Goal: Task Accomplishment & Management: Use online tool/utility

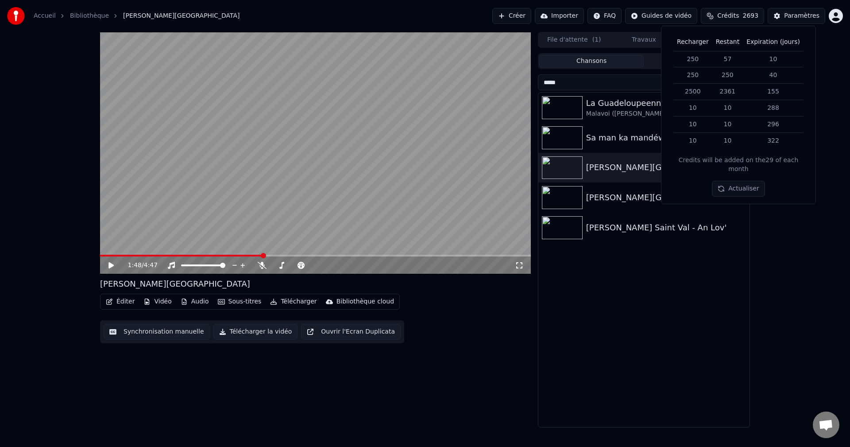
click at [103, 252] on video at bounding box center [315, 153] width 431 height 242
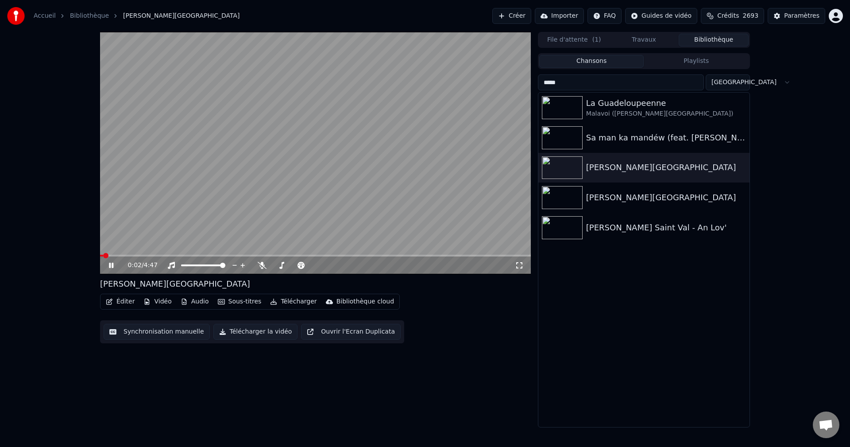
click at [103, 256] on span at bounding box center [101, 256] width 3 height 2
drag, startPoint x: 598, startPoint y: 84, endPoint x: 584, endPoint y: 90, distance: 15.7
click at [481, 88] on div "0:10 / 4:47 [PERSON_NAME] Saint-Val - Chalè Éditer Vidéo Audio Sous-titres Télé…" at bounding box center [425, 229] width 664 height 395
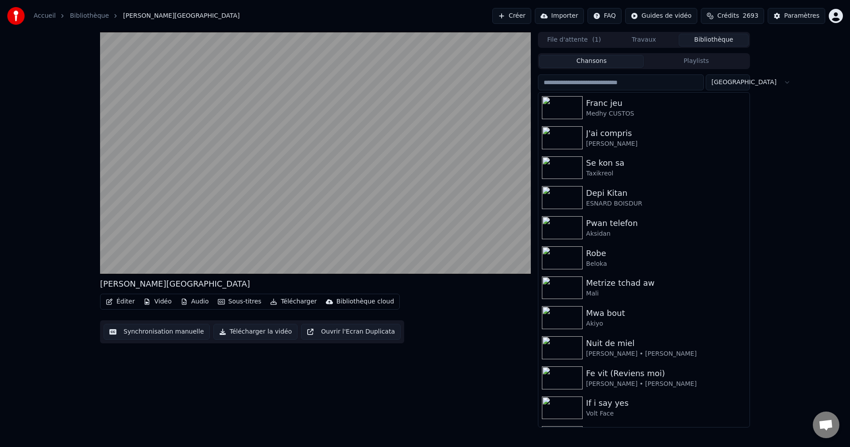
click at [591, 79] on input "search" at bounding box center [621, 82] width 166 height 16
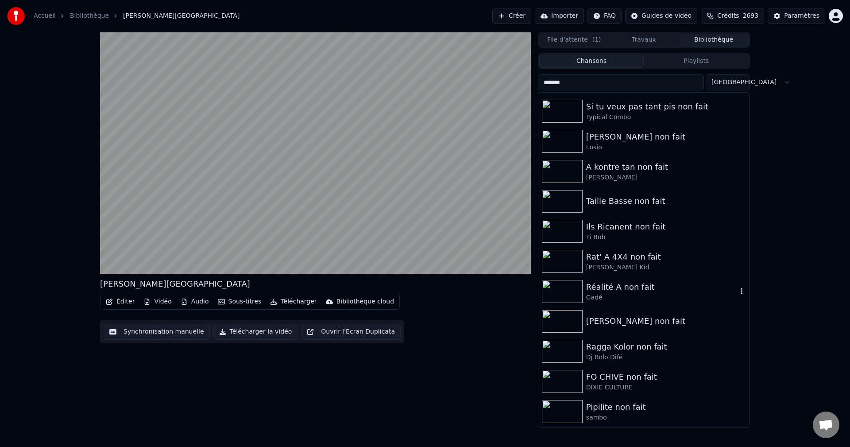
scroll to position [221, 0]
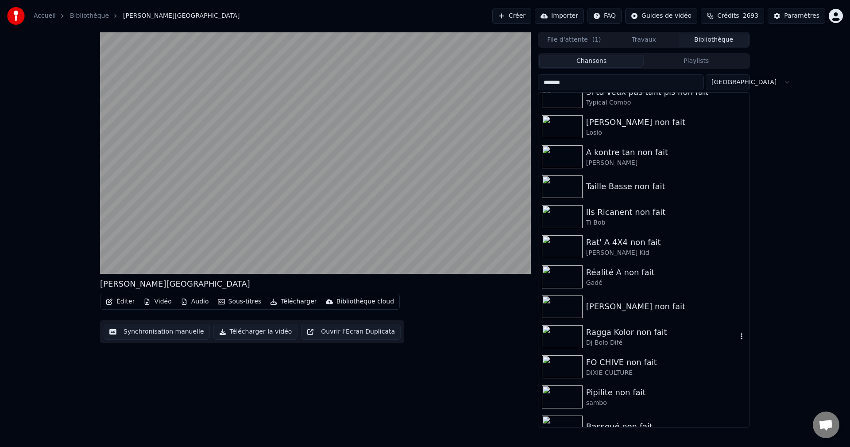
type input "*******"
click at [608, 346] on div "Dj Bolo Difé" at bounding box center [661, 342] width 151 height 9
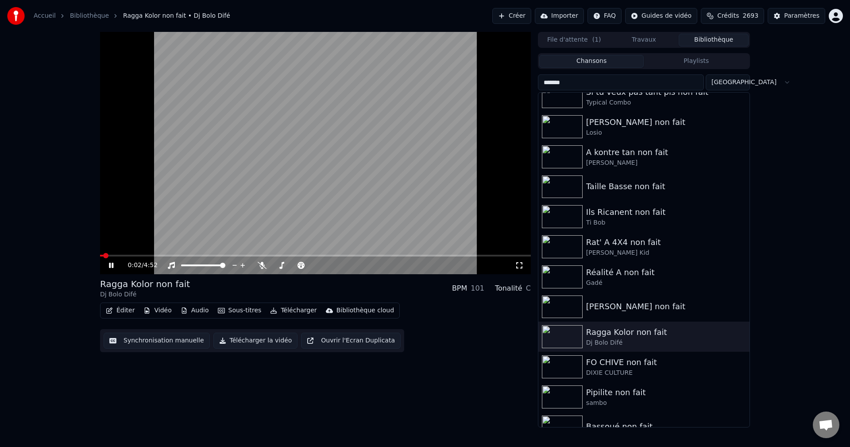
click at [133, 256] on span at bounding box center [315, 256] width 431 height 2
click at [605, 368] on div "FO CHIVE non fait DIXIE CULTURE" at bounding box center [661, 366] width 151 height 21
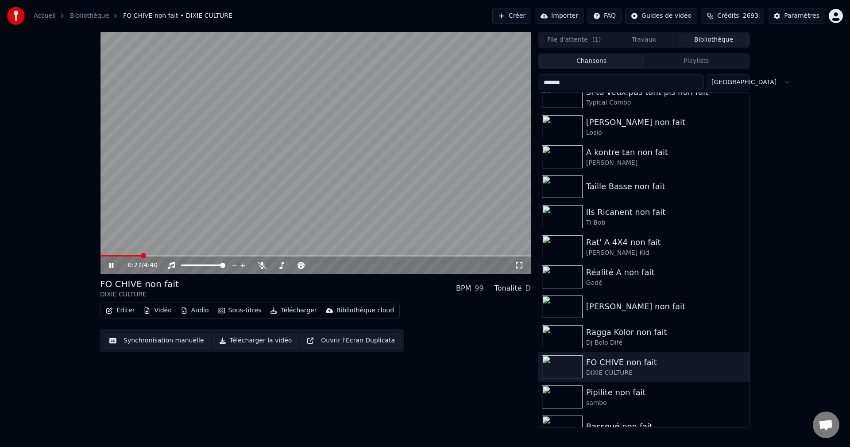
click at [141, 255] on span at bounding box center [315, 256] width 431 height 2
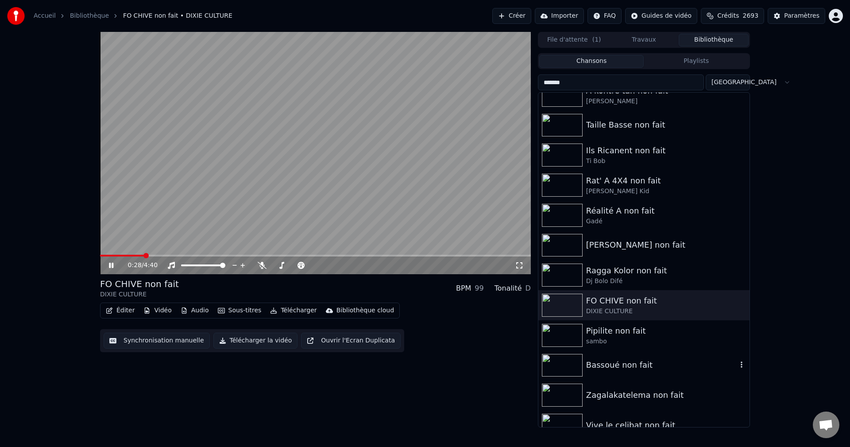
scroll to position [310, 0]
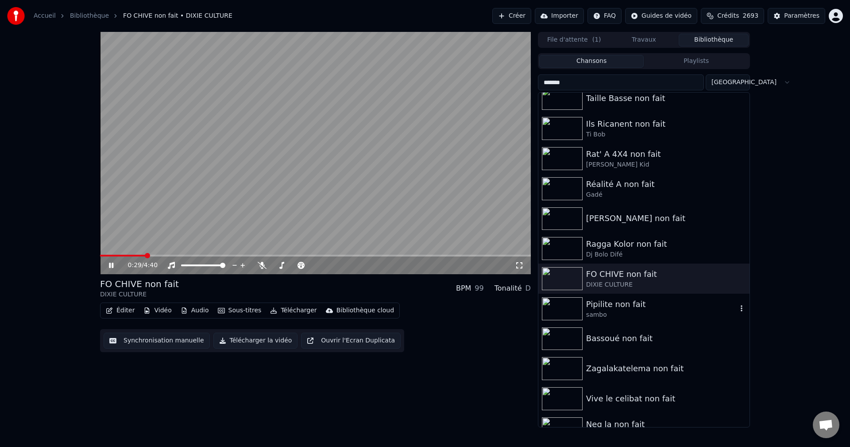
click at [610, 311] on div "sambo" at bounding box center [661, 314] width 151 height 9
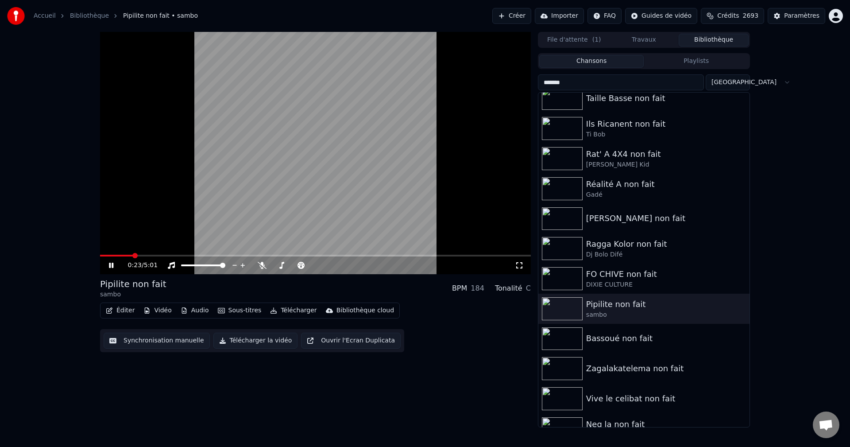
click at [132, 255] on span at bounding box center [315, 256] width 431 height 2
click at [196, 256] on span at bounding box center [315, 256] width 431 height 2
click at [298, 256] on span at bounding box center [315, 256] width 431 height 2
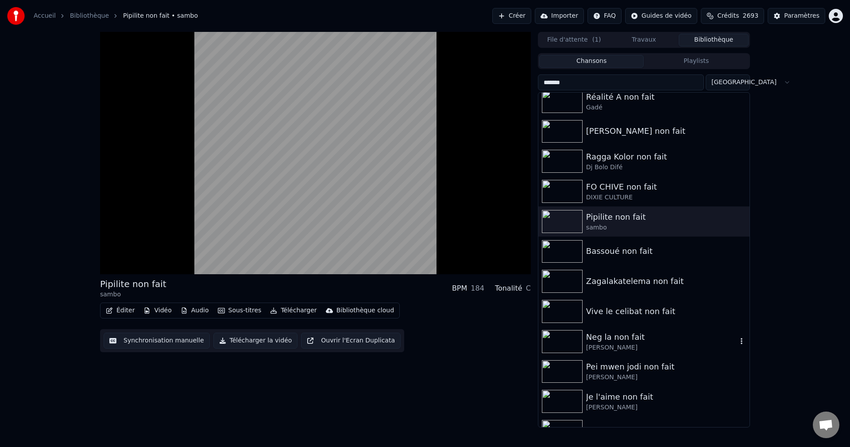
scroll to position [399, 0]
click at [635, 343] on div "[PERSON_NAME]" at bounding box center [661, 346] width 151 height 9
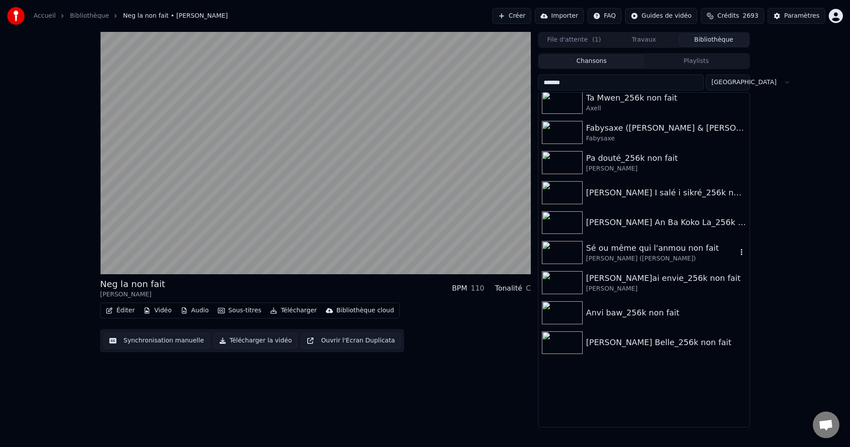
scroll to position [1772, 0]
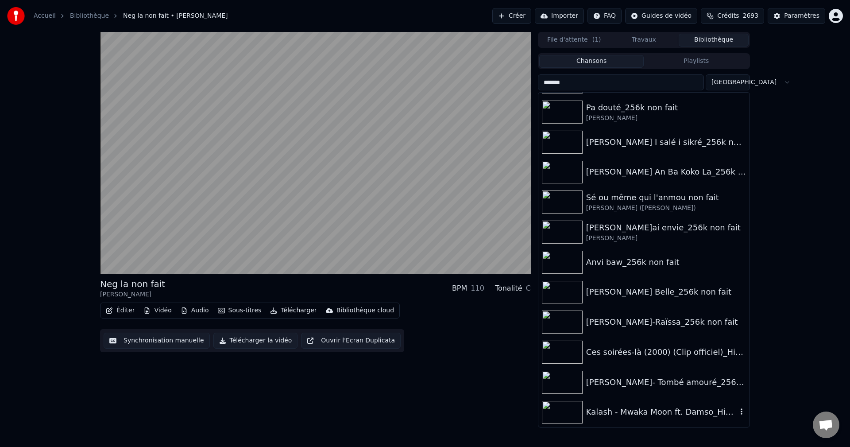
click at [616, 414] on div "Kalash - Mwaka Moon ft. Damso_High non fait" at bounding box center [661, 412] width 151 height 12
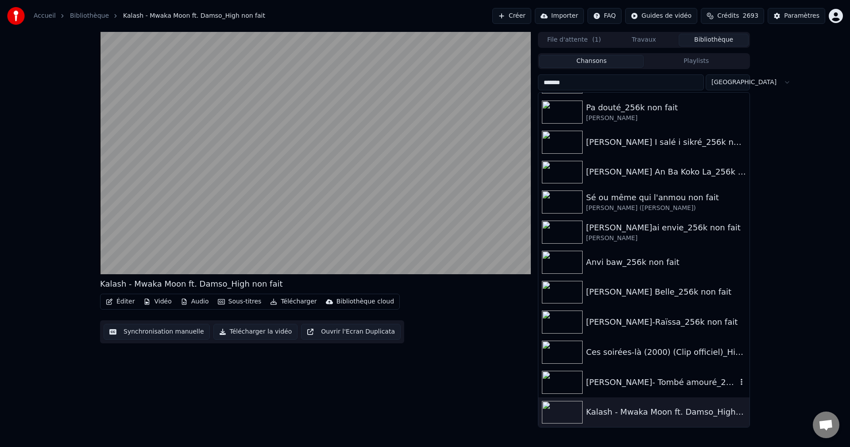
click at [664, 382] on div "[PERSON_NAME]- Tombé amouré_256k non fait" at bounding box center [661, 382] width 151 height 12
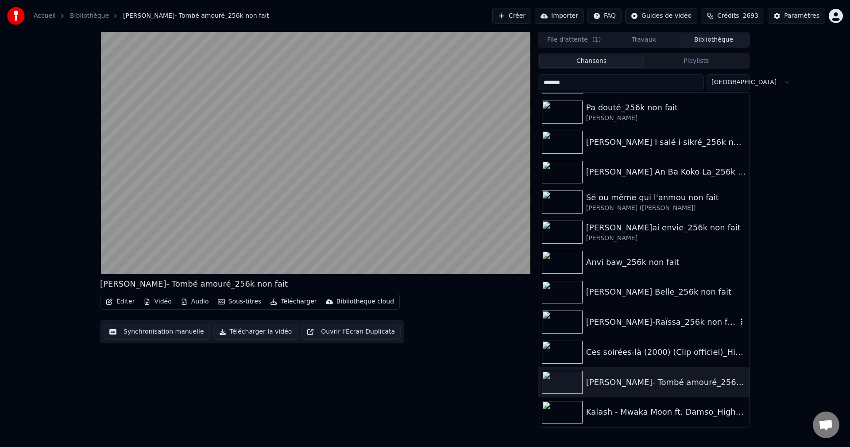
click at [636, 322] on div "[PERSON_NAME]-Raïssa_256k non fait" at bounding box center [661, 322] width 151 height 12
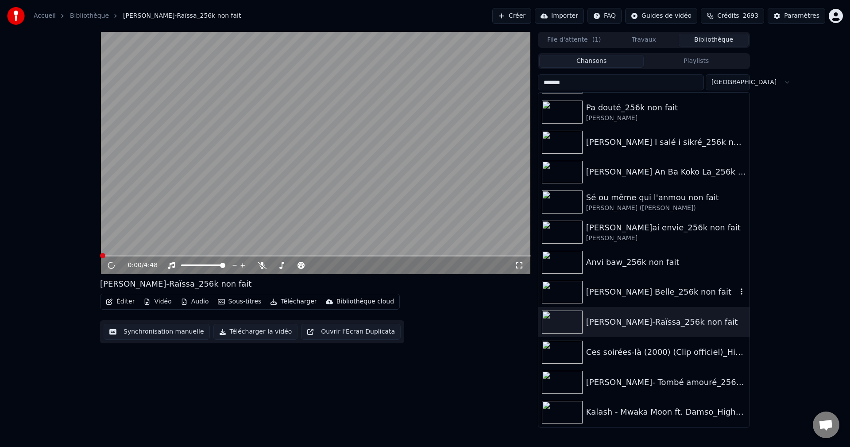
click at [630, 301] on div "[PERSON_NAME] Belle_256k non fait" at bounding box center [644, 292] width 211 height 30
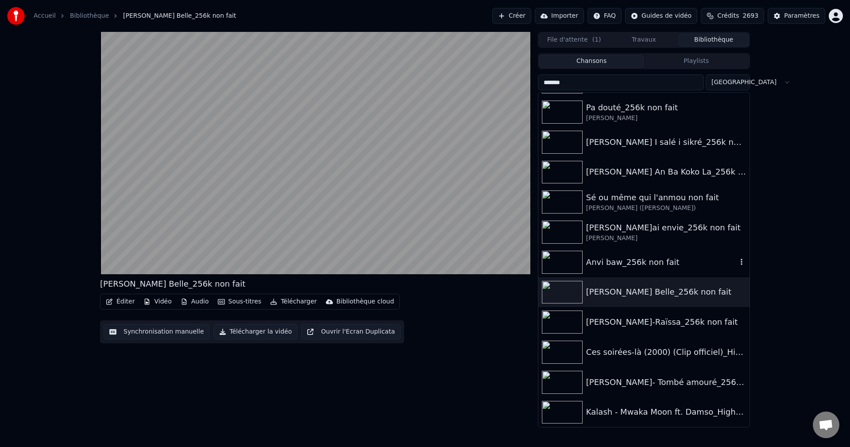
click at [615, 260] on div "Anvi baw_256k non fait" at bounding box center [661, 262] width 151 height 12
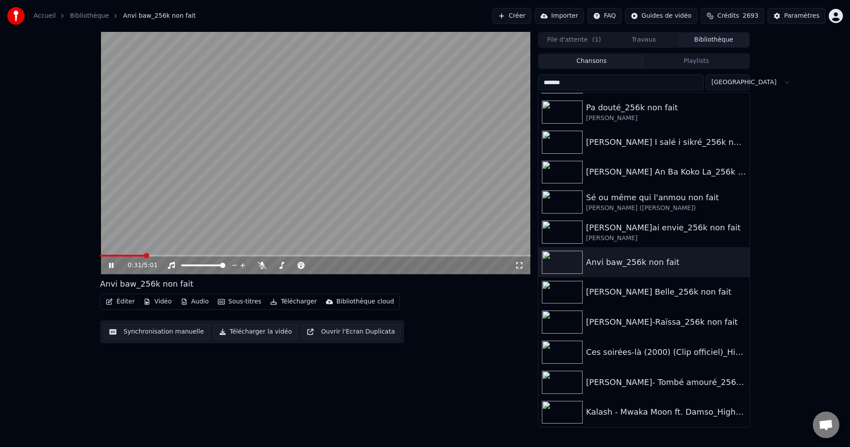
click at [144, 255] on span at bounding box center [315, 256] width 431 height 2
click at [631, 234] on div "[PERSON_NAME]" at bounding box center [661, 238] width 151 height 9
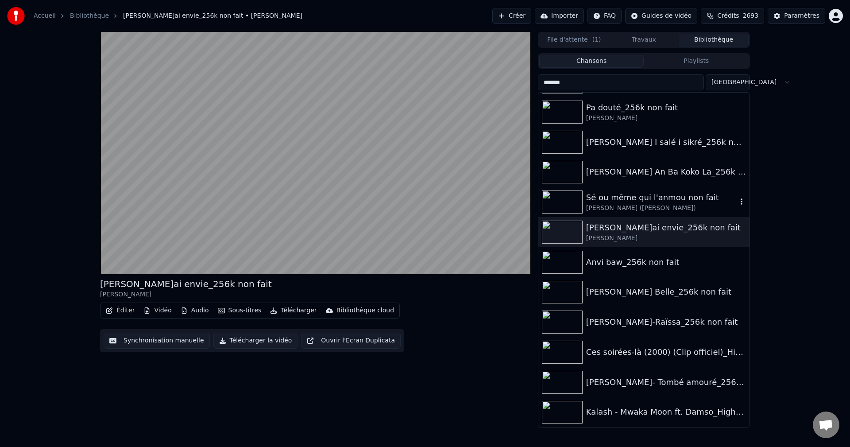
click at [632, 212] on div "[PERSON_NAME] ([PERSON_NAME])" at bounding box center [661, 208] width 151 height 9
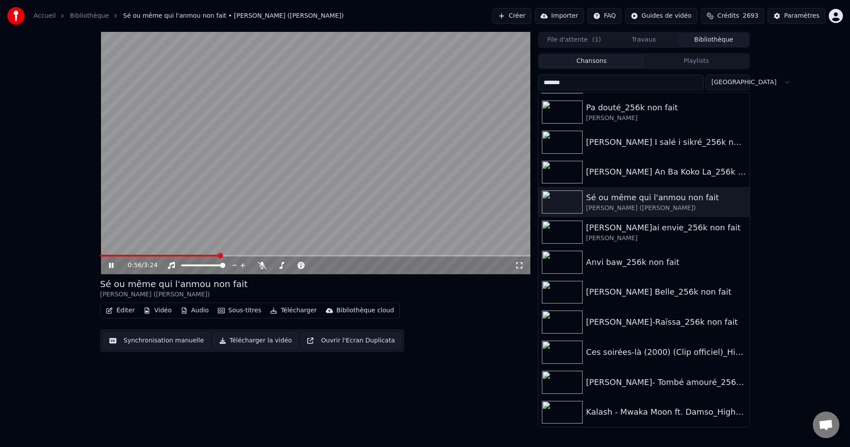
click at [105, 256] on span at bounding box center [160, 256] width 120 height 2
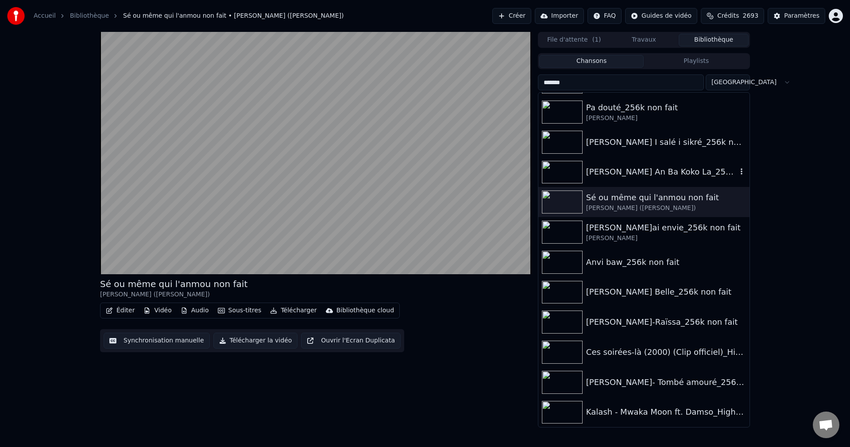
click at [642, 171] on div "[PERSON_NAME] An Ba Koko La_256k non fait" at bounding box center [661, 172] width 151 height 12
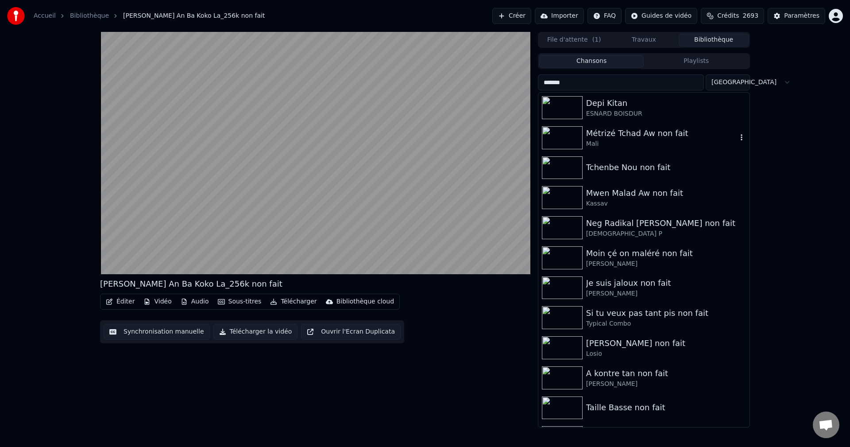
click at [626, 134] on div "Métrizé Tchad Aw non fait" at bounding box center [661, 133] width 151 height 12
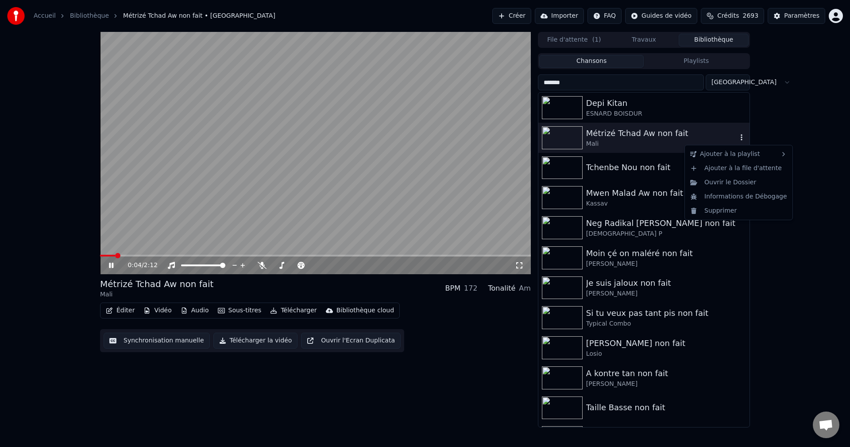
click at [737, 137] on icon "button" at bounding box center [741, 137] width 9 height 7
click at [710, 212] on div "Supprimer" at bounding box center [739, 211] width 104 height 14
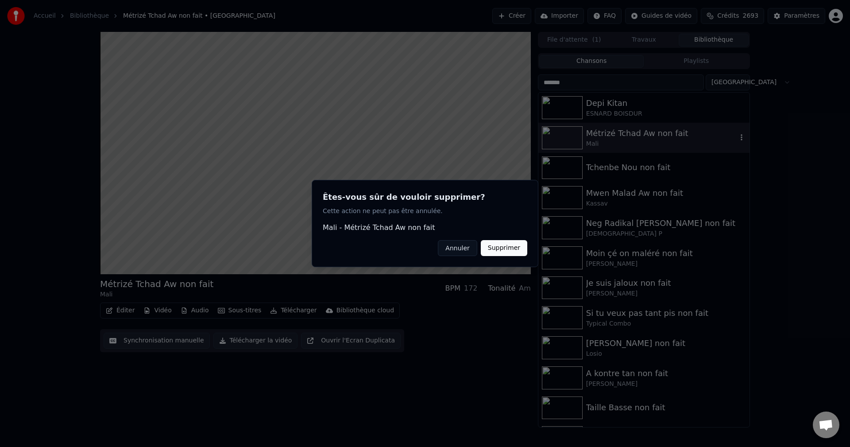
click at [503, 249] on button "Supprimer" at bounding box center [504, 248] width 47 height 16
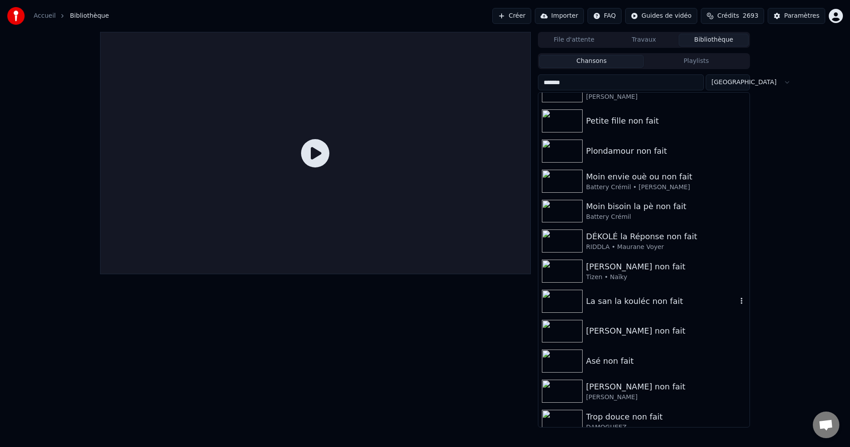
scroll to position [413, 0]
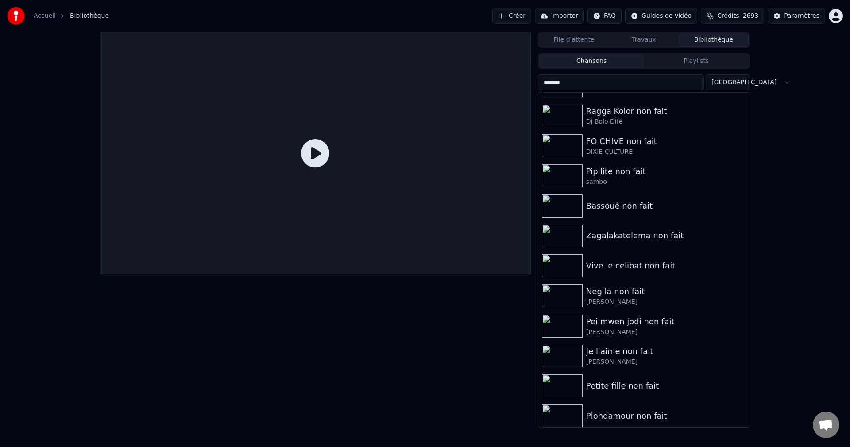
click at [659, 41] on button "Travaux" at bounding box center [644, 40] width 70 height 13
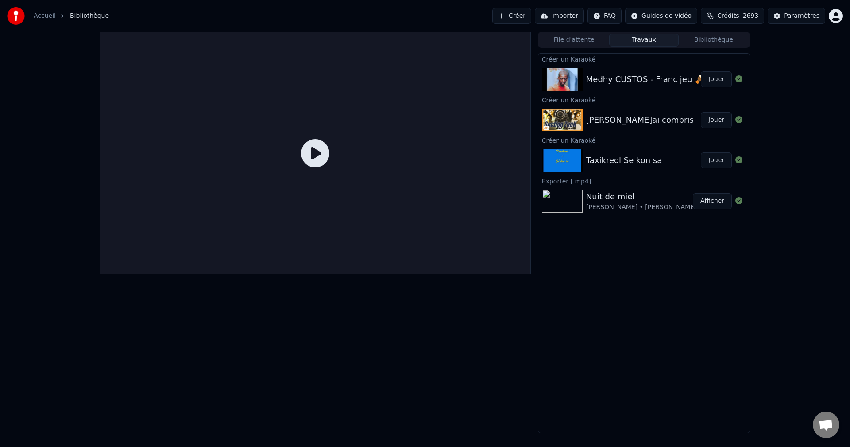
click at [703, 38] on button "Bibliothèque" at bounding box center [714, 40] width 70 height 13
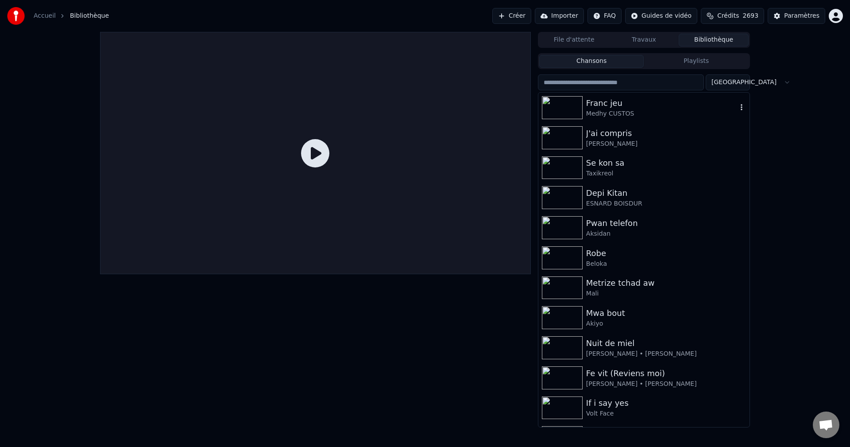
click at [593, 110] on div "Medhy CUSTOS" at bounding box center [661, 113] width 151 height 9
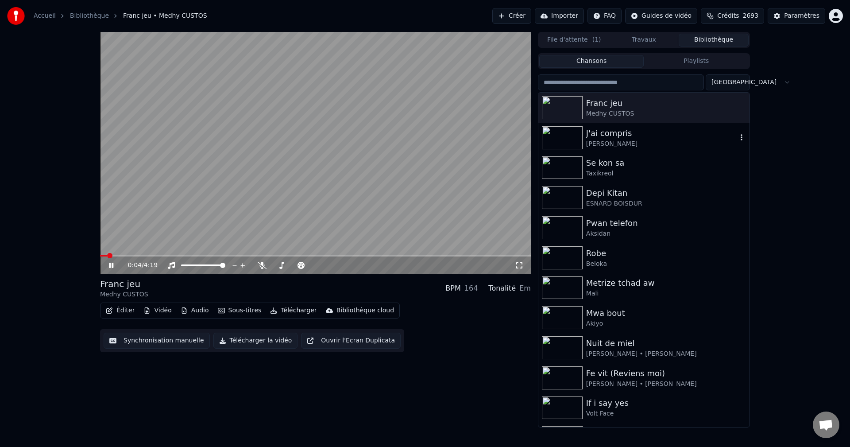
click at [604, 143] on div "[PERSON_NAME]" at bounding box center [661, 144] width 151 height 9
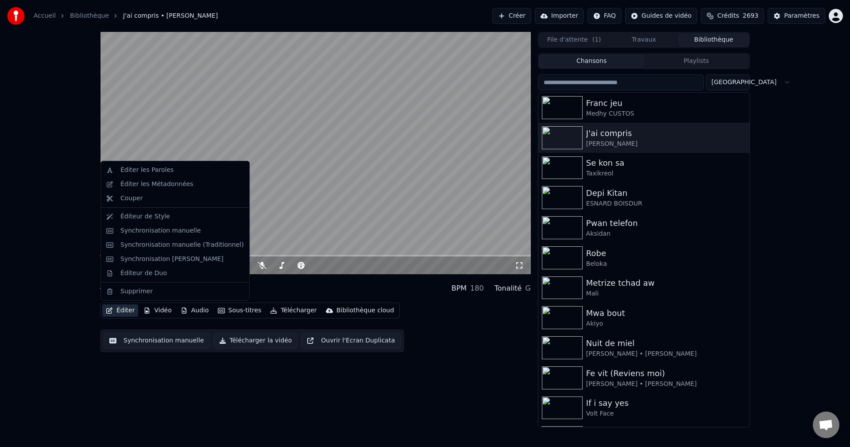
click at [117, 306] on button "Éditer" at bounding box center [120, 310] width 36 height 12
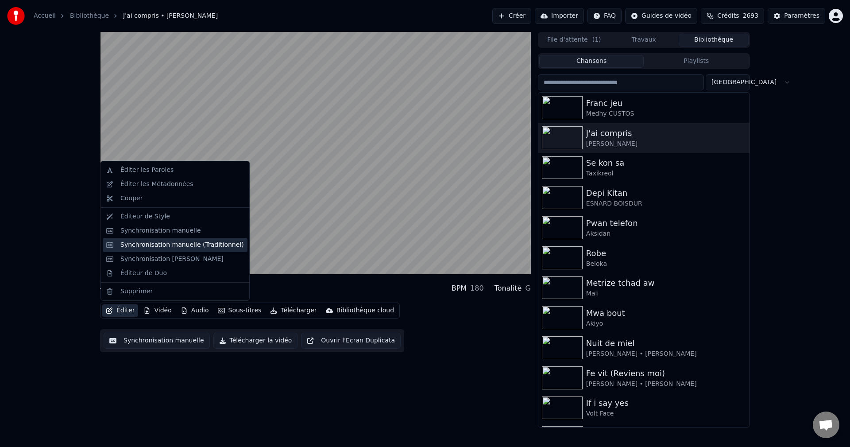
click at [154, 241] on div "Synchronisation manuelle (Traditionnel)" at bounding box center [182, 244] width 124 height 9
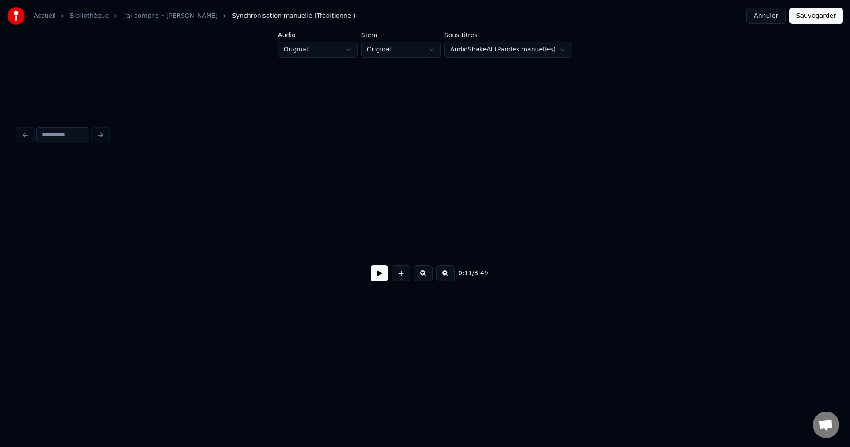
scroll to position [0, 2263]
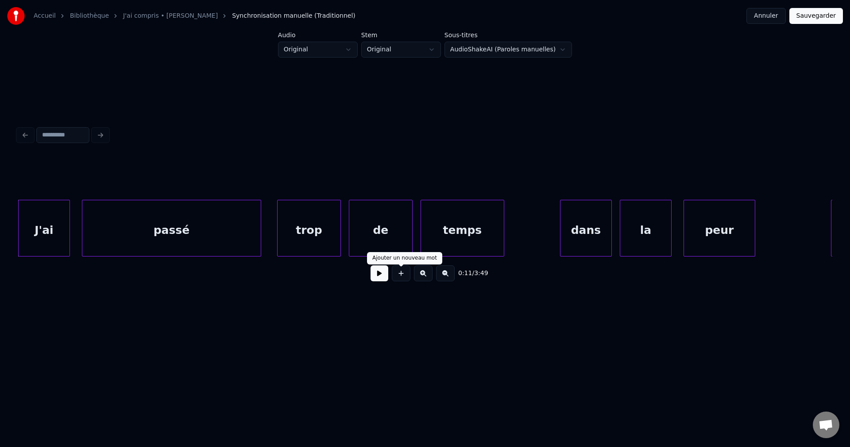
click at [378, 277] on button at bounding box center [380, 273] width 18 height 16
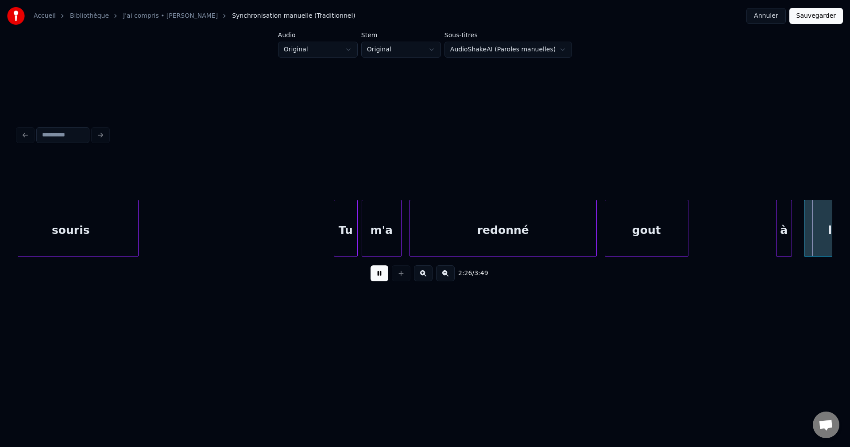
scroll to position [0, 29201]
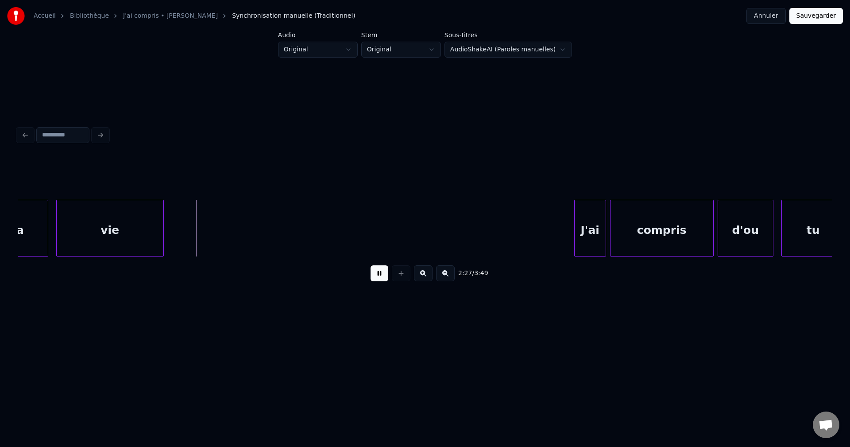
click at [578, 207] on div "J'ai" at bounding box center [590, 230] width 31 height 60
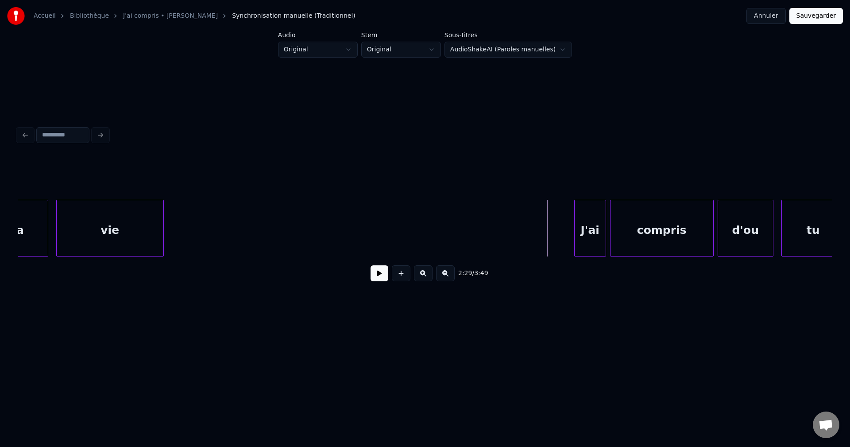
click at [379, 274] on button at bounding box center [380, 273] width 18 height 16
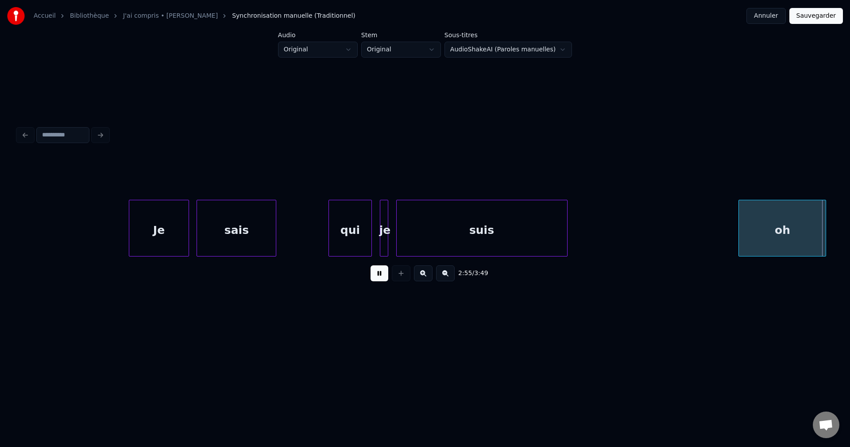
scroll to position [0, 34915]
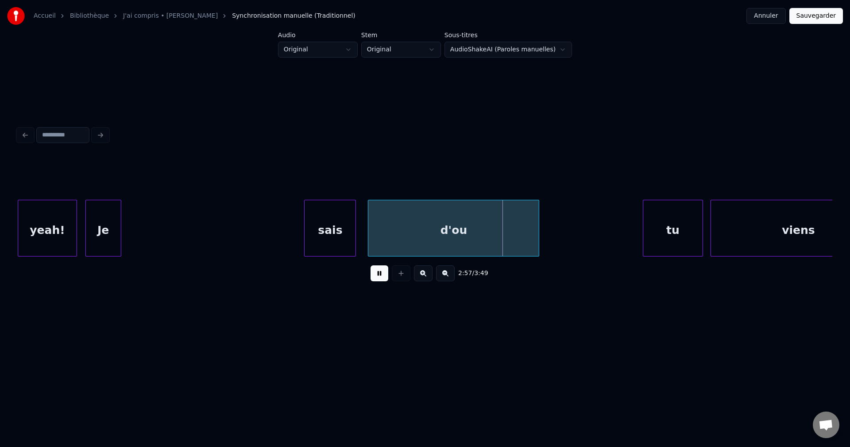
drag, startPoint x: 257, startPoint y: 223, endPoint x: 252, endPoint y: 229, distance: 7.5
click at [267, 226] on div "Je" at bounding box center [256, 230] width 35 height 60
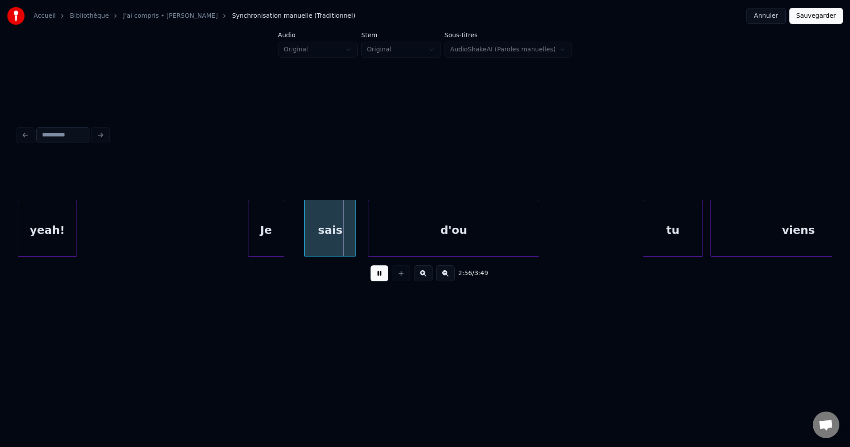
click at [50, 244] on div "yeah!" at bounding box center [47, 230] width 59 height 60
click at [382, 281] on button at bounding box center [380, 273] width 18 height 16
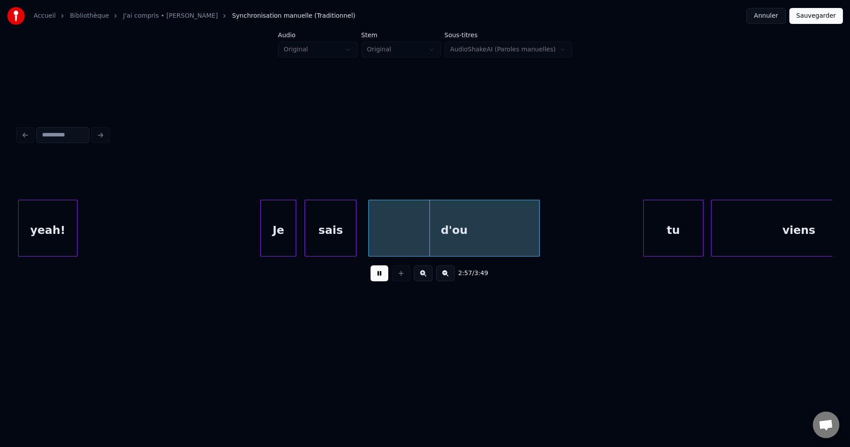
click at [288, 227] on div "Je" at bounding box center [278, 230] width 35 height 60
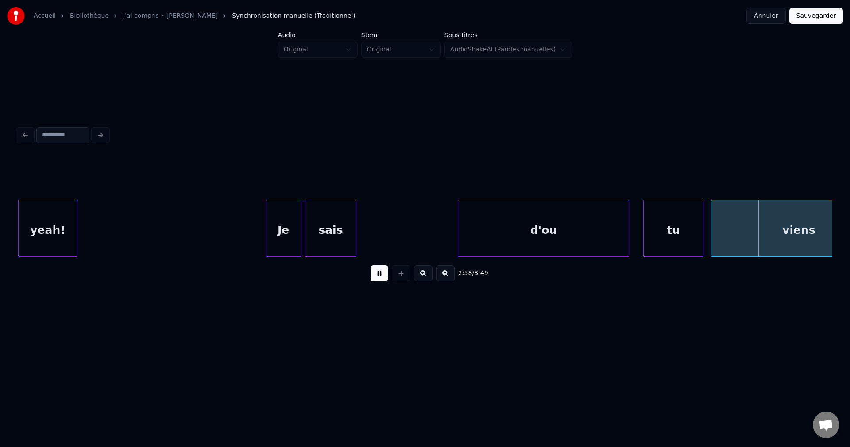
click at [491, 229] on div "d'ou" at bounding box center [543, 230] width 171 height 60
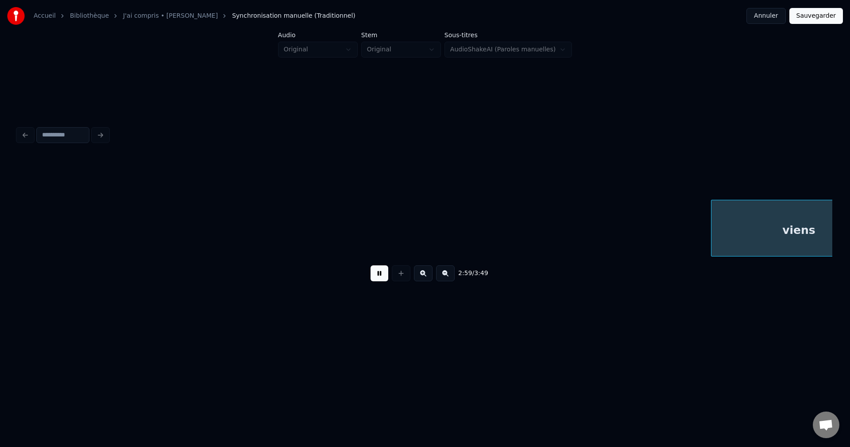
scroll to position [0, 35484]
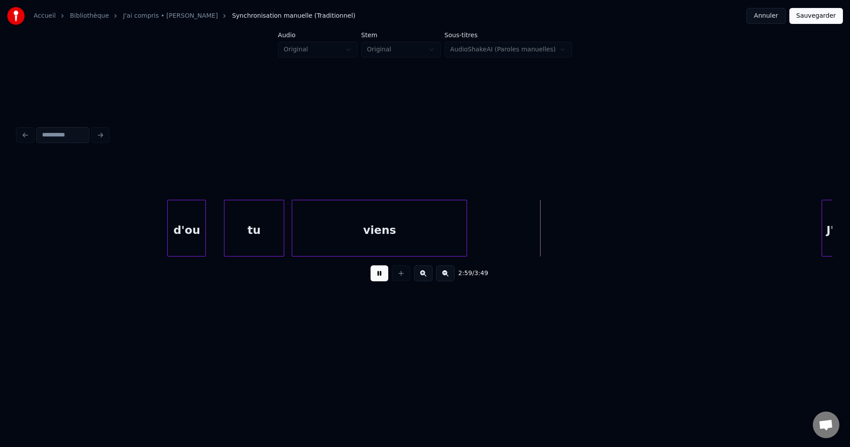
scroll to position [0, 35324]
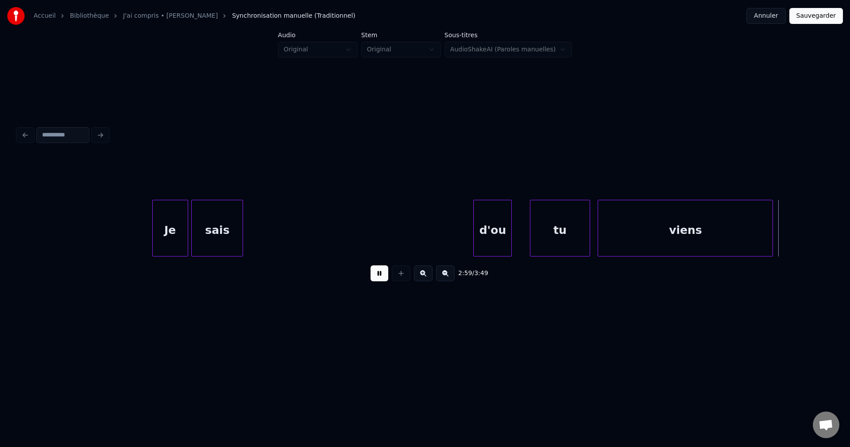
scroll to position [0, 35023]
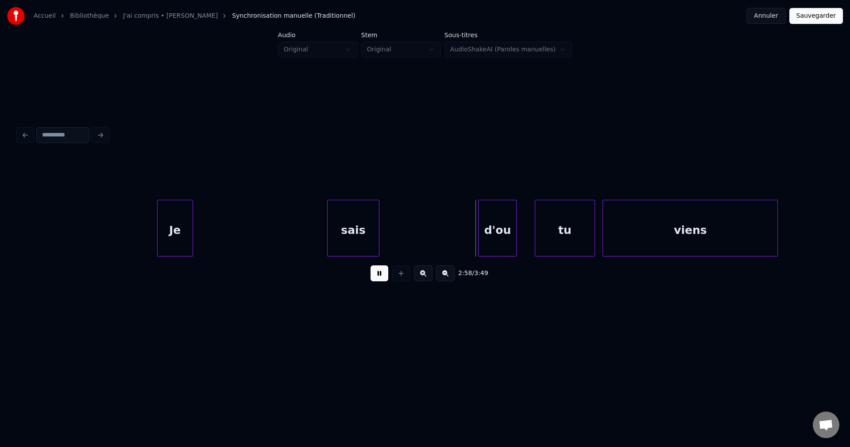
click at [345, 233] on div "sais" at bounding box center [353, 230] width 51 height 60
click at [232, 229] on div "Je" at bounding box center [229, 230] width 35 height 60
click at [262, 231] on div "Je" at bounding box center [244, 230] width 35 height 60
click at [325, 233] on div at bounding box center [325, 228] width 3 height 56
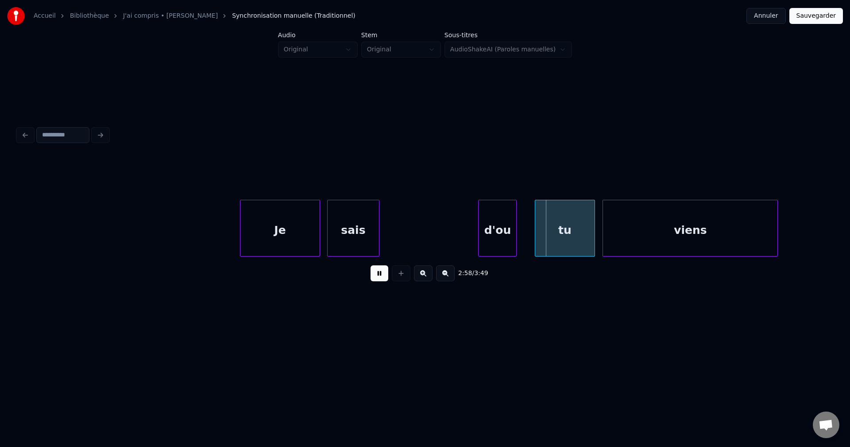
click at [318, 235] on div at bounding box center [318, 228] width 3 height 56
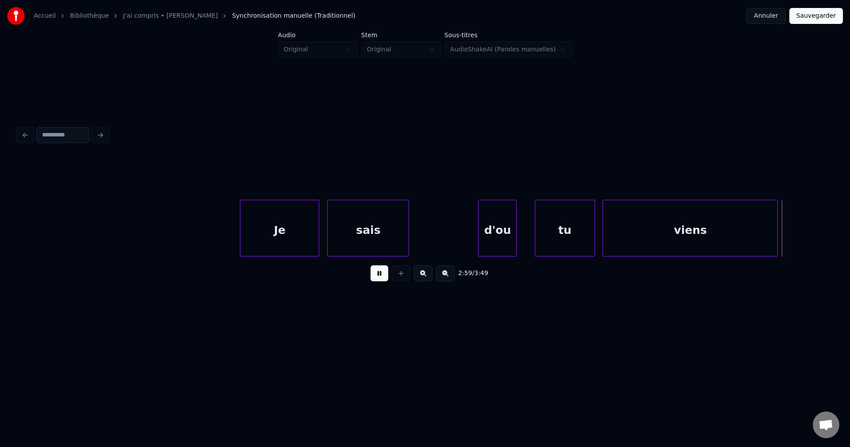
click at [407, 238] on div at bounding box center [407, 228] width 3 height 56
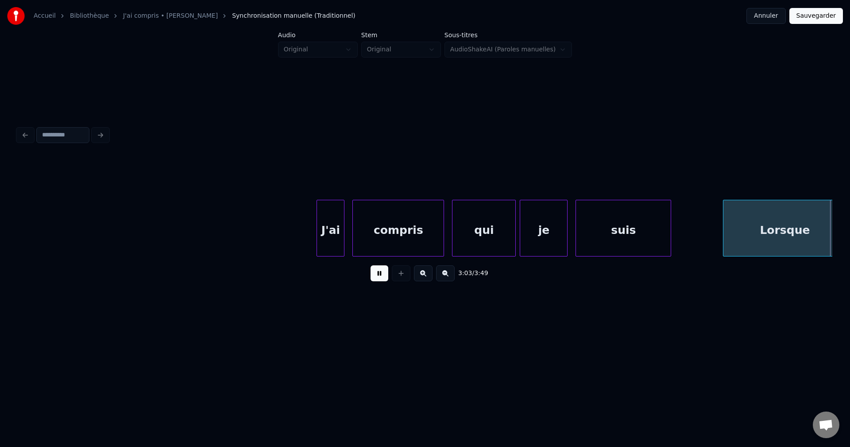
scroll to position [0, 36656]
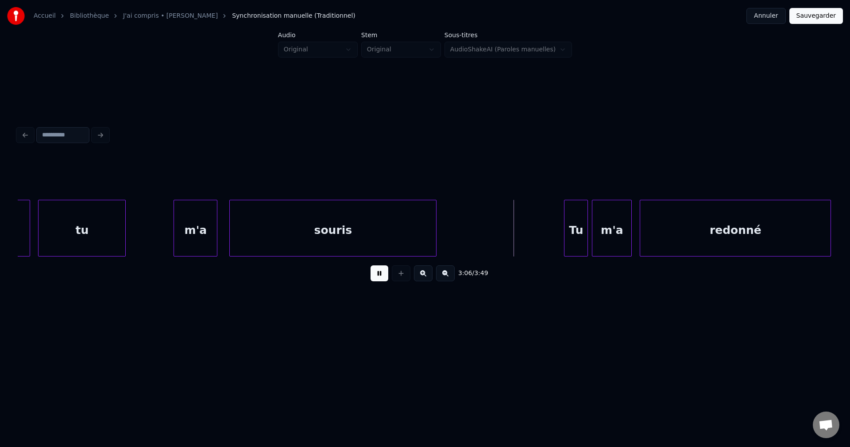
click at [203, 223] on div "m'a" at bounding box center [195, 230] width 43 height 60
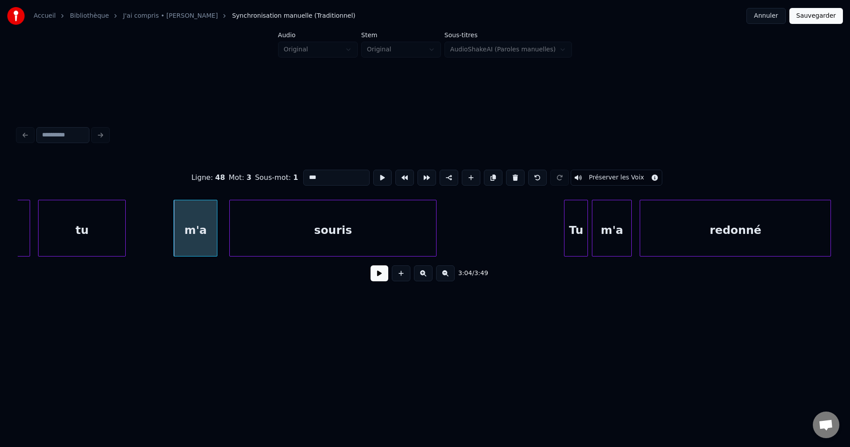
click at [338, 174] on input "***" at bounding box center [336, 178] width 66 height 16
type input "****"
click at [384, 276] on button at bounding box center [380, 273] width 18 height 16
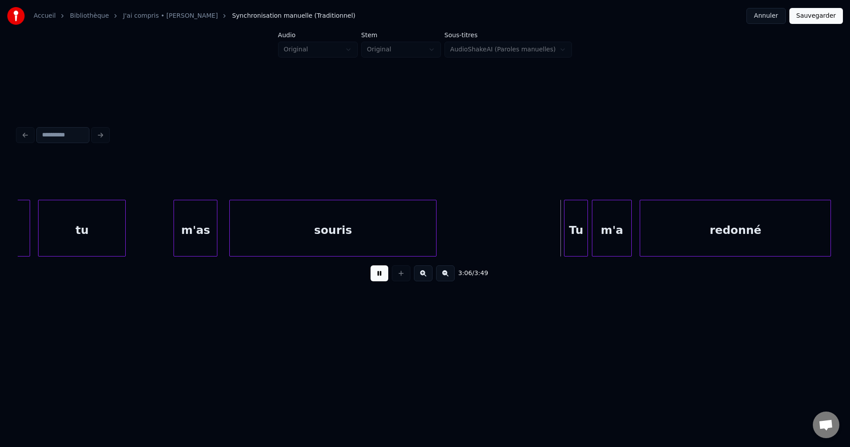
click at [623, 226] on div "m'a" at bounding box center [612, 230] width 39 height 60
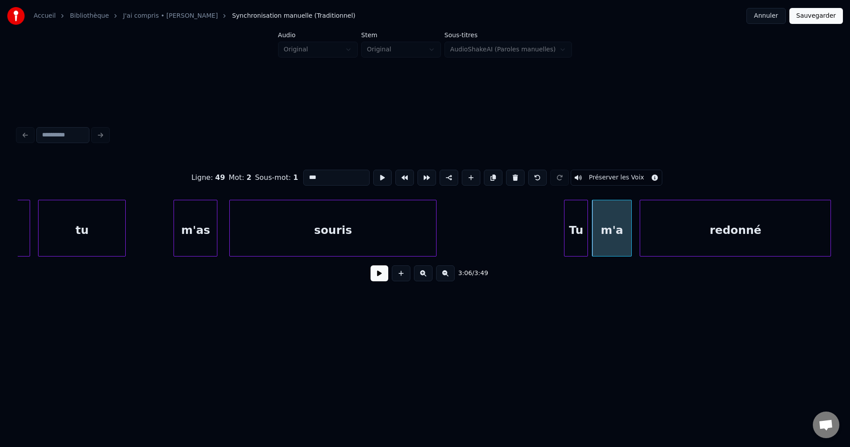
click at [355, 170] on input "***" at bounding box center [336, 178] width 66 height 16
type input "****"
click at [379, 281] on button at bounding box center [380, 273] width 18 height 16
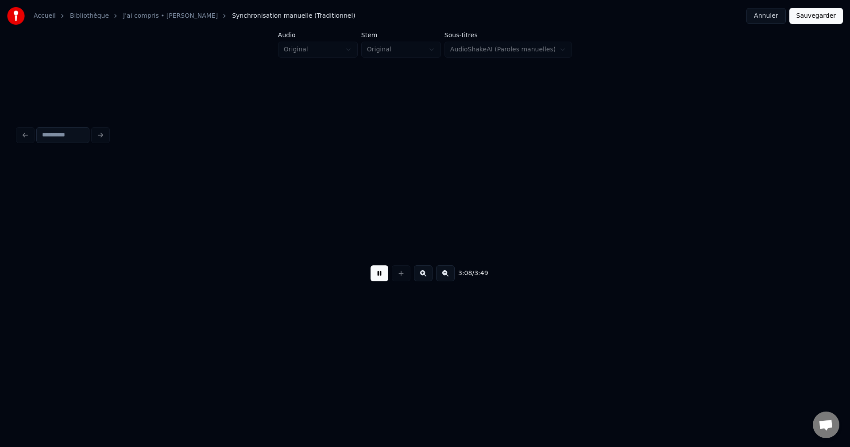
scroll to position [0, 37471]
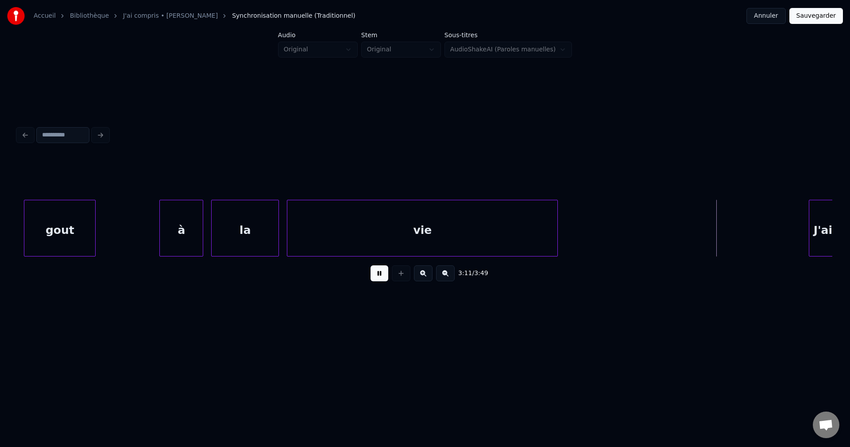
click at [379, 276] on button at bounding box center [380, 273] width 18 height 16
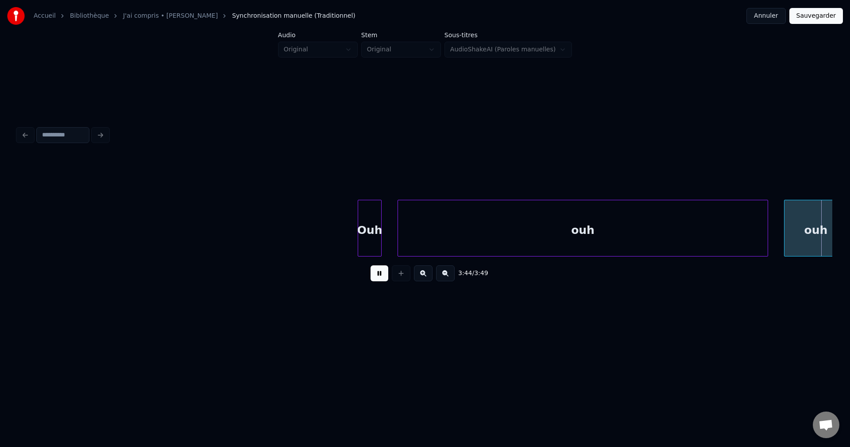
scroll to position [0, 44821]
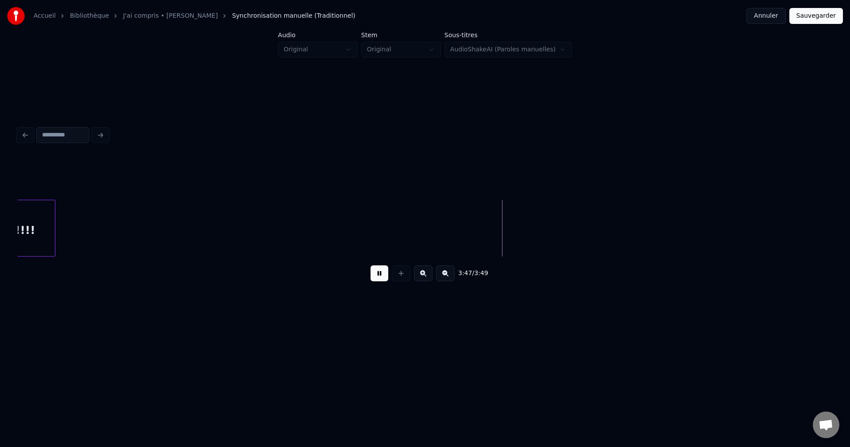
click at [372, 274] on button at bounding box center [380, 273] width 18 height 16
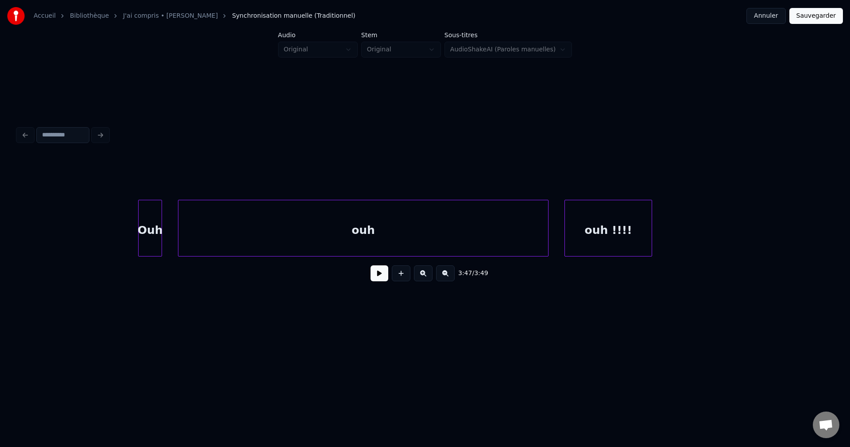
scroll to position [0, 44219]
click at [59, 121] on div "3:47 / 3:49" at bounding box center [425, 205] width 822 height 175
click at [61, 127] on input at bounding box center [62, 135] width 53 height 16
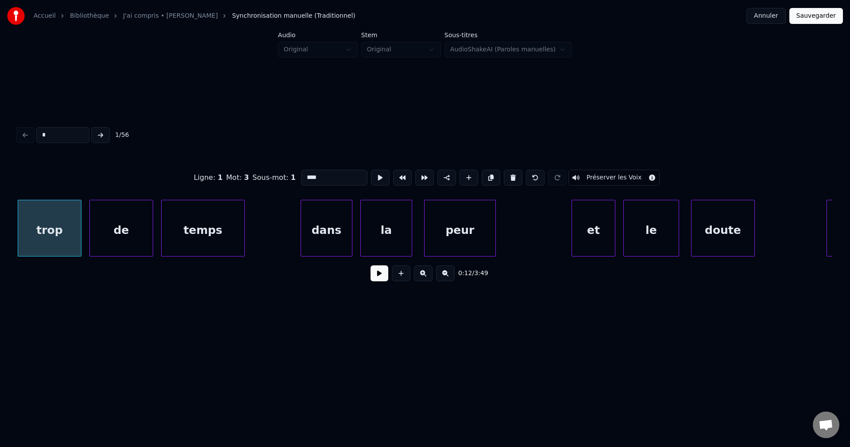
type input "**"
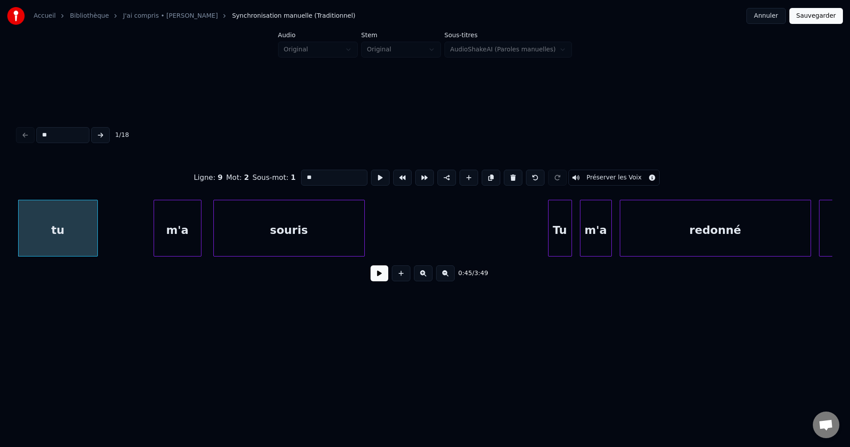
click at [177, 219] on div "m'a" at bounding box center [177, 230] width 47 height 60
type input "***"
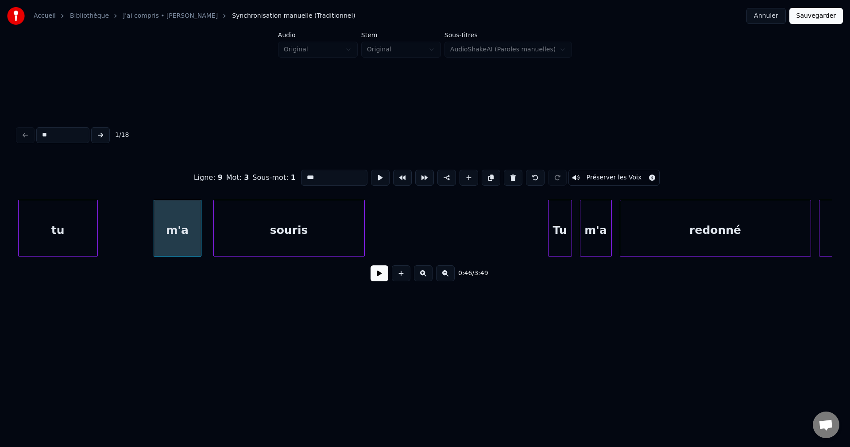
type input "**"
click at [321, 170] on input "***" at bounding box center [334, 178] width 66 height 16
click at [106, 132] on button at bounding box center [100, 135] width 19 height 16
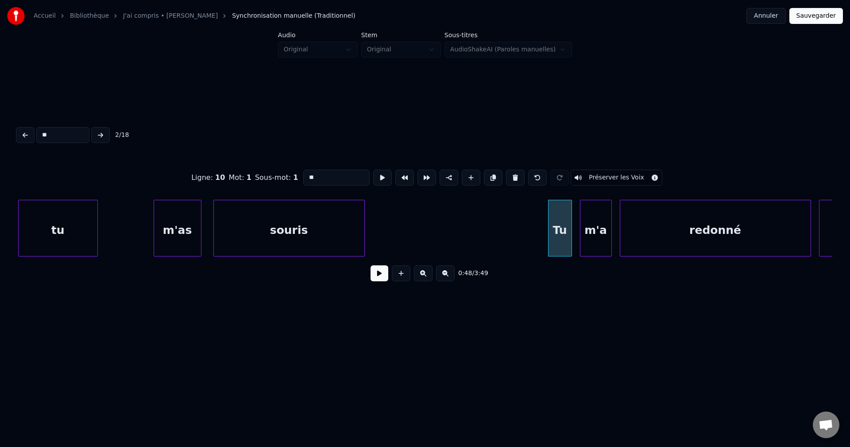
click at [594, 226] on div "m'a" at bounding box center [596, 230] width 31 height 60
click at [340, 176] on input "***" at bounding box center [336, 178] width 66 height 16
click at [104, 133] on button at bounding box center [100, 135] width 19 height 16
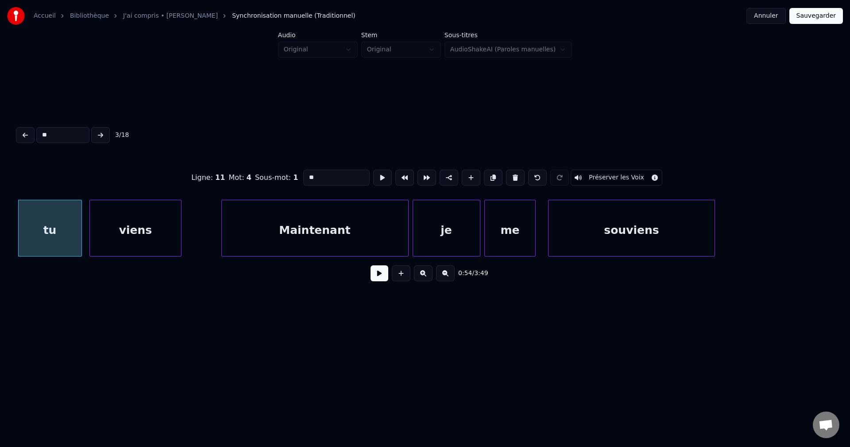
click at [106, 128] on button at bounding box center [100, 135] width 19 height 16
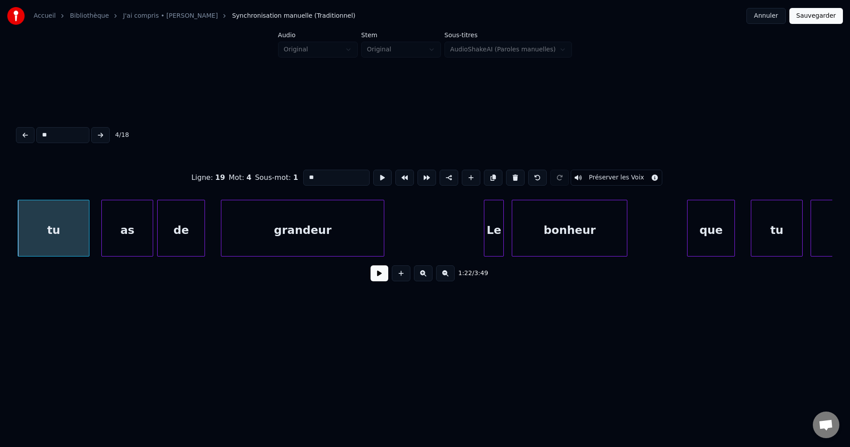
click at [106, 128] on button at bounding box center [100, 135] width 19 height 16
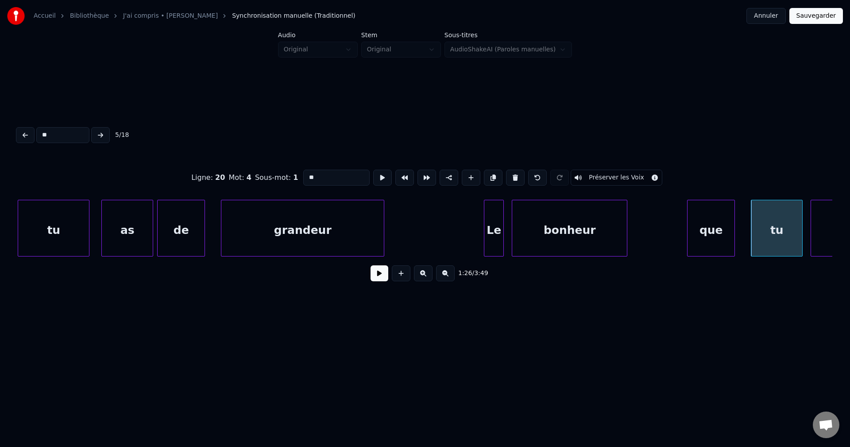
click at [106, 128] on button at bounding box center [100, 135] width 19 height 16
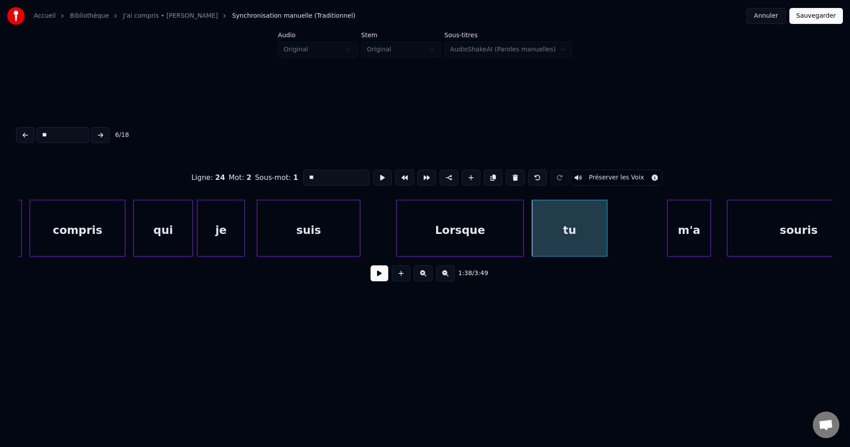
scroll to position [0, 19156]
click at [686, 230] on div "m'a" at bounding box center [688, 230] width 43 height 60
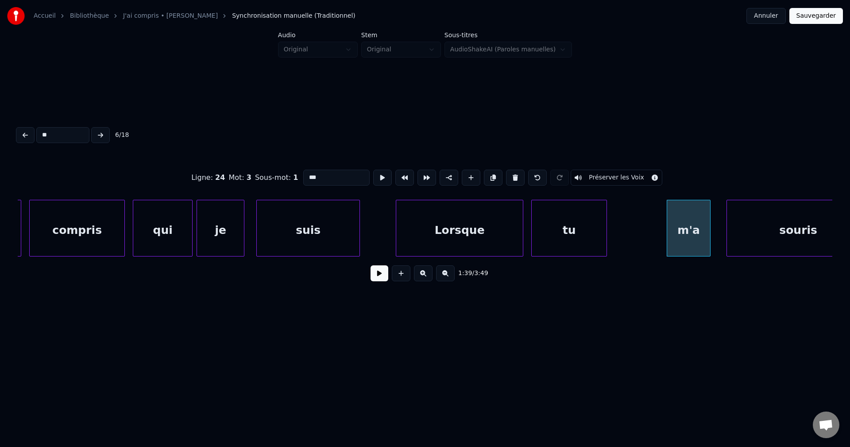
click at [316, 171] on input "***" at bounding box center [336, 178] width 66 height 16
click at [23, 130] on button at bounding box center [25, 135] width 19 height 16
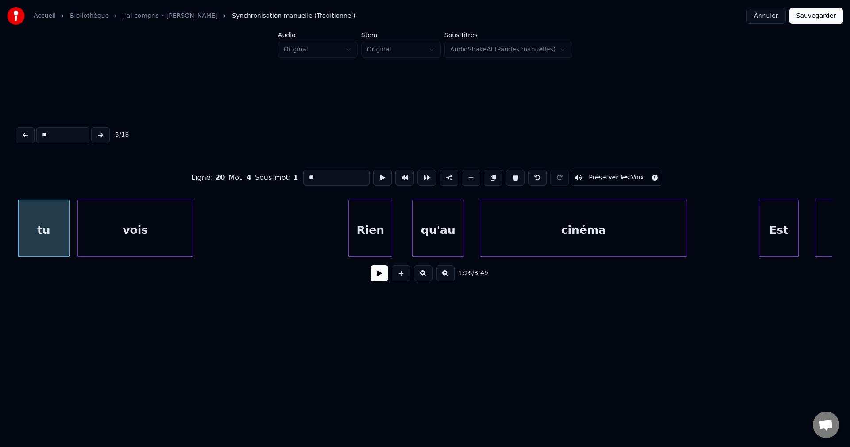
click at [101, 128] on button at bounding box center [100, 135] width 19 height 16
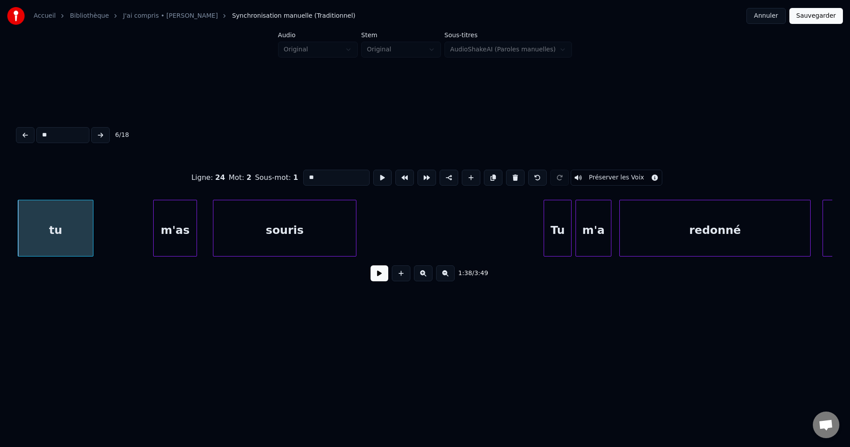
click at [96, 128] on button at bounding box center [100, 135] width 19 height 16
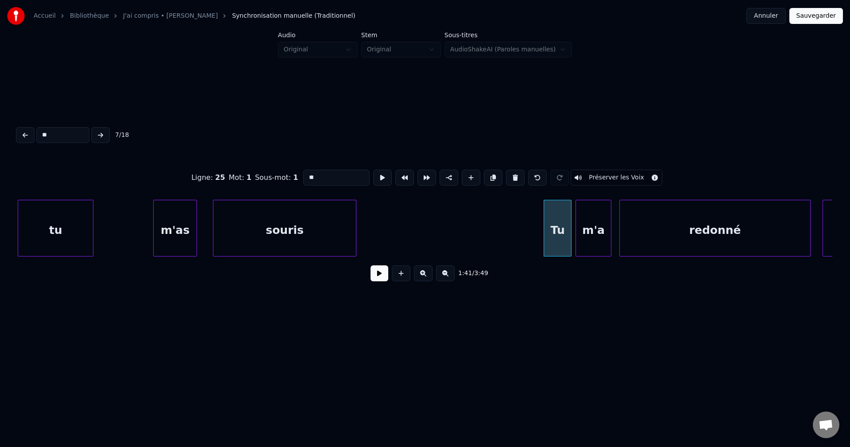
click at [597, 230] on div "m'a" at bounding box center [593, 230] width 35 height 60
click at [356, 177] on input "***" at bounding box center [336, 178] width 66 height 16
click at [105, 130] on button at bounding box center [100, 135] width 19 height 16
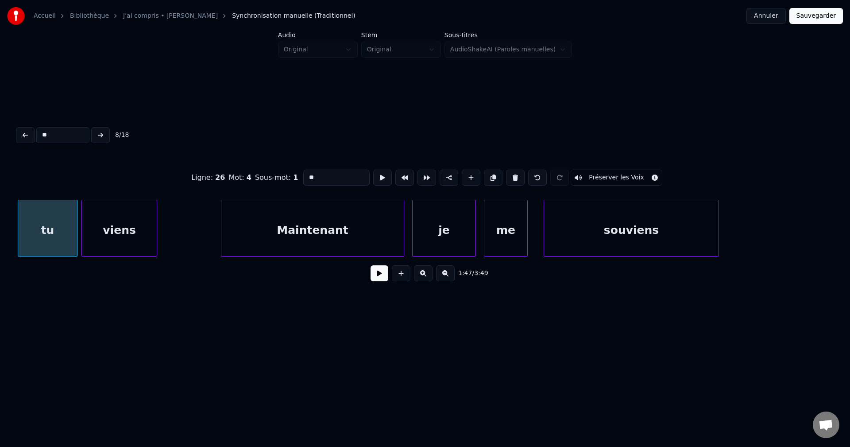
click at [105, 130] on button at bounding box center [100, 135] width 19 height 16
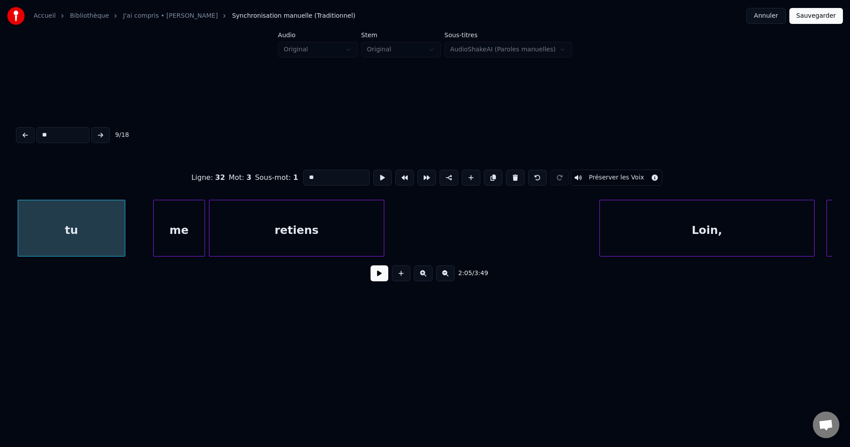
click at [105, 130] on button at bounding box center [100, 135] width 19 height 16
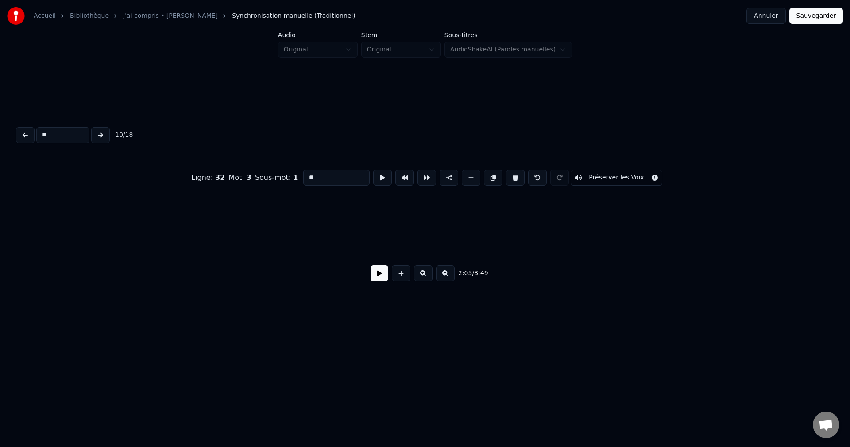
scroll to position [0, 28171]
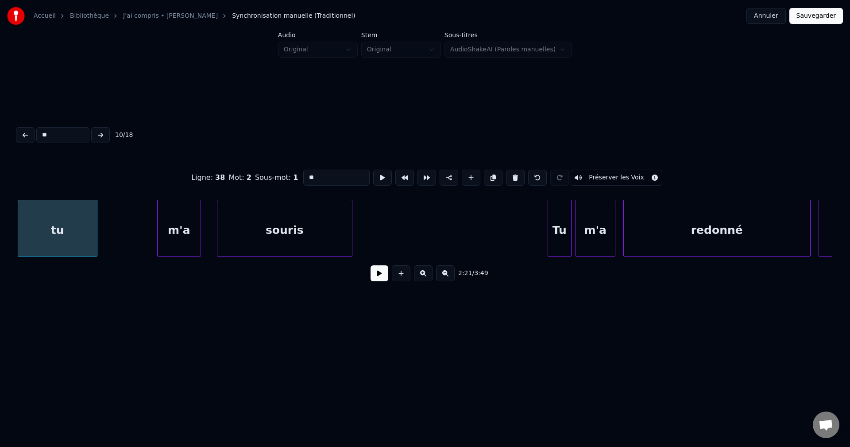
click at [178, 223] on div "m'a" at bounding box center [179, 230] width 43 height 60
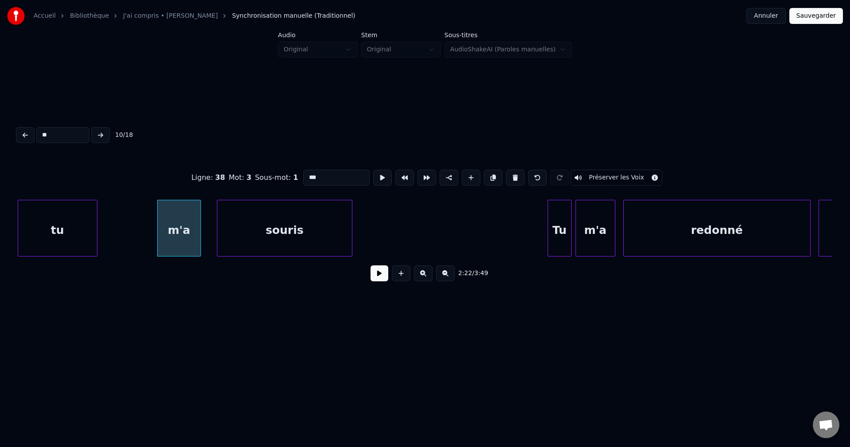
click at [340, 177] on input "***" at bounding box center [336, 178] width 66 height 16
click at [100, 132] on button at bounding box center [100, 135] width 19 height 16
click at [594, 237] on div "m'a" at bounding box center [595, 230] width 39 height 60
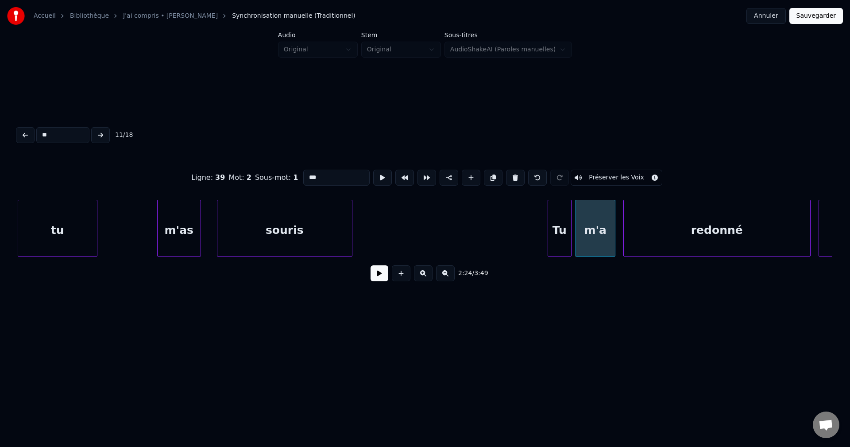
click at [352, 178] on input "***" at bounding box center [336, 178] width 66 height 16
click at [104, 131] on button at bounding box center [100, 135] width 19 height 16
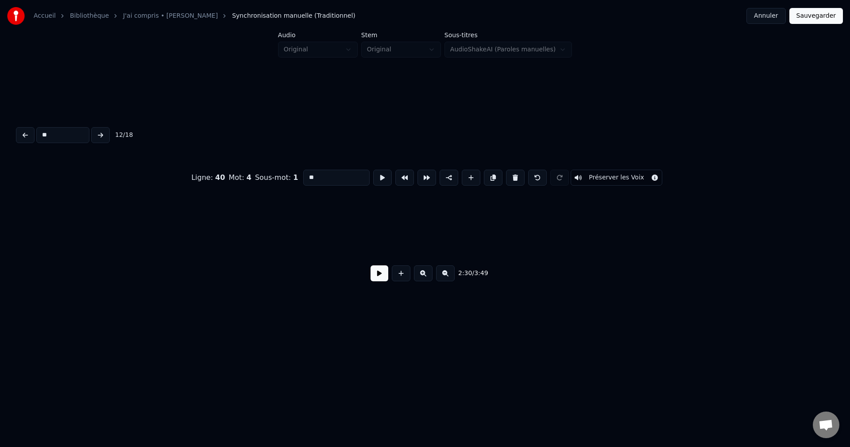
scroll to position [0, 29964]
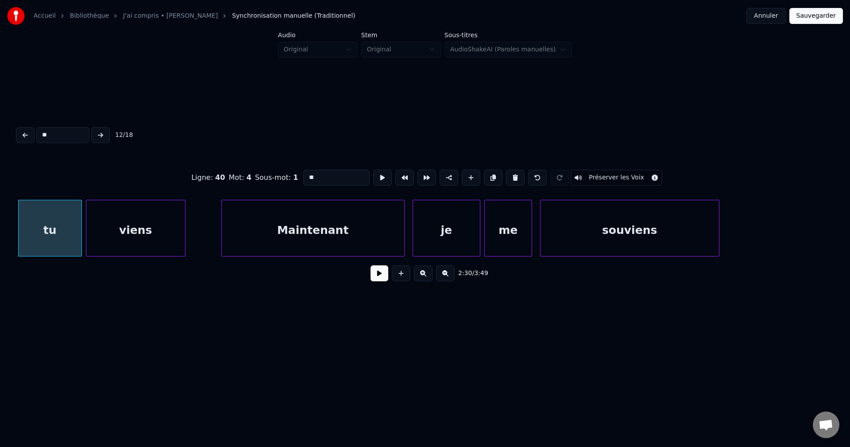
click at [104, 131] on button at bounding box center [100, 135] width 19 height 16
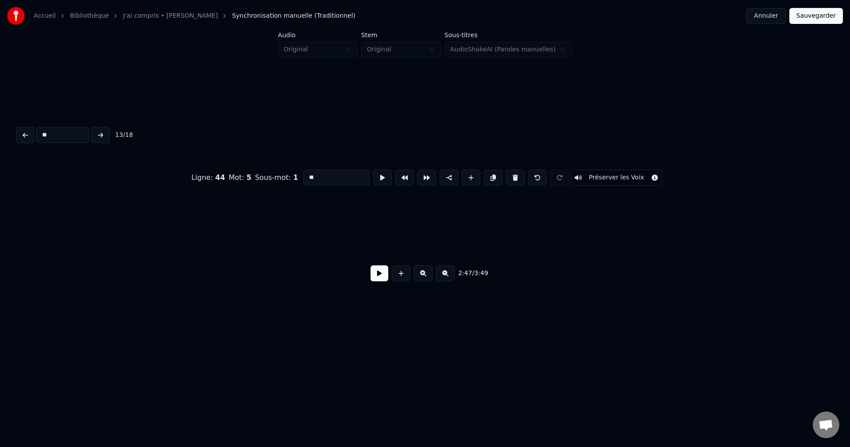
scroll to position [0, 33472]
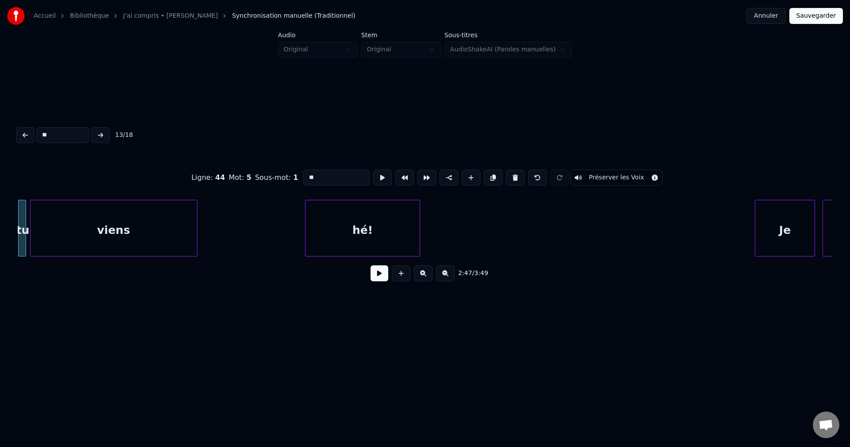
click at [104, 131] on button at bounding box center [100, 135] width 19 height 16
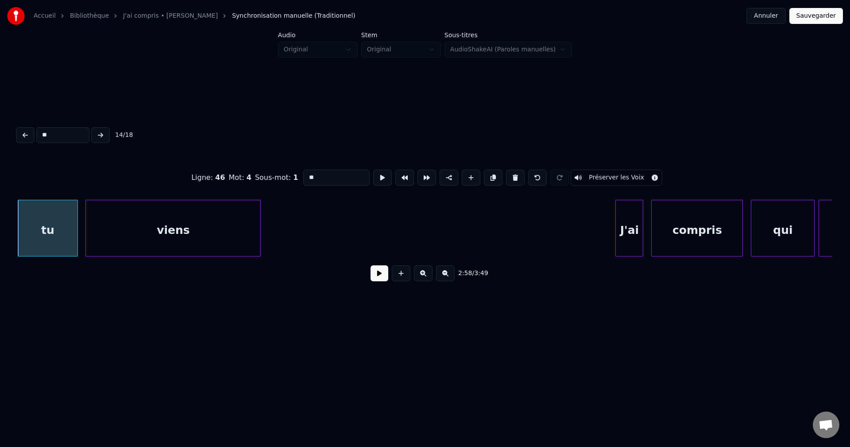
click at [104, 131] on button at bounding box center [100, 135] width 19 height 16
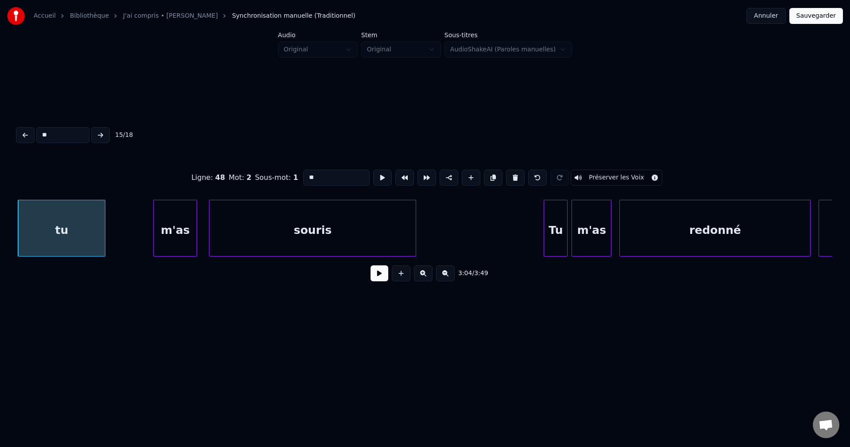
click at [104, 131] on button at bounding box center [100, 135] width 19 height 16
type input "**"
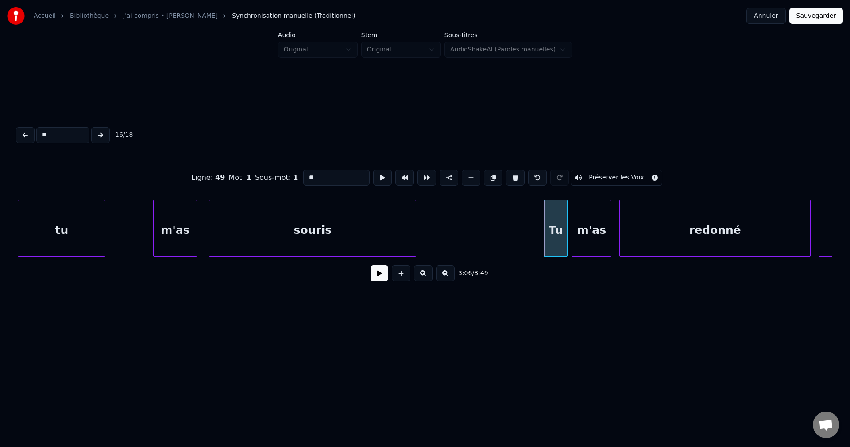
click at [825, 18] on button "Sauvegarder" at bounding box center [817, 16] width 54 height 16
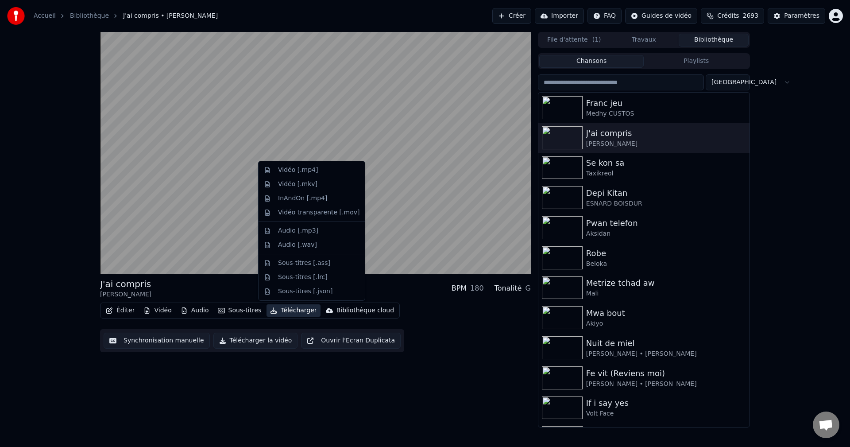
click at [289, 311] on button "Télécharger" at bounding box center [294, 310] width 54 height 12
click at [314, 168] on div "Vidéo [.mp4]" at bounding box center [318, 170] width 81 height 9
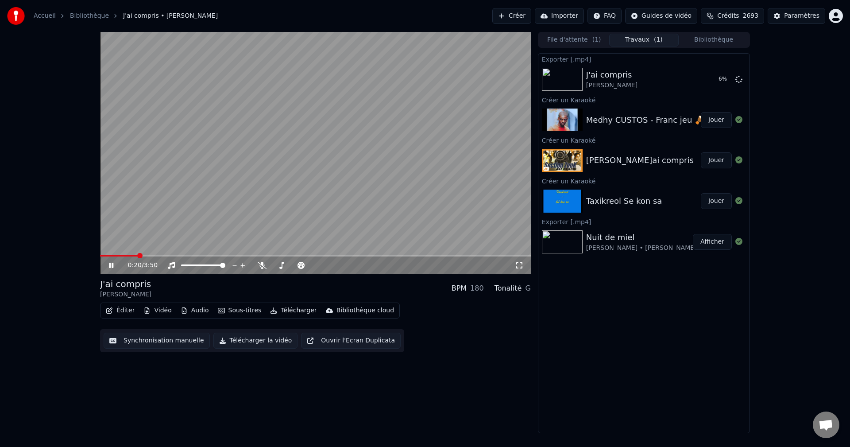
click at [715, 41] on button "Bibliothèque" at bounding box center [714, 40] width 70 height 13
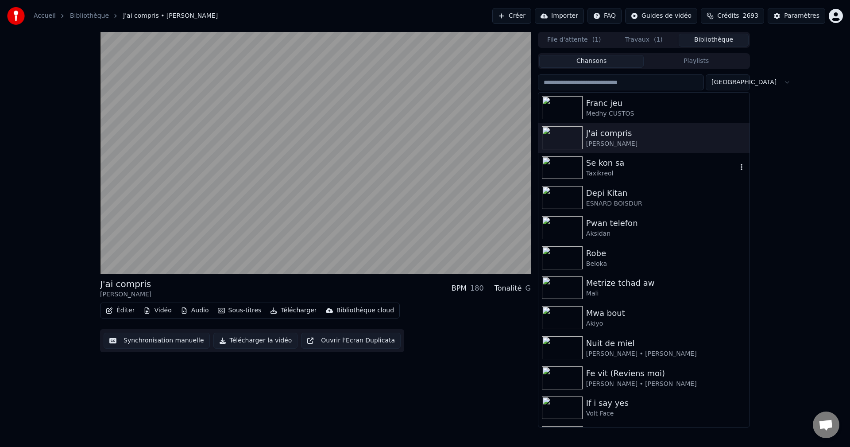
click at [617, 170] on div "Taxikreol" at bounding box center [661, 173] width 151 height 9
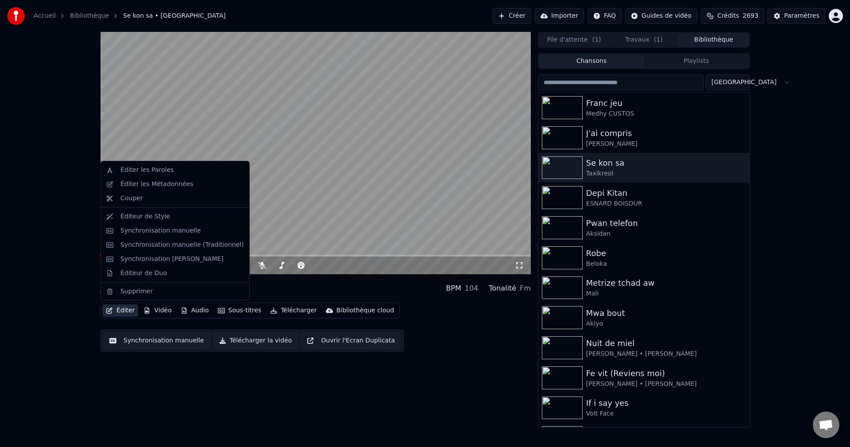
click at [113, 308] on button "Éditer" at bounding box center [120, 310] width 36 height 12
click at [144, 248] on div "Synchronisation manuelle (Traditionnel)" at bounding box center [182, 244] width 124 height 9
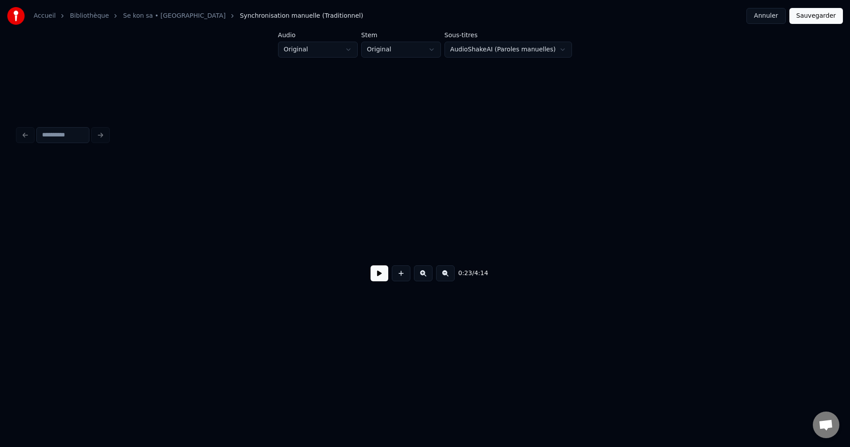
scroll to position [0, 4603]
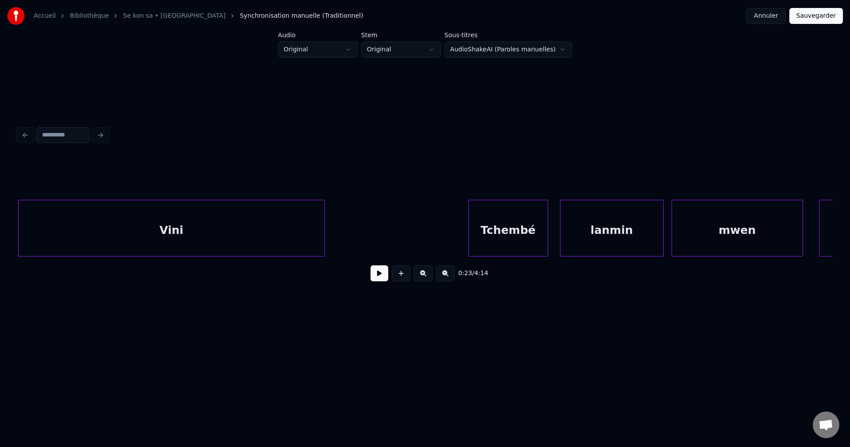
click at [385, 281] on button at bounding box center [380, 273] width 18 height 16
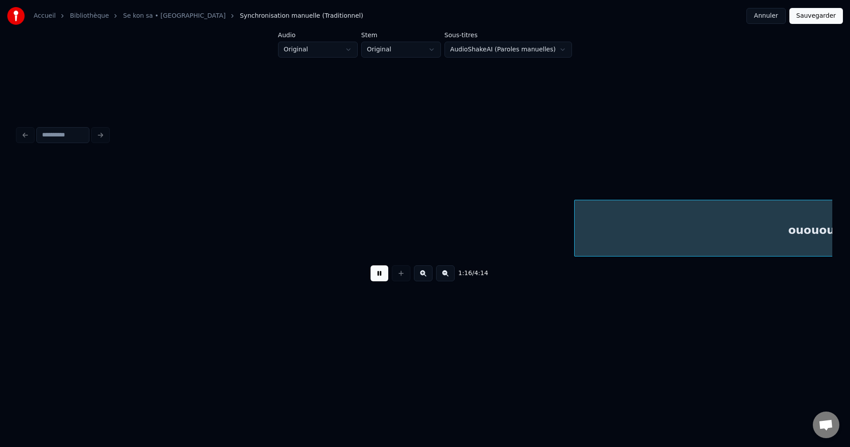
scroll to position [0, 15216]
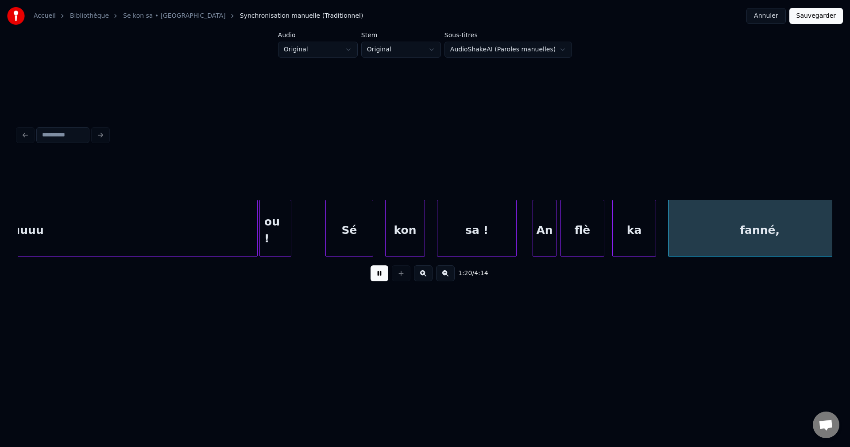
click at [272, 222] on div "ou !" at bounding box center [275, 230] width 31 height 60
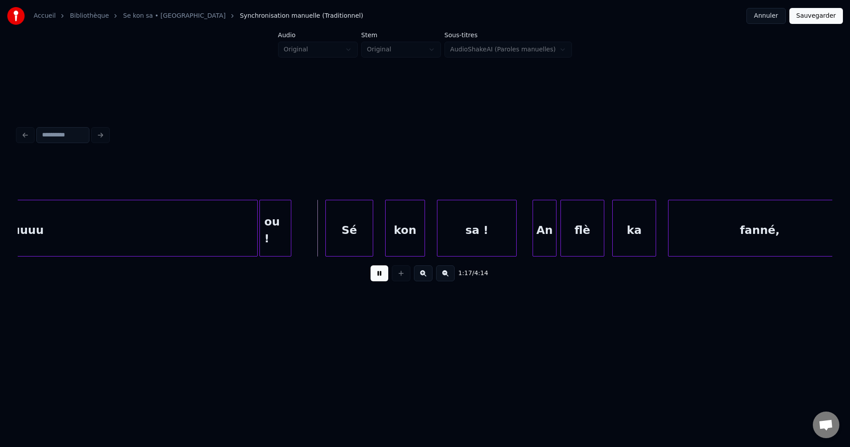
click at [272, 222] on div "ou !" at bounding box center [275, 230] width 31 height 60
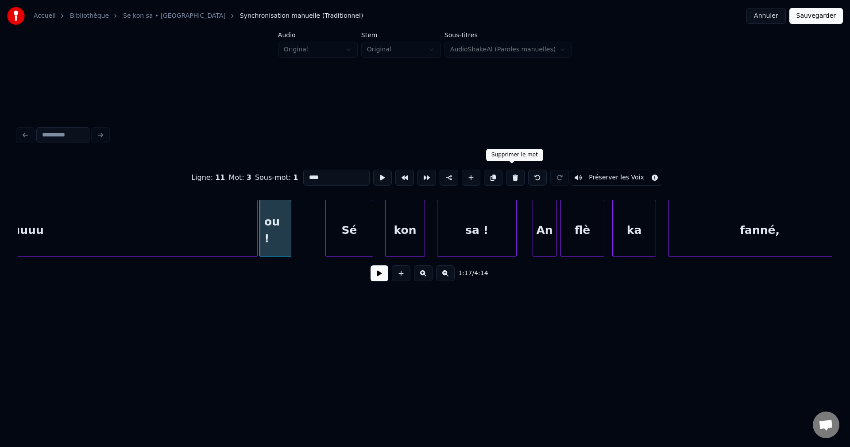
click at [508, 172] on button at bounding box center [515, 178] width 19 height 16
type input "*********"
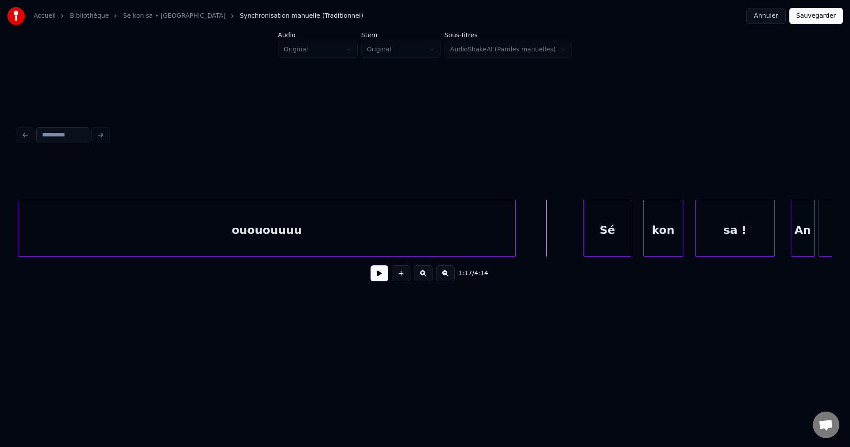
click at [380, 276] on button at bounding box center [380, 273] width 18 height 16
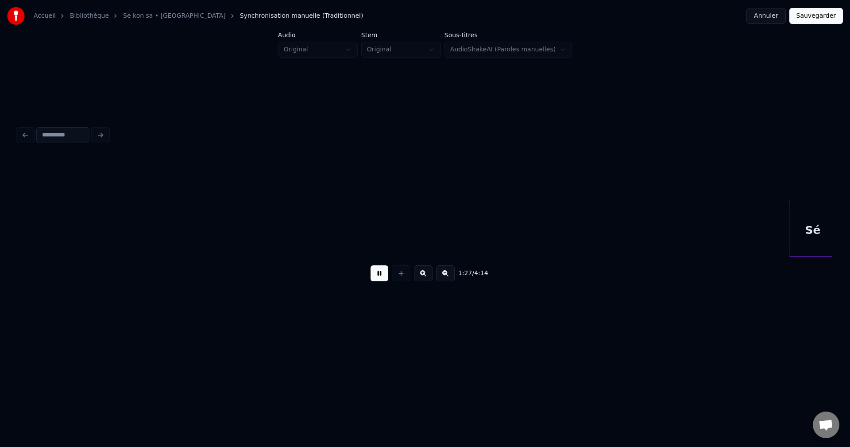
scroll to position [0, 17405]
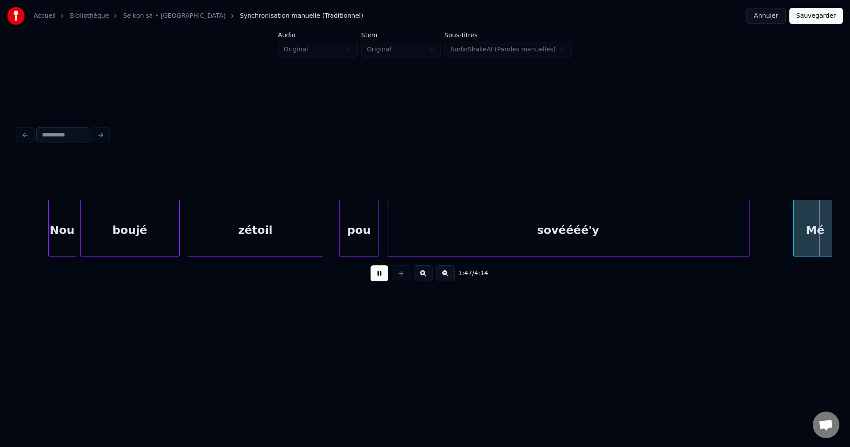
scroll to position [0, 21482]
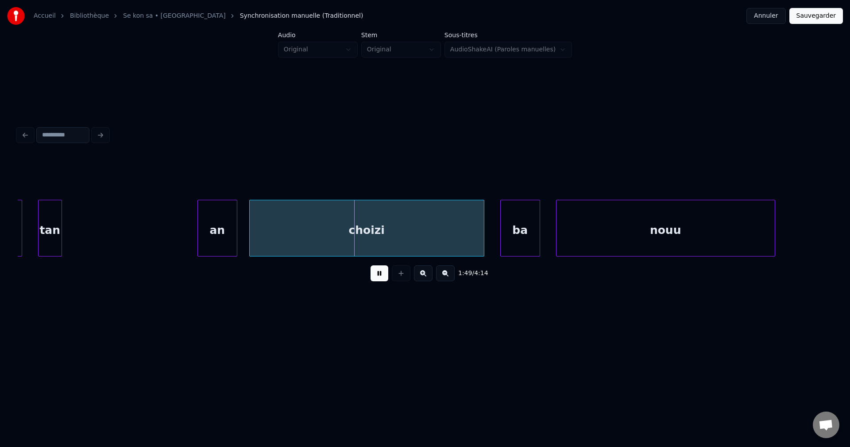
click at [53, 232] on div "tan" at bounding box center [50, 230] width 23 height 60
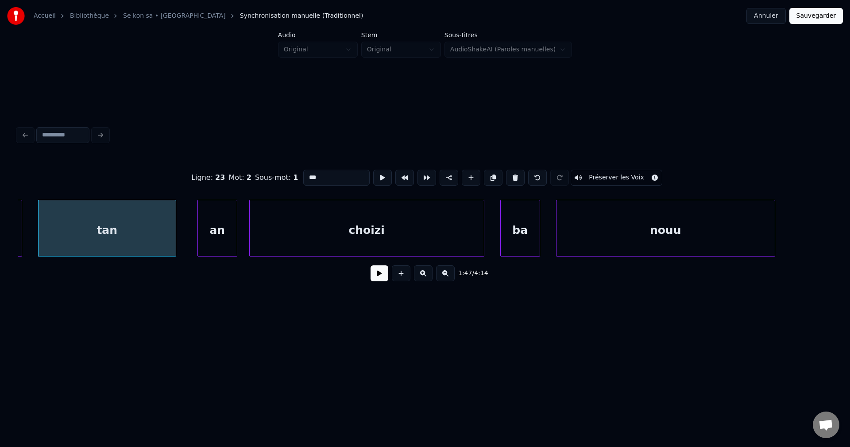
click at [176, 232] on div at bounding box center [174, 228] width 3 height 56
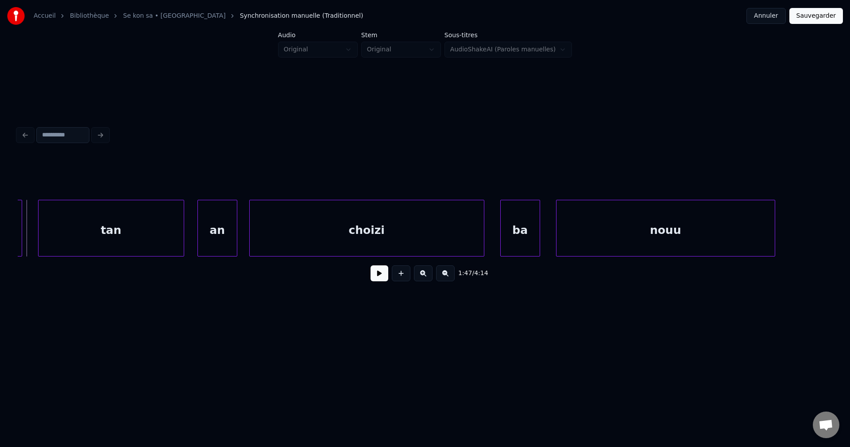
click at [381, 279] on button at bounding box center [380, 273] width 18 height 16
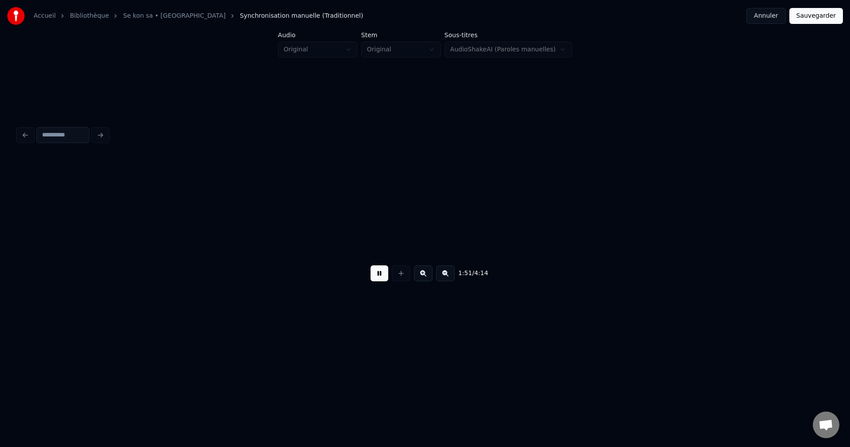
scroll to position [0, 22299]
click at [62, 243] on div "nouu" at bounding box center [62, 230] width 218 height 60
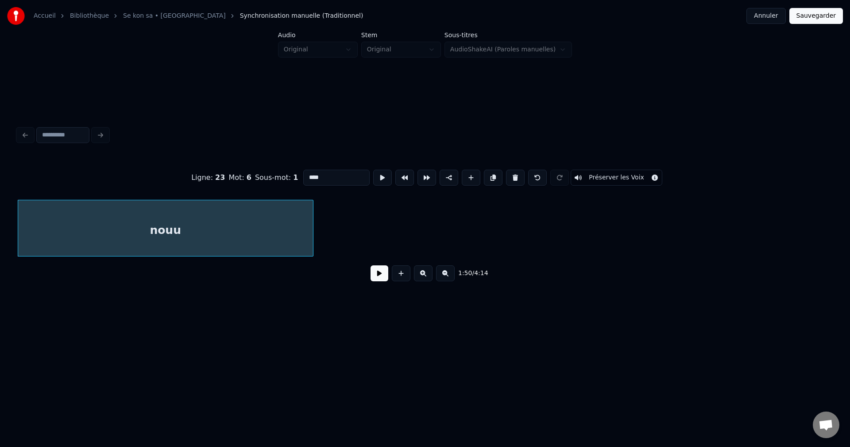
click at [313, 227] on div at bounding box center [311, 228] width 3 height 56
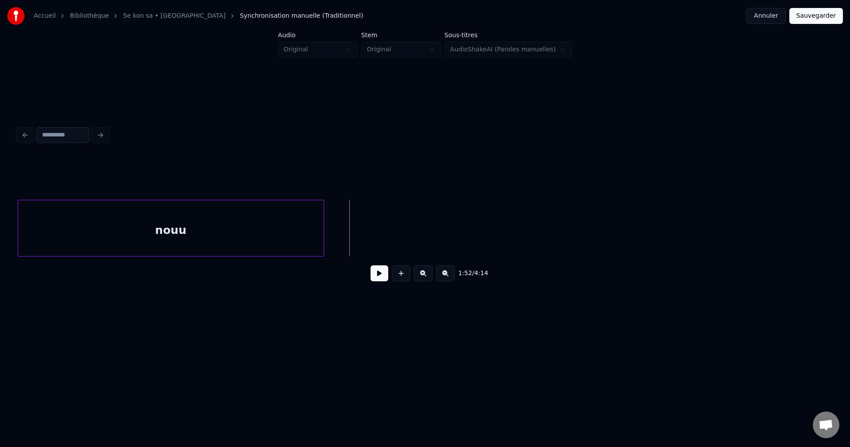
click at [375, 279] on button at bounding box center [380, 273] width 18 height 16
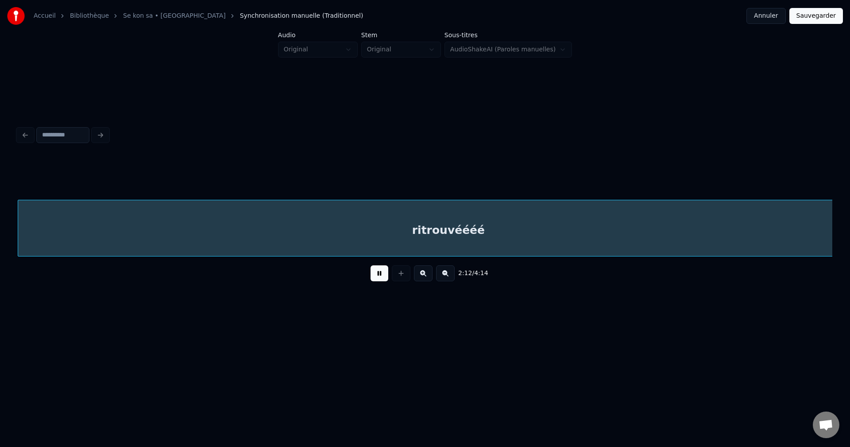
scroll to position [0, 26399]
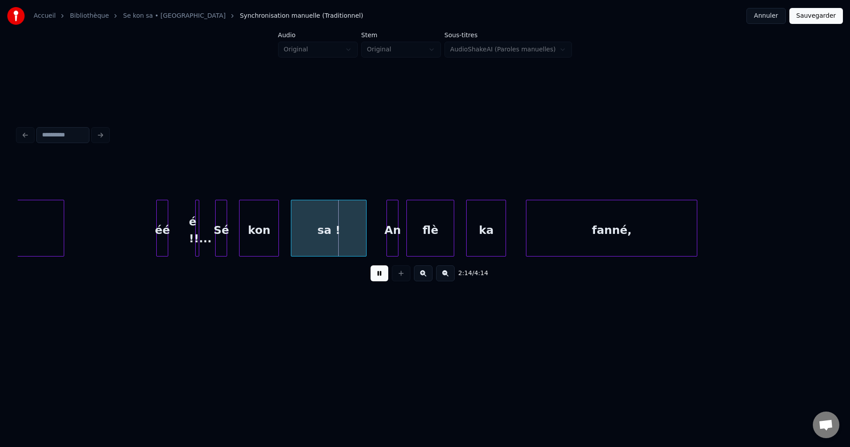
click at [157, 229] on div "éé" at bounding box center [162, 230] width 11 height 60
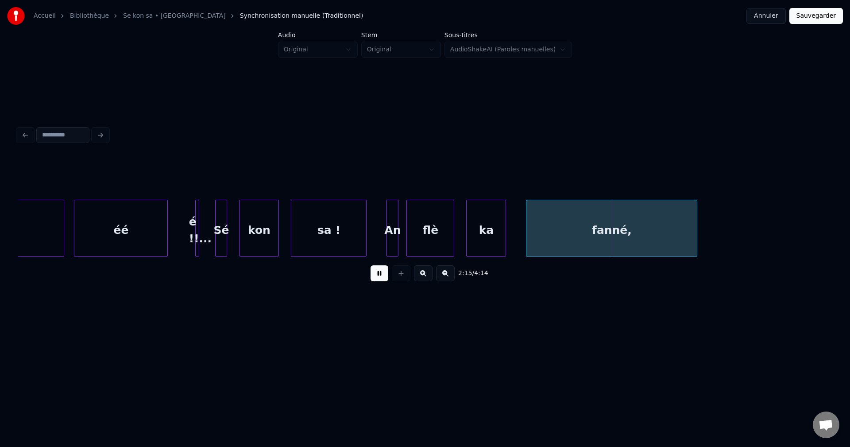
click at [74, 229] on div at bounding box center [75, 228] width 3 height 56
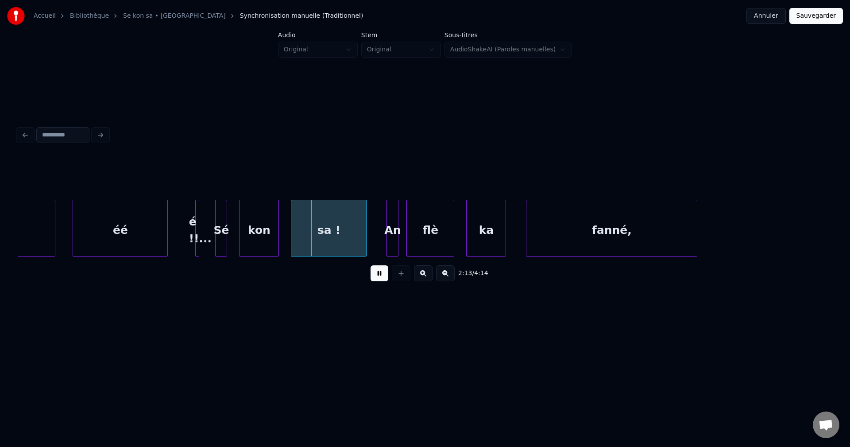
click at [53, 229] on div at bounding box center [53, 228] width 3 height 56
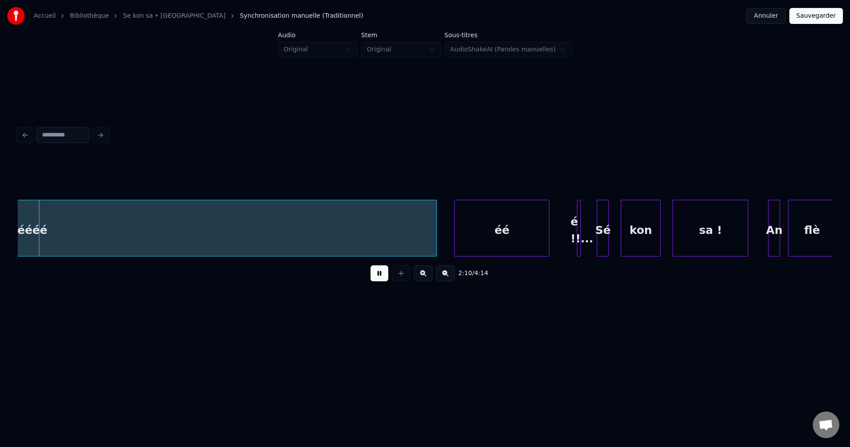
scroll to position [0, 26047]
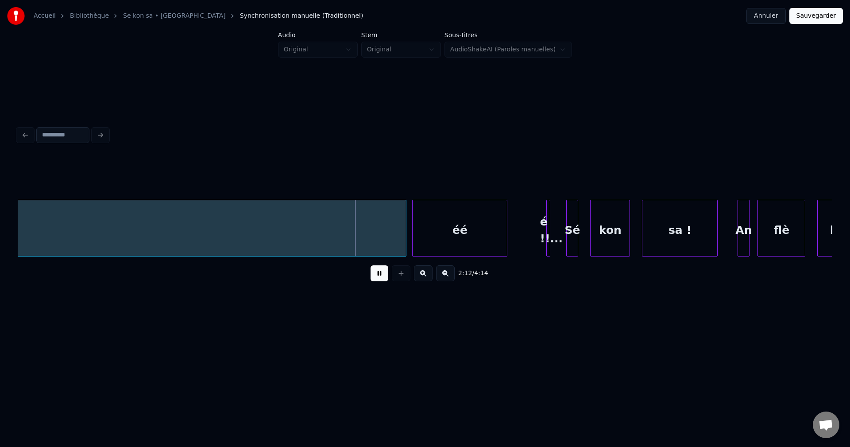
click at [441, 236] on div "éé" at bounding box center [460, 230] width 94 height 60
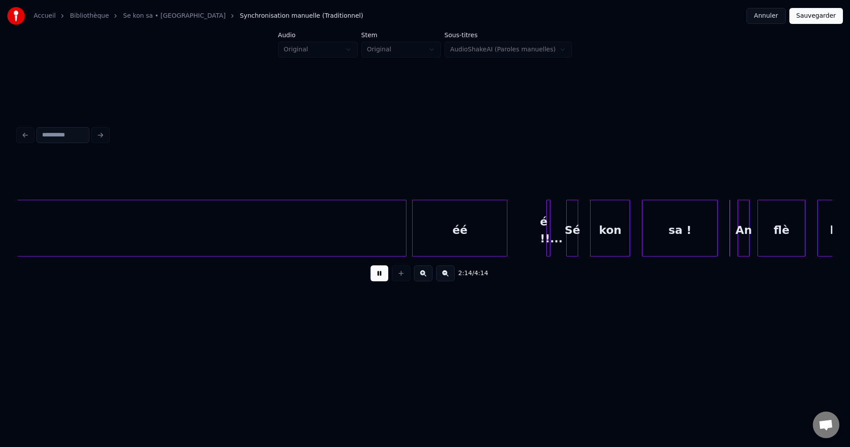
click at [450, 236] on div "éé" at bounding box center [460, 230] width 94 height 60
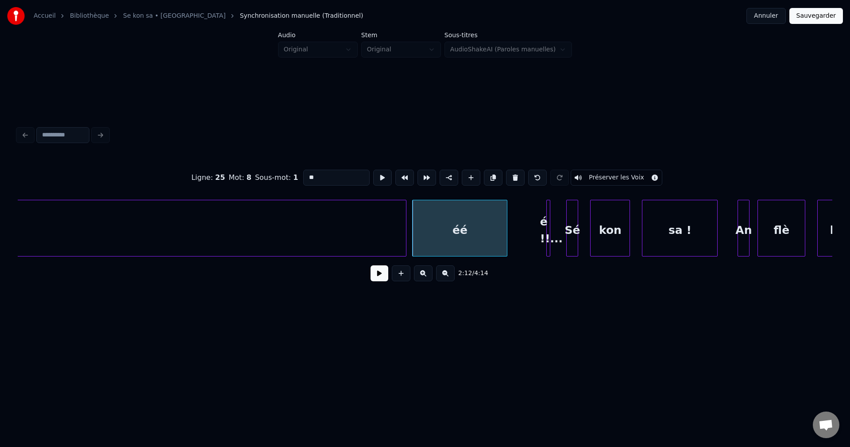
click at [550, 225] on div at bounding box center [548, 228] width 3 height 56
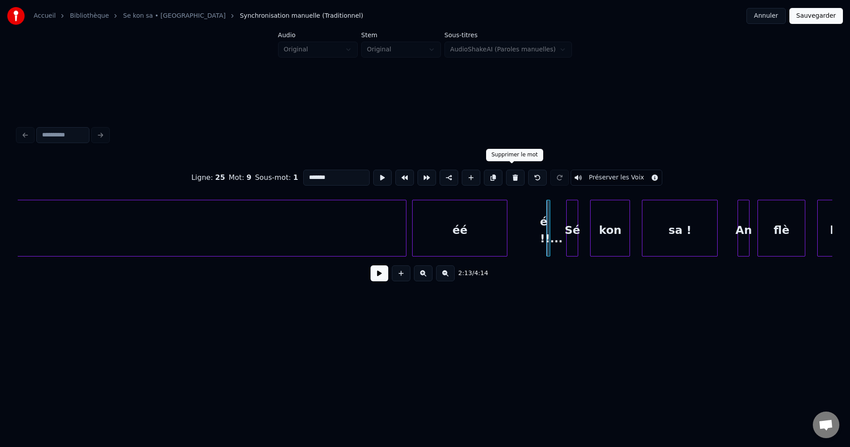
click at [515, 176] on button at bounding box center [515, 178] width 19 height 16
type input "**"
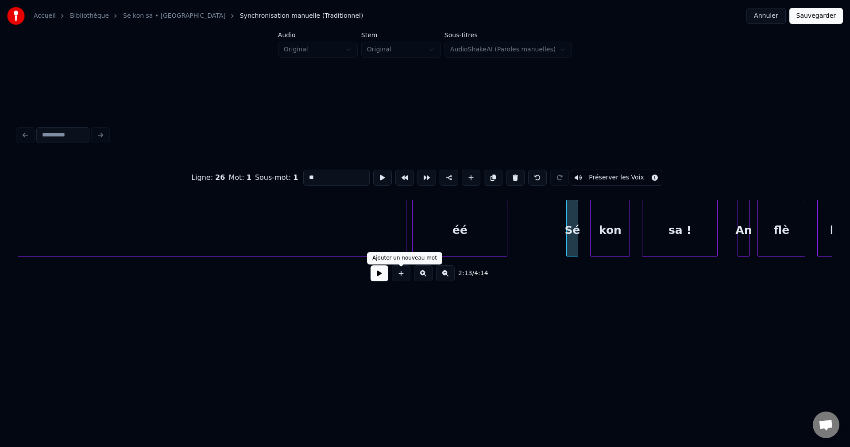
click at [382, 279] on button at bounding box center [380, 273] width 18 height 16
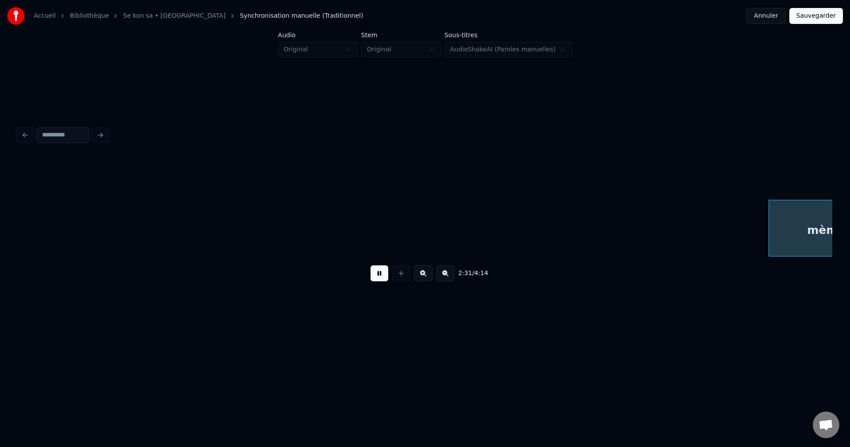
scroll to position [0, 30129]
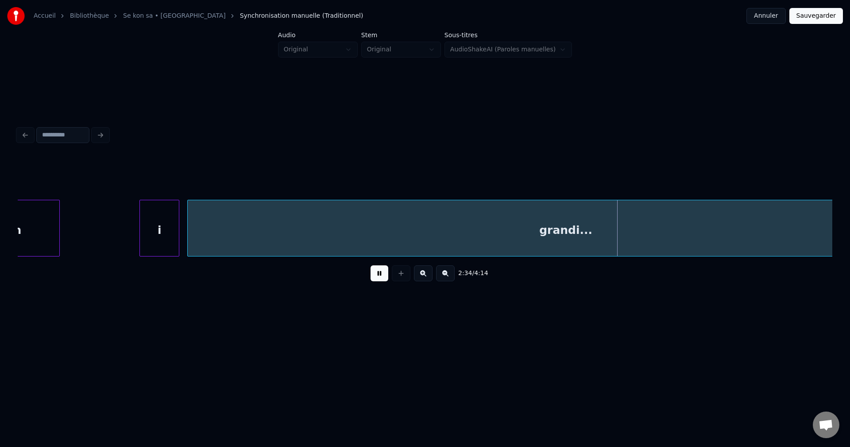
click at [90, 229] on div "i" at bounding box center [93, 230] width 39 height 60
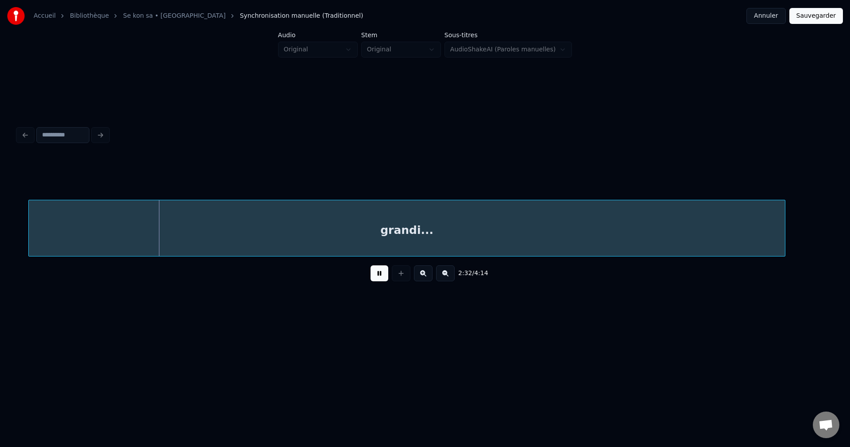
click at [176, 229] on div "grandi..." at bounding box center [407, 230] width 756 height 60
click at [180, 232] on div "grandi..." at bounding box center [420, 230] width 756 height 60
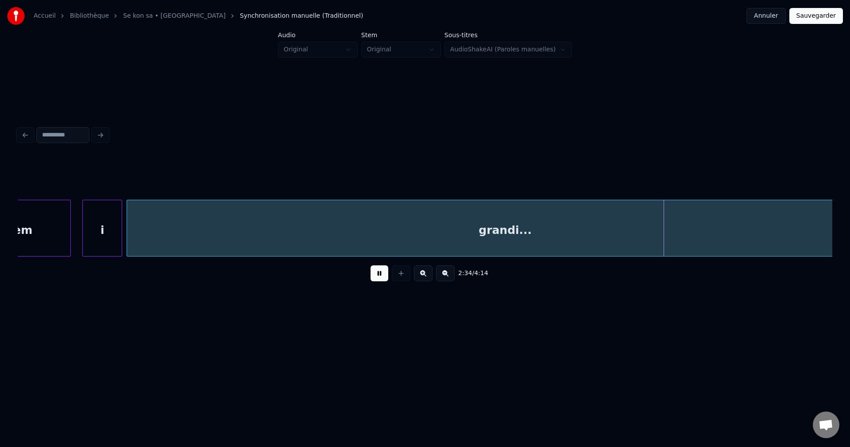
scroll to position [0, 30171]
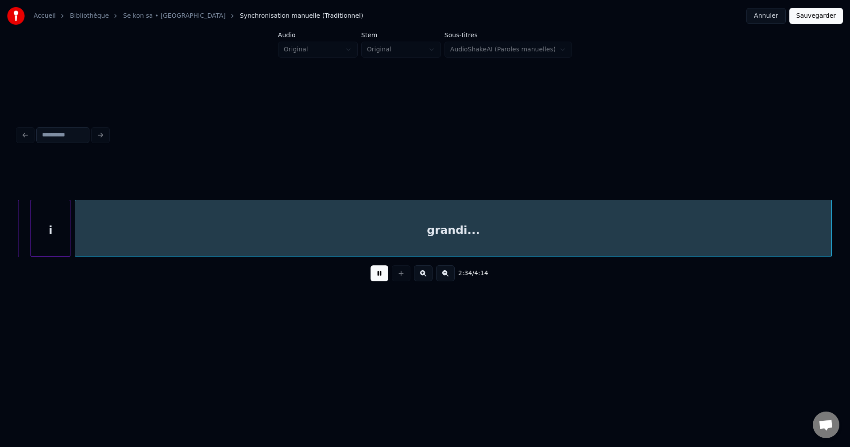
click at [272, 218] on div "grandi..." at bounding box center [453, 230] width 756 height 60
click at [451, 275] on button at bounding box center [445, 273] width 19 height 16
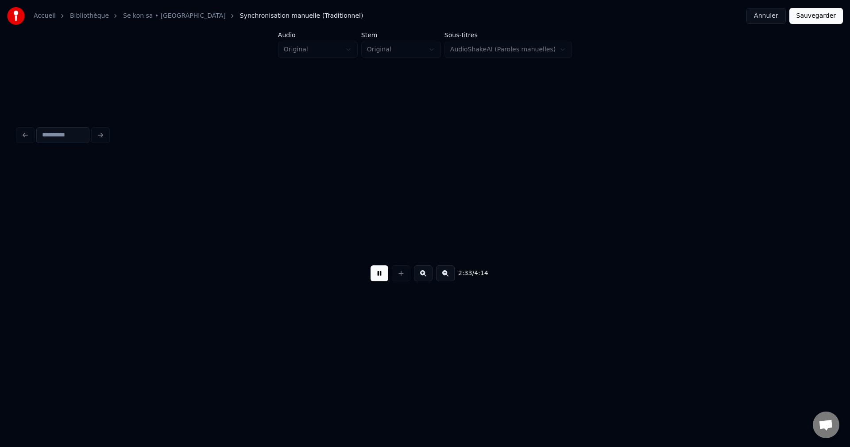
click at [451, 275] on button at bounding box center [445, 273] width 19 height 16
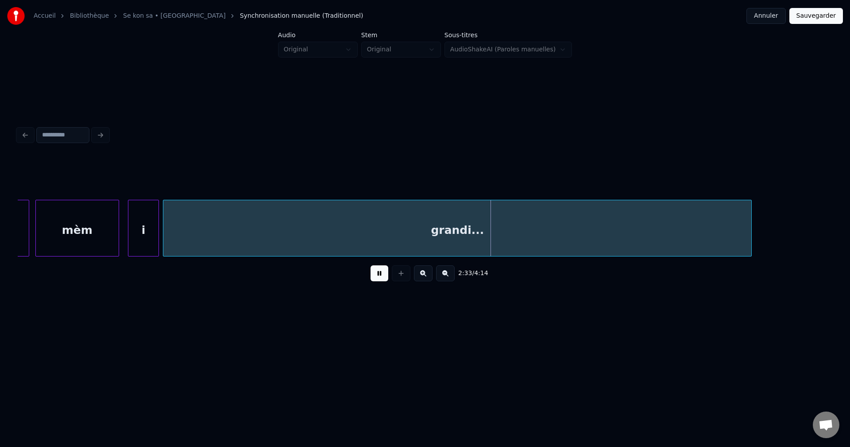
click at [451, 275] on button at bounding box center [445, 273] width 19 height 16
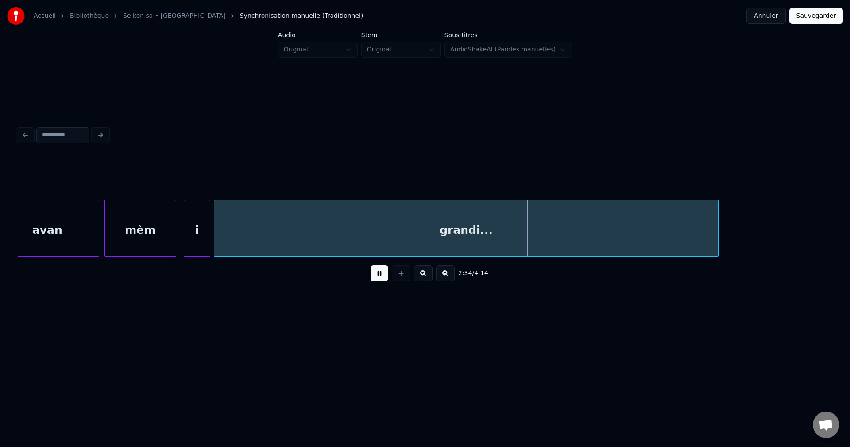
click at [451, 275] on button at bounding box center [445, 273] width 19 height 16
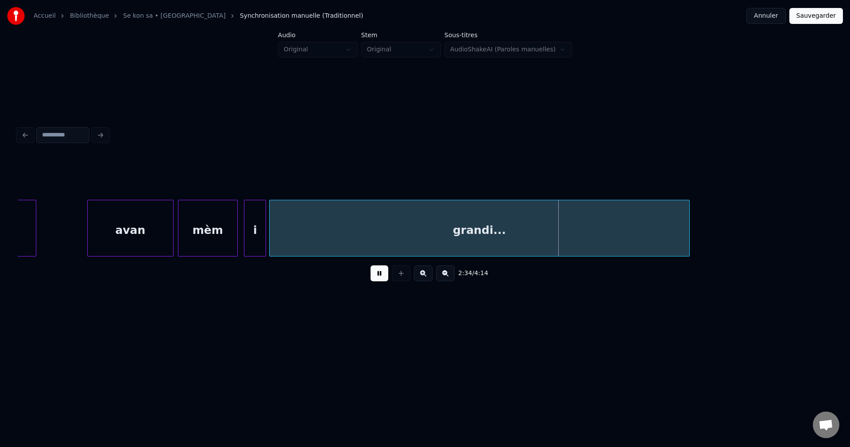
click at [451, 275] on button at bounding box center [445, 273] width 19 height 16
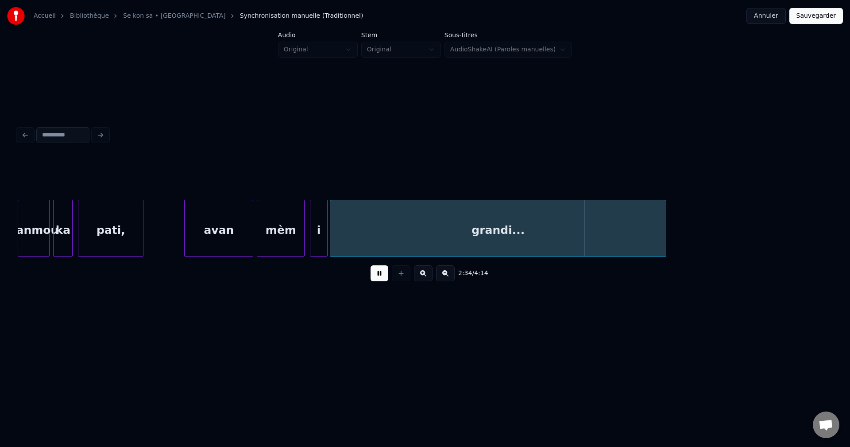
click at [451, 275] on button at bounding box center [445, 273] width 19 height 16
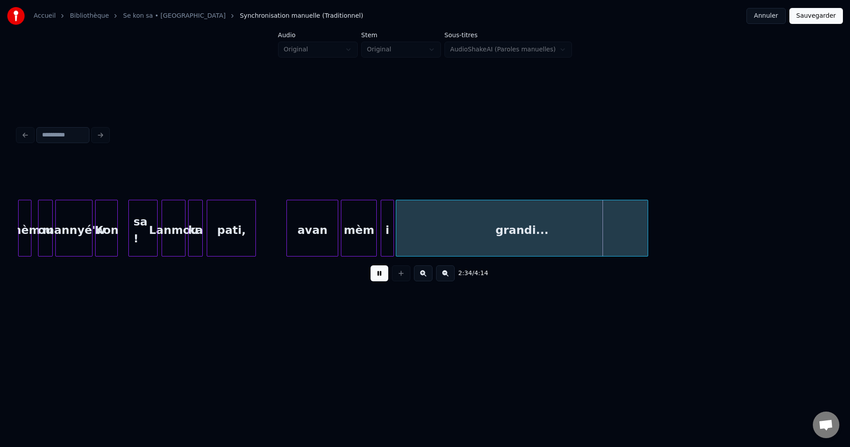
click at [451, 275] on button at bounding box center [445, 273] width 19 height 16
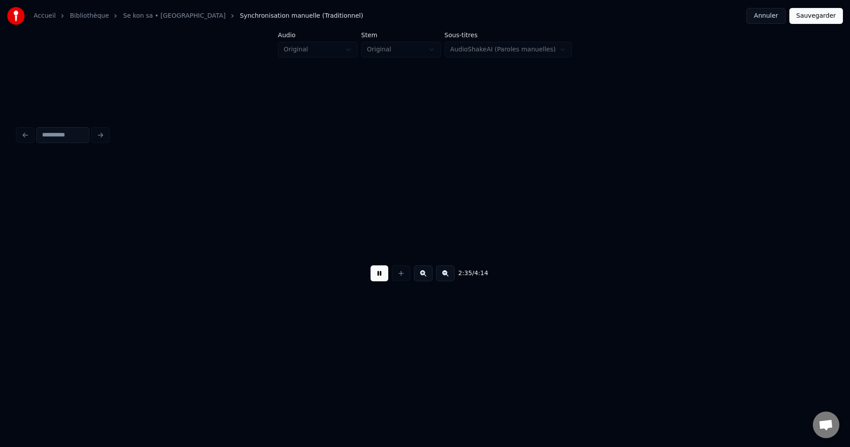
scroll to position [0, 6265]
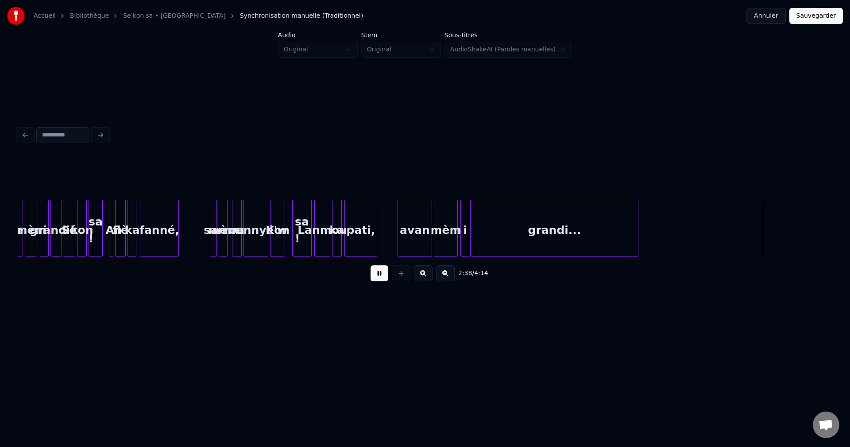
click at [301, 229] on div "sa !" at bounding box center [302, 230] width 19 height 60
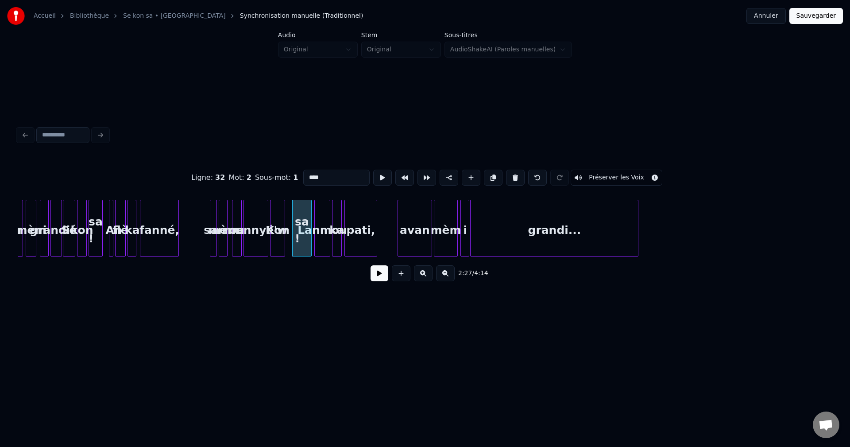
click at [280, 239] on div "Kon" at bounding box center [278, 230] width 14 height 60
click at [296, 238] on div "sa !" at bounding box center [302, 230] width 19 height 60
type input "****"
click at [491, 173] on button at bounding box center [493, 178] width 19 height 16
click at [492, 224] on div "sa !" at bounding box center [490, 230] width 19 height 60
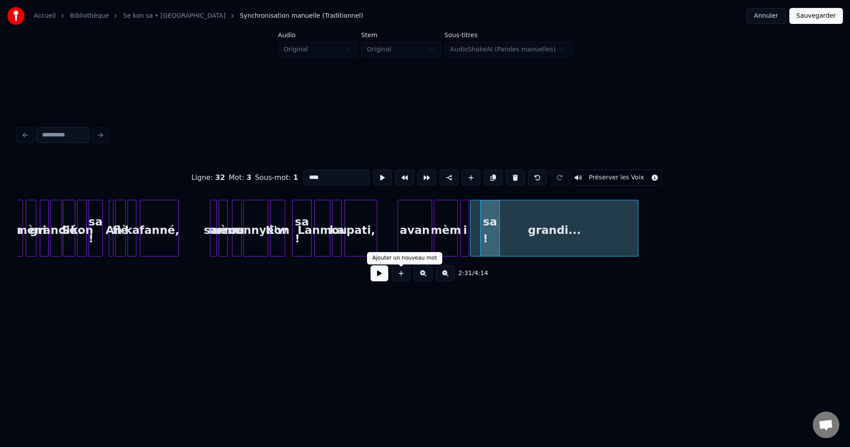
click at [380, 279] on button at bounding box center [380, 273] width 18 height 16
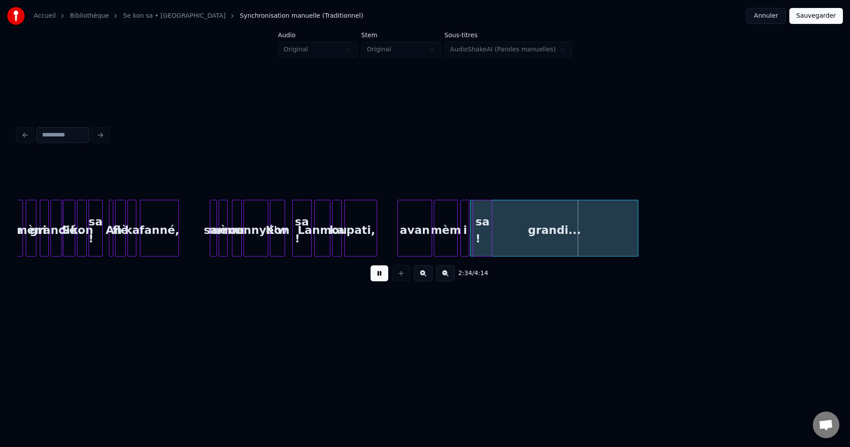
click at [486, 226] on div "sa !" at bounding box center [482, 230] width 19 height 60
click at [519, 224] on div at bounding box center [518, 228] width 3 height 56
click at [500, 227] on div "sa !" at bounding box center [496, 230] width 47 height 60
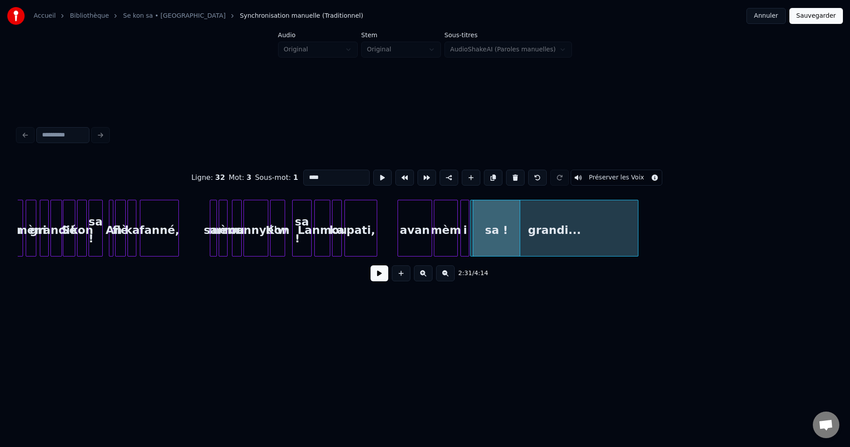
click at [304, 178] on input "****" at bounding box center [336, 178] width 66 height 16
type input "**********"
click at [377, 281] on button at bounding box center [380, 273] width 18 height 16
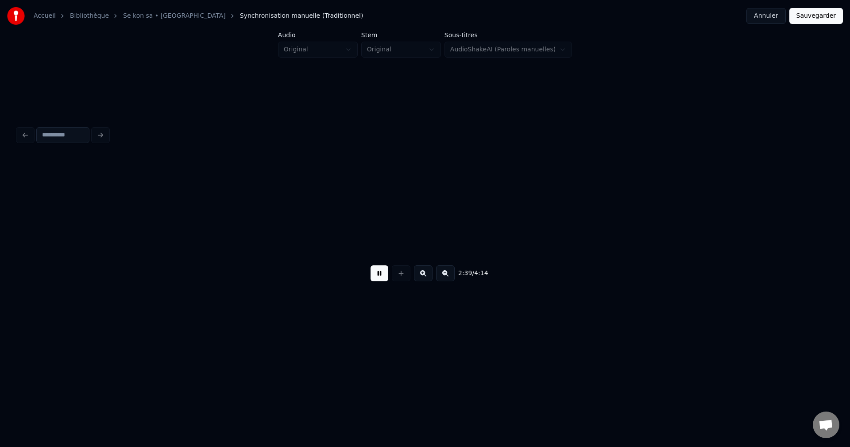
scroll to position [0, 7080]
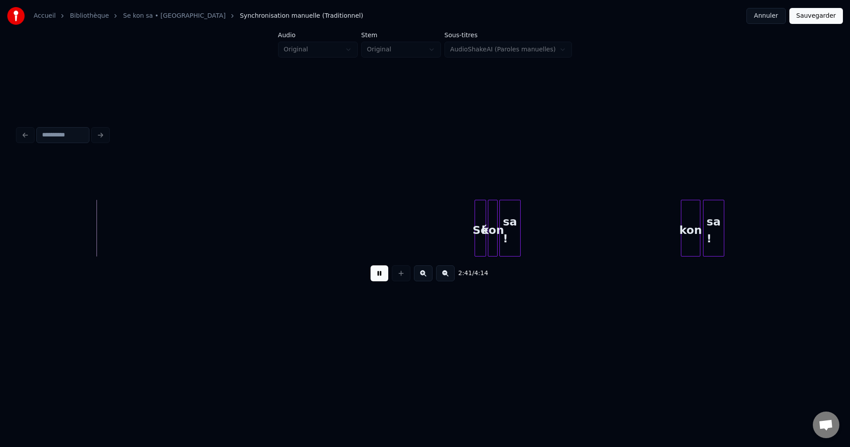
click at [423, 280] on button at bounding box center [423, 273] width 19 height 16
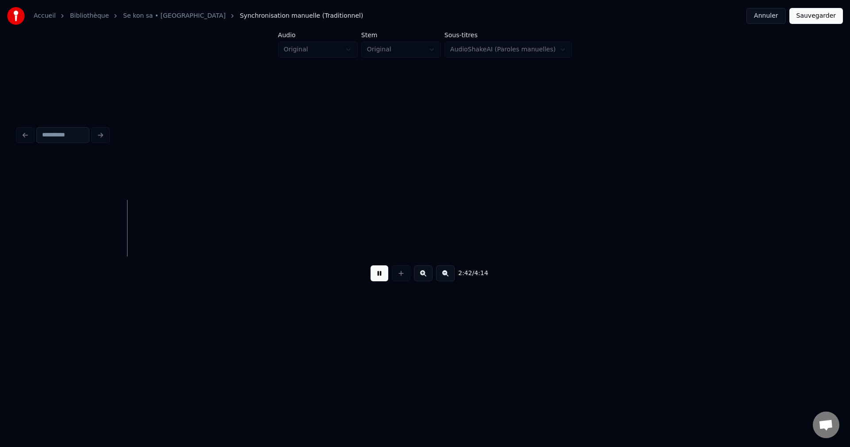
click at [423, 280] on button at bounding box center [423, 273] width 19 height 16
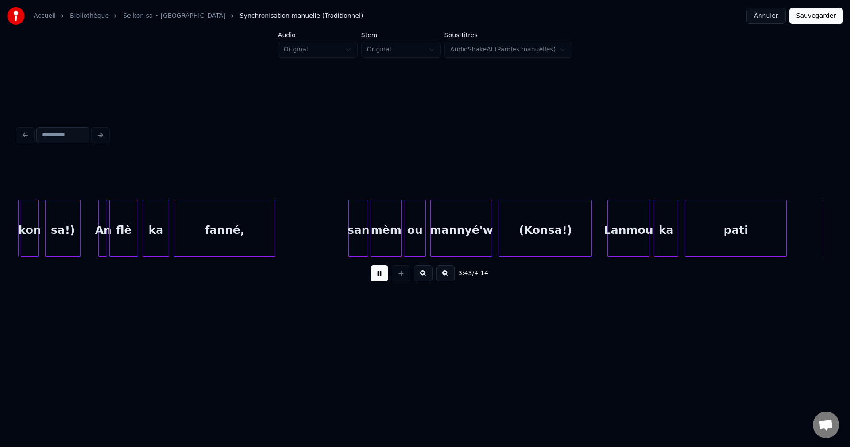
scroll to position [0, 24803]
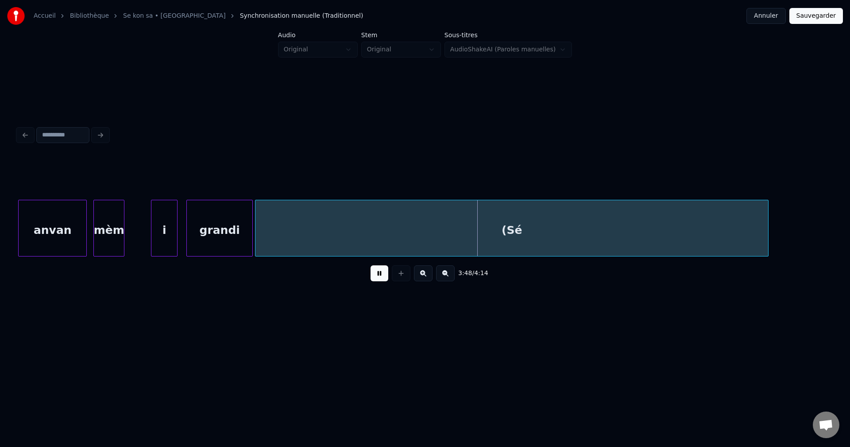
click at [120, 238] on div "mèm" at bounding box center [109, 230] width 30 height 60
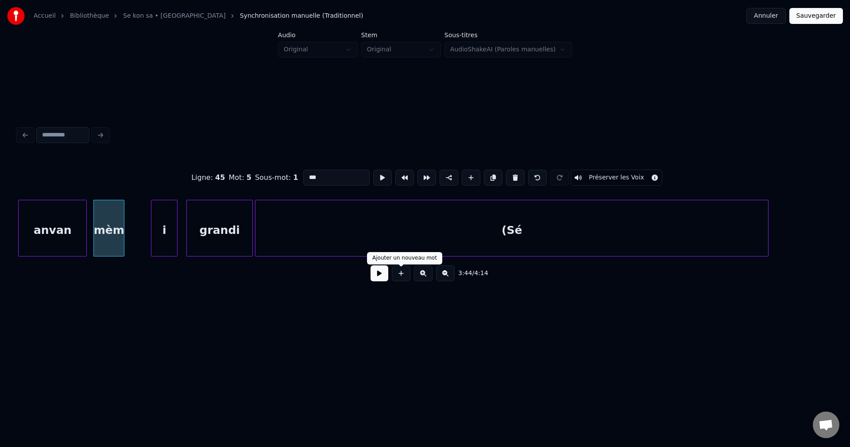
click at [378, 278] on button at bounding box center [380, 273] width 18 height 16
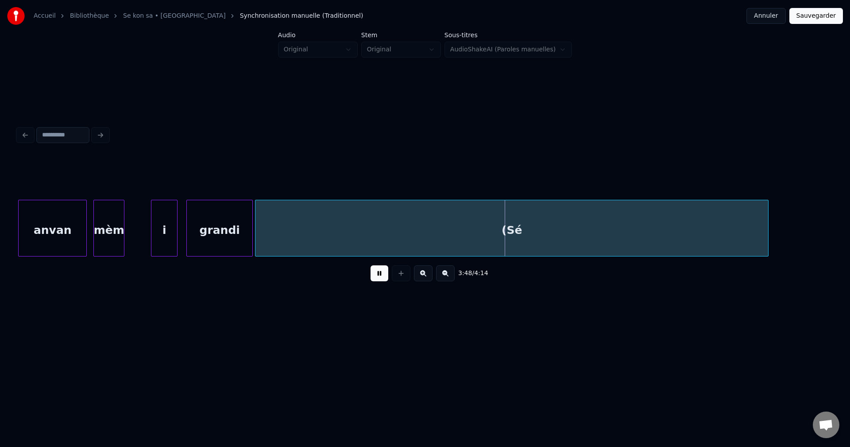
click at [317, 236] on div "(Sé" at bounding box center [512, 230] width 513 height 60
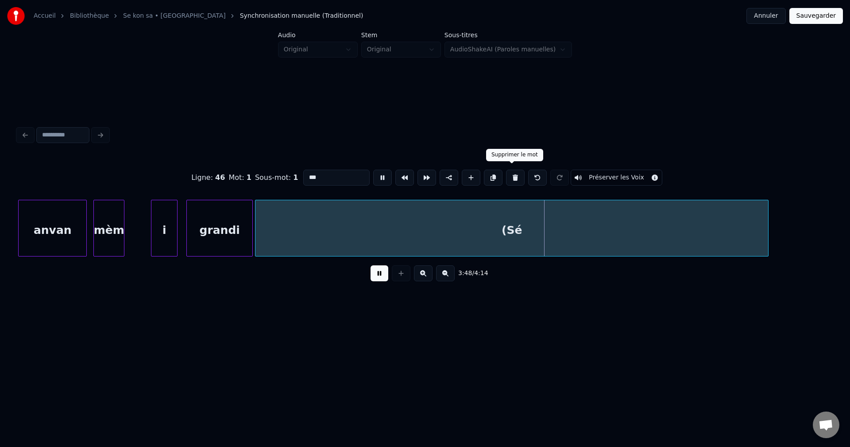
click at [508, 180] on button at bounding box center [515, 178] width 19 height 16
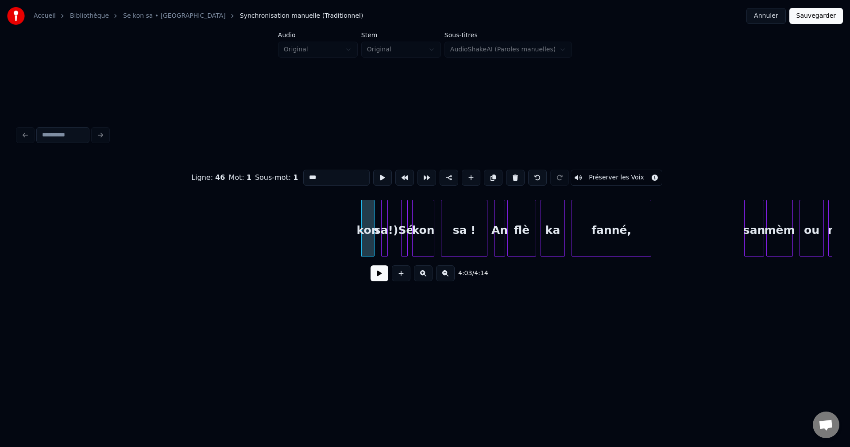
scroll to position [0, 26646]
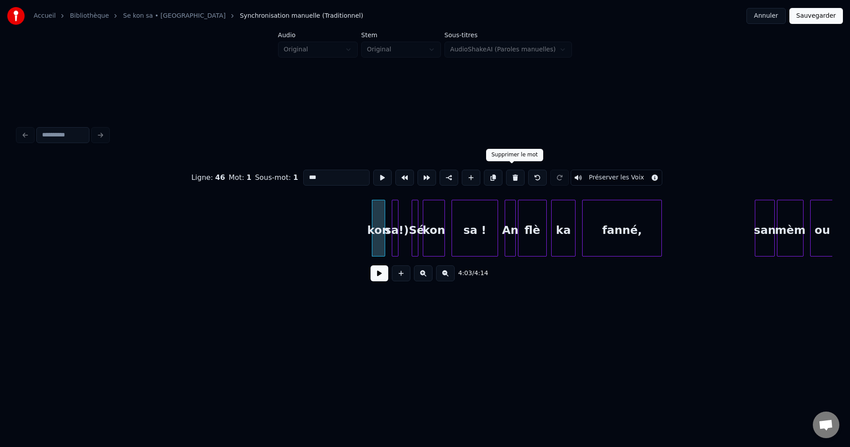
click at [512, 170] on button at bounding box center [515, 178] width 19 height 16
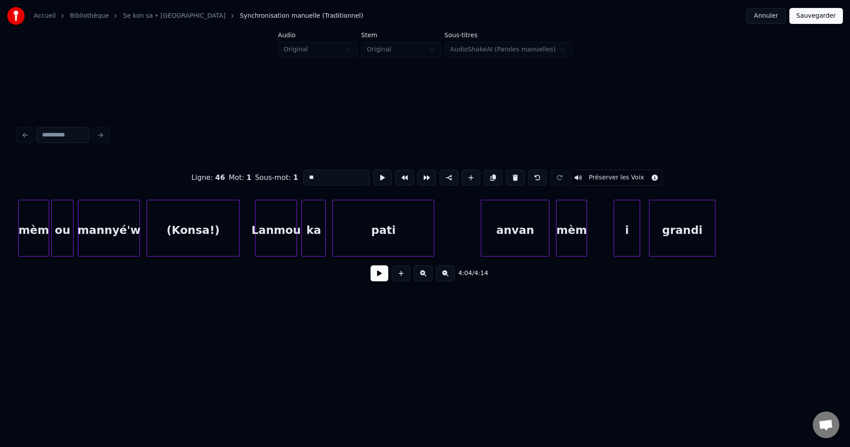
scroll to position [0, 24290]
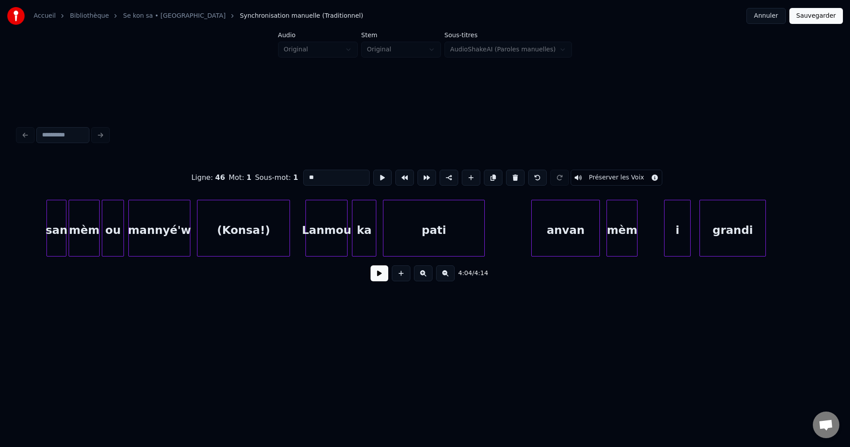
click at [239, 212] on div "(Konsa!)" at bounding box center [244, 230] width 92 height 60
type input "********"
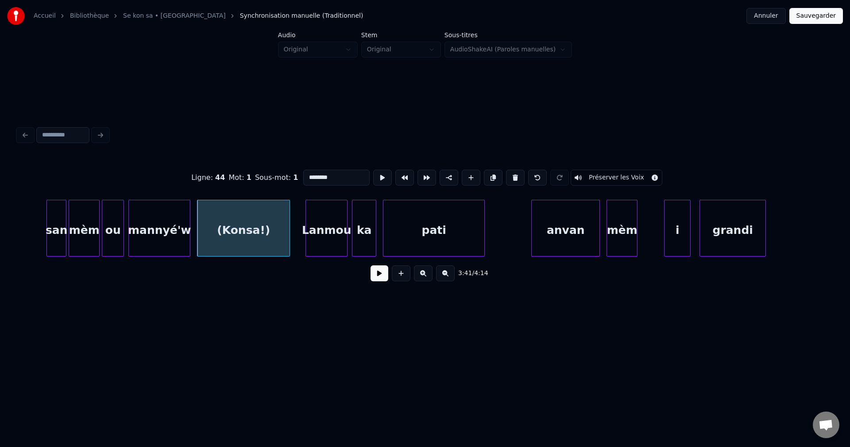
click at [375, 275] on button at bounding box center [380, 273] width 18 height 16
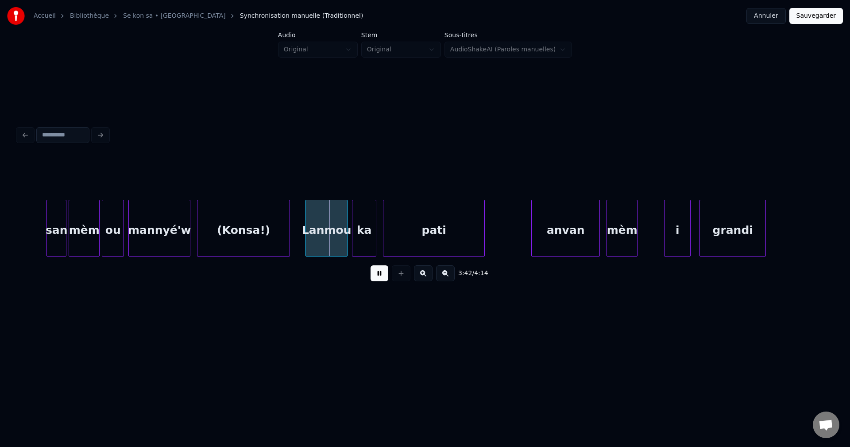
click at [250, 228] on div "(Konsa!)" at bounding box center [244, 230] width 92 height 60
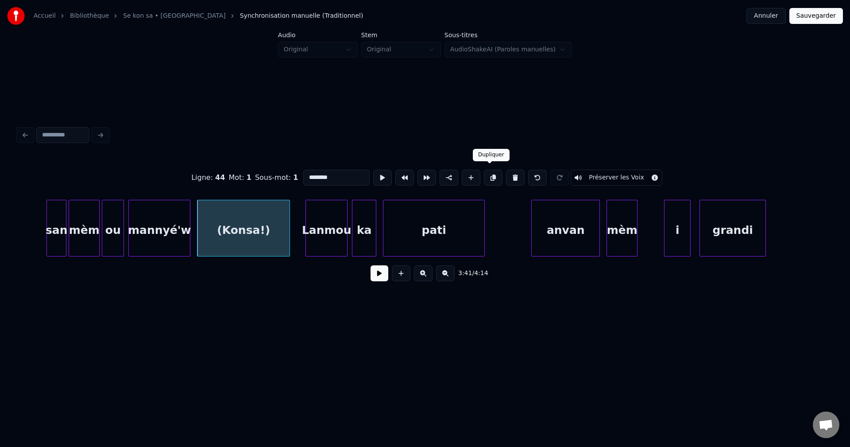
click at [491, 170] on button at bounding box center [493, 178] width 19 height 16
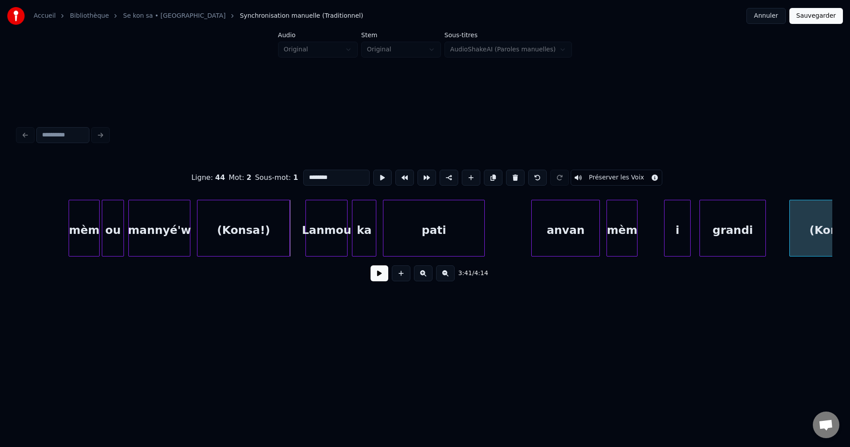
scroll to position [0, 24340]
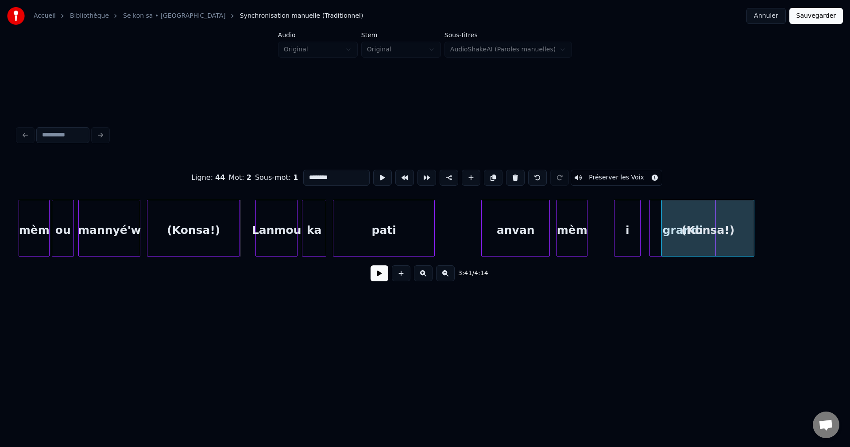
click at [719, 211] on div "(Konsa!)" at bounding box center [708, 230] width 92 height 60
click at [384, 278] on button at bounding box center [380, 273] width 18 height 16
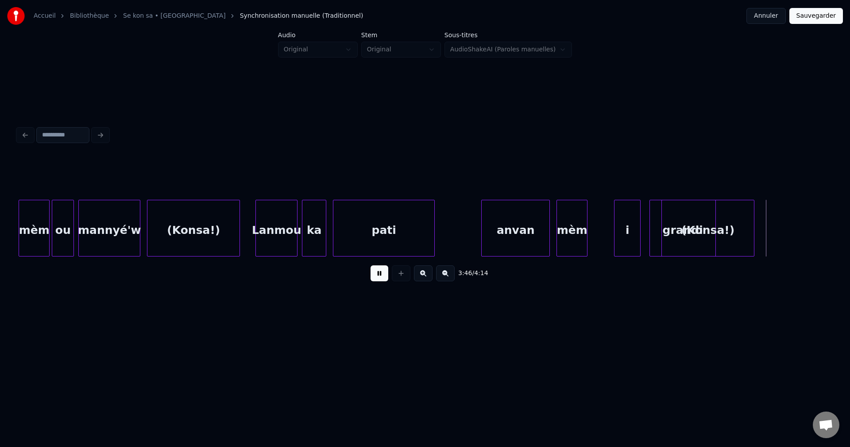
click at [741, 221] on div "(Konsa!)" at bounding box center [708, 230] width 92 height 60
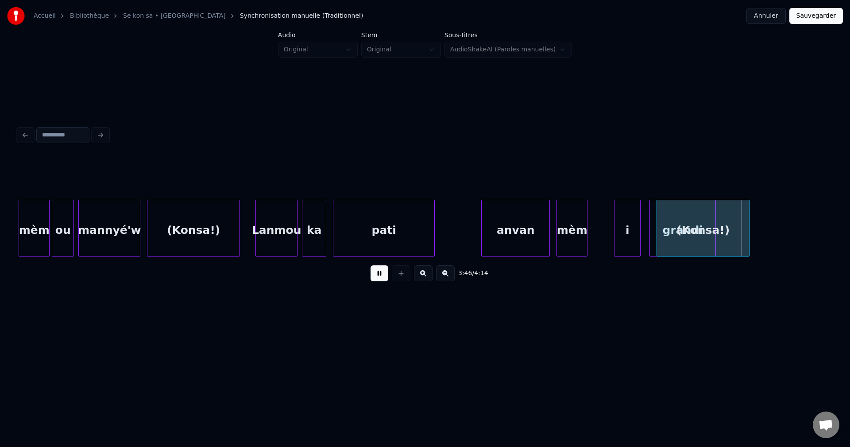
click at [733, 221] on div "(Konsa!)" at bounding box center [703, 230] width 92 height 60
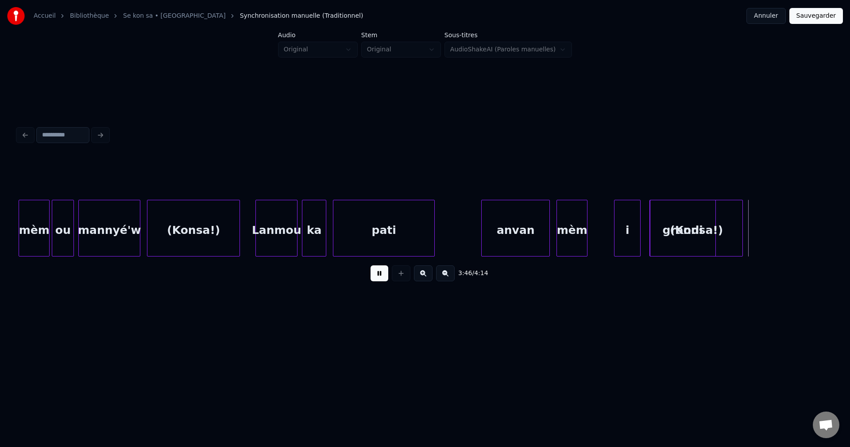
click at [725, 220] on div "(Konsa!)" at bounding box center [697, 230] width 92 height 60
click at [727, 219] on div "(Konsa!)" at bounding box center [690, 230] width 92 height 60
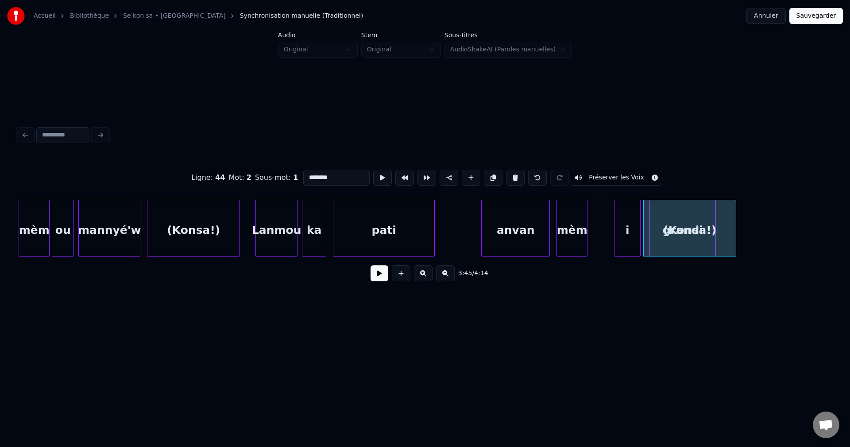
click at [308, 173] on input "********" at bounding box center [336, 178] width 66 height 16
type input "**********"
click at [376, 277] on button at bounding box center [380, 273] width 18 height 16
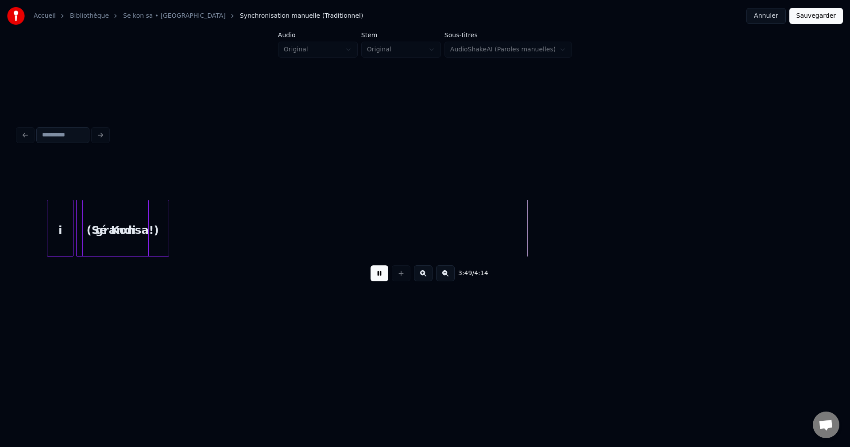
scroll to position [0, 24907]
click at [200, 235] on div at bounding box center [198, 228] width 3 height 56
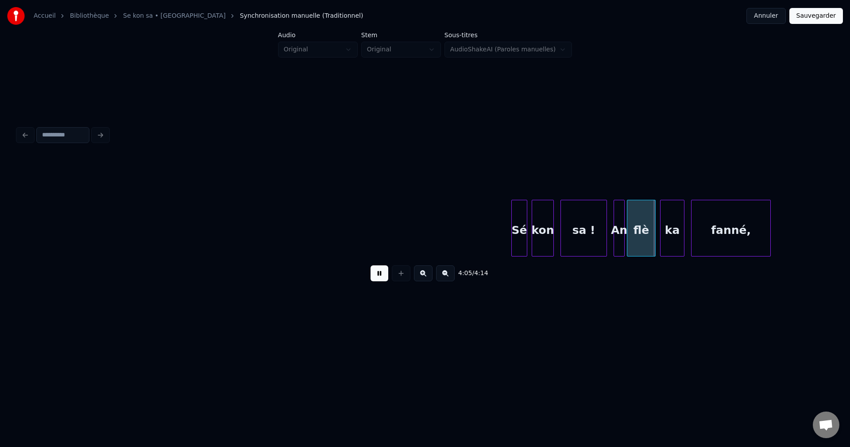
click at [512, 232] on div at bounding box center [513, 228] width 3 height 56
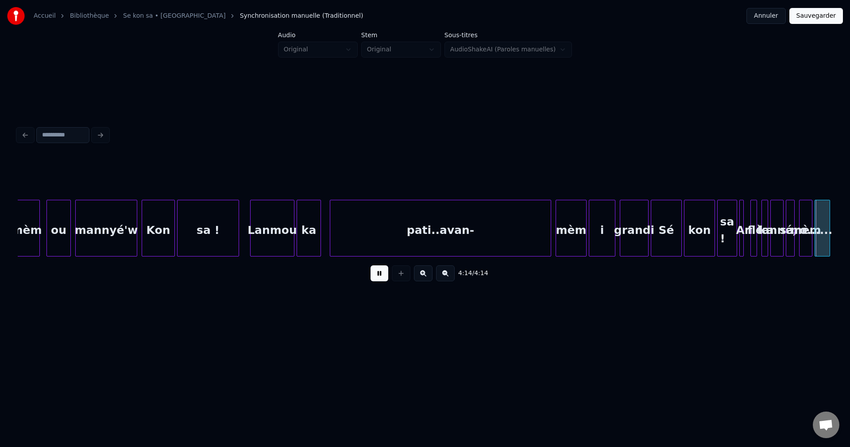
scroll to position [0, 27417]
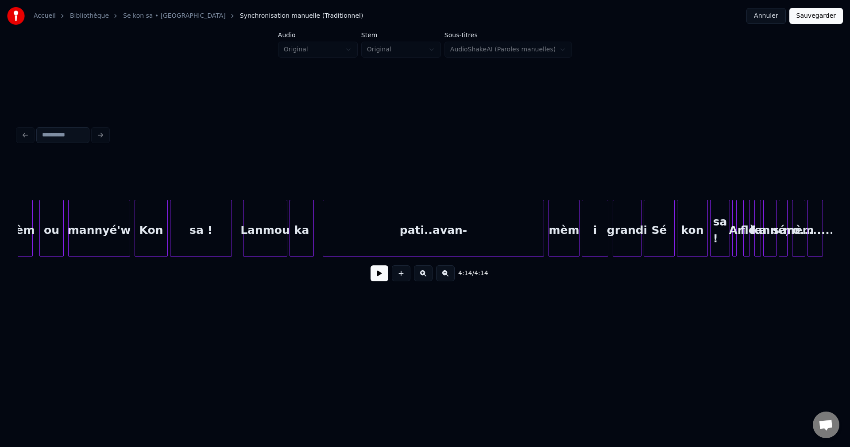
click at [585, 227] on div "i" at bounding box center [595, 230] width 26 height 60
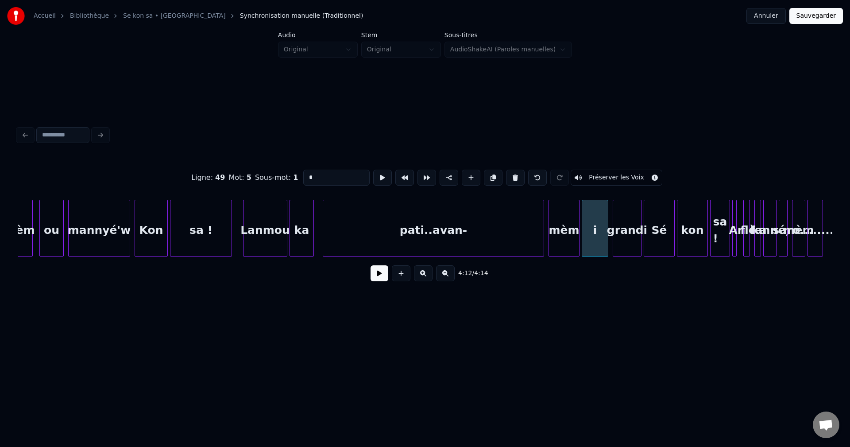
click at [372, 277] on button at bounding box center [380, 273] width 18 height 16
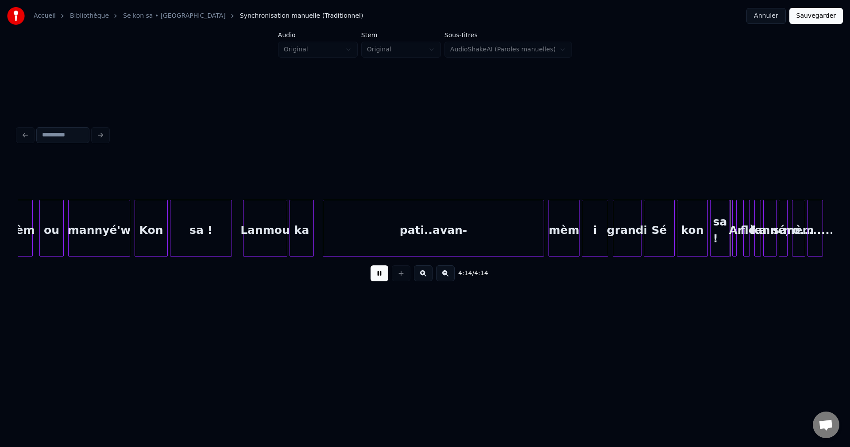
click at [381, 274] on button at bounding box center [380, 273] width 18 height 16
click at [736, 218] on div "An" at bounding box center [737, 230] width 9 height 60
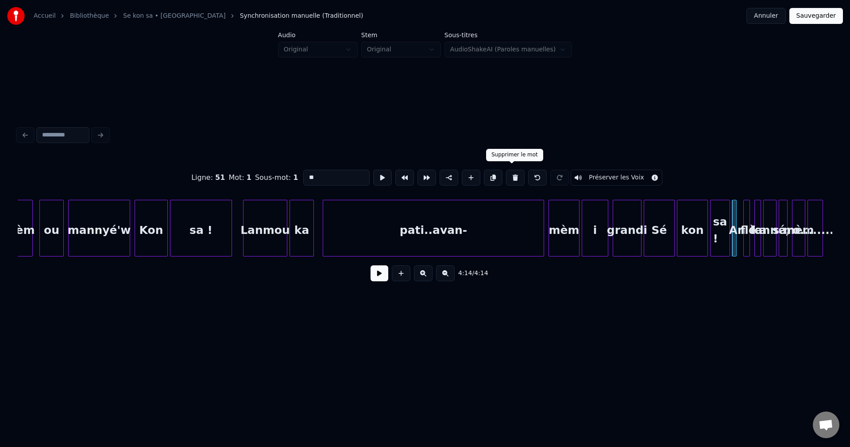
click at [508, 174] on button at bounding box center [515, 178] width 19 height 16
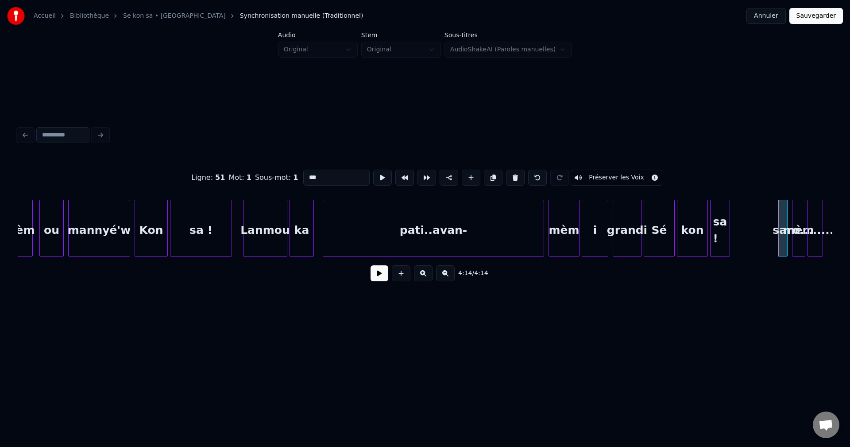
click at [508, 174] on button at bounding box center [515, 178] width 19 height 16
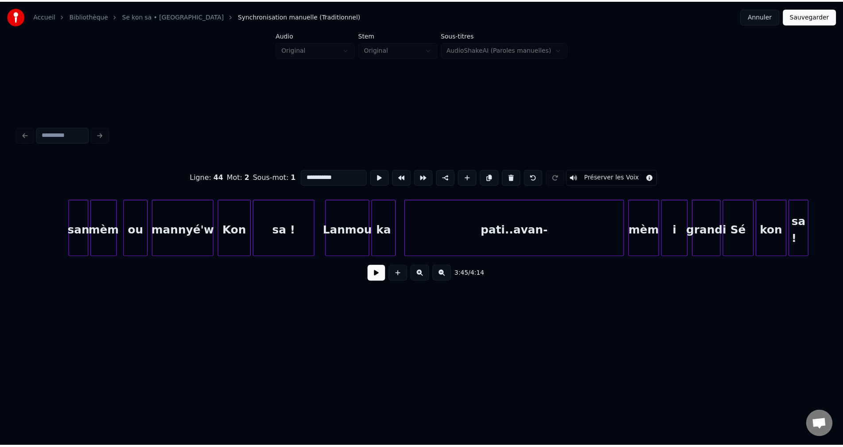
scroll to position [0, 27410]
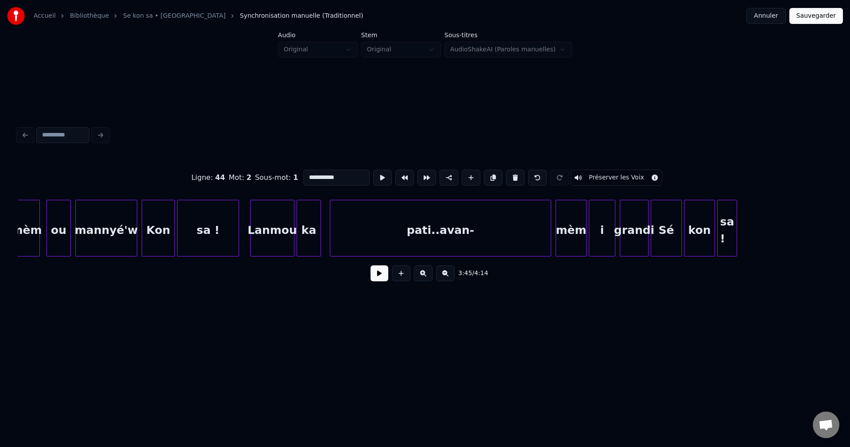
click at [704, 226] on div "kon" at bounding box center [700, 230] width 30 height 60
type input "***"
click at [373, 281] on button at bounding box center [380, 273] width 18 height 16
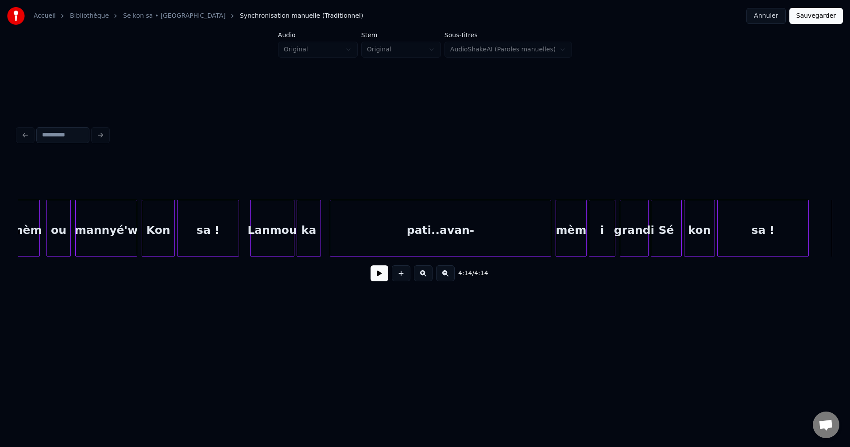
click at [808, 230] on div at bounding box center [807, 228] width 3 height 56
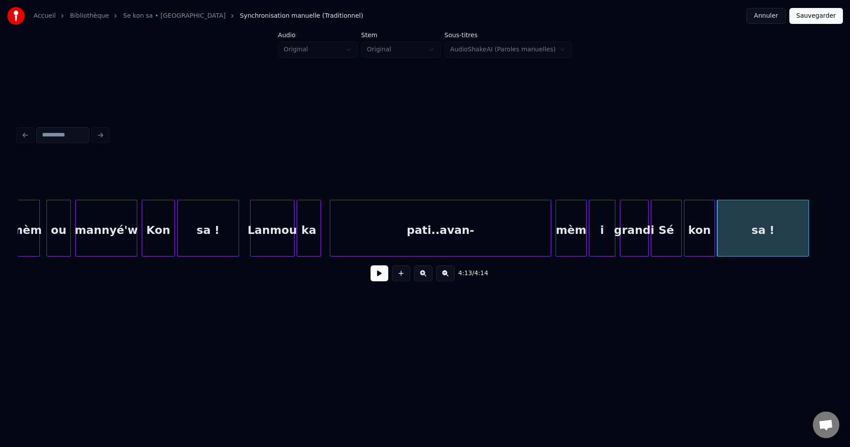
click at [805, 15] on button "Sauvegarder" at bounding box center [817, 16] width 54 height 16
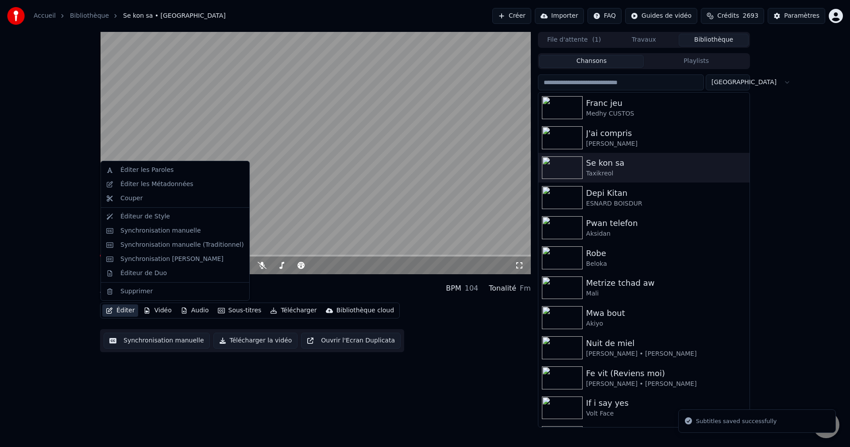
click at [116, 311] on button "Éditer" at bounding box center [120, 310] width 36 height 12
click at [130, 267] on div "Éditeur de Duo" at bounding box center [175, 273] width 145 height 14
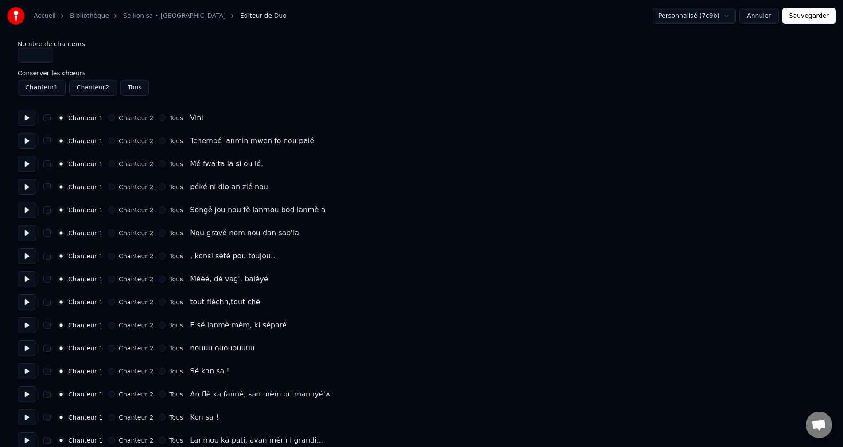
click at [24, 124] on button at bounding box center [27, 118] width 19 height 16
click at [26, 142] on button at bounding box center [27, 141] width 19 height 16
click at [25, 164] on button at bounding box center [27, 164] width 19 height 16
click at [32, 192] on button at bounding box center [27, 187] width 19 height 16
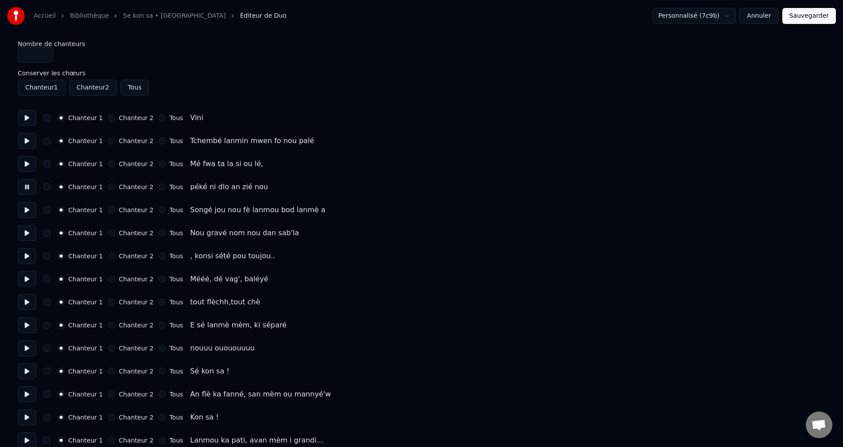
click at [29, 216] on button at bounding box center [27, 210] width 19 height 16
click at [24, 239] on button at bounding box center [27, 233] width 19 height 16
click at [19, 260] on button at bounding box center [27, 256] width 19 height 16
click at [25, 280] on button at bounding box center [27, 279] width 19 height 16
click at [26, 308] on button at bounding box center [27, 302] width 19 height 16
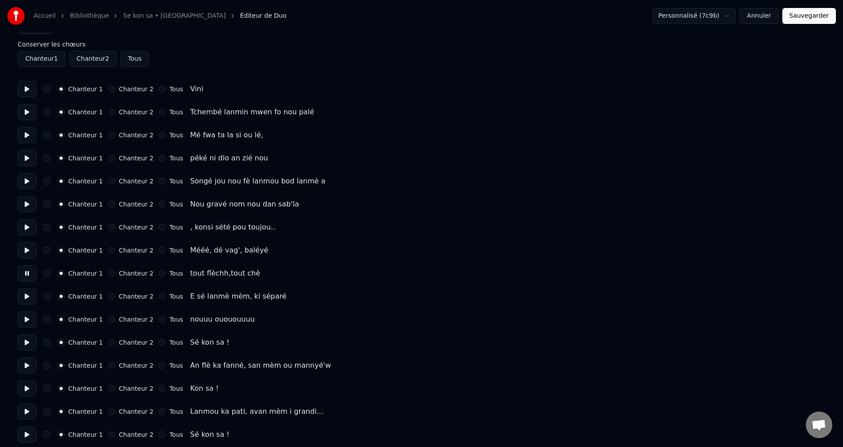
scroll to position [44, 0]
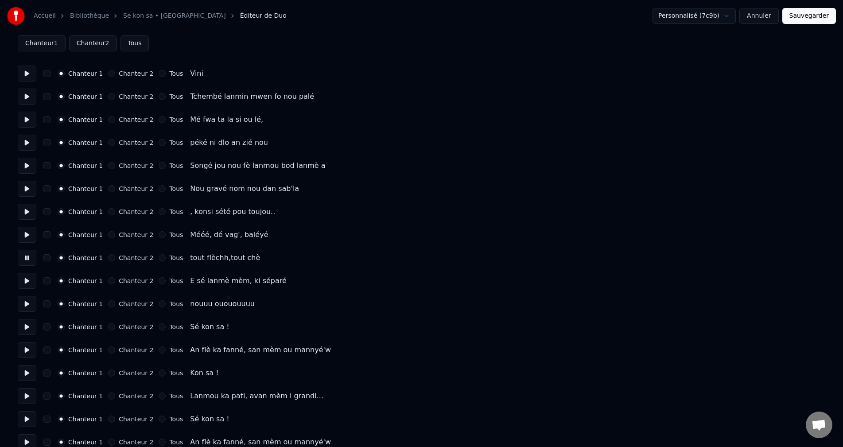
click at [33, 274] on button at bounding box center [27, 281] width 19 height 16
click at [27, 306] on button at bounding box center [27, 304] width 19 height 16
click at [27, 321] on button at bounding box center [27, 327] width 19 height 16
click at [110, 325] on button "Chanteur 2" at bounding box center [111, 326] width 7 height 7
click at [23, 352] on button at bounding box center [27, 350] width 19 height 16
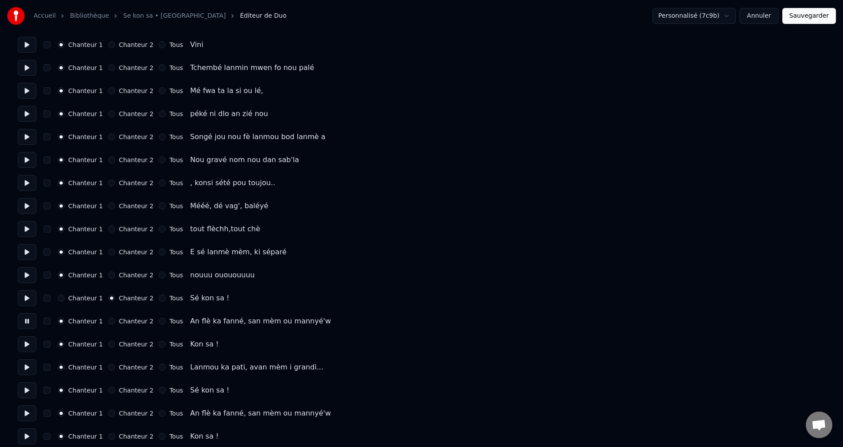
scroll to position [89, 0]
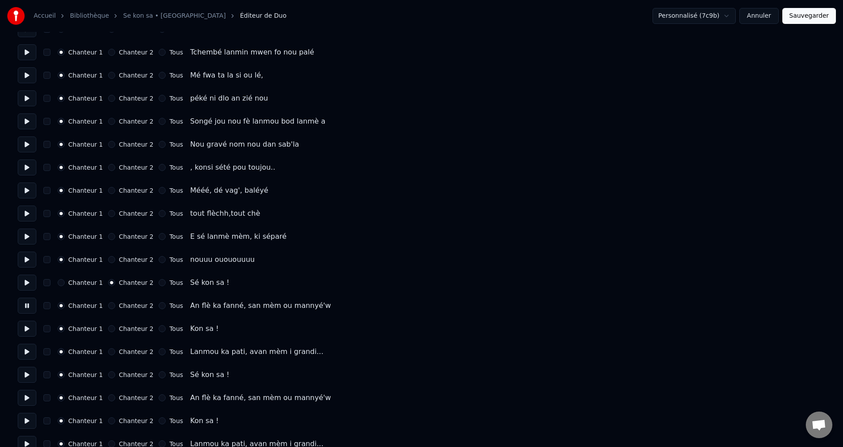
click at [23, 327] on button at bounding box center [27, 329] width 19 height 16
click at [109, 329] on button "Chanteur 2" at bounding box center [111, 328] width 7 height 7
click at [20, 349] on button at bounding box center [27, 352] width 19 height 16
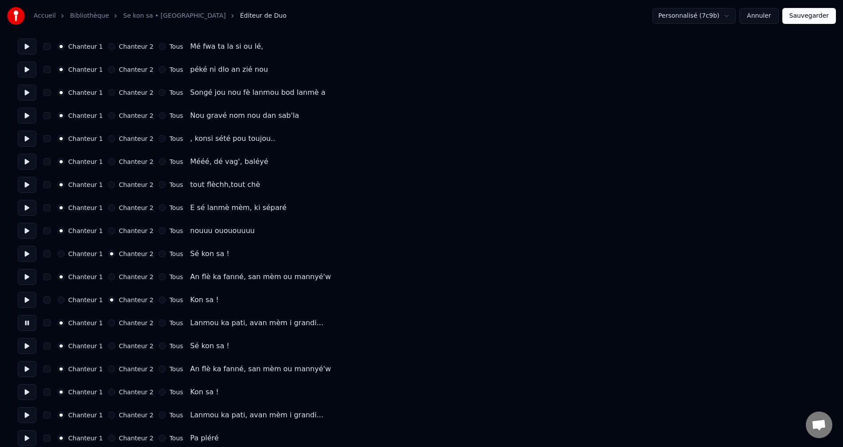
scroll to position [133, 0]
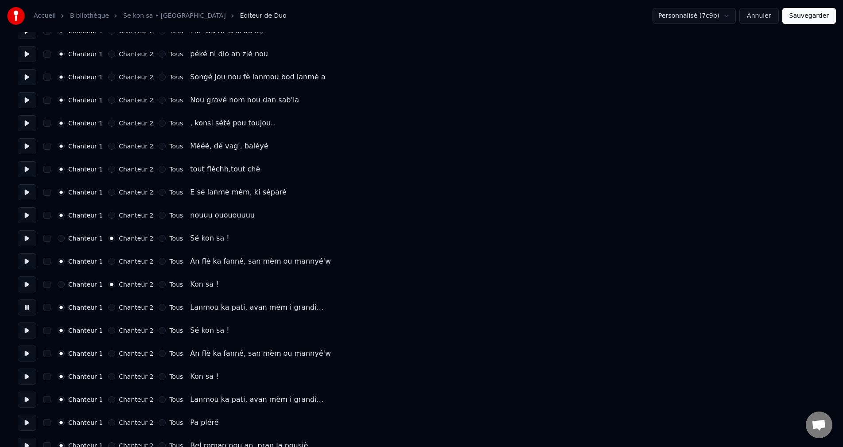
click at [25, 326] on button at bounding box center [27, 330] width 19 height 16
click at [108, 330] on button "Chanteur 2" at bounding box center [111, 330] width 7 height 7
click at [108, 378] on button "Chanteur 2" at bounding box center [111, 376] width 7 height 7
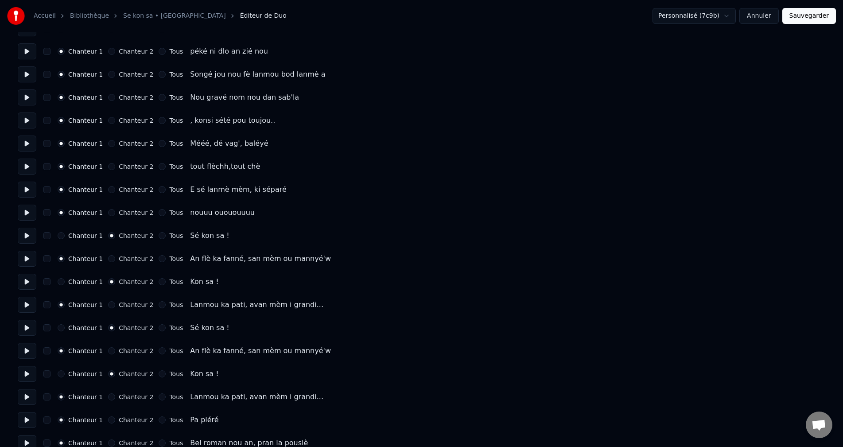
scroll to position [177, 0]
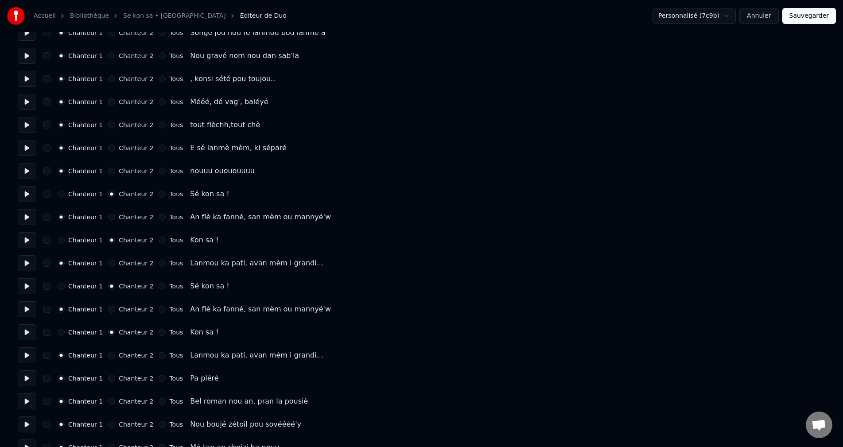
click at [35, 360] on button at bounding box center [27, 355] width 19 height 16
click at [28, 374] on button at bounding box center [27, 378] width 19 height 16
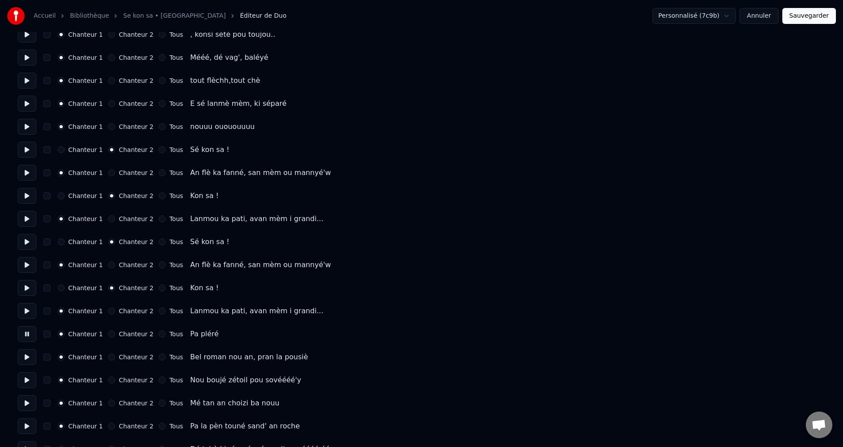
click at [34, 363] on button at bounding box center [27, 357] width 19 height 16
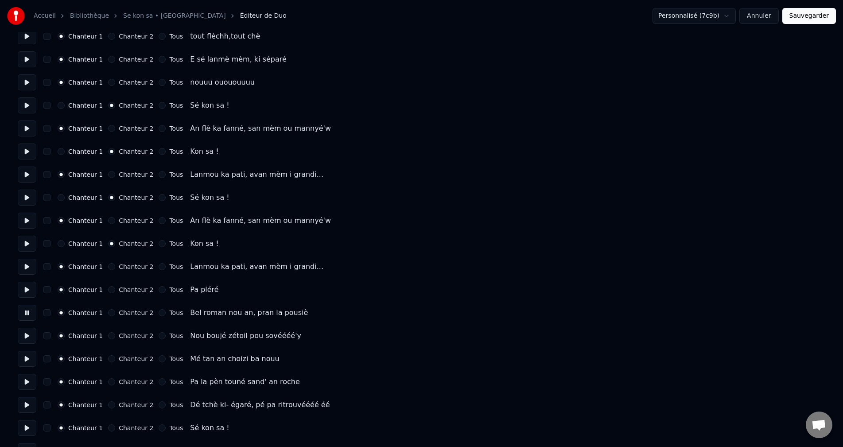
click at [16, 333] on div "Accueil Bibliothèque Se kon sa • Taxikreol Éditeur de Duo Personnalisé (7c9b) A…" at bounding box center [421, 361] width 843 height 1254
click at [25, 339] on button at bounding box center [27, 336] width 19 height 16
click at [27, 357] on button at bounding box center [27, 359] width 19 height 16
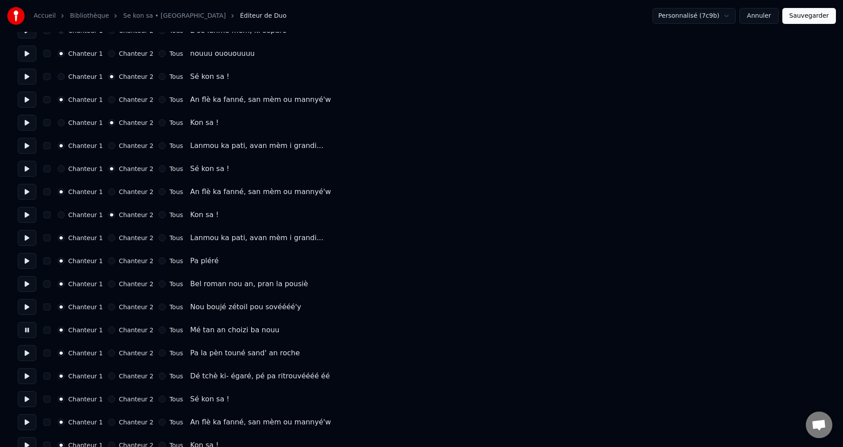
scroll to position [310, 0]
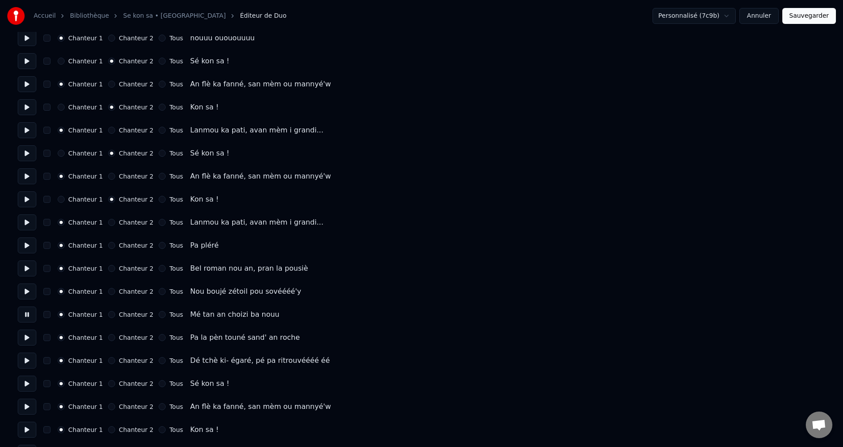
click at [22, 334] on button at bounding box center [27, 337] width 19 height 16
click at [24, 367] on button at bounding box center [27, 361] width 19 height 16
click at [23, 382] on button at bounding box center [27, 384] width 19 height 16
click at [111, 383] on div "Chanteur 2" at bounding box center [130, 383] width 45 height 7
click at [108, 382] on button "Chanteur 2" at bounding box center [111, 383] width 7 height 7
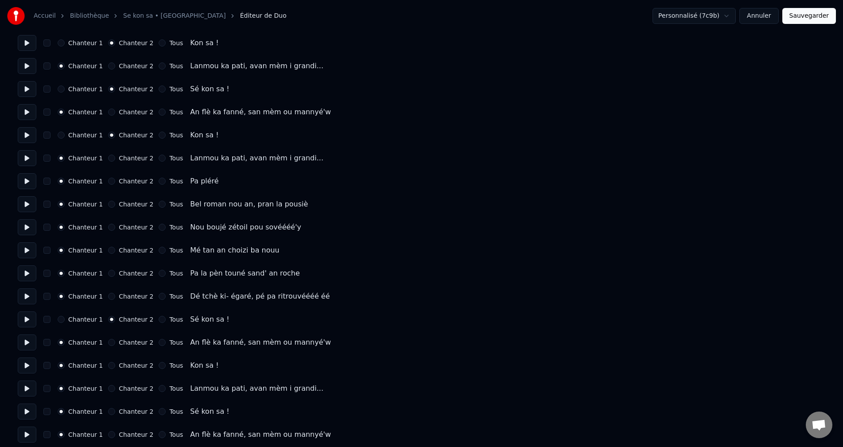
scroll to position [399, 0]
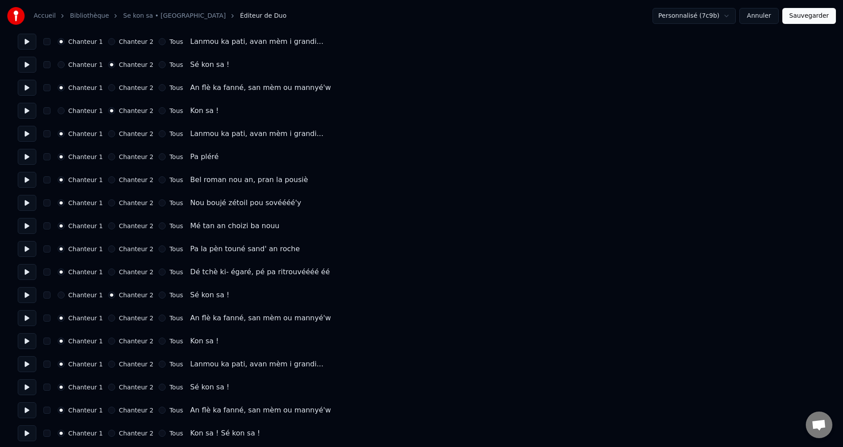
click at [26, 311] on button at bounding box center [27, 318] width 19 height 16
click at [29, 342] on button at bounding box center [27, 341] width 19 height 16
click at [109, 340] on button "Chanteur 2" at bounding box center [111, 340] width 7 height 7
click at [30, 365] on button at bounding box center [27, 364] width 19 height 16
drag, startPoint x: 32, startPoint y: 385, endPoint x: 66, endPoint y: 382, distance: 33.4
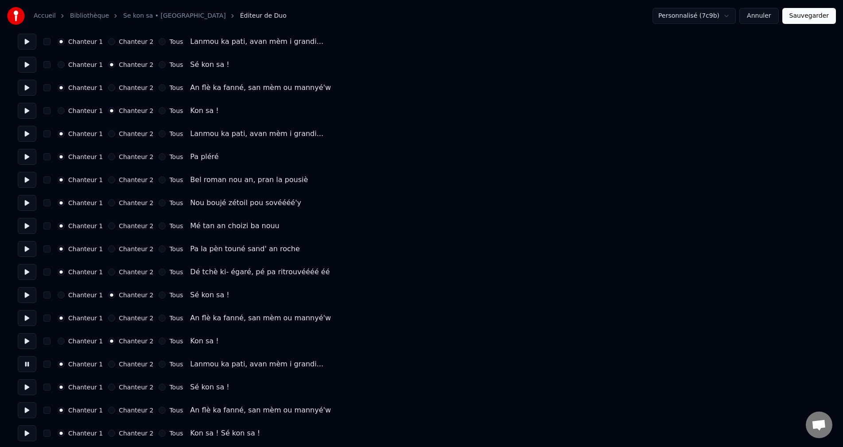
click at [32, 385] on button at bounding box center [27, 387] width 19 height 16
click at [109, 388] on button "Chanteur 2" at bounding box center [111, 387] width 7 height 7
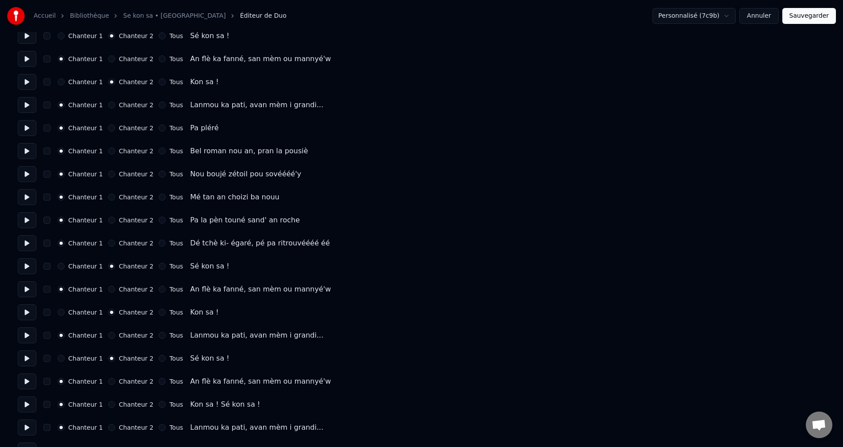
scroll to position [443, 0]
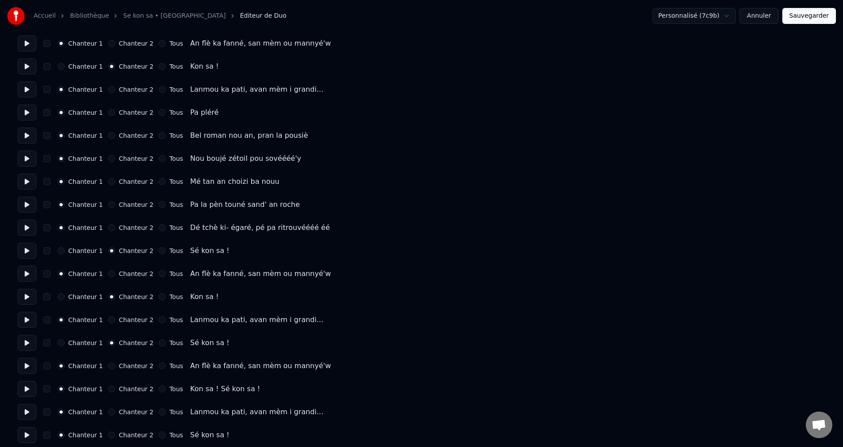
click at [25, 364] on button at bounding box center [27, 366] width 19 height 16
click at [30, 391] on button at bounding box center [27, 389] width 19 height 16
click at [108, 389] on button "Chanteur 2" at bounding box center [111, 388] width 7 height 7
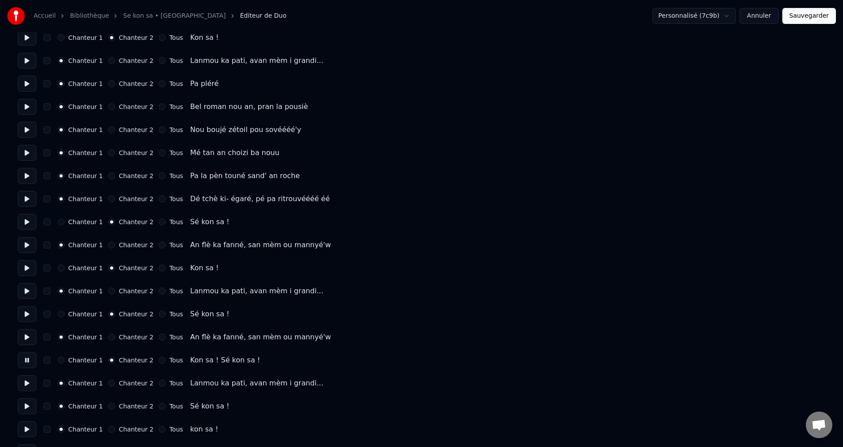
scroll to position [487, 0]
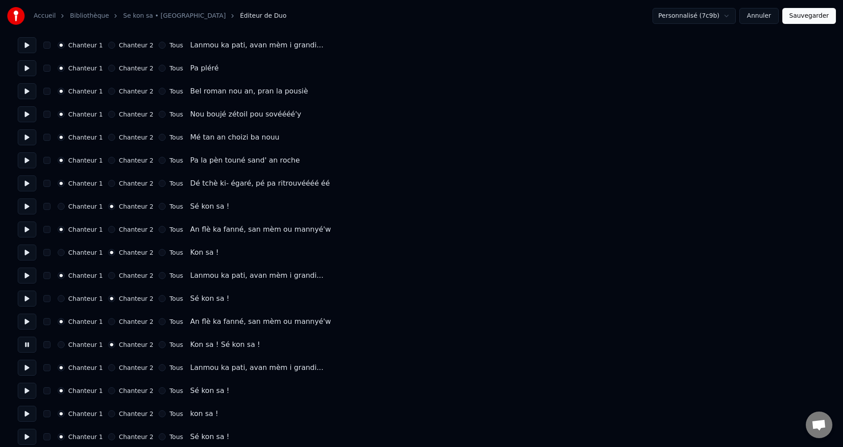
click at [25, 361] on button at bounding box center [27, 368] width 19 height 16
click at [24, 394] on button at bounding box center [27, 391] width 19 height 16
click at [108, 390] on button "Chanteur 2" at bounding box center [111, 390] width 7 height 7
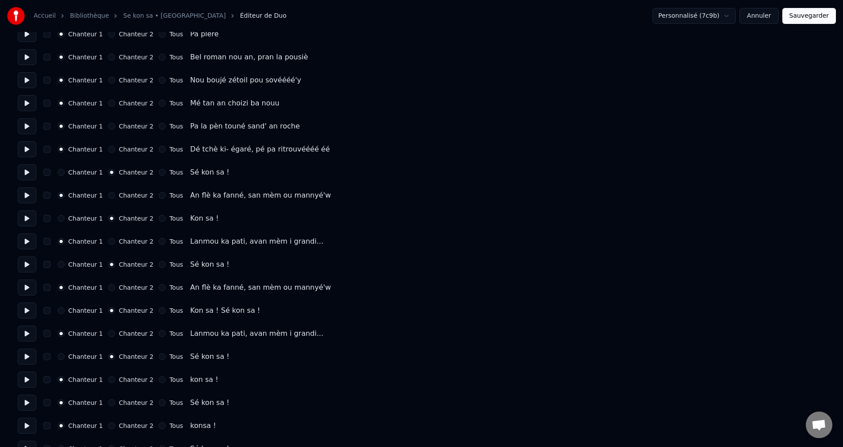
scroll to position [531, 0]
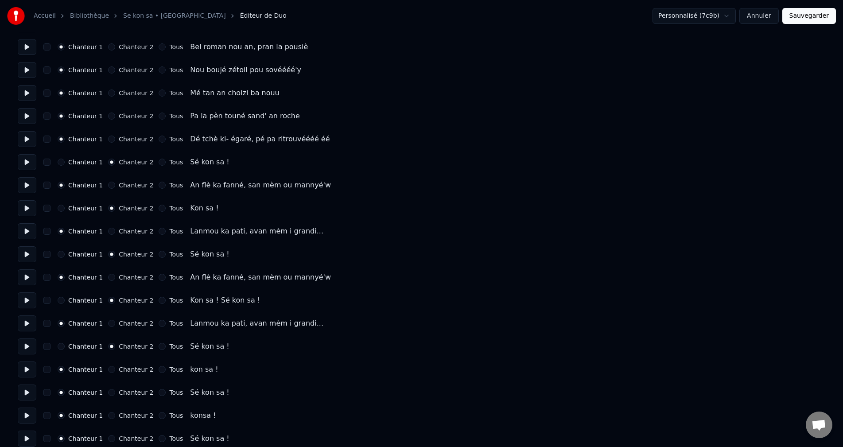
click at [26, 372] on button at bounding box center [27, 369] width 19 height 16
drag, startPoint x: 108, startPoint y: 369, endPoint x: 97, endPoint y: 374, distance: 11.9
click at [108, 369] on button "Chanteur 2" at bounding box center [111, 369] width 7 height 7
drag, startPoint x: 29, startPoint y: 394, endPoint x: 74, endPoint y: 394, distance: 45.2
click at [34, 392] on button at bounding box center [27, 392] width 19 height 16
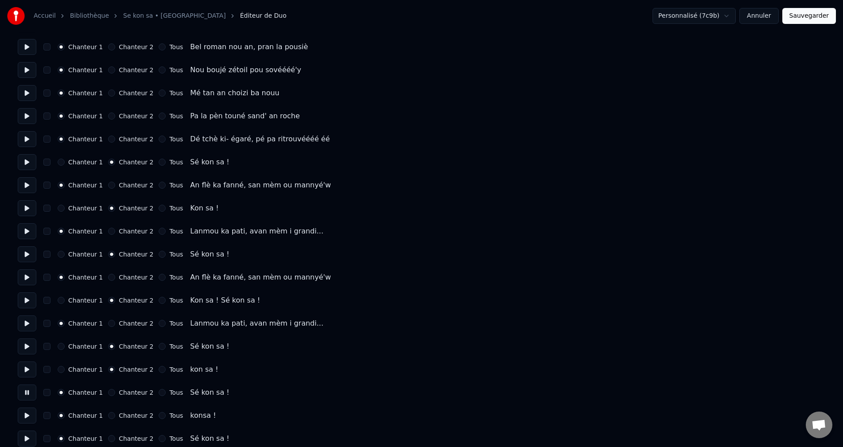
click at [108, 392] on div "Chanteur 2" at bounding box center [130, 392] width 45 height 7
click at [111, 390] on div "Chanteur 2" at bounding box center [130, 392] width 45 height 7
click at [108, 391] on button "Chanteur 2" at bounding box center [111, 392] width 7 height 7
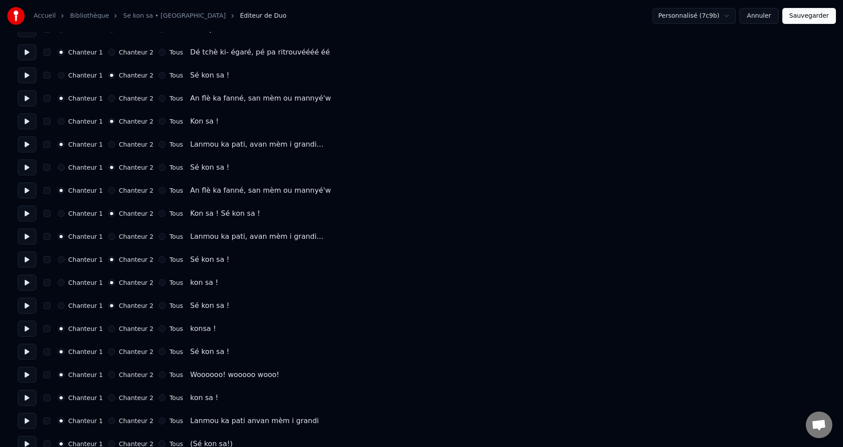
scroll to position [620, 0]
click at [21, 323] on button at bounding box center [27, 327] width 19 height 16
click at [108, 326] on button "Chanteur 2" at bounding box center [111, 326] width 7 height 7
drag, startPoint x: 22, startPoint y: 349, endPoint x: 27, endPoint y: 349, distance: 4.9
click at [22, 349] on button at bounding box center [27, 350] width 19 height 16
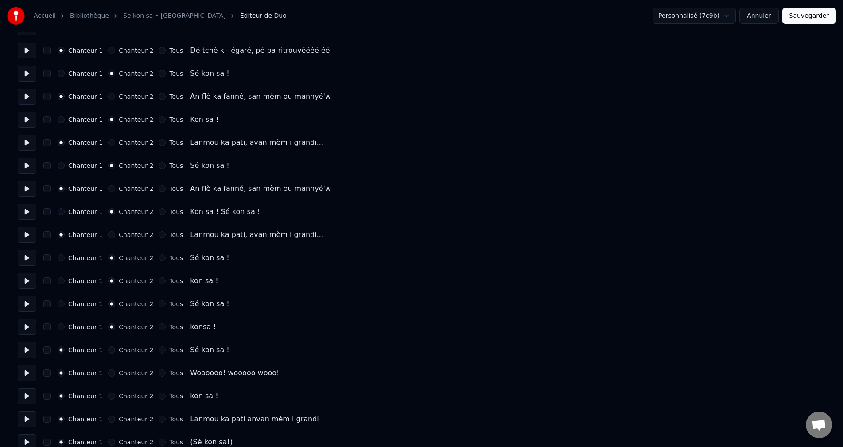
click at [109, 349] on button "Chanteur 2" at bounding box center [111, 349] width 7 height 7
click at [43, 368] on div "Chanteur 1 Chanteur 2 Tous Woooooo! wooooo wooo!" at bounding box center [421, 373] width 807 height 16
click at [38, 372] on div "Chanteur 1 Chanteur 2 Tous Woooooo! wooooo wooo!" at bounding box center [421, 373] width 807 height 16
click at [33, 373] on button at bounding box center [27, 373] width 19 height 16
click at [27, 392] on button at bounding box center [27, 396] width 19 height 16
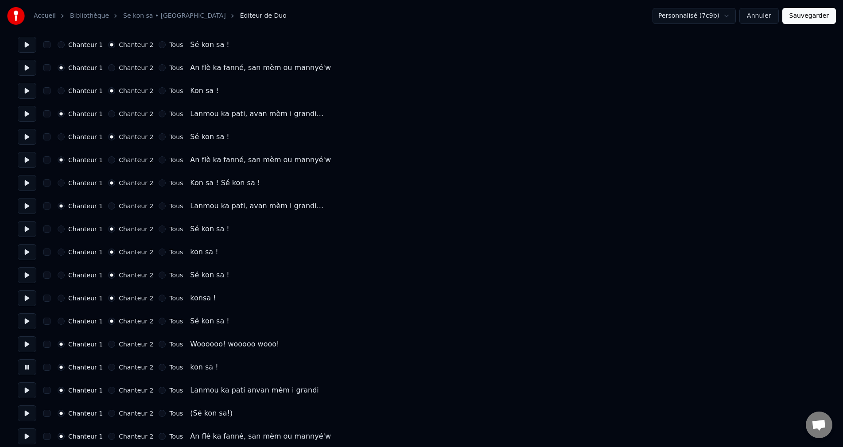
scroll to position [664, 0]
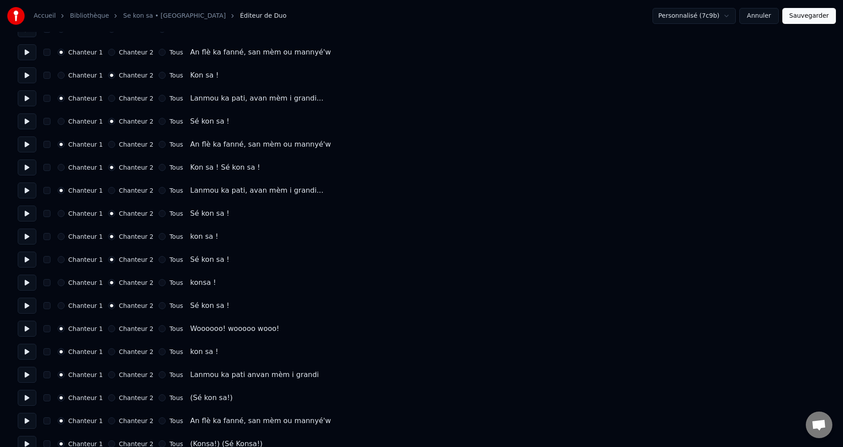
click at [108, 352] on button "Chanteur 2" at bounding box center [111, 351] width 7 height 7
click at [27, 376] on button at bounding box center [27, 375] width 19 height 16
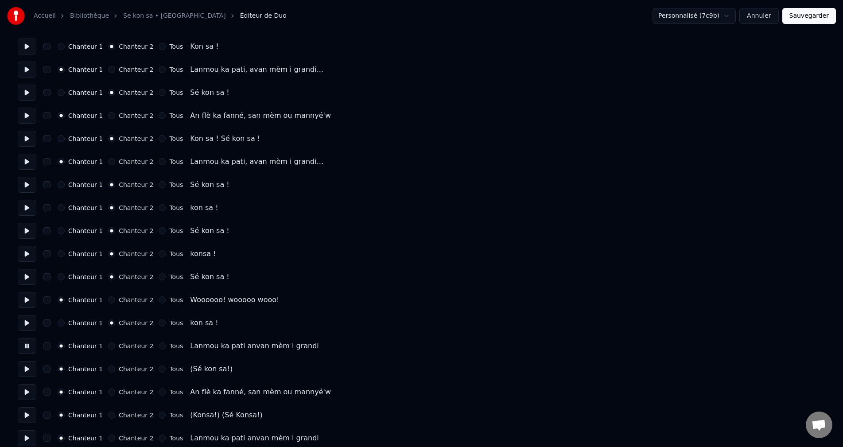
scroll to position [709, 0]
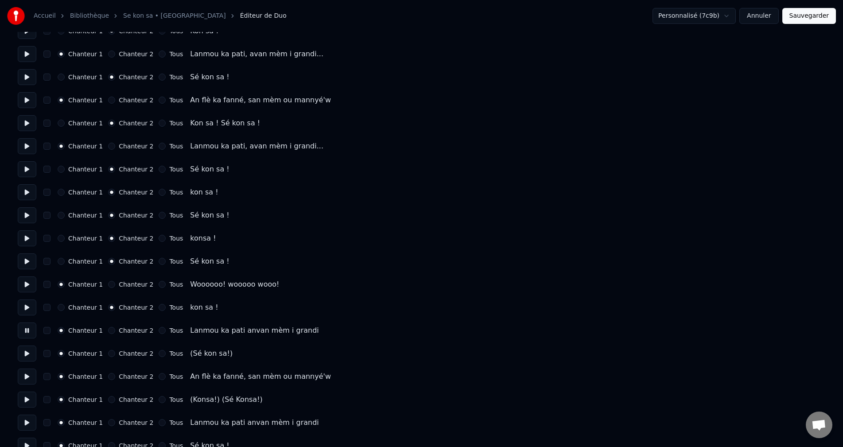
click at [27, 356] on button at bounding box center [27, 353] width 19 height 16
click at [108, 355] on button "Chanteur 2" at bounding box center [111, 353] width 7 height 7
drag, startPoint x: 9, startPoint y: 381, endPoint x: 21, endPoint y: 378, distance: 12.5
click at [21, 377] on button at bounding box center [27, 376] width 19 height 16
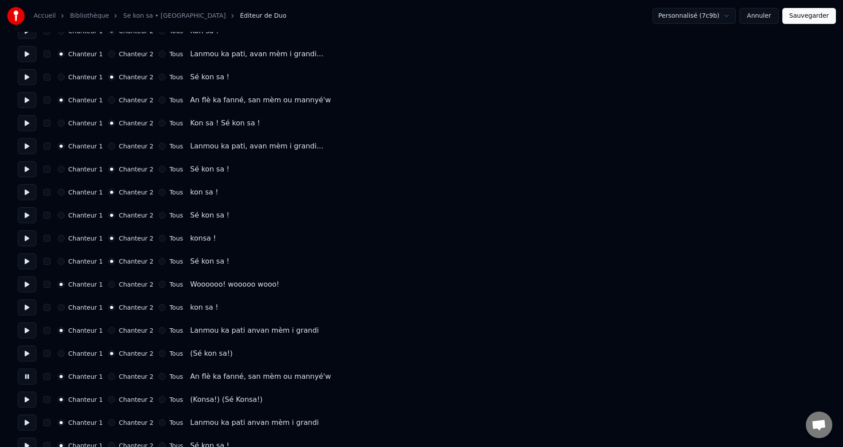
scroll to position [753, 0]
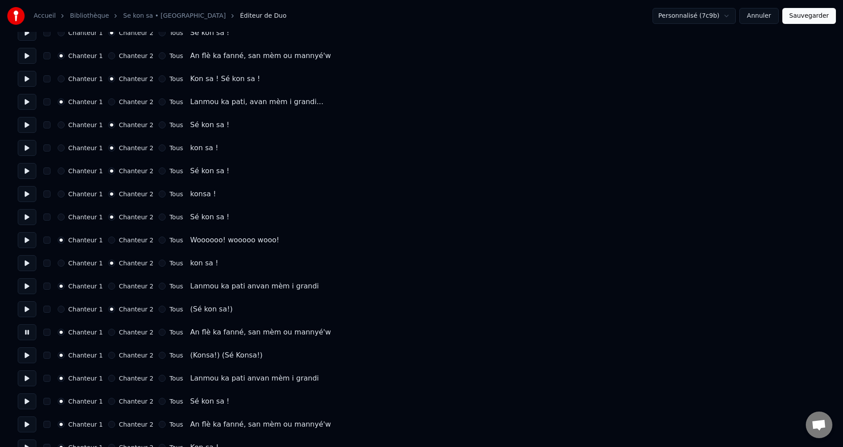
drag, startPoint x: 27, startPoint y: 358, endPoint x: 39, endPoint y: 357, distance: 12.0
click at [28, 357] on button at bounding box center [27, 355] width 19 height 16
click at [108, 356] on button "Chanteur 2" at bounding box center [111, 355] width 7 height 7
click at [30, 382] on button at bounding box center [27, 378] width 19 height 16
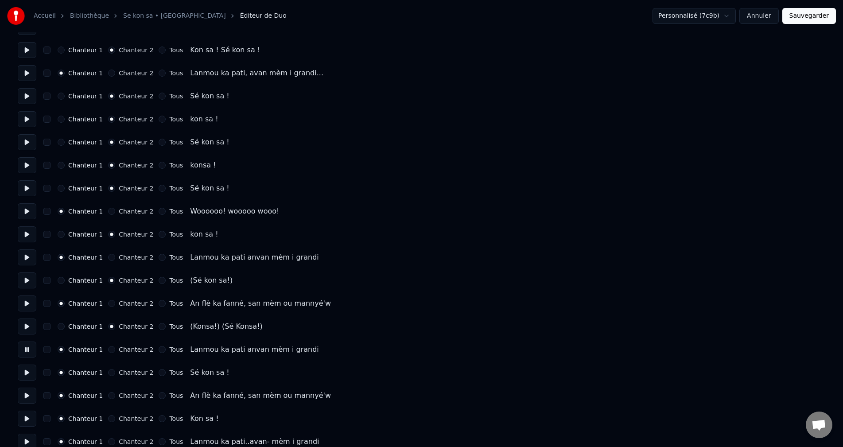
scroll to position [797, 0]
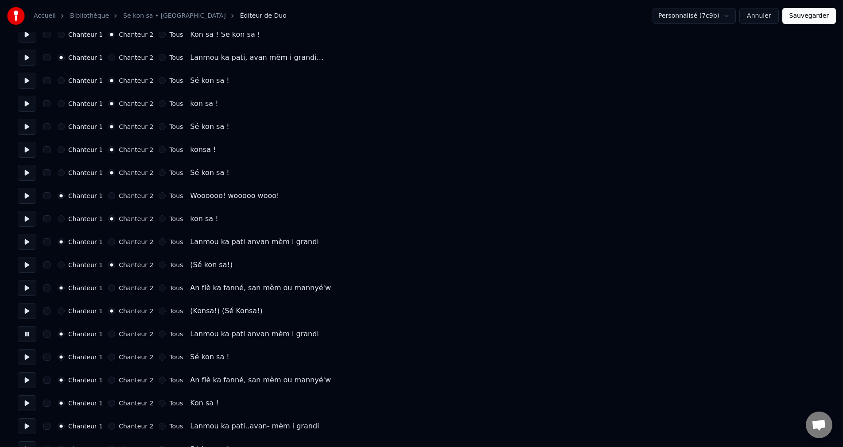
click at [26, 360] on button at bounding box center [27, 357] width 19 height 16
click at [108, 358] on button "Chanteur 2" at bounding box center [111, 356] width 7 height 7
click at [25, 379] on button at bounding box center [27, 380] width 19 height 16
click at [31, 404] on button at bounding box center [27, 403] width 19 height 16
click at [108, 402] on button "Chanteur 2" at bounding box center [111, 402] width 7 height 7
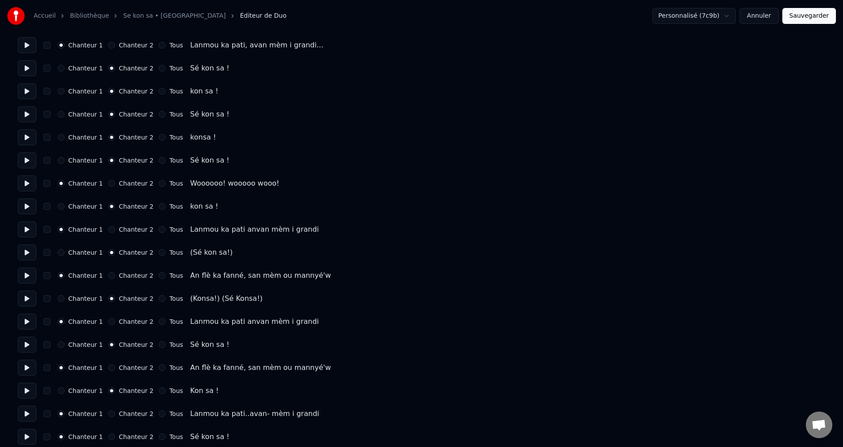
scroll to position [816, 0]
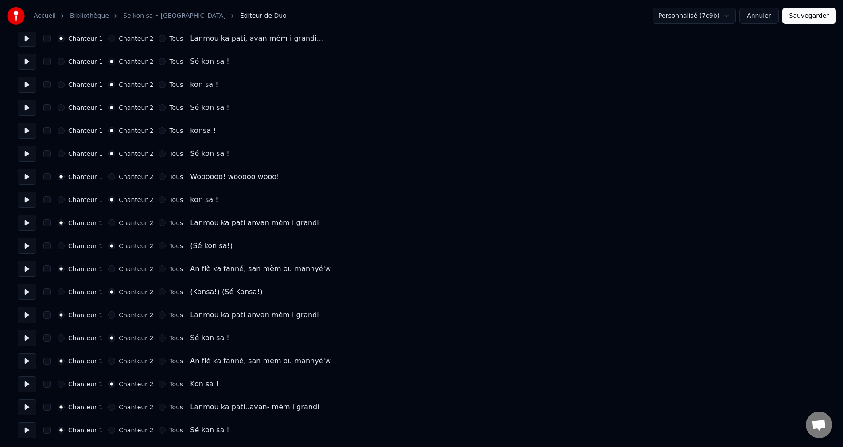
click at [31, 411] on button at bounding box center [27, 407] width 19 height 16
click at [31, 426] on button at bounding box center [27, 430] width 19 height 16
click at [109, 430] on button "Chanteur 2" at bounding box center [111, 429] width 7 height 7
click at [800, 11] on button "Sauvegarder" at bounding box center [809, 16] width 54 height 16
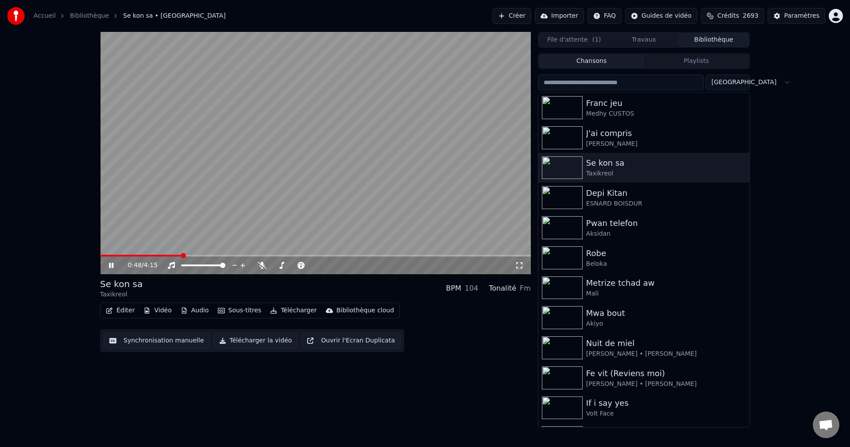
click at [284, 310] on button "Télécharger" at bounding box center [294, 310] width 54 height 12
click at [12, 310] on div "0:54 / 4:15 Se kon sa Taxikreol BPM 104 Tonalité Fm Éditer Vidéo Audio Sous-tit…" at bounding box center [425, 229] width 850 height 395
click at [200, 255] on span at bounding box center [199, 255] width 5 height 5
click at [229, 255] on span at bounding box center [315, 256] width 431 height 2
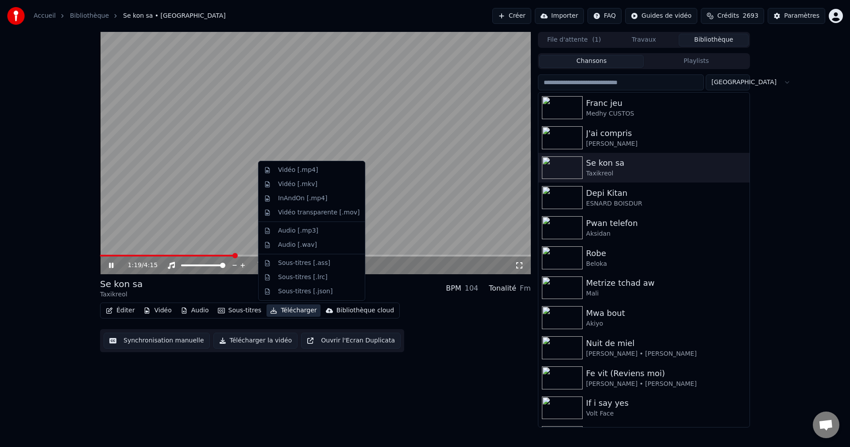
click at [275, 310] on button "Télécharger" at bounding box center [294, 310] width 54 height 12
click at [286, 173] on div "Vidéo [.mp4]" at bounding box center [298, 170] width 40 height 9
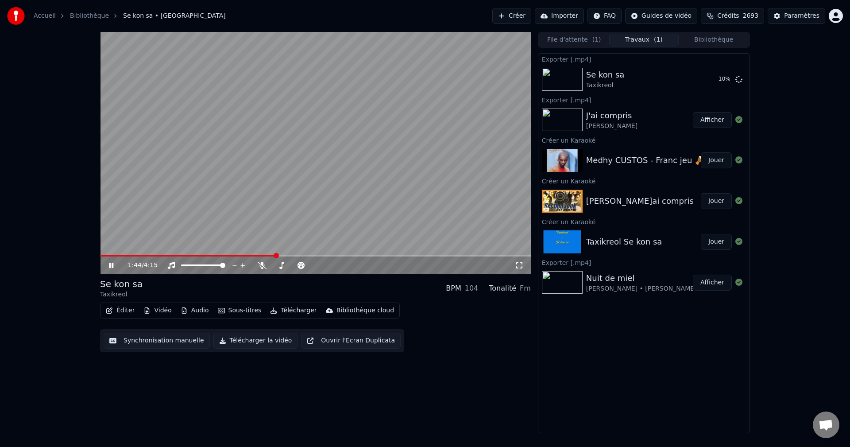
click at [276, 255] on span at bounding box center [315, 256] width 431 height 2
click at [285, 255] on span at bounding box center [315, 256] width 431 height 2
click at [295, 254] on video at bounding box center [315, 153] width 431 height 242
click at [295, 255] on span at bounding box center [315, 256] width 431 height 2
click at [110, 261] on div "1:55 / 4:15" at bounding box center [316, 265] width 424 height 9
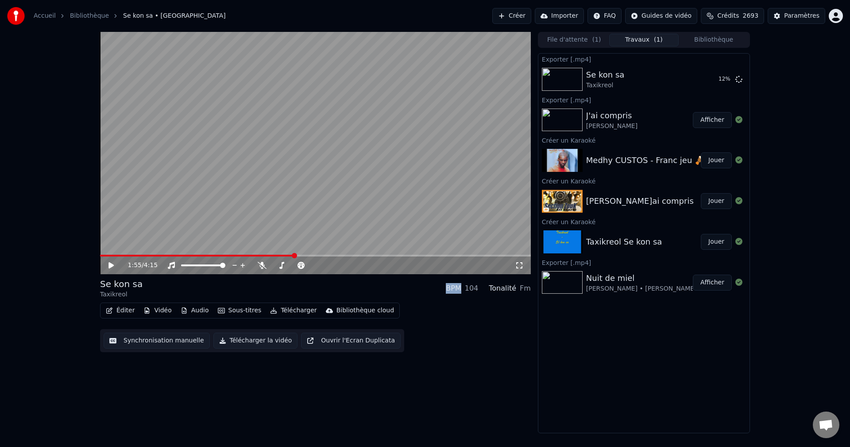
click at [111, 262] on icon at bounding box center [117, 265] width 21 height 7
click at [315, 256] on span at bounding box center [315, 256] width 431 height 2
click at [702, 33] on div "File d'attente ( 1 ) Travaux ( 1 ) Bibliothèque" at bounding box center [644, 40] width 212 height 16
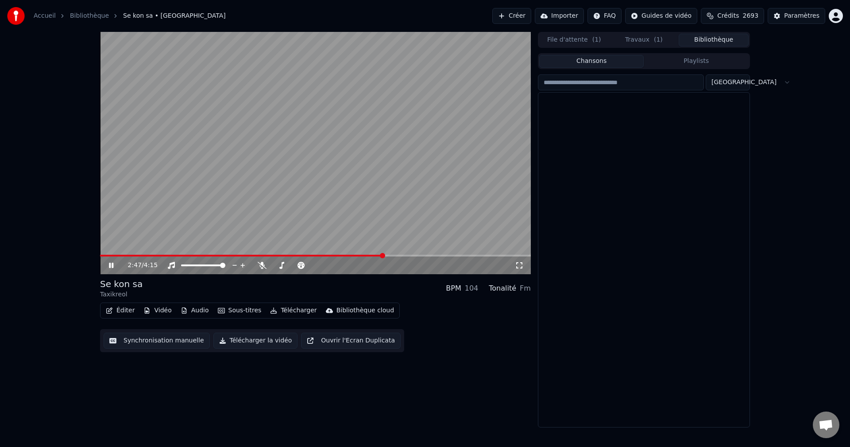
click at [701, 37] on button "Bibliothèque" at bounding box center [714, 40] width 70 height 13
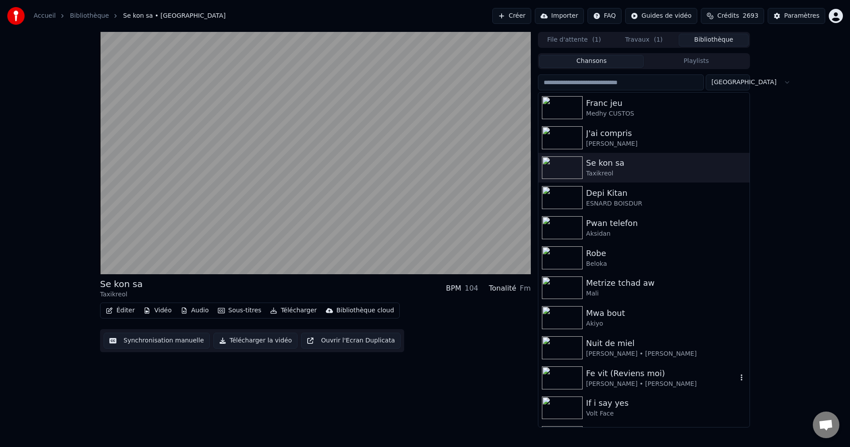
click at [611, 380] on div "[PERSON_NAME] • [PERSON_NAME]" at bounding box center [661, 384] width 151 height 9
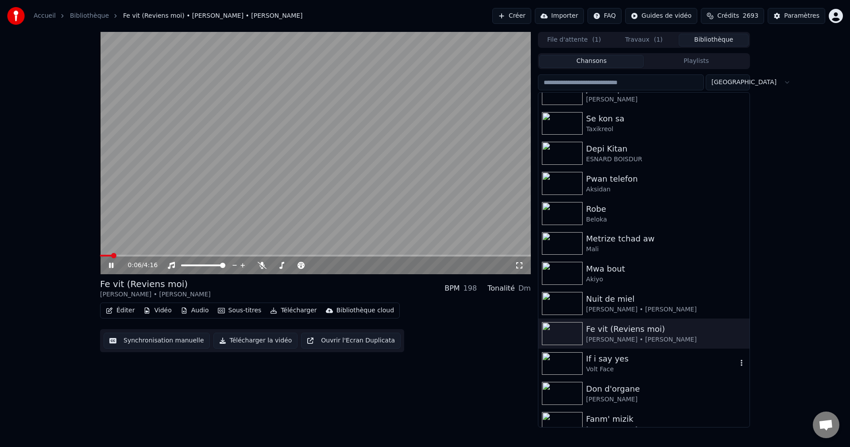
scroll to position [89, 0]
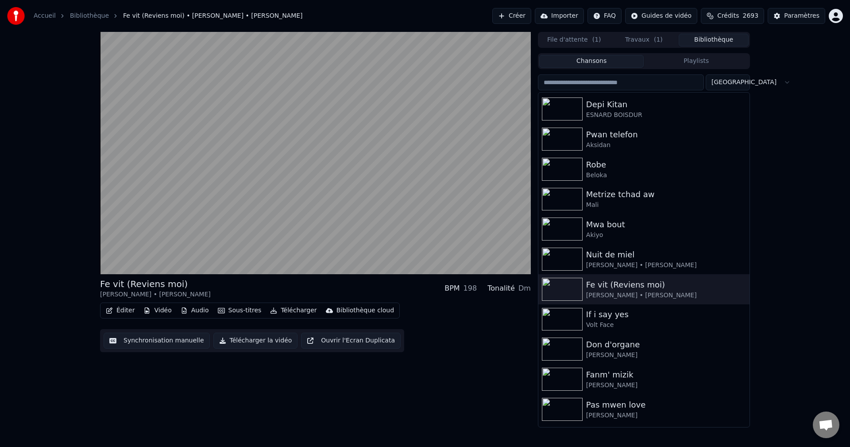
click at [117, 311] on button "Éditer" at bounding box center [120, 310] width 36 height 12
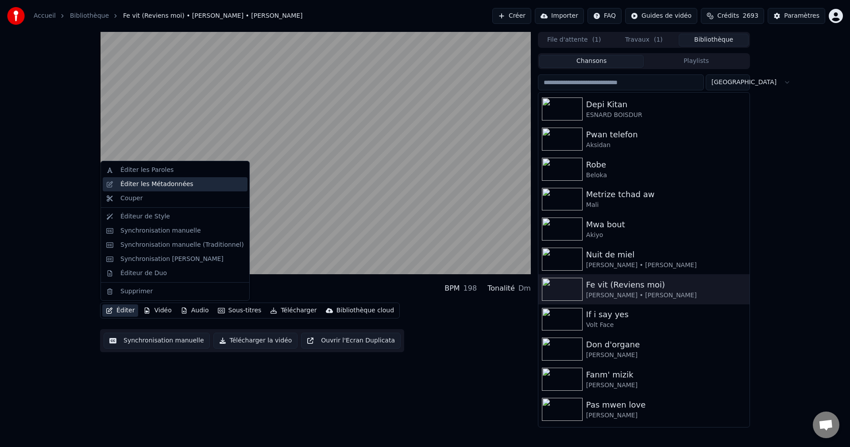
click at [159, 184] on div "Éditer les Métadonnées" at bounding box center [156, 184] width 73 height 9
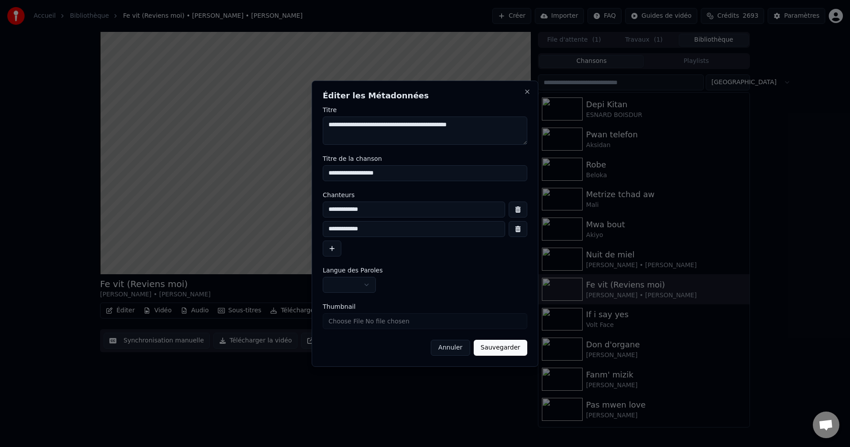
click at [450, 347] on button "Annuler" at bounding box center [450, 348] width 39 height 16
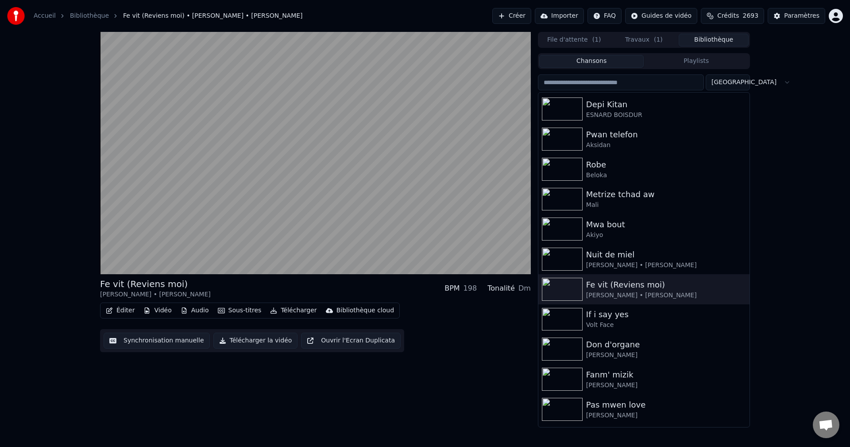
click at [128, 309] on button "Éditer" at bounding box center [120, 310] width 36 height 12
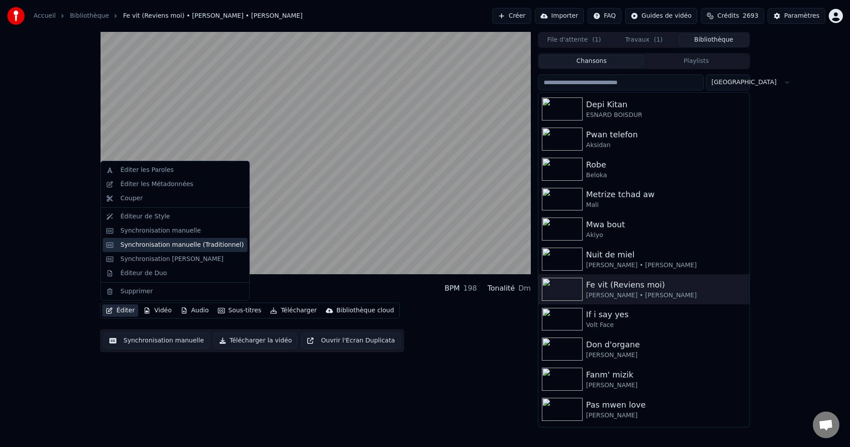
click at [182, 249] on div "Synchronisation manuelle (Traditionnel)" at bounding box center [182, 244] width 124 height 9
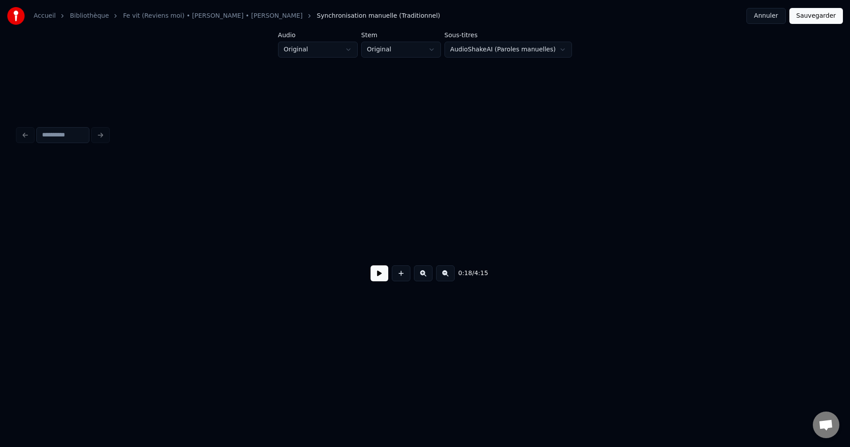
scroll to position [0, 2042]
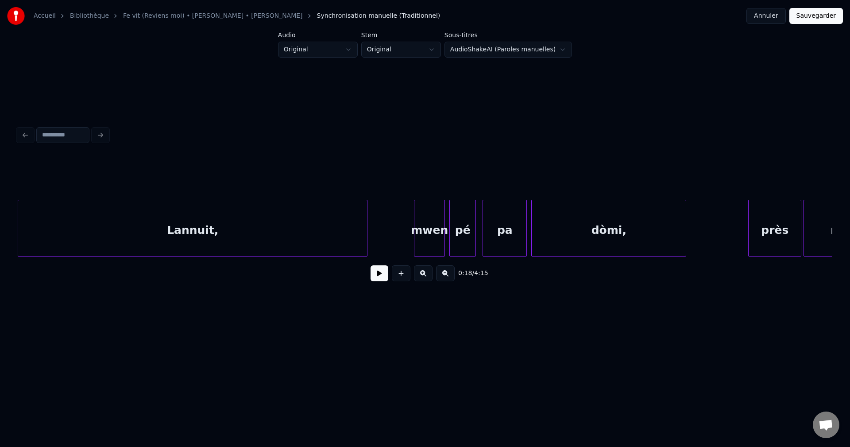
click at [373, 281] on button at bounding box center [380, 273] width 18 height 16
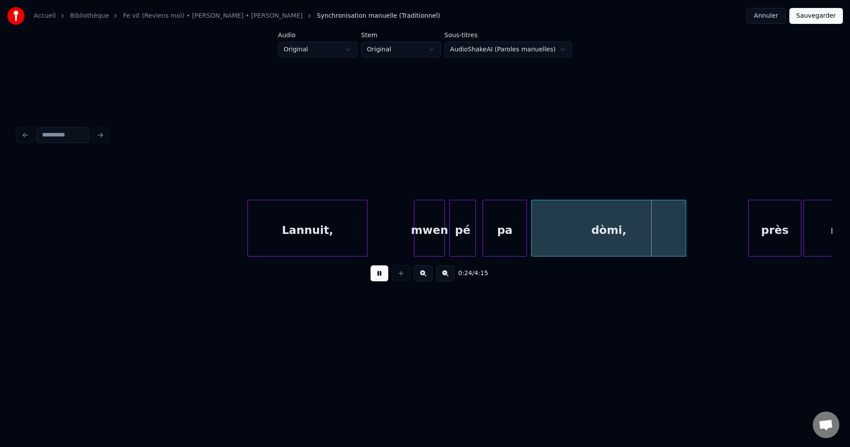
click at [251, 234] on div at bounding box center [249, 228] width 3 height 56
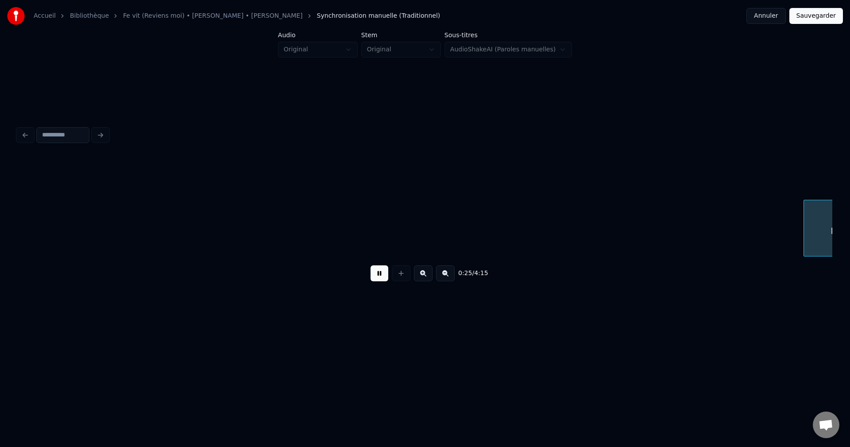
scroll to position [0, 2857]
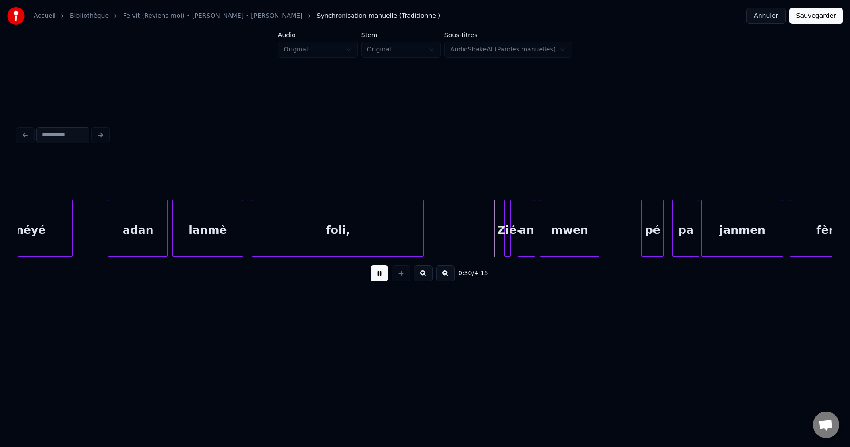
click at [423, 229] on div at bounding box center [422, 228] width 3 height 56
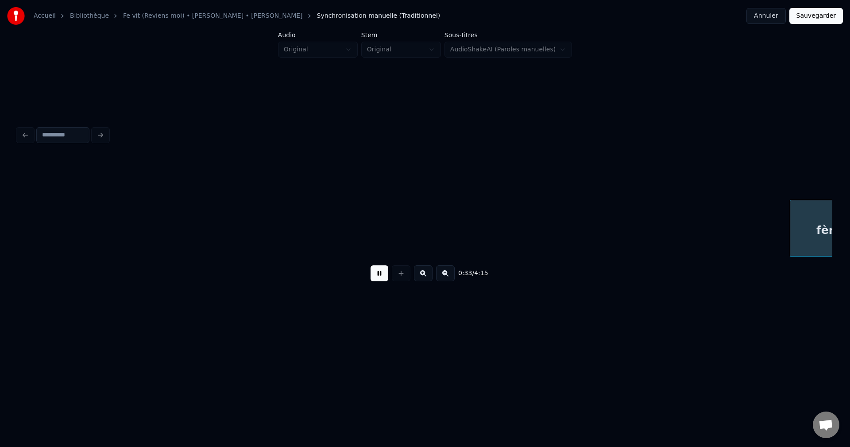
scroll to position [0, 3673]
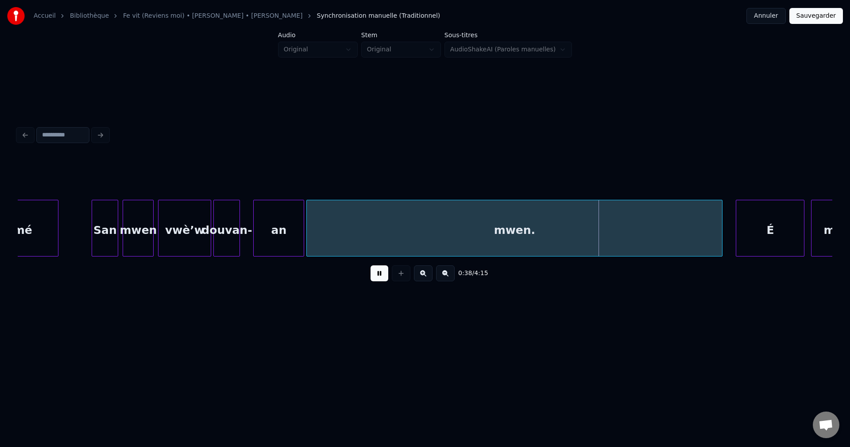
click at [163, 237] on div "vwè’w" at bounding box center [185, 230] width 52 height 60
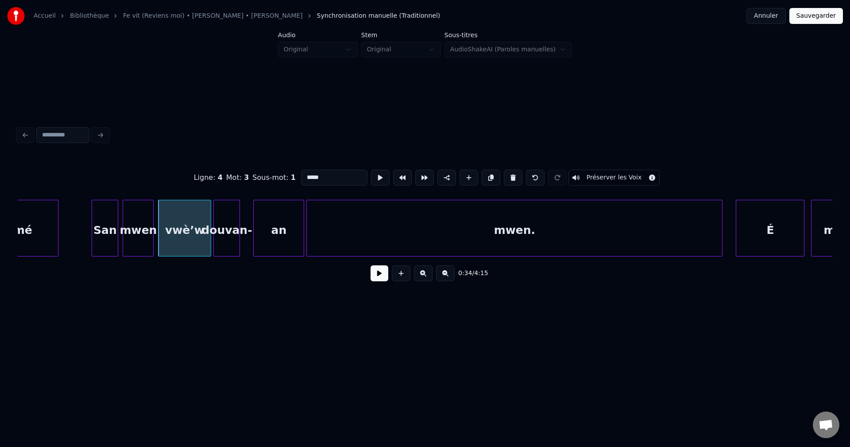
click at [380, 277] on button at bounding box center [380, 273] width 18 height 16
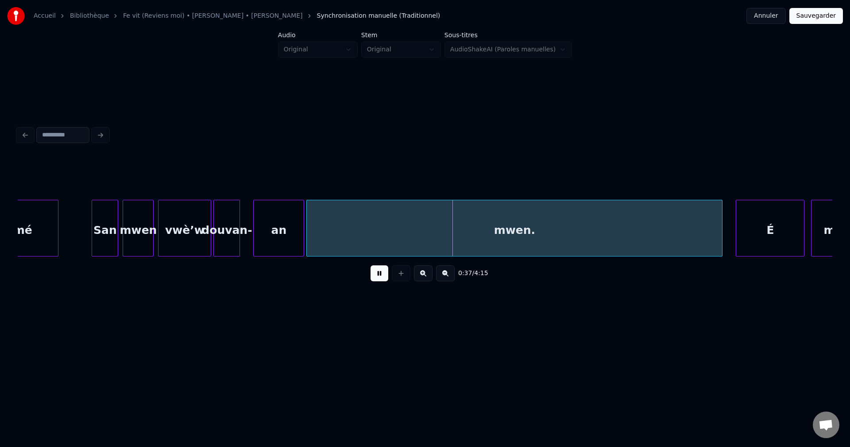
click at [273, 231] on div "an" at bounding box center [279, 230] width 50 height 60
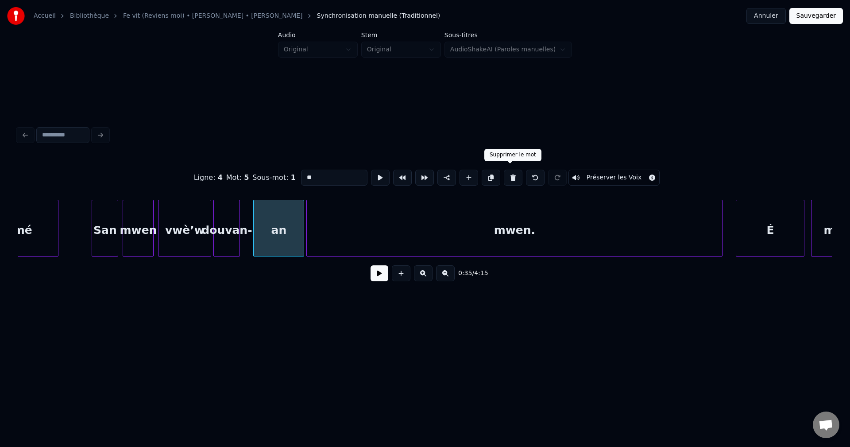
click at [512, 171] on button at bounding box center [513, 178] width 19 height 16
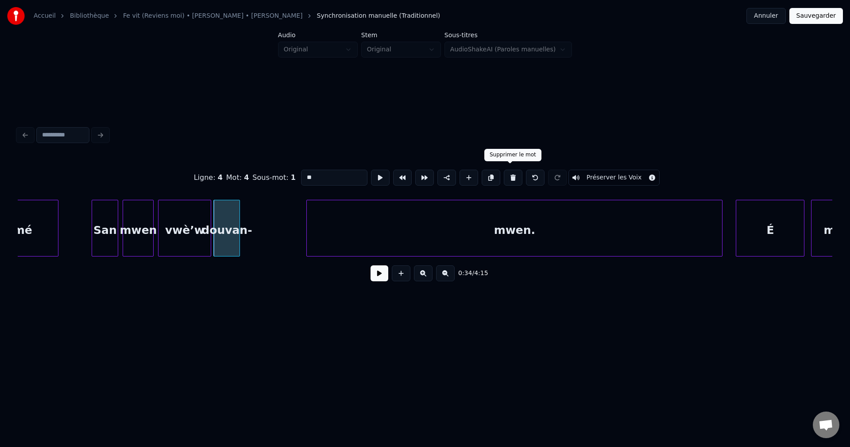
type input "*******"
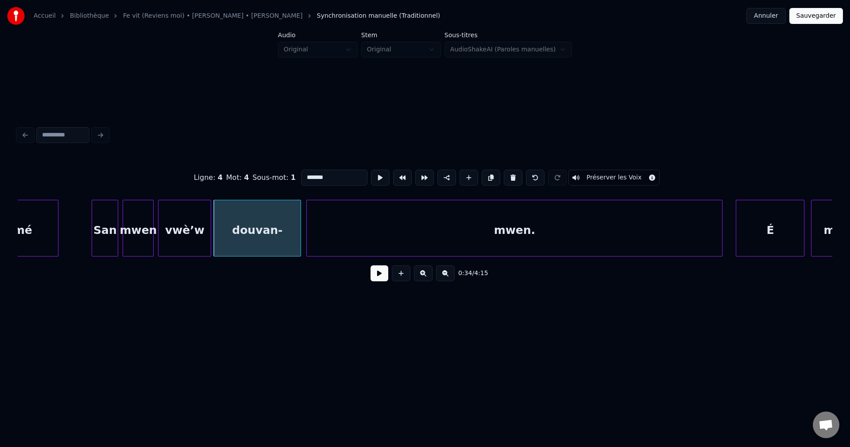
click at [301, 221] on div at bounding box center [299, 228] width 3 height 56
click at [380, 281] on button at bounding box center [380, 273] width 18 height 16
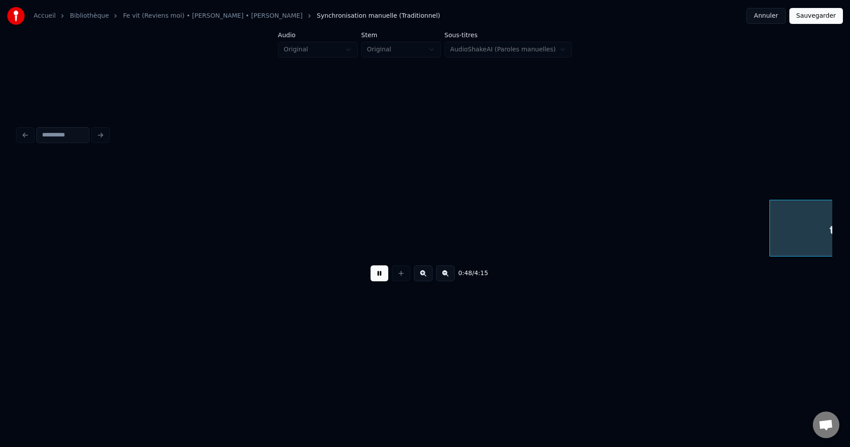
scroll to position [0, 5304]
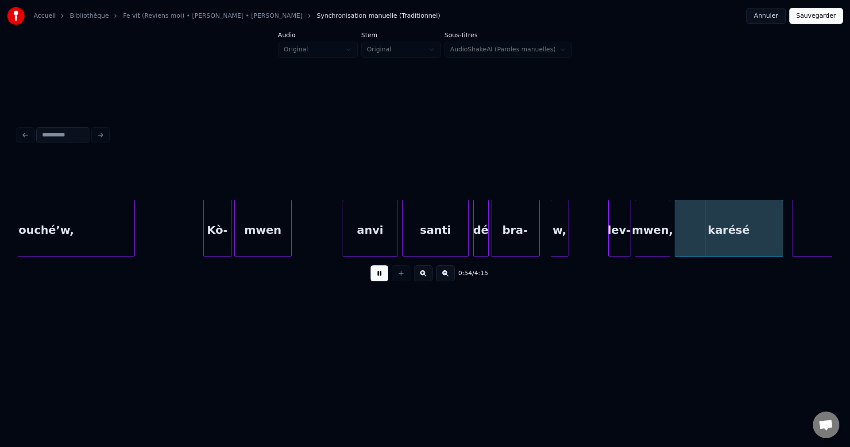
click at [538, 231] on div at bounding box center [538, 228] width 3 height 56
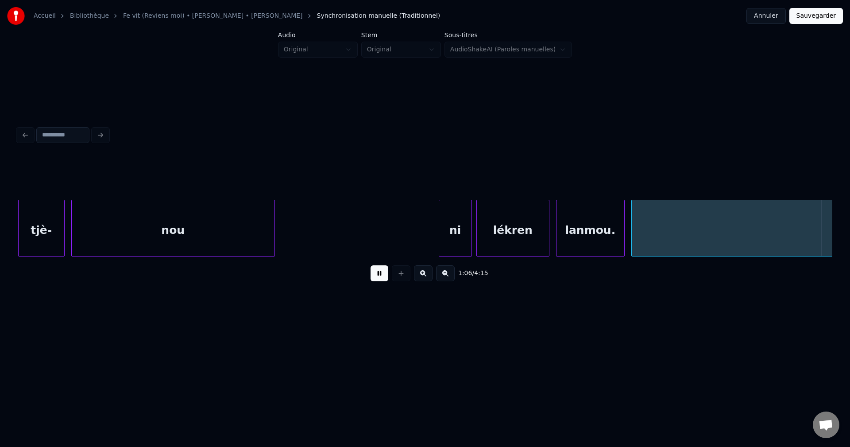
scroll to position [0, 7394]
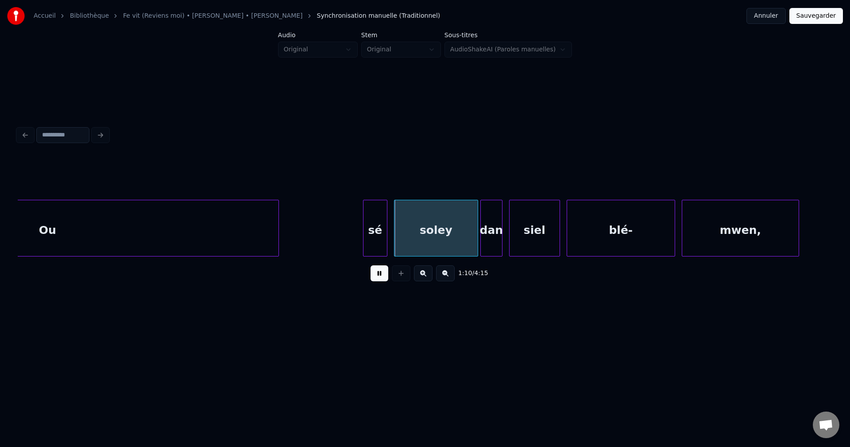
click at [190, 238] on div "Ou" at bounding box center [48, 230] width 462 height 60
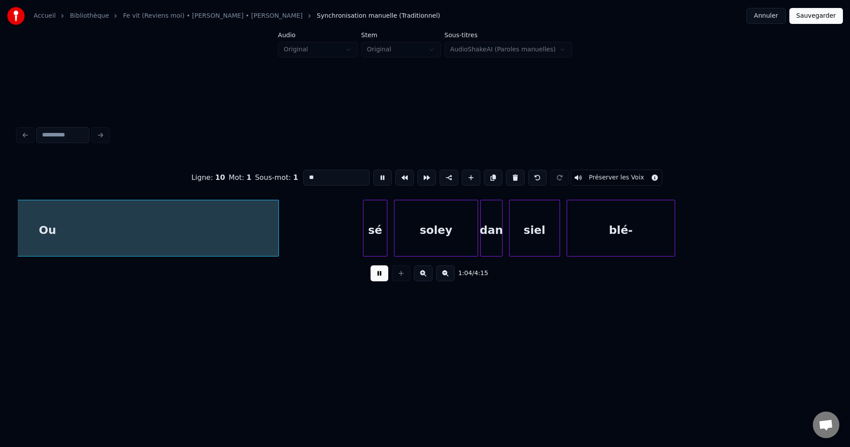
scroll to position [0, 7193]
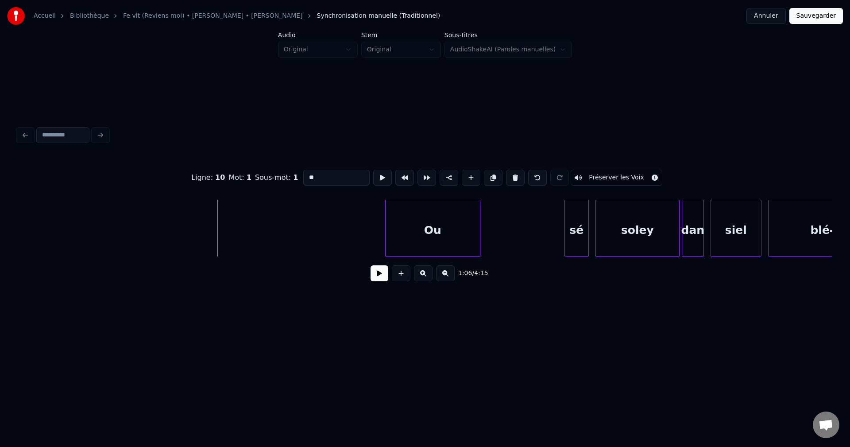
click at [387, 226] on div at bounding box center [387, 228] width 3 height 56
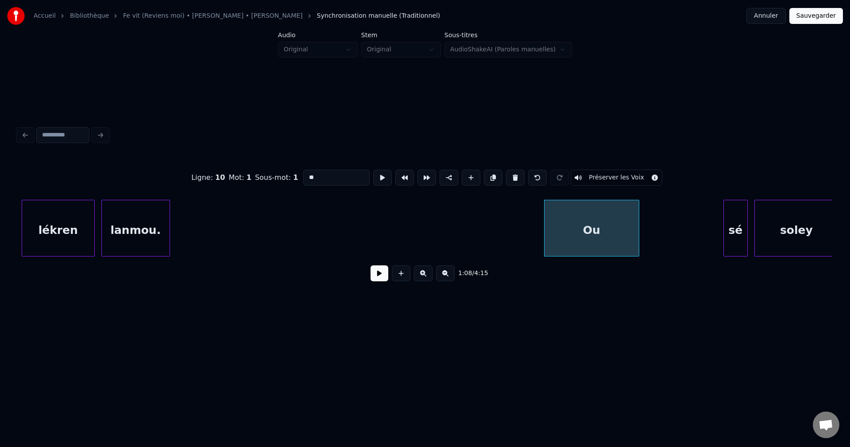
scroll to position [0, 7033]
click at [149, 223] on div "lanmou." at bounding box center [136, 230] width 68 height 60
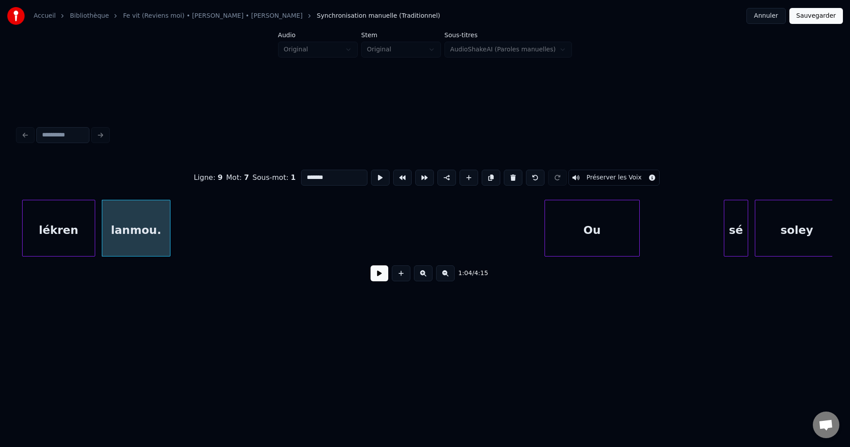
type input "*******"
click at [379, 281] on button at bounding box center [380, 273] width 18 height 16
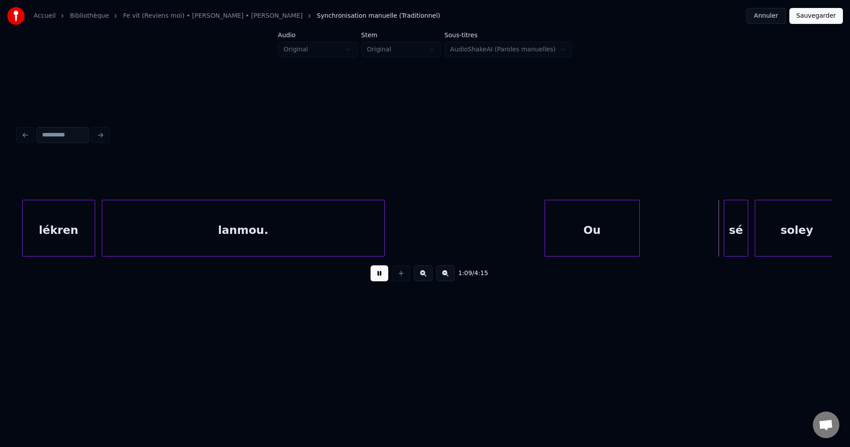
click at [382, 229] on div at bounding box center [383, 228] width 3 height 56
click at [678, 228] on div "Ou" at bounding box center [672, 230] width 94 height 60
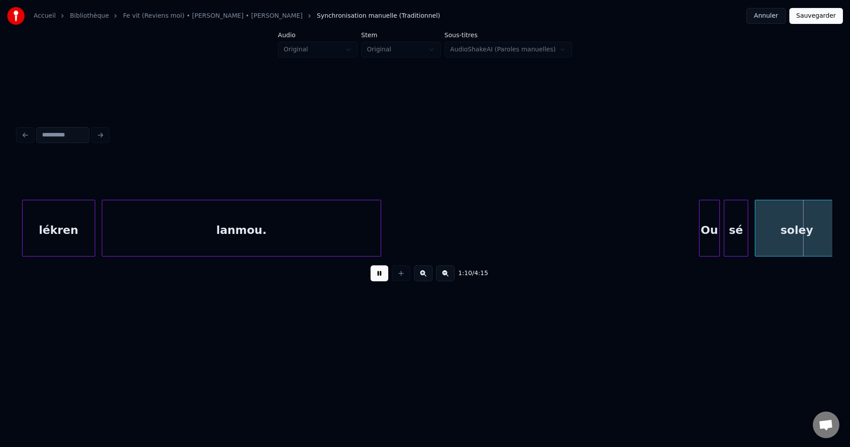
click at [702, 232] on div at bounding box center [701, 228] width 3 height 56
click at [359, 226] on div "lanmou." at bounding box center [241, 230] width 279 height 60
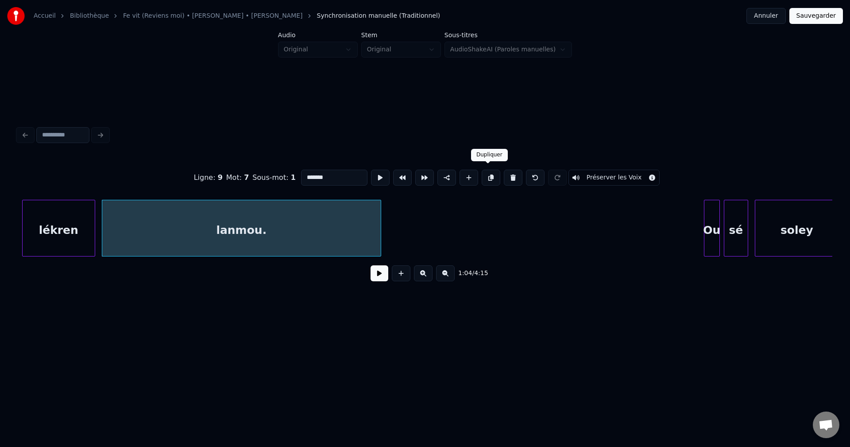
click at [489, 173] on button at bounding box center [491, 178] width 19 height 16
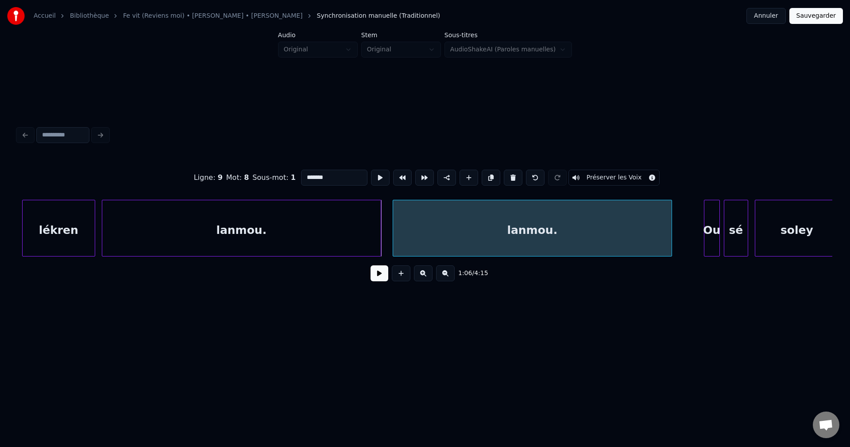
click at [467, 219] on div "lanmou." at bounding box center [532, 230] width 279 height 60
click at [268, 214] on div "lanmou." at bounding box center [241, 230] width 279 height 60
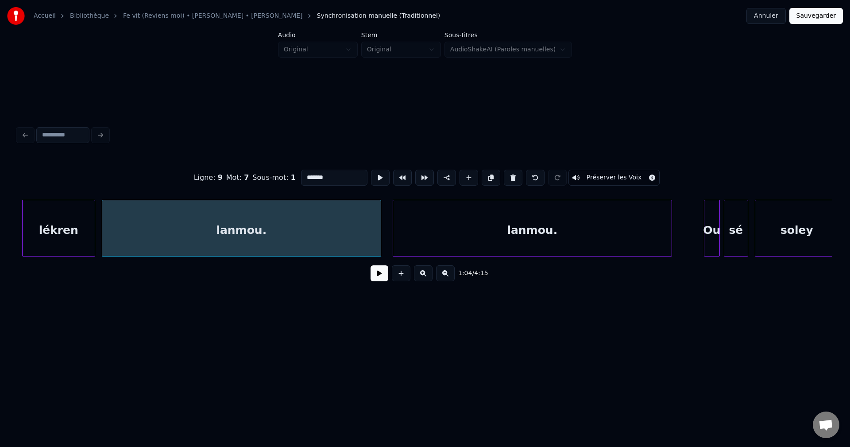
drag, startPoint x: 373, startPoint y: 275, endPoint x: 404, endPoint y: 263, distance: 33.8
click at [373, 275] on button at bounding box center [380, 273] width 18 height 16
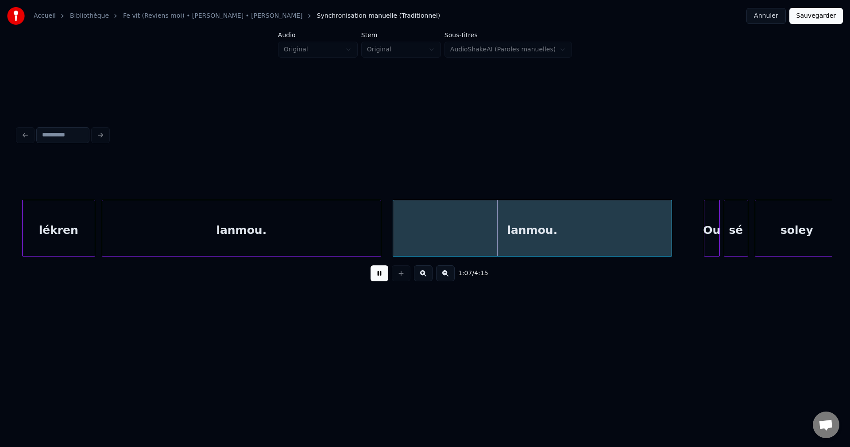
click at [289, 227] on div "lanmou." at bounding box center [241, 230] width 279 height 60
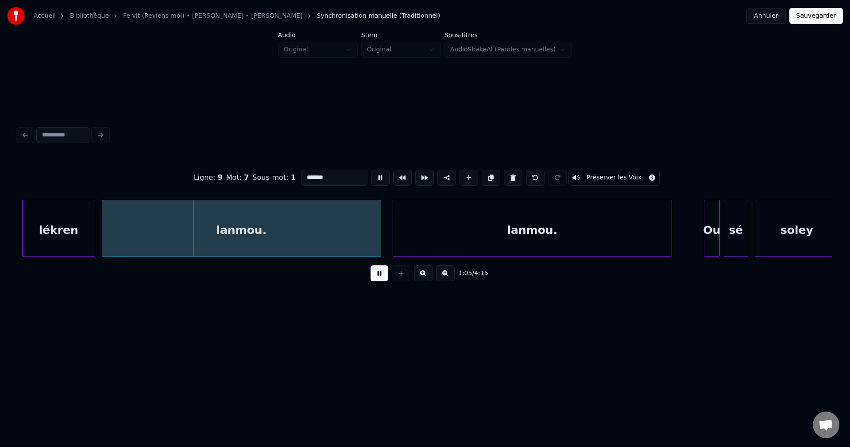
click at [337, 179] on input "*******" at bounding box center [334, 178] width 66 height 16
click at [468, 226] on div "lanmou." at bounding box center [532, 230] width 279 height 60
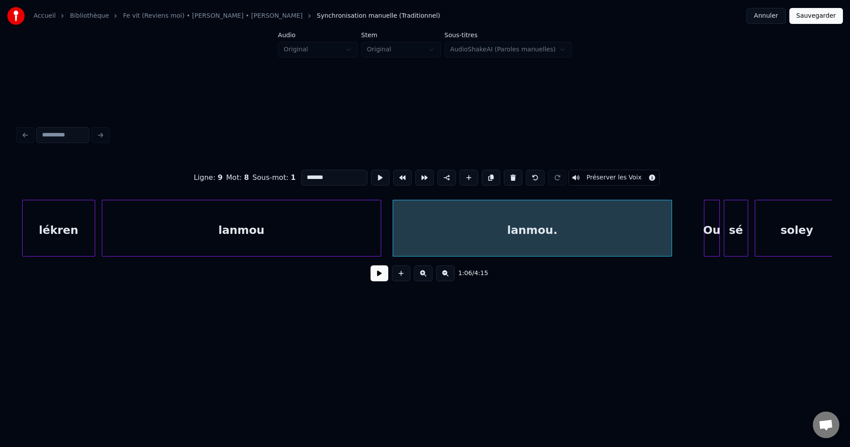
click at [483, 243] on div "lanmou." at bounding box center [532, 230] width 279 height 60
drag, startPoint x: 329, startPoint y: 174, endPoint x: 84, endPoint y: 170, distance: 244.5
click at [94, 182] on div "Ligne : 9 Mot : 8 Sous-mot : 1 ******* Préserver les Voix" at bounding box center [425, 177] width 815 height 44
click at [225, 217] on div "lanmou" at bounding box center [241, 230] width 279 height 60
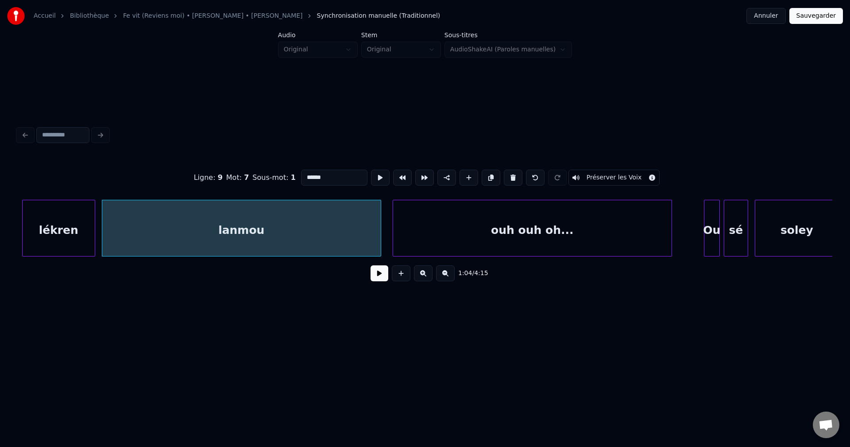
type input "******"
click at [372, 278] on button at bounding box center [380, 273] width 18 height 16
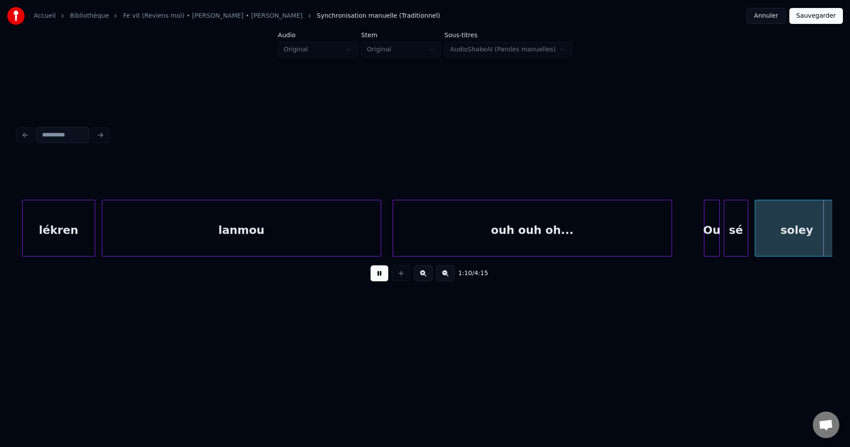
scroll to position [0, 7849]
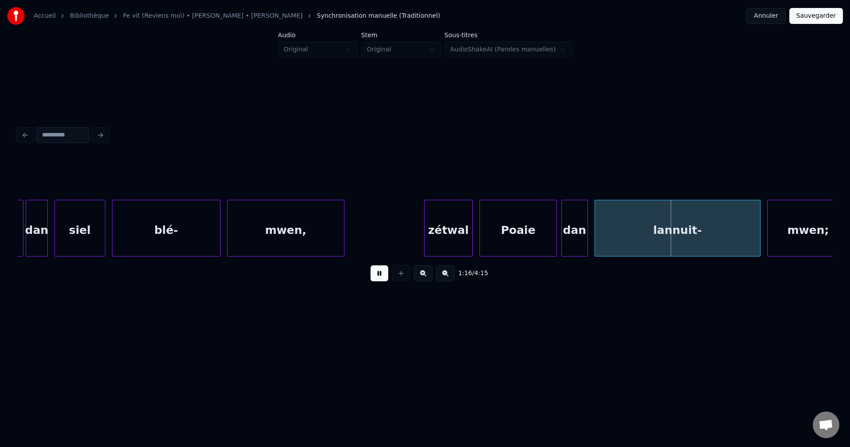
click at [313, 228] on div "mwen," at bounding box center [286, 230] width 116 height 60
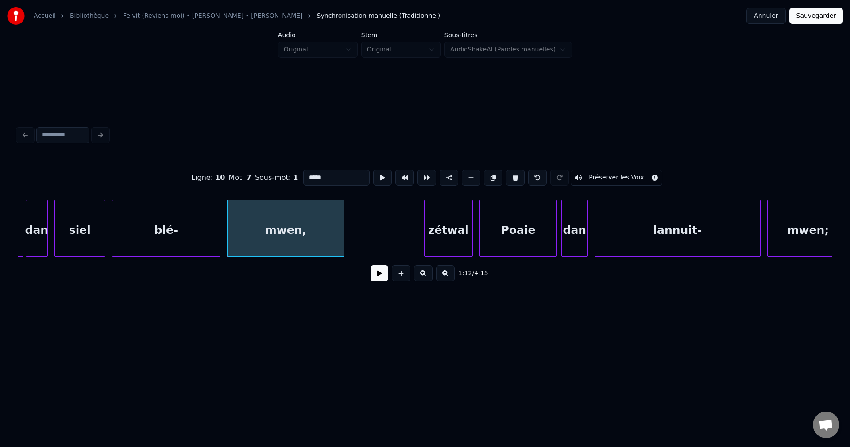
click at [380, 275] on button at bounding box center [380, 273] width 18 height 16
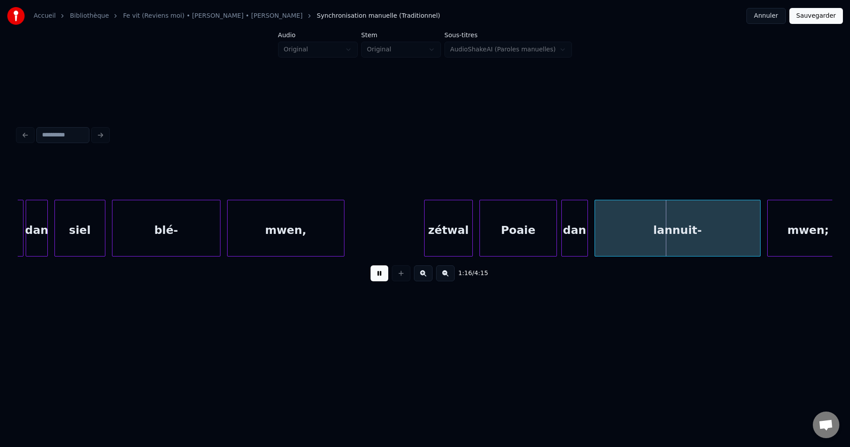
click at [319, 222] on div "mwen," at bounding box center [286, 230] width 116 height 60
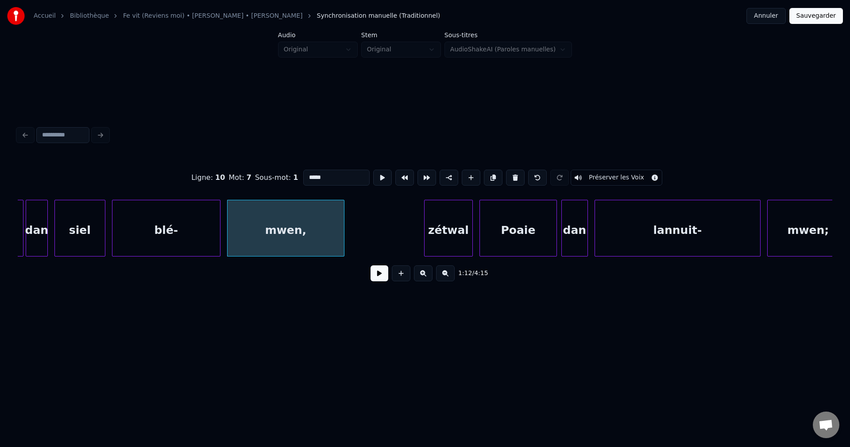
click at [380, 278] on button at bounding box center [380, 273] width 18 height 16
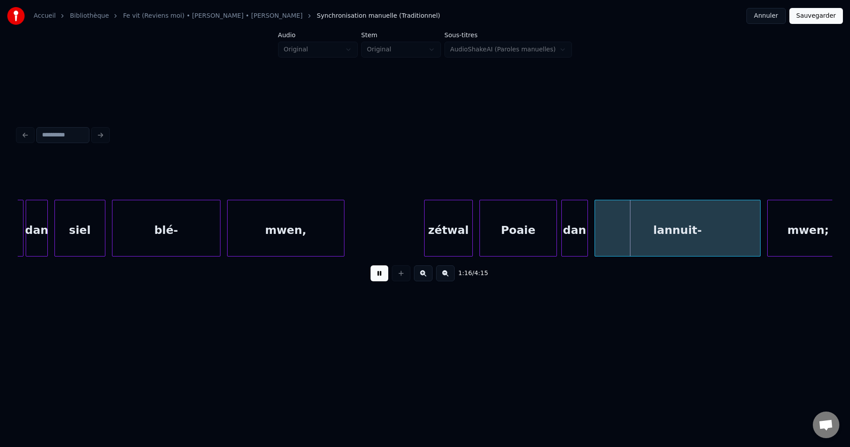
click at [540, 228] on div "Poaie" at bounding box center [518, 230] width 77 height 60
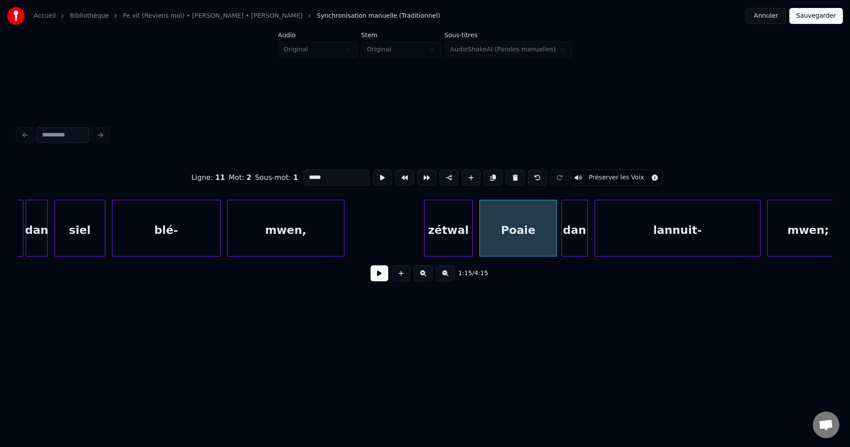
drag, startPoint x: 352, startPoint y: 172, endPoint x: 217, endPoint y: 197, distance: 137.3
click at [217, 197] on div "Ligne : 11 Mot : 2 Sous-mot : 1 ***** Préserver les Voix 1:15 / 4:15" at bounding box center [425, 222] width 815 height 135
type input "******"
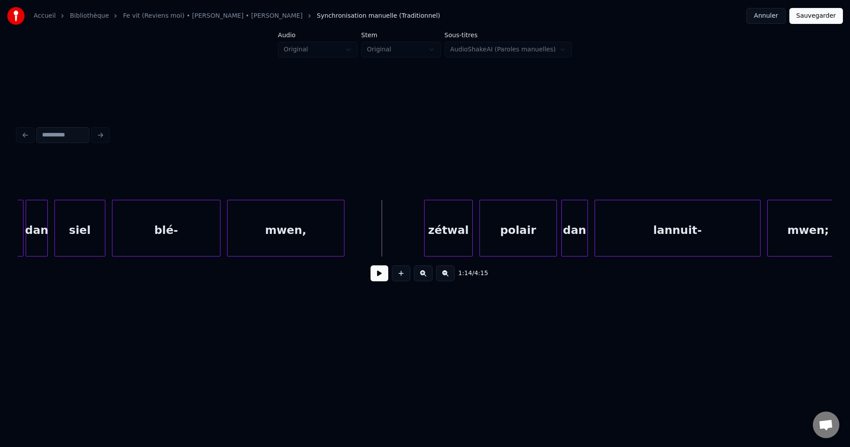
click at [380, 279] on button at bounding box center [380, 273] width 18 height 16
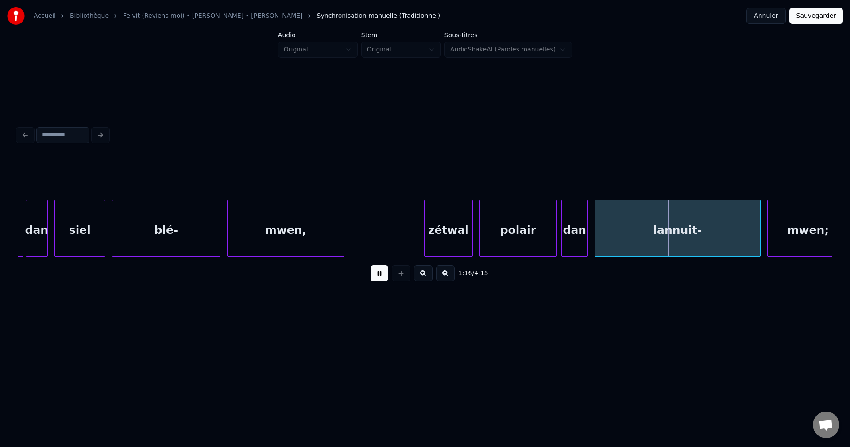
click at [384, 273] on button at bounding box center [380, 273] width 18 height 16
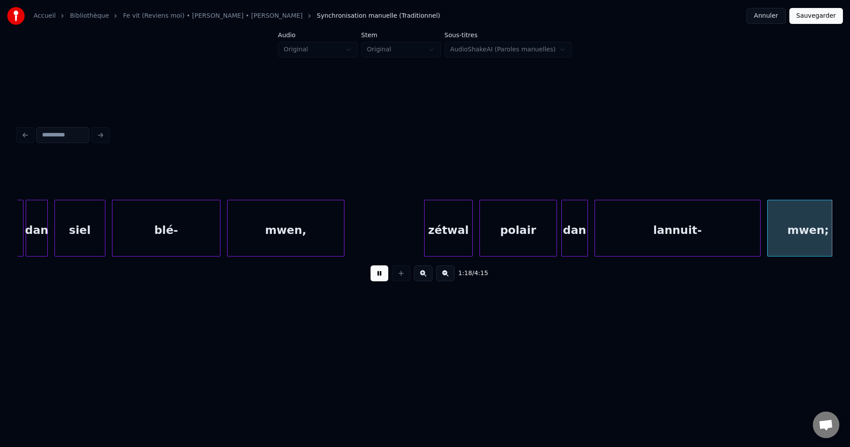
scroll to position [0, 8665]
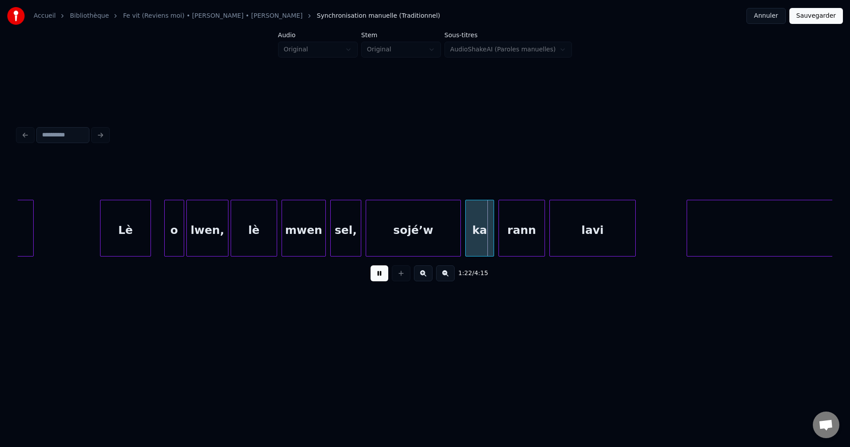
click at [136, 231] on div "Lè" at bounding box center [126, 230] width 50 height 60
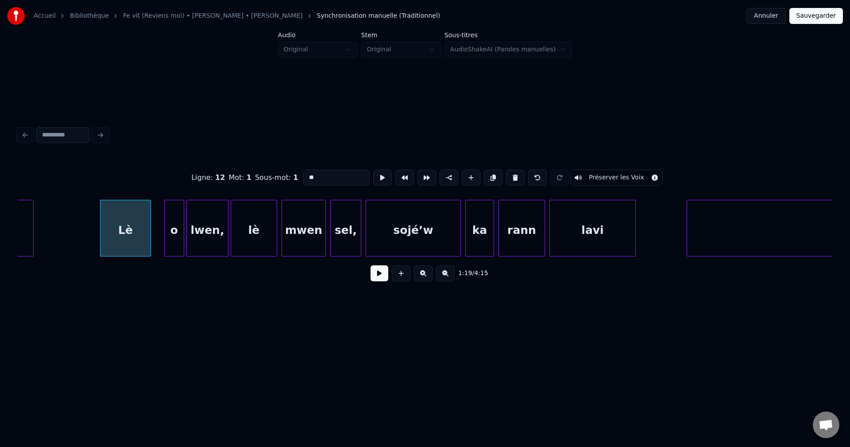
click at [380, 278] on button at bounding box center [380, 273] width 18 height 16
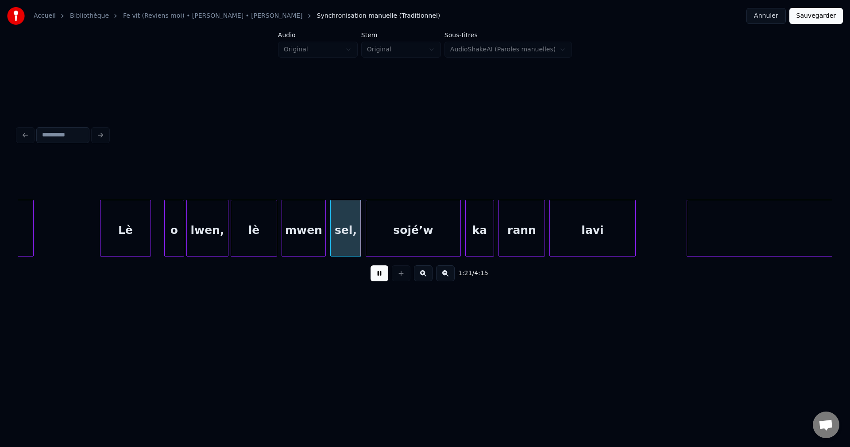
click at [380, 278] on button at bounding box center [380, 273] width 18 height 16
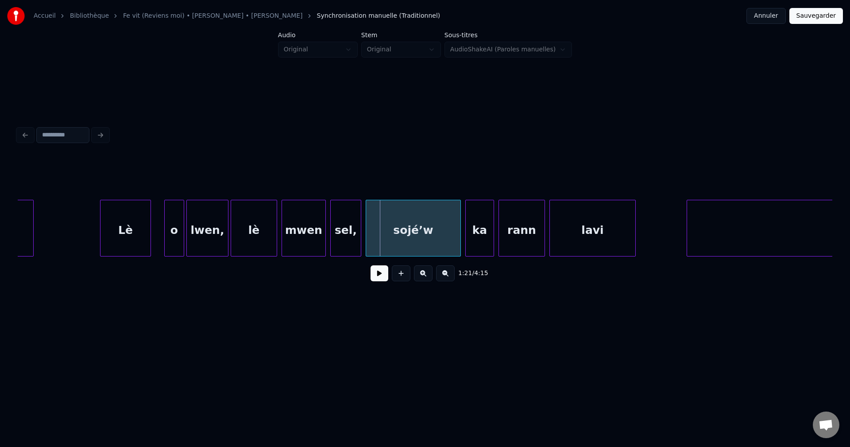
click at [168, 226] on div "o" at bounding box center [174, 230] width 19 height 60
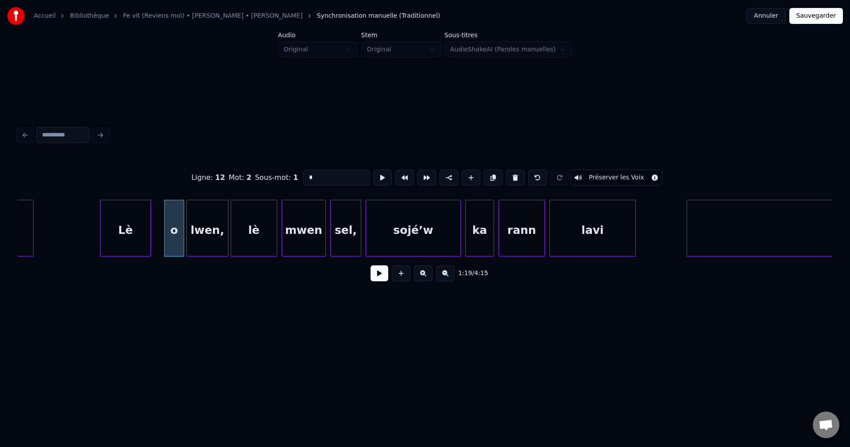
click at [110, 235] on div "Lè" at bounding box center [126, 230] width 50 height 60
type input "**"
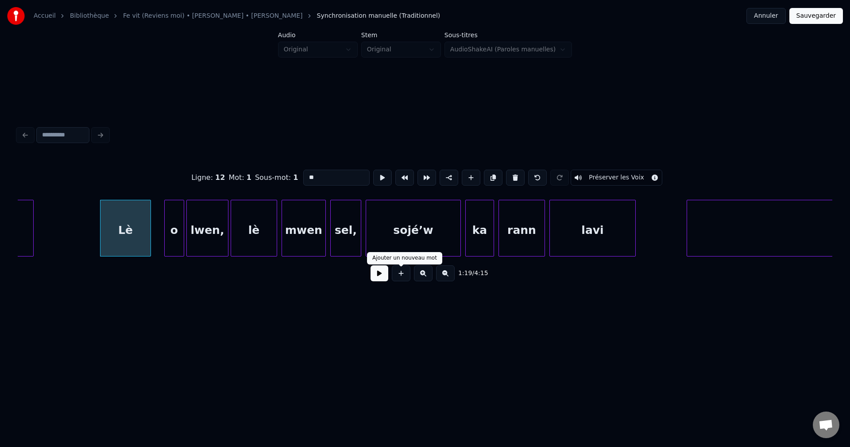
click at [375, 279] on button at bounding box center [380, 273] width 18 height 16
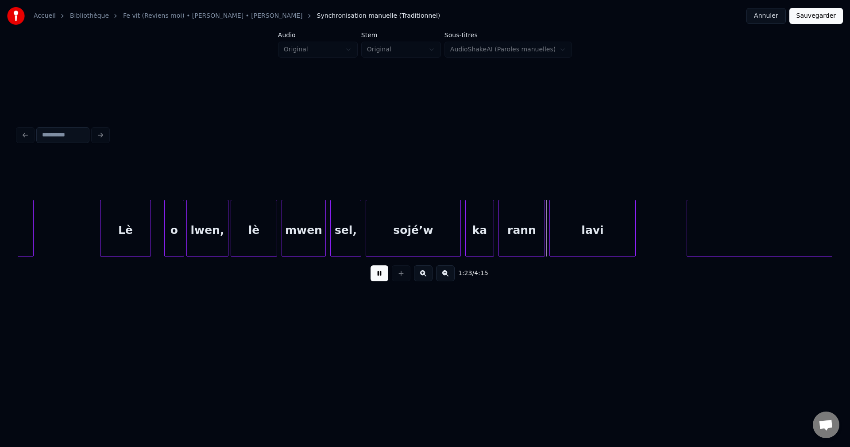
click at [371, 277] on button at bounding box center [380, 273] width 18 height 16
click at [176, 234] on div "o" at bounding box center [174, 230] width 19 height 60
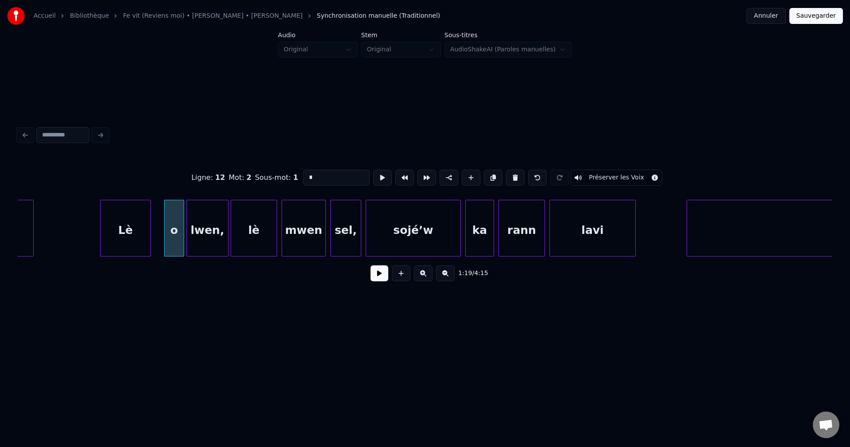
click at [329, 175] on input "*" at bounding box center [336, 178] width 66 height 16
type input "**"
click at [384, 276] on button at bounding box center [380, 273] width 18 height 16
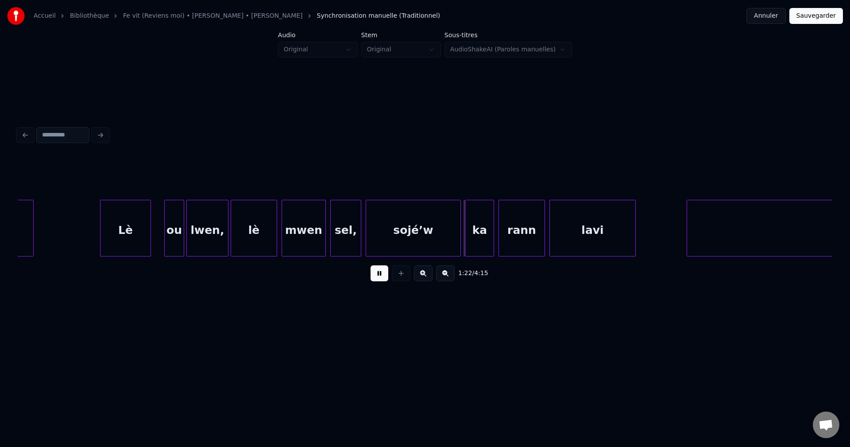
click at [410, 207] on div "sojé’w" at bounding box center [413, 230] width 94 height 60
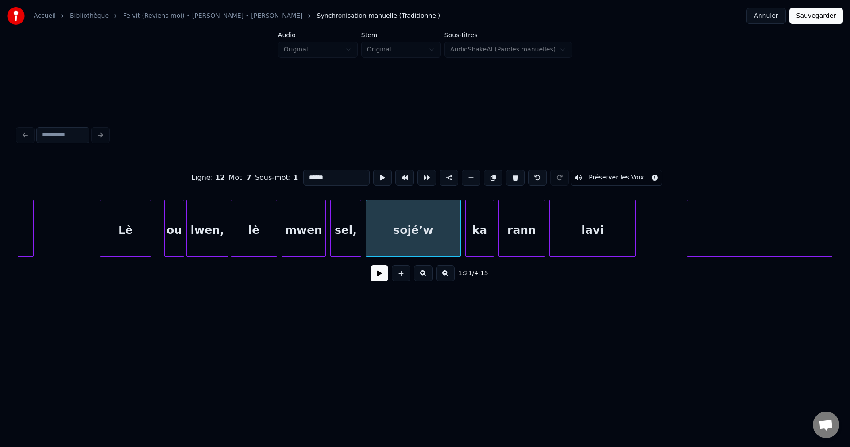
click at [312, 174] on input "******" at bounding box center [336, 178] width 66 height 16
type input "*******"
click at [372, 276] on button at bounding box center [380, 273] width 18 height 16
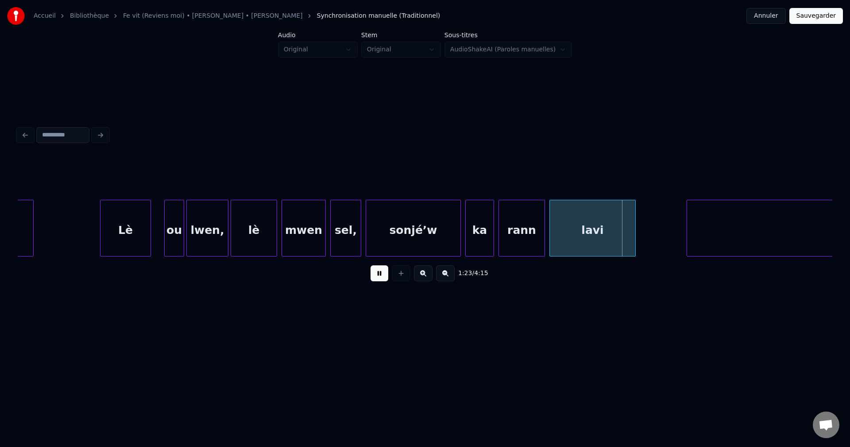
click at [370, 275] on div "1:23 / 4:15" at bounding box center [425, 273] width 801 height 19
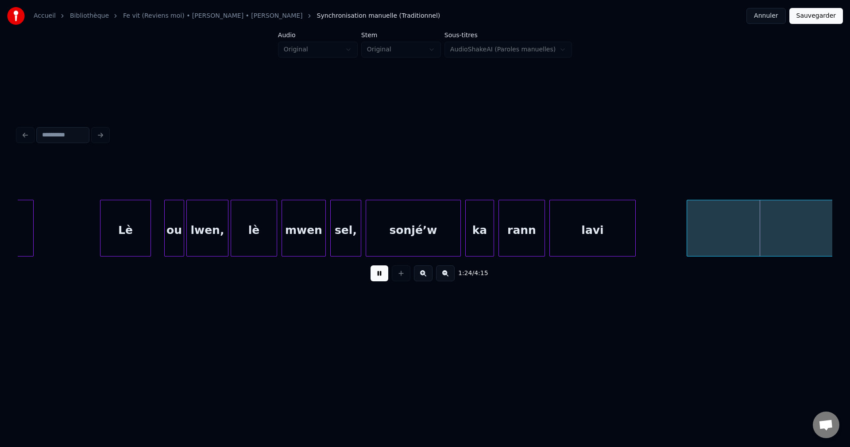
click at [374, 277] on button at bounding box center [380, 273] width 18 height 16
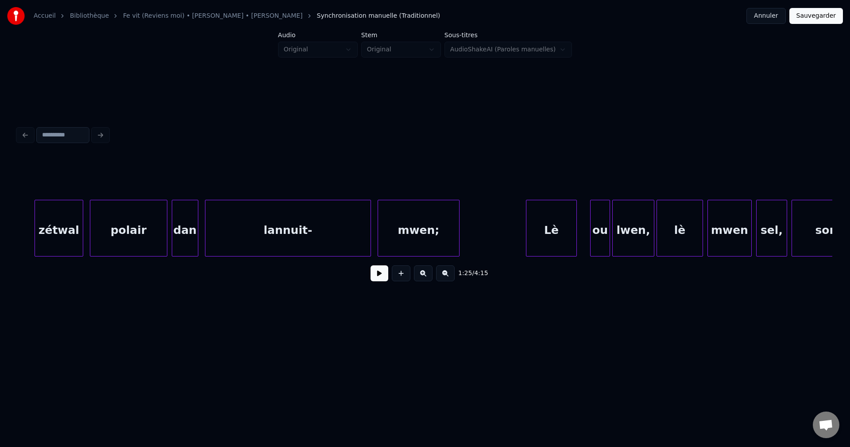
scroll to position [0, 8223]
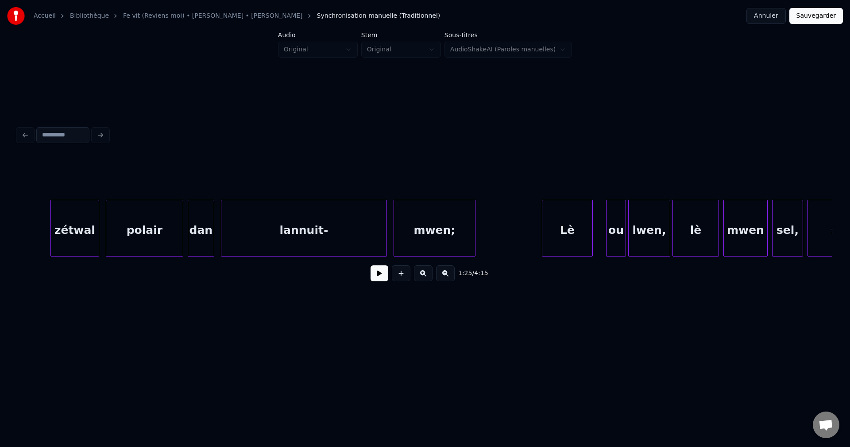
click at [371, 275] on button at bounding box center [380, 273] width 18 height 16
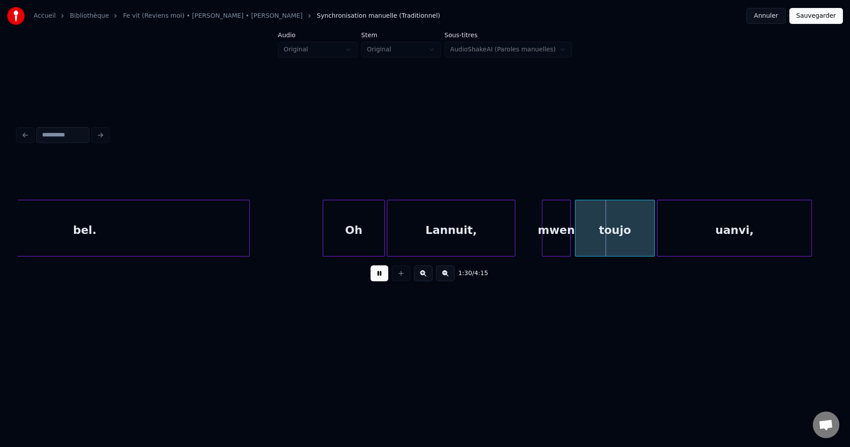
click at [613, 228] on div "toujo" at bounding box center [615, 230] width 79 height 60
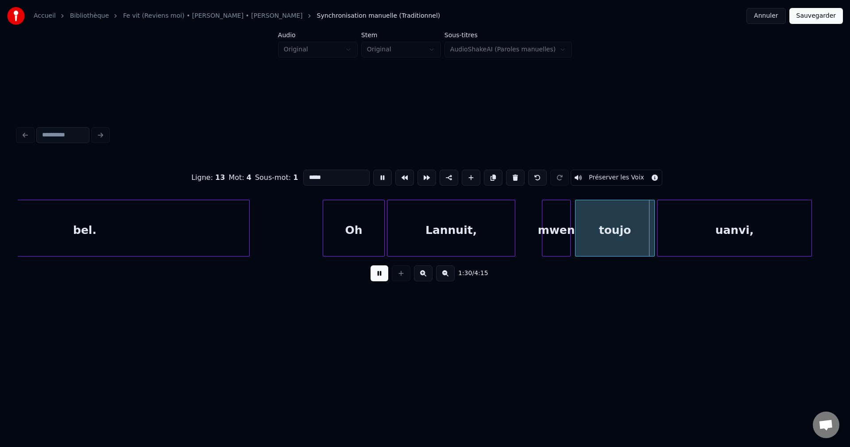
click at [332, 173] on input "*****" at bounding box center [336, 178] width 66 height 16
type input "******"
click at [381, 270] on div "1:30 / 4:15" at bounding box center [425, 273] width 801 height 19
click at [378, 269] on button at bounding box center [380, 273] width 18 height 16
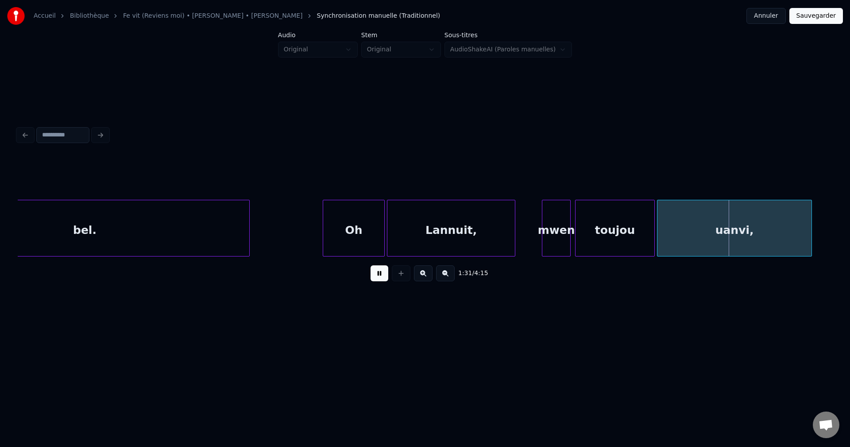
click at [378, 268] on div "1:31 / 4:15" at bounding box center [425, 273] width 801 height 19
click at [734, 221] on div "uanvi," at bounding box center [735, 230] width 154 height 60
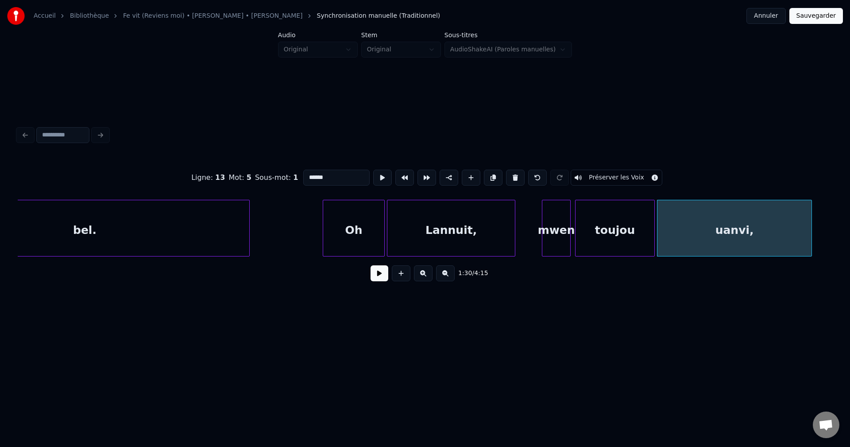
click at [308, 172] on input "******" at bounding box center [336, 178] width 66 height 16
type input "*****"
click at [379, 276] on button at bounding box center [380, 273] width 18 height 16
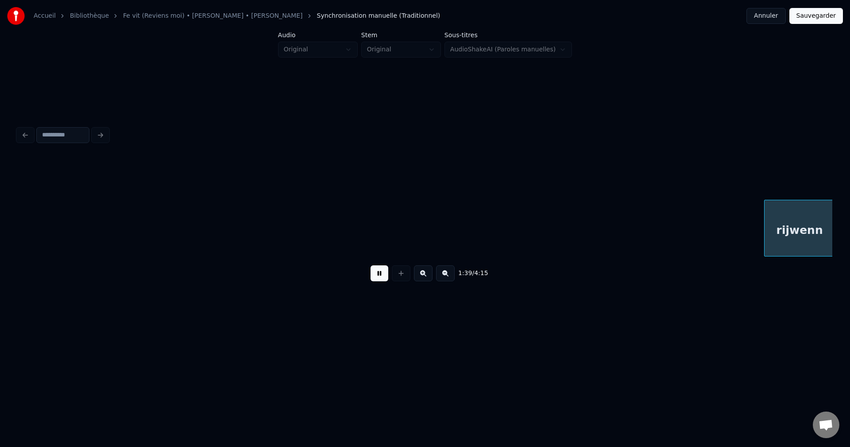
scroll to position [0, 11063]
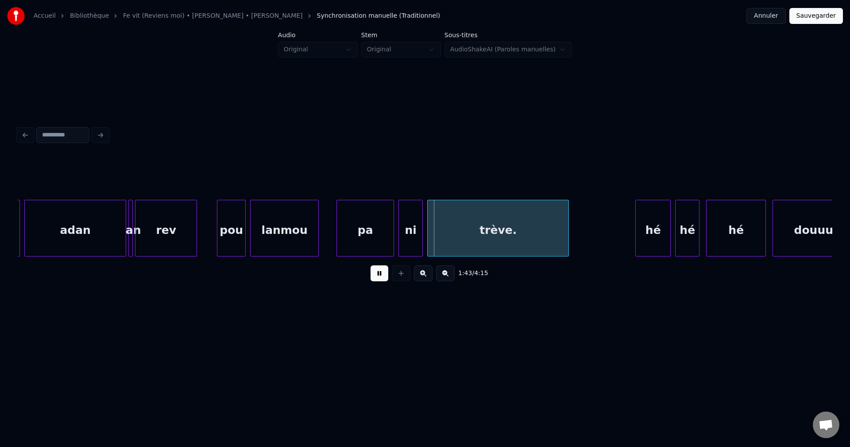
click at [381, 279] on button at bounding box center [380, 273] width 18 height 16
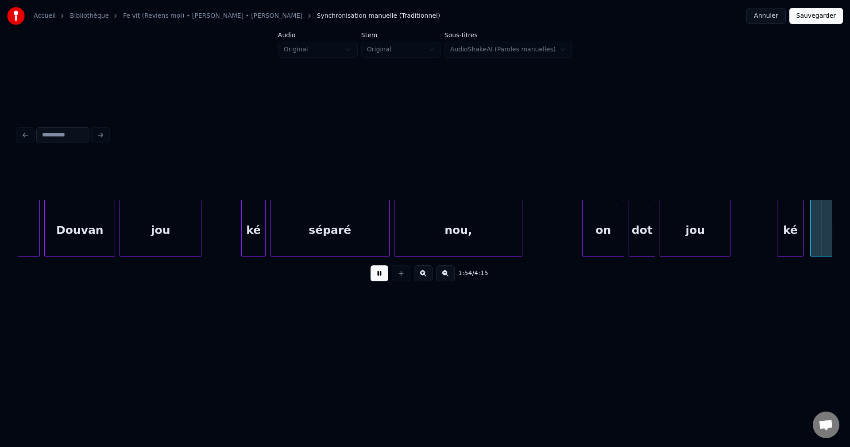
scroll to position [0, 12693]
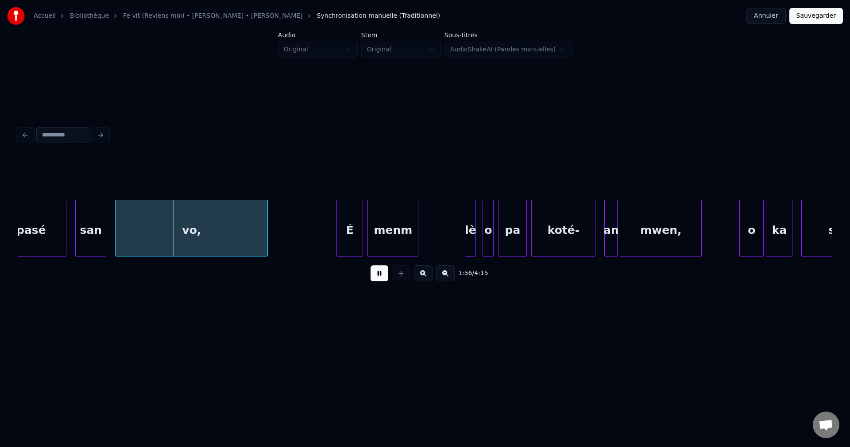
click at [228, 229] on div "vo," at bounding box center [192, 230] width 152 height 60
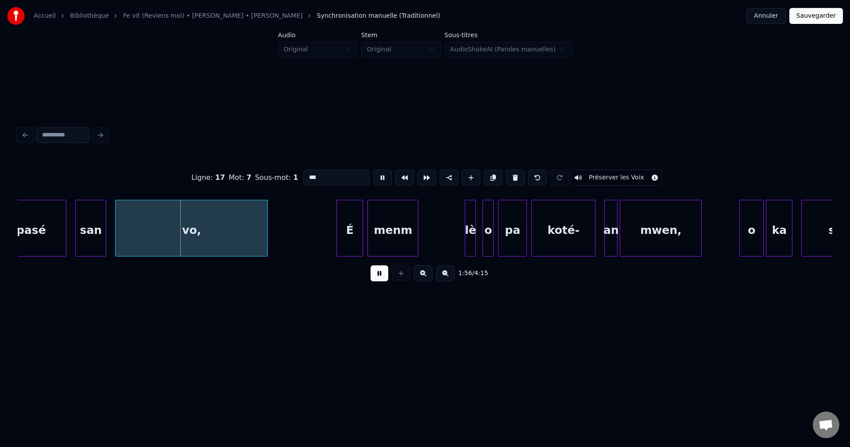
click at [320, 172] on input "***" at bounding box center [336, 178] width 66 height 16
type input "*******"
click at [374, 279] on button at bounding box center [380, 273] width 18 height 16
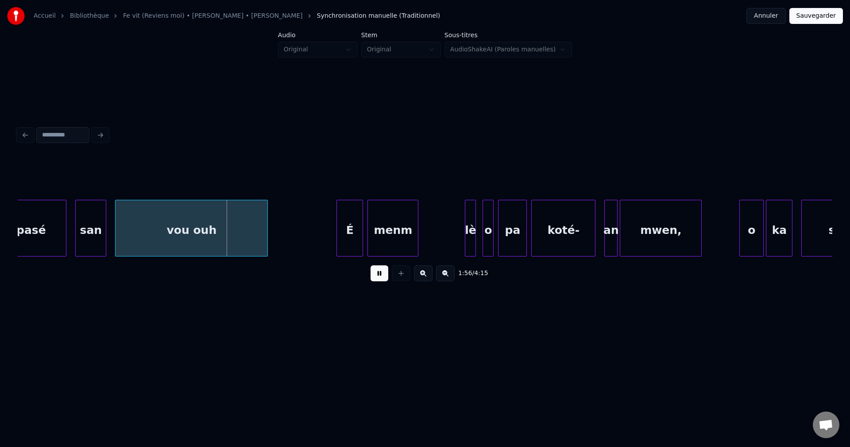
click at [251, 245] on div "vou ouh" at bounding box center [192, 230] width 152 height 60
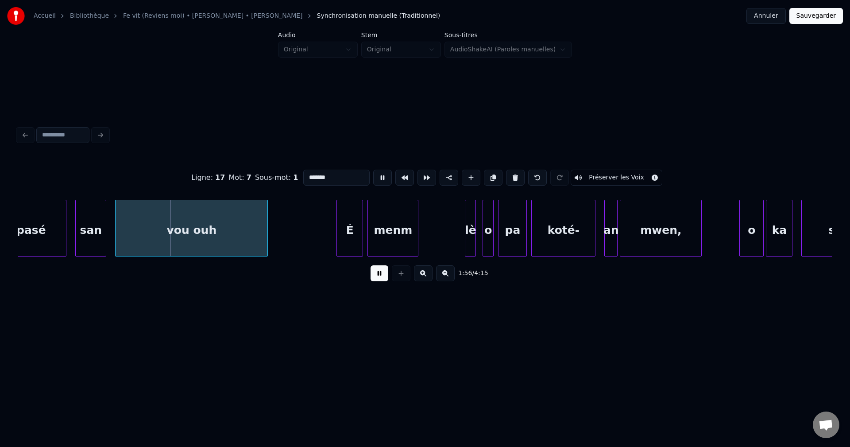
click at [355, 181] on input "*******" at bounding box center [336, 178] width 66 height 16
type input "**********"
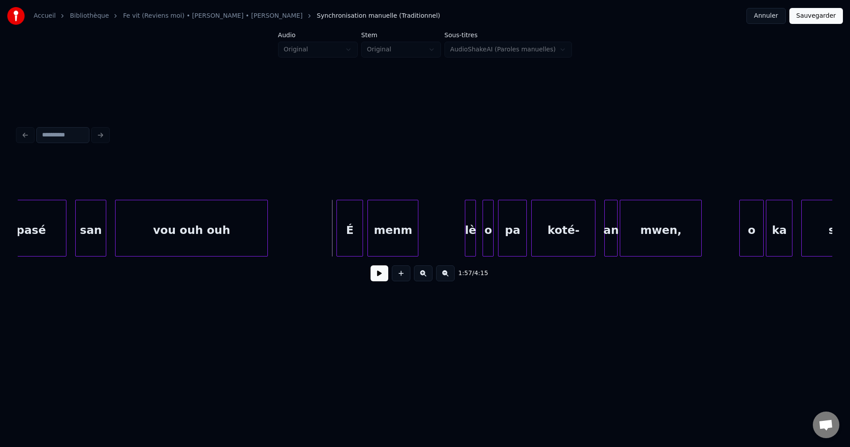
click at [378, 276] on button at bounding box center [380, 273] width 18 height 16
click at [472, 232] on div "lè" at bounding box center [470, 230] width 10 height 60
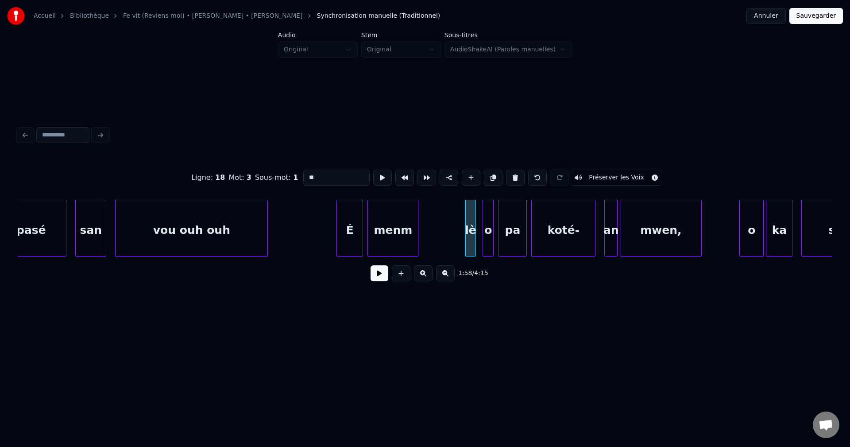
click at [490, 242] on div "o" at bounding box center [488, 230] width 10 height 60
drag, startPoint x: 332, startPoint y: 178, endPoint x: 260, endPoint y: 173, distance: 72.4
click at [260, 173] on div "Ligne : 18 Mot : 4 Sous-mot : 1 * Préserver les Voix" at bounding box center [425, 177] width 815 height 44
type input "*"
click at [376, 278] on button at bounding box center [380, 273] width 18 height 16
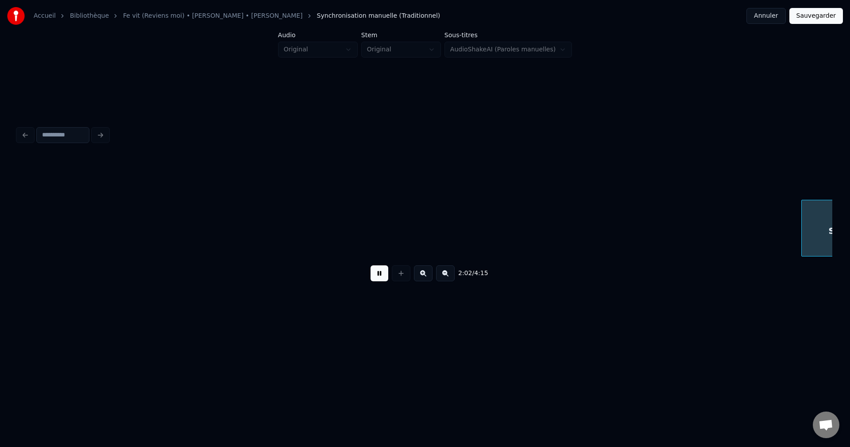
scroll to position [0, 13509]
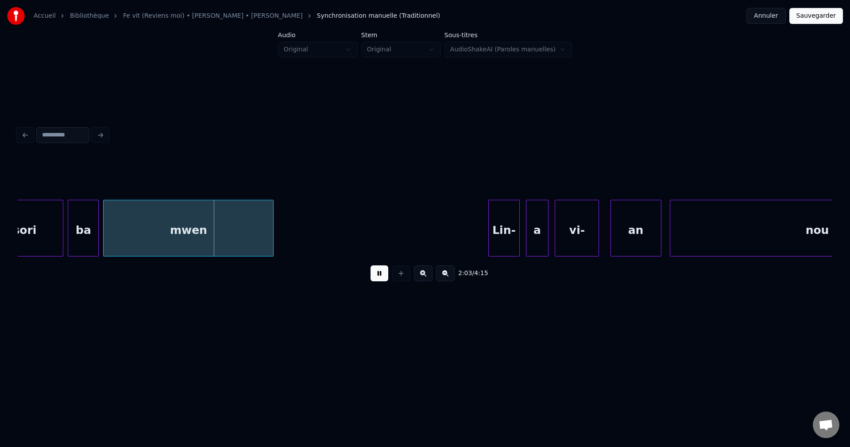
click at [378, 277] on button at bounding box center [380, 273] width 18 height 16
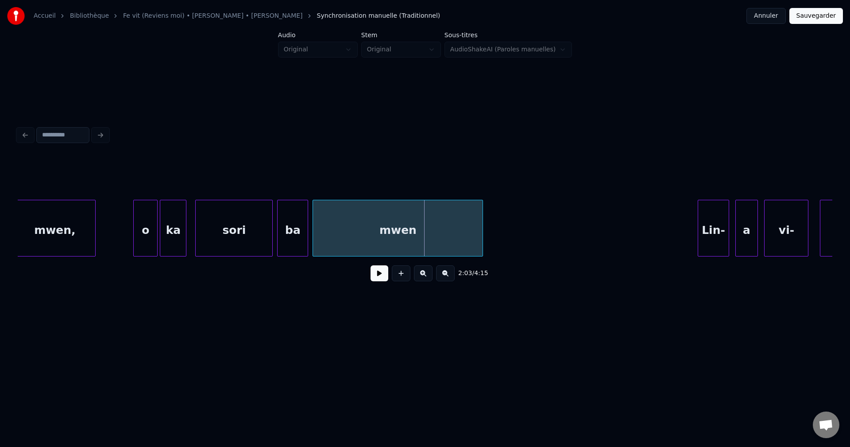
scroll to position [0, 13296]
click at [154, 200] on div "o" at bounding box center [148, 230] width 23 height 60
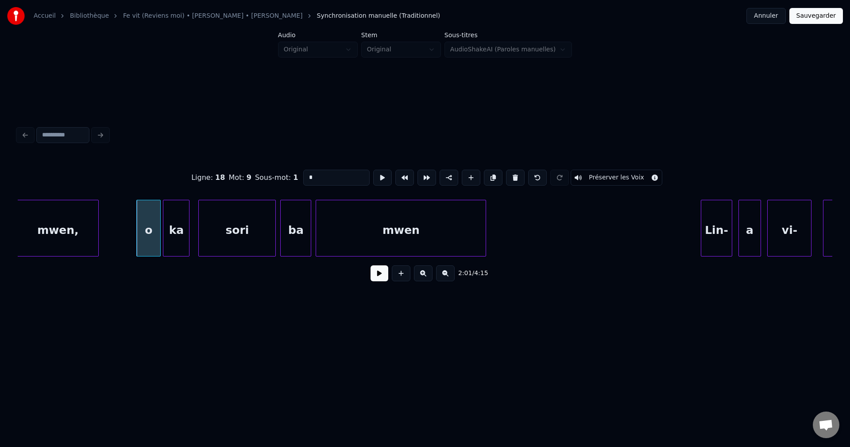
click at [316, 172] on input "*" at bounding box center [336, 178] width 66 height 16
type input "**"
click at [381, 279] on button at bounding box center [380, 273] width 18 height 16
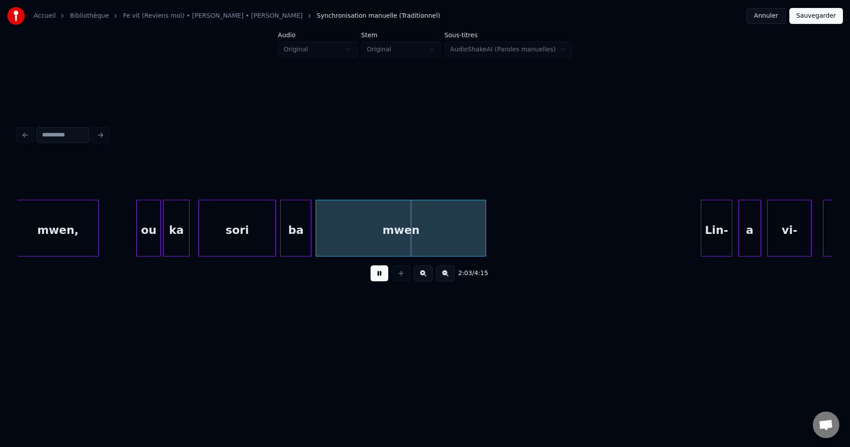
click at [299, 208] on div "ba" at bounding box center [296, 230] width 30 height 60
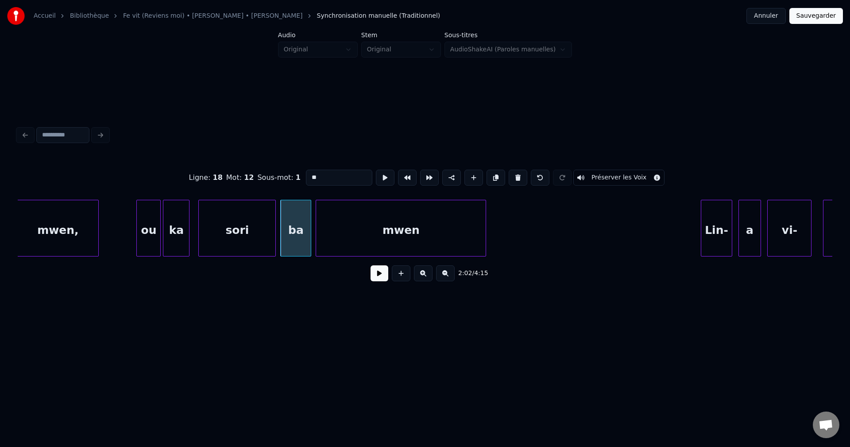
click at [374, 281] on button at bounding box center [380, 273] width 18 height 16
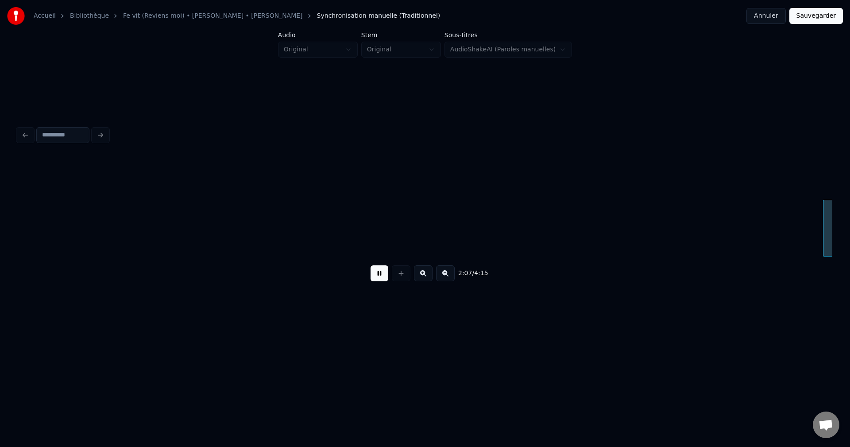
scroll to position [0, 14112]
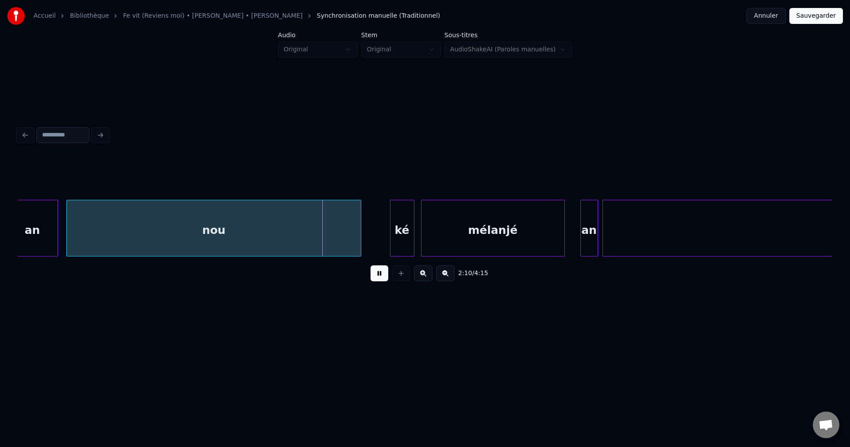
click at [255, 225] on div "nou" at bounding box center [214, 230] width 294 height 60
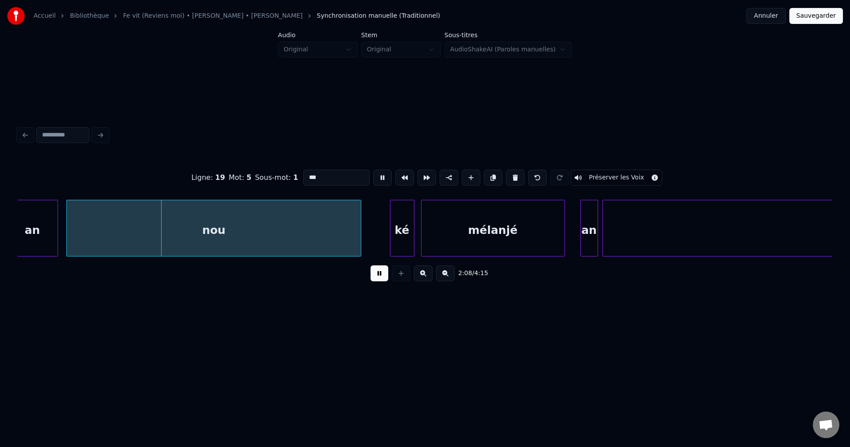
click at [326, 173] on input "***" at bounding box center [336, 178] width 66 height 16
type input "**********"
click at [381, 270] on button at bounding box center [380, 273] width 18 height 16
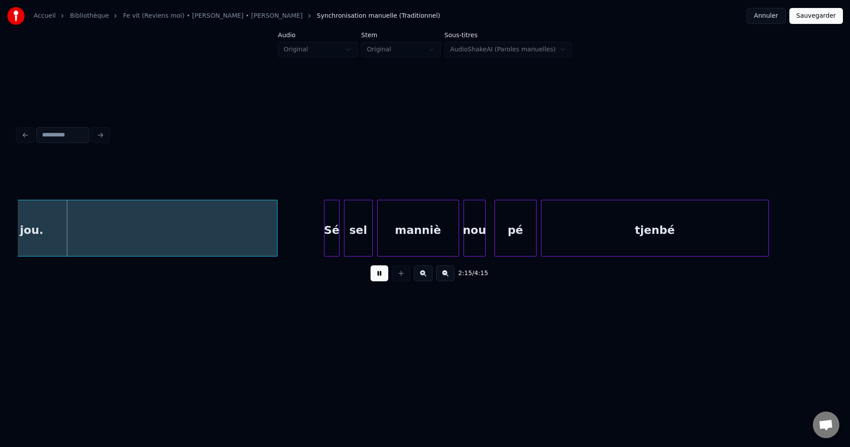
click at [262, 222] on div "jou." at bounding box center [32, 230] width 491 height 60
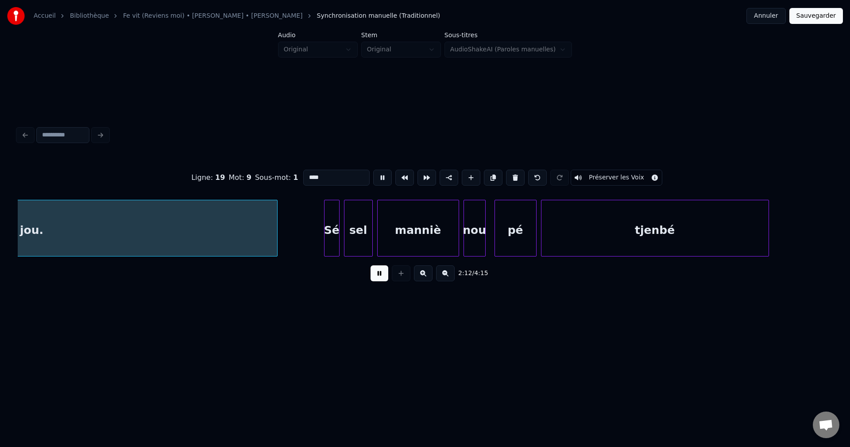
scroll to position [0, 14697]
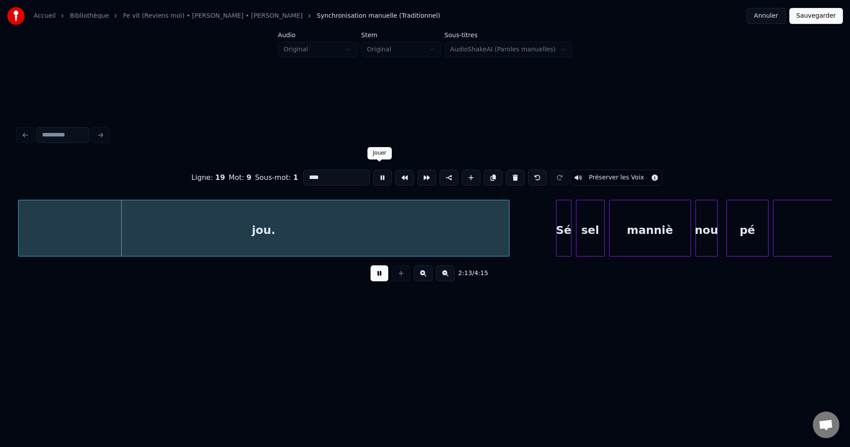
click at [361, 170] on input "****" at bounding box center [336, 178] width 66 height 16
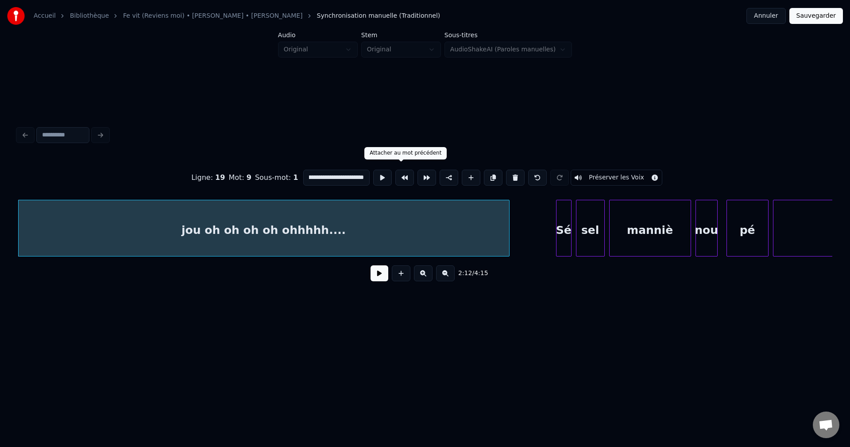
scroll to position [0, 17]
type input "**********"
click at [388, 276] on div "2:12 / 4:15" at bounding box center [425, 273] width 801 height 19
click at [384, 272] on button at bounding box center [380, 273] width 18 height 16
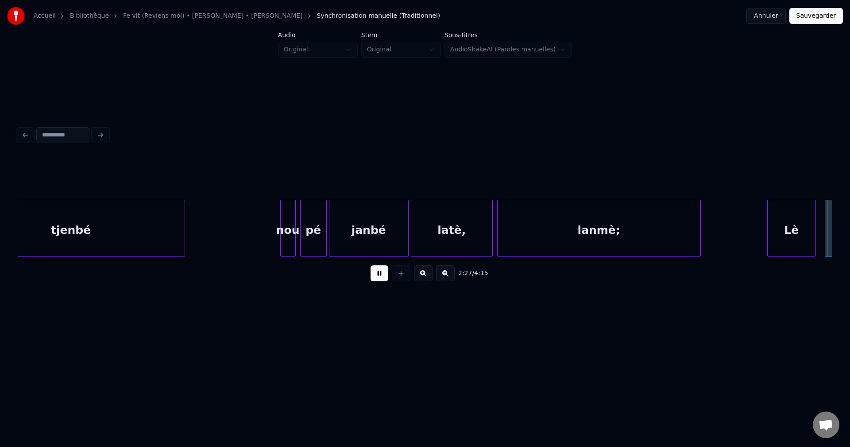
scroll to position [0, 16329]
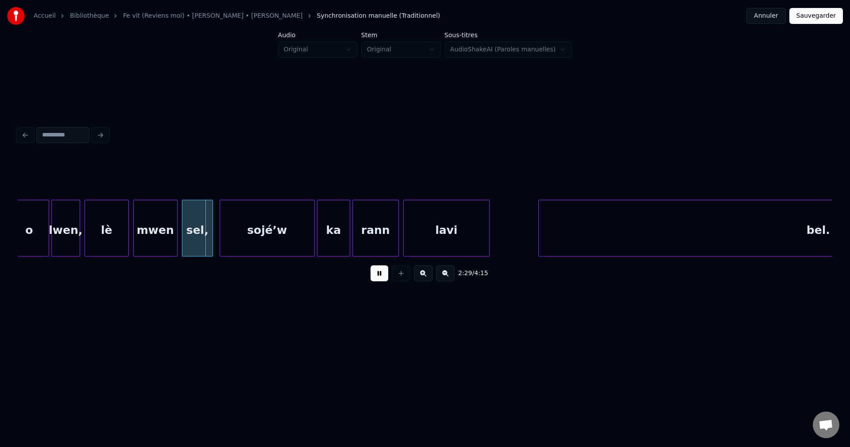
click at [34, 233] on div "o" at bounding box center [29, 230] width 39 height 60
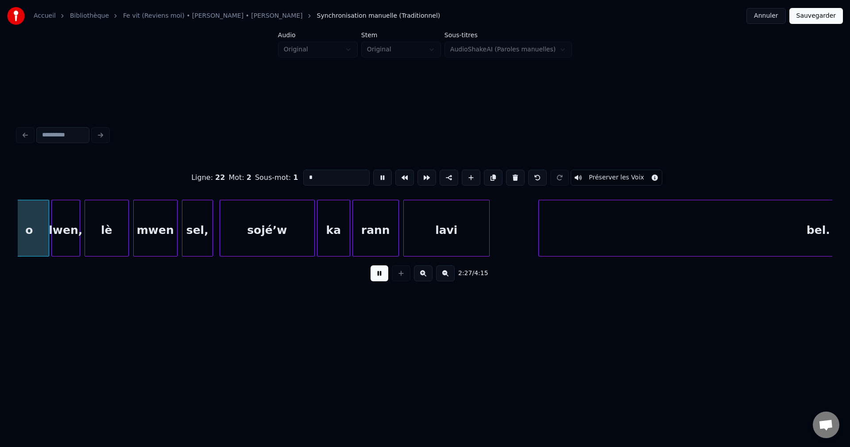
scroll to position [0, 16320]
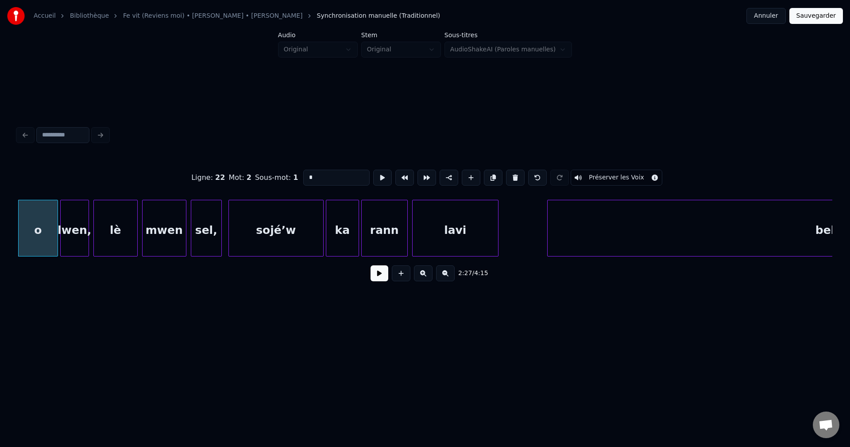
click at [329, 172] on input "*" at bounding box center [336, 178] width 66 height 16
type input "**"
click at [376, 281] on button at bounding box center [380, 273] width 18 height 16
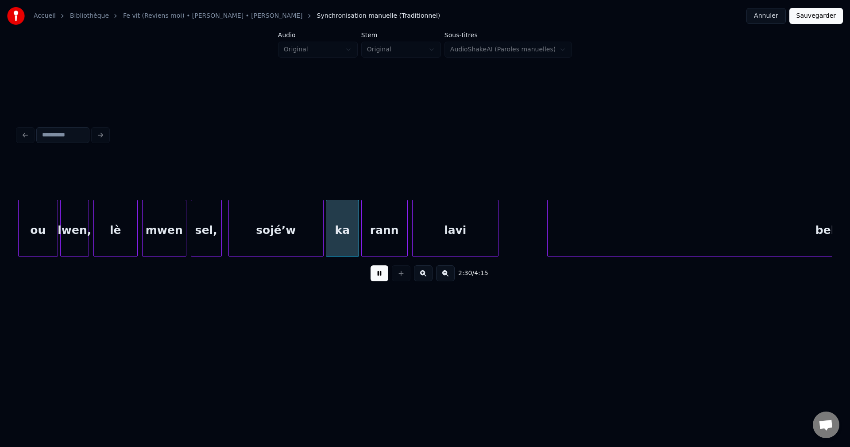
click at [269, 221] on div "sojé’w" at bounding box center [276, 230] width 94 height 60
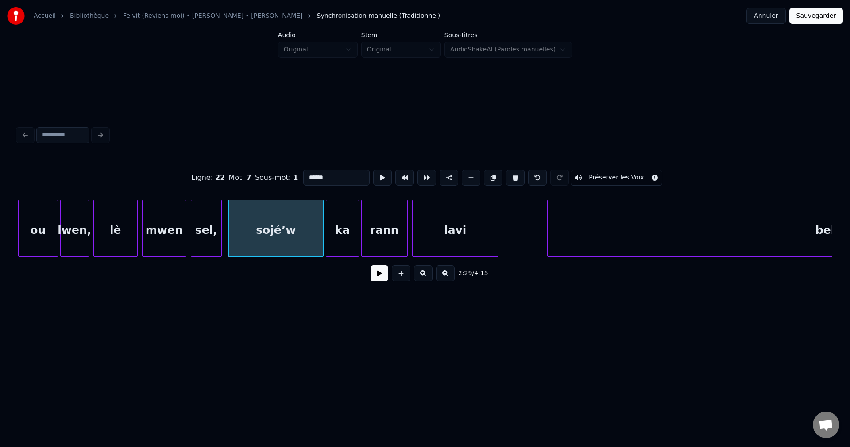
click at [310, 171] on input "******" at bounding box center [336, 178] width 66 height 16
click at [313, 171] on input "******" at bounding box center [336, 178] width 66 height 16
type input "*******"
click at [381, 271] on button at bounding box center [380, 273] width 18 height 16
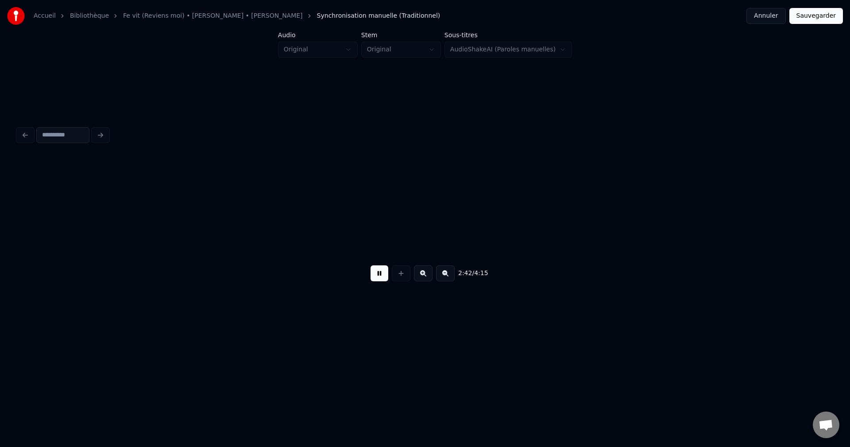
scroll to position [0, 17951]
click at [783, 242] on div at bounding box center [781, 228] width 3 height 56
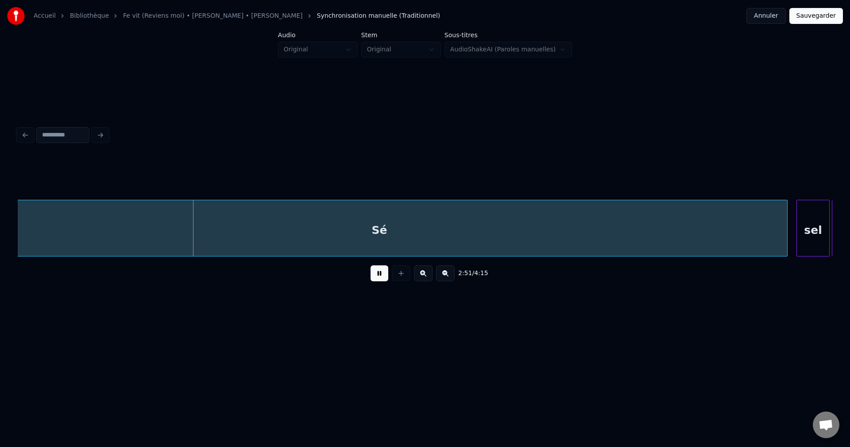
click at [444, 277] on button at bounding box center [445, 273] width 19 height 16
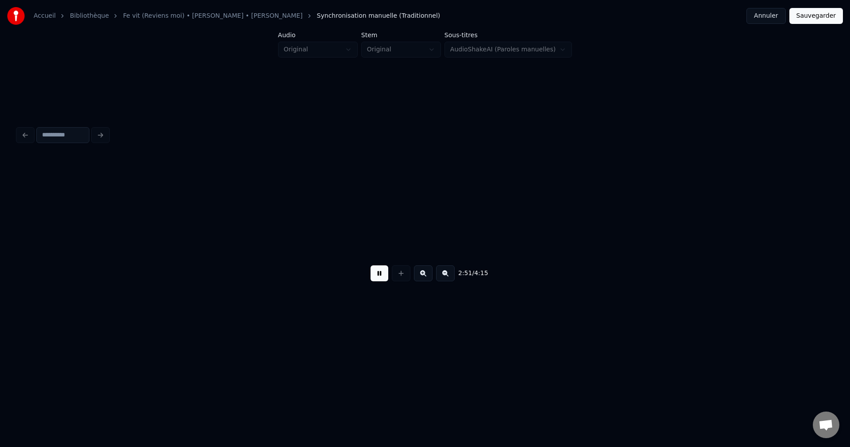
click at [444, 277] on button at bounding box center [445, 273] width 19 height 16
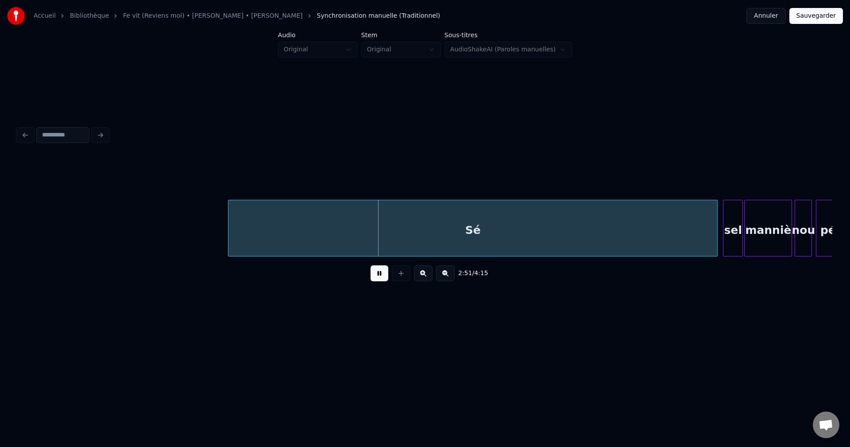
click at [444, 277] on button at bounding box center [445, 273] width 19 height 16
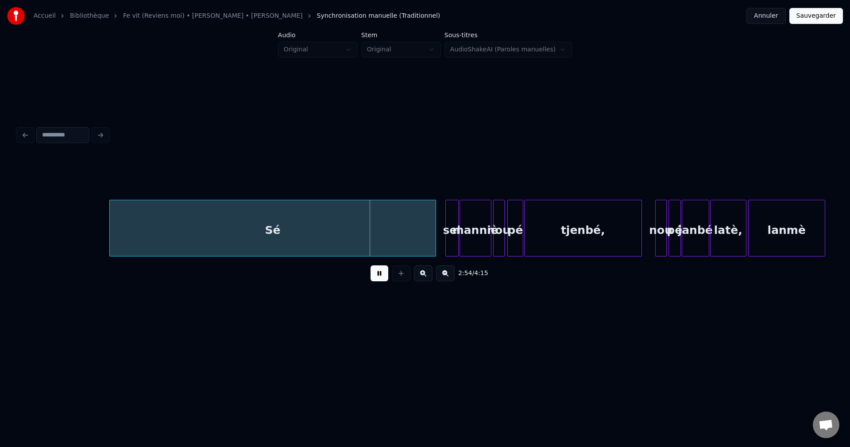
click at [114, 236] on div "Sé" at bounding box center [273, 230] width 326 height 60
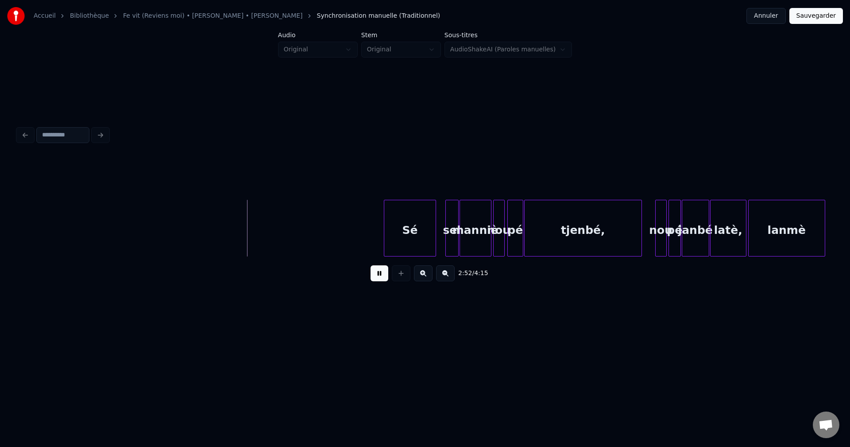
click at [385, 233] on div at bounding box center [385, 228] width 3 height 56
click at [426, 237] on div at bounding box center [427, 228] width 3 height 56
click at [420, 277] on button at bounding box center [423, 273] width 19 height 16
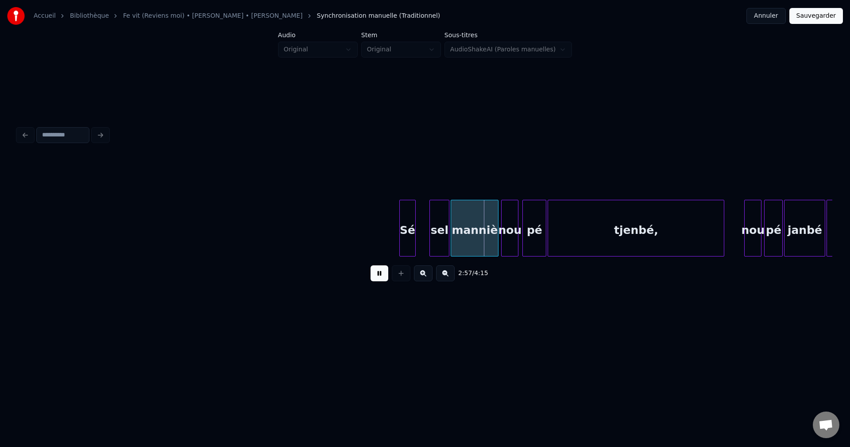
click at [420, 277] on button at bounding box center [423, 273] width 19 height 16
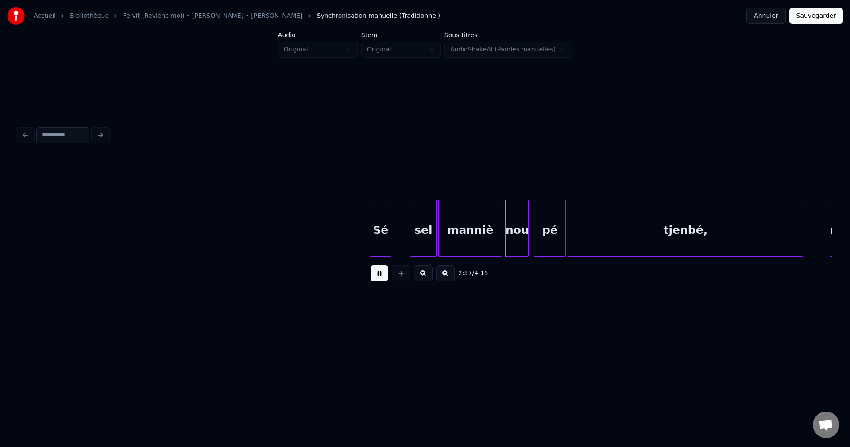
click at [420, 277] on button at bounding box center [423, 273] width 19 height 16
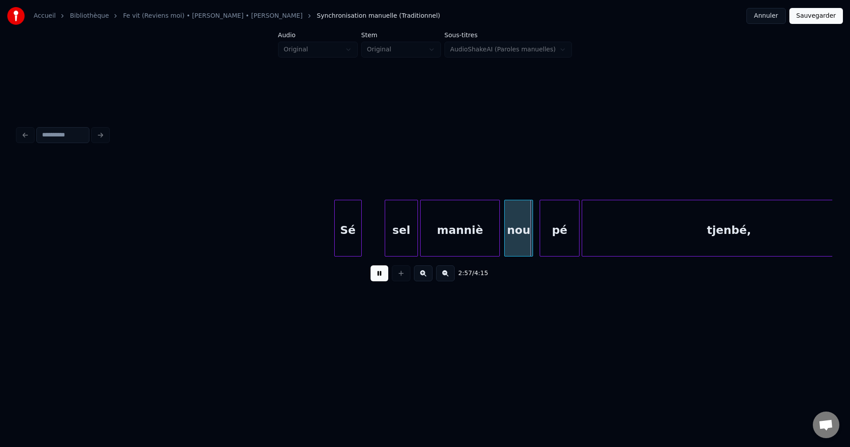
click at [420, 277] on button at bounding box center [423, 273] width 19 height 16
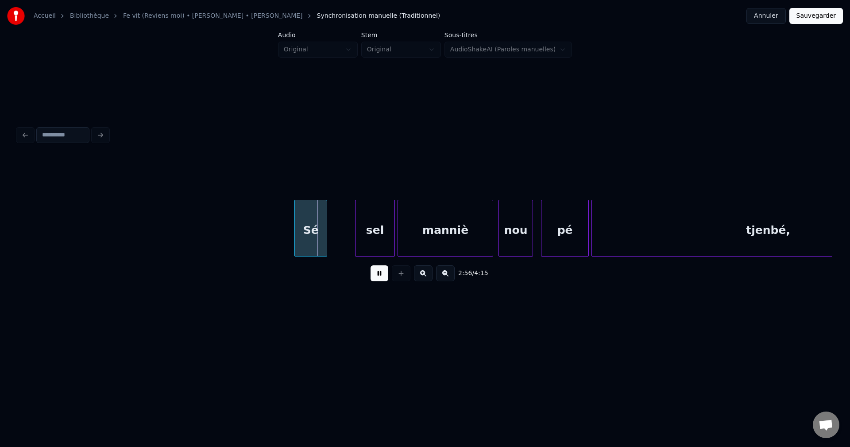
click at [302, 236] on div "Sé" at bounding box center [311, 230] width 32 height 60
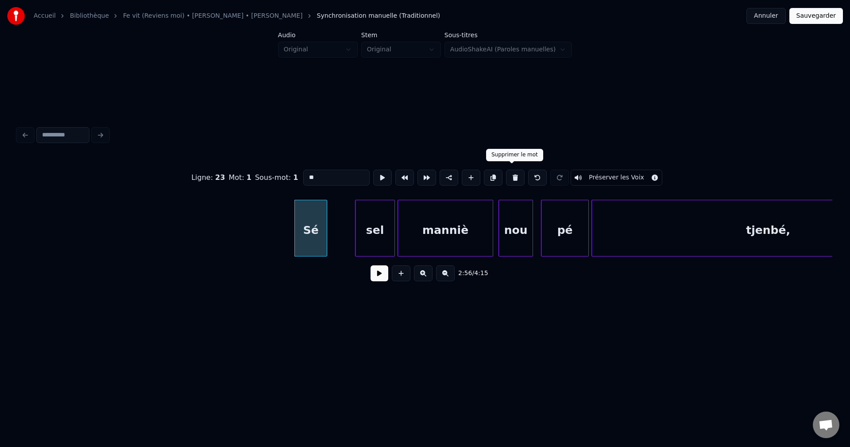
click at [514, 171] on button at bounding box center [515, 178] width 19 height 16
type input "***"
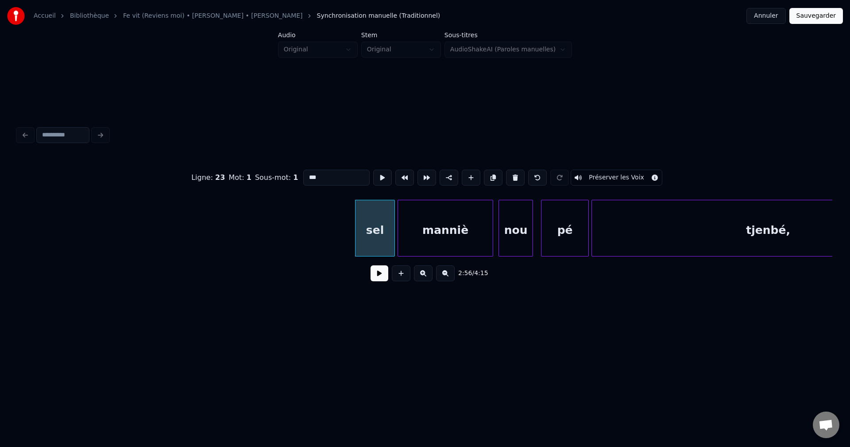
click at [376, 279] on button at bounding box center [380, 273] width 18 height 16
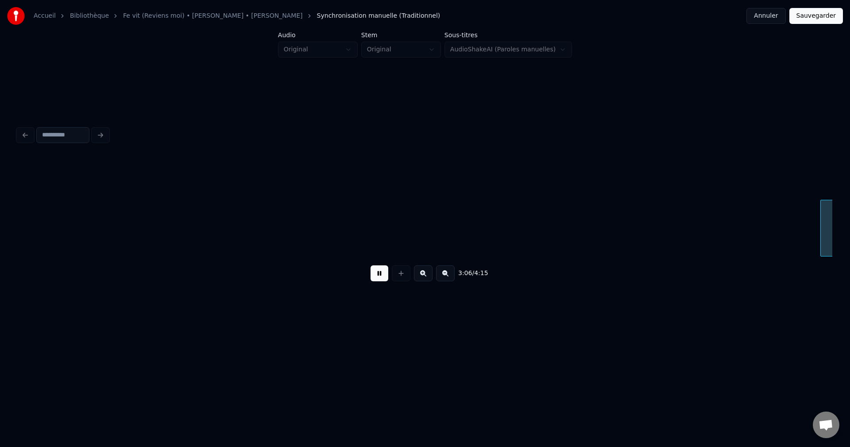
scroll to position [0, 24749]
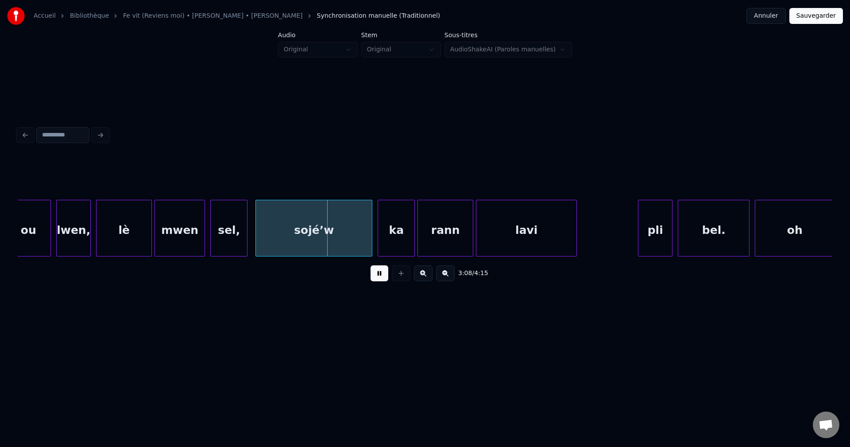
click at [271, 233] on div "sojé’w" at bounding box center [314, 230] width 116 height 60
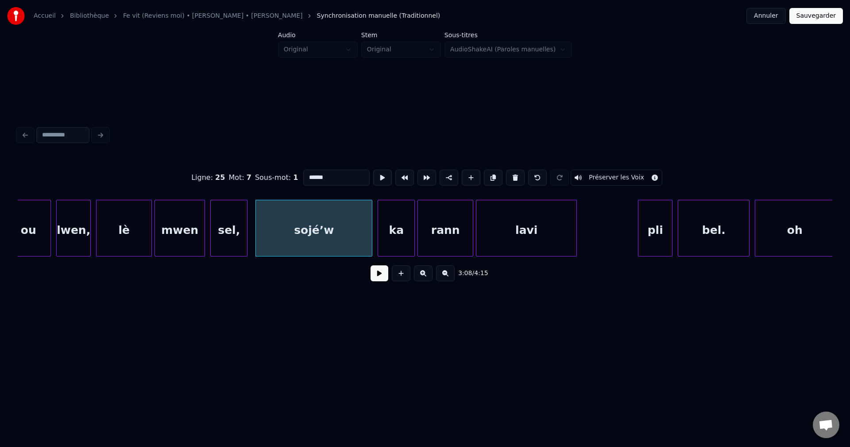
click at [311, 176] on input "******" at bounding box center [336, 178] width 66 height 16
type input "*******"
click at [384, 277] on button at bounding box center [380, 273] width 18 height 16
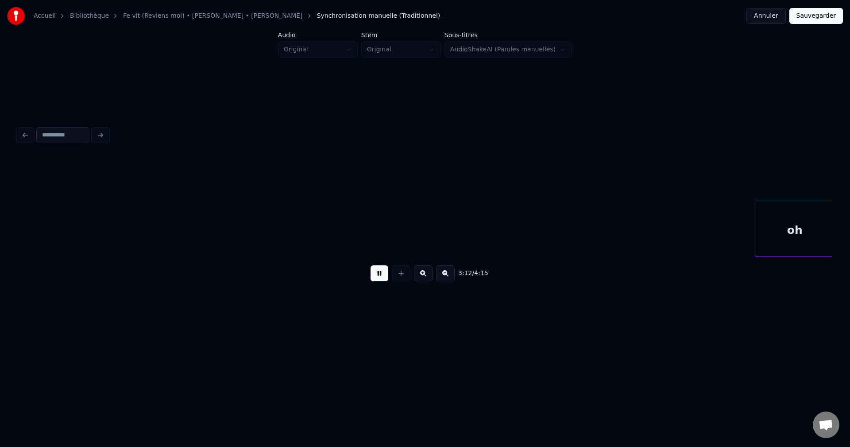
scroll to position [0, 25565]
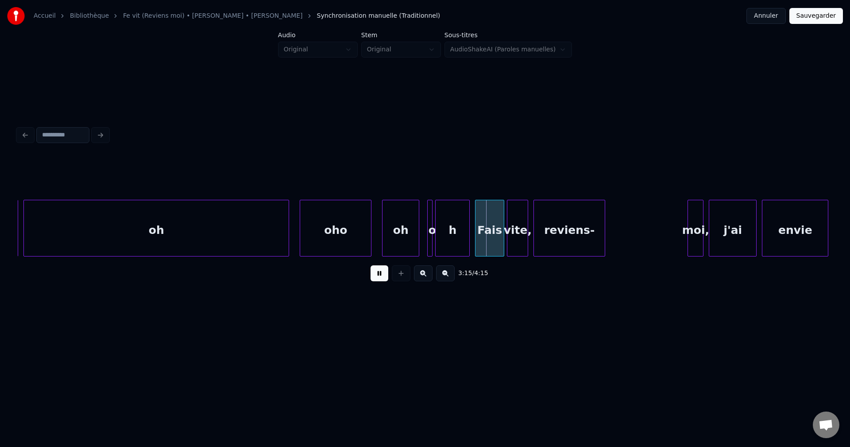
click at [300, 223] on div at bounding box center [301, 228] width 3 height 56
click at [494, 235] on div "Fais" at bounding box center [490, 230] width 28 height 60
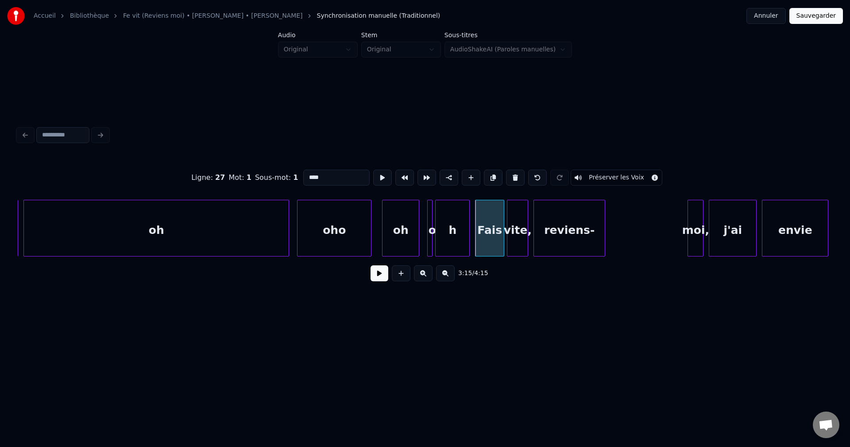
click at [349, 240] on div "oho" at bounding box center [335, 230] width 74 height 60
type input "***"
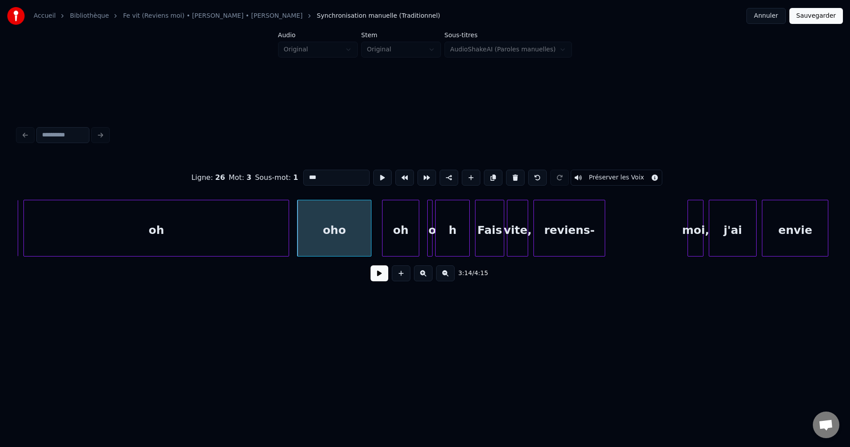
click at [375, 275] on button at bounding box center [380, 273] width 18 height 16
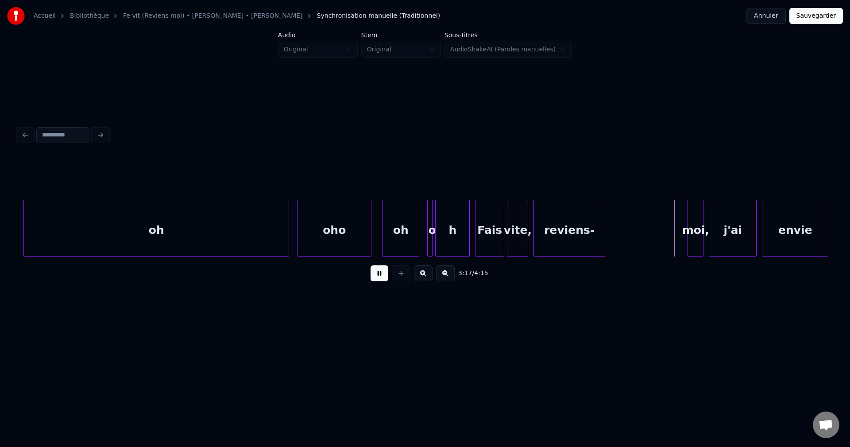
click at [375, 272] on button at bounding box center [380, 273] width 18 height 16
click at [591, 244] on div "reviens-" at bounding box center [569, 230] width 71 height 60
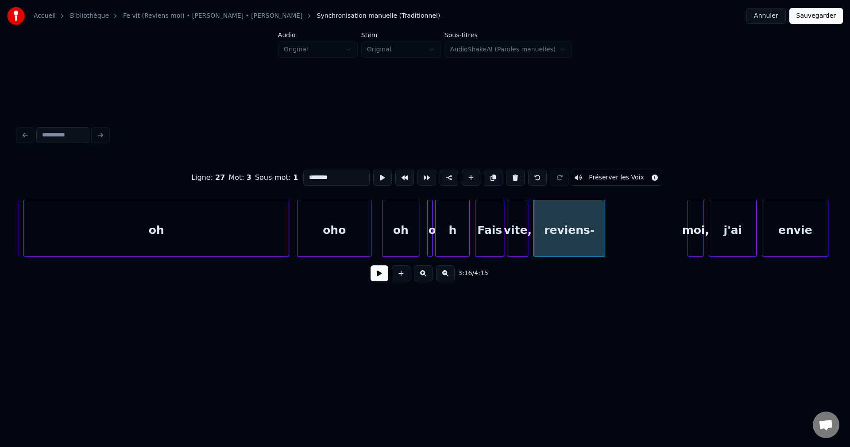
click at [345, 176] on input "********" at bounding box center [336, 178] width 66 height 16
click at [694, 222] on div "moi," at bounding box center [695, 230] width 15 height 60
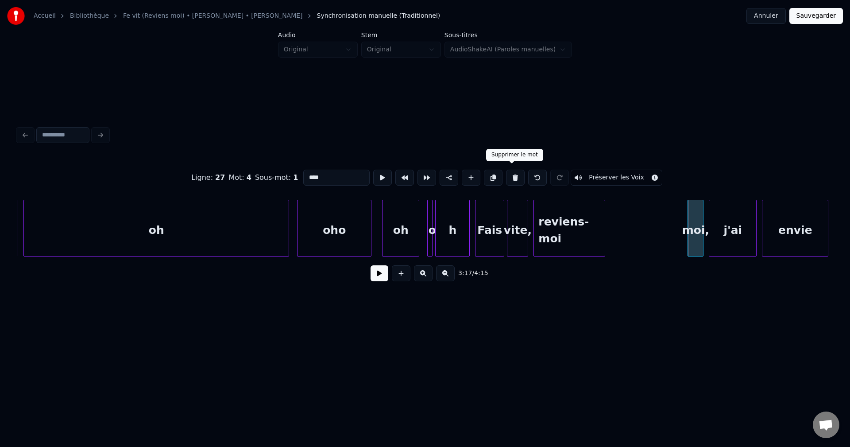
click at [516, 174] on button at bounding box center [515, 178] width 19 height 16
type input "****"
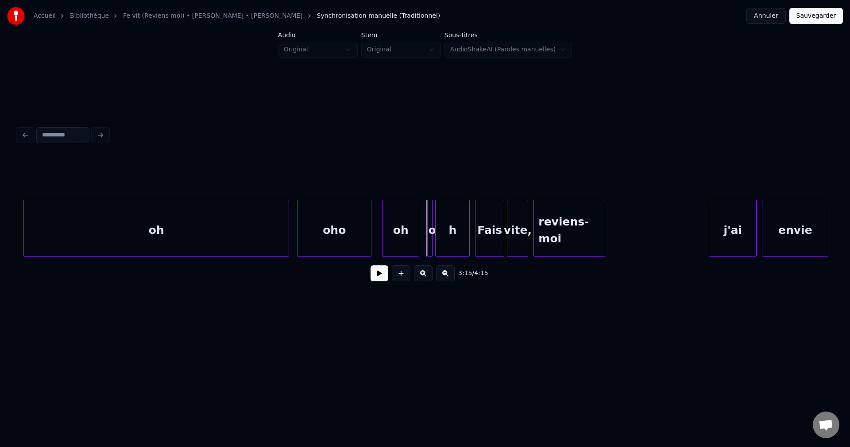
click at [403, 238] on div "oh" at bounding box center [401, 230] width 36 height 60
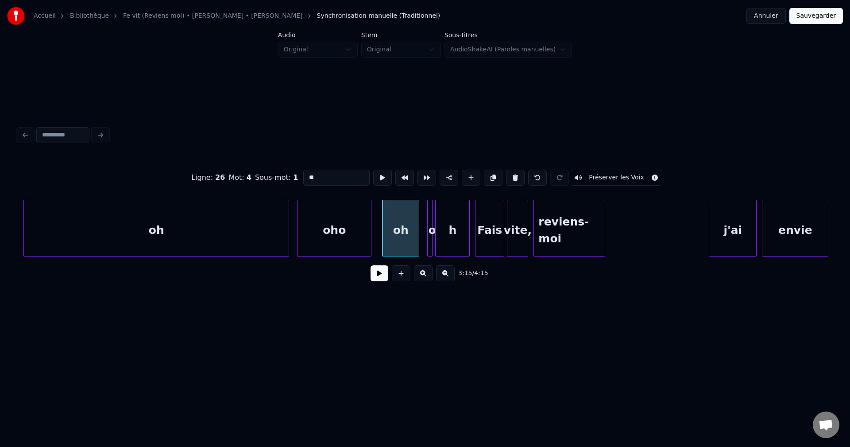
click at [382, 280] on button at bounding box center [380, 273] width 18 height 16
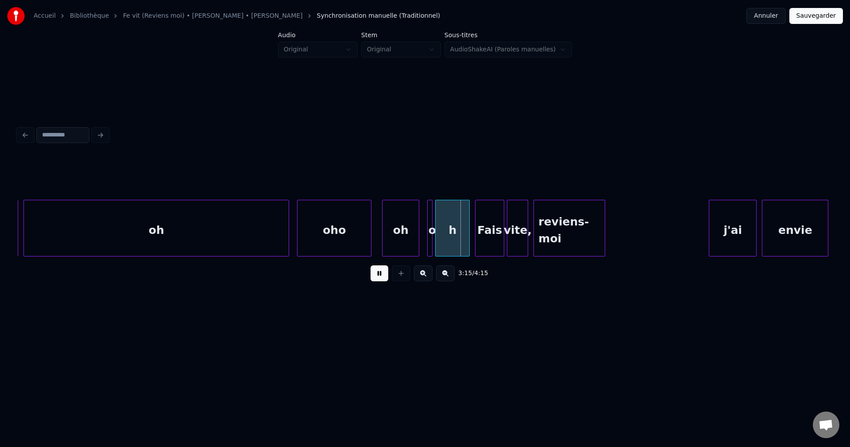
click at [382, 279] on button at bounding box center [380, 273] width 18 height 16
click at [347, 232] on div "oho" at bounding box center [335, 230] width 74 height 60
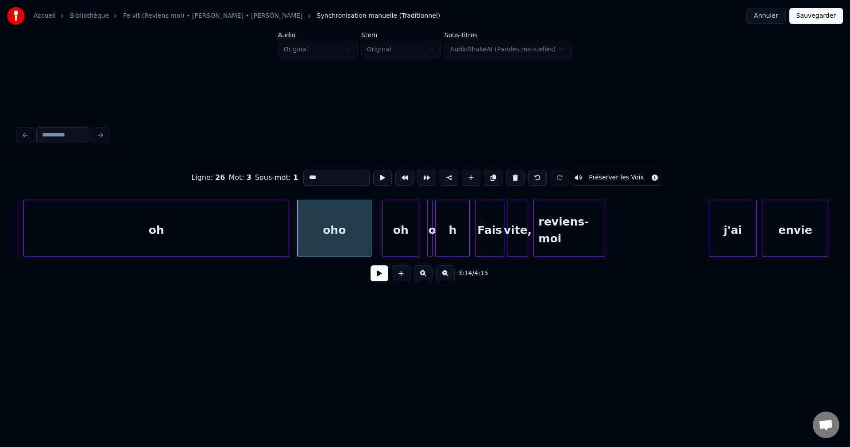
click at [383, 281] on button at bounding box center [380, 273] width 18 height 16
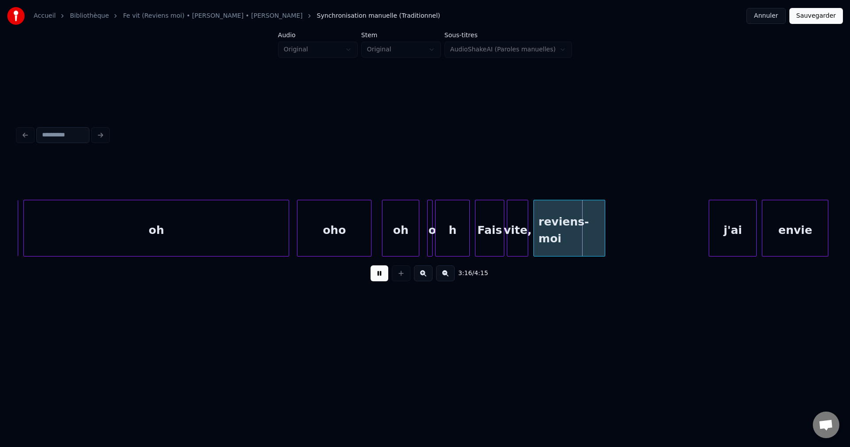
click at [383, 281] on button at bounding box center [380, 273] width 18 height 16
click at [342, 238] on div "oho" at bounding box center [335, 230] width 74 height 60
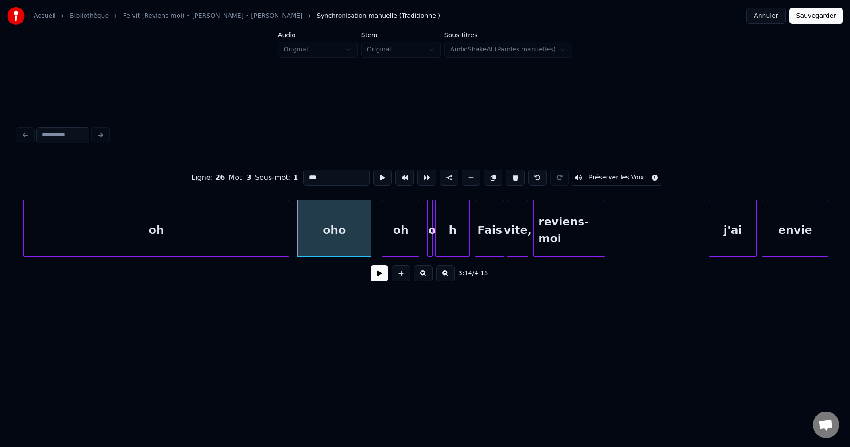
click at [375, 281] on button at bounding box center [380, 273] width 18 height 16
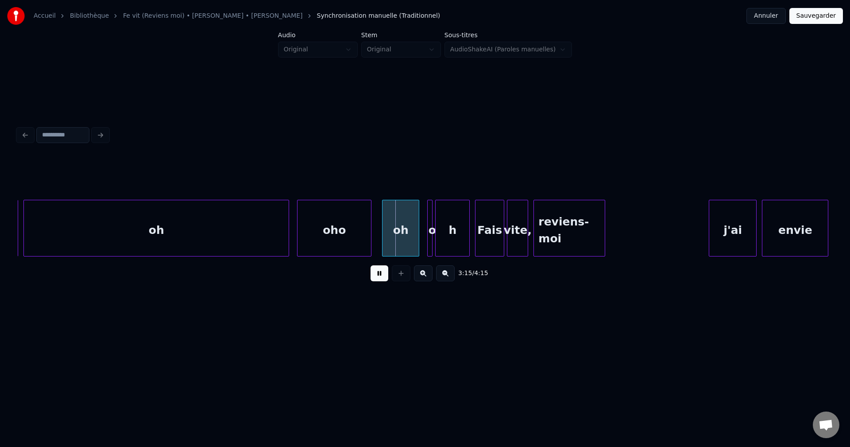
click at [376, 279] on button at bounding box center [380, 273] width 18 height 16
click at [432, 239] on div at bounding box center [431, 228] width 3 height 56
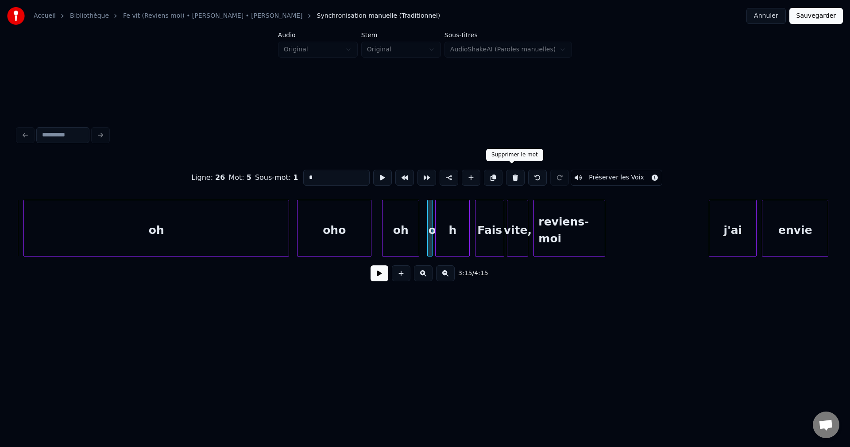
click at [513, 177] on button at bounding box center [515, 178] width 19 height 16
type input "****"
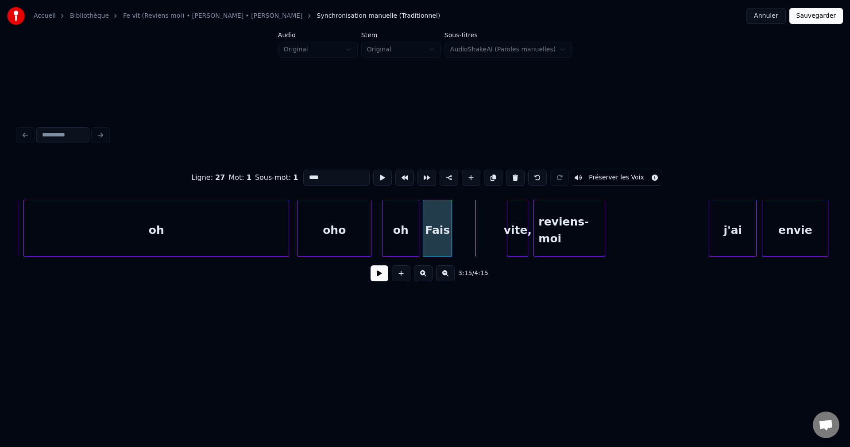
click at [430, 230] on div "Fais" at bounding box center [437, 230] width 28 height 60
click at [379, 279] on button at bounding box center [380, 273] width 18 height 16
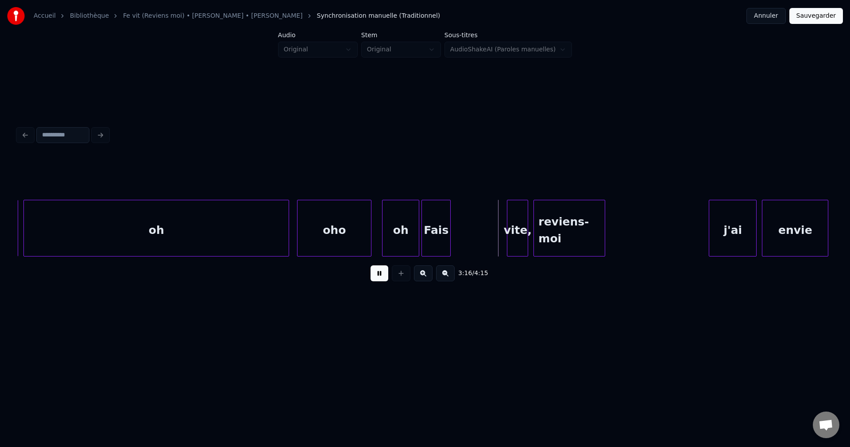
click at [379, 279] on button at bounding box center [380, 273] width 18 height 16
click at [463, 227] on div "vite," at bounding box center [464, 230] width 20 height 60
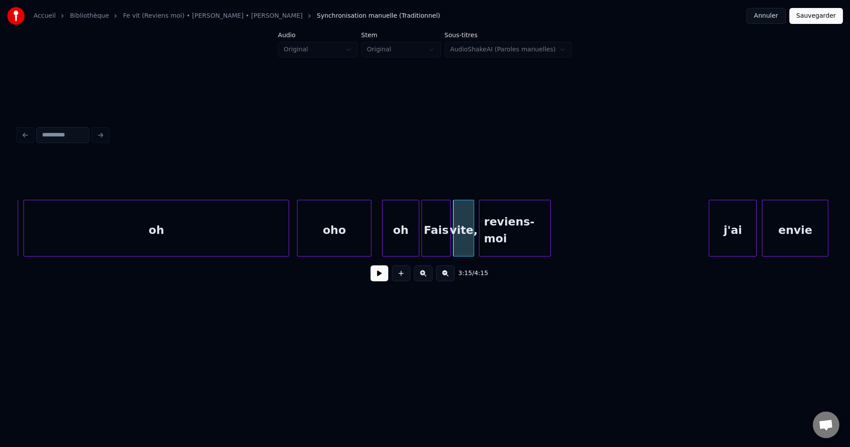
click at [532, 229] on div "reviens-moi" at bounding box center [515, 230] width 71 height 60
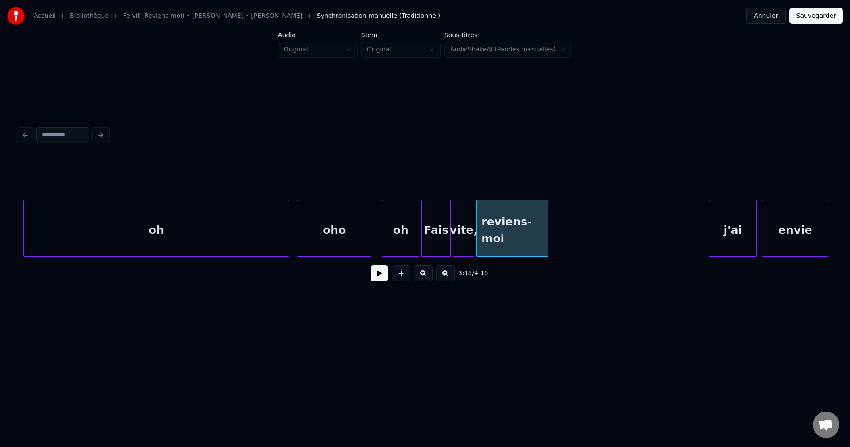
click at [388, 239] on div "oh" at bounding box center [401, 230] width 36 height 60
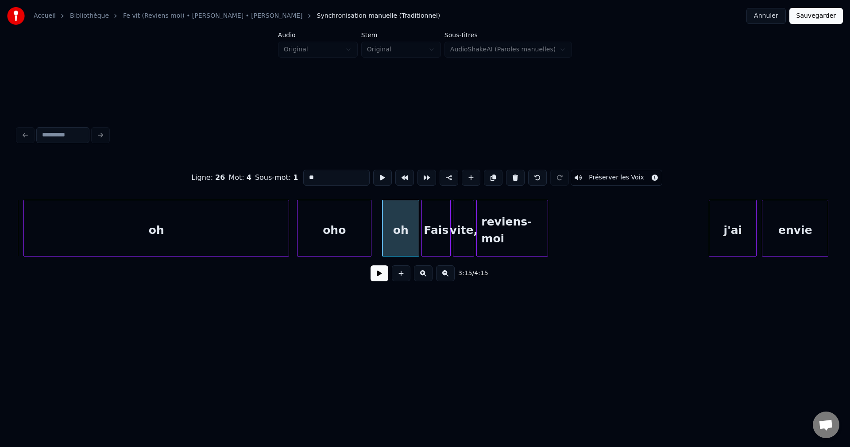
click at [374, 281] on button at bounding box center [380, 273] width 18 height 16
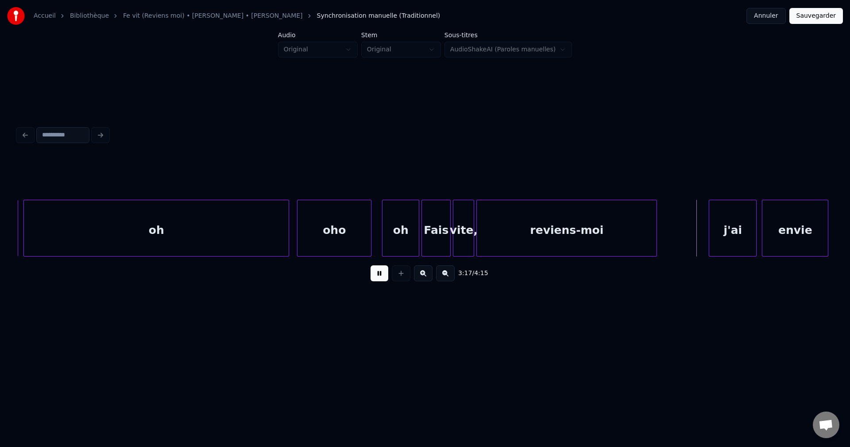
click at [657, 230] on div at bounding box center [655, 228] width 3 height 56
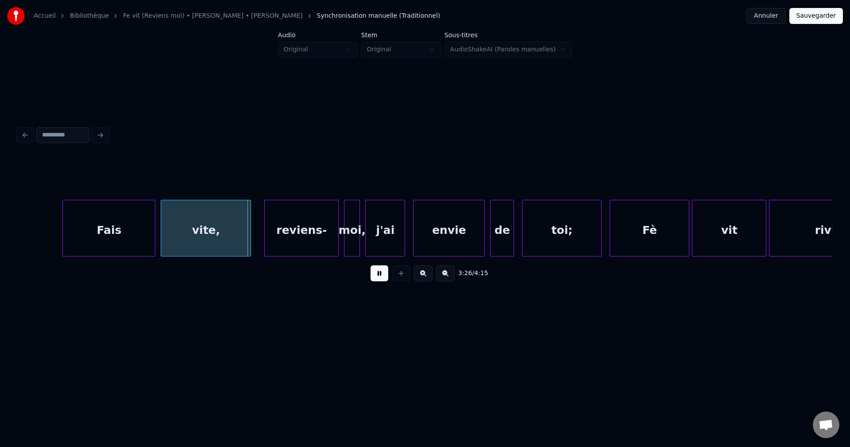
scroll to position [0, 27303]
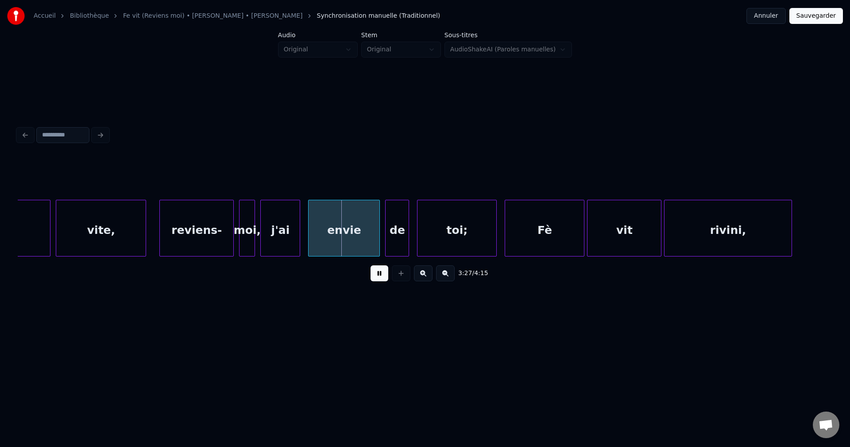
click at [371, 280] on button at bounding box center [380, 273] width 18 height 16
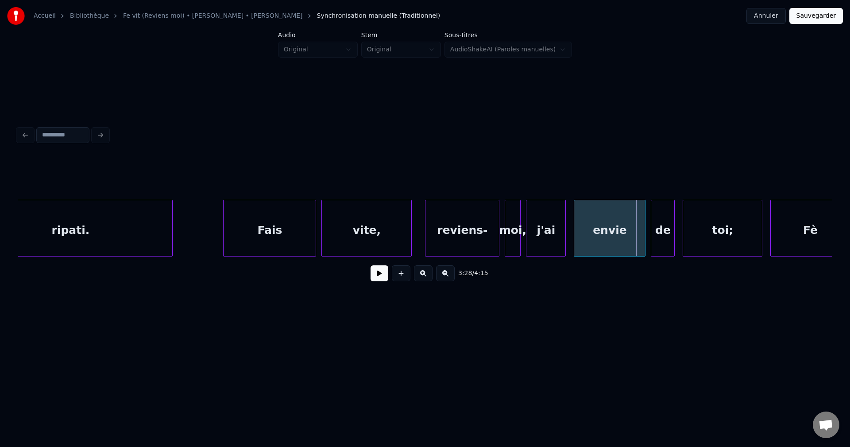
click at [71, 230] on div "ripati." at bounding box center [71, 230] width 204 height 60
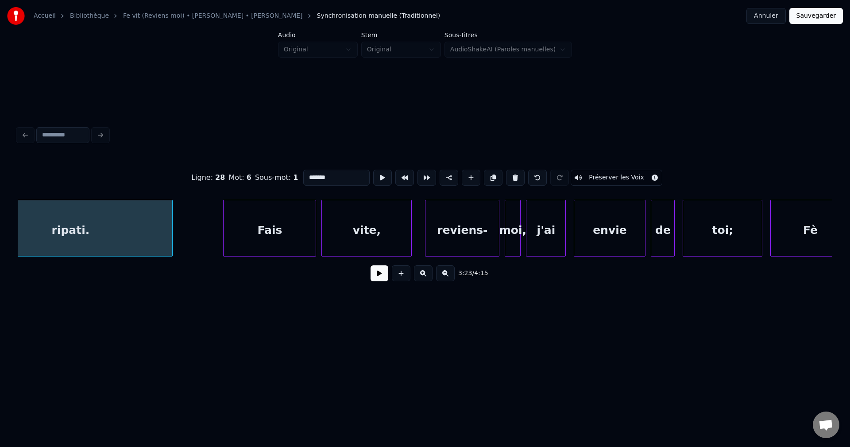
scroll to position [0, 26987]
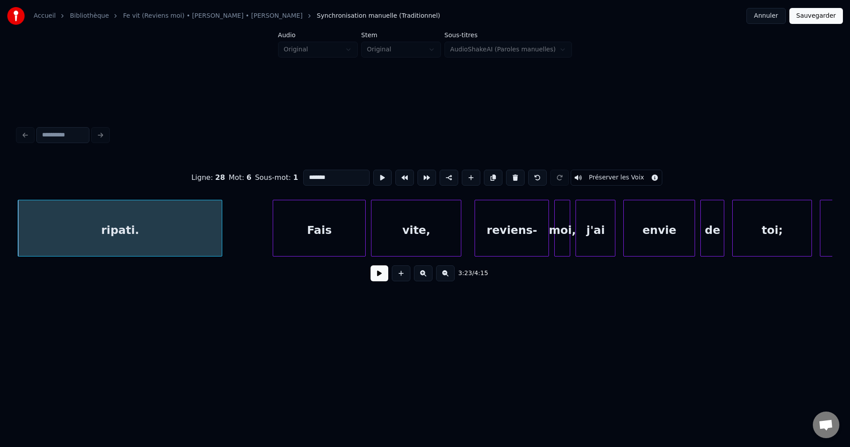
click at [372, 280] on button at bounding box center [380, 273] width 18 height 16
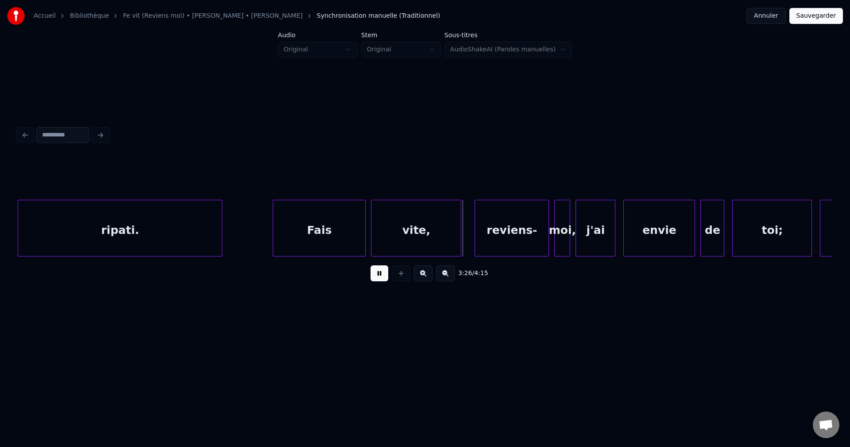
click at [319, 232] on div "Fais" at bounding box center [319, 230] width 92 height 60
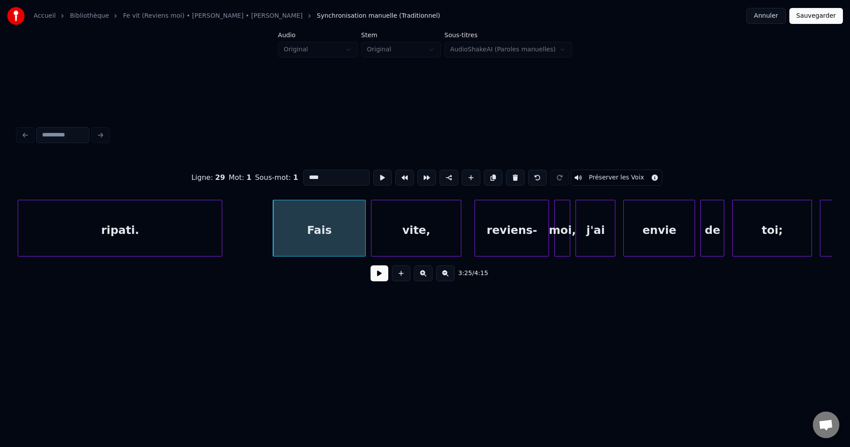
click at [341, 172] on input "****" at bounding box center [336, 178] width 66 height 16
type input "*********"
click at [376, 279] on button at bounding box center [380, 273] width 18 height 16
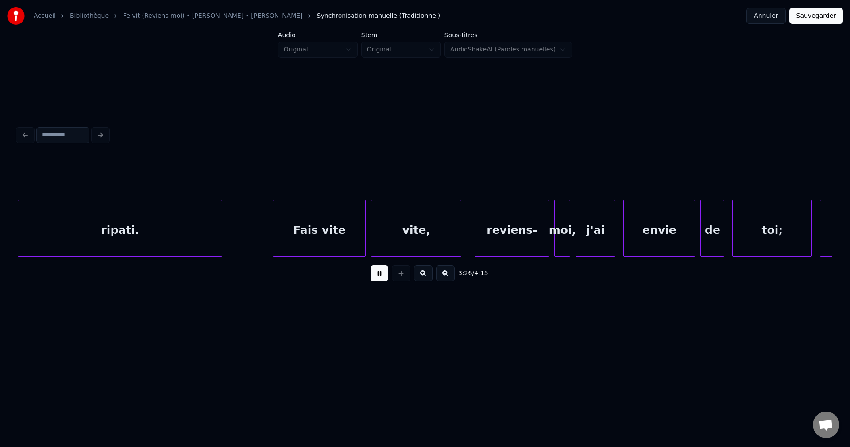
click at [376, 276] on button at bounding box center [380, 273] width 18 height 16
click at [377, 237] on div "vite," at bounding box center [416, 230] width 89 height 60
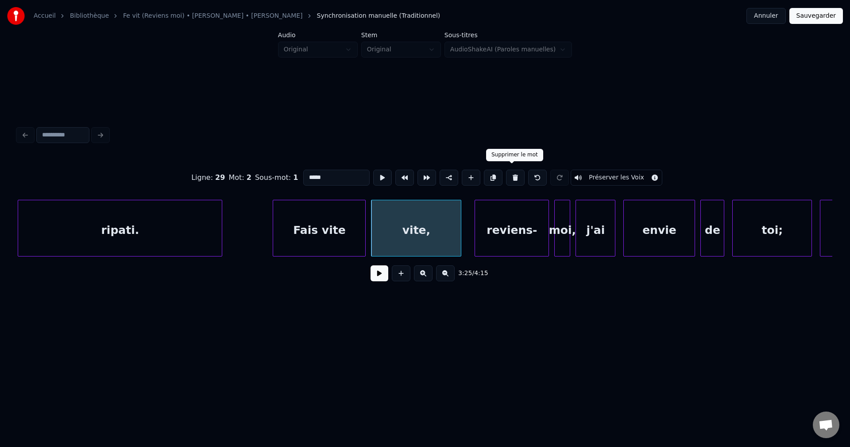
click at [509, 170] on button at bounding box center [515, 178] width 19 height 16
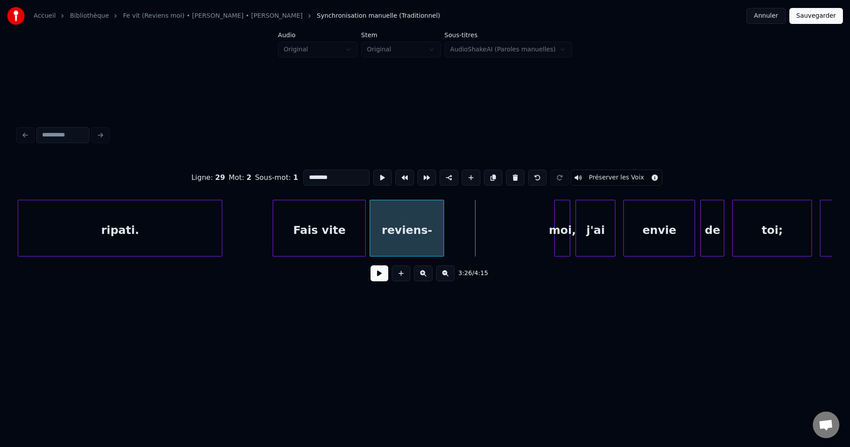
click at [407, 229] on div "reviens-" at bounding box center [407, 230] width 74 height 60
click at [349, 179] on input "********" at bounding box center [336, 178] width 66 height 16
click at [335, 213] on div "Fais vite" at bounding box center [319, 230] width 92 height 60
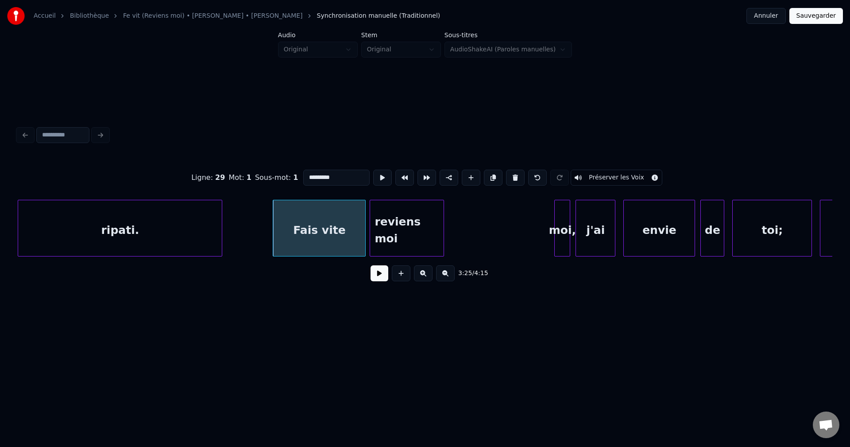
type input "*********"
click at [372, 281] on button at bounding box center [380, 273] width 18 height 16
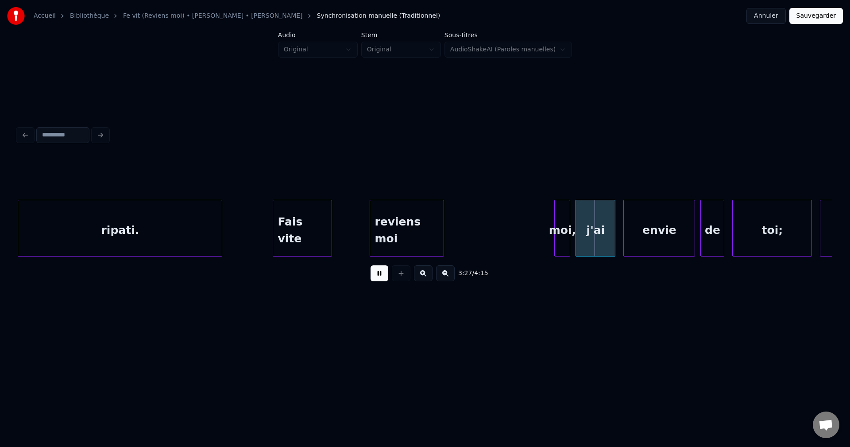
click at [330, 242] on div at bounding box center [330, 228] width 3 height 56
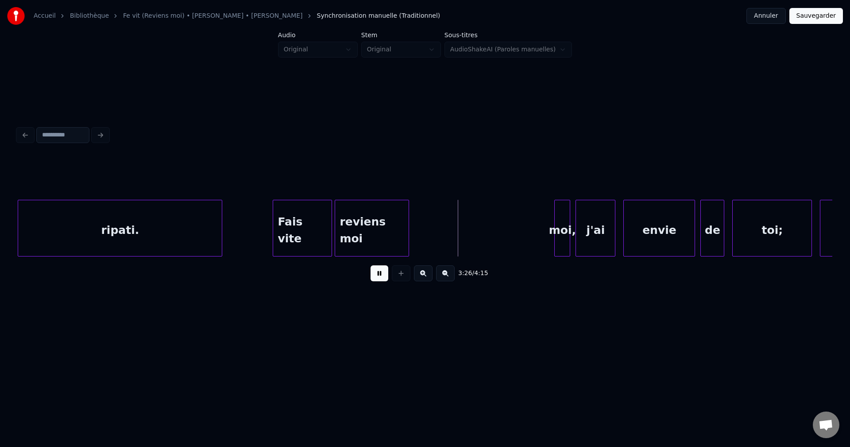
click at [363, 233] on div "reviens moi" at bounding box center [372, 230] width 74 height 60
click at [469, 234] on div at bounding box center [470, 228] width 3 height 56
click at [562, 229] on div "moi," at bounding box center [562, 230] width 15 height 60
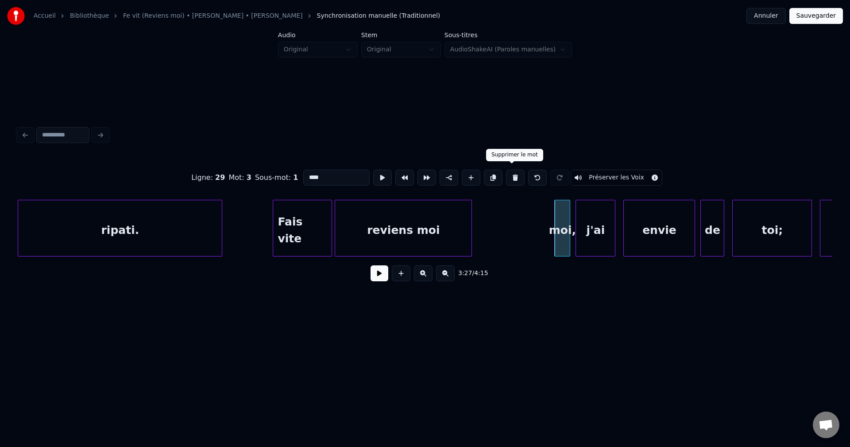
click at [512, 174] on button at bounding box center [515, 178] width 19 height 16
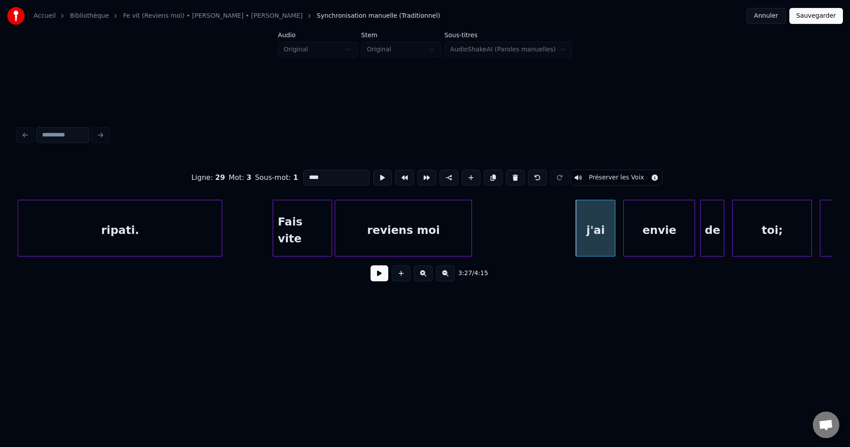
click at [415, 245] on div "reviens moi" at bounding box center [403, 230] width 136 height 60
type input "**********"
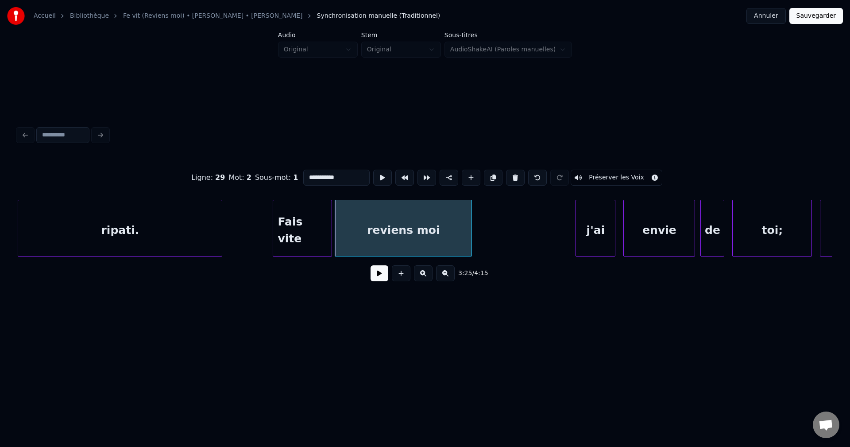
click at [377, 281] on button at bounding box center [380, 273] width 18 height 16
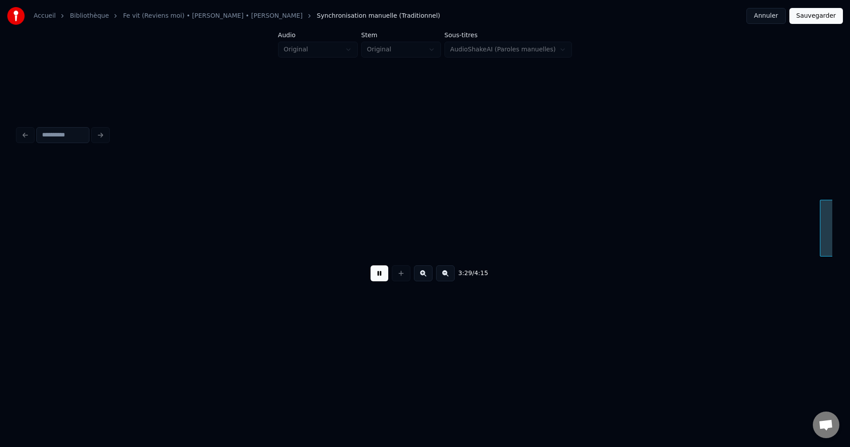
scroll to position [0, 27803]
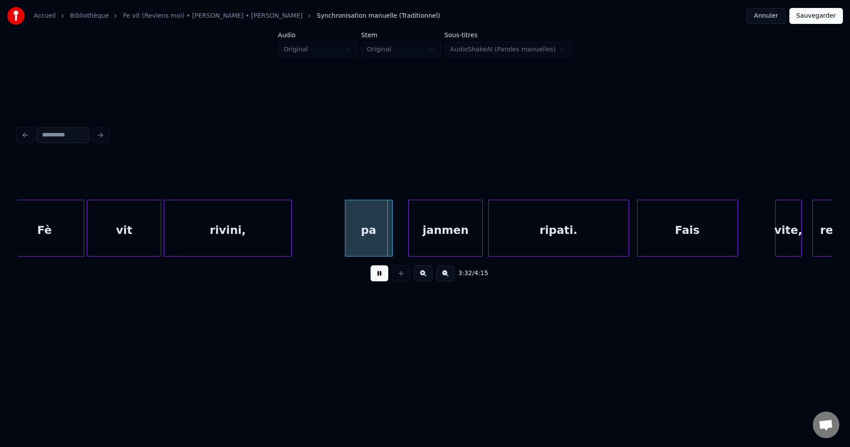
click at [377, 274] on button at bounding box center [380, 273] width 18 height 16
click at [55, 235] on div "Fè" at bounding box center [44, 230] width 79 height 60
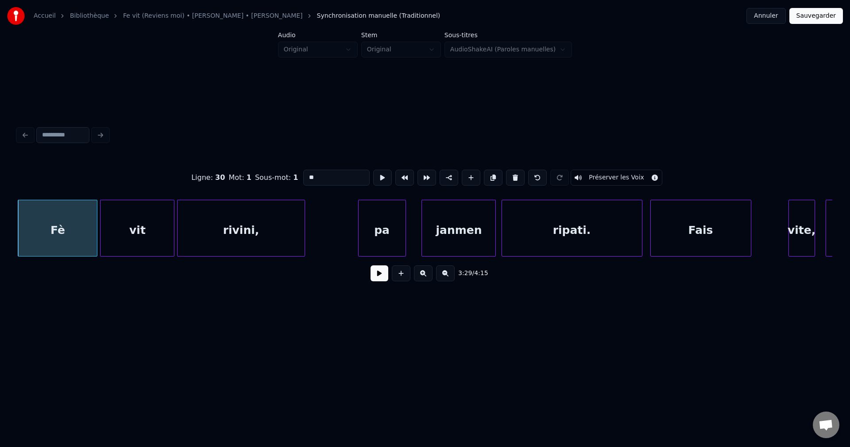
click at [379, 271] on button at bounding box center [380, 273] width 18 height 16
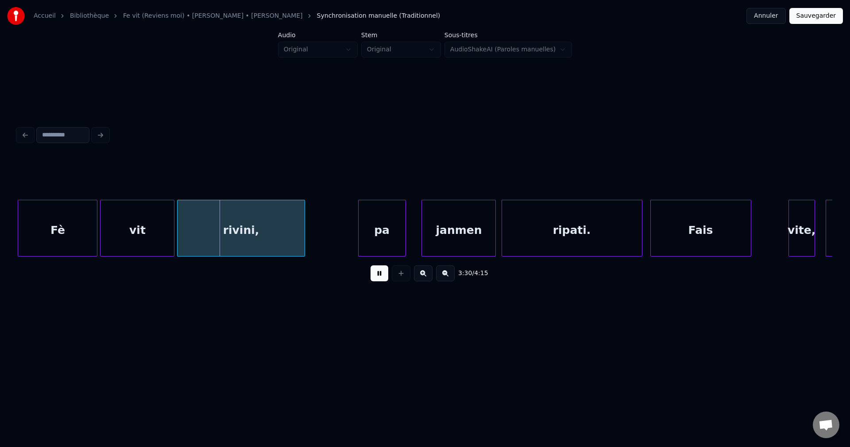
click at [125, 228] on div "vit" at bounding box center [138, 230] width 74 height 60
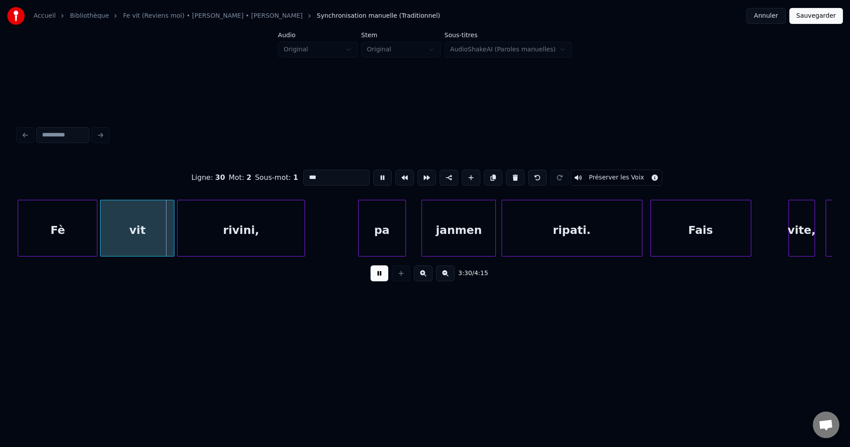
click at [79, 234] on div "Fè" at bounding box center [57, 230] width 79 height 60
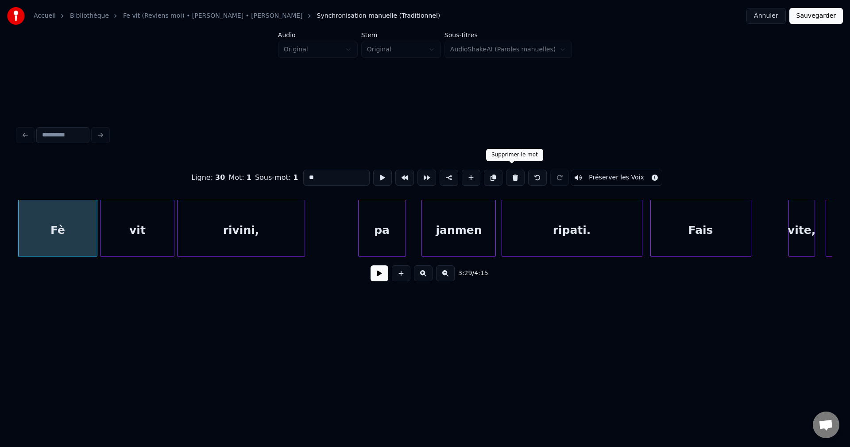
click at [512, 171] on button at bounding box center [515, 178] width 19 height 16
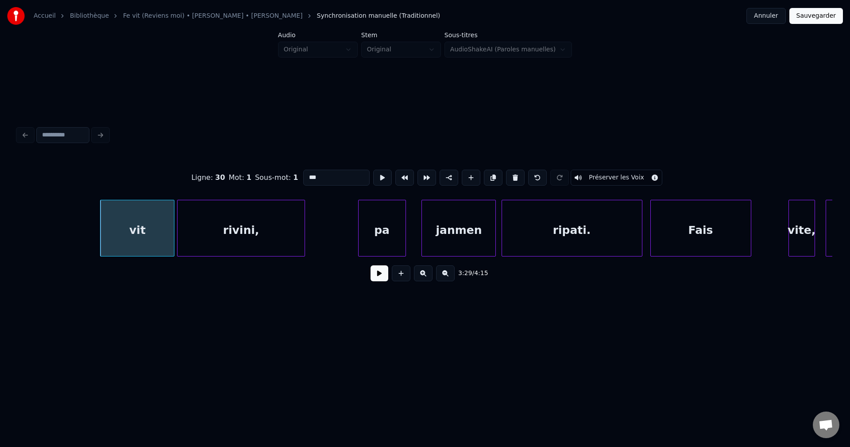
click at [304, 172] on input "***" at bounding box center [336, 178] width 66 height 16
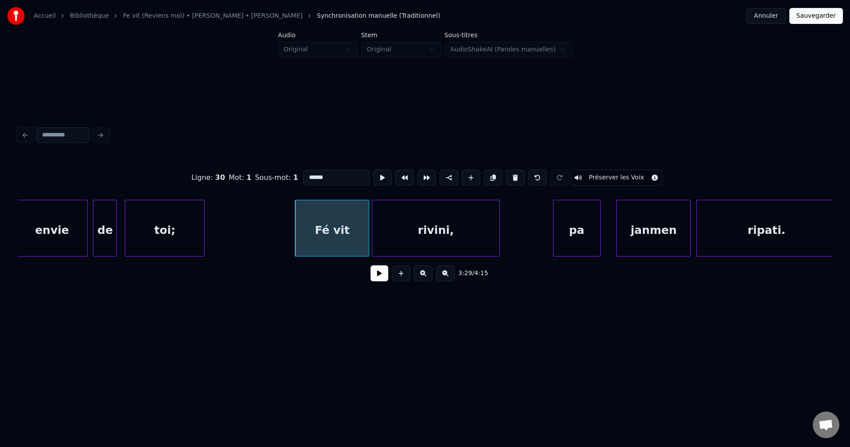
click at [88, 237] on div "envie" at bounding box center [52, 228] width 72 height 57
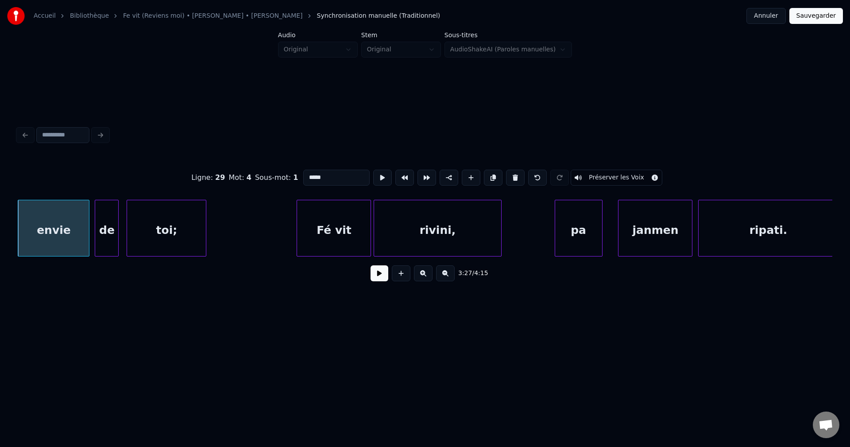
type input "*****"
click at [383, 277] on button at bounding box center [380, 273] width 18 height 16
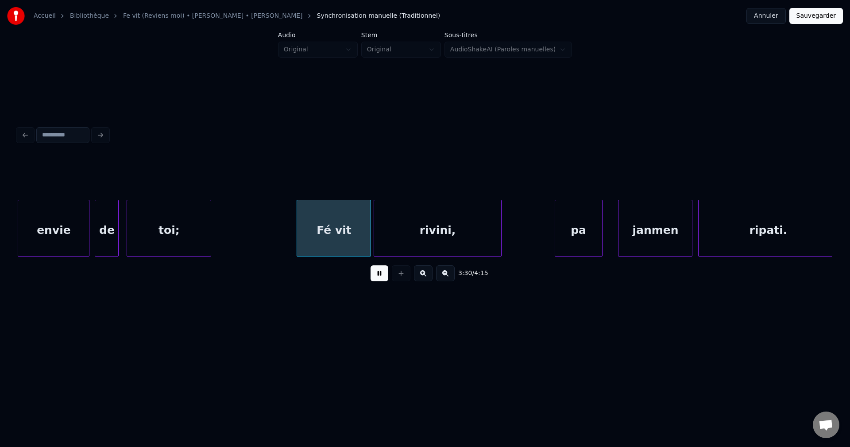
click at [211, 223] on div at bounding box center [209, 228] width 3 height 56
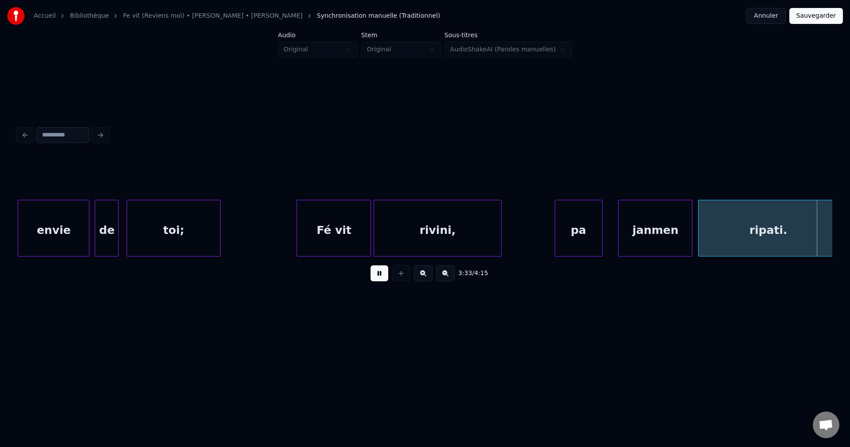
scroll to position [0, 28410]
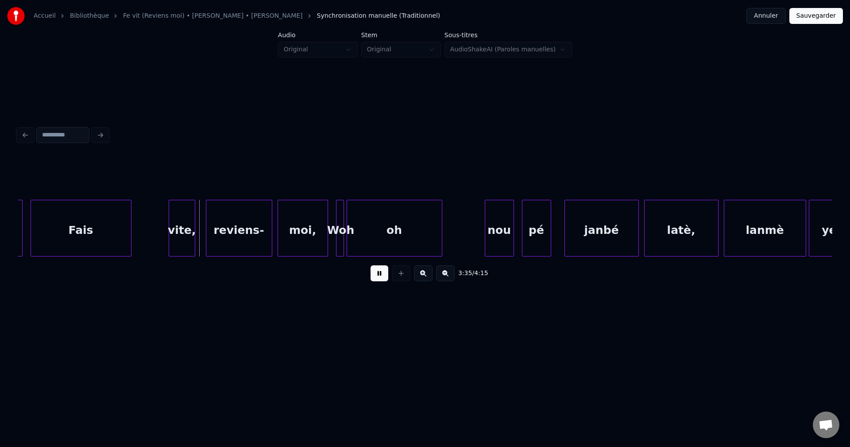
click at [102, 236] on div "Fais" at bounding box center [81, 230] width 100 height 60
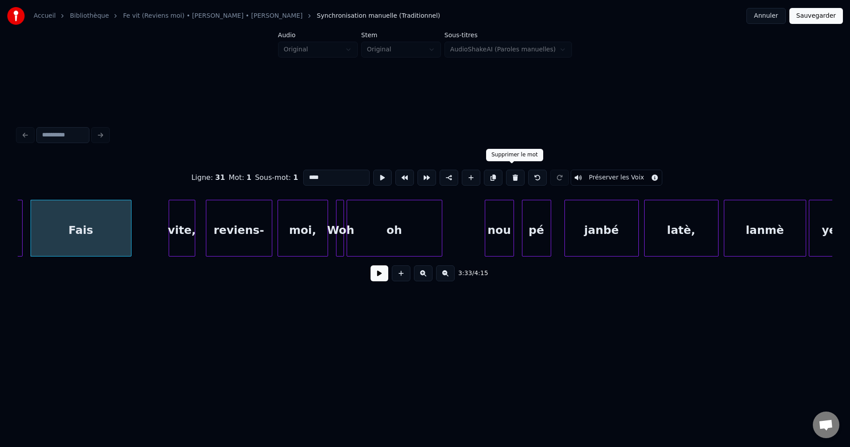
click at [514, 172] on button at bounding box center [515, 178] width 19 height 16
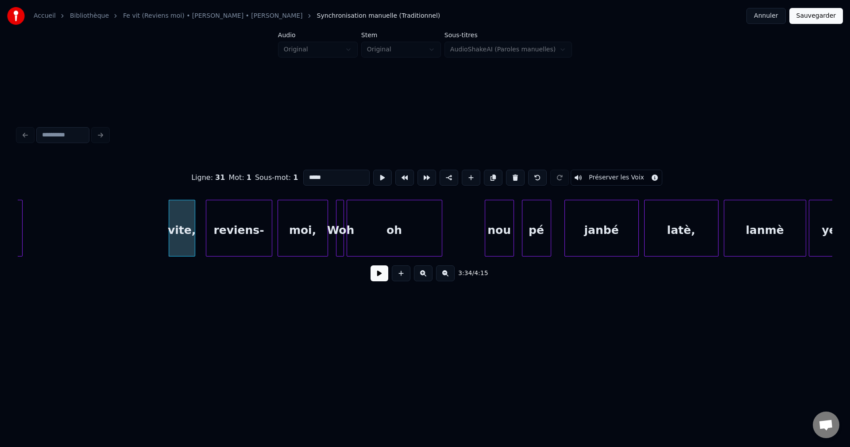
type input "*******"
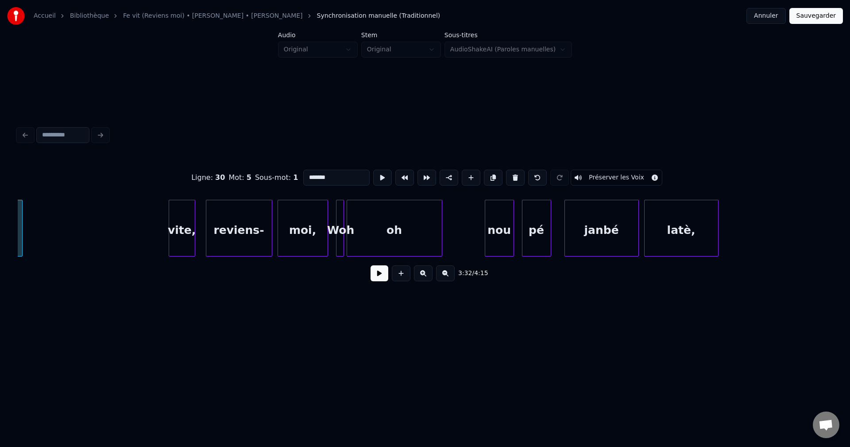
scroll to position [0, 28273]
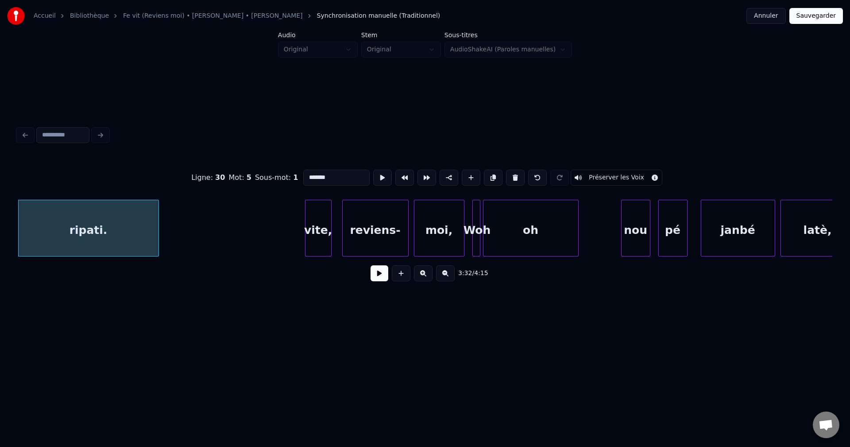
click at [388, 276] on button at bounding box center [380, 273] width 18 height 16
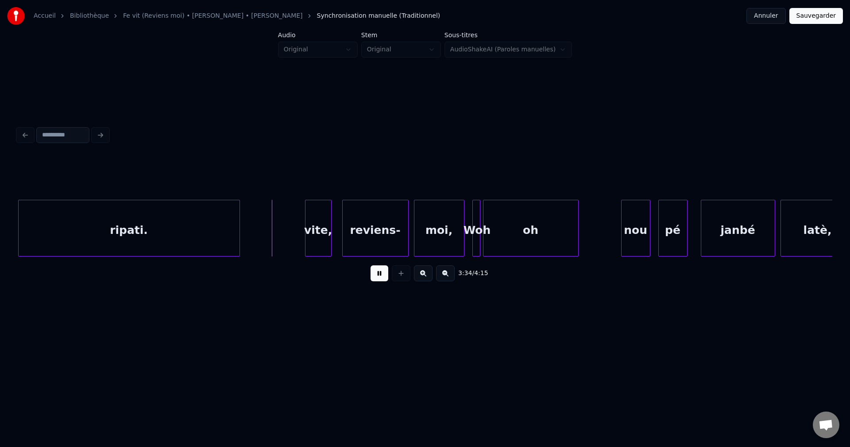
click at [240, 228] on div at bounding box center [238, 228] width 3 height 56
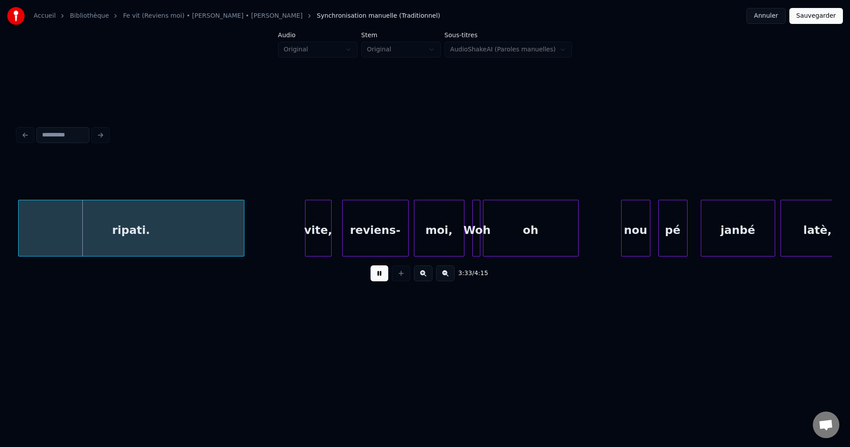
click at [324, 229] on div "vite," at bounding box center [319, 230] width 26 height 60
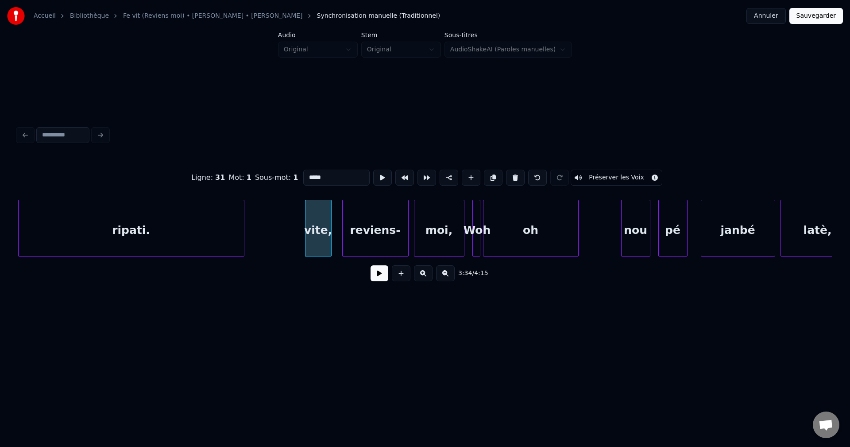
click at [306, 172] on input "*****" at bounding box center [336, 178] width 66 height 16
type input "**********"
drag, startPoint x: 380, startPoint y: 276, endPoint x: 374, endPoint y: 277, distance: 5.5
click at [380, 275] on button at bounding box center [380, 273] width 18 height 16
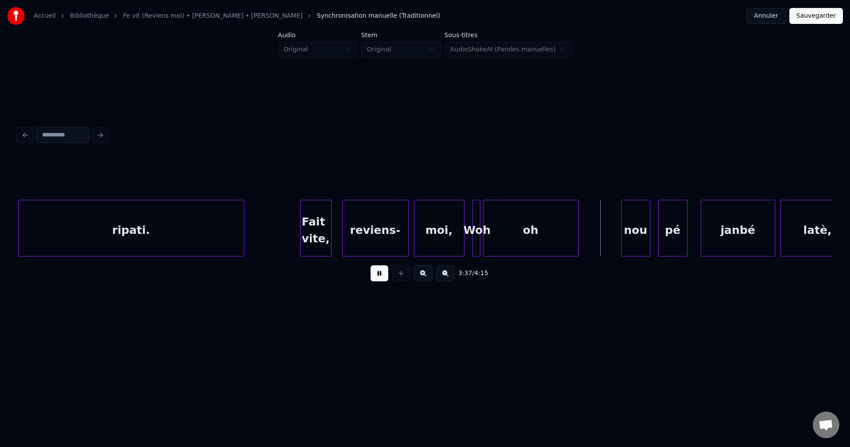
click at [301, 230] on div at bounding box center [302, 228] width 3 height 56
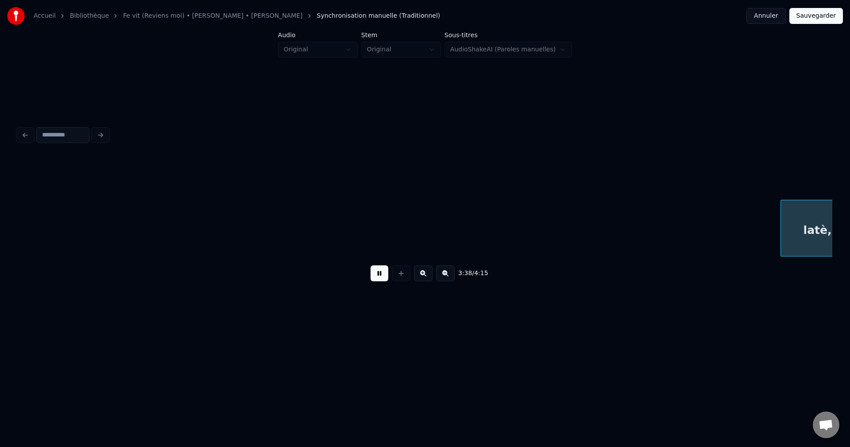
scroll to position [0, 29090]
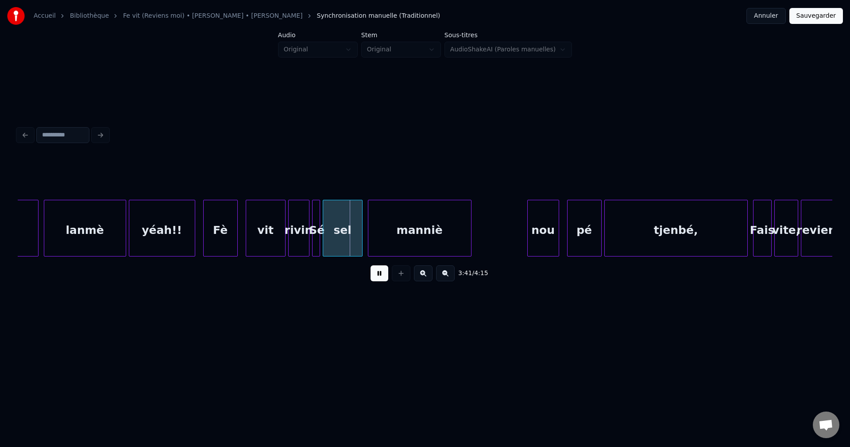
click at [178, 240] on div "yéah!!" at bounding box center [162, 230] width 66 height 60
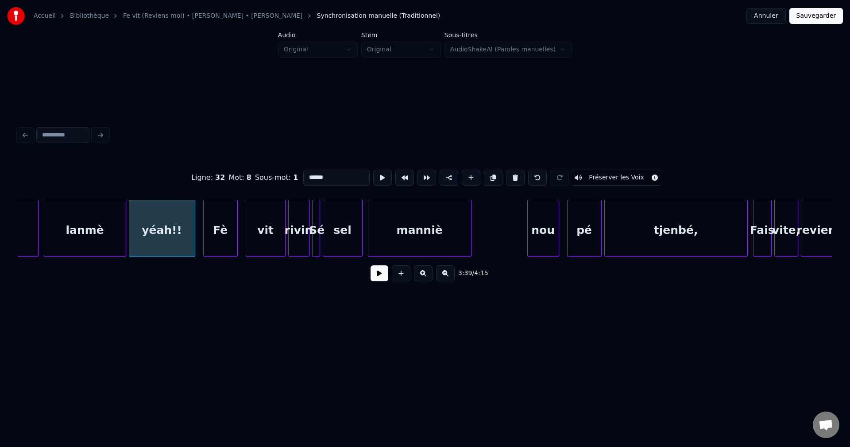
drag, startPoint x: 333, startPoint y: 169, endPoint x: 225, endPoint y: 185, distance: 108.4
click at [225, 185] on div "Ligne : 32 Mot : 8 Sous-mot : 1 ****** Préserver les Voix" at bounding box center [425, 177] width 815 height 44
click at [94, 247] on div "lanmè" at bounding box center [84, 230] width 81 height 60
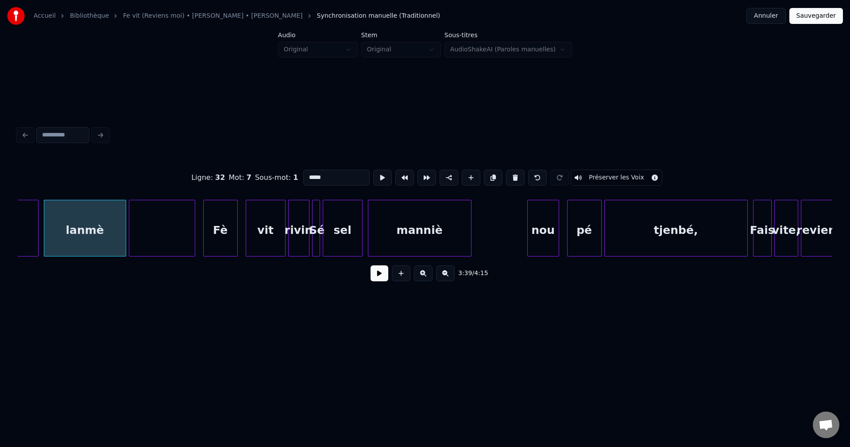
click at [327, 172] on input "*****" at bounding box center [336, 178] width 66 height 16
paste input "*******"
type input "**********"
click at [165, 235] on div at bounding box center [162, 230] width 66 height 60
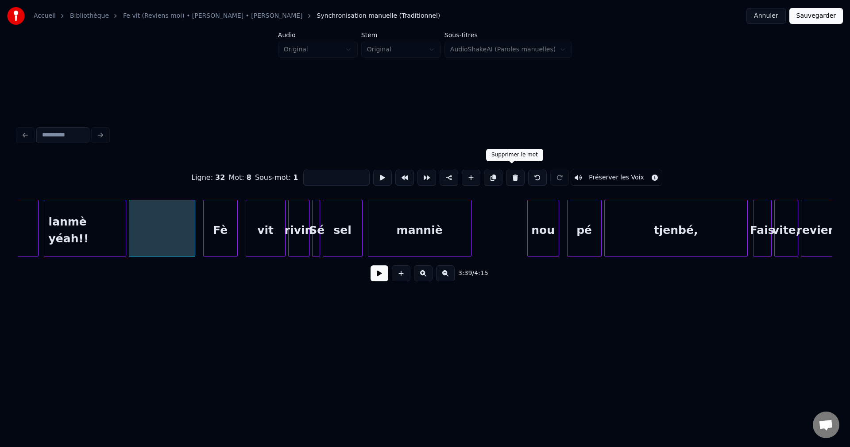
click at [512, 171] on button at bounding box center [515, 178] width 19 height 16
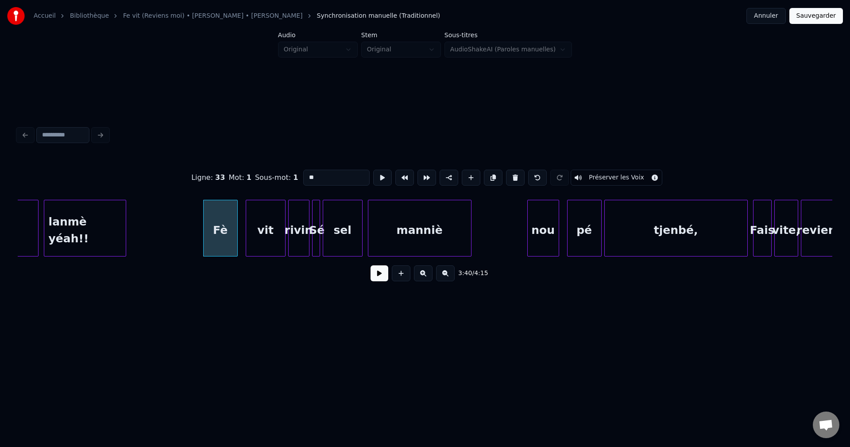
click at [85, 240] on div "lanmè yéah!!" at bounding box center [84, 230] width 81 height 60
type input "**********"
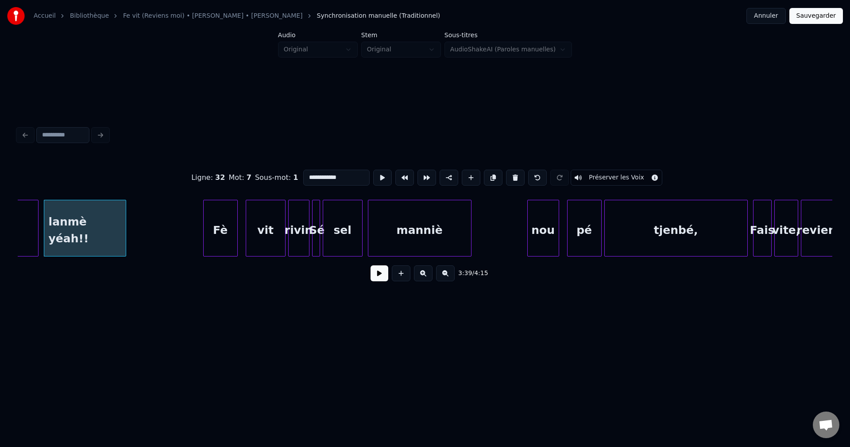
click at [381, 277] on button at bounding box center [380, 273] width 18 height 16
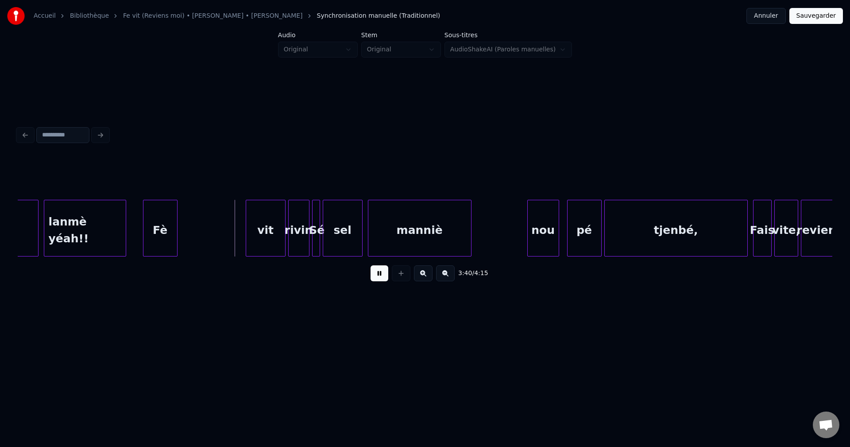
click at [162, 234] on div "Fè" at bounding box center [160, 230] width 34 height 60
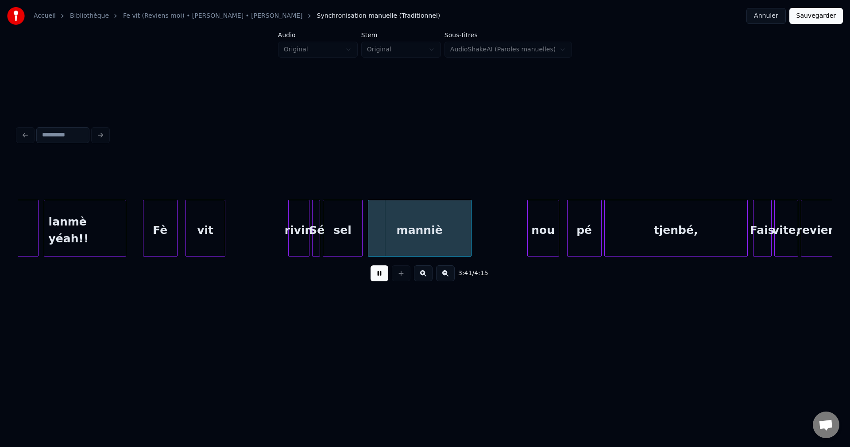
click at [201, 228] on div "vit" at bounding box center [205, 230] width 39 height 60
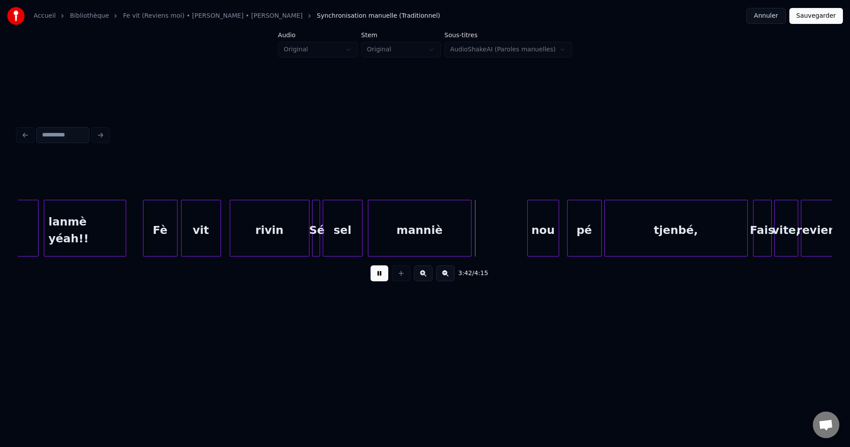
click at [230, 233] on div at bounding box center [231, 228] width 3 height 56
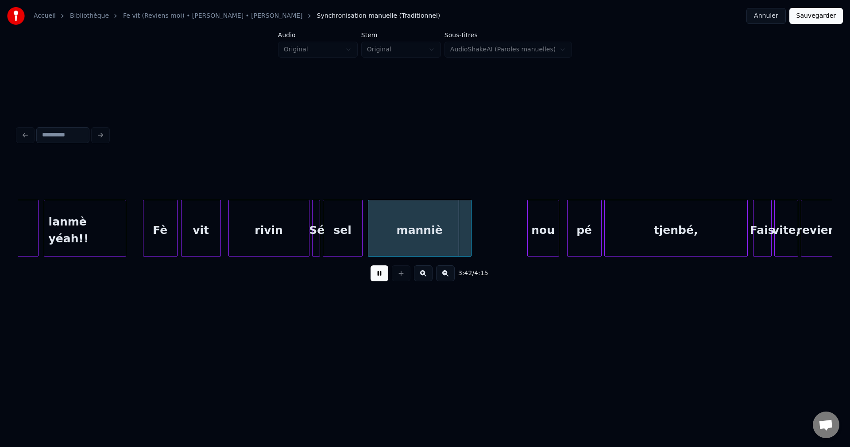
click at [280, 235] on div "rivin" at bounding box center [269, 230] width 80 height 60
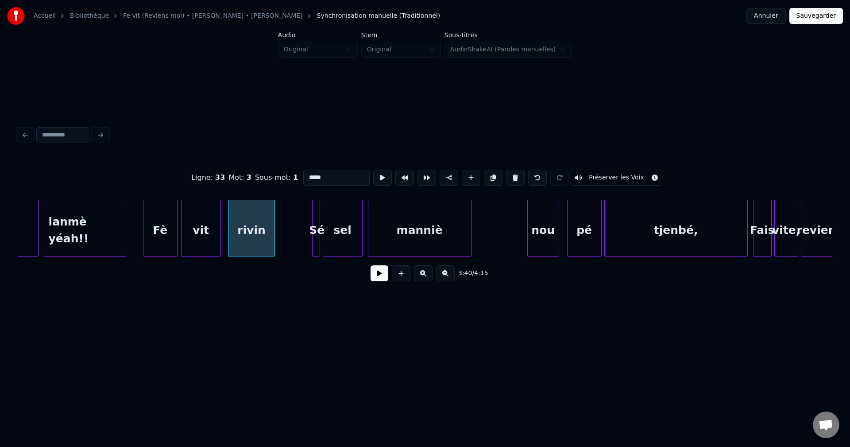
click at [274, 240] on div at bounding box center [273, 228] width 3 height 56
click at [284, 238] on div at bounding box center [283, 228] width 3 height 56
click at [291, 238] on div at bounding box center [292, 228] width 3 height 56
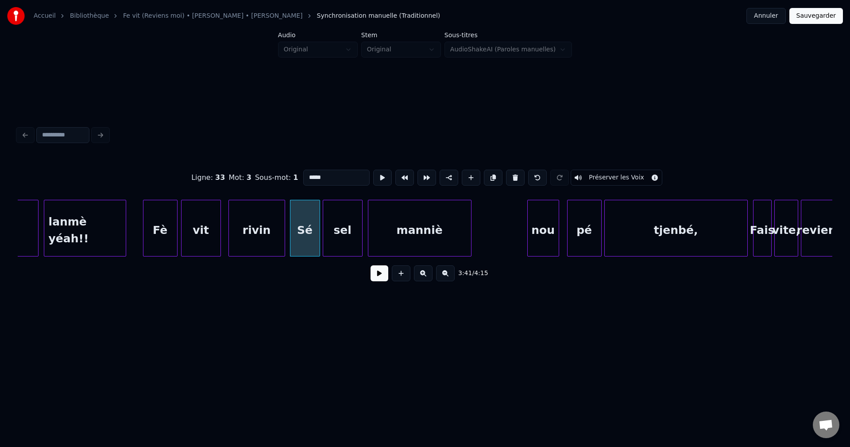
click at [240, 242] on div "rivin" at bounding box center [257, 230] width 56 height 60
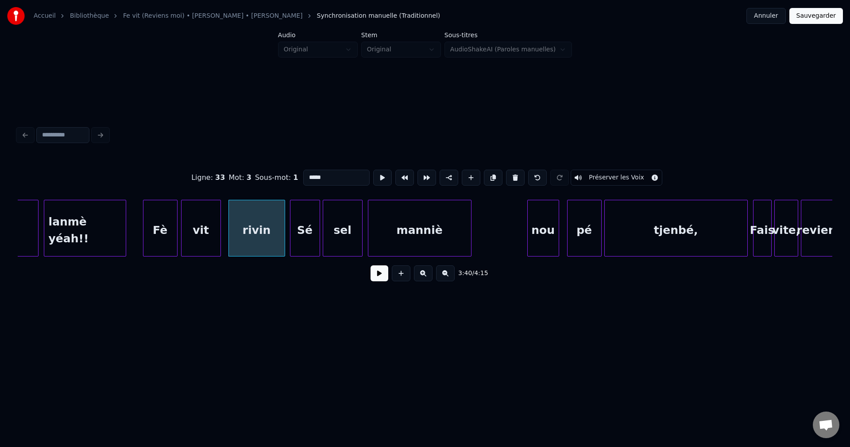
click at [153, 247] on div "Fè" at bounding box center [160, 230] width 34 height 60
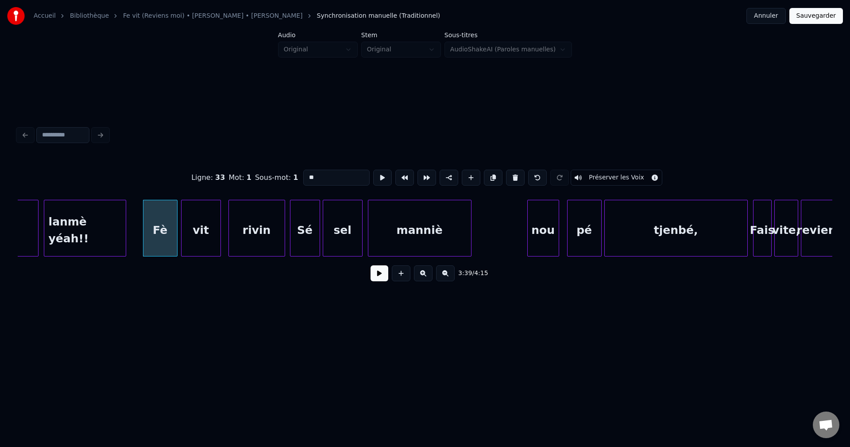
click at [270, 232] on div "rivin" at bounding box center [257, 230] width 56 height 60
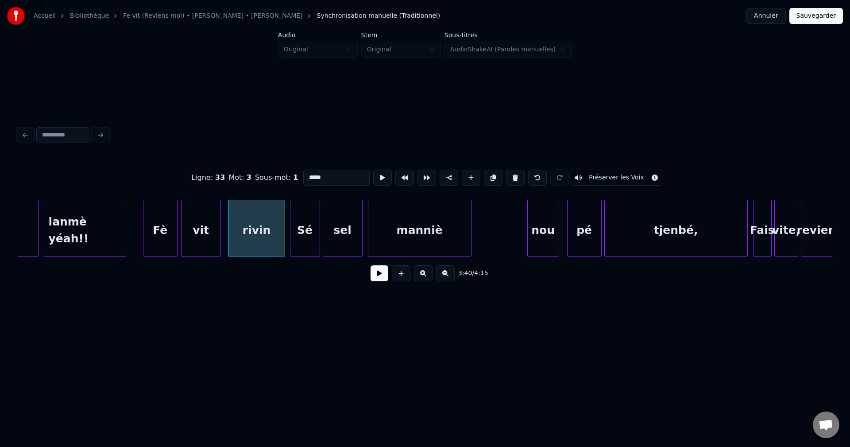
click at [356, 173] on input "*****" at bounding box center [336, 178] width 66 height 16
type input "******"
click at [377, 281] on button at bounding box center [380, 273] width 18 height 16
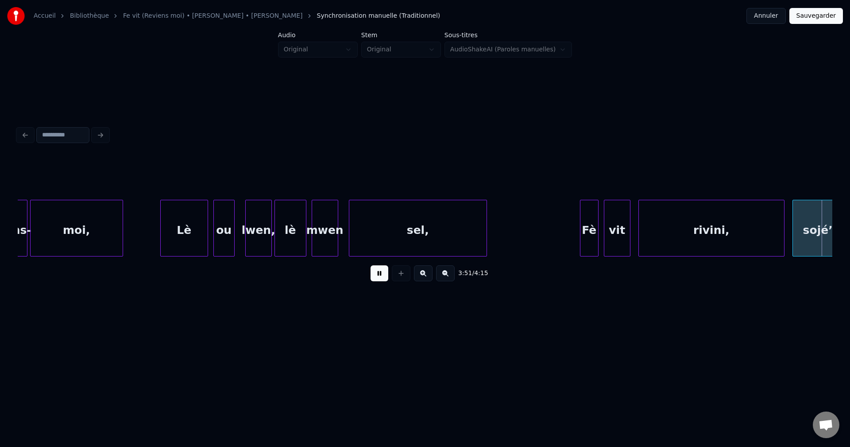
scroll to position [0, 30721]
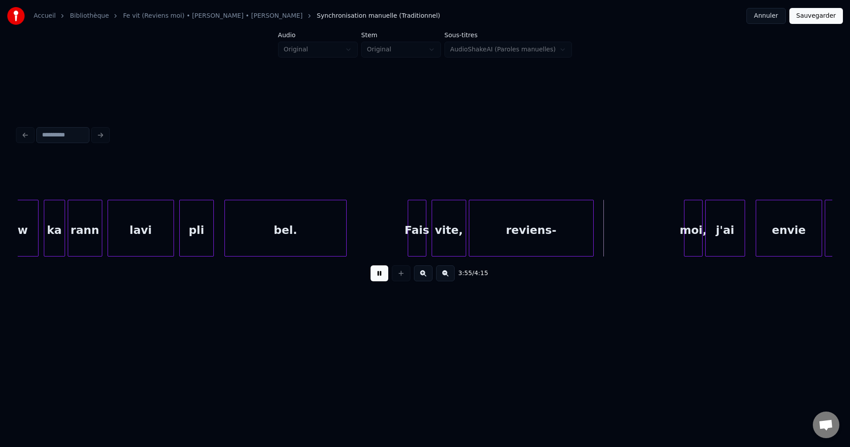
click at [526, 227] on div "reviens-" at bounding box center [531, 230] width 124 height 60
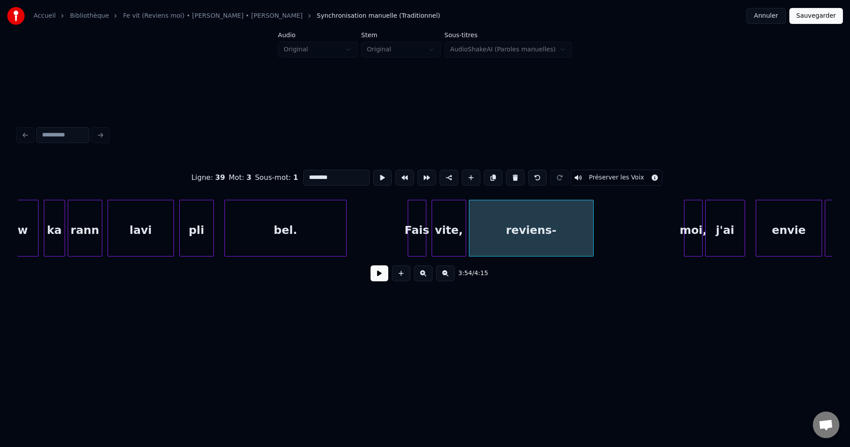
click at [688, 227] on div "moi," at bounding box center [694, 230] width 18 height 60
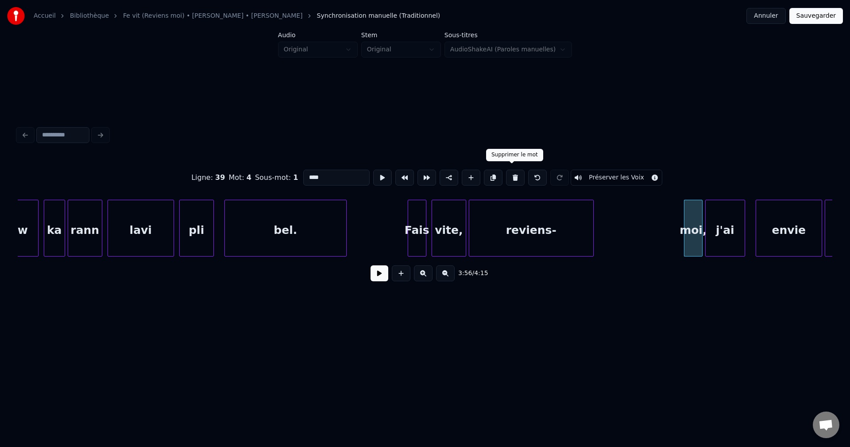
click at [511, 179] on button at bounding box center [515, 178] width 19 height 16
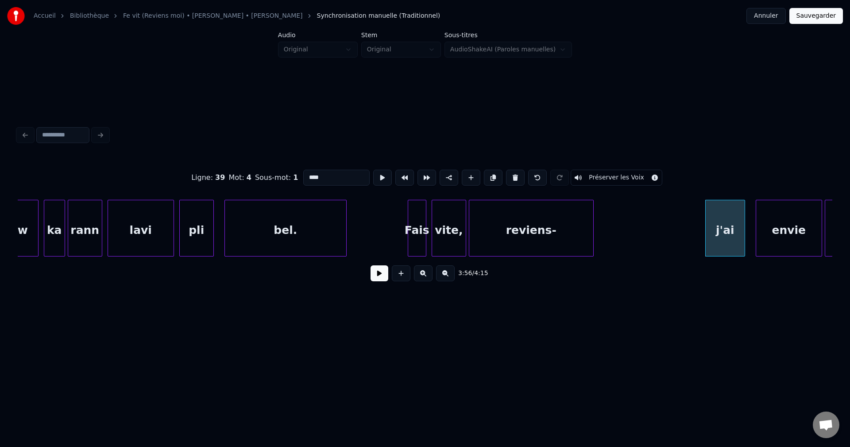
click at [514, 202] on div "reviens-" at bounding box center [531, 230] width 124 height 60
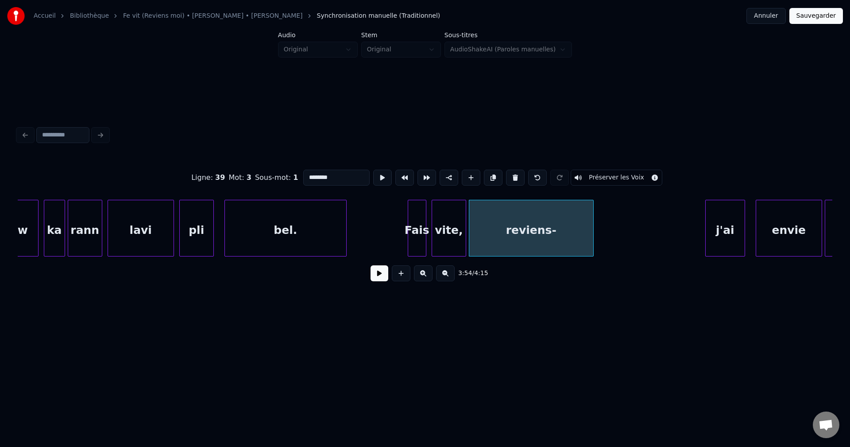
click at [333, 180] on input "********" at bounding box center [336, 178] width 66 height 16
type input "**********"
click at [381, 275] on button at bounding box center [380, 273] width 18 height 16
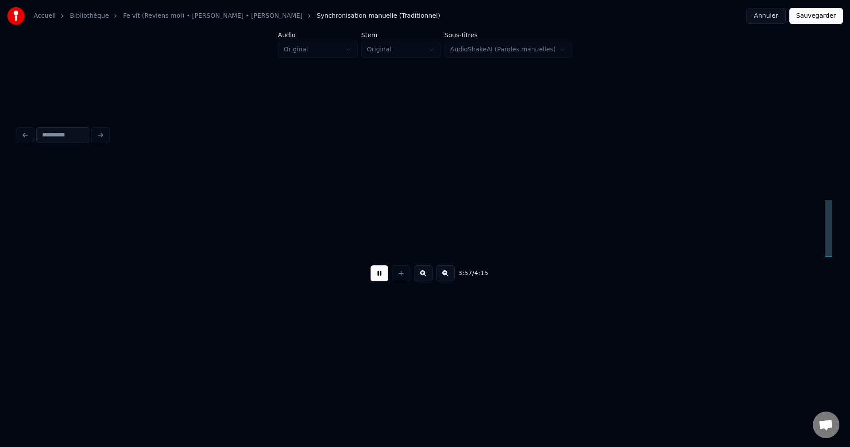
scroll to position [0, 31536]
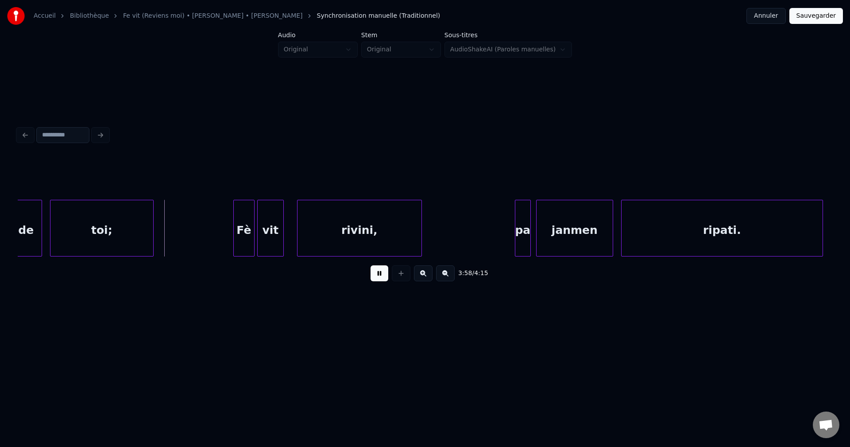
click at [97, 236] on div "toi;" at bounding box center [101, 230] width 103 height 60
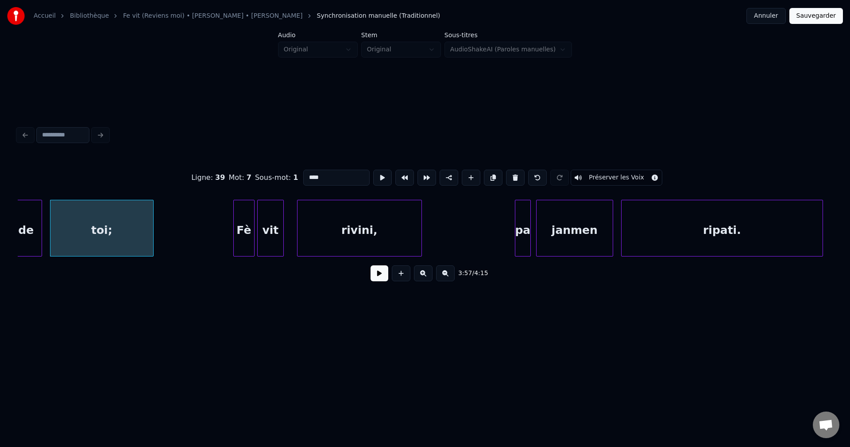
click at [371, 278] on button at bounding box center [380, 273] width 18 height 16
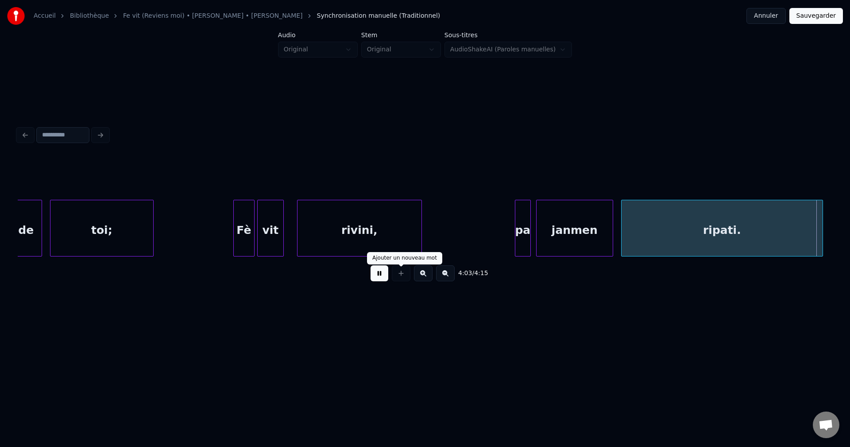
scroll to position [0, 32352]
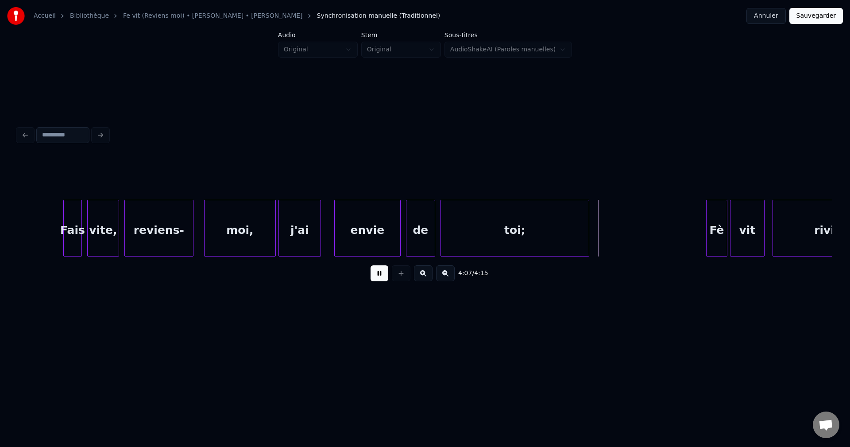
click at [309, 217] on div "j'ai" at bounding box center [300, 230] width 42 height 60
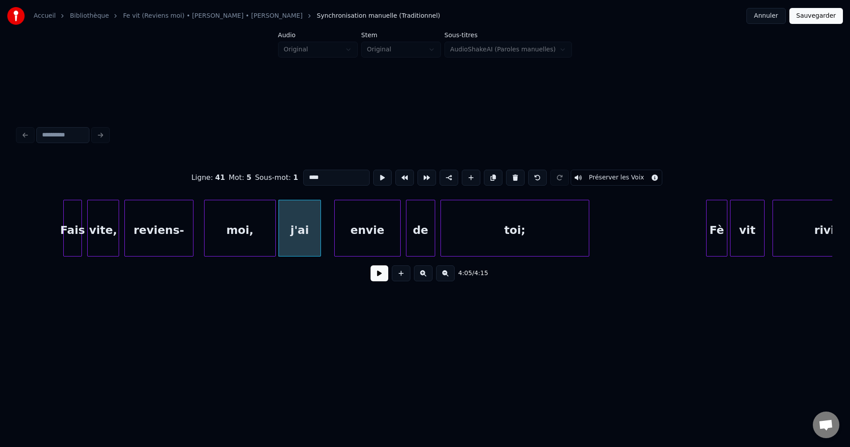
click at [248, 244] on div "moi," at bounding box center [240, 230] width 71 height 60
type input "****"
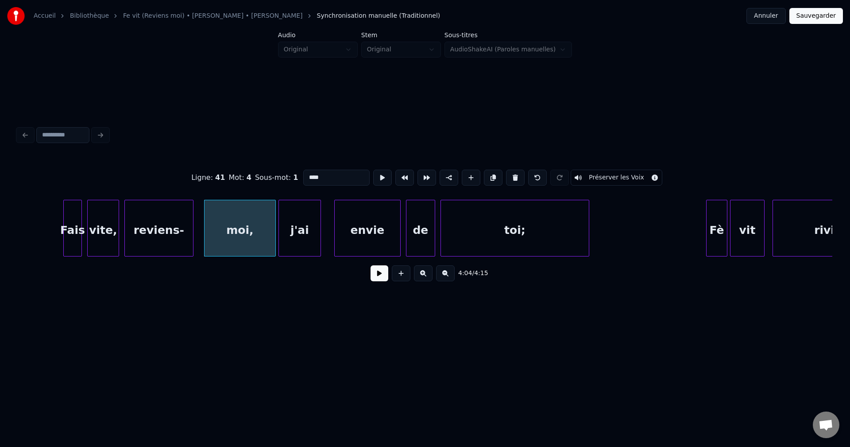
click at [377, 279] on button at bounding box center [380, 273] width 18 height 16
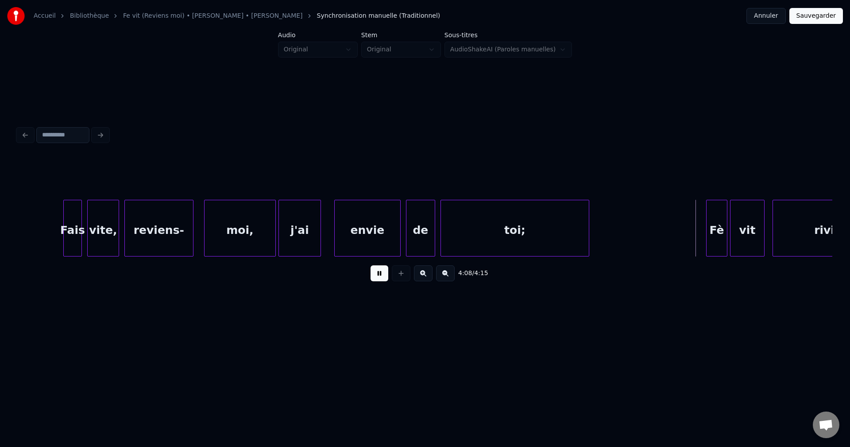
click at [295, 232] on div "j'ai" at bounding box center [300, 230] width 42 height 60
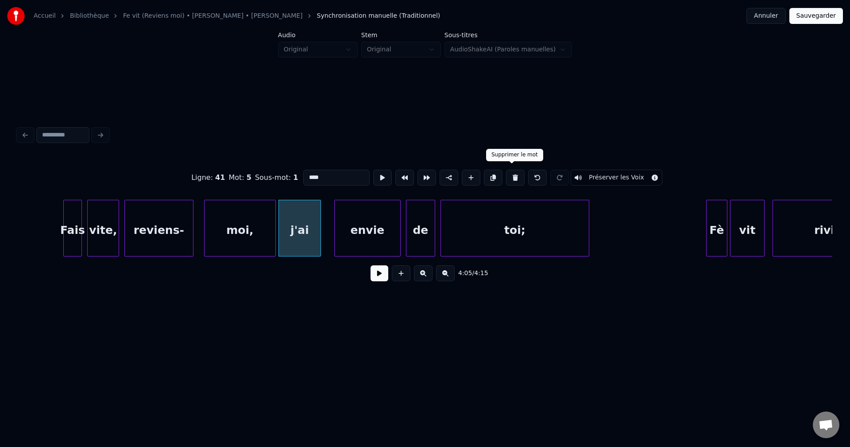
drag, startPoint x: 510, startPoint y: 174, endPoint x: 397, endPoint y: 219, distance: 121.6
click at [510, 173] on button at bounding box center [515, 178] width 19 height 16
type input "*****"
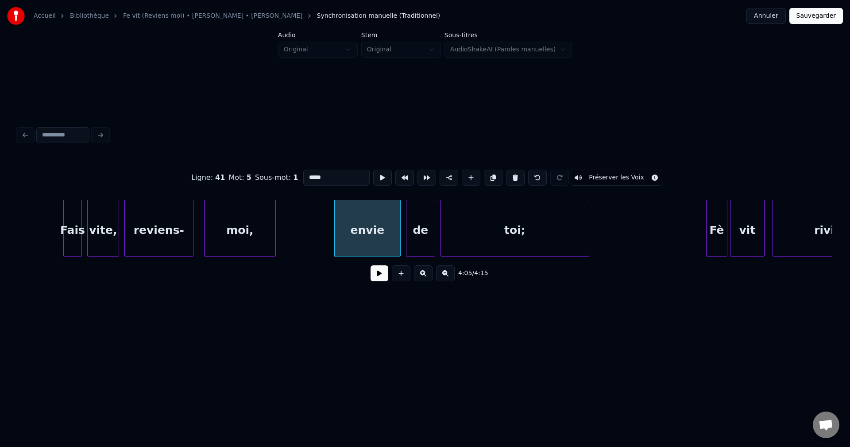
click at [377, 281] on button at bounding box center [380, 273] width 18 height 16
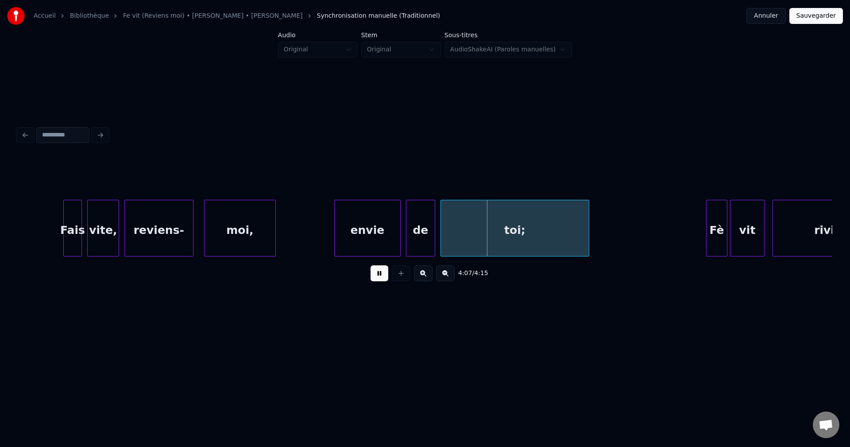
click at [361, 230] on div "envie" at bounding box center [368, 230] width 66 height 60
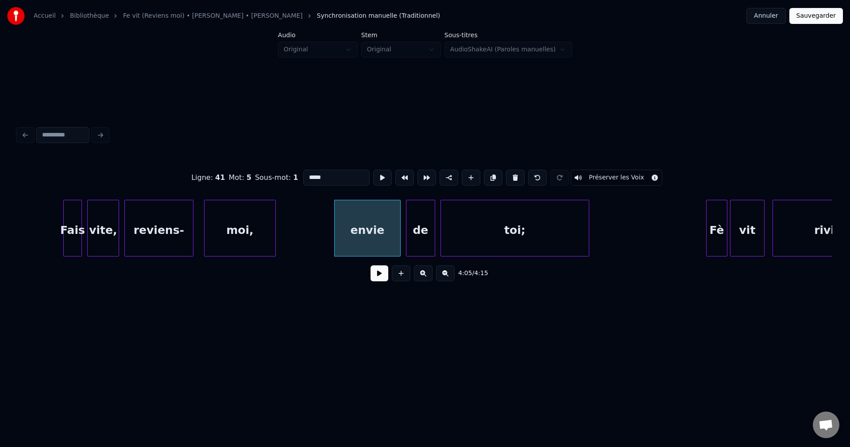
click at [429, 230] on div "de" at bounding box center [421, 230] width 28 height 60
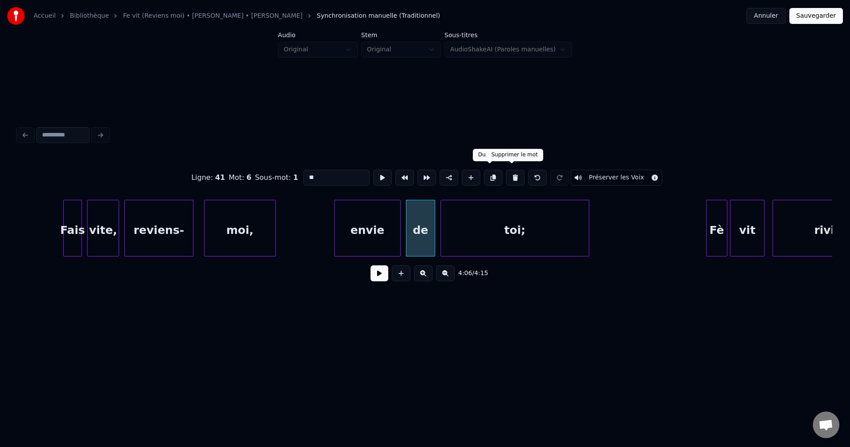
click at [512, 173] on button at bounding box center [515, 178] width 19 height 16
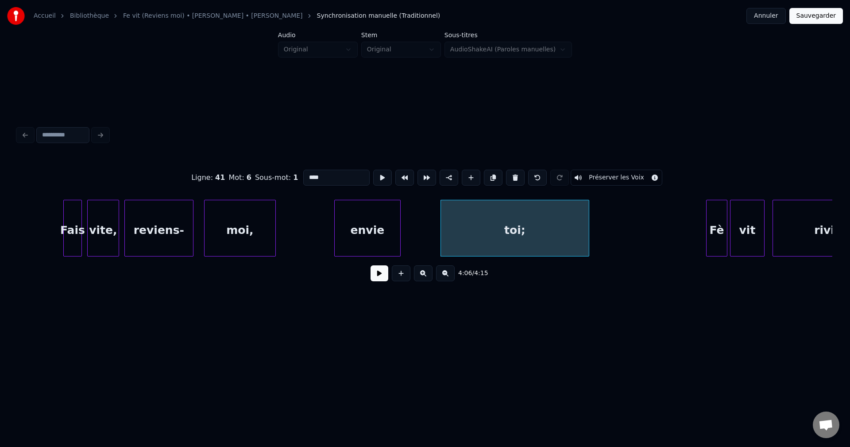
click at [357, 223] on div "envie" at bounding box center [368, 230] width 66 height 60
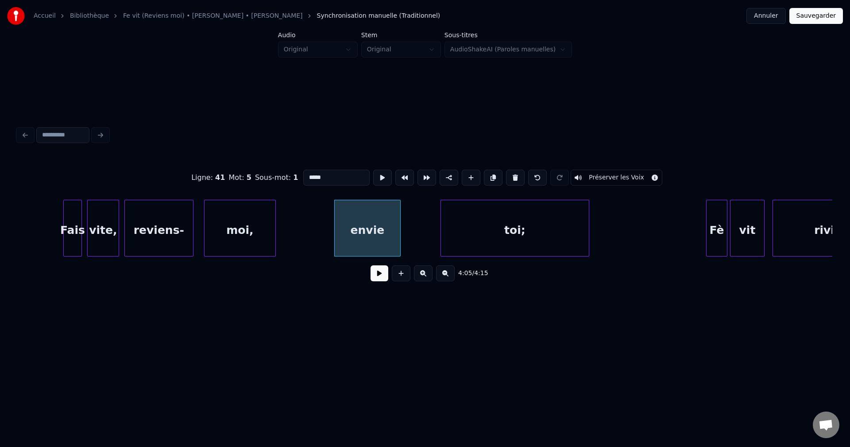
click at [304, 170] on input "*****" at bounding box center [336, 178] width 66 height 16
type input "**********"
click at [375, 273] on button at bounding box center [380, 273] width 18 height 16
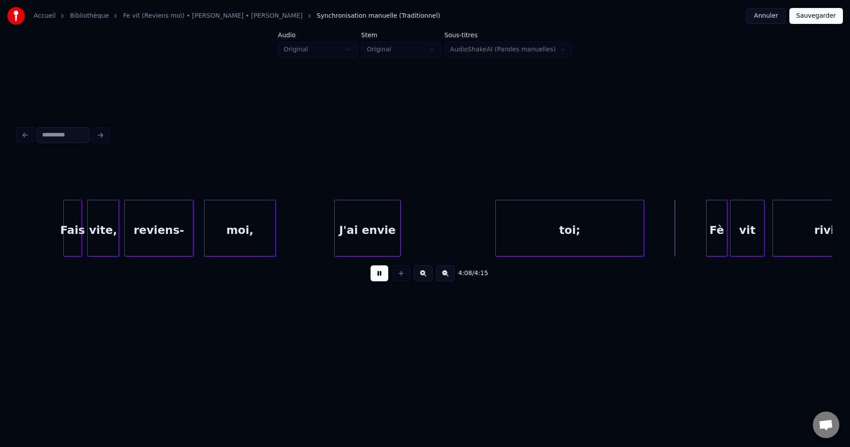
click at [540, 229] on div "toi;" at bounding box center [570, 230] width 148 height 60
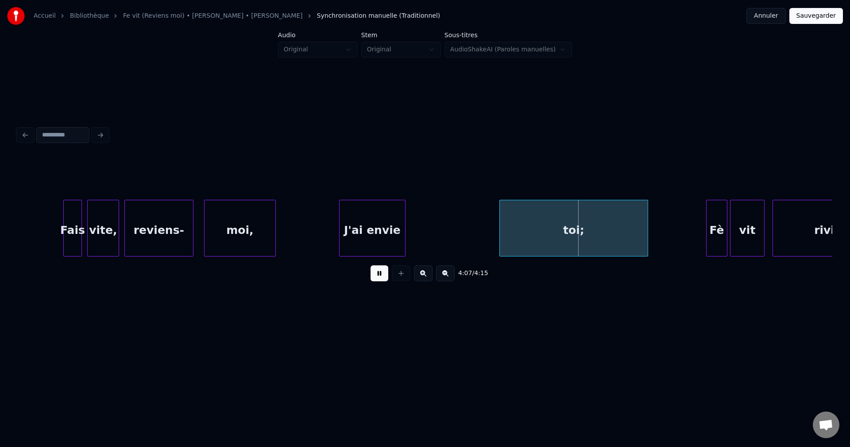
click at [394, 229] on div "J'ai envie" at bounding box center [373, 230] width 66 height 60
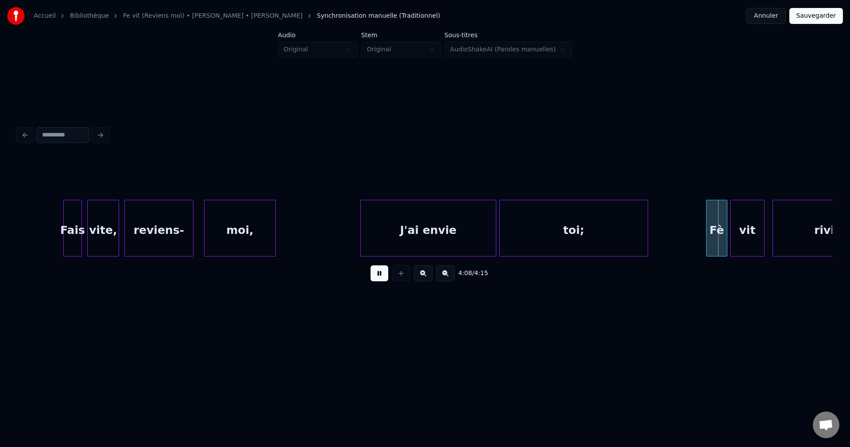
click at [493, 232] on div at bounding box center [494, 228] width 3 height 56
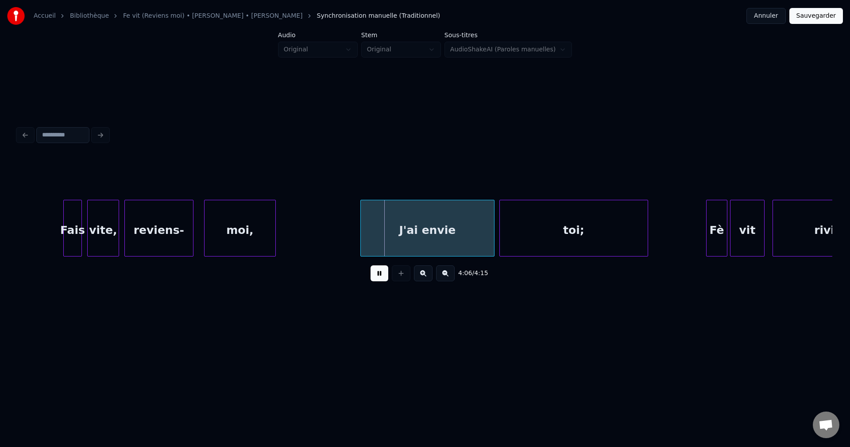
click at [434, 234] on div "J'ai envie" at bounding box center [427, 230] width 133 height 60
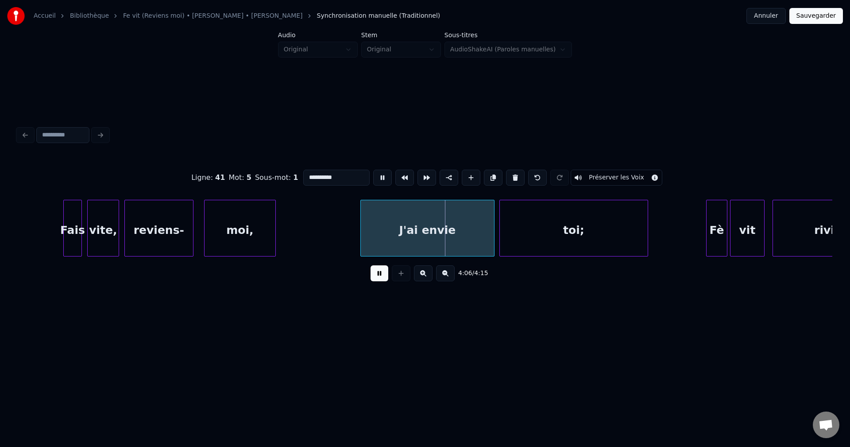
click at [340, 171] on input "**********" at bounding box center [336, 178] width 66 height 16
type input "**********"
click at [376, 276] on button at bounding box center [380, 273] width 18 height 16
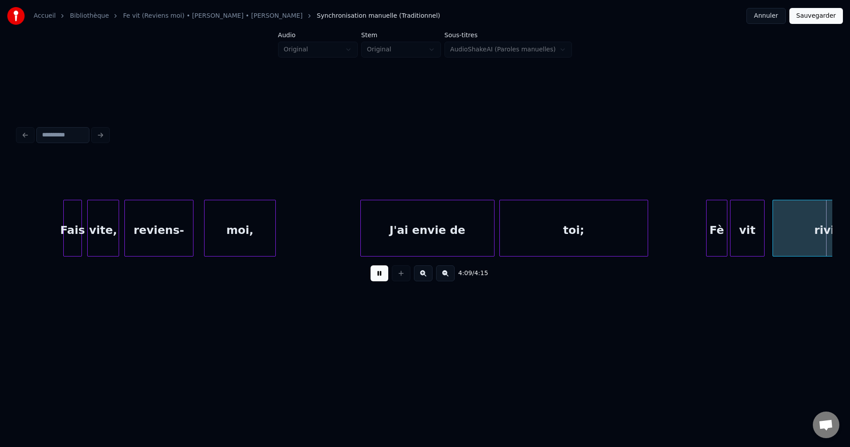
scroll to position [0, 33129]
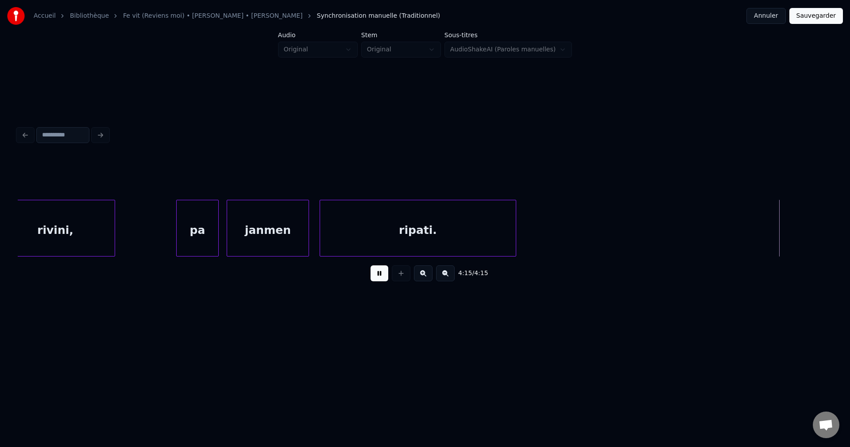
click at [806, 18] on button "Sauvegarder" at bounding box center [817, 16] width 54 height 16
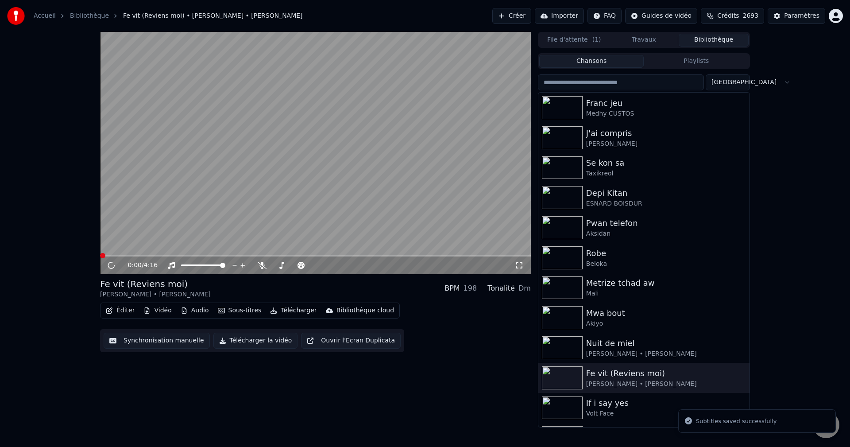
click at [114, 308] on button "Éditer" at bounding box center [120, 310] width 36 height 12
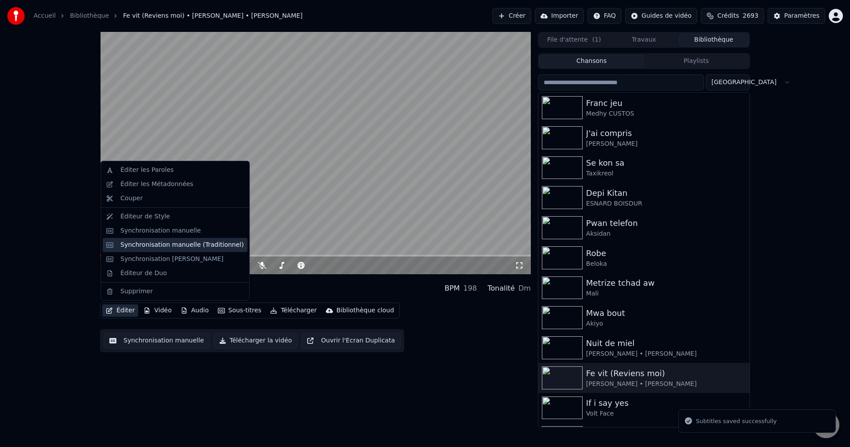
click at [158, 242] on div "Synchronisation manuelle (Traditionnel)" at bounding box center [182, 244] width 124 height 9
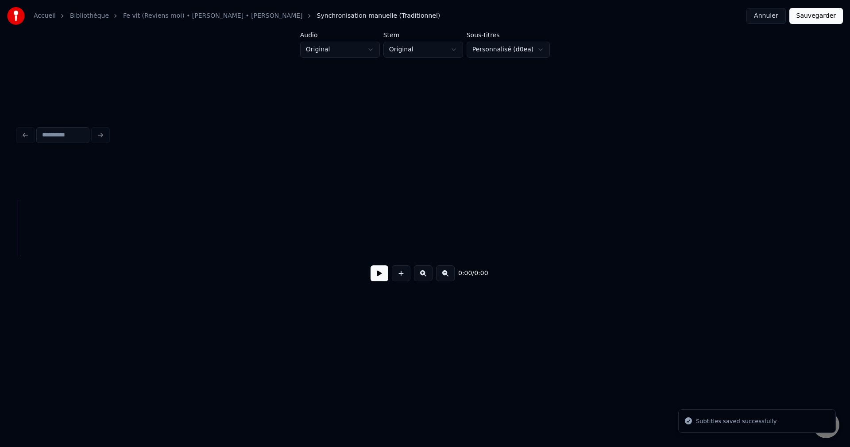
scroll to position [0, 2729]
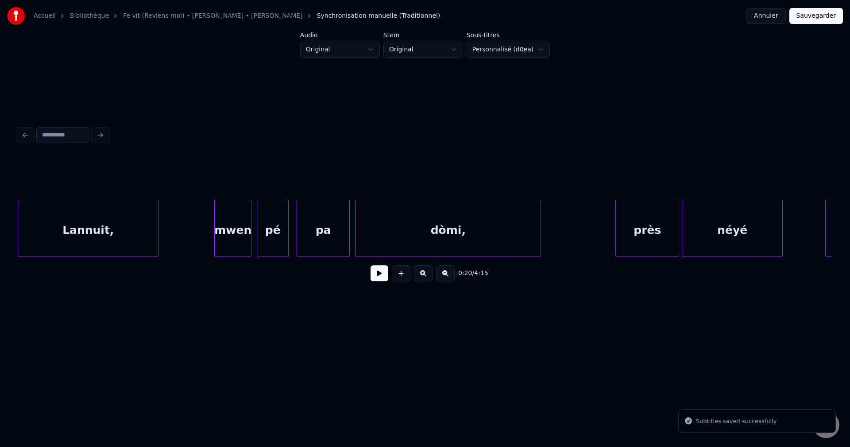
click at [384, 273] on button at bounding box center [380, 273] width 18 height 16
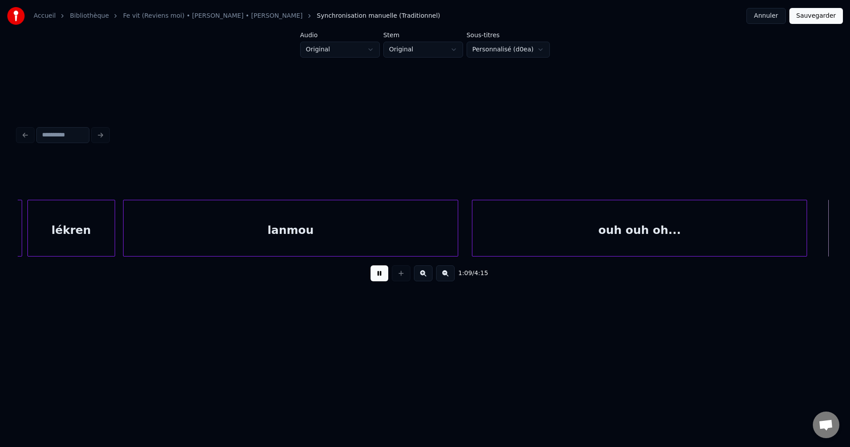
scroll to position [0, 9251]
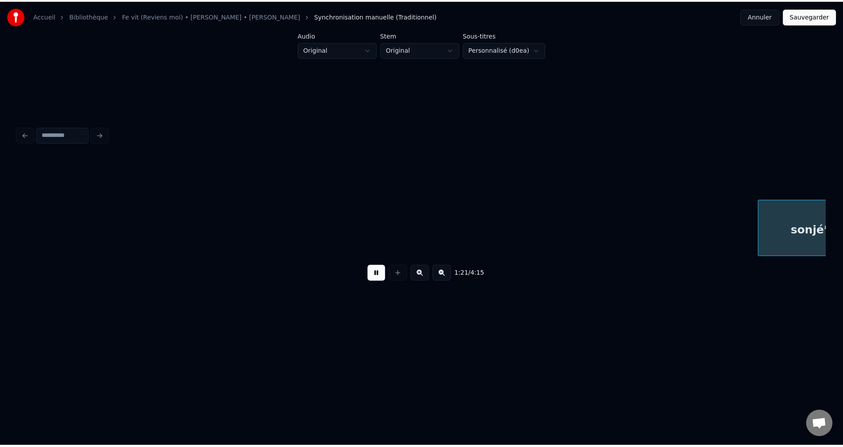
scroll to position [0, 10884]
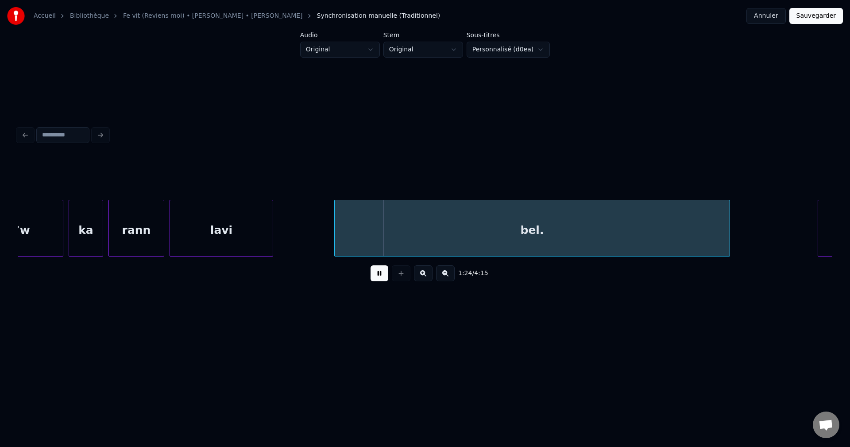
click at [818, 16] on button "Sauvegarder" at bounding box center [817, 16] width 54 height 16
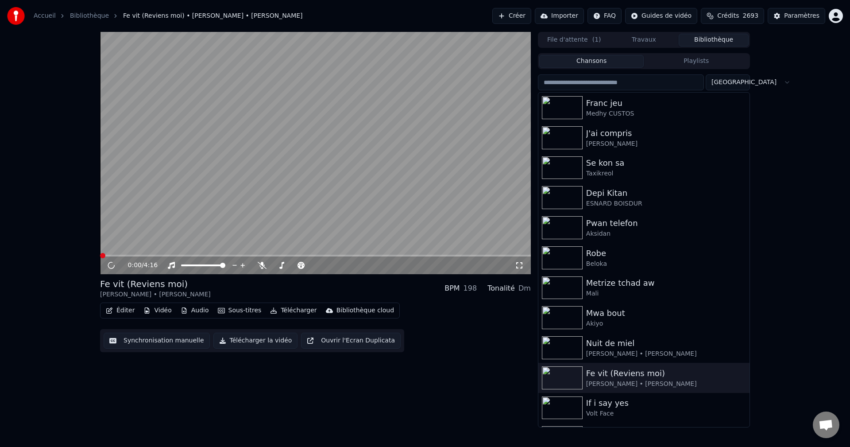
click at [126, 310] on button "Éditer" at bounding box center [120, 310] width 36 height 12
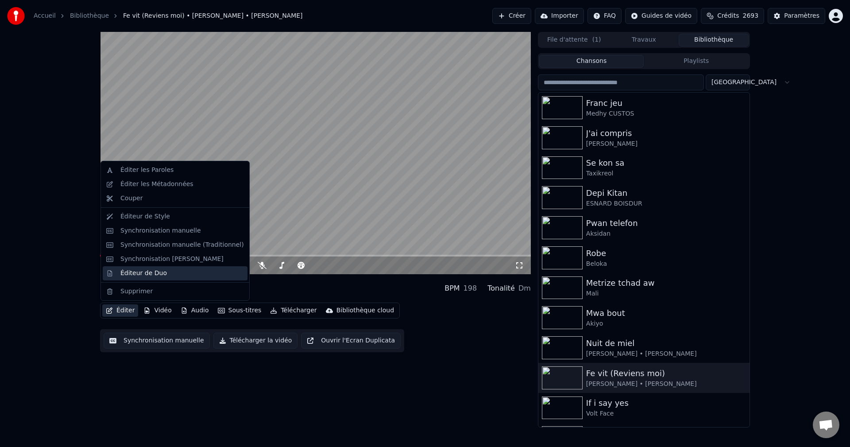
click at [156, 271] on div "Éditeur de Duo" at bounding box center [143, 273] width 47 height 9
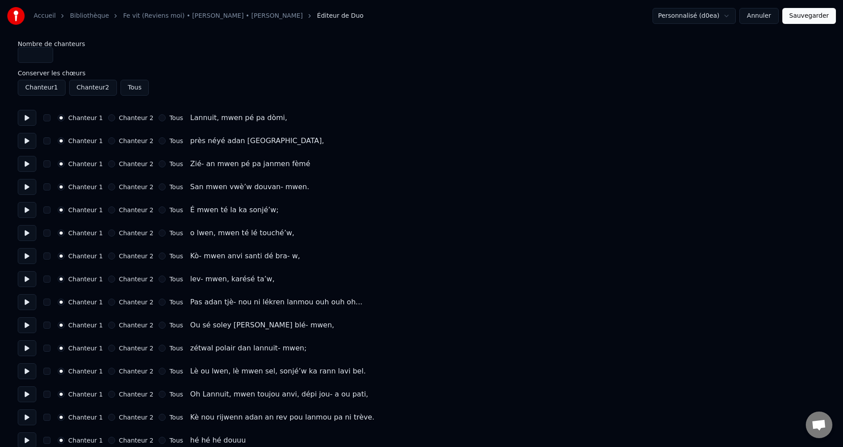
click at [32, 116] on button at bounding box center [27, 118] width 19 height 16
drag, startPoint x: 106, startPoint y: 116, endPoint x: 71, endPoint y: 136, distance: 40.2
click at [108, 117] on button "Chanteur 2" at bounding box center [111, 117] width 7 height 7
click at [26, 146] on button at bounding box center [27, 141] width 19 height 16
click at [108, 139] on button "Chanteur 2" at bounding box center [111, 140] width 7 height 7
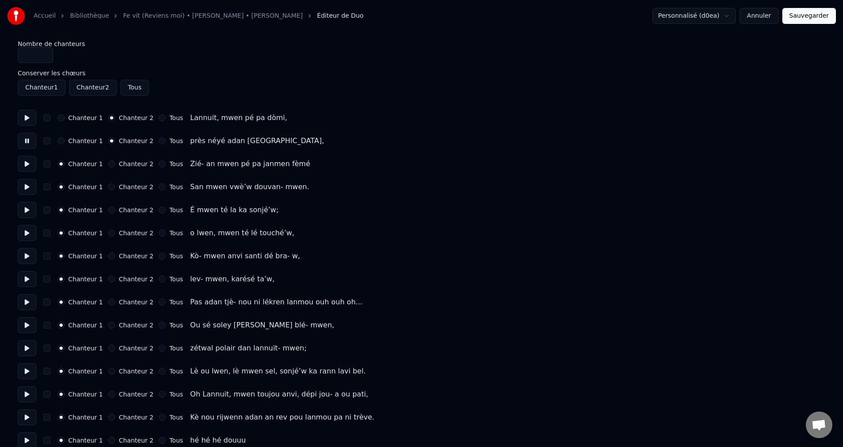
click at [25, 163] on button at bounding box center [27, 164] width 19 height 16
click at [108, 162] on button "Chanteur 2" at bounding box center [111, 163] width 7 height 7
click at [25, 165] on button at bounding box center [27, 164] width 19 height 16
click at [27, 163] on button at bounding box center [27, 164] width 19 height 16
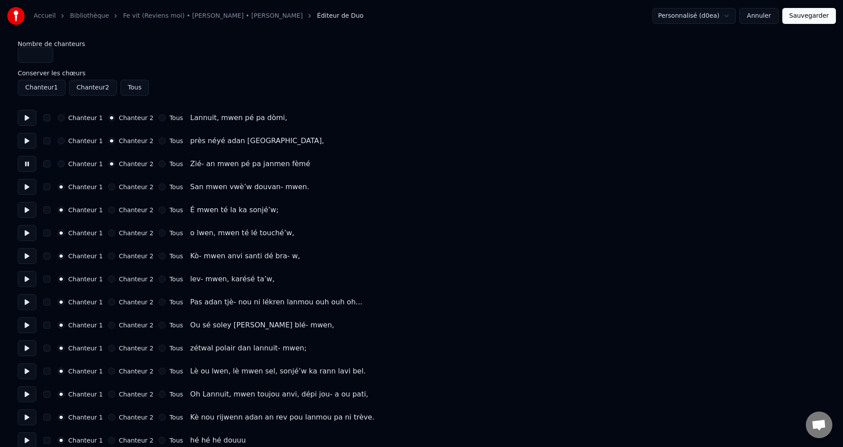
click at [25, 138] on button at bounding box center [27, 141] width 19 height 16
click at [24, 157] on button at bounding box center [27, 164] width 19 height 16
click at [27, 159] on button at bounding box center [27, 164] width 19 height 16
click at [25, 189] on button at bounding box center [27, 187] width 19 height 16
click at [27, 185] on button at bounding box center [27, 187] width 19 height 16
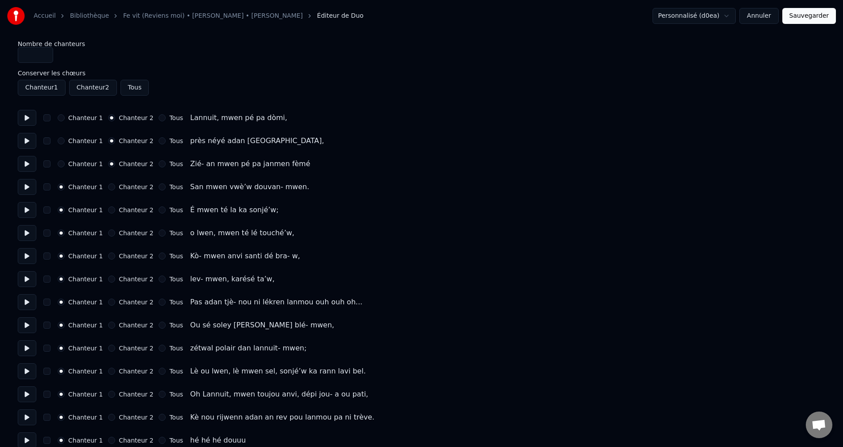
click at [27, 185] on button at bounding box center [27, 187] width 19 height 16
click at [108, 186] on button "Chanteur 2" at bounding box center [111, 186] width 7 height 7
click at [30, 213] on button at bounding box center [27, 210] width 19 height 16
click at [27, 233] on button at bounding box center [27, 233] width 19 height 16
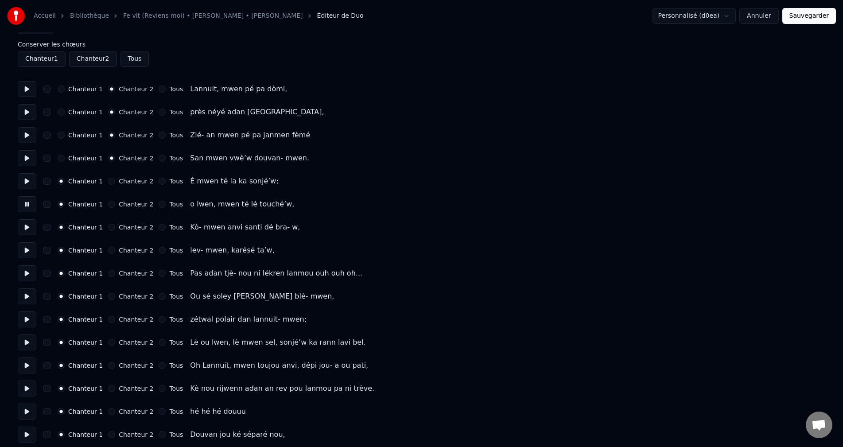
scroll to position [44, 0]
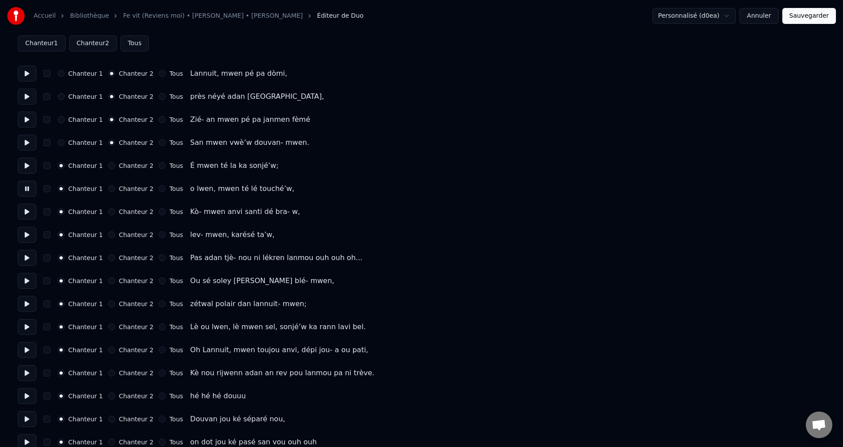
drag, startPoint x: 26, startPoint y: 216, endPoint x: 27, endPoint y: 220, distance: 4.5
click at [27, 215] on button at bounding box center [27, 212] width 19 height 16
click at [26, 239] on button at bounding box center [27, 235] width 19 height 16
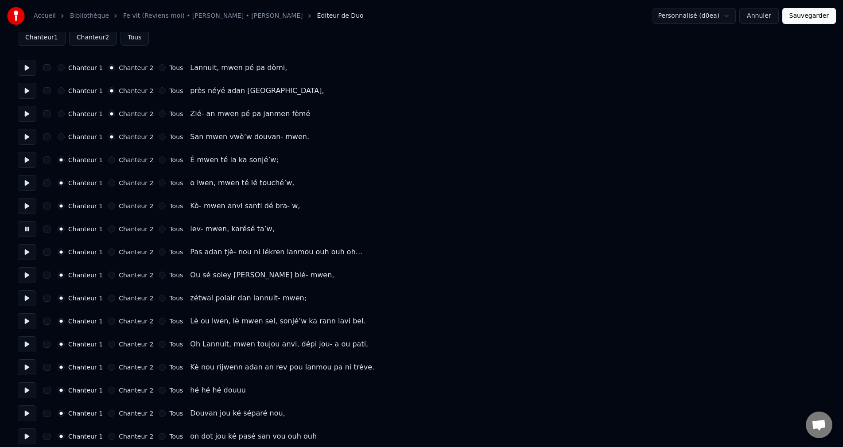
scroll to position [89, 0]
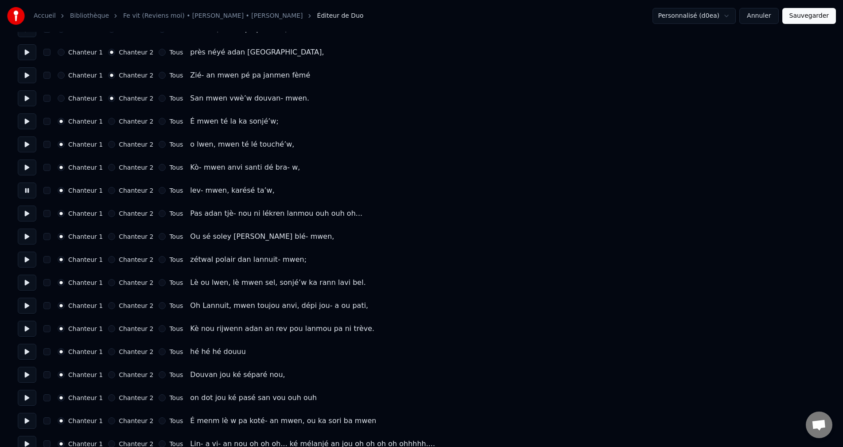
drag, startPoint x: 27, startPoint y: 213, endPoint x: 28, endPoint y: 228, distance: 14.2
click at [27, 213] on button at bounding box center [27, 213] width 19 height 16
click at [27, 239] on button at bounding box center [27, 237] width 19 height 16
click at [28, 212] on button at bounding box center [27, 213] width 19 height 16
drag, startPoint x: 154, startPoint y: 213, endPoint x: 100, endPoint y: 226, distance: 55.6
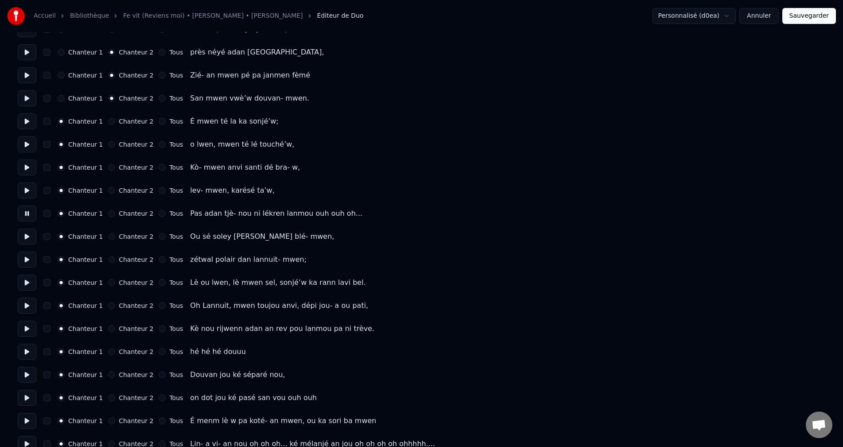
click at [159, 213] on button "Tous" at bounding box center [162, 213] width 7 height 7
drag, startPoint x: 25, startPoint y: 236, endPoint x: 42, endPoint y: 237, distance: 16.4
click at [25, 236] on button at bounding box center [27, 237] width 19 height 16
click at [159, 235] on button "Tous" at bounding box center [162, 236] width 7 height 7
click at [24, 264] on button at bounding box center [27, 260] width 19 height 16
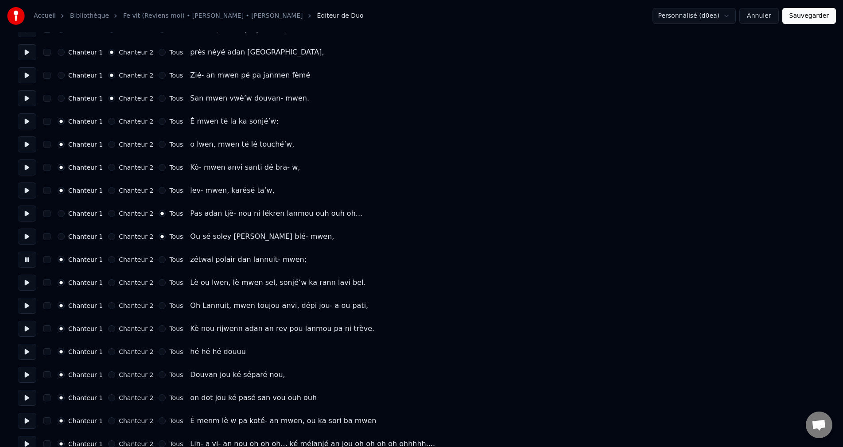
click at [159, 258] on button "Tous" at bounding box center [162, 259] width 7 height 7
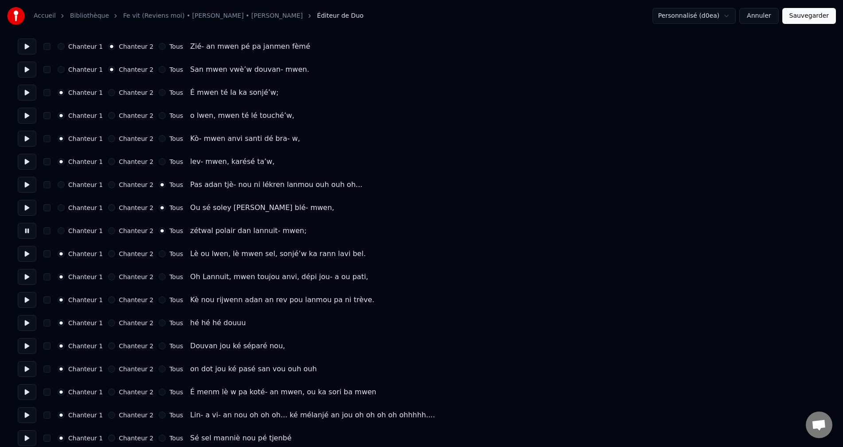
scroll to position [133, 0]
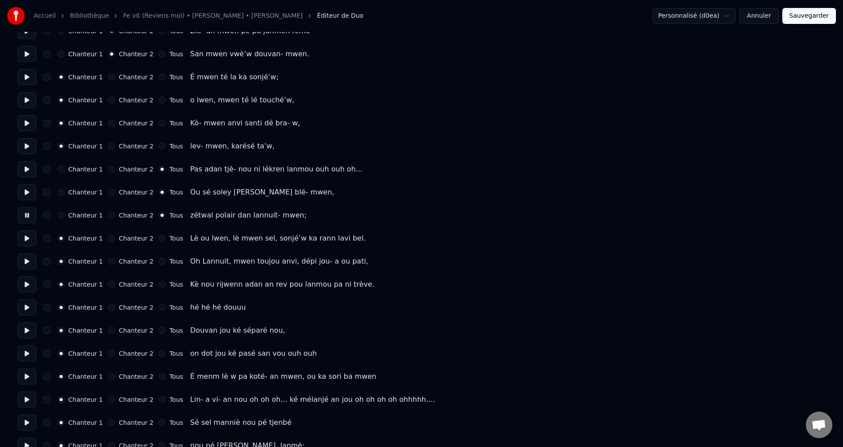
click at [22, 237] on button at bounding box center [27, 238] width 19 height 16
click at [159, 238] on button "Tous" at bounding box center [162, 238] width 7 height 7
click at [37, 264] on div "Chanteur 1 Chanteur 2 Tous Oh Lannuit, mwen toujou anvi, dépi jou- a ou pati," at bounding box center [421, 261] width 807 height 16
drag, startPoint x: 31, startPoint y: 264, endPoint x: 104, endPoint y: 266, distance: 73.1
click at [31, 262] on button at bounding box center [27, 261] width 19 height 16
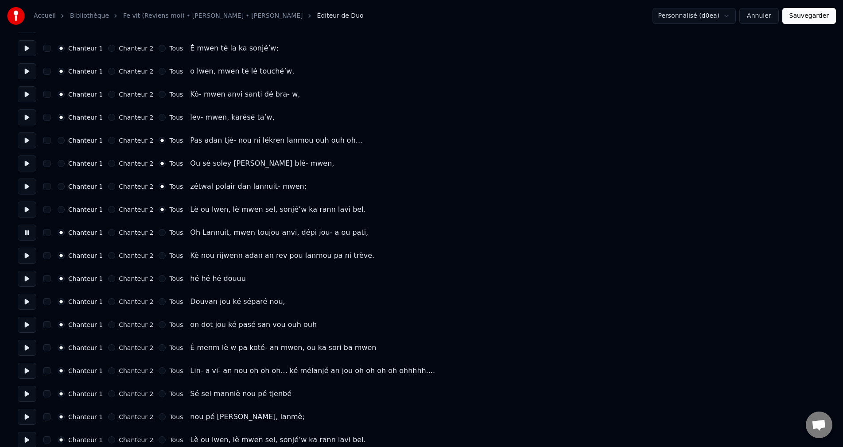
scroll to position [177, 0]
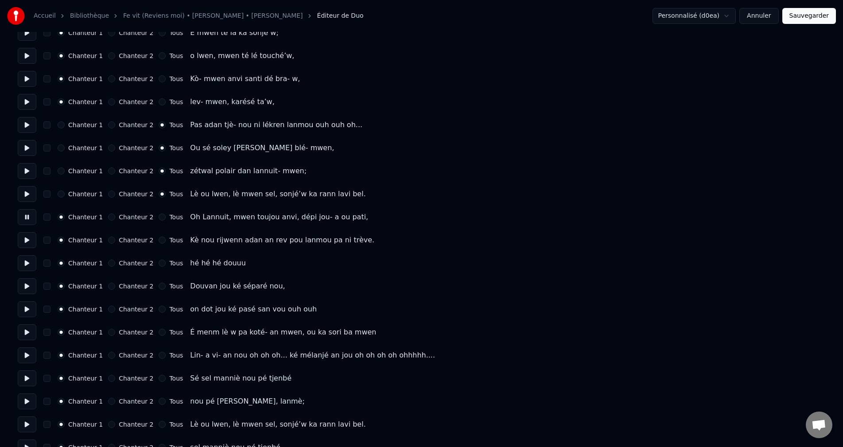
click at [31, 244] on button at bounding box center [27, 240] width 19 height 16
click at [24, 268] on button at bounding box center [27, 263] width 19 height 16
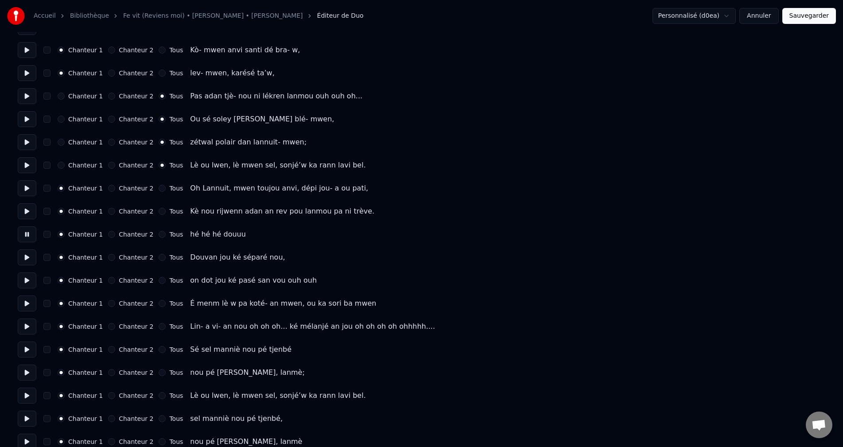
scroll to position [221, 0]
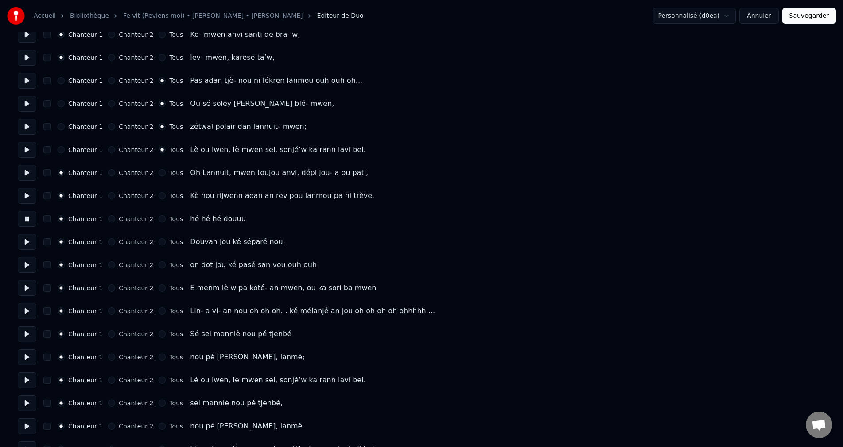
click at [32, 238] on button at bounding box center [27, 242] width 19 height 16
click at [108, 239] on button "Chanteur 2" at bounding box center [111, 241] width 7 height 7
click at [29, 267] on button at bounding box center [27, 265] width 19 height 16
click at [108, 264] on button "Chanteur 2" at bounding box center [111, 264] width 7 height 7
click at [17, 285] on div "Accueil Bibliothèque Fe vit (Reviens moi) • [PERSON_NAME] • [PERSON_NAME] Édite…" at bounding box center [421, 314] width 843 height 1070
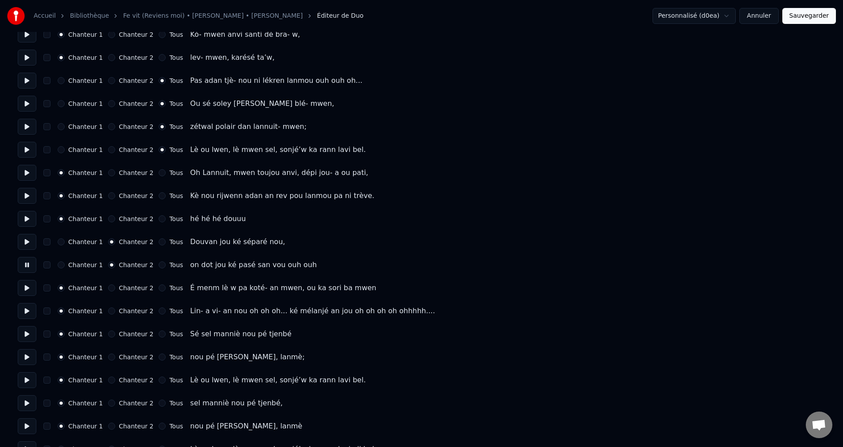
click at [33, 289] on button at bounding box center [27, 288] width 19 height 16
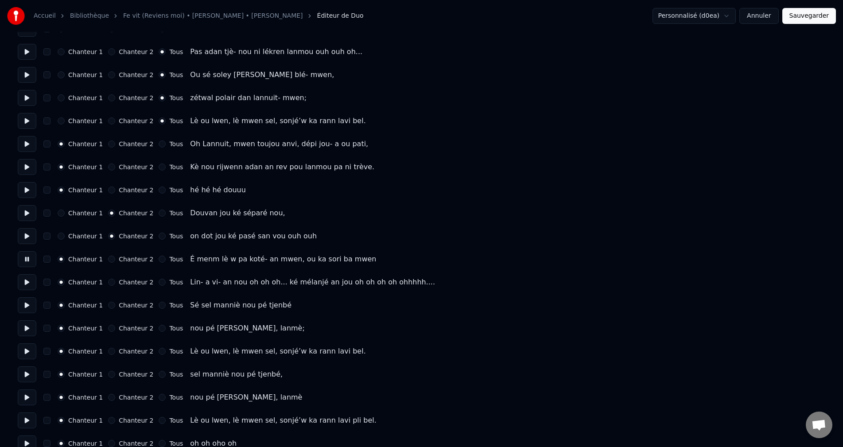
scroll to position [266, 0]
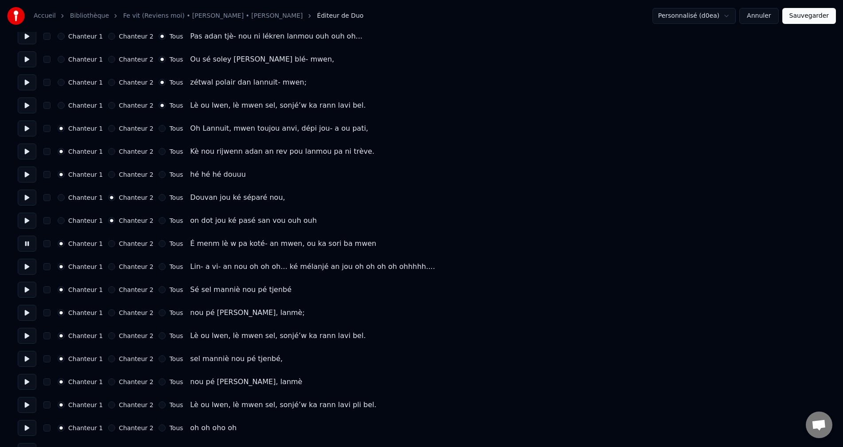
click at [159, 244] on button "Tous" at bounding box center [162, 243] width 7 height 7
click at [31, 266] on button at bounding box center [27, 267] width 19 height 16
click at [108, 265] on button "Chanteur 2" at bounding box center [111, 266] width 7 height 7
click at [23, 290] on button at bounding box center [27, 290] width 19 height 16
click at [159, 290] on button "Tous" at bounding box center [162, 289] width 7 height 7
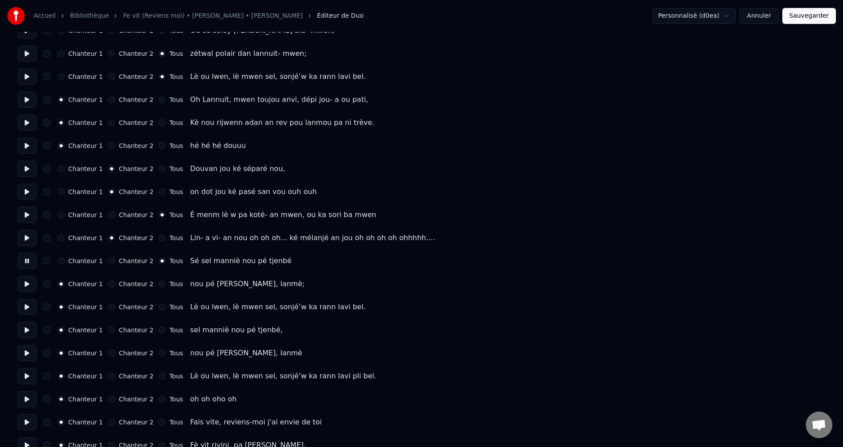
scroll to position [310, 0]
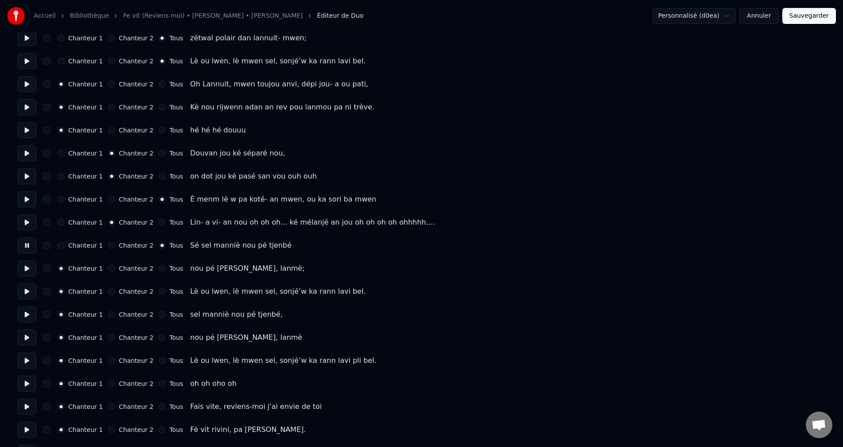
drag, startPoint x: 27, startPoint y: 271, endPoint x: 74, endPoint y: 271, distance: 46.9
click at [27, 270] on button at bounding box center [27, 268] width 19 height 16
click at [159, 269] on button "Tous" at bounding box center [162, 268] width 7 height 7
click at [32, 284] on button at bounding box center [27, 291] width 19 height 16
click at [159, 291] on button "Tous" at bounding box center [162, 291] width 7 height 7
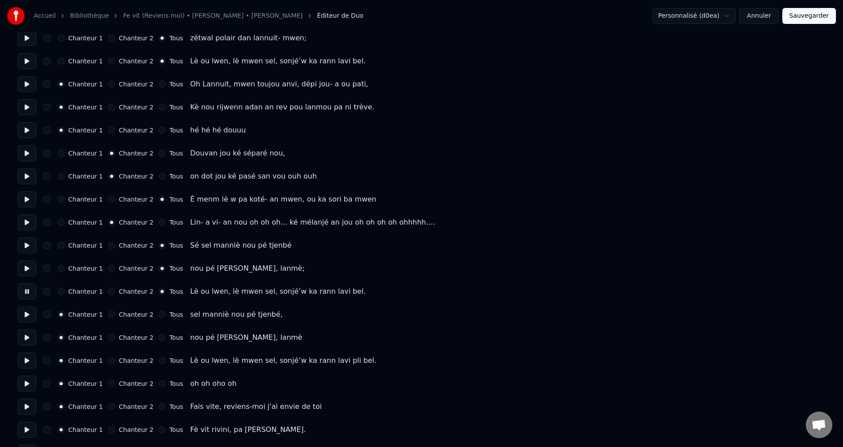
click at [34, 315] on button at bounding box center [27, 314] width 19 height 16
click at [108, 314] on button "Chanteur 2" at bounding box center [111, 314] width 7 height 7
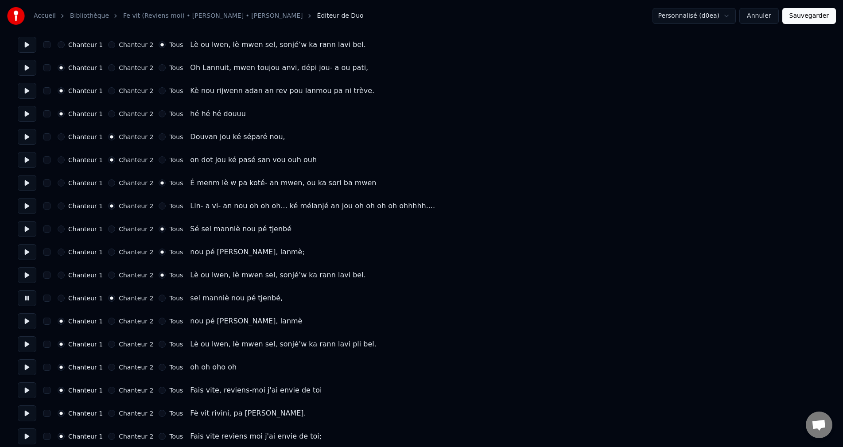
scroll to position [354, 0]
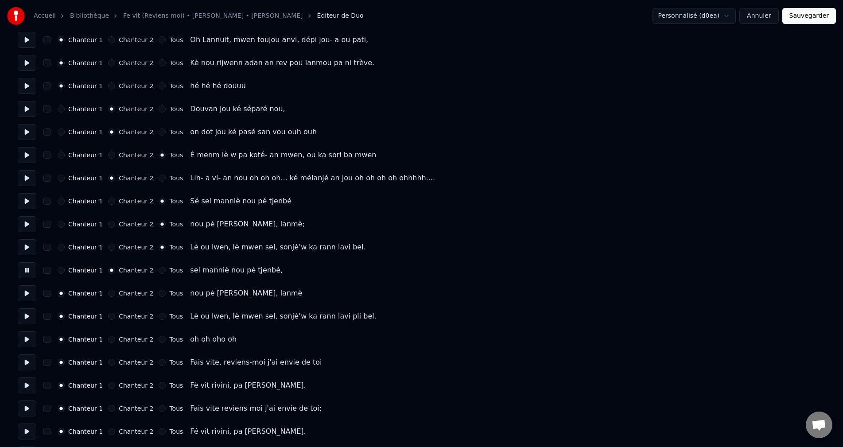
click at [24, 295] on button at bounding box center [27, 293] width 19 height 16
click at [31, 320] on button at bounding box center [27, 316] width 19 height 16
click at [159, 317] on div "Tous" at bounding box center [171, 316] width 24 height 7
click at [159, 315] on button "Tous" at bounding box center [162, 316] width 7 height 7
click at [28, 341] on button at bounding box center [27, 339] width 19 height 16
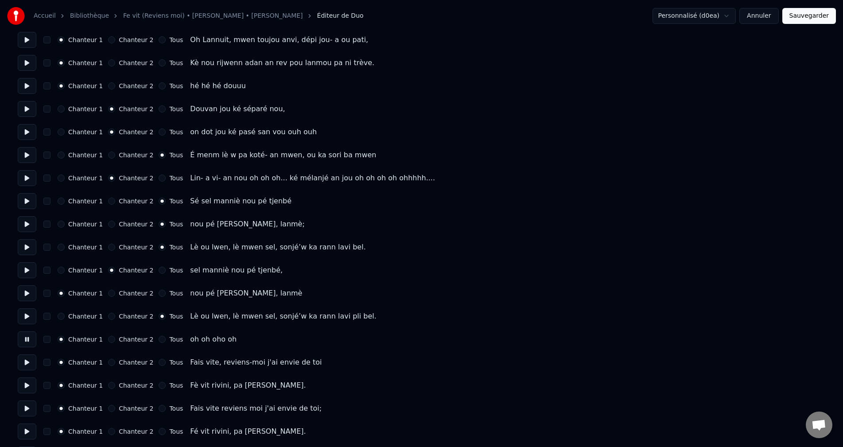
click at [108, 338] on button "Chanteur 2" at bounding box center [111, 339] width 7 height 7
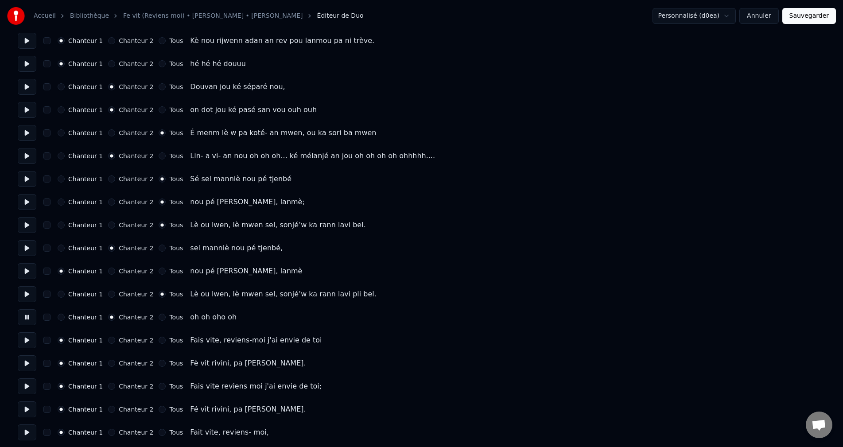
scroll to position [399, 0]
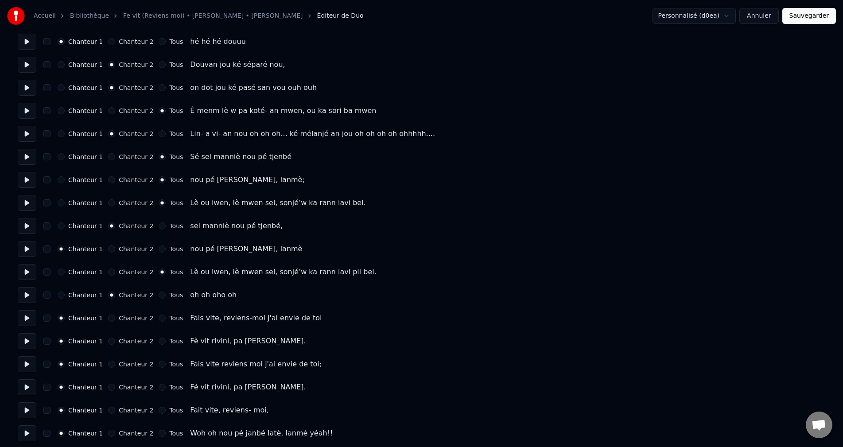
click at [29, 318] on button at bounding box center [27, 318] width 19 height 16
click at [24, 322] on button at bounding box center [27, 318] width 19 height 16
click at [108, 317] on button "Chanteur 2" at bounding box center [111, 317] width 7 height 7
click at [29, 345] on button at bounding box center [27, 341] width 19 height 16
click at [102, 340] on div "Chanteur 1 Chanteur 2 Tous" at bounding box center [120, 340] width 125 height 7
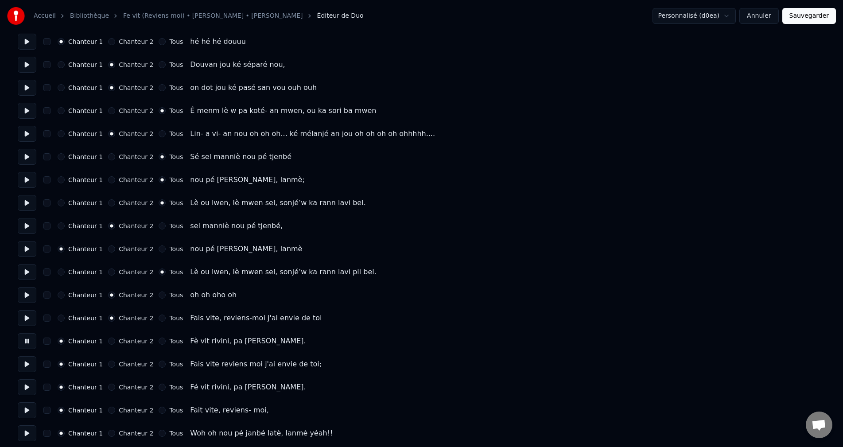
click at [108, 343] on button "Chanteur 2" at bounding box center [111, 340] width 7 height 7
click at [23, 365] on button at bounding box center [27, 364] width 19 height 16
click at [108, 362] on button "Chanteur 2" at bounding box center [111, 363] width 7 height 7
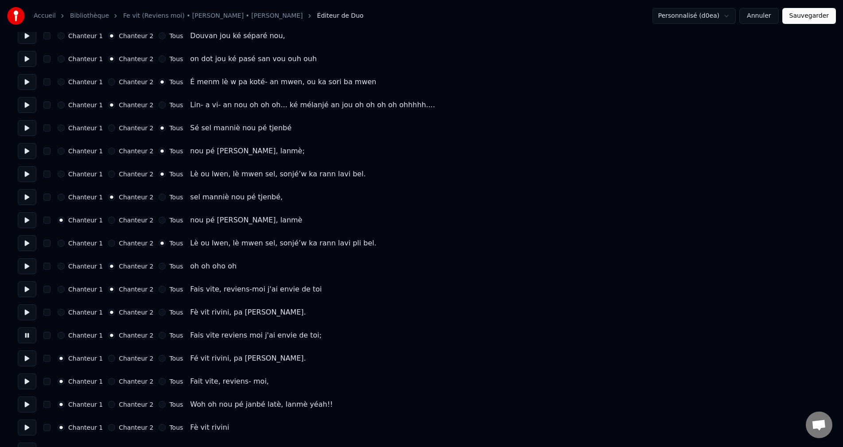
scroll to position [443, 0]
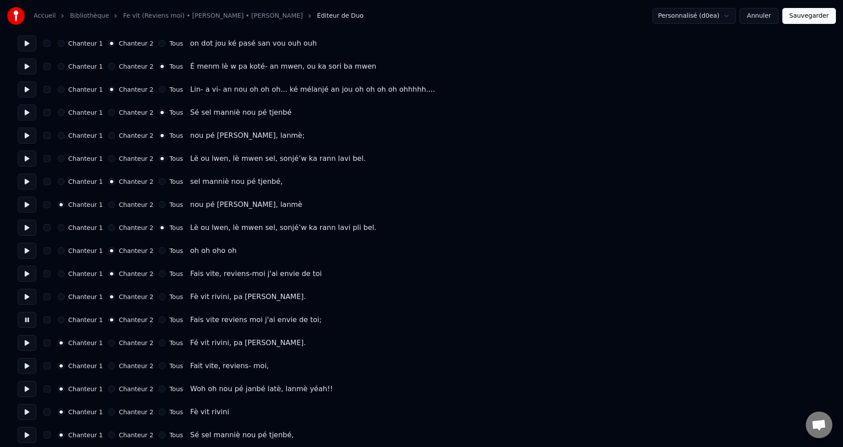
click at [23, 326] on button at bounding box center [27, 320] width 19 height 16
drag, startPoint x: 32, startPoint y: 323, endPoint x: 43, endPoint y: 321, distance: 11.0
click at [32, 322] on button at bounding box center [27, 320] width 19 height 16
click at [34, 343] on button at bounding box center [27, 343] width 19 height 16
click at [109, 343] on button "Chanteur 2" at bounding box center [111, 342] width 7 height 7
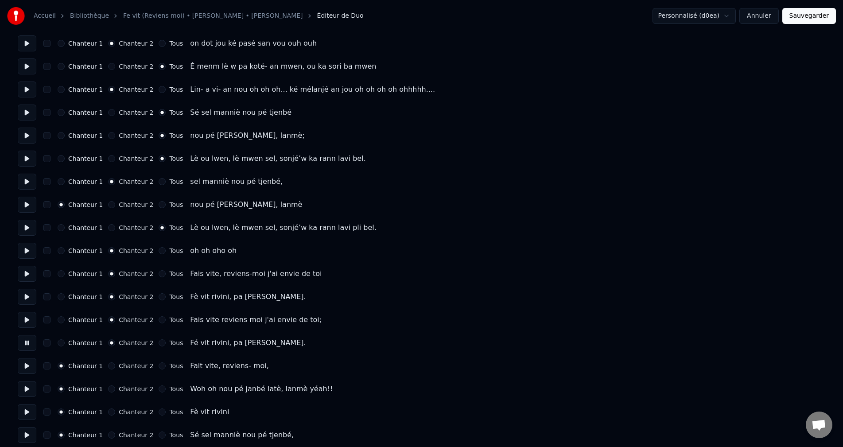
click at [23, 368] on button at bounding box center [27, 366] width 19 height 16
click at [108, 363] on div "Chanteur 2" at bounding box center [130, 365] width 45 height 7
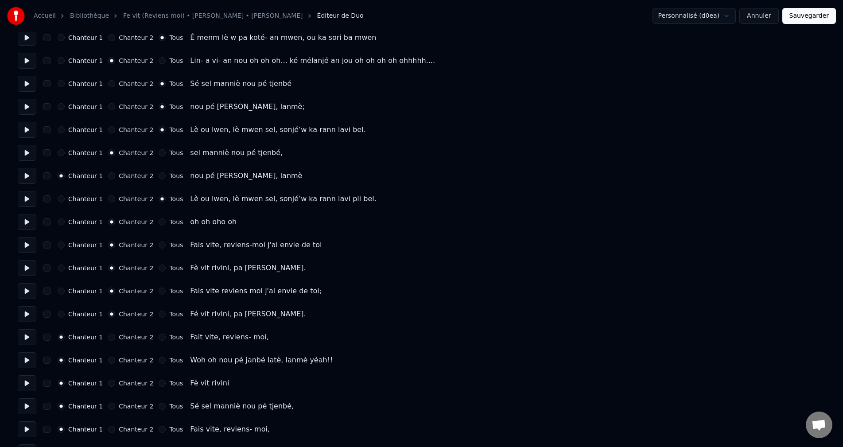
scroll to position [487, 0]
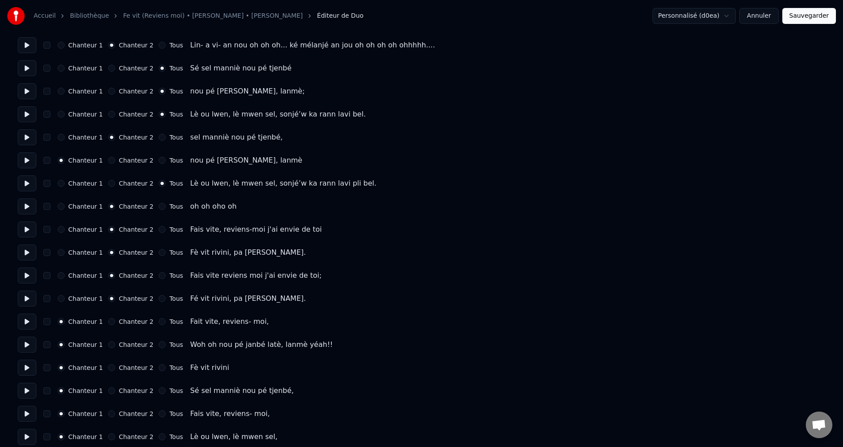
click at [108, 322] on button "Chanteur 2" at bounding box center [111, 321] width 7 height 7
click at [24, 345] on button at bounding box center [27, 345] width 19 height 16
click at [108, 346] on button "Chanteur 2" at bounding box center [111, 344] width 7 height 7
drag, startPoint x: 28, startPoint y: 368, endPoint x: 66, endPoint y: 367, distance: 38.1
click at [28, 367] on button at bounding box center [27, 368] width 19 height 16
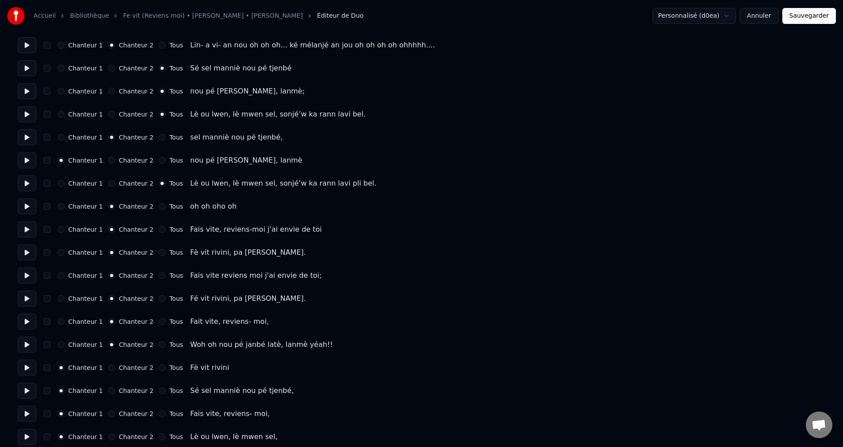
click at [108, 366] on button "Chanteur 2" at bounding box center [111, 367] width 7 height 7
drag, startPoint x: 29, startPoint y: 392, endPoint x: 49, endPoint y: 391, distance: 20.4
click at [29, 392] on button at bounding box center [27, 391] width 19 height 16
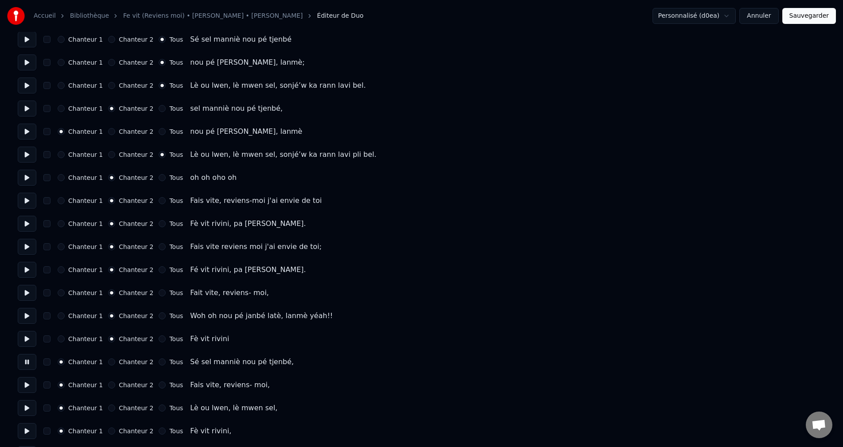
scroll to position [531, 0]
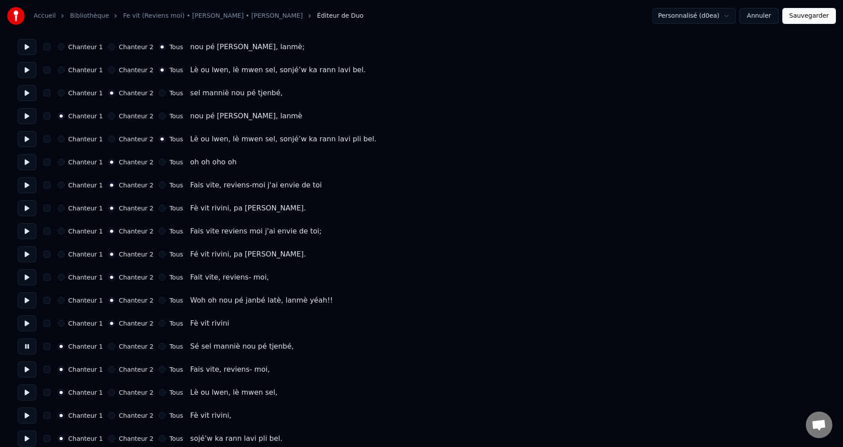
click at [28, 370] on button at bounding box center [27, 369] width 19 height 16
click at [110, 368] on button "Chanteur 2" at bounding box center [111, 369] width 7 height 7
click at [29, 391] on button at bounding box center [27, 392] width 19 height 16
click at [159, 393] on button "Tous" at bounding box center [162, 392] width 7 height 7
click at [30, 414] on button at bounding box center [27, 415] width 19 height 16
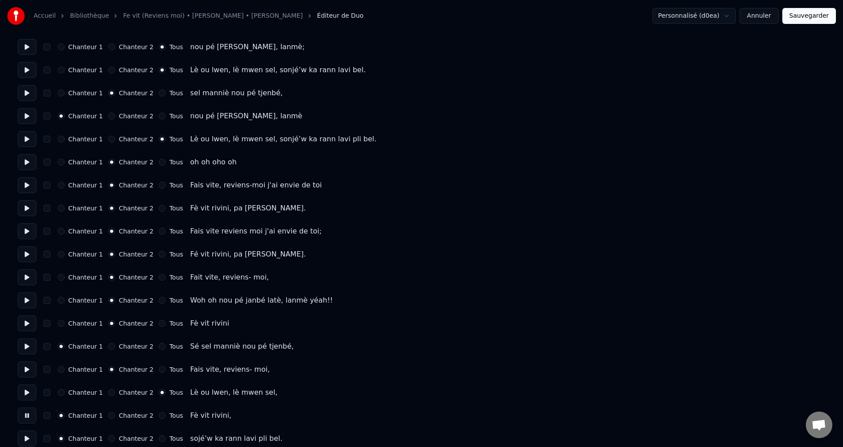
click at [108, 413] on button "Chanteur 2" at bounding box center [111, 415] width 7 height 7
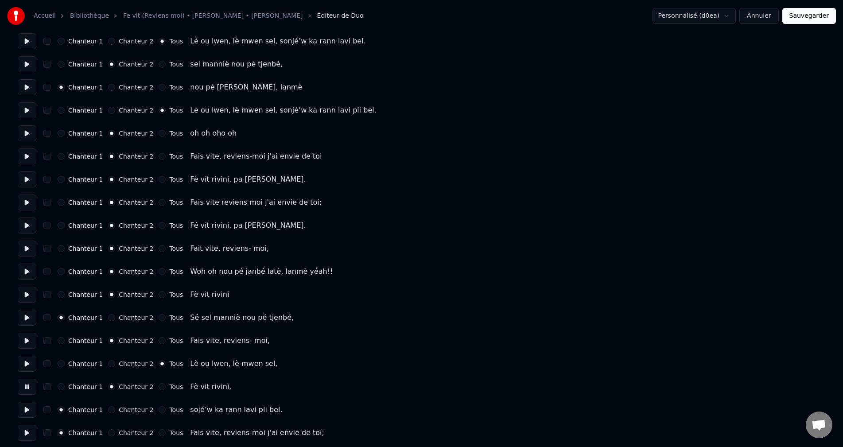
scroll to position [576, 0]
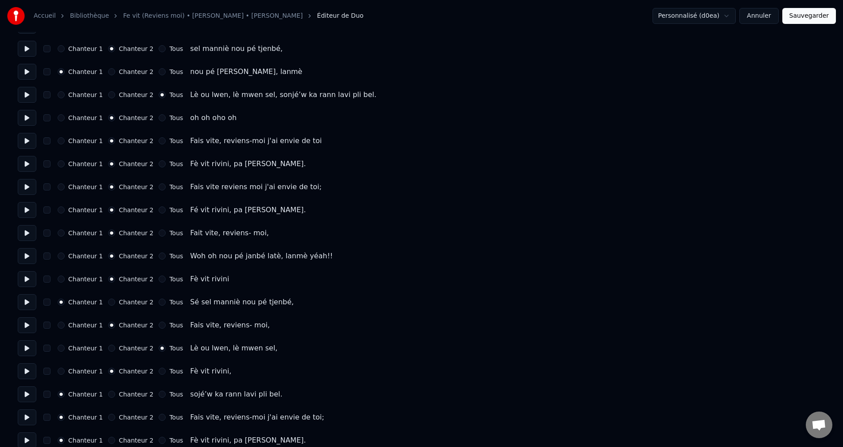
click at [27, 395] on button at bounding box center [27, 394] width 19 height 16
click at [28, 417] on button at bounding box center [27, 417] width 19 height 16
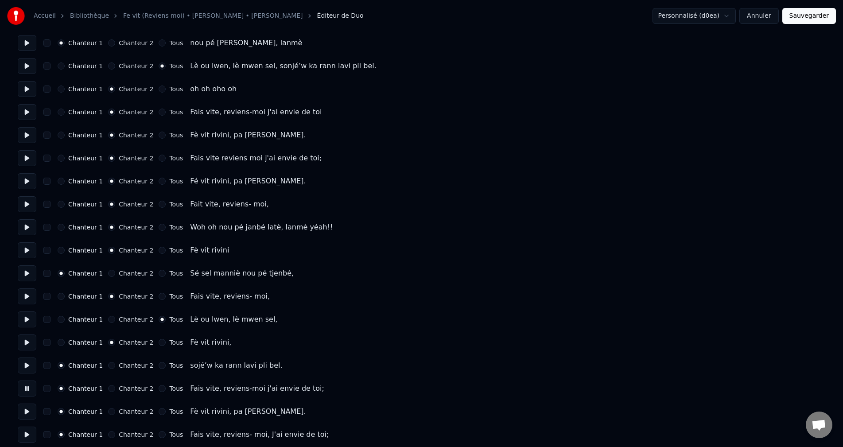
scroll to position [620, 0]
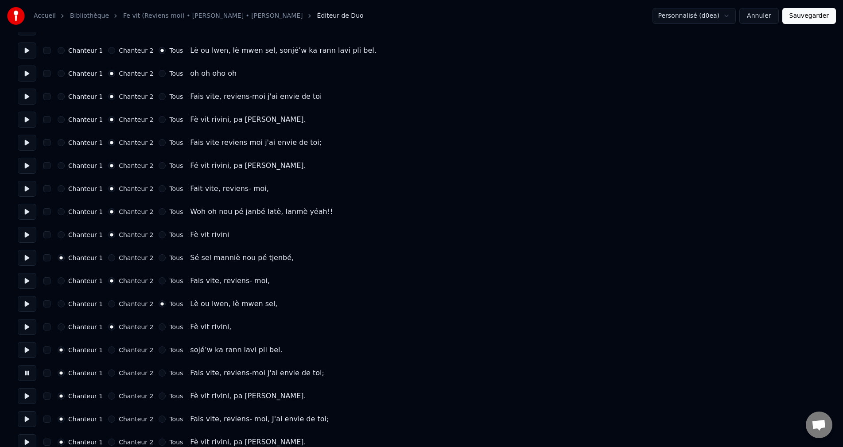
click at [109, 370] on button "Chanteur 2" at bounding box center [111, 372] width 7 height 7
click at [31, 396] on button at bounding box center [27, 396] width 19 height 16
click at [108, 398] on button "Chanteur 2" at bounding box center [111, 395] width 7 height 7
click at [31, 420] on button at bounding box center [27, 419] width 19 height 16
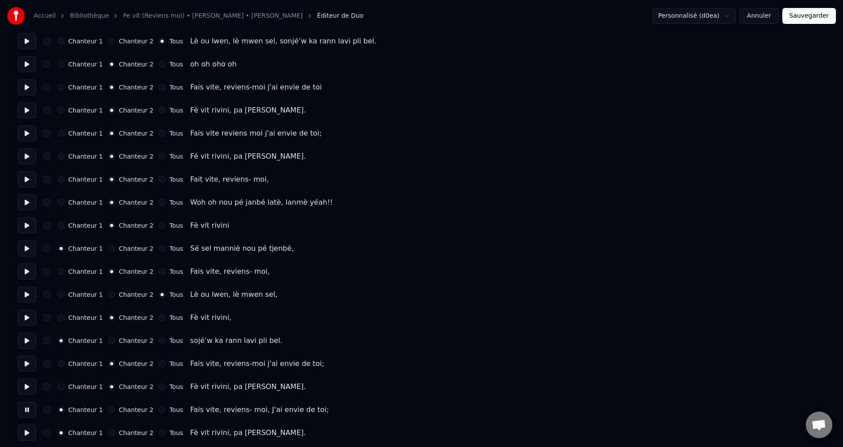
scroll to position [632, 0]
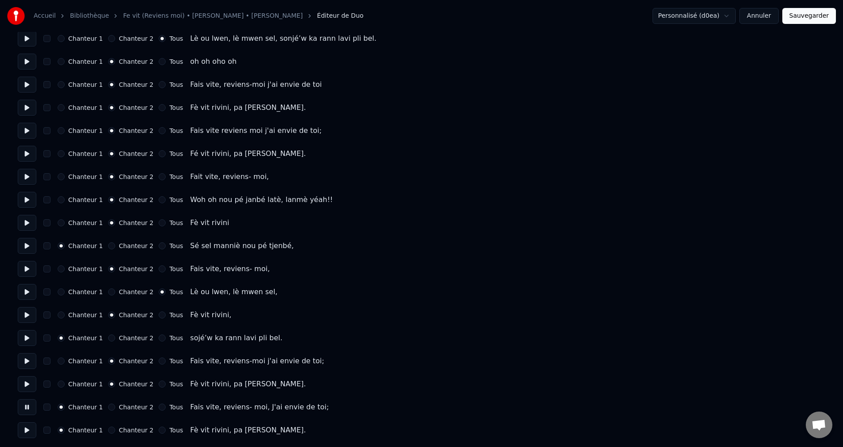
click at [108, 407] on button "Chanteur 2" at bounding box center [111, 406] width 7 height 7
click at [34, 434] on button at bounding box center [27, 430] width 19 height 16
drag, startPoint x: 107, startPoint y: 431, endPoint x: 127, endPoint y: 424, distance: 21.3
click at [108, 430] on button "Chanteur 2" at bounding box center [111, 429] width 7 height 7
click at [817, 10] on button "Sauvegarder" at bounding box center [809, 16] width 54 height 16
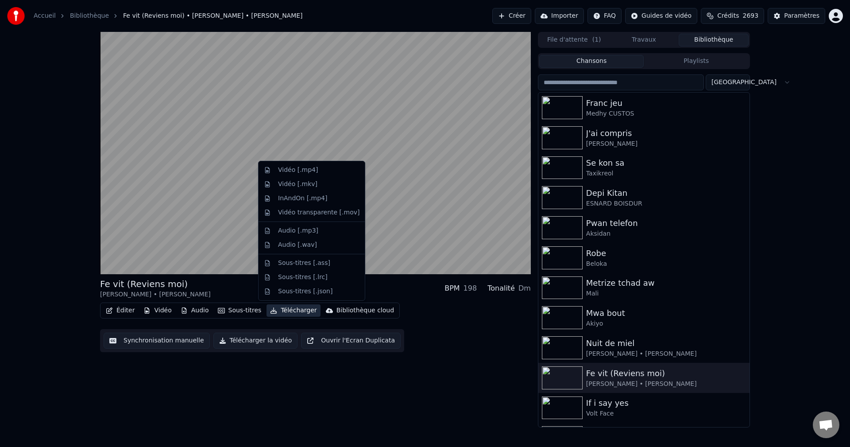
click at [288, 308] on button "Télécharger" at bounding box center [294, 310] width 54 height 12
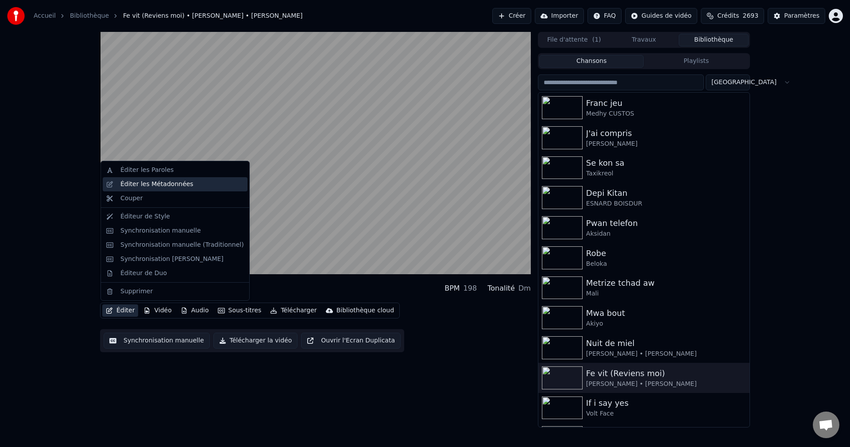
click at [166, 185] on div "Éditer les Métadonnées" at bounding box center [156, 184] width 73 height 9
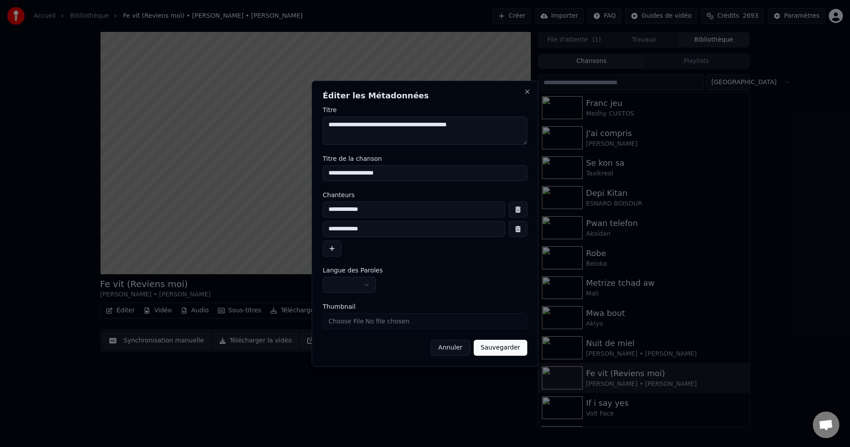
drag, startPoint x: 413, startPoint y: 124, endPoint x: 374, endPoint y: 127, distance: 39.5
click at [374, 127] on textarea "**********" at bounding box center [425, 130] width 205 height 28
click at [326, 126] on textarea "**********" at bounding box center [425, 130] width 205 height 28
click at [421, 126] on textarea "**********" at bounding box center [425, 130] width 205 height 28
click at [417, 122] on textarea "**********" at bounding box center [425, 130] width 205 height 28
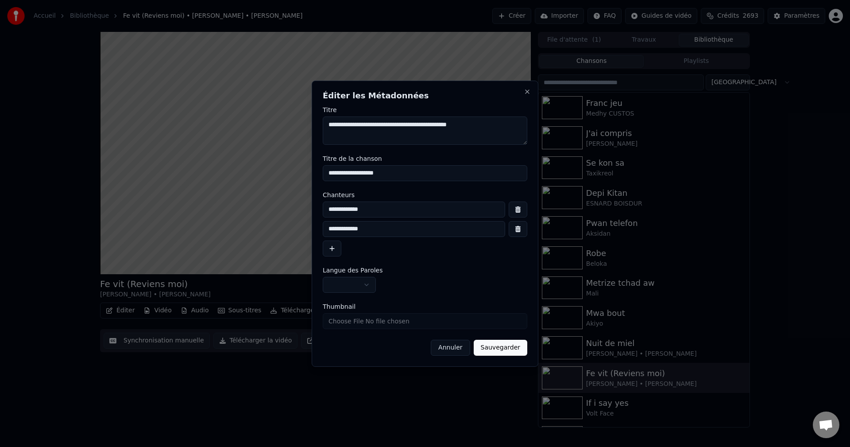
type textarea "**********"
click at [351, 285] on body "**********" at bounding box center [425, 223] width 850 height 447
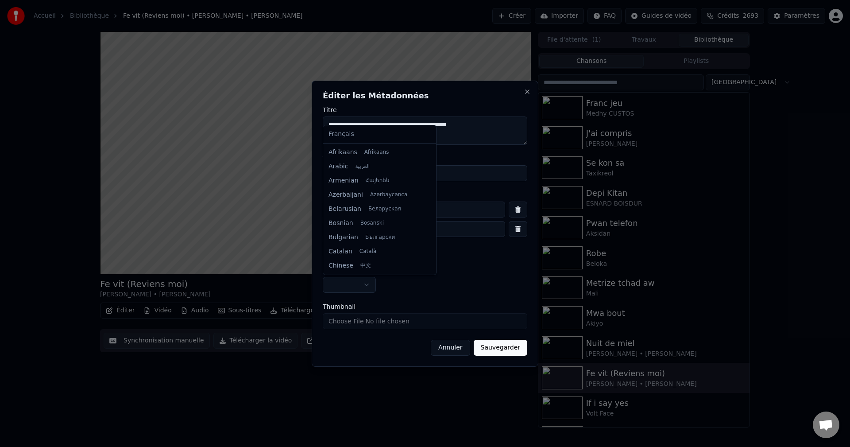
select select "**"
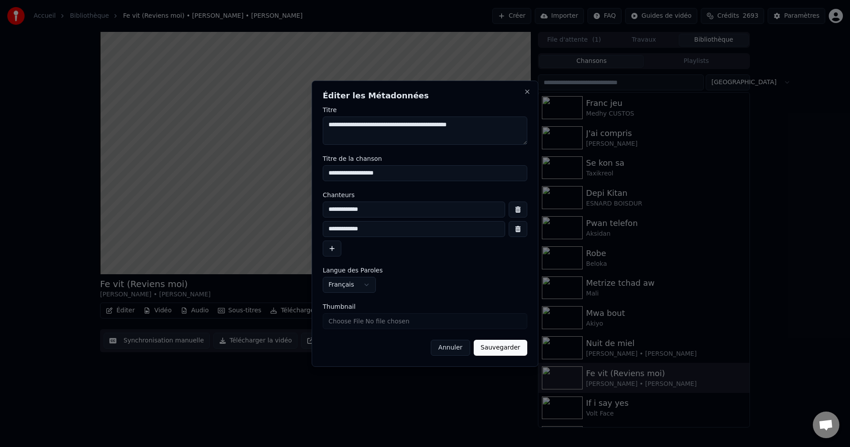
click at [511, 353] on button "Sauvegarder" at bounding box center [501, 348] width 54 height 16
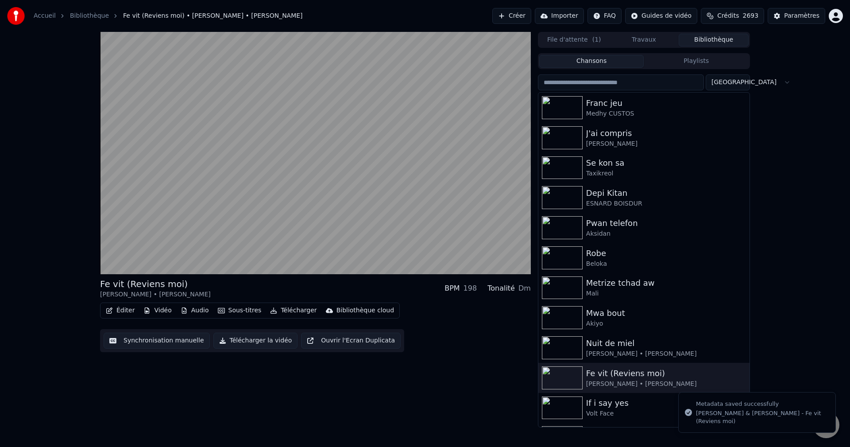
click at [289, 311] on button "Télécharger" at bounding box center [294, 310] width 54 height 12
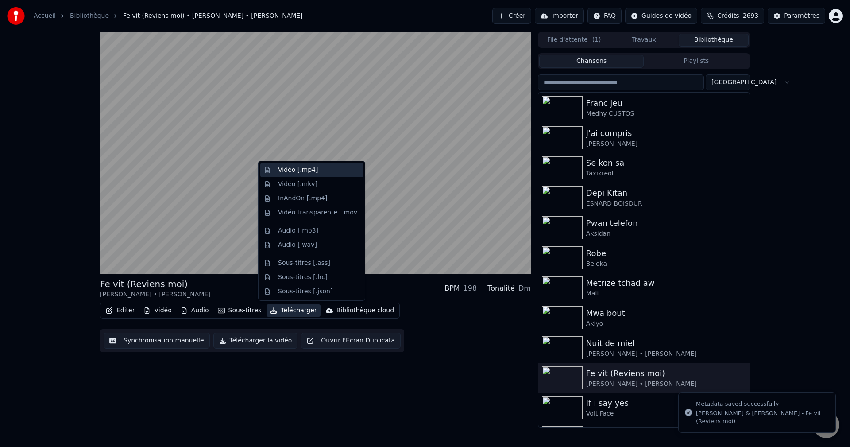
click at [304, 173] on div "Vidéo [.mp4]" at bounding box center [298, 170] width 40 height 9
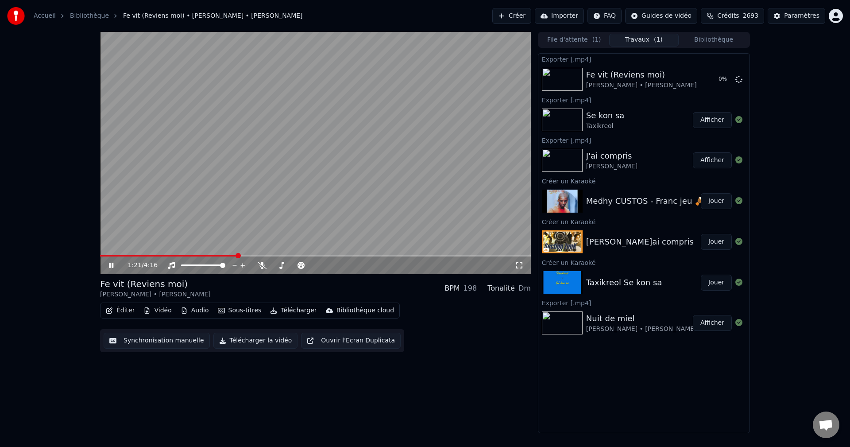
click at [708, 38] on button "Bibliothèque" at bounding box center [714, 40] width 70 height 13
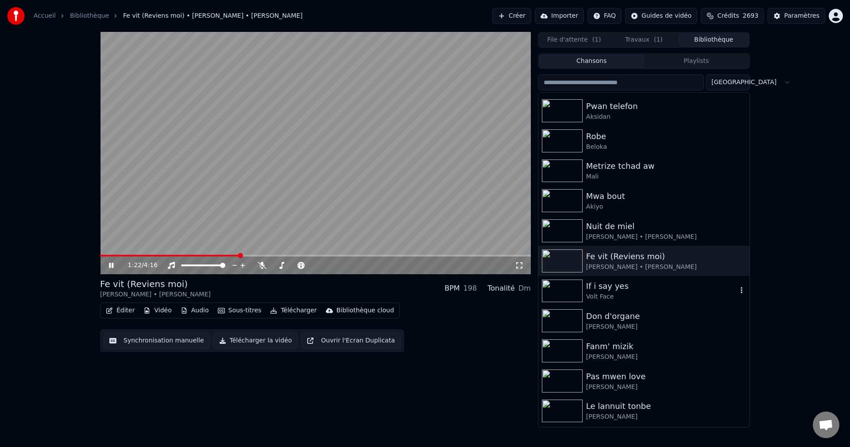
scroll to position [133, 0]
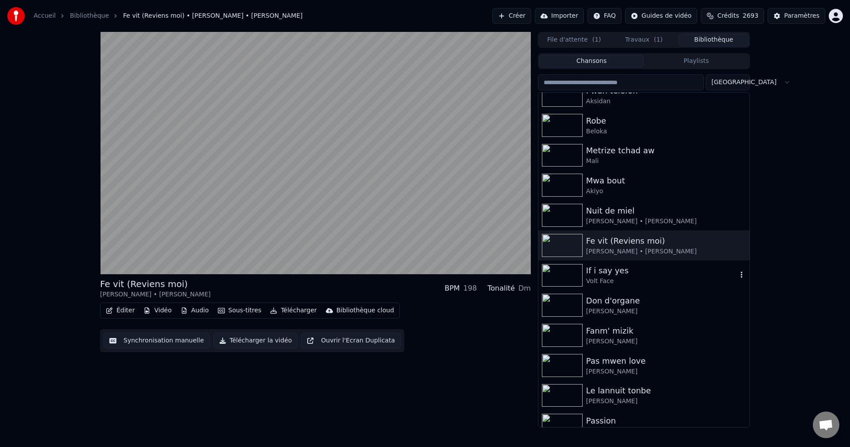
click at [601, 269] on div "If i say yes" at bounding box center [661, 270] width 151 height 12
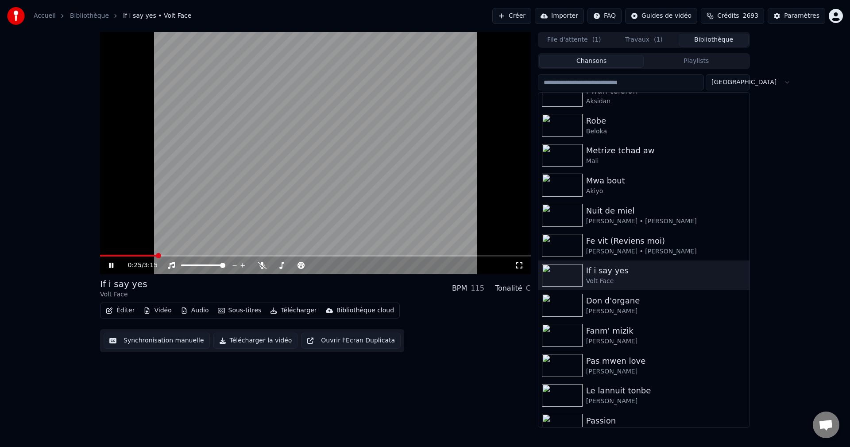
click at [302, 255] on span at bounding box center [315, 256] width 431 height 2
click at [264, 265] on icon at bounding box center [262, 265] width 9 height 7
click at [306, 254] on span at bounding box center [306, 255] width 5 height 5
click at [322, 255] on span at bounding box center [315, 256] width 431 height 2
click at [112, 264] on icon at bounding box center [111, 265] width 4 height 5
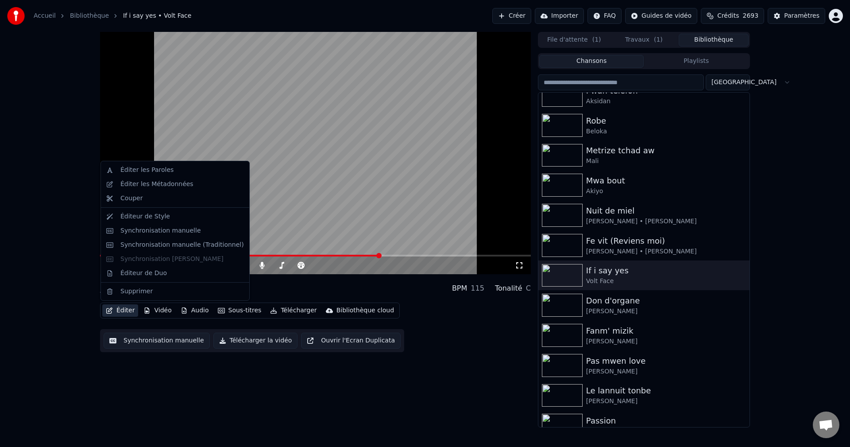
click at [123, 314] on button "Éditer" at bounding box center [120, 310] width 36 height 12
click at [180, 241] on div "Synchronisation manuelle (Traditionnel)" at bounding box center [182, 244] width 124 height 9
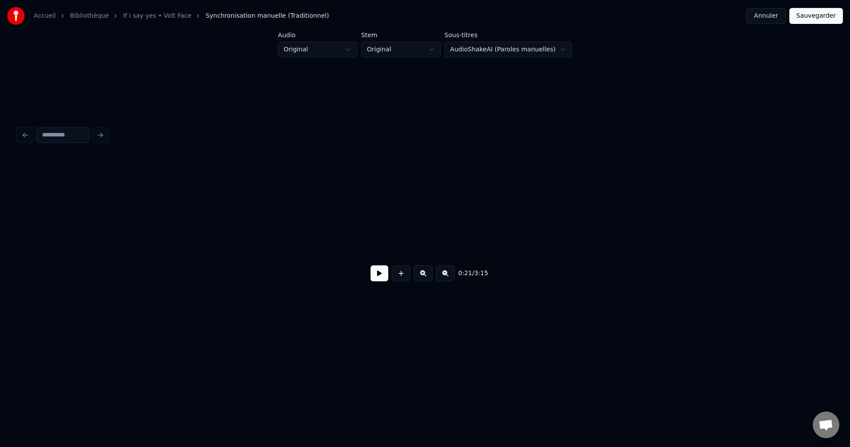
scroll to position [0, 2846]
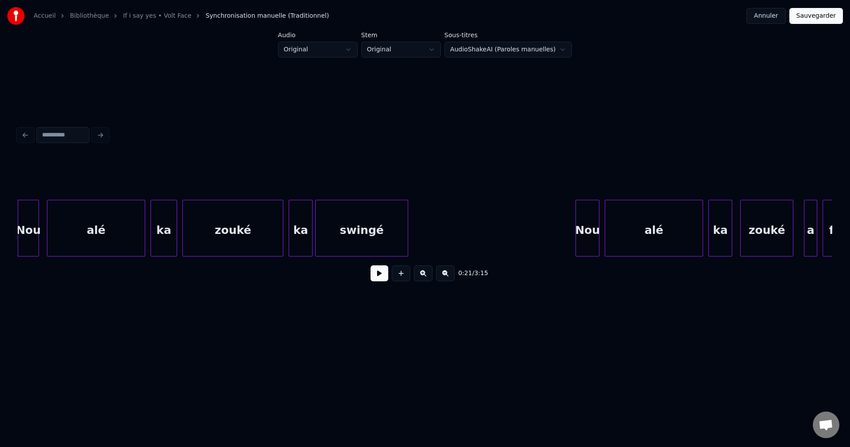
click at [374, 278] on button at bounding box center [380, 273] width 18 height 16
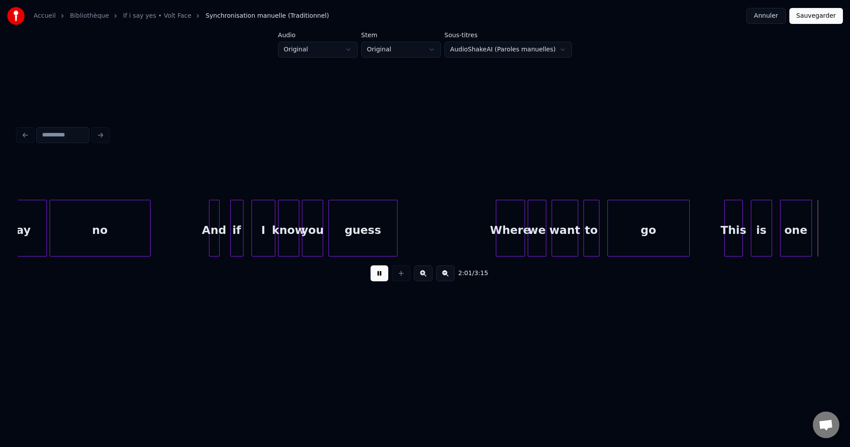
scroll to position [0, 16190]
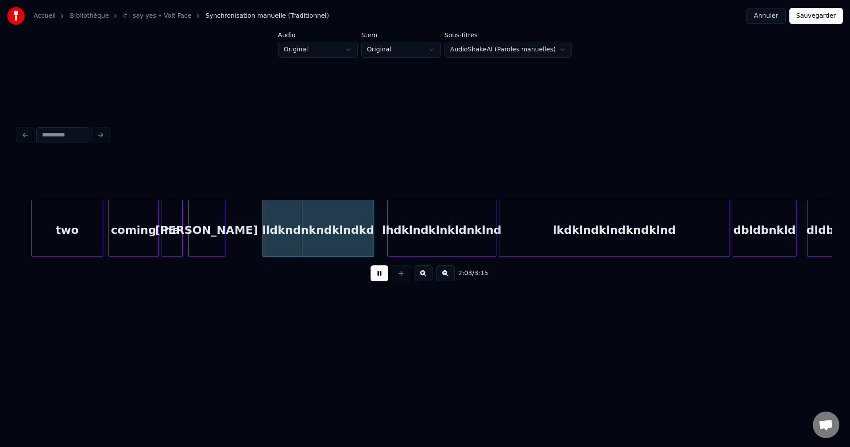
click at [442, 279] on button at bounding box center [445, 273] width 19 height 16
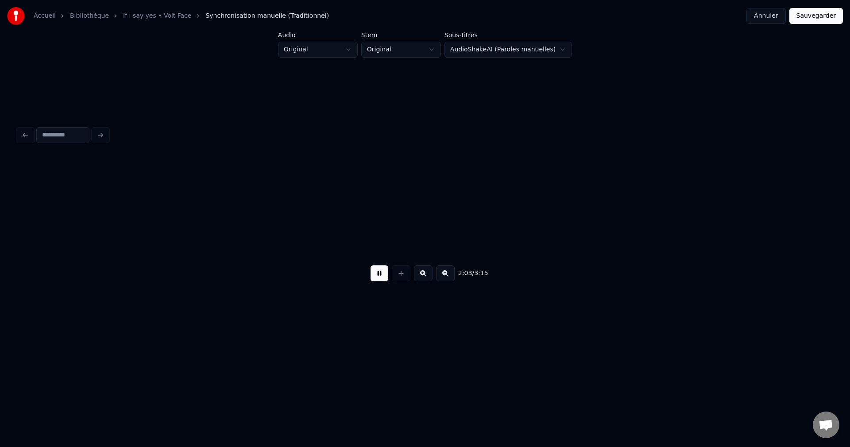
click at [442, 279] on button at bounding box center [445, 273] width 19 height 16
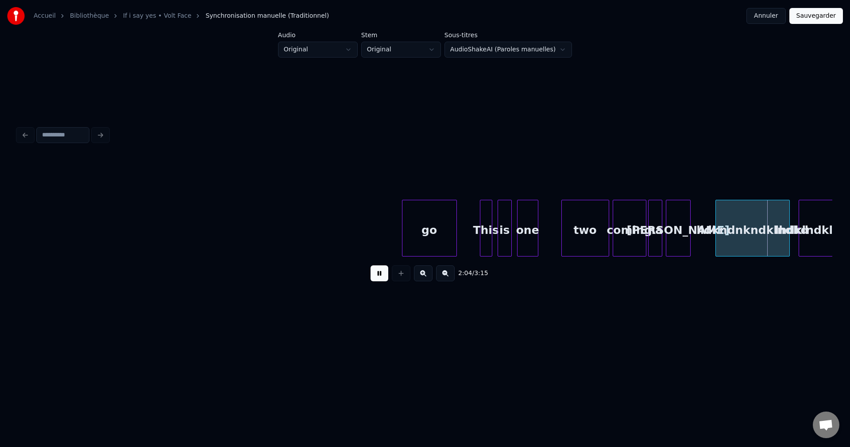
click at [442, 279] on button at bounding box center [445, 273] width 19 height 16
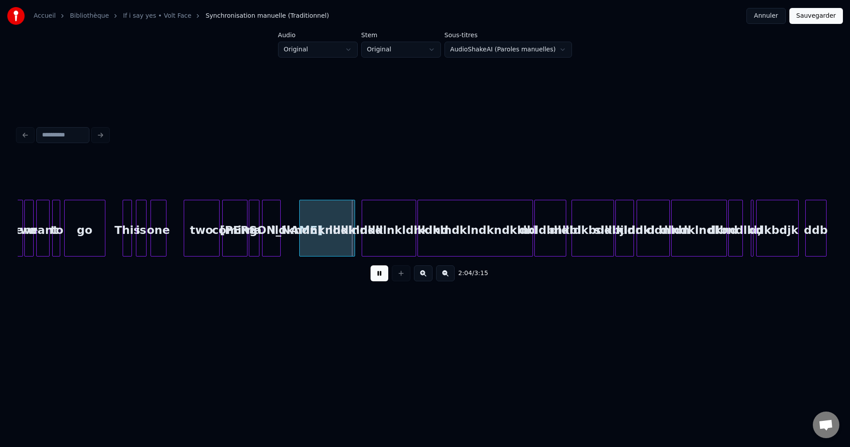
click at [442, 279] on button at bounding box center [445, 273] width 19 height 16
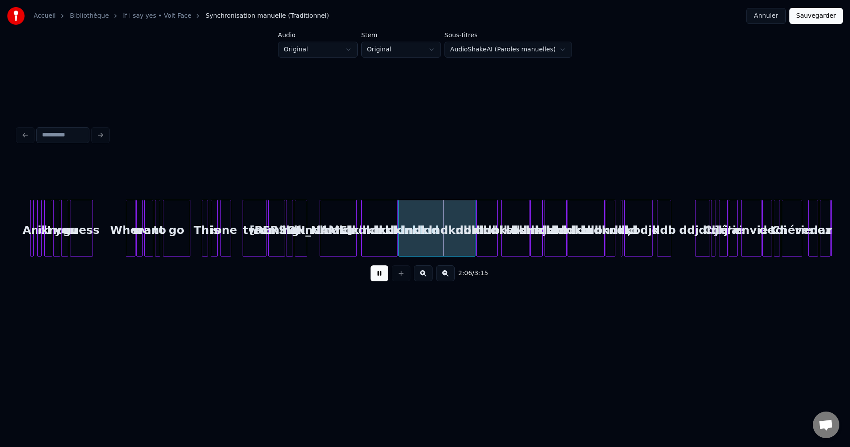
click at [204, 239] on div at bounding box center [203, 228] width 3 height 56
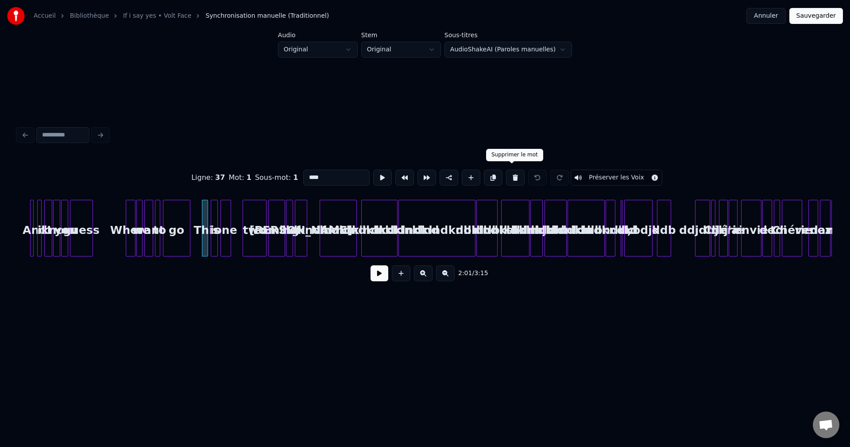
click at [515, 174] on button at bounding box center [515, 178] width 19 height 16
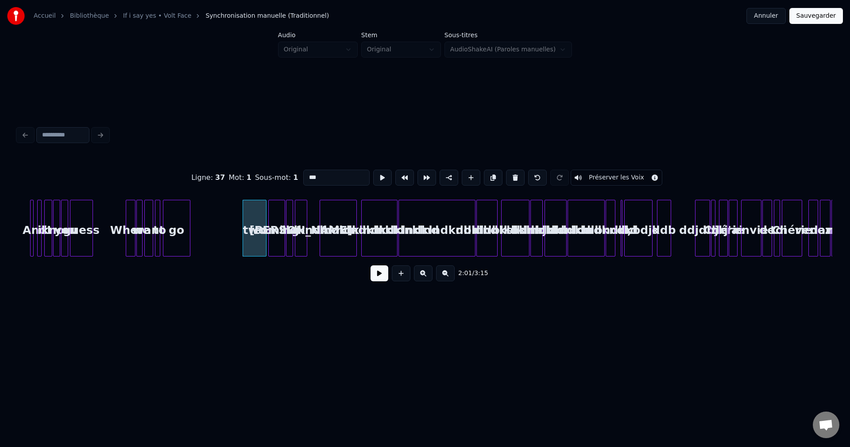
click at [515, 174] on button at bounding box center [515, 178] width 19 height 16
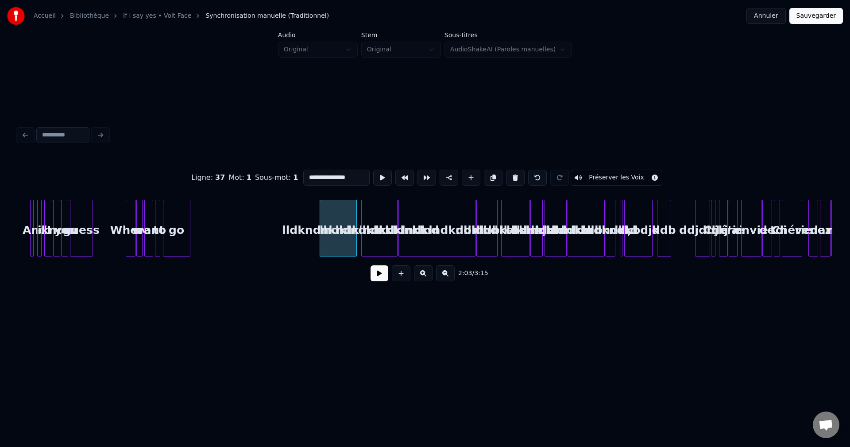
click at [515, 174] on button at bounding box center [515, 178] width 19 height 16
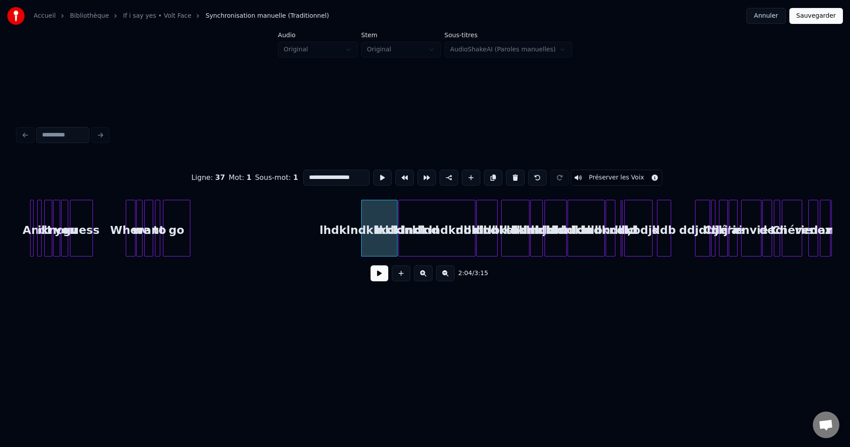
click at [515, 174] on button at bounding box center [515, 178] width 19 height 16
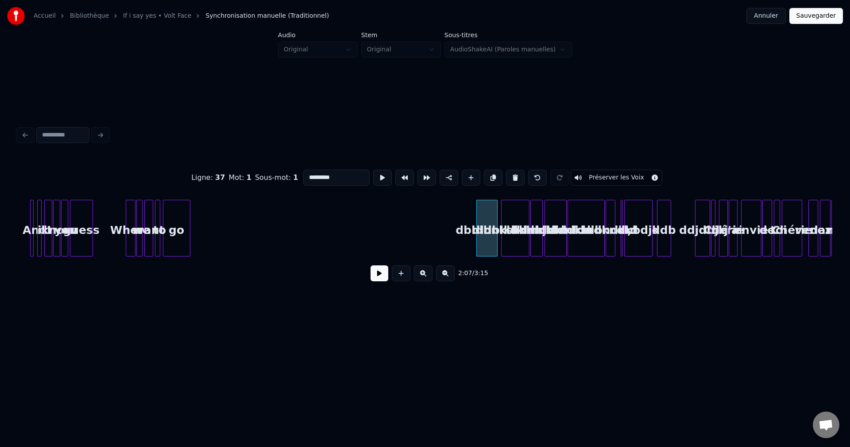
click at [515, 174] on button at bounding box center [515, 178] width 19 height 16
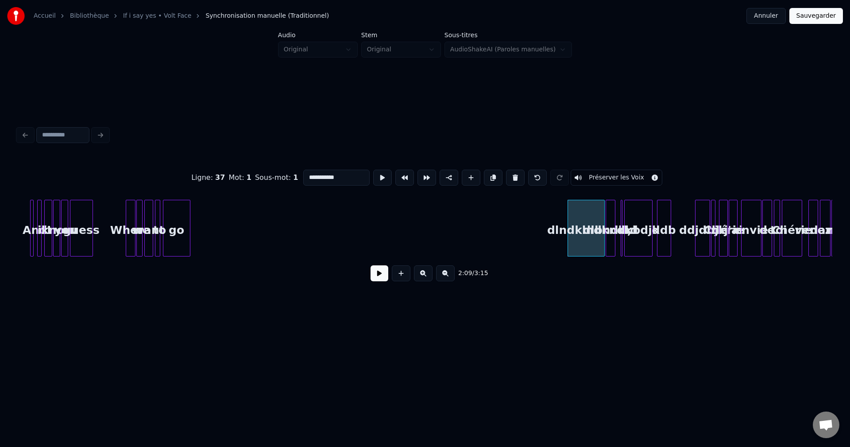
click at [515, 174] on button at bounding box center [515, 178] width 19 height 16
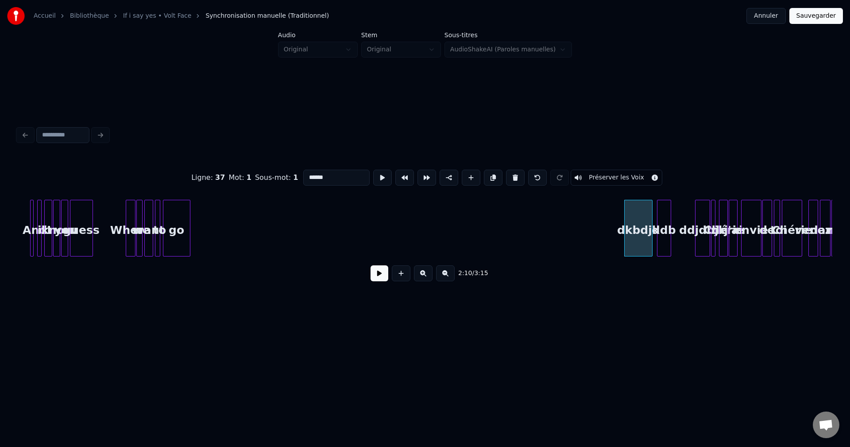
click at [515, 174] on button at bounding box center [515, 178] width 19 height 16
type input "*"
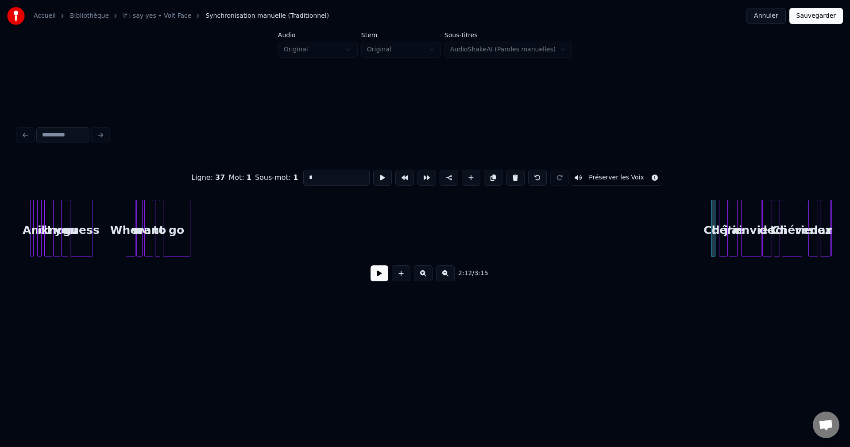
click at [421, 280] on button at bounding box center [423, 273] width 19 height 16
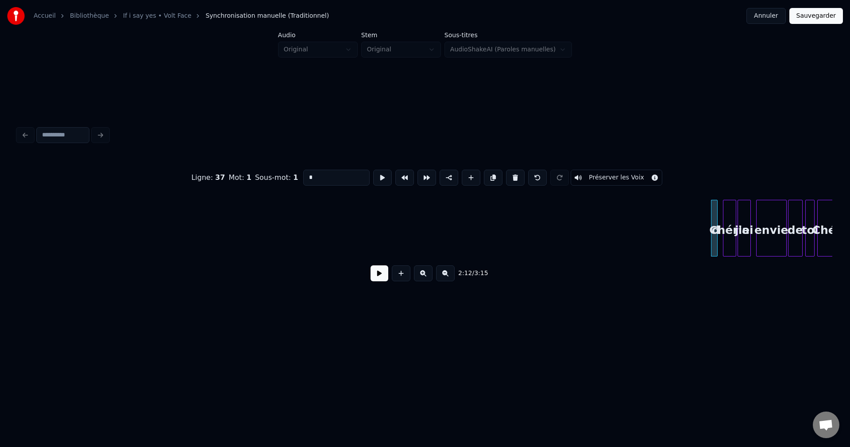
click at [421, 280] on button at bounding box center [423, 273] width 19 height 16
click at [421, 279] on button at bounding box center [423, 273] width 19 height 16
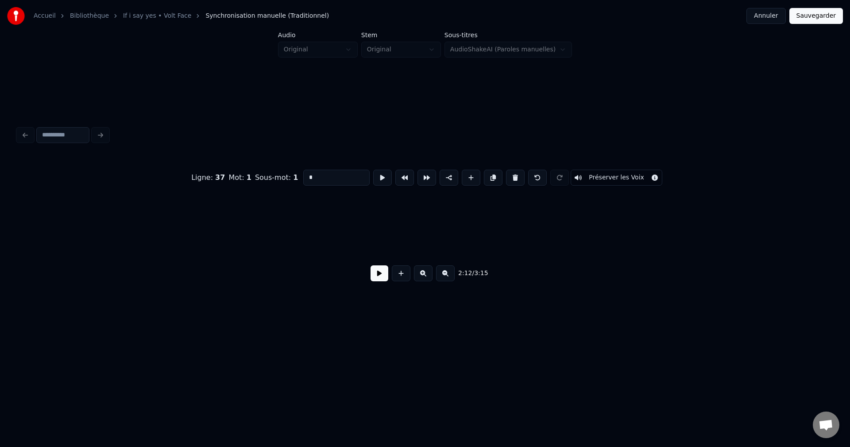
scroll to position [0, 19851]
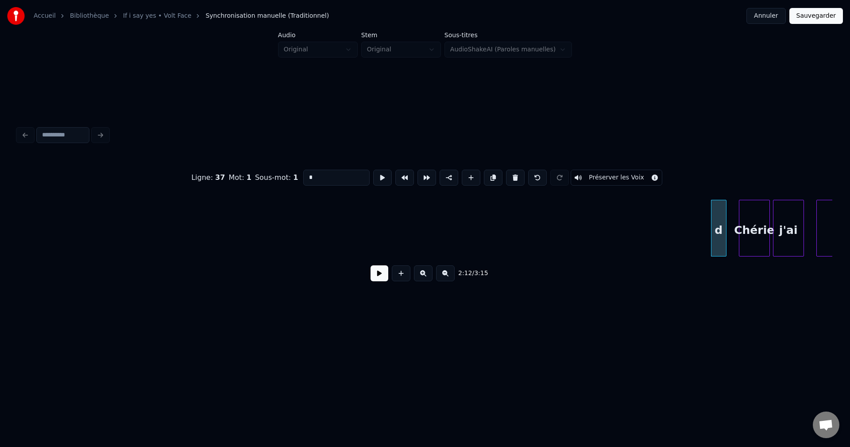
click at [384, 273] on button at bounding box center [380, 273] width 18 height 16
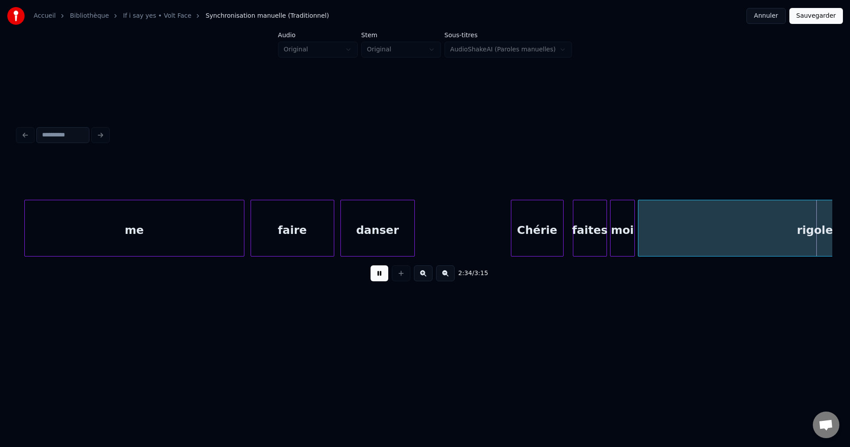
scroll to position [0, 23933]
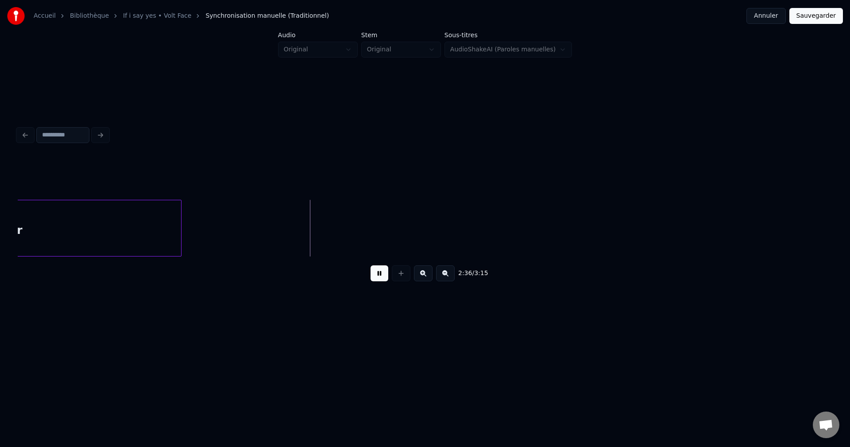
click at [450, 281] on button at bounding box center [445, 273] width 19 height 16
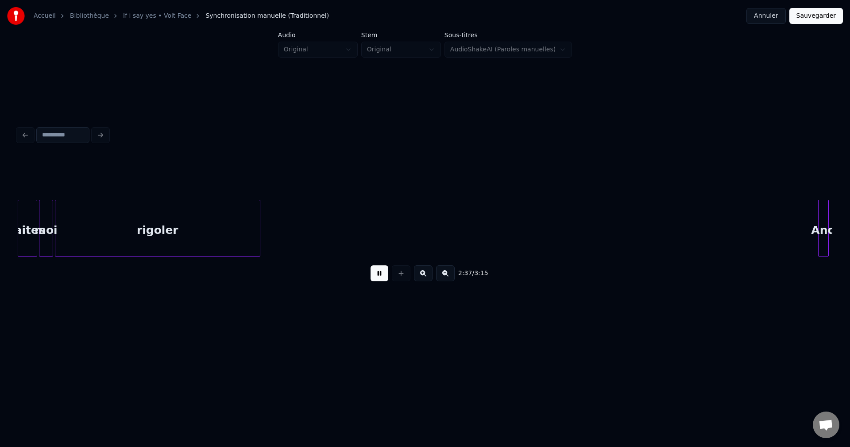
click at [450, 281] on button at bounding box center [445, 273] width 19 height 16
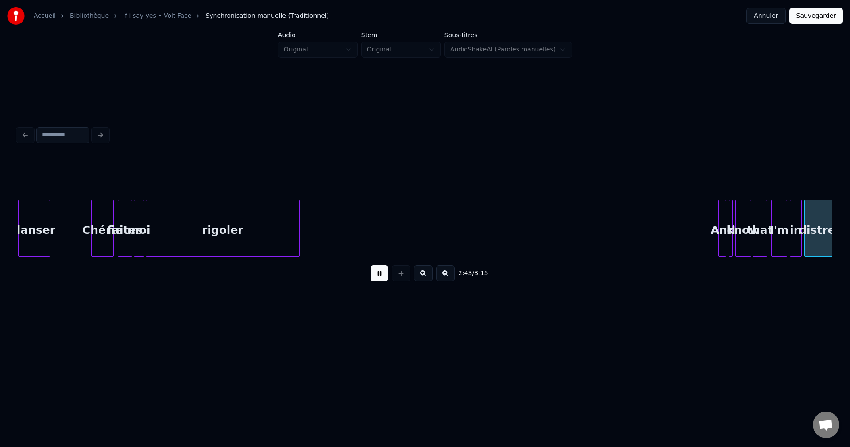
scroll to position [0, 10861]
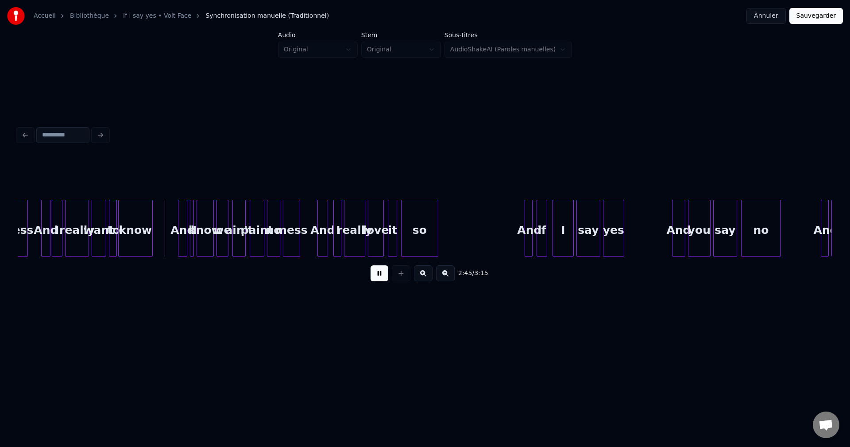
click at [375, 277] on button at bounding box center [380, 273] width 18 height 16
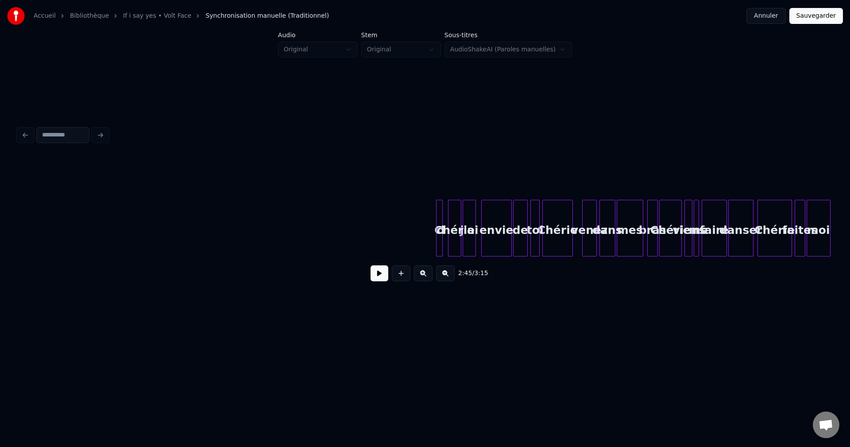
scroll to position [0, 8381]
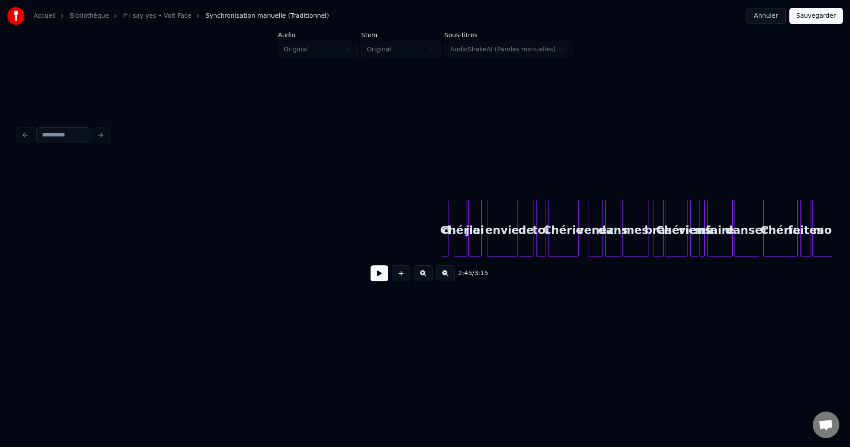
click at [378, 274] on button at bounding box center [380, 273] width 18 height 16
click at [444, 227] on div at bounding box center [443, 228] width 3 height 56
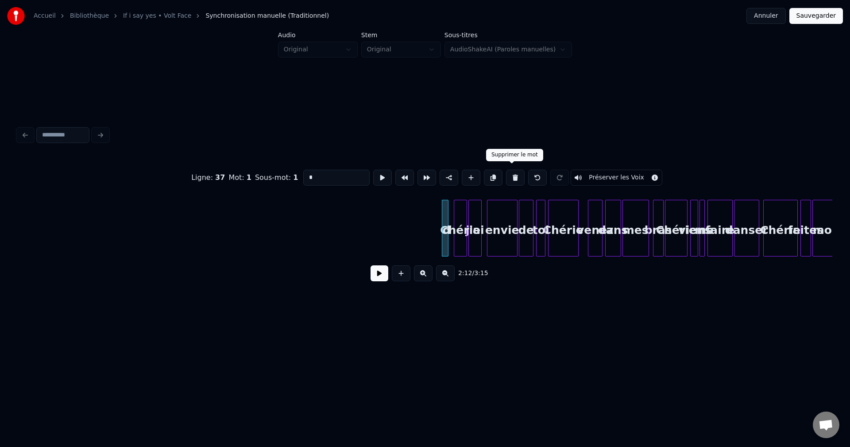
click at [515, 174] on button at bounding box center [515, 178] width 19 height 16
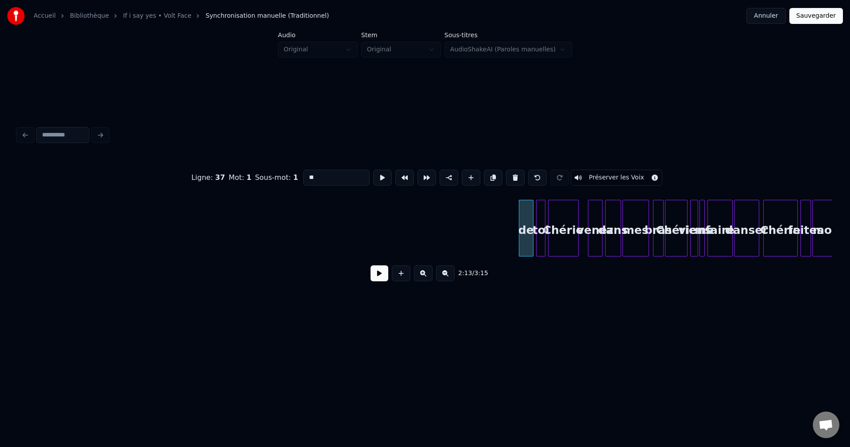
click at [515, 174] on button at bounding box center [515, 178] width 19 height 16
type input "*****"
click at [422, 276] on button at bounding box center [423, 273] width 19 height 16
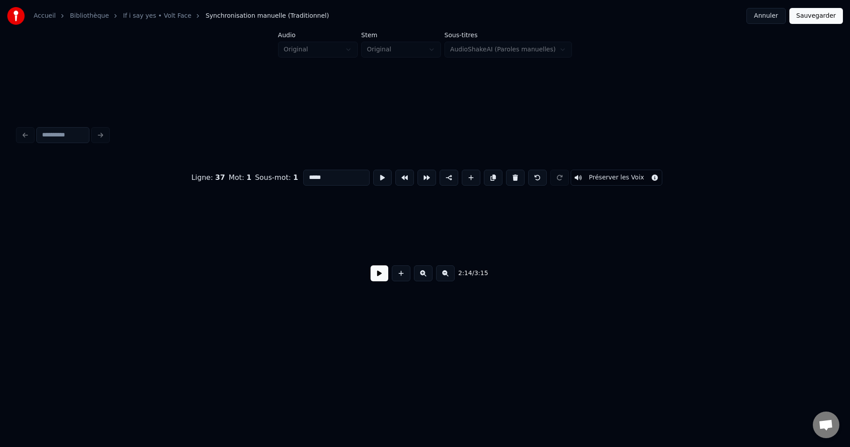
click at [422, 276] on button at bounding box center [423, 273] width 19 height 16
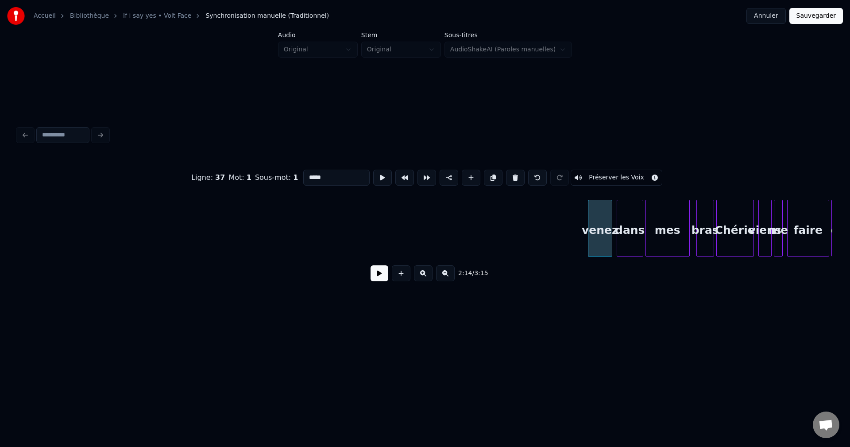
click at [422, 276] on button at bounding box center [423, 273] width 19 height 16
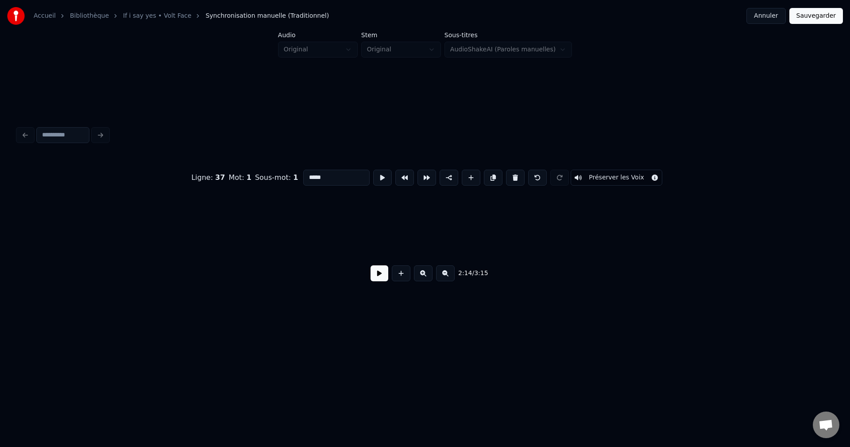
click at [422, 276] on button at bounding box center [423, 273] width 19 height 16
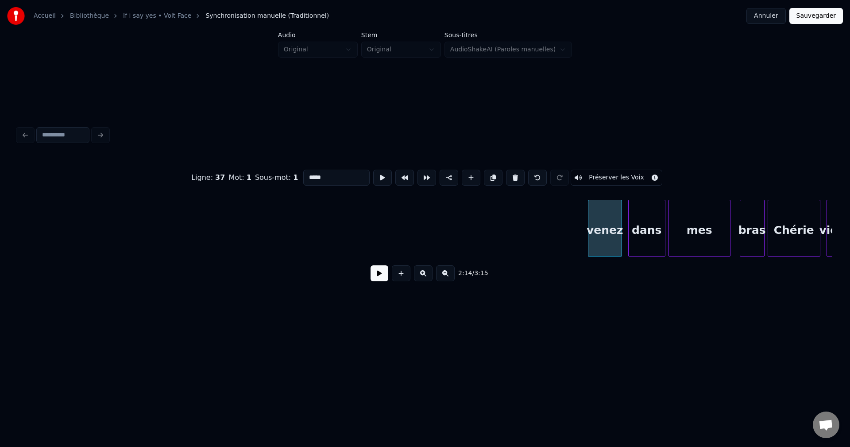
click at [376, 274] on button at bounding box center [380, 273] width 18 height 16
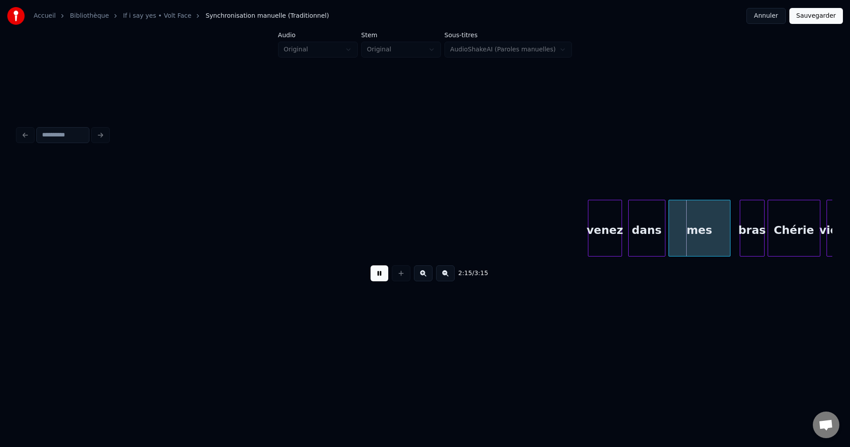
click at [378, 273] on button at bounding box center [380, 273] width 18 height 16
click at [590, 216] on div at bounding box center [590, 228] width 3 height 56
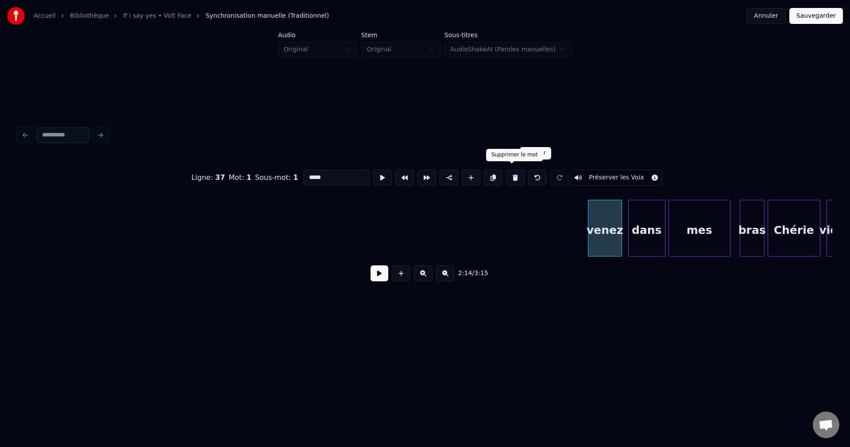
click at [513, 171] on button at bounding box center [515, 178] width 19 height 16
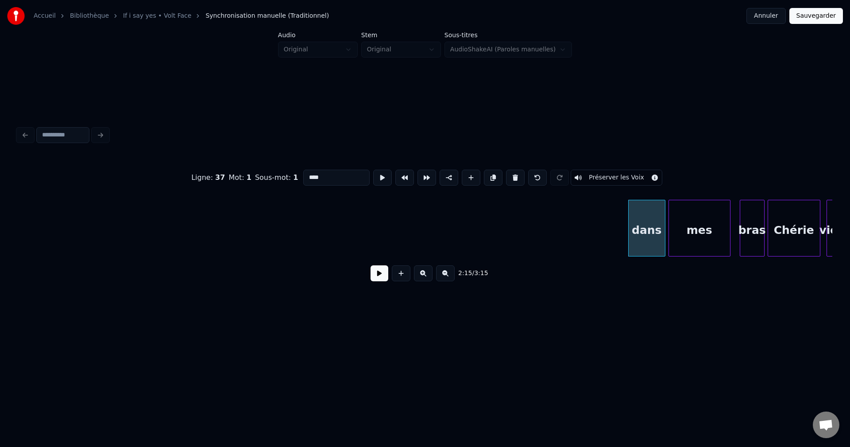
click at [513, 171] on button at bounding box center [515, 178] width 19 height 16
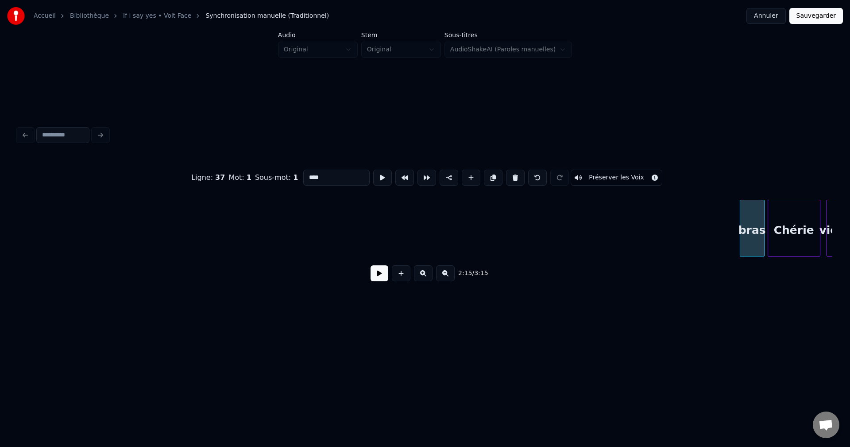
click at [513, 171] on button at bounding box center [515, 178] width 19 height 16
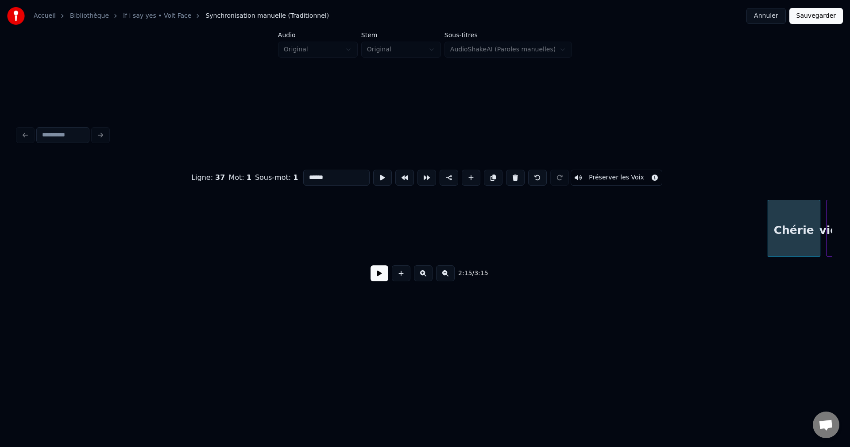
click at [513, 171] on button at bounding box center [515, 178] width 19 height 16
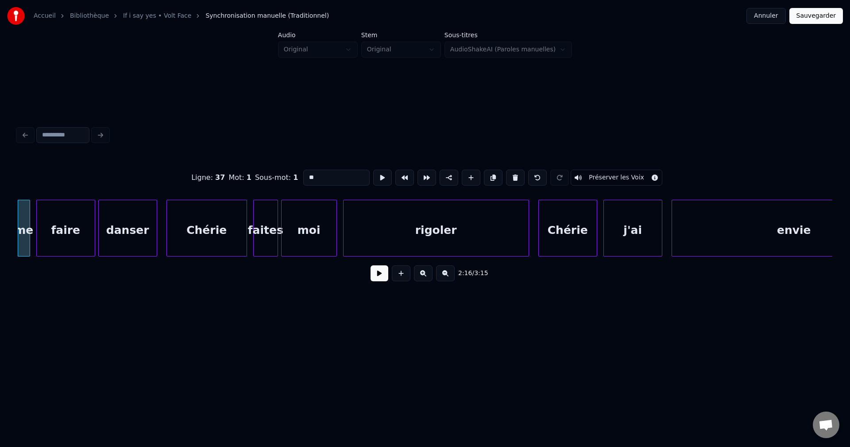
click at [513, 171] on button at bounding box center [515, 178] width 19 height 16
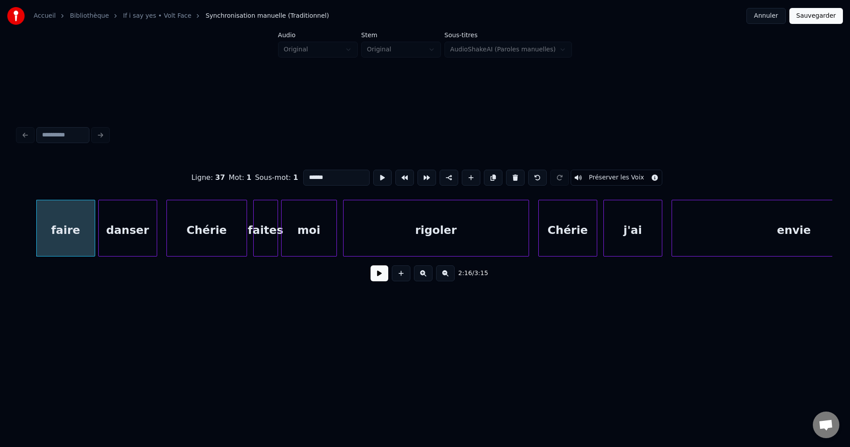
click at [513, 171] on button at bounding box center [515, 178] width 19 height 16
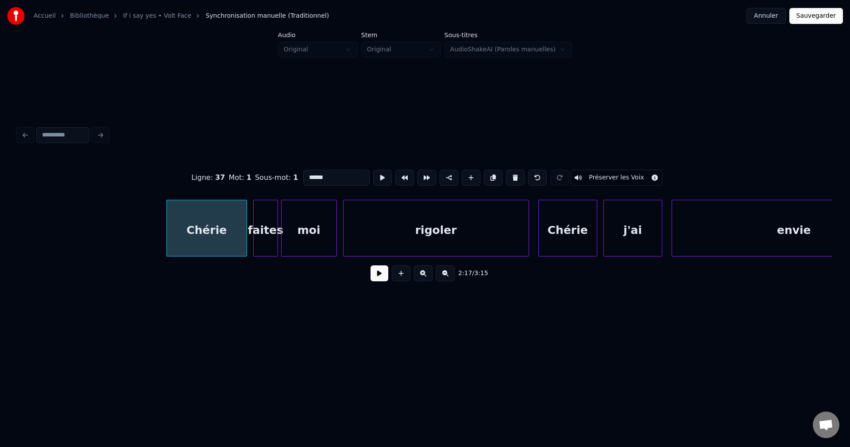
click at [513, 171] on button at bounding box center [515, 178] width 19 height 16
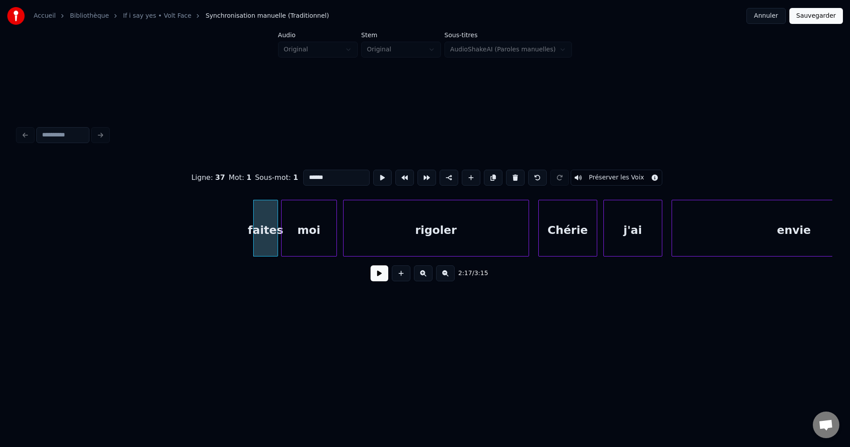
click at [513, 171] on button at bounding box center [515, 178] width 19 height 16
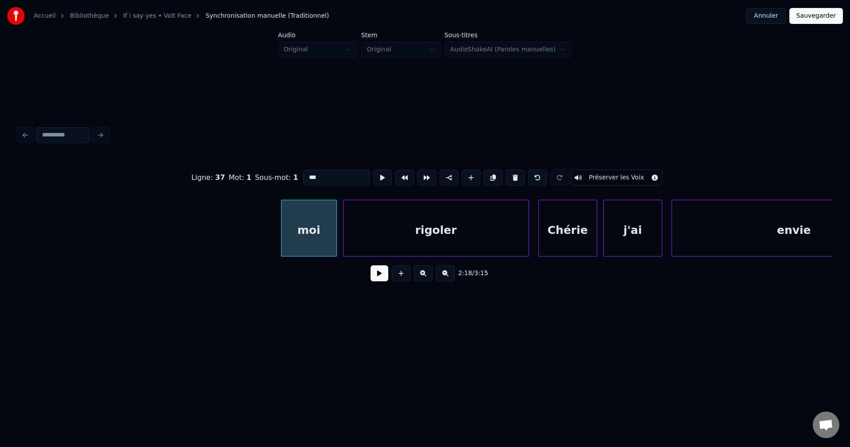
click at [513, 171] on button at bounding box center [515, 178] width 19 height 16
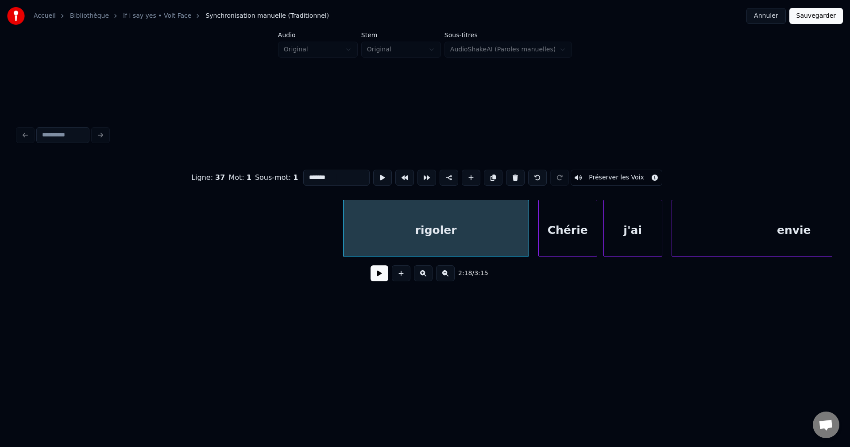
click at [513, 171] on button at bounding box center [515, 178] width 19 height 16
type input "******"
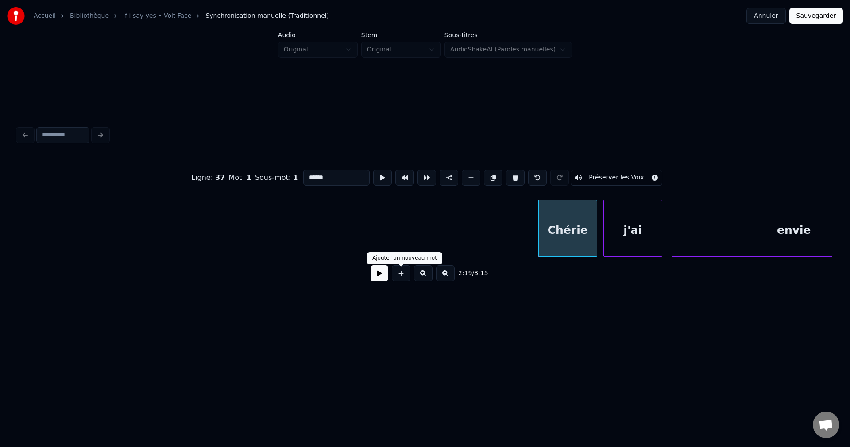
click at [382, 275] on button at bounding box center [380, 273] width 18 height 16
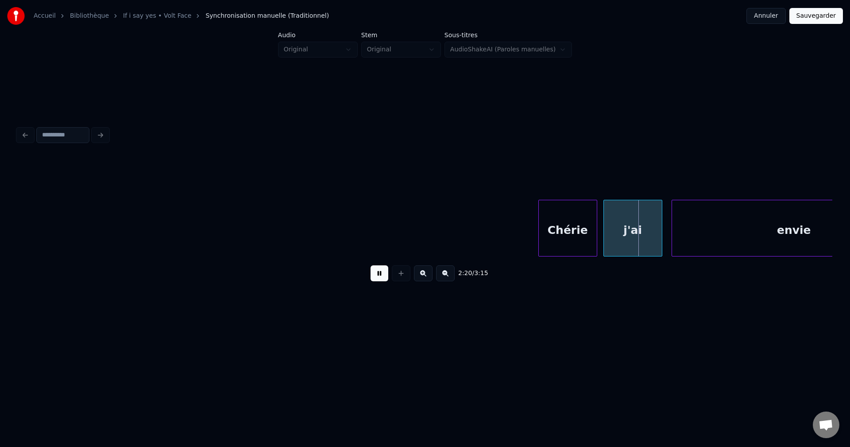
click at [382, 275] on button at bounding box center [380, 273] width 18 height 16
click at [388, 271] on button at bounding box center [380, 273] width 18 height 16
click at [382, 273] on button at bounding box center [380, 273] width 18 height 16
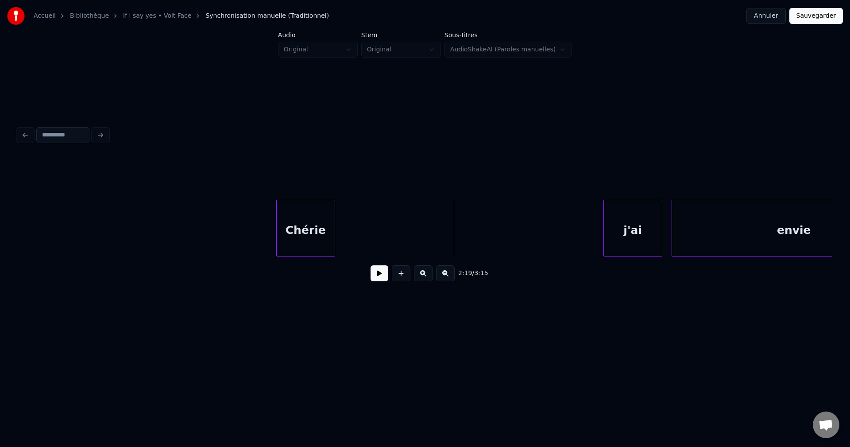
click at [309, 219] on div "Chérie" at bounding box center [306, 230] width 58 height 60
drag, startPoint x: 372, startPoint y: 274, endPoint x: 378, endPoint y: 274, distance: 6.2
click at [374, 274] on button at bounding box center [380, 273] width 18 height 16
click at [240, 218] on div "Chérie" at bounding box center [228, 230] width 58 height 60
click at [245, 220] on div "Chérie" at bounding box center [231, 230] width 58 height 60
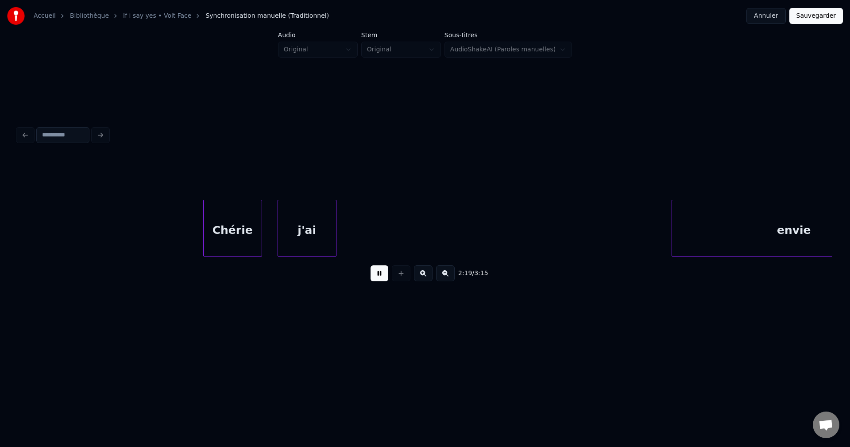
click at [316, 213] on div "j'ai" at bounding box center [307, 230] width 58 height 60
click at [243, 205] on div "Chérie" at bounding box center [233, 230] width 58 height 60
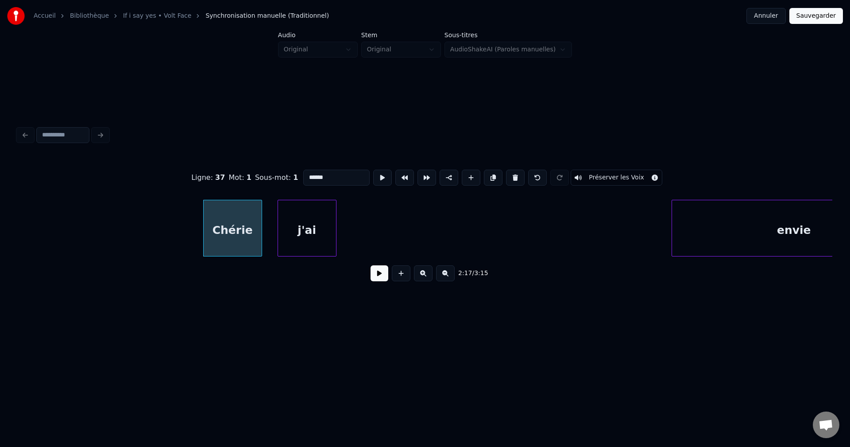
scroll to position [0, 21227]
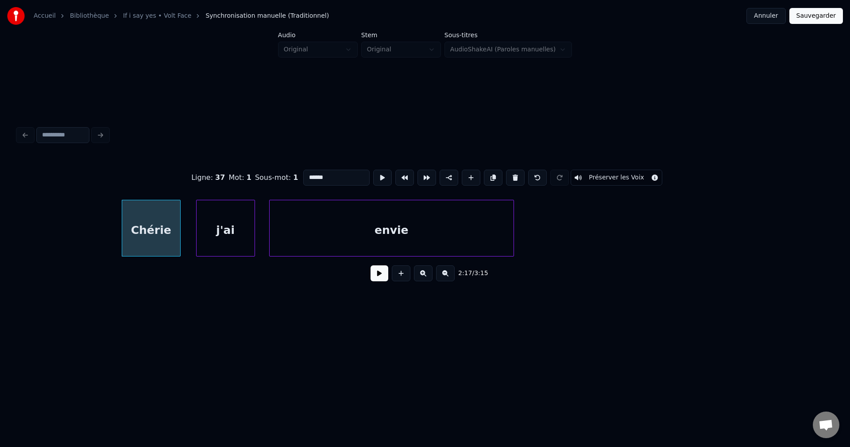
click at [388, 243] on div "envie" at bounding box center [392, 230] width 244 height 60
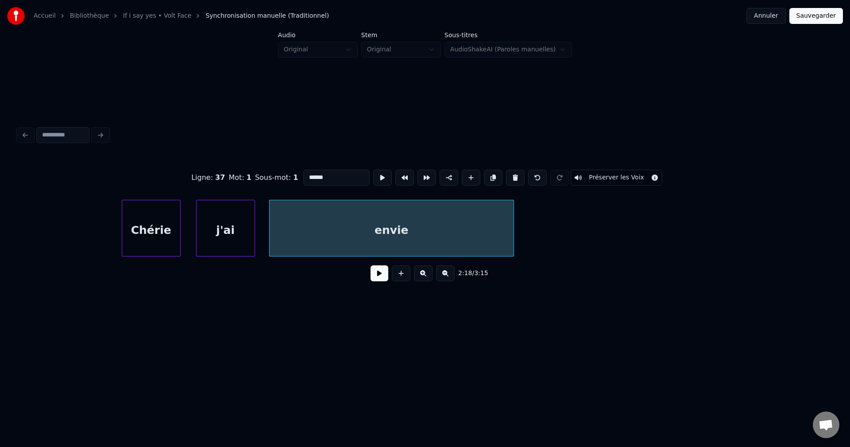
click at [382, 239] on div "envie" at bounding box center [392, 230] width 244 height 60
click at [514, 174] on button at bounding box center [515, 178] width 19 height 16
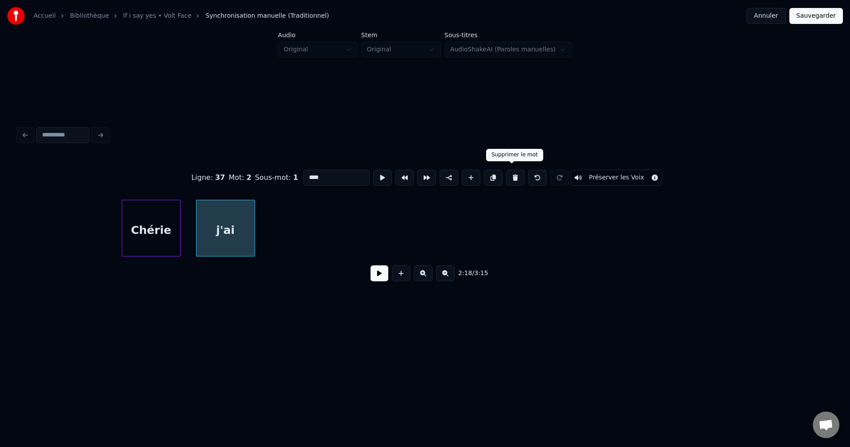
click at [513, 170] on button at bounding box center [515, 178] width 19 height 16
type input "******"
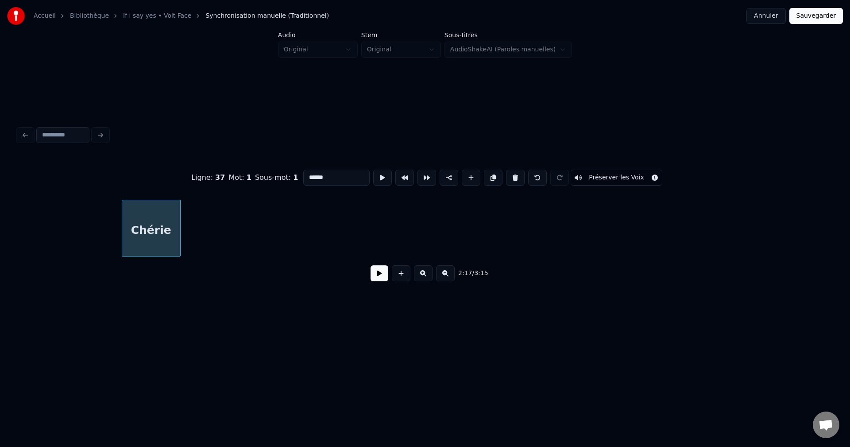
drag, startPoint x: 382, startPoint y: 280, endPoint x: 264, endPoint y: 255, distance: 120.9
click at [382, 279] on button at bounding box center [380, 273] width 18 height 16
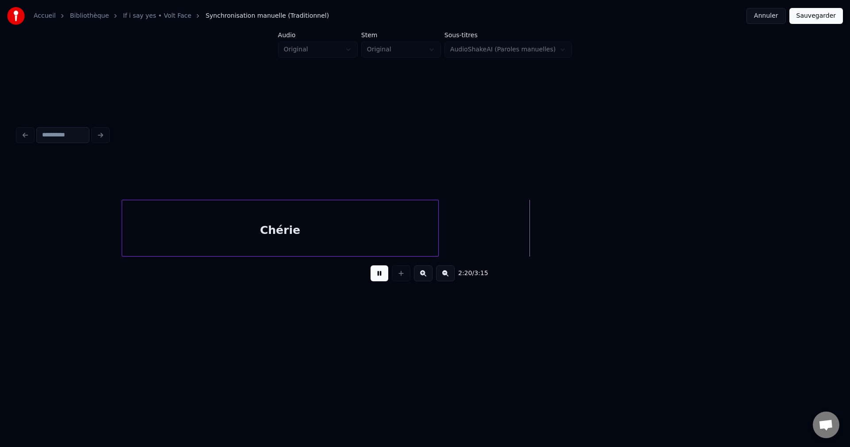
click at [438, 234] on div at bounding box center [437, 228] width 3 height 56
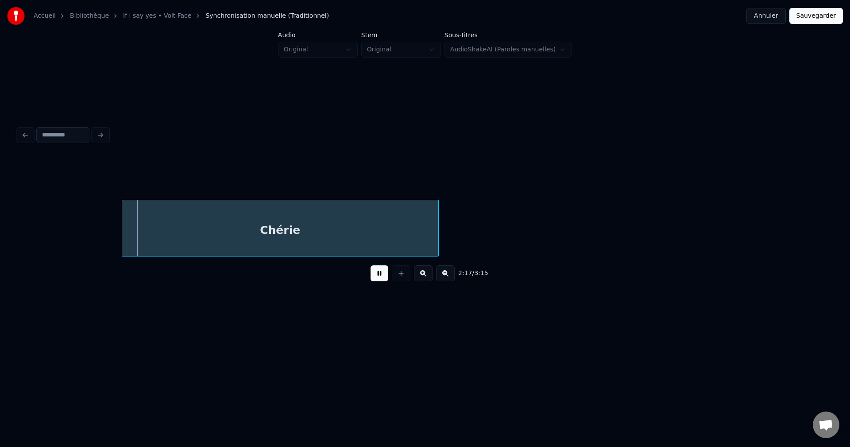
click at [327, 221] on div "Chérie" at bounding box center [280, 230] width 316 height 60
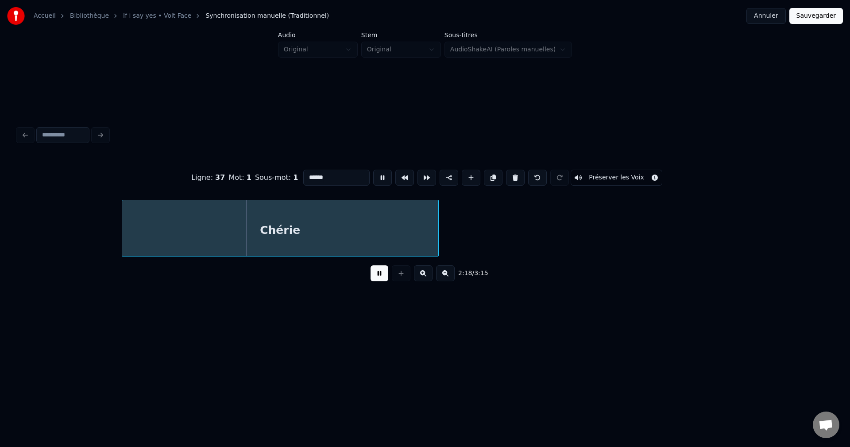
click at [331, 176] on input "******" at bounding box center [336, 178] width 66 height 16
type input "**********"
click at [375, 273] on button at bounding box center [380, 273] width 18 height 16
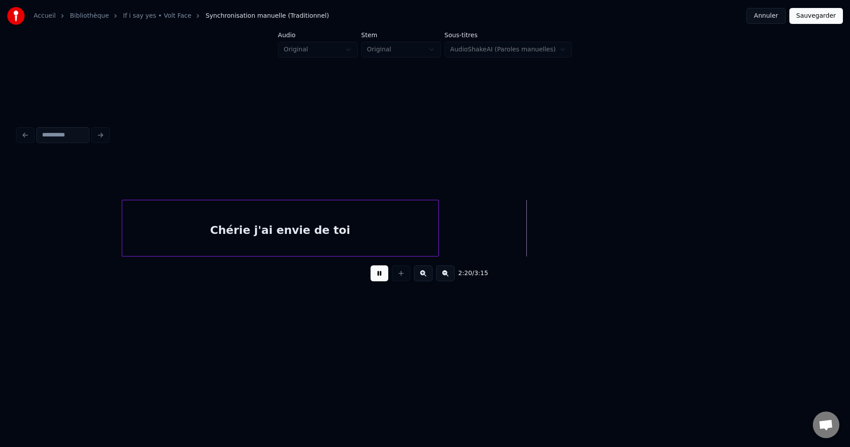
click at [413, 225] on div "Chérie j'ai envie de toi" at bounding box center [280, 230] width 316 height 60
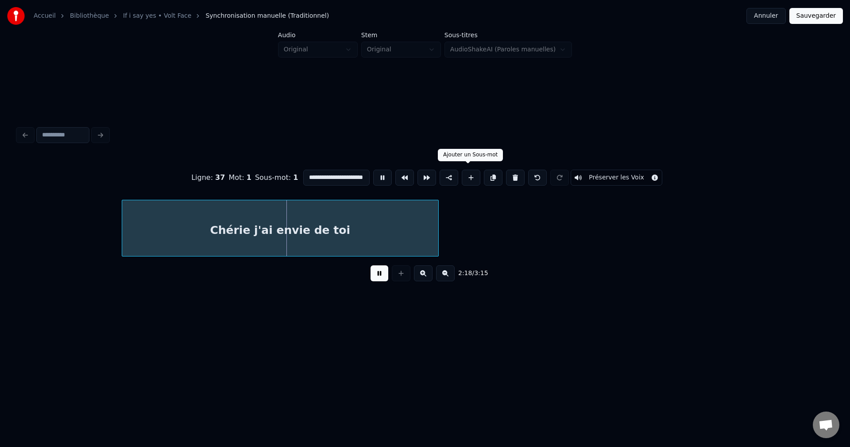
click at [474, 175] on button at bounding box center [471, 178] width 19 height 16
click at [451, 218] on div "<>" at bounding box center [471, 230] width 60 height 60
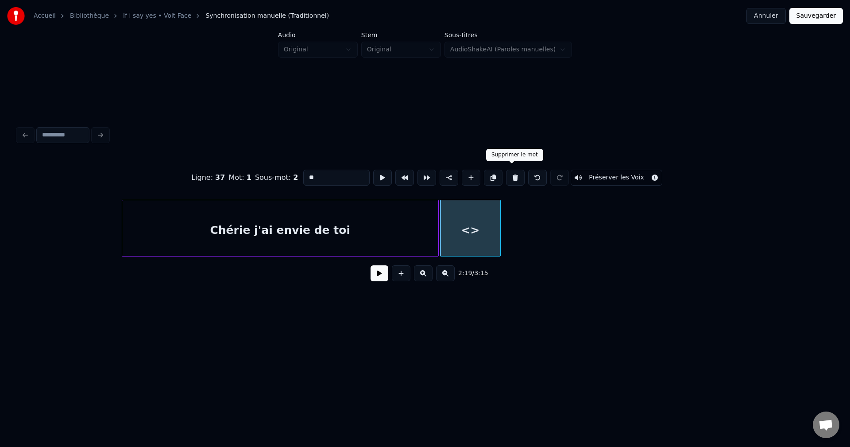
click at [509, 176] on button at bounding box center [515, 178] width 19 height 16
type input "**********"
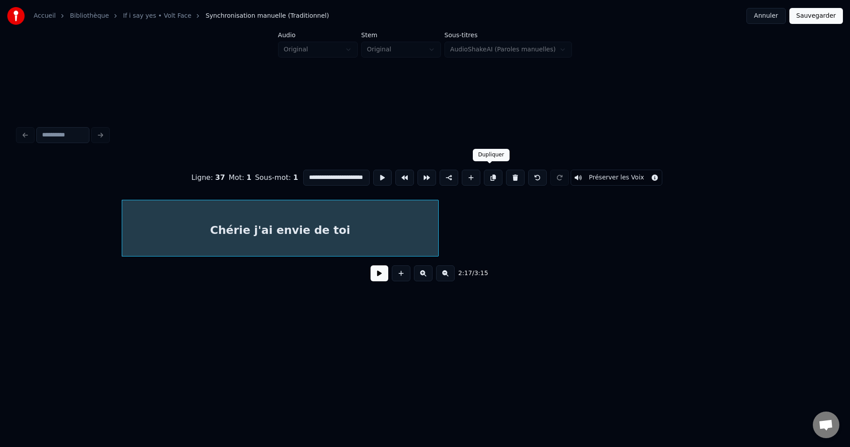
click at [488, 174] on button at bounding box center [493, 178] width 19 height 16
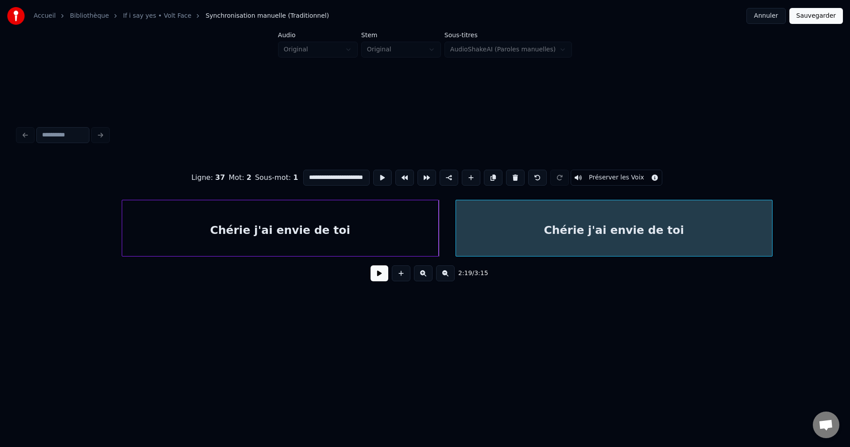
click at [488, 210] on div "Chérie j'ai envie de toi" at bounding box center [614, 230] width 316 height 60
click at [384, 281] on button at bounding box center [380, 273] width 18 height 16
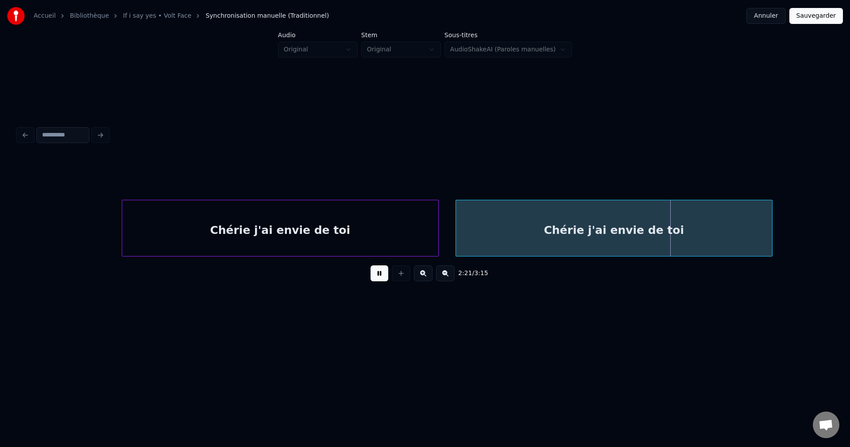
click at [506, 233] on div "Chérie j'ai envie de toi" at bounding box center [614, 230] width 316 height 60
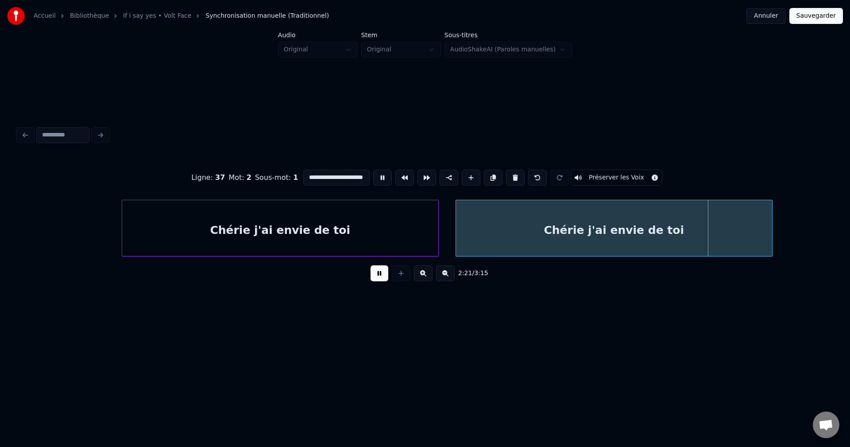
drag, startPoint x: 365, startPoint y: 174, endPoint x: 248, endPoint y: 178, distance: 117.9
click at [248, 178] on div "**********" at bounding box center [425, 177] width 815 height 44
click at [325, 174] on input "**********" at bounding box center [336, 178] width 66 height 16
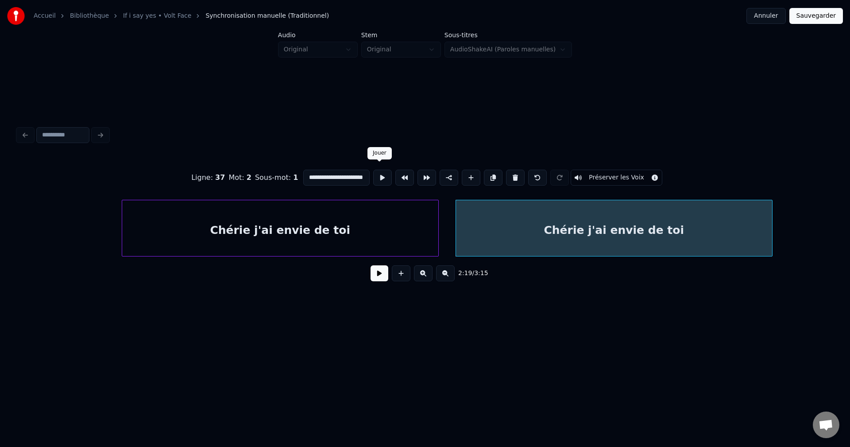
drag, startPoint x: 325, startPoint y: 174, endPoint x: 420, endPoint y: 196, distance: 97.7
click at [420, 196] on div "**********" at bounding box center [425, 222] width 815 height 135
type input "**********"
click at [380, 281] on button at bounding box center [380, 273] width 18 height 16
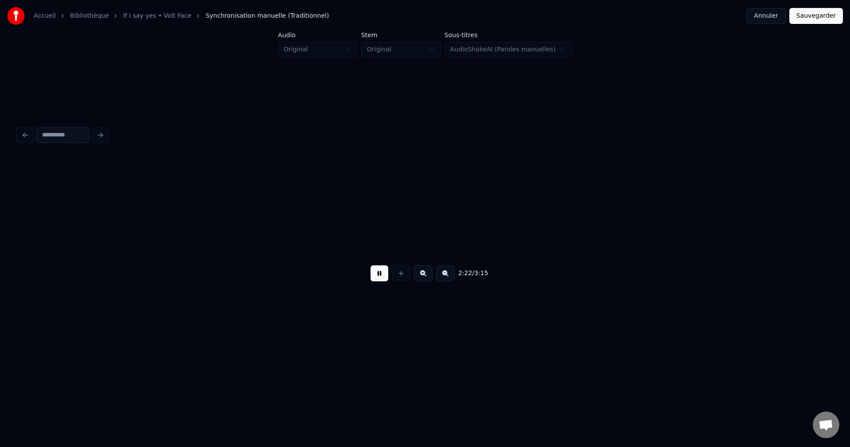
scroll to position [0, 22044]
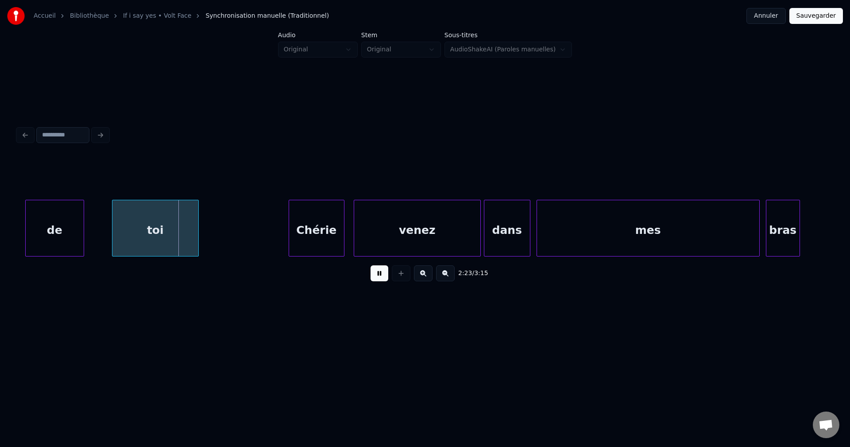
click at [384, 279] on button at bounding box center [380, 273] width 18 height 16
click at [63, 238] on div "de" at bounding box center [55, 230] width 58 height 60
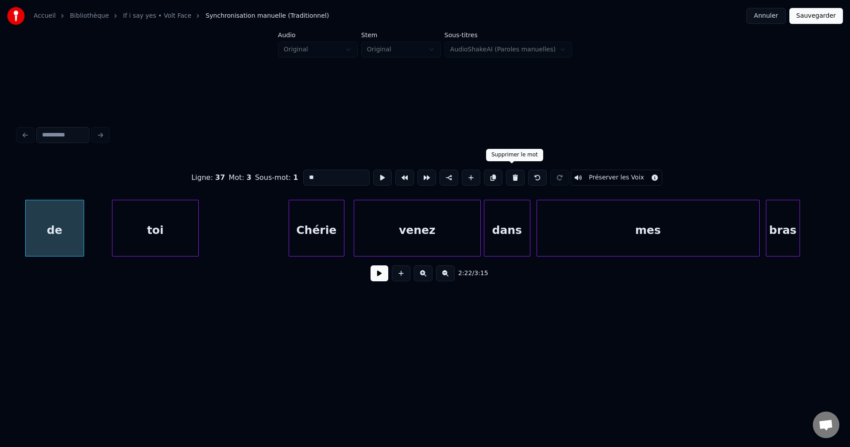
click at [514, 170] on button at bounding box center [515, 178] width 19 height 16
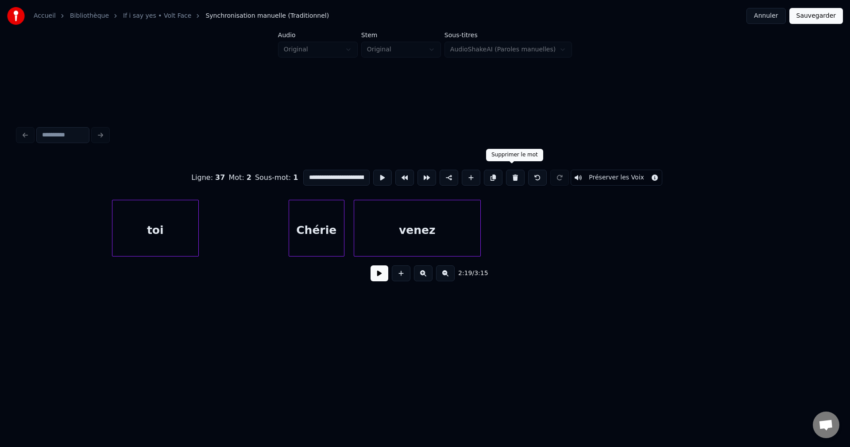
scroll to position [0, 21665]
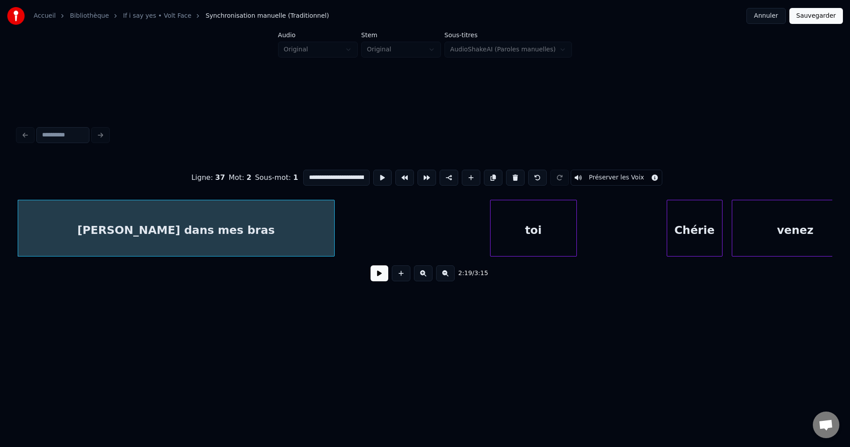
click at [513, 223] on div "toi" at bounding box center [534, 230] width 86 height 60
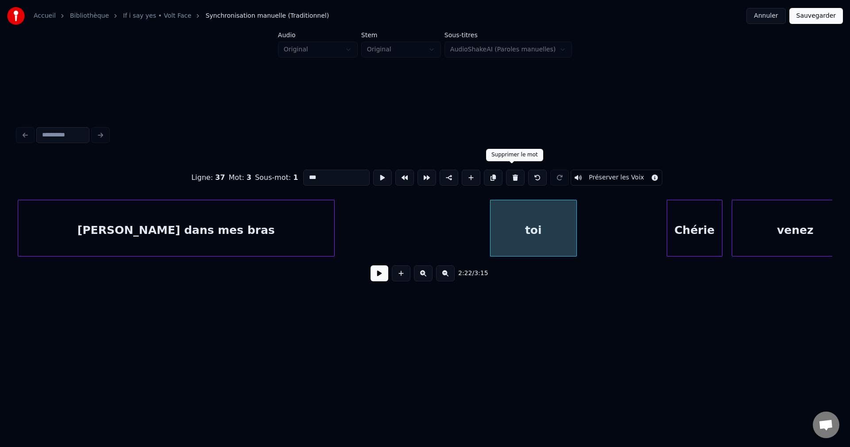
click at [515, 174] on button at bounding box center [515, 178] width 19 height 16
type input "**********"
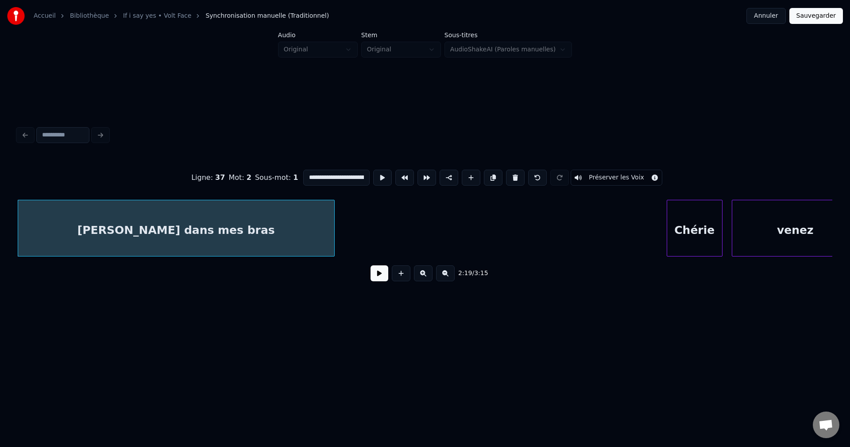
click at [381, 281] on button at bounding box center [380, 273] width 18 height 16
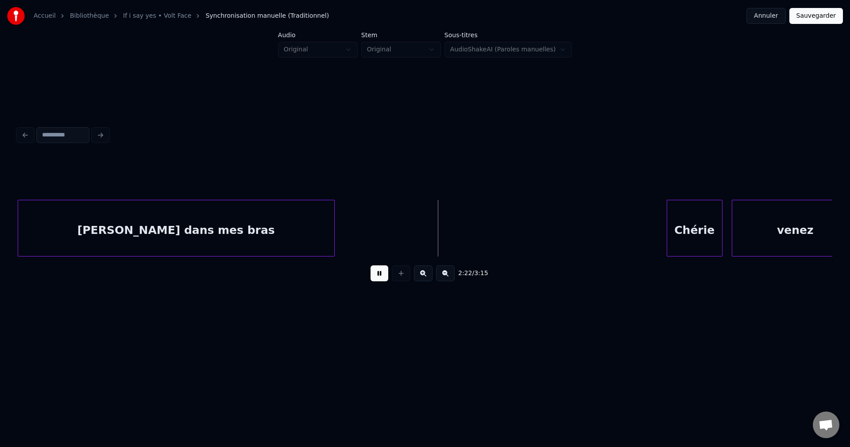
click at [322, 231] on div "[PERSON_NAME] dans mes bras" at bounding box center [176, 230] width 316 height 60
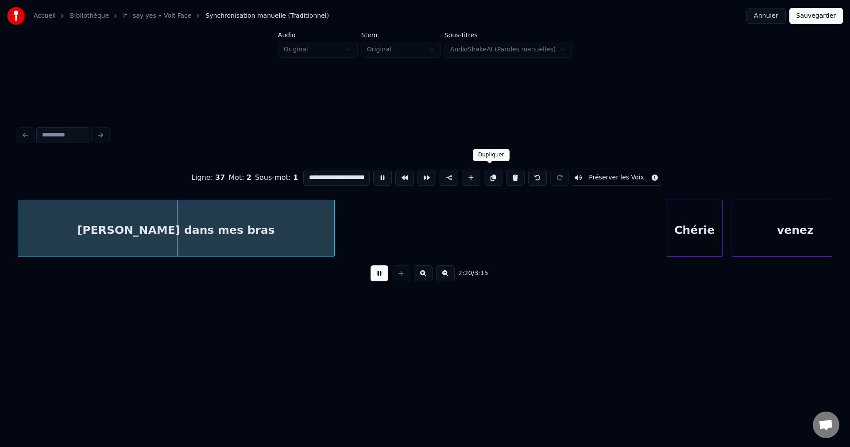
click at [493, 173] on button at bounding box center [493, 178] width 19 height 16
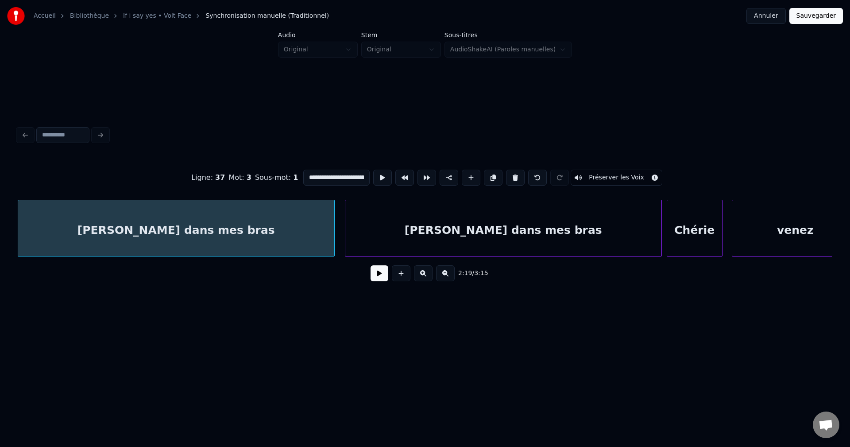
click at [414, 228] on div "[PERSON_NAME] dans mes bras" at bounding box center [503, 230] width 316 height 60
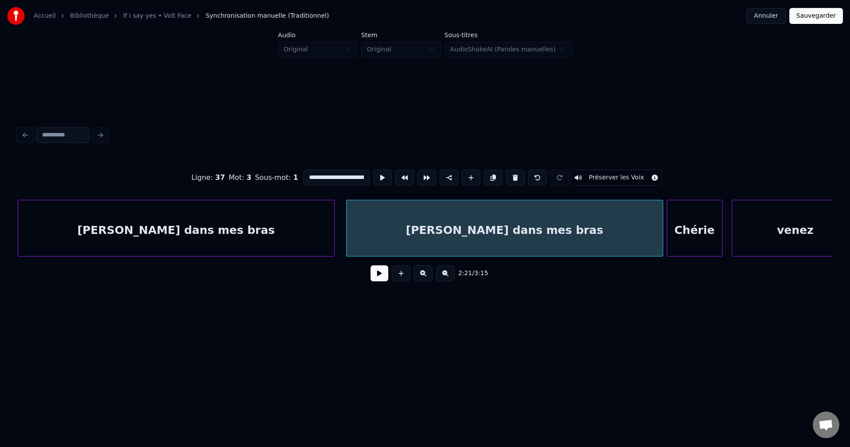
click at [382, 279] on button at bounding box center [380, 273] width 18 height 16
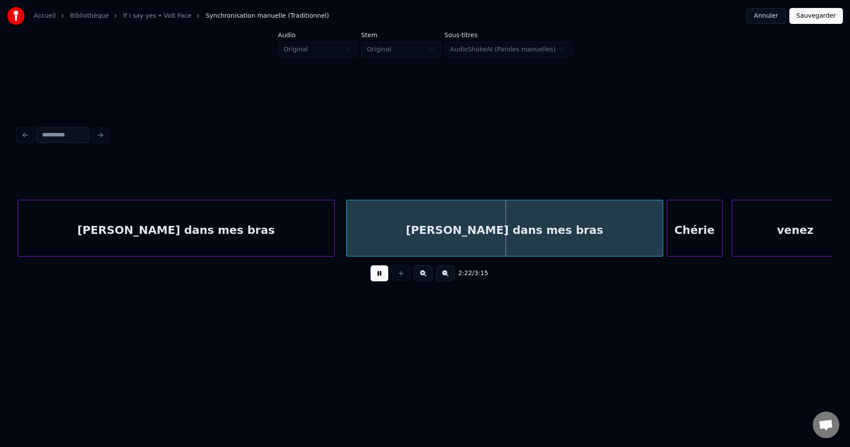
click at [420, 239] on div "[PERSON_NAME] dans mes bras" at bounding box center [505, 230] width 316 height 60
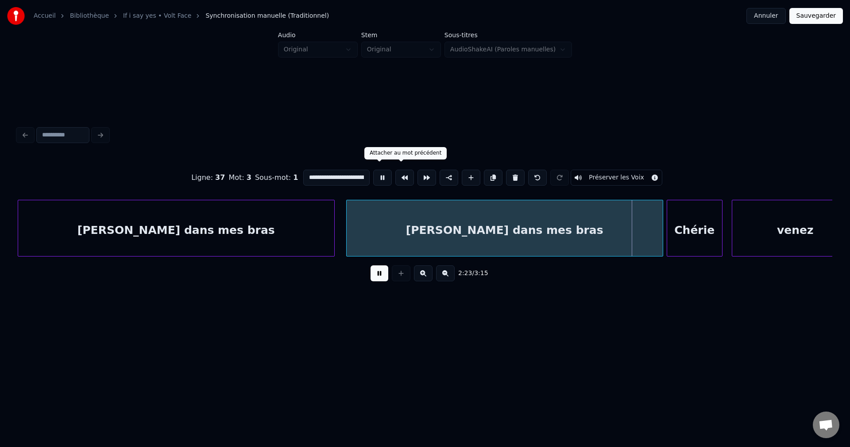
scroll to position [0, 21]
drag, startPoint x: 326, startPoint y: 175, endPoint x: 431, endPoint y: 186, distance: 106.0
click at [431, 186] on div "**********" at bounding box center [425, 177] width 815 height 44
type input "**********"
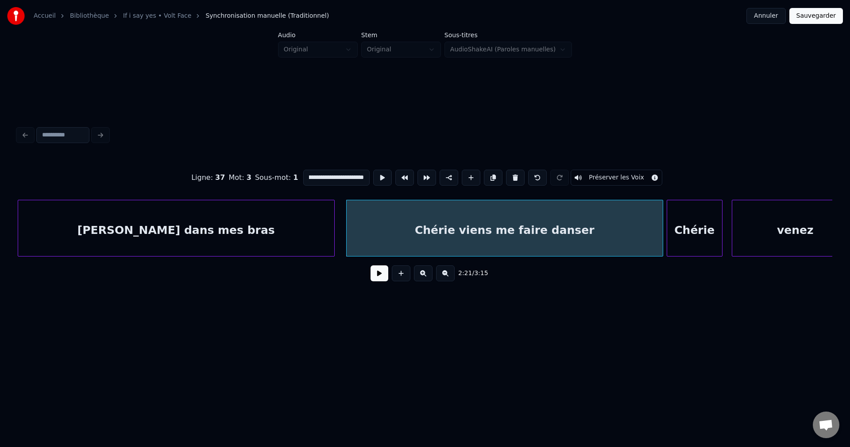
scroll to position [0, 0]
click at [380, 279] on button at bounding box center [380, 273] width 18 height 16
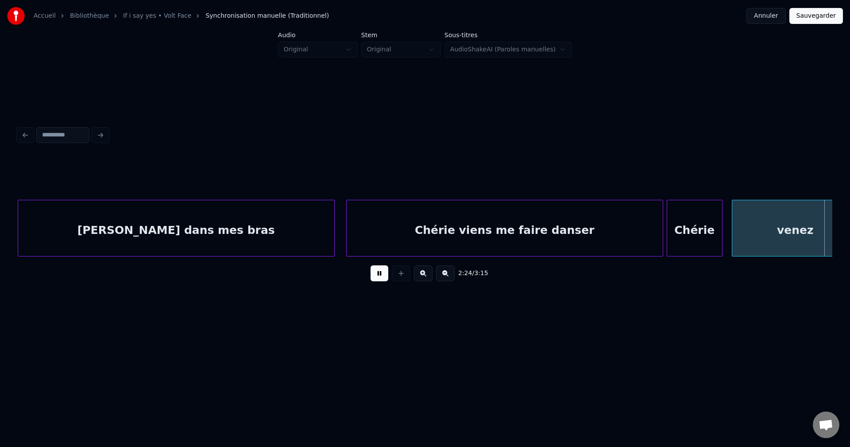
scroll to position [0, 22480]
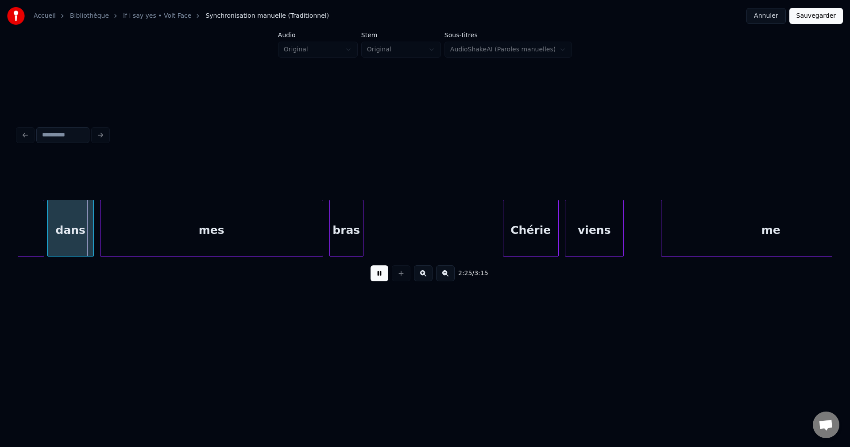
click at [383, 275] on button at bounding box center [380, 273] width 18 height 16
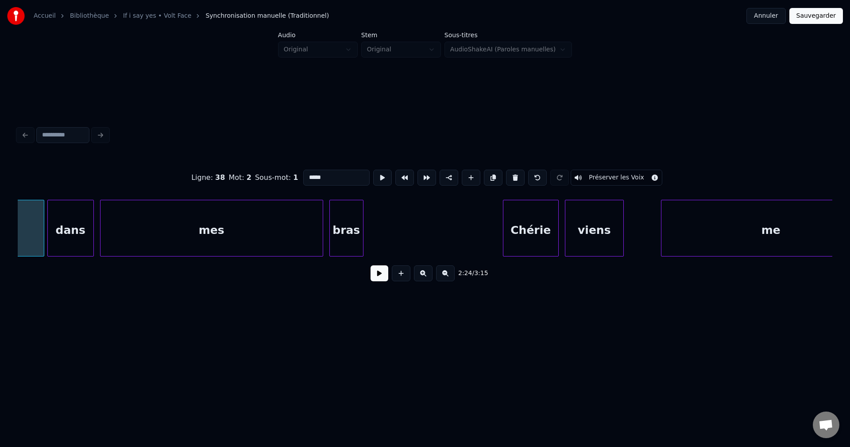
scroll to position [0, 22380]
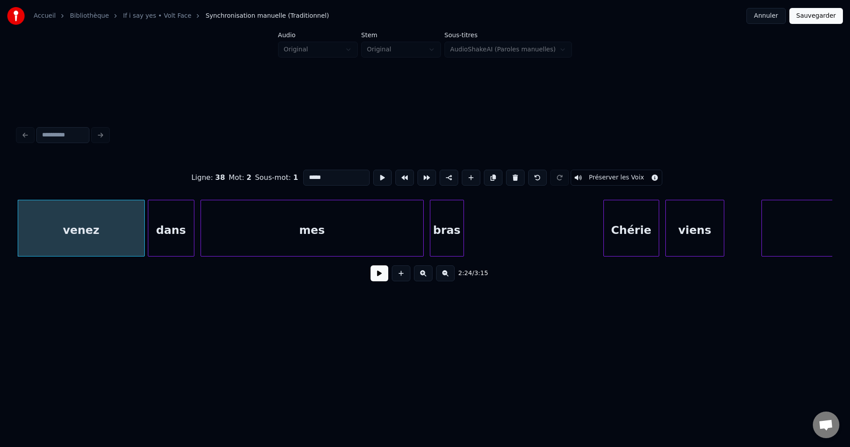
drag, startPoint x: 352, startPoint y: 172, endPoint x: 119, endPoint y: 195, distance: 234.1
click at [124, 196] on div "Ligne : 38 Mot : 2 Sous-mot : 1 ***** Préserver les Voix 2:24 / 3:15" at bounding box center [425, 222] width 815 height 135
click at [175, 229] on div "dans" at bounding box center [171, 230] width 46 height 60
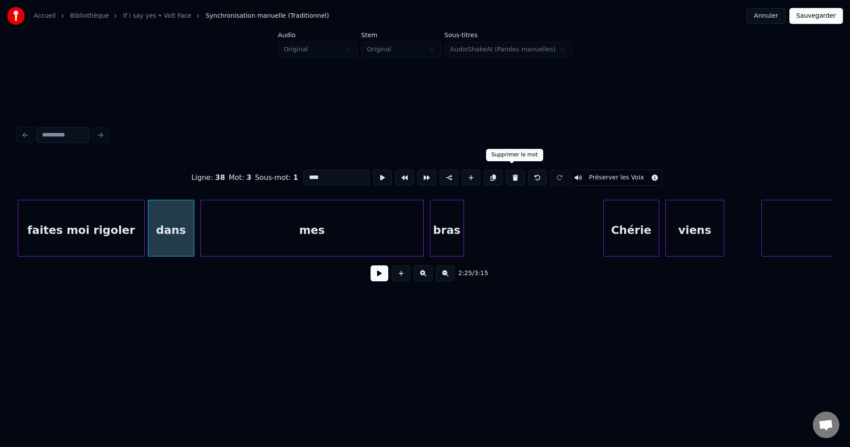
click at [516, 173] on button at bounding box center [515, 178] width 19 height 16
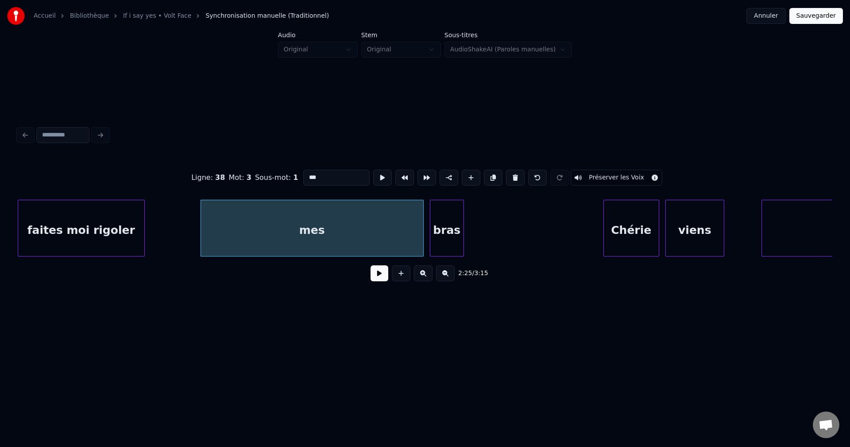
click at [513, 173] on button at bounding box center [515, 178] width 19 height 16
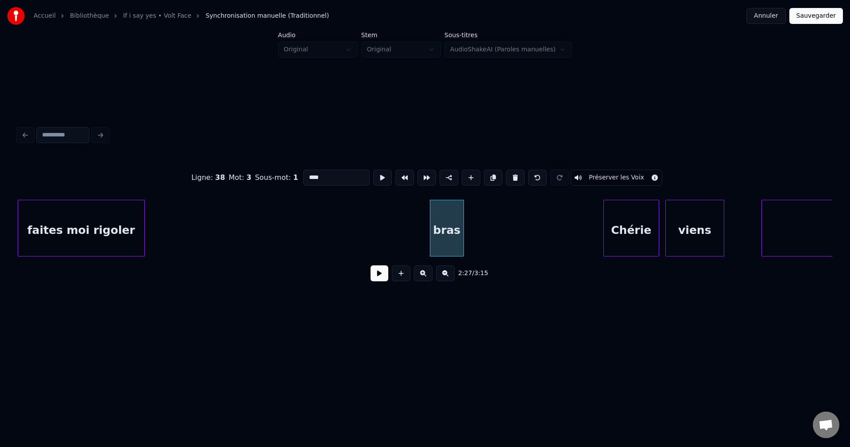
click at [513, 173] on button at bounding box center [515, 178] width 19 height 16
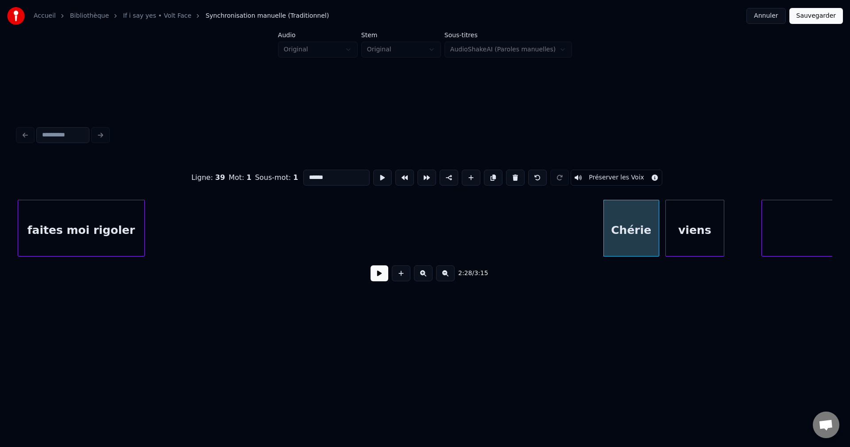
click at [109, 236] on div "faites moi rigoler" at bounding box center [81, 230] width 126 height 60
type input "**********"
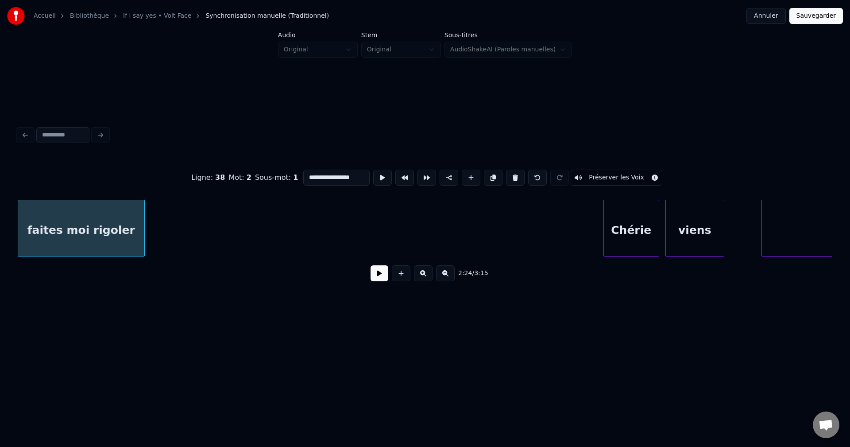
click at [385, 277] on button at bounding box center [380, 273] width 18 height 16
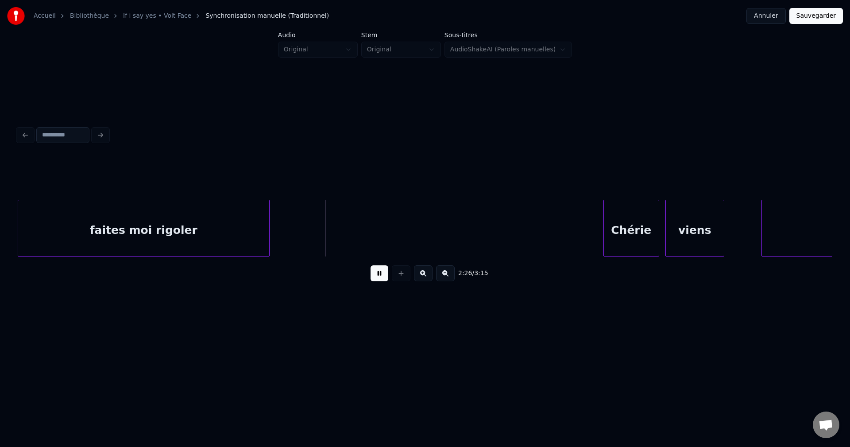
click at [269, 225] on div at bounding box center [268, 228] width 3 height 56
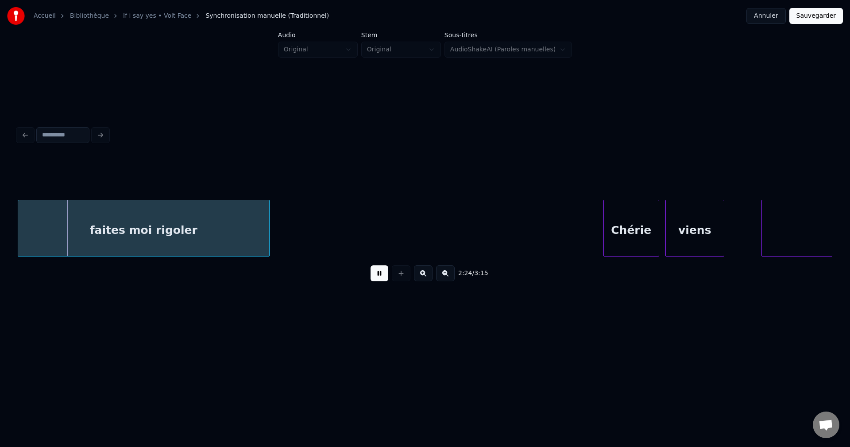
click at [223, 235] on div "faites moi rigoler" at bounding box center [143, 230] width 251 height 60
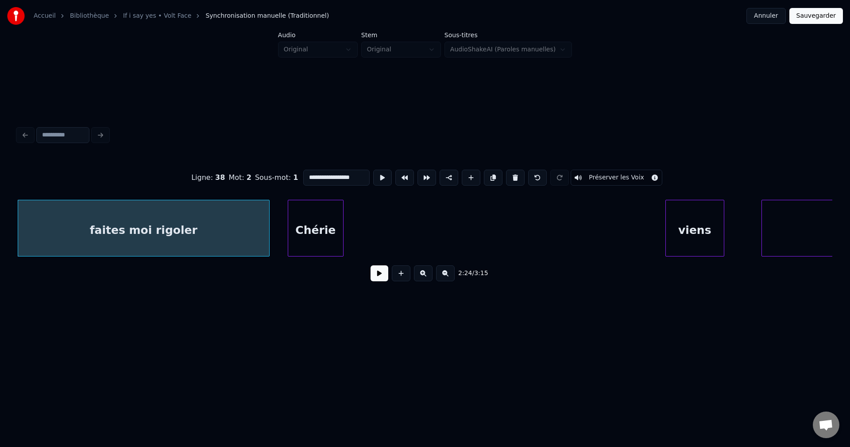
click at [306, 235] on div "Chérie" at bounding box center [315, 230] width 55 height 60
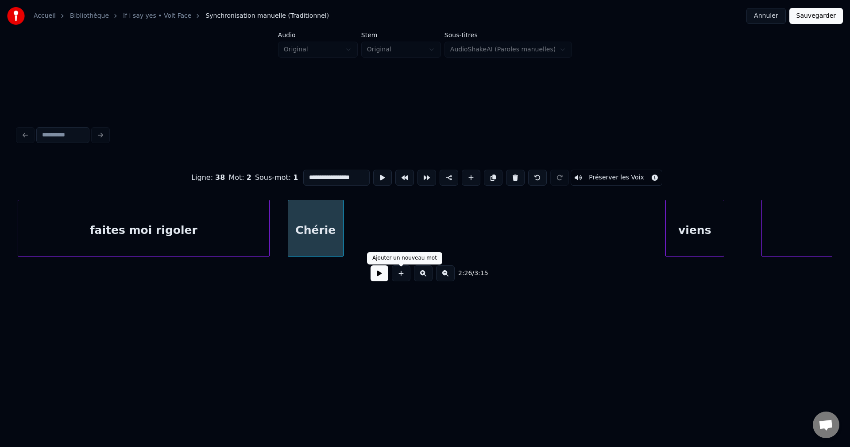
click at [380, 280] on button at bounding box center [380, 273] width 18 height 16
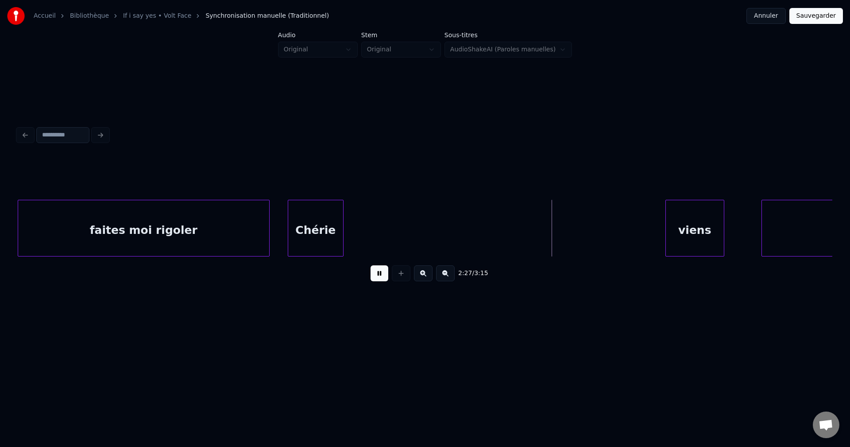
click at [332, 234] on div "Chérie" at bounding box center [315, 230] width 55 height 60
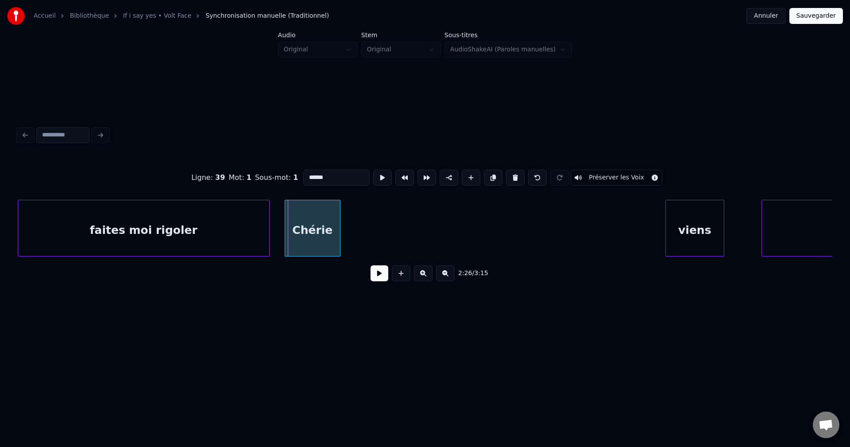
click at [327, 234] on div "Chérie" at bounding box center [312, 230] width 55 height 60
click at [350, 172] on input "******" at bounding box center [336, 178] width 66 height 16
type input "**********"
click at [379, 279] on button at bounding box center [380, 273] width 18 height 16
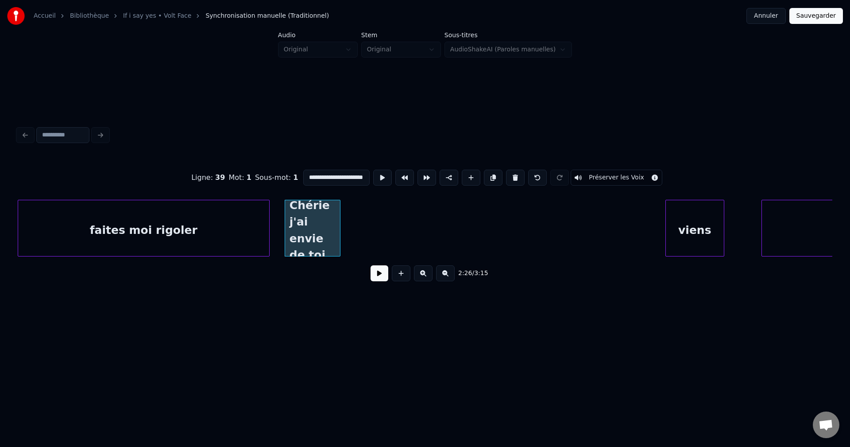
scroll to position [0, 0]
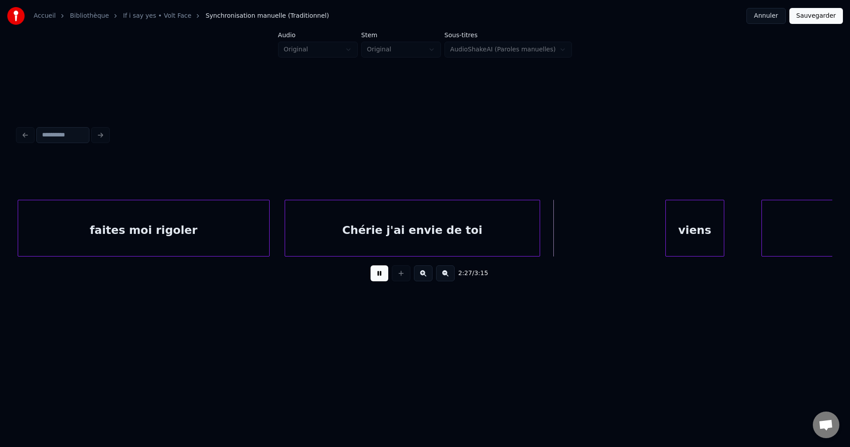
click at [539, 234] on div at bounding box center [538, 228] width 3 height 56
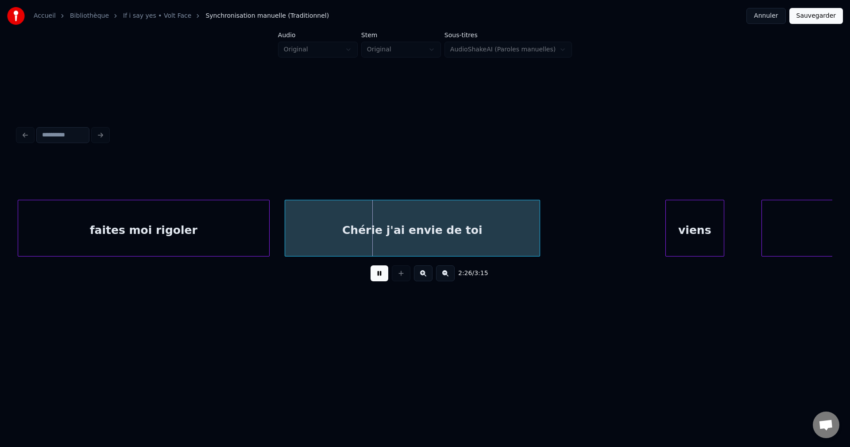
click at [709, 222] on div "viens" at bounding box center [695, 230] width 58 height 60
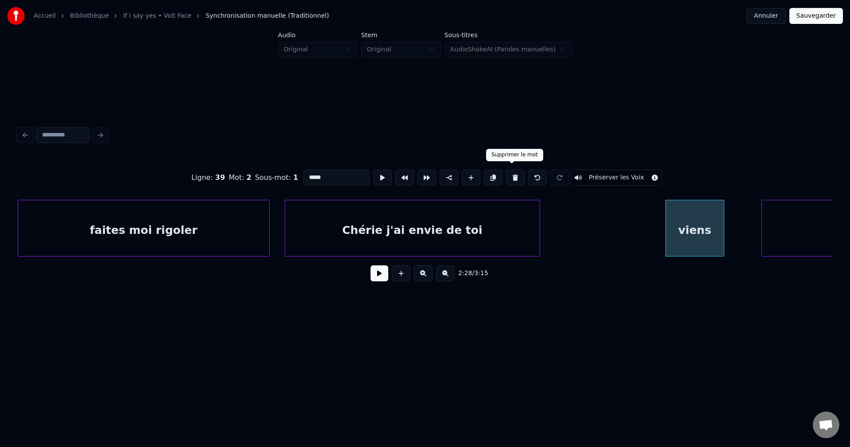
drag, startPoint x: 515, startPoint y: 170, endPoint x: 505, endPoint y: 174, distance: 10.8
click at [515, 171] on button at bounding box center [515, 178] width 19 height 16
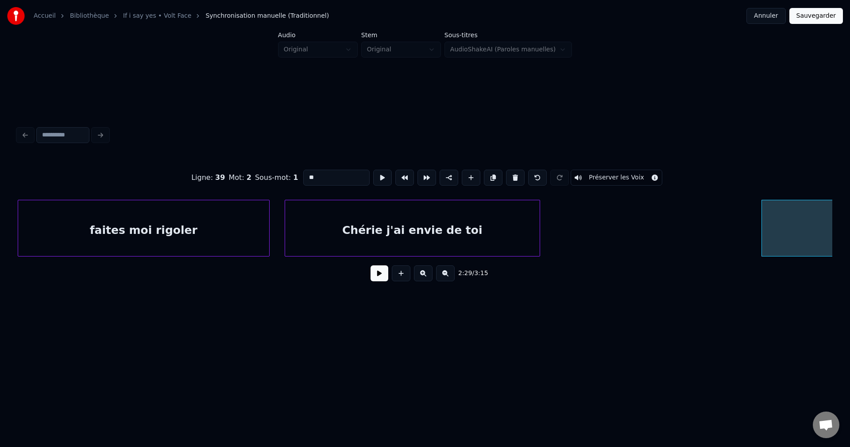
click at [375, 224] on div "Chérie j'ai envie de toi" at bounding box center [412, 230] width 255 height 60
type input "**********"
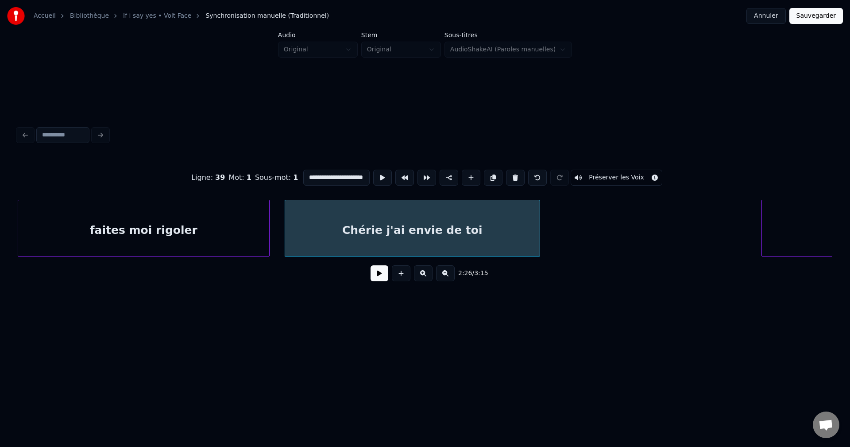
click at [380, 273] on button at bounding box center [380, 273] width 18 height 16
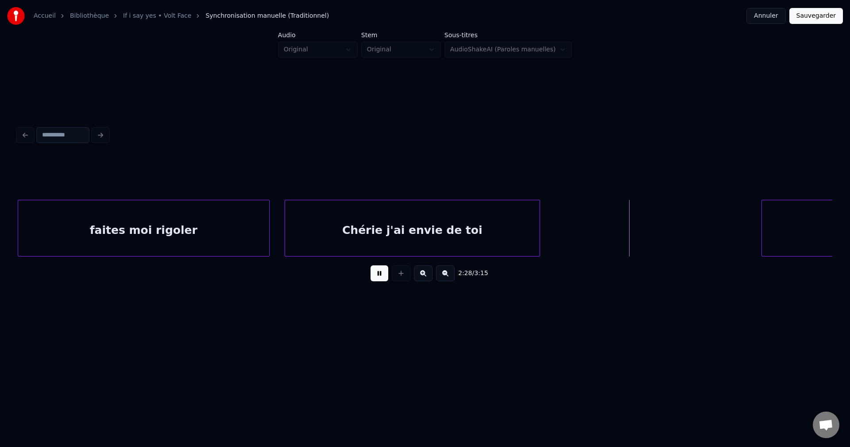
click at [368, 278] on div "2:28 / 3:15" at bounding box center [425, 273] width 801 height 19
click at [393, 226] on div "Chérie j'ai envie de toi" at bounding box center [412, 230] width 255 height 60
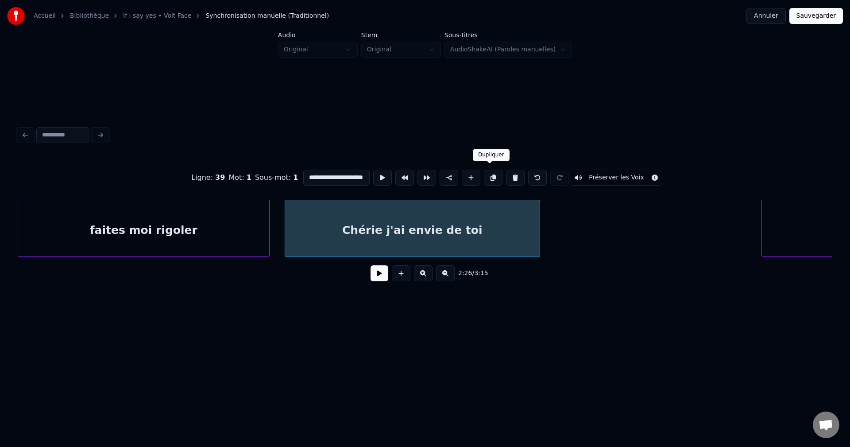
click at [492, 171] on button at bounding box center [493, 178] width 19 height 16
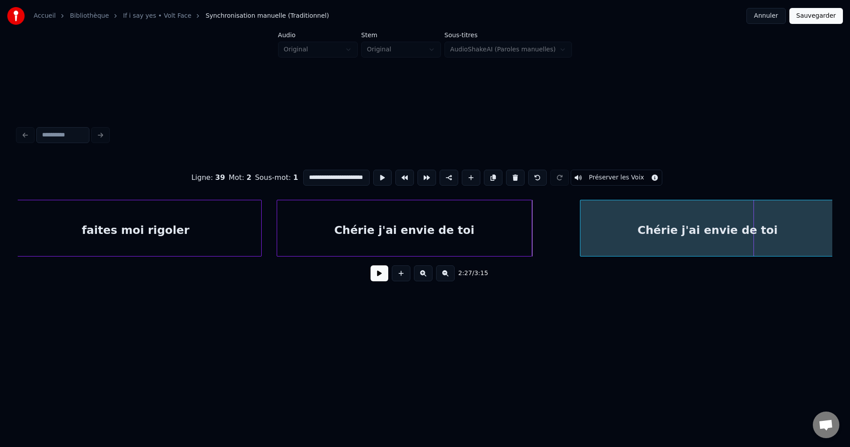
scroll to position [0, 22390]
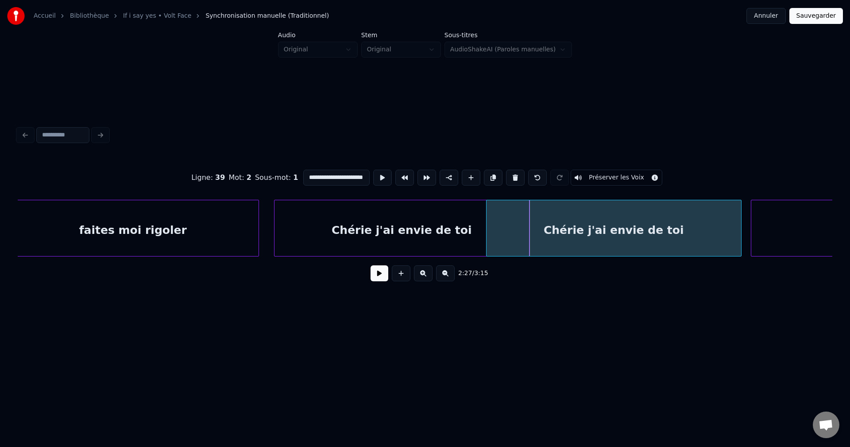
click at [566, 229] on div "Chérie j'ai envie de toi" at bounding box center [614, 230] width 255 height 60
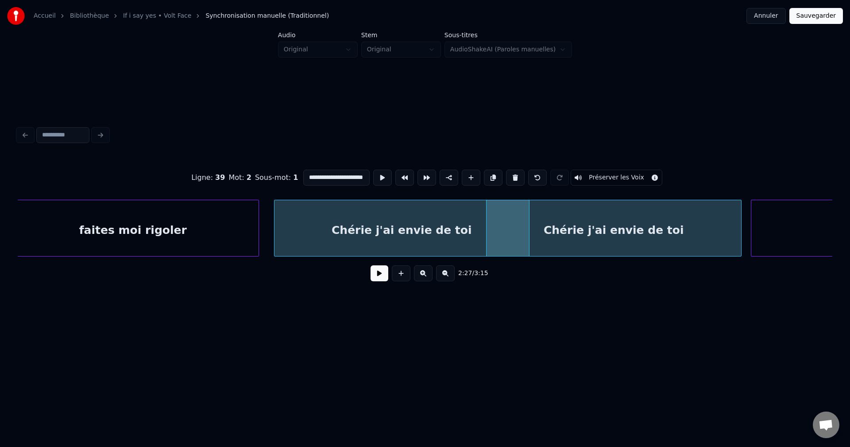
click at [766, 210] on div "me" at bounding box center [861, 230] width 219 height 60
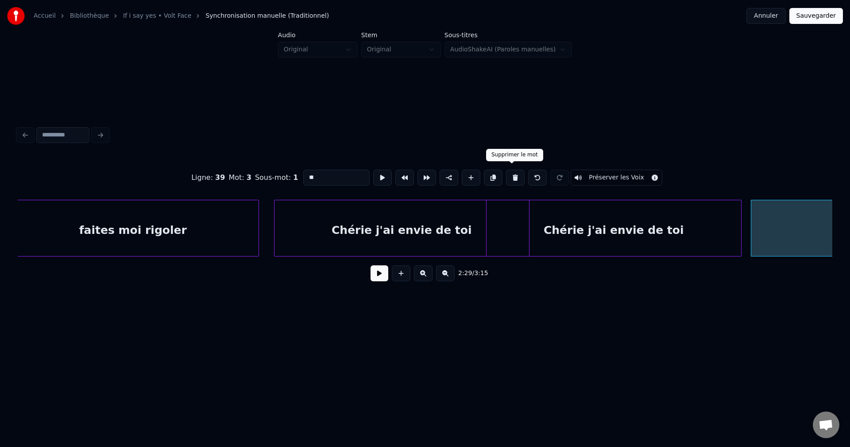
click at [515, 171] on button at bounding box center [515, 178] width 19 height 16
type input "**********"
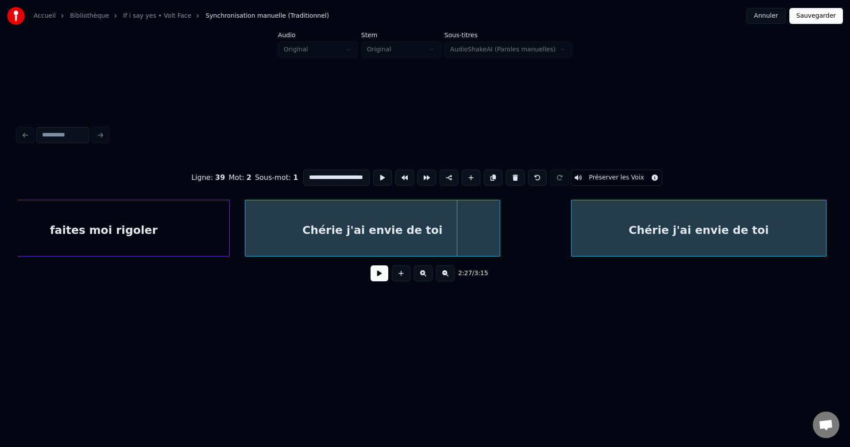
scroll to position [0, 22420]
click at [747, 230] on div "Chérie j'ai envie de toi" at bounding box center [694, 230] width 255 height 60
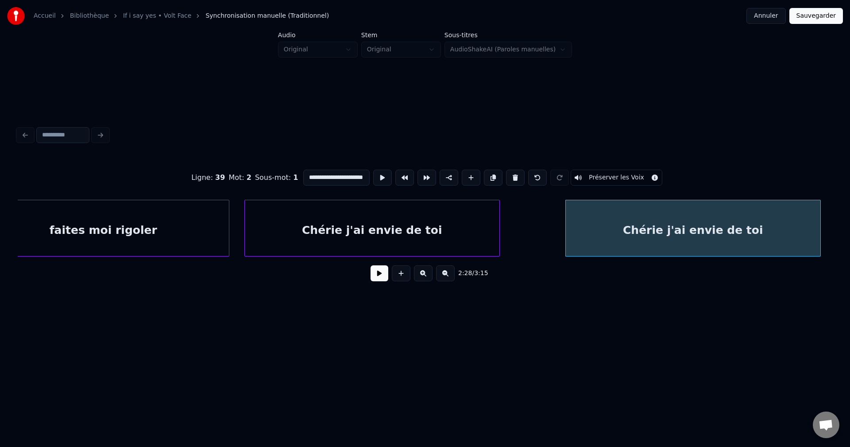
click at [382, 273] on button at bounding box center [380, 273] width 18 height 16
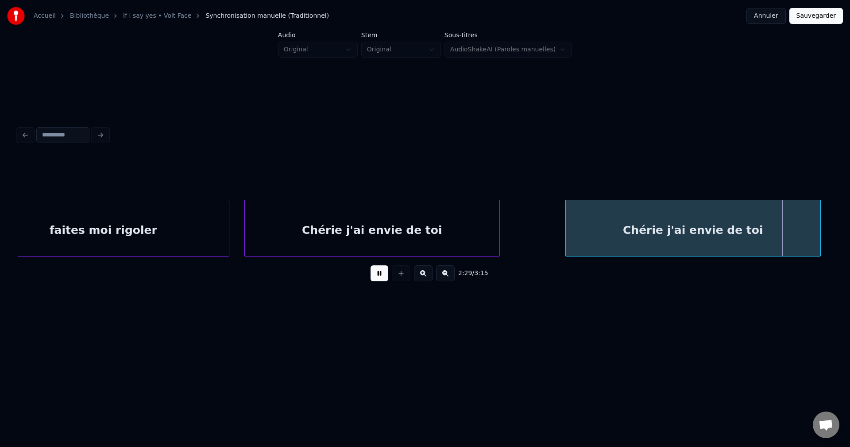
click at [690, 231] on div "Chérie j'ai envie de toi" at bounding box center [693, 230] width 255 height 60
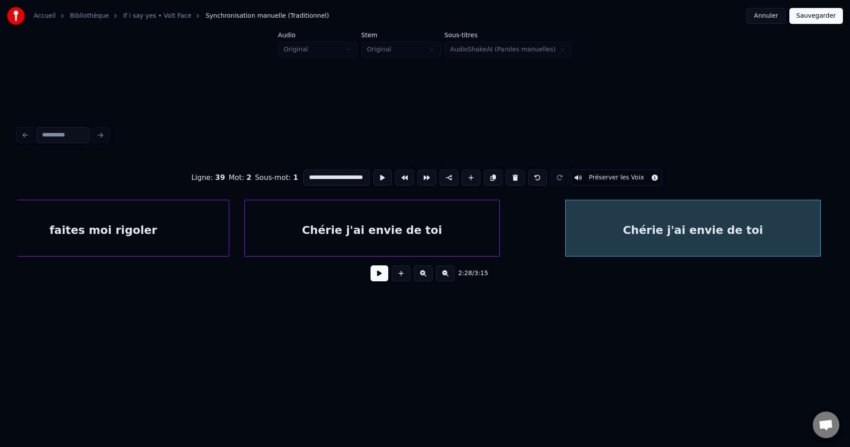
scroll to position [0, 6]
drag, startPoint x: 324, startPoint y: 175, endPoint x: 462, endPoint y: 192, distance: 139.1
click at [462, 192] on div "**********" at bounding box center [425, 177] width 815 height 44
type input "**********"
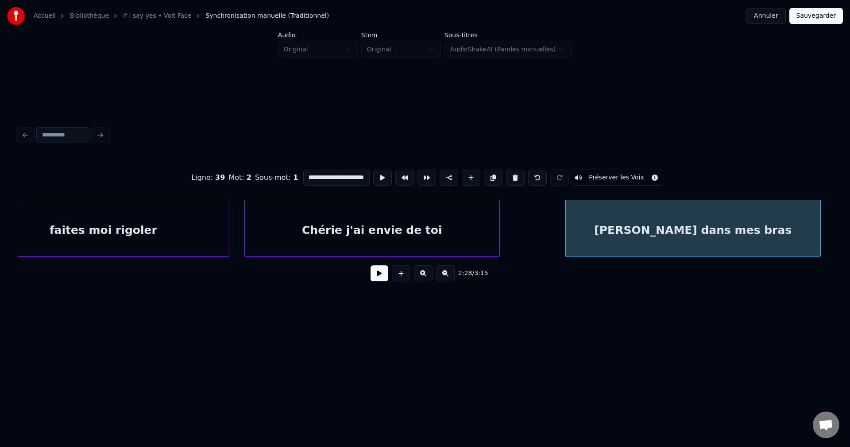
click at [376, 277] on button at bounding box center [380, 273] width 18 height 16
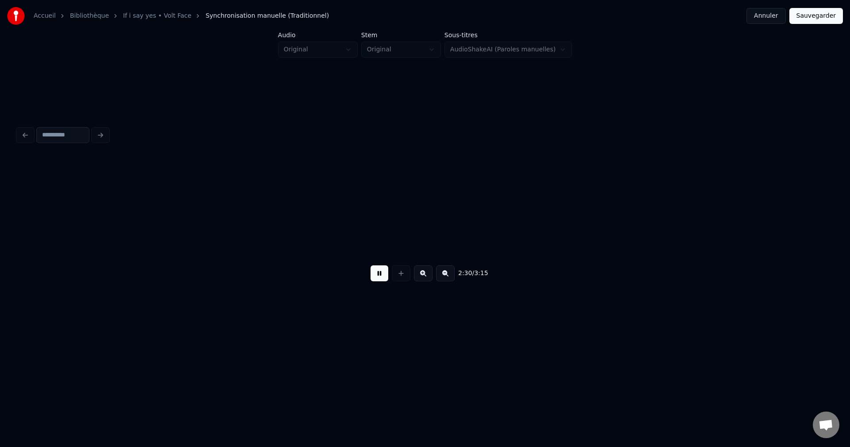
scroll to position [0, 23235]
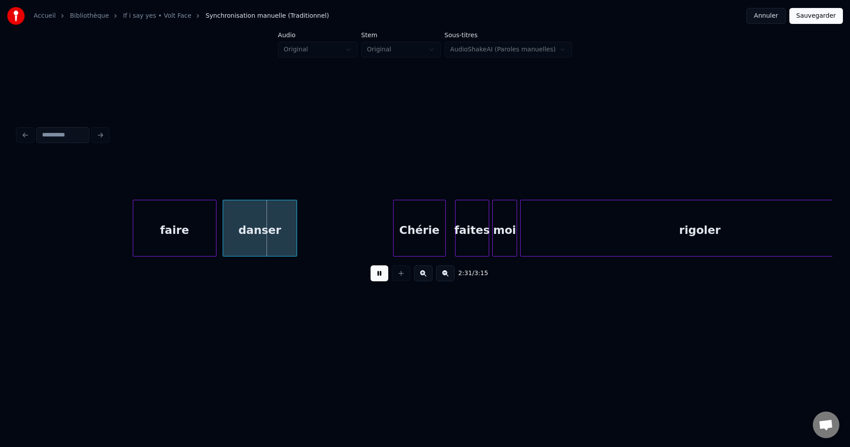
click at [377, 276] on button at bounding box center [380, 273] width 18 height 16
click at [189, 217] on div "faire" at bounding box center [174, 230] width 83 height 60
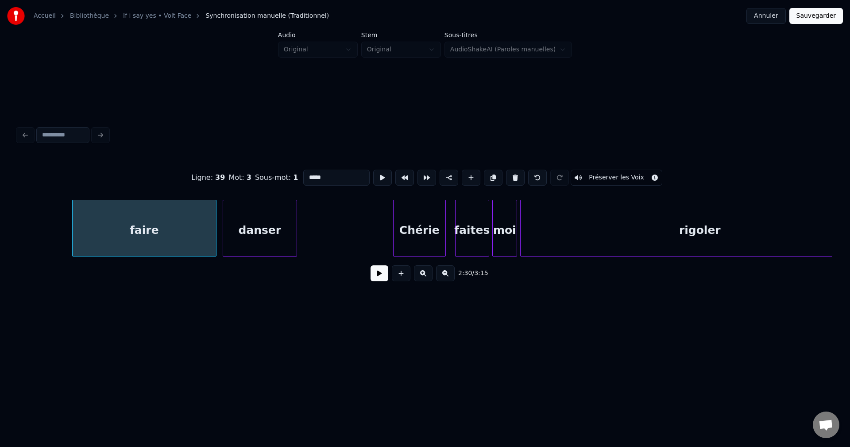
click at [74, 223] on div at bounding box center [74, 228] width 3 height 56
click at [385, 275] on button at bounding box center [380, 273] width 18 height 16
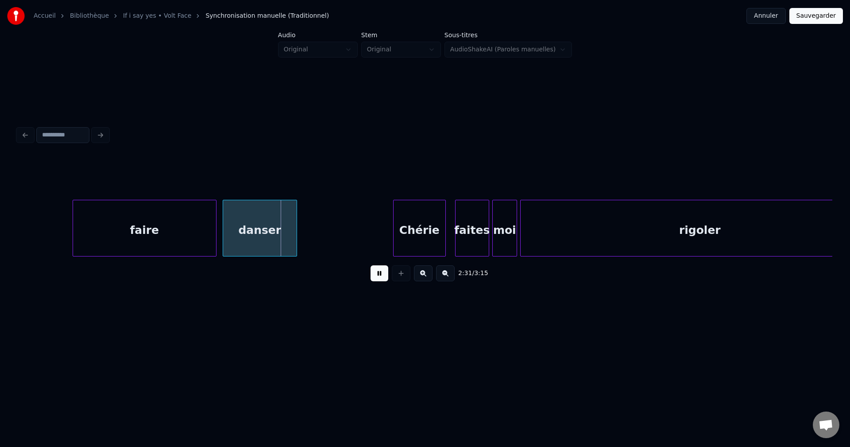
click at [382, 275] on button at bounding box center [380, 273] width 18 height 16
click at [149, 226] on div "faire" at bounding box center [144, 230] width 143 height 60
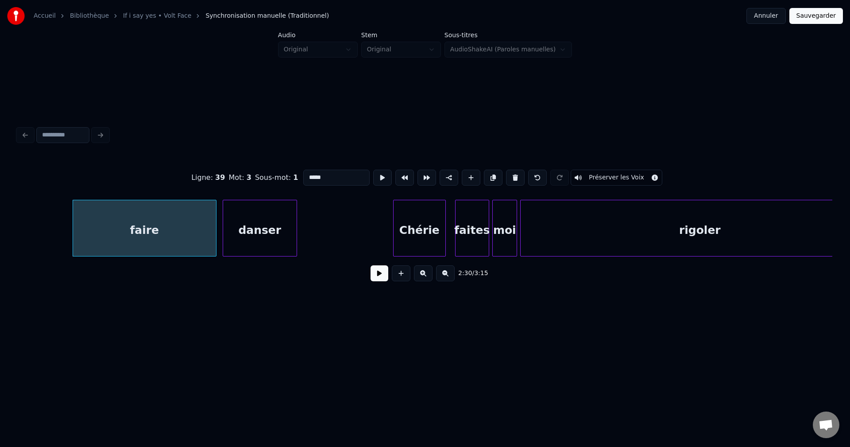
click at [303, 175] on input "*****" at bounding box center [336, 178] width 66 height 16
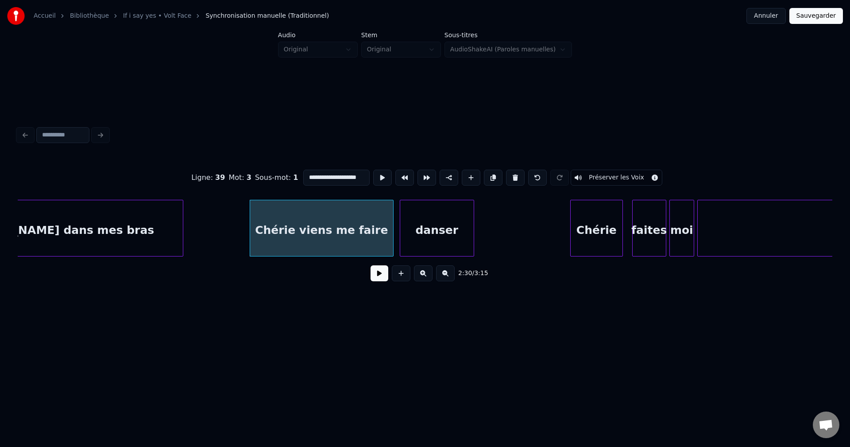
click at [78, 233] on div "[PERSON_NAME] dans mes bras" at bounding box center [55, 230] width 255 height 60
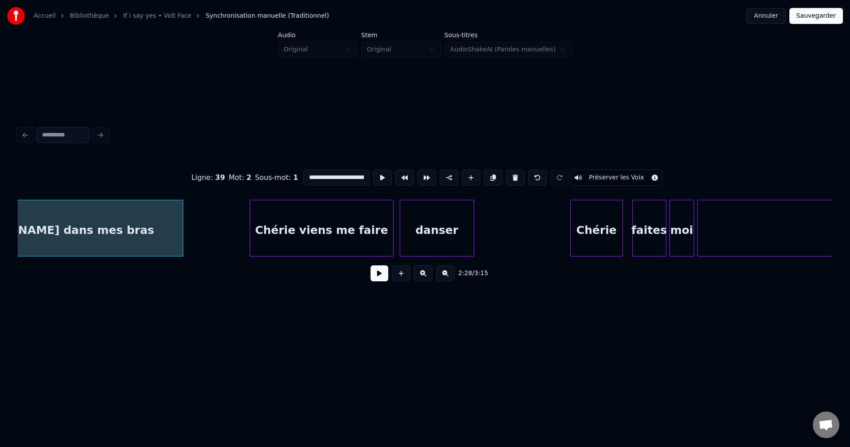
scroll to position [0, 22968]
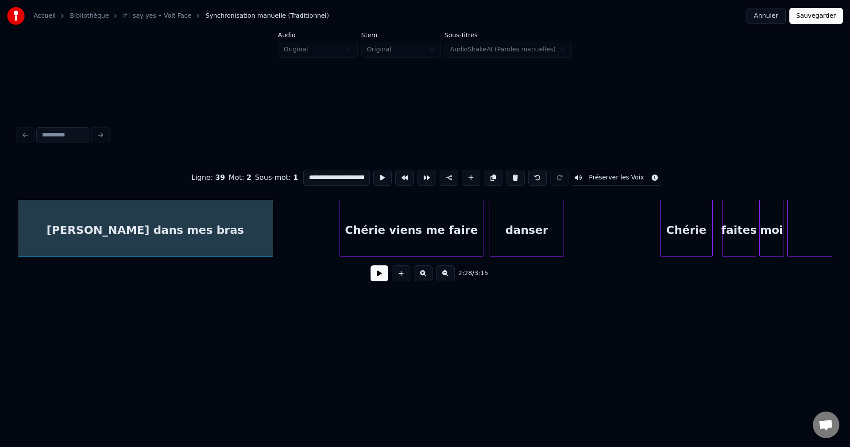
type input "**********"
click at [377, 275] on button at bounding box center [380, 273] width 18 height 16
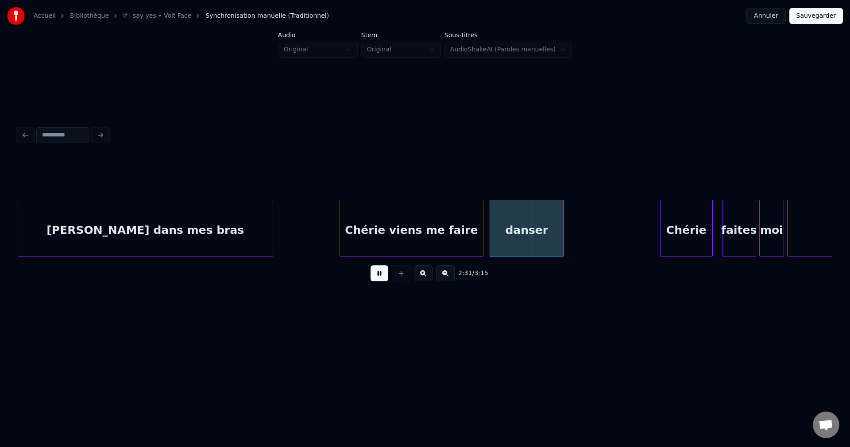
click at [378, 274] on button at bounding box center [380, 273] width 18 height 16
click at [392, 223] on div "Chérie viens me faire" at bounding box center [411, 230] width 143 height 60
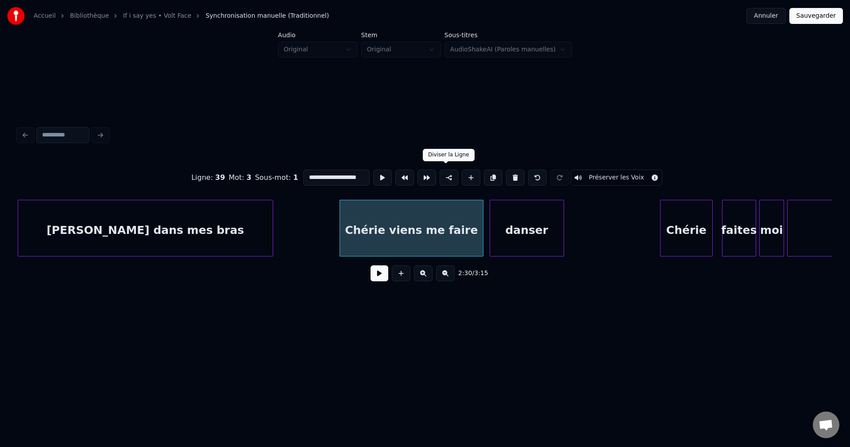
click at [442, 172] on button at bounding box center [449, 178] width 19 height 16
click at [519, 223] on div "danser" at bounding box center [527, 230] width 74 height 60
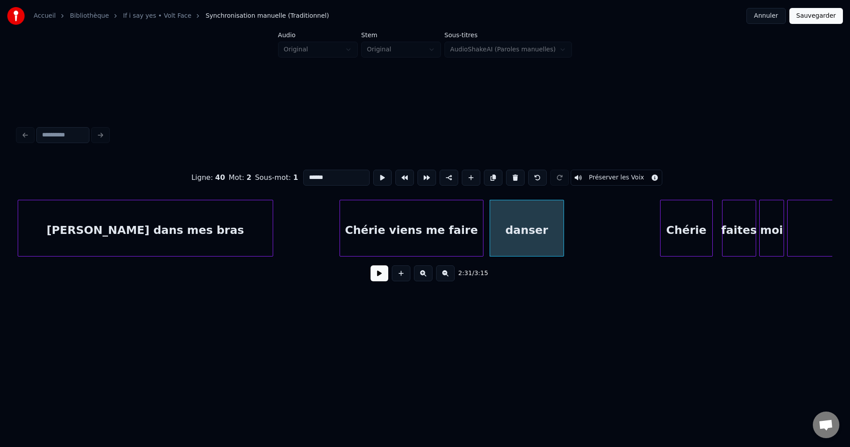
click at [452, 221] on div "Chérie viens me faire" at bounding box center [411, 230] width 143 height 60
type input "**********"
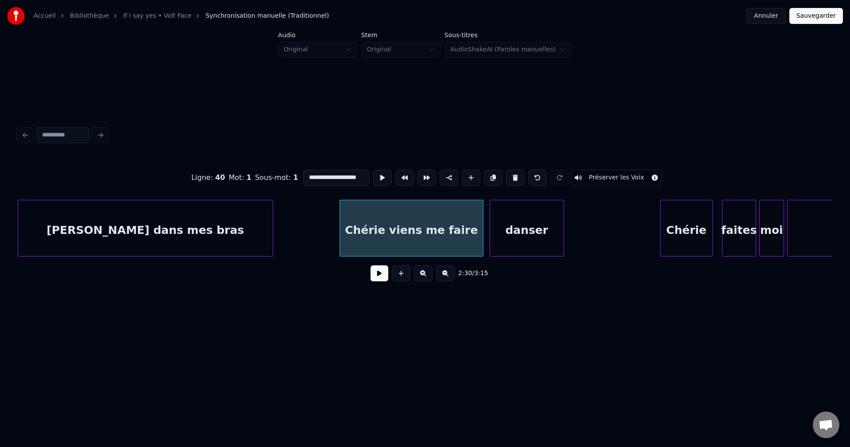
click at [384, 274] on button at bounding box center [380, 273] width 18 height 16
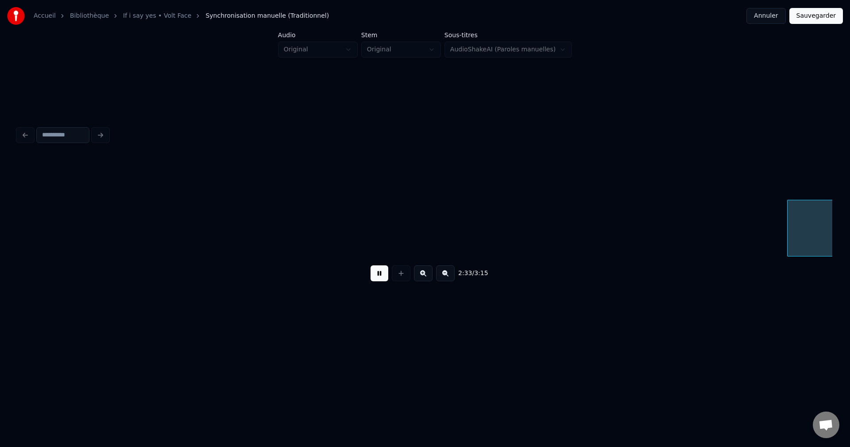
scroll to position [0, 23784]
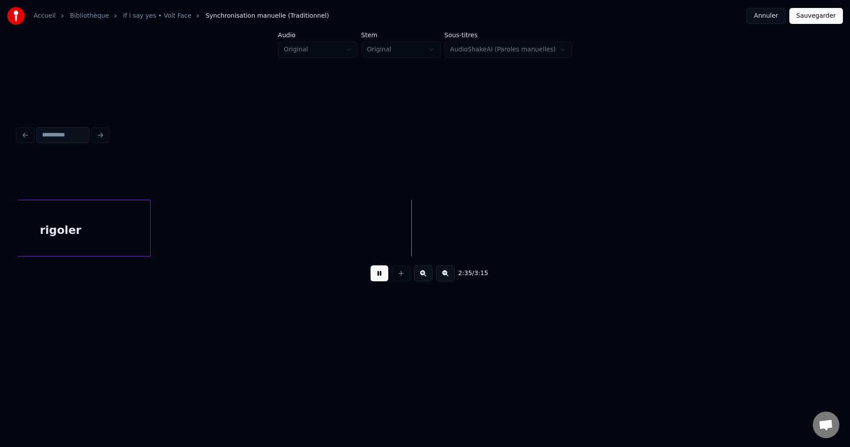
click at [148, 229] on div at bounding box center [148, 228] width 3 height 56
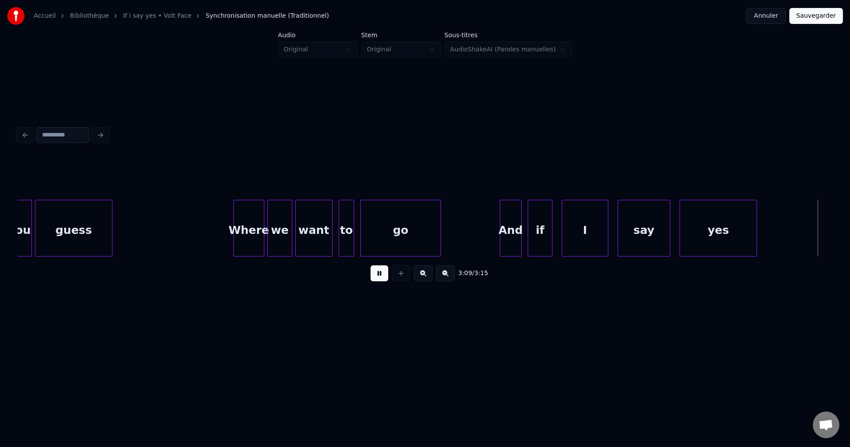
scroll to position [0, 29450]
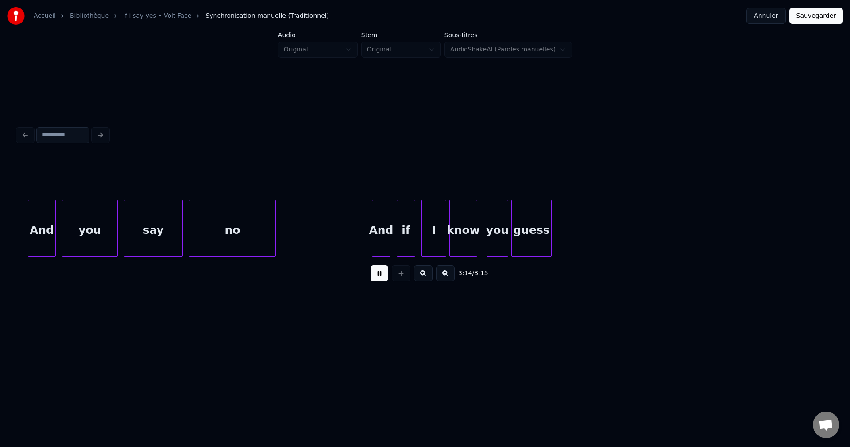
click at [815, 22] on button "Sauvegarder" at bounding box center [817, 16] width 54 height 16
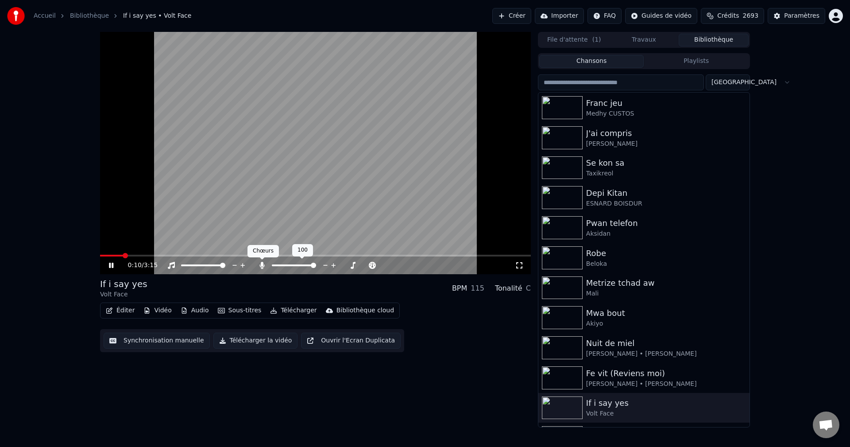
click at [259, 265] on icon at bounding box center [262, 265] width 9 height 7
click at [110, 265] on icon at bounding box center [111, 265] width 4 height 5
click at [109, 267] on icon at bounding box center [111, 265] width 5 height 6
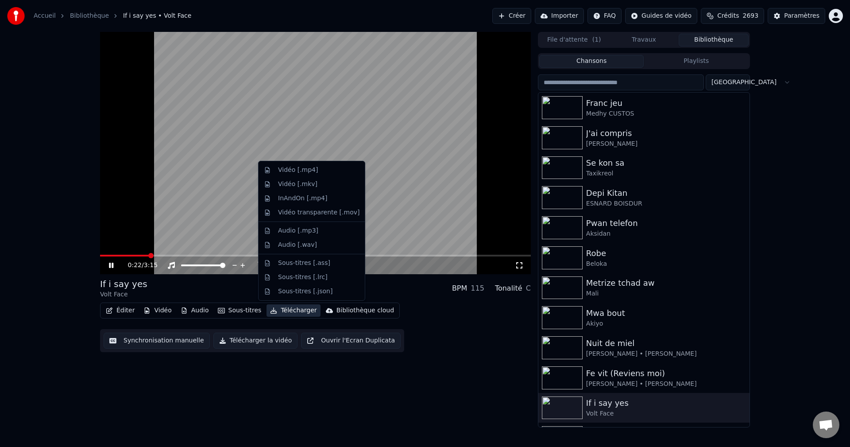
click at [291, 310] on button "Télécharger" at bounding box center [294, 310] width 54 height 12
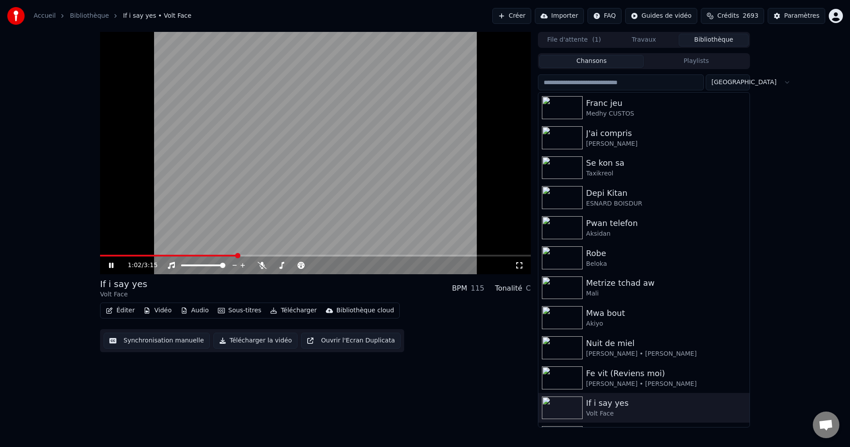
click at [236, 256] on span at bounding box center [315, 256] width 431 height 2
click at [264, 256] on span at bounding box center [315, 256] width 431 height 2
click at [290, 256] on span at bounding box center [315, 256] width 431 height 2
click at [305, 255] on span at bounding box center [315, 256] width 431 height 2
click at [313, 255] on span at bounding box center [315, 256] width 431 height 2
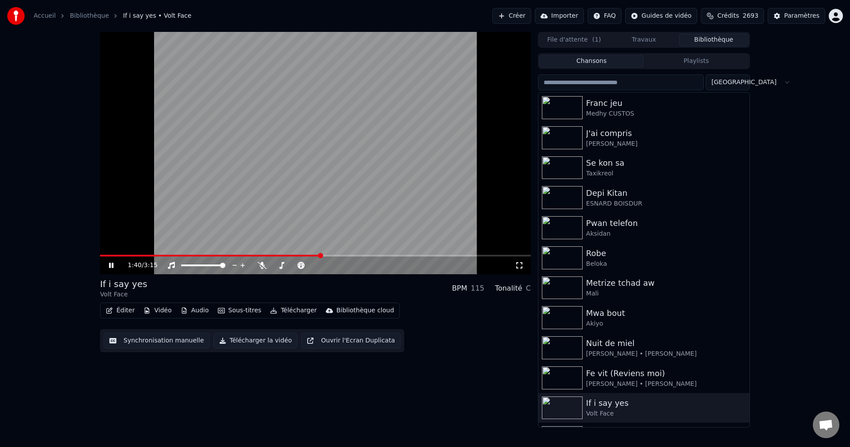
click at [321, 255] on span at bounding box center [315, 256] width 431 height 2
click at [327, 255] on span at bounding box center [315, 256] width 431 height 2
click at [333, 255] on span at bounding box center [315, 256] width 431 height 2
click at [345, 256] on span at bounding box center [315, 256] width 431 height 2
click at [355, 256] on span at bounding box center [315, 256] width 431 height 2
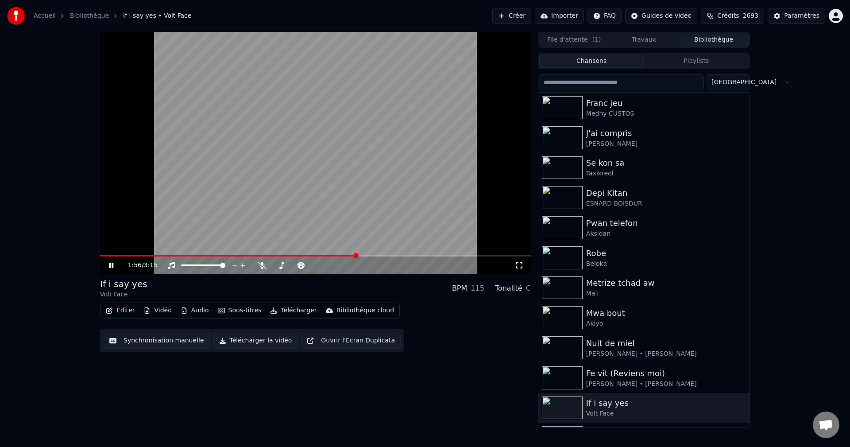
click at [365, 256] on span at bounding box center [315, 256] width 431 height 2
click at [375, 256] on span at bounding box center [315, 256] width 431 height 2
click at [388, 255] on span at bounding box center [252, 256] width 305 height 2
click at [261, 261] on span at bounding box center [262, 259] width 4 height 4
click at [260, 265] on icon at bounding box center [262, 265] width 9 height 7
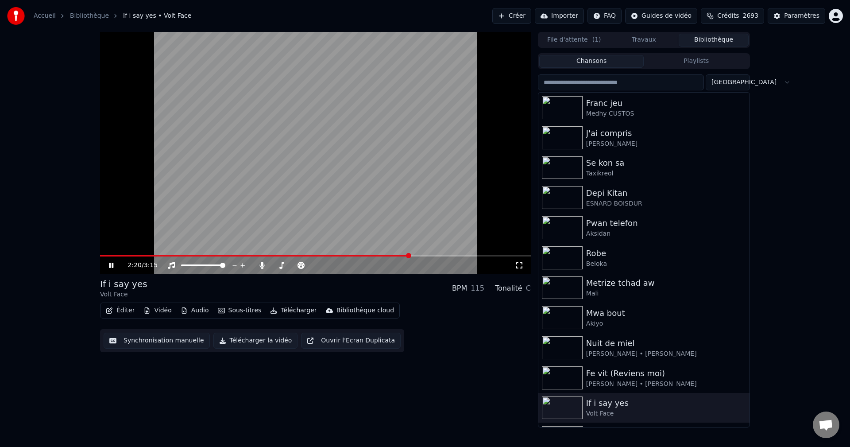
click at [385, 256] on span at bounding box center [255, 256] width 310 height 2
click at [370, 255] on span at bounding box center [243, 256] width 286 height 2
click at [352, 256] on span at bounding box center [235, 256] width 270 height 2
click at [113, 260] on div "2:03 / 3:15" at bounding box center [315, 265] width 431 height 18
click at [111, 264] on icon at bounding box center [117, 265] width 21 height 7
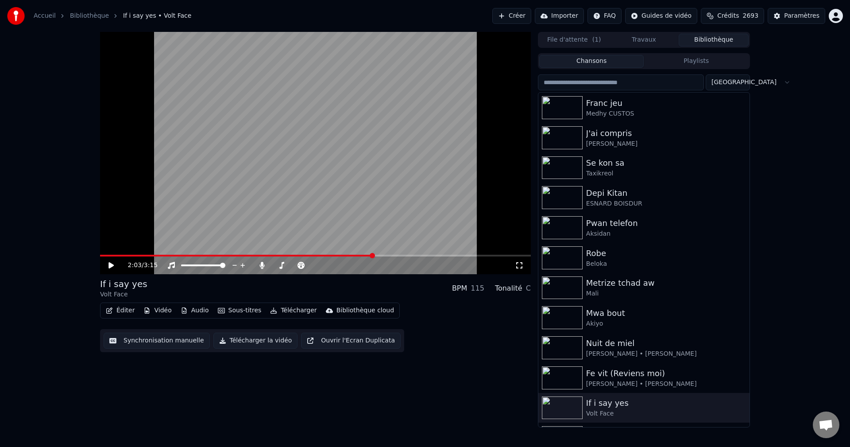
click at [120, 317] on button "Éditer" at bounding box center [120, 310] width 36 height 12
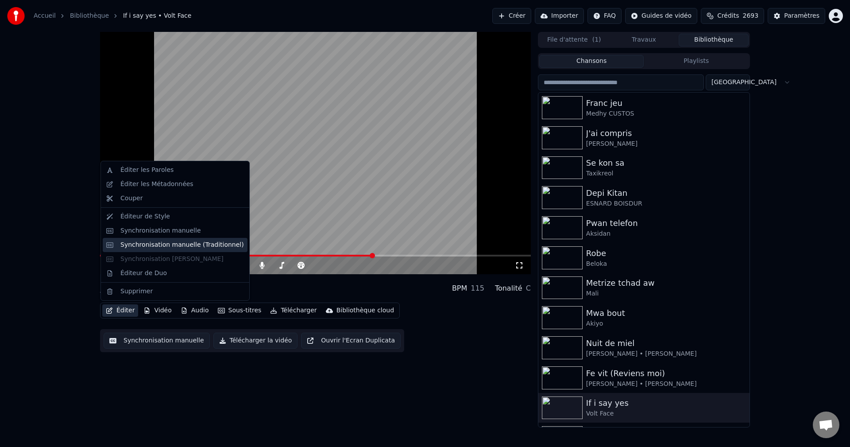
click at [159, 244] on div "Synchronisation manuelle (Traditionnel)" at bounding box center [182, 244] width 124 height 9
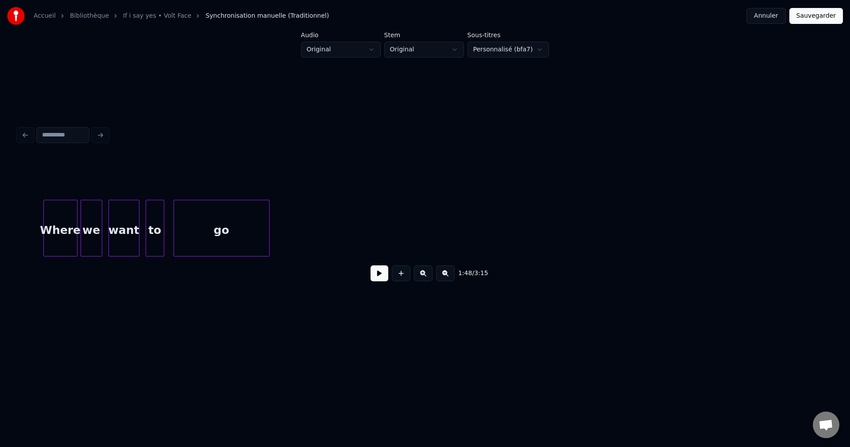
scroll to position [0, 18420]
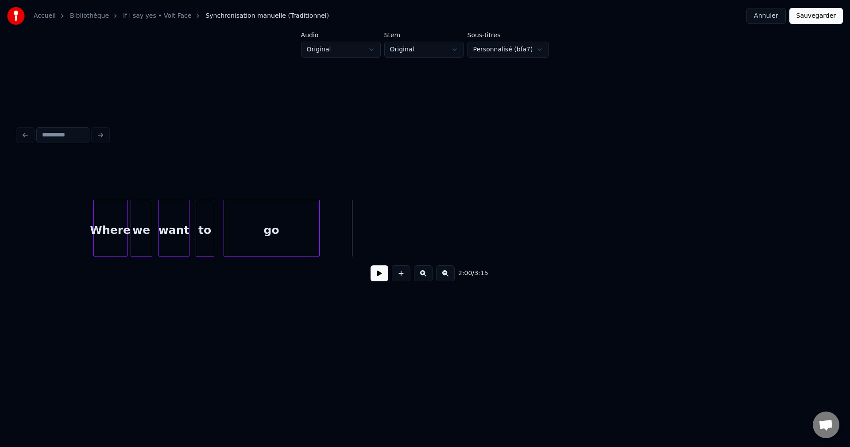
click at [379, 276] on button at bounding box center [380, 273] width 18 height 16
click at [377, 279] on button at bounding box center [380, 273] width 18 height 16
click at [402, 273] on button at bounding box center [401, 273] width 19 height 16
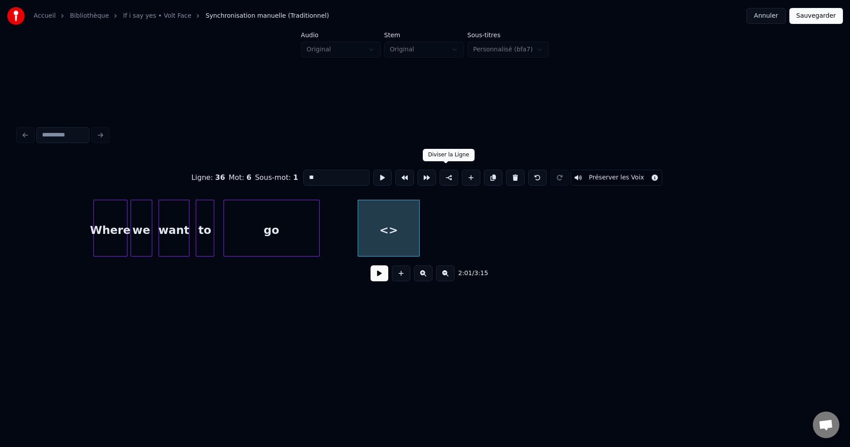
click at [448, 176] on button at bounding box center [449, 178] width 19 height 16
click at [381, 279] on button at bounding box center [380, 273] width 18 height 16
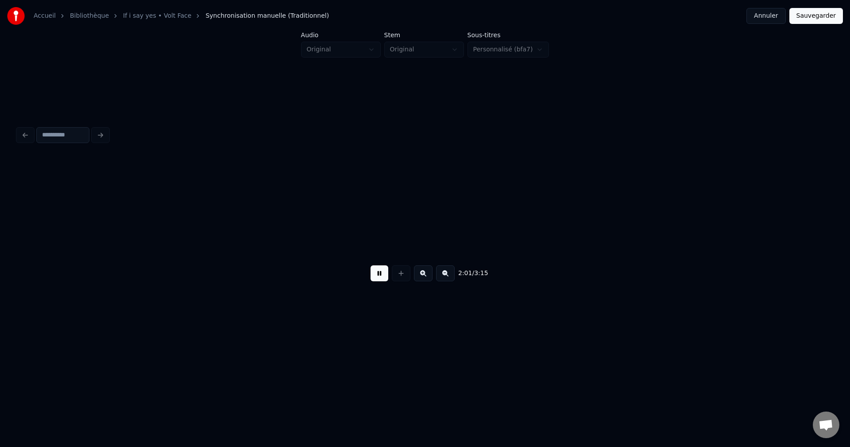
scroll to position [0, 18760]
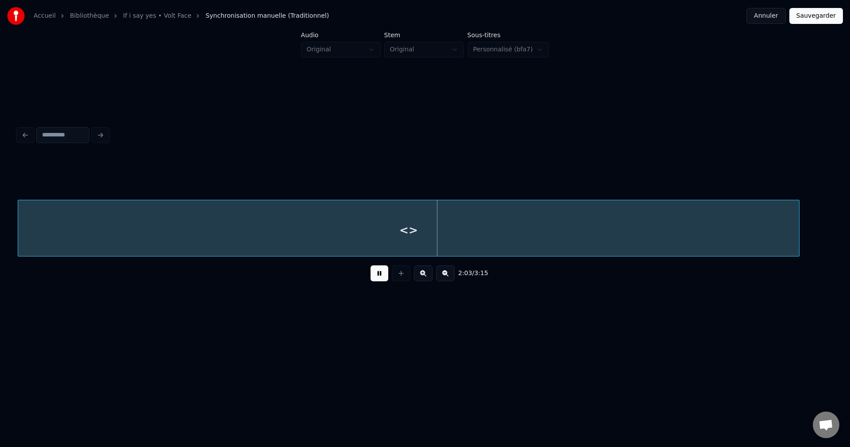
click at [834, 216] on div "2:03 / 3:15" at bounding box center [425, 205] width 822 height 175
click at [463, 229] on div "<>" at bounding box center [426, 230] width 817 height 60
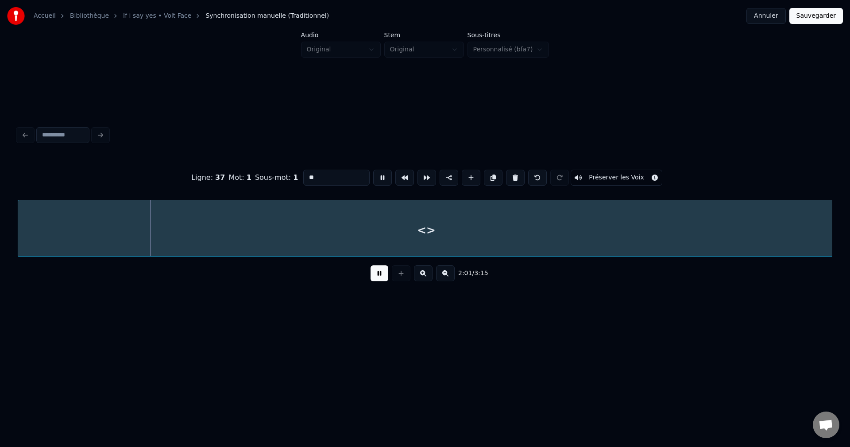
drag, startPoint x: 330, startPoint y: 177, endPoint x: 197, endPoint y: 177, distance: 132.9
click at [206, 177] on div "Ligne : 37 Mot : 1 Sous-mot : 1 ** Préserver les Voix" at bounding box center [425, 177] width 815 height 44
click at [515, 218] on div at bounding box center [485, 228] width 934 height 57
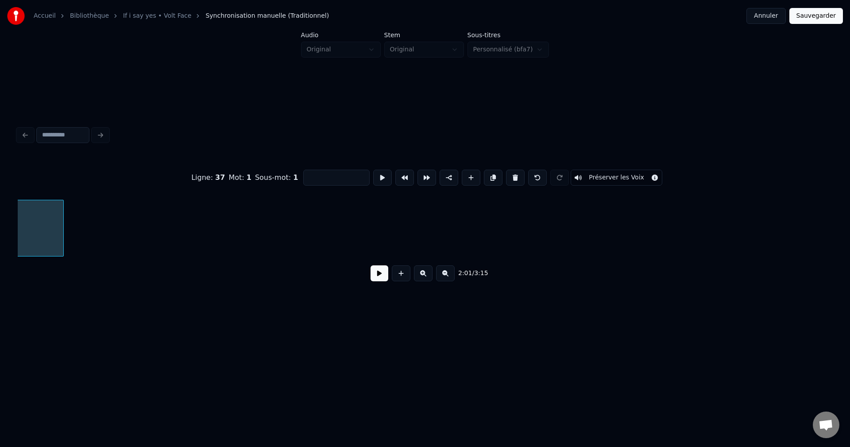
scroll to position [0, 19561]
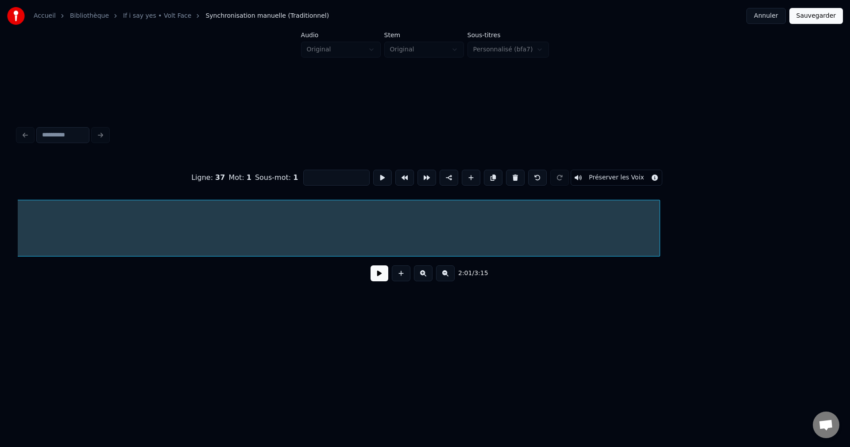
click at [660, 233] on div at bounding box center [658, 228] width 3 height 56
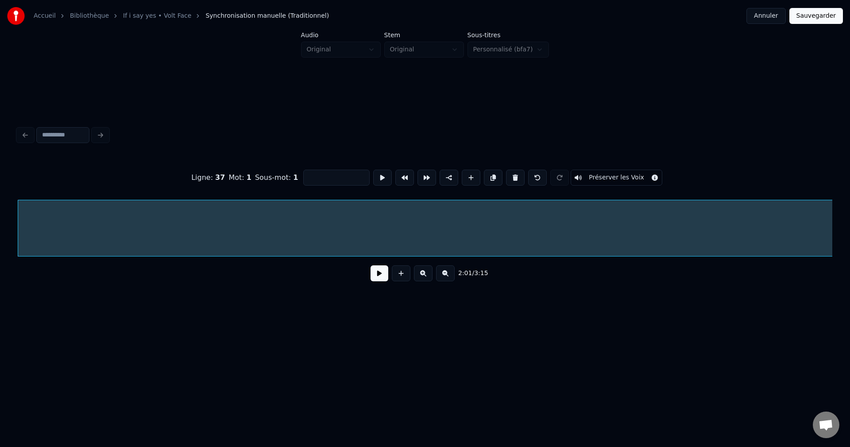
click at [378, 280] on button at bounding box center [380, 273] width 18 height 16
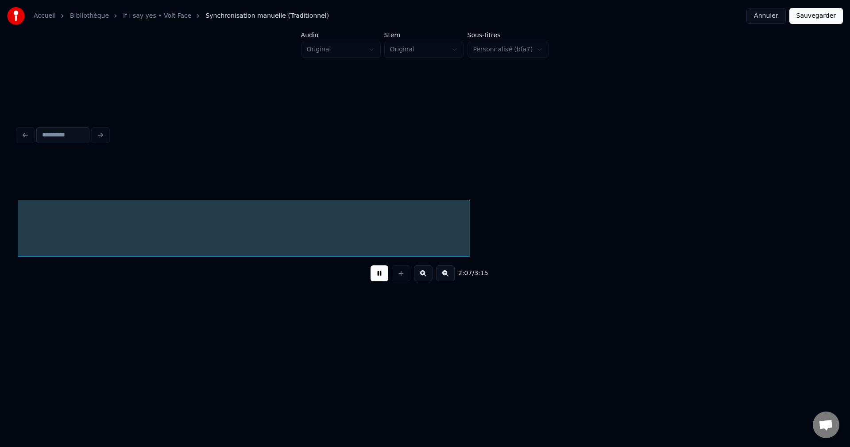
scroll to position [0, 19800]
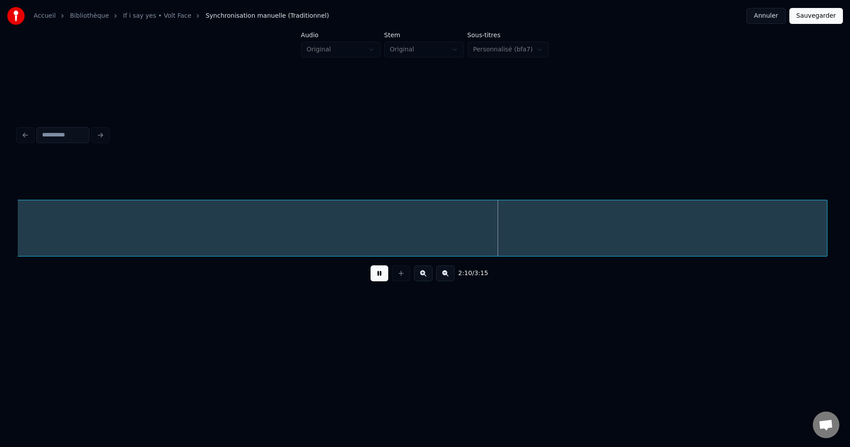
click at [827, 242] on div at bounding box center [826, 228] width 3 height 56
click at [444, 278] on button at bounding box center [445, 273] width 19 height 16
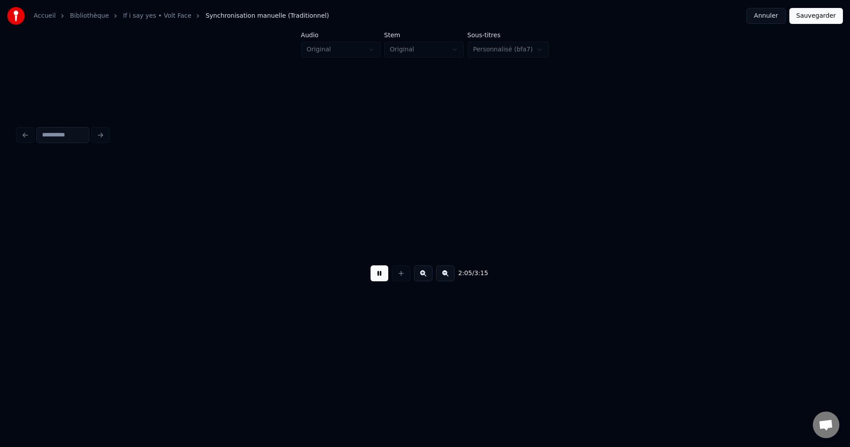
click at [444, 278] on button at bounding box center [445, 273] width 19 height 16
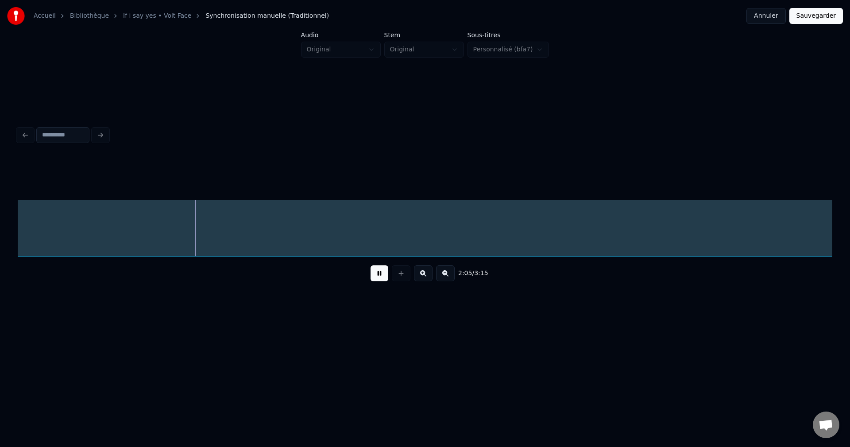
click at [444, 278] on button at bounding box center [445, 273] width 19 height 16
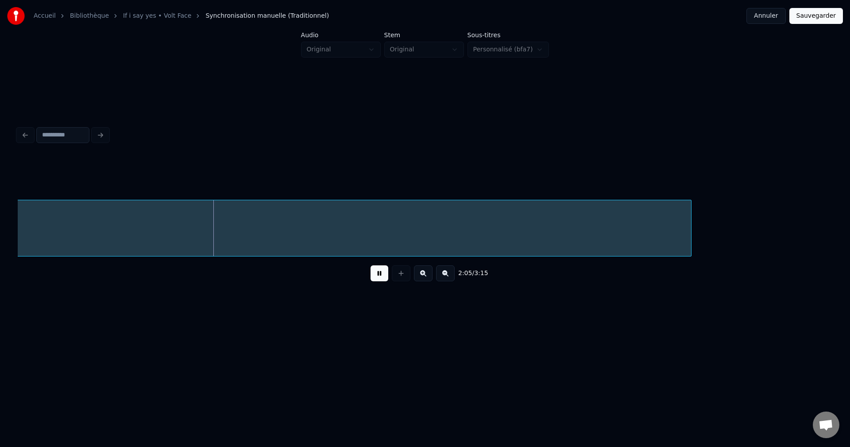
click at [444, 278] on button at bounding box center [445, 273] width 19 height 16
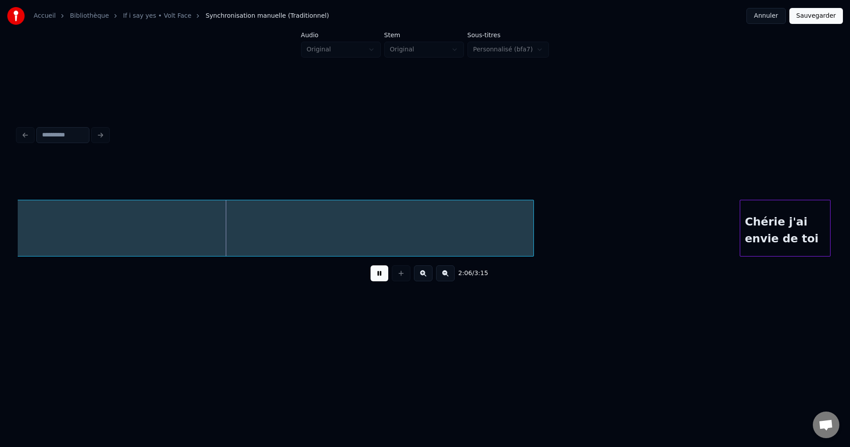
click at [444, 278] on button at bounding box center [445, 273] width 19 height 16
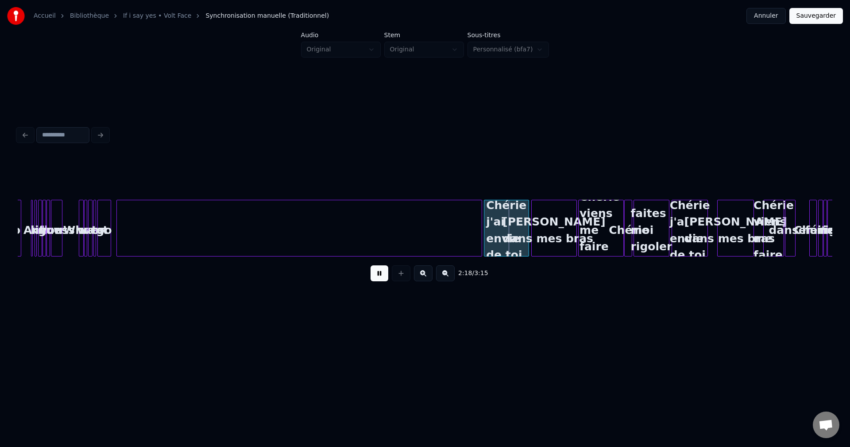
click at [480, 234] on div at bounding box center [480, 228] width 3 height 56
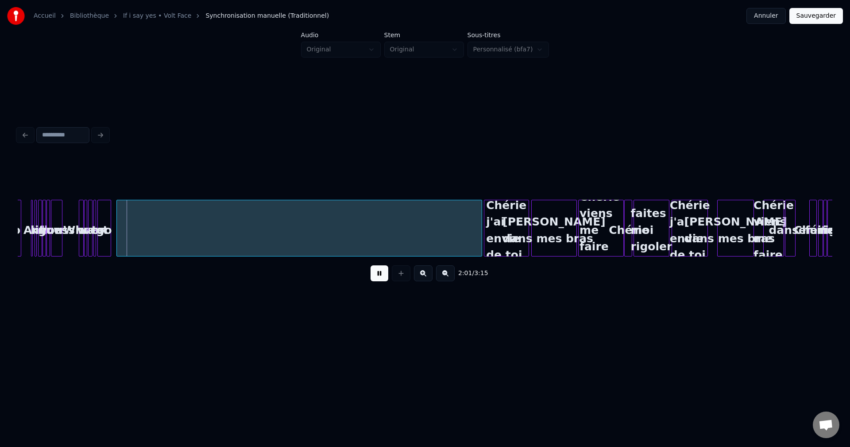
click at [451, 233] on div at bounding box center [299, 230] width 365 height 60
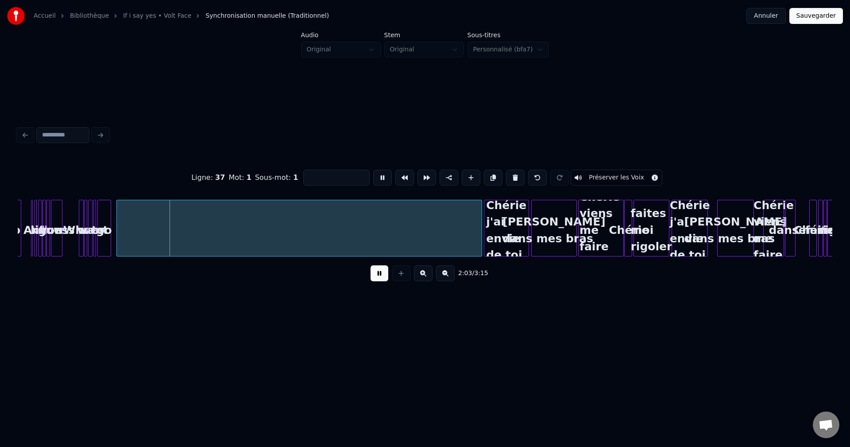
click at [601, 170] on button "Préserver les Voix" at bounding box center [617, 178] width 92 height 16
click at [818, 15] on button "Sauvegarder" at bounding box center [817, 16] width 54 height 16
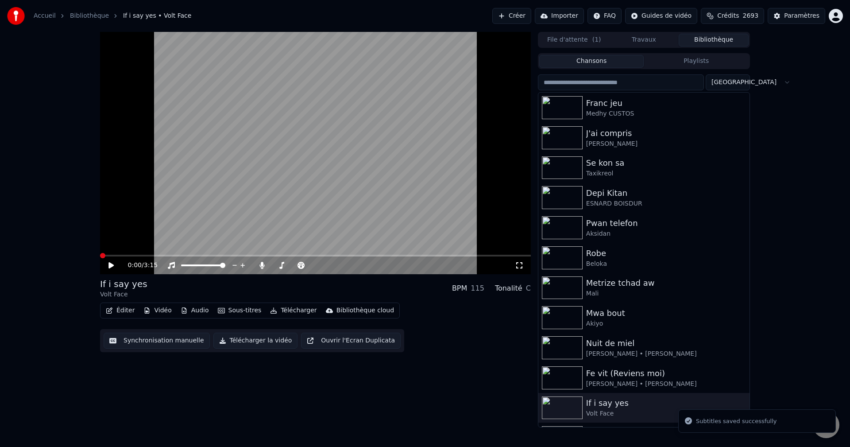
click at [353, 255] on span at bounding box center [315, 256] width 431 height 2
click at [376, 255] on span at bounding box center [315, 256] width 431 height 2
click at [109, 262] on icon at bounding box center [117, 265] width 21 height 7
click at [391, 254] on video at bounding box center [315, 153] width 431 height 242
click at [389, 255] on span at bounding box center [244, 256] width 289 height 2
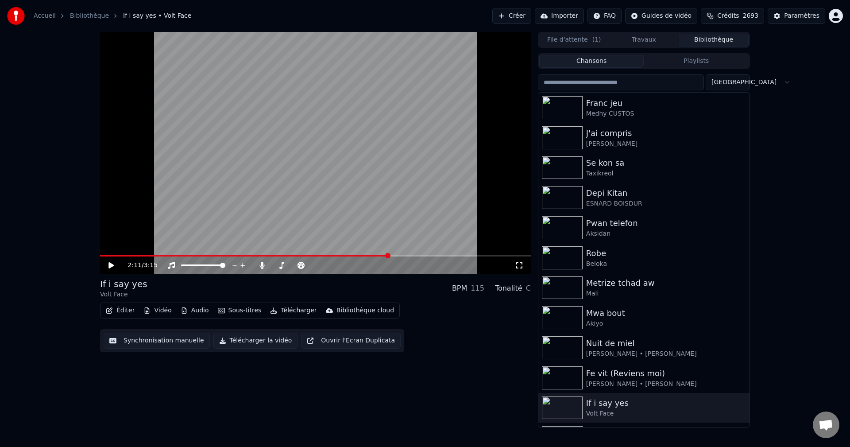
click at [109, 263] on icon at bounding box center [111, 265] width 5 height 6
click at [263, 266] on icon at bounding box center [262, 265] width 5 height 7
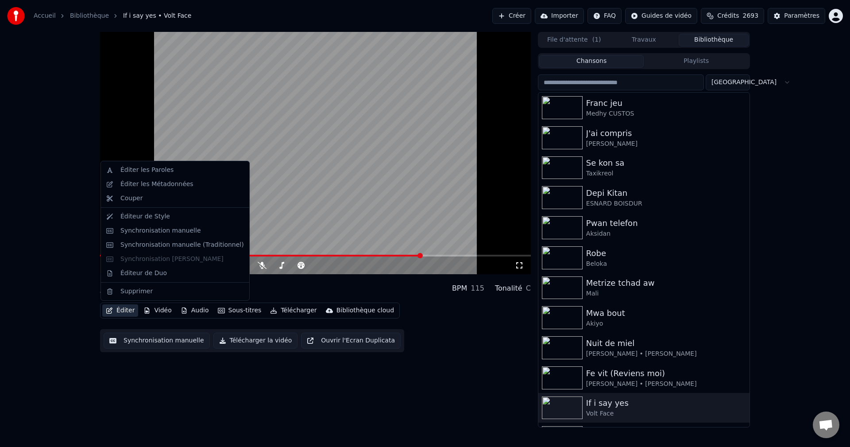
click at [120, 313] on button "Éditer" at bounding box center [120, 310] width 36 height 12
click at [438, 317] on div "Éditer Vidéo Audio Sous-titres Télécharger Bibliothèque cloud Synchronisation m…" at bounding box center [315, 327] width 431 height 50
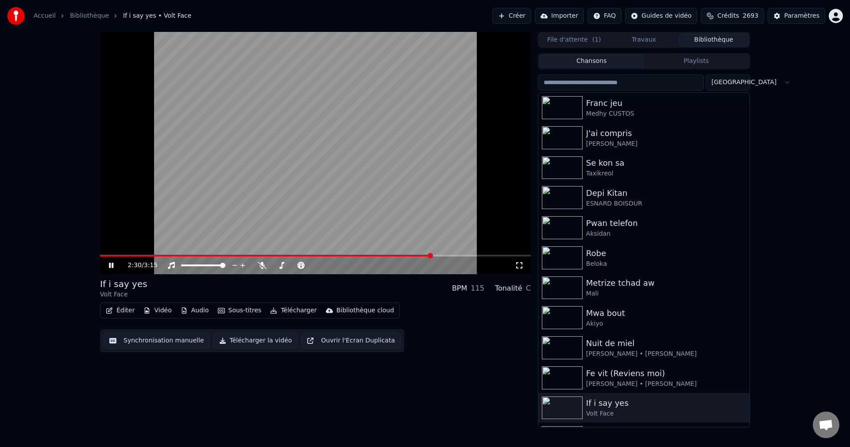
click at [286, 310] on button "Télécharger" at bounding box center [294, 310] width 54 height 12
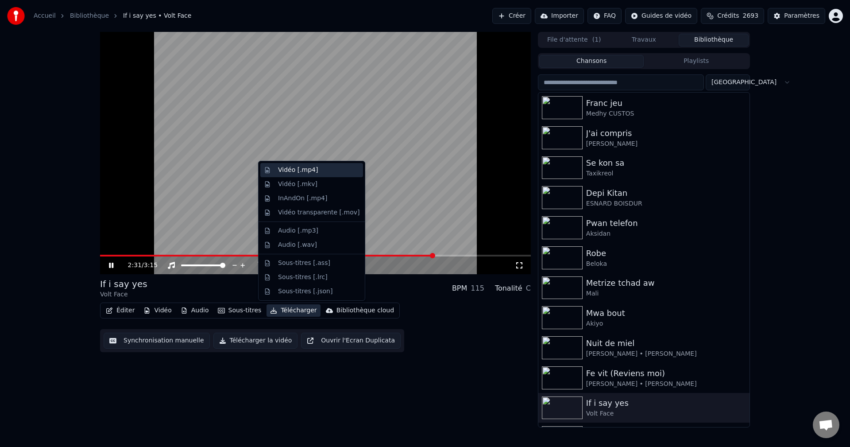
click at [296, 167] on div "Vidéo [.mp4]" at bounding box center [298, 170] width 40 height 9
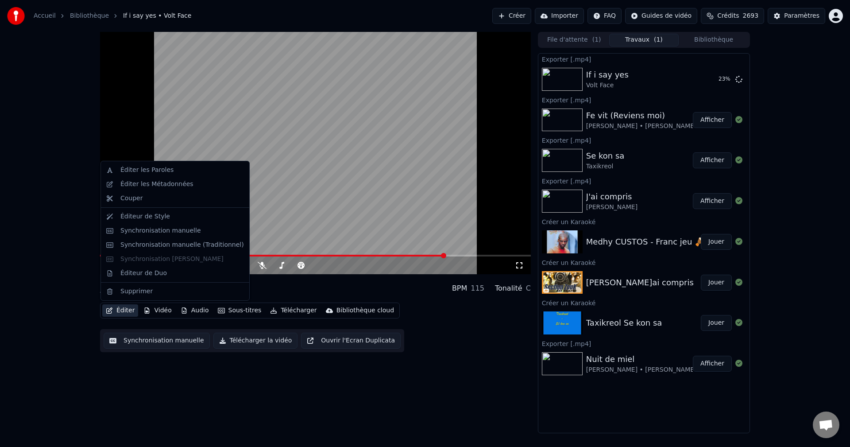
click at [109, 305] on button "Éditer" at bounding box center [120, 310] width 36 height 12
click at [159, 182] on div "Éditer les Métadonnées" at bounding box center [156, 184] width 73 height 9
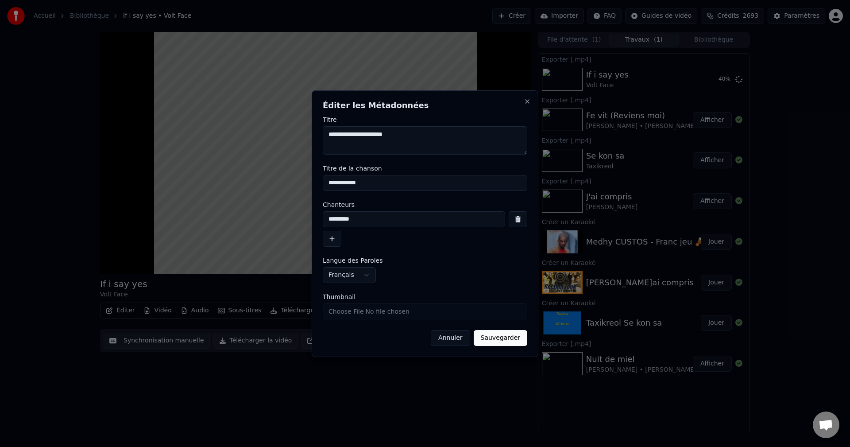
click at [465, 341] on button "Annuler" at bounding box center [450, 338] width 39 height 16
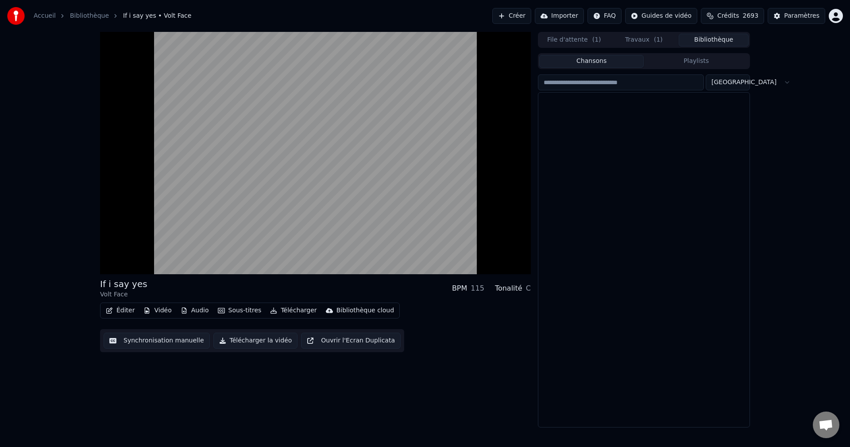
click at [720, 39] on button "Bibliothèque" at bounding box center [714, 40] width 70 height 13
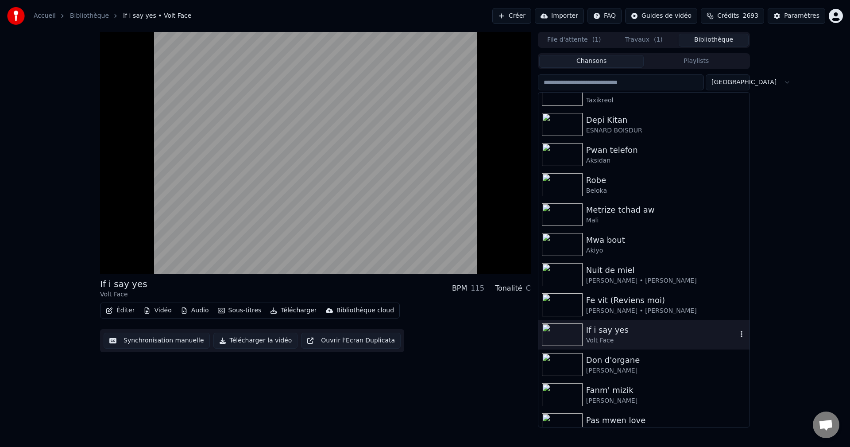
scroll to position [89, 0]
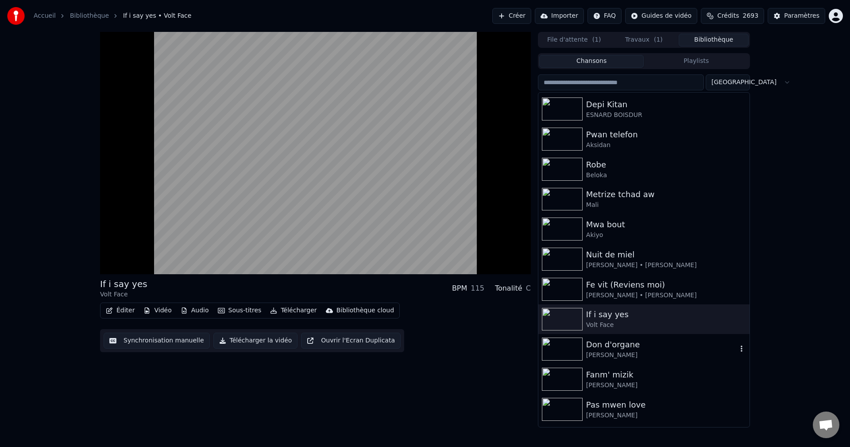
click at [616, 353] on div "[PERSON_NAME]" at bounding box center [661, 355] width 151 height 9
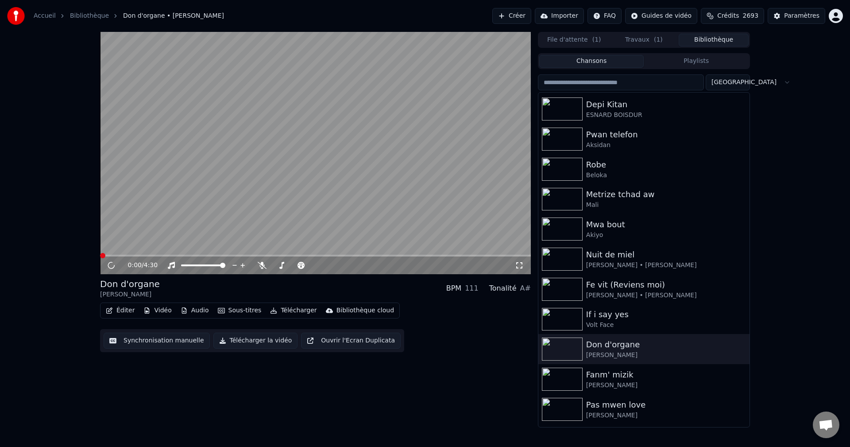
click at [110, 309] on icon "button" at bounding box center [109, 310] width 6 height 6
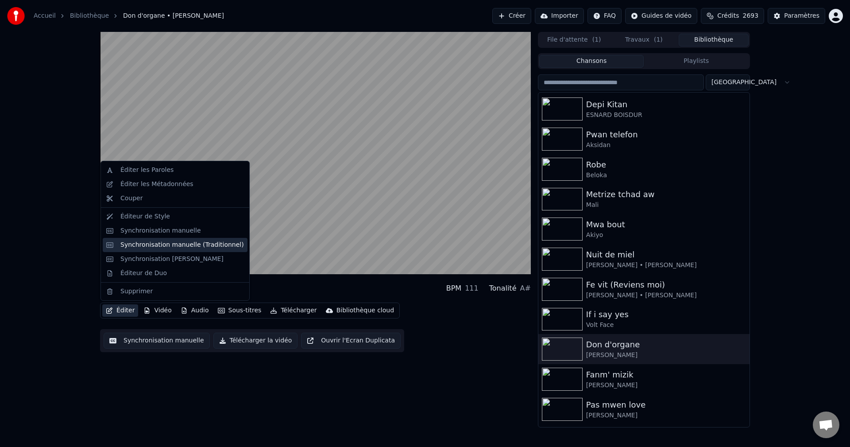
click at [155, 246] on div "Synchronisation manuelle (Traditionnel)" at bounding box center [182, 244] width 124 height 9
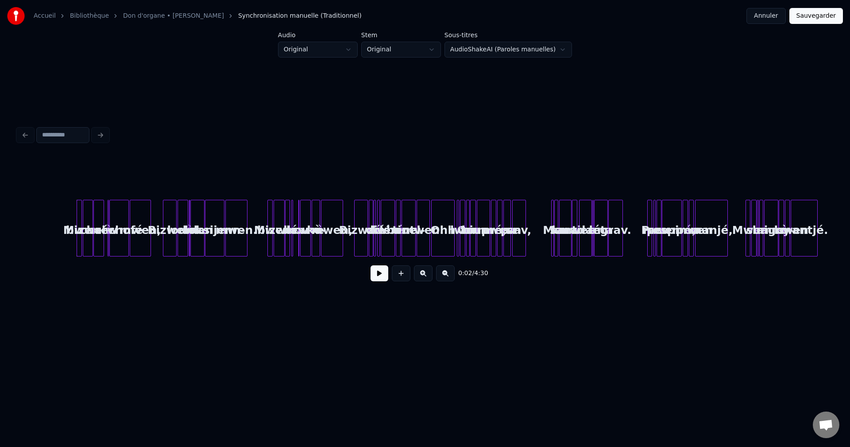
click at [422, 278] on button at bounding box center [423, 273] width 19 height 16
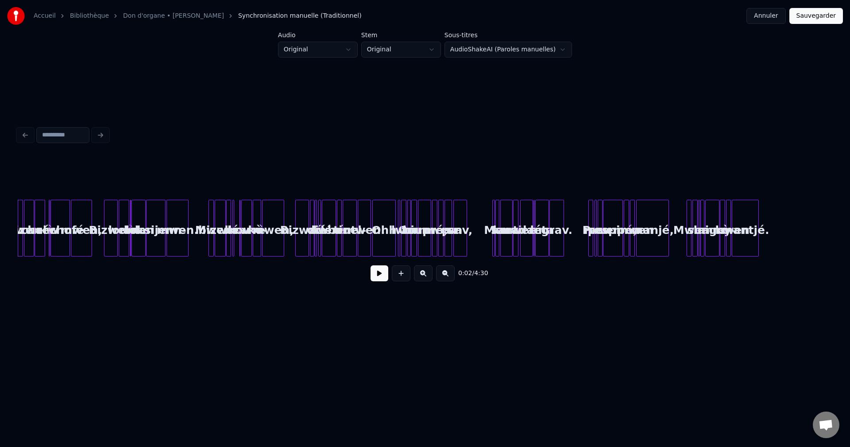
click at [422, 278] on button at bounding box center [423, 273] width 19 height 16
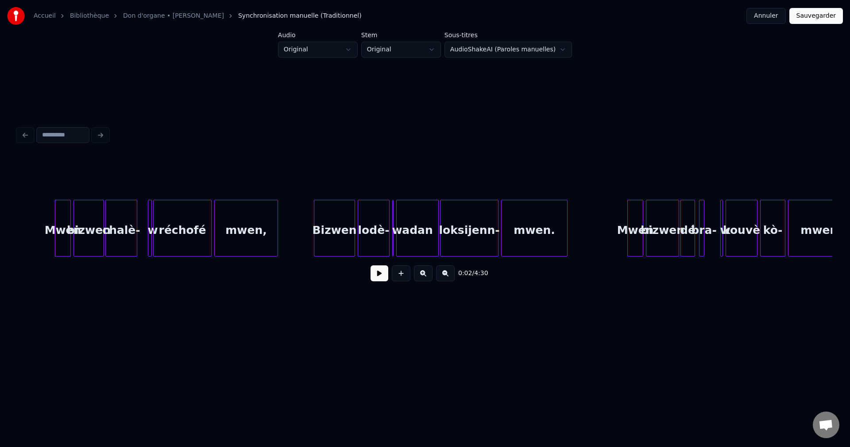
click at [422, 278] on button at bounding box center [423, 273] width 19 height 16
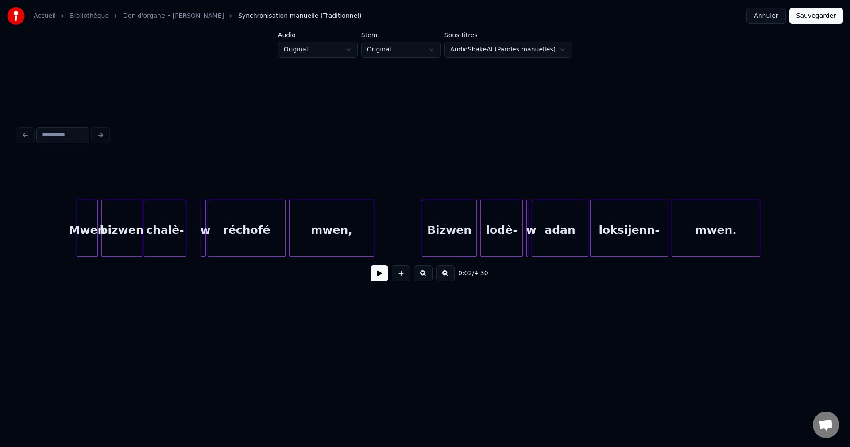
click at [422, 278] on button at bounding box center [423, 273] width 19 height 16
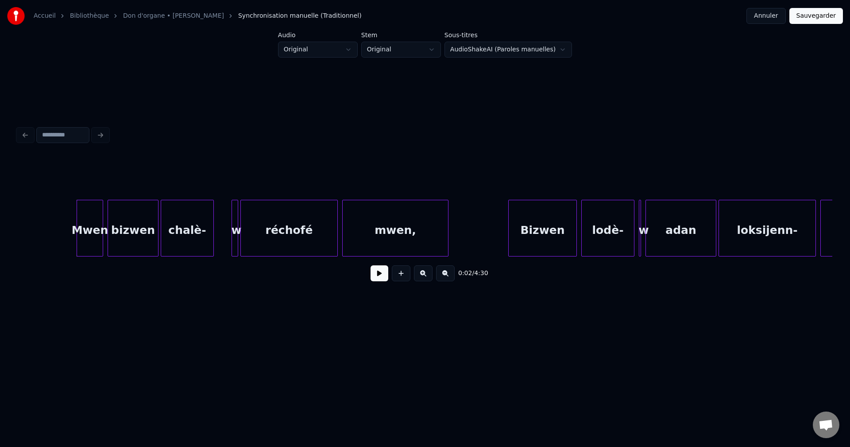
click at [378, 276] on button at bounding box center [380, 273] width 18 height 16
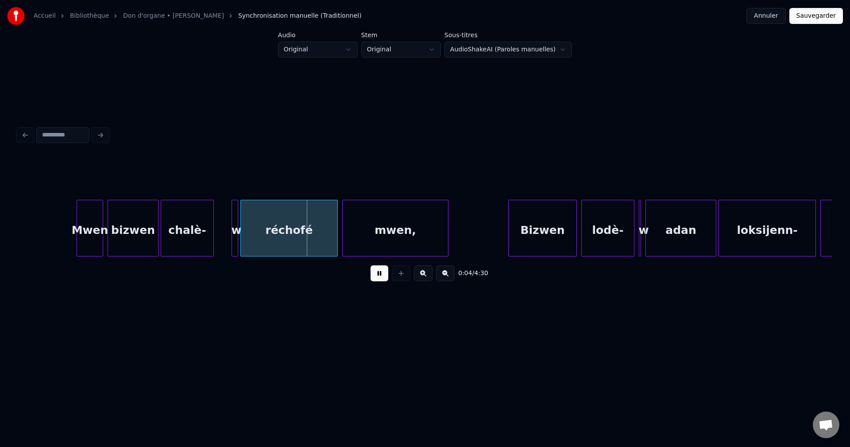
click at [421, 279] on button at bounding box center [423, 273] width 19 height 16
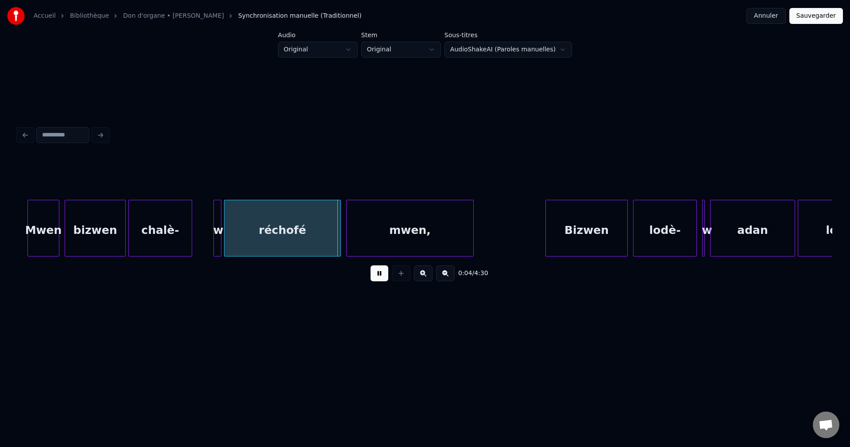
click at [421, 279] on button at bounding box center [423, 273] width 19 height 16
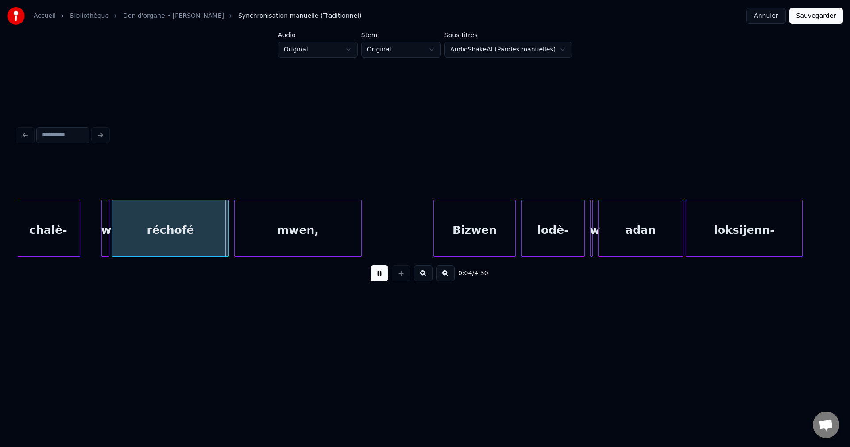
click at [421, 279] on button at bounding box center [423, 273] width 19 height 16
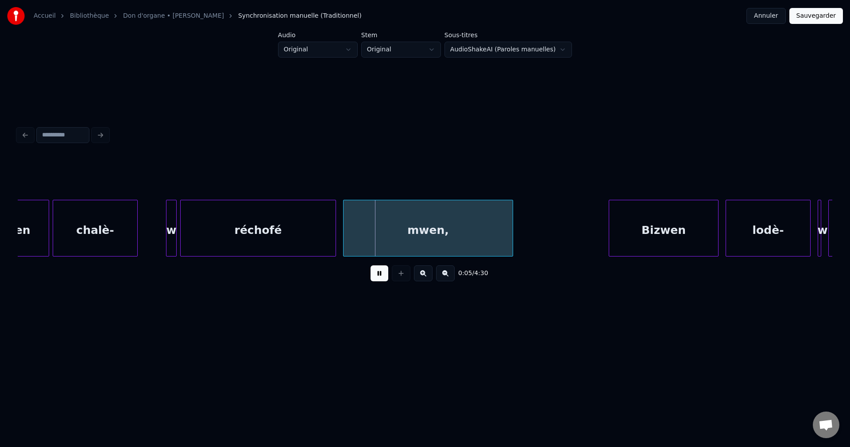
click at [421, 279] on button at bounding box center [423, 273] width 19 height 16
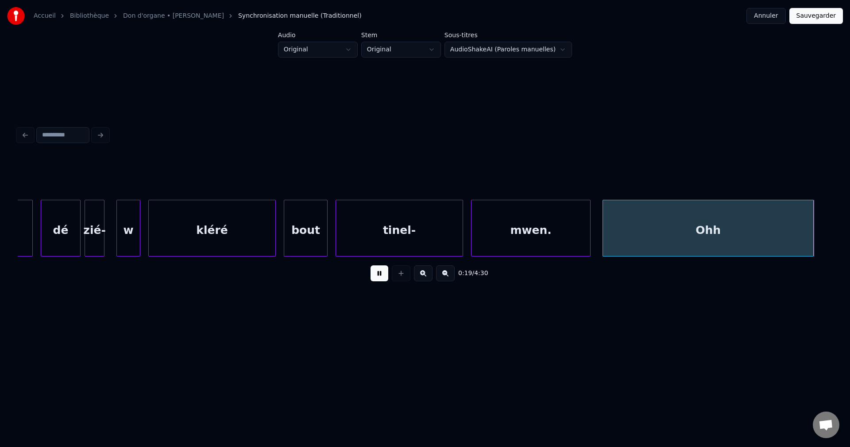
scroll to position [0, 3955]
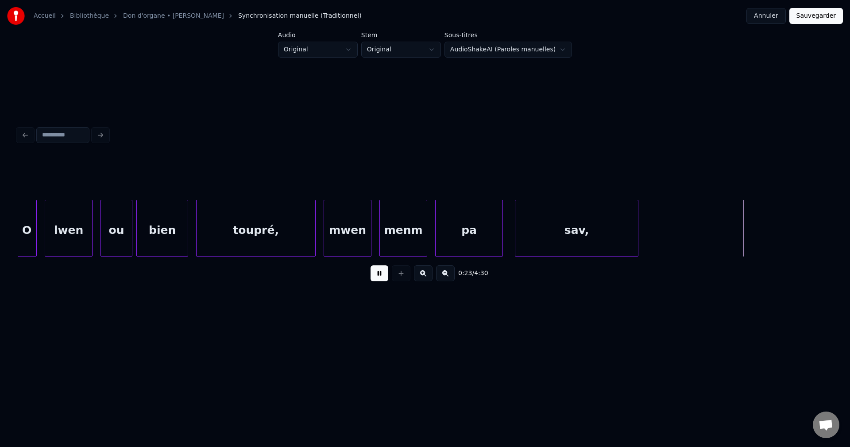
click at [419, 280] on button at bounding box center [423, 273] width 19 height 16
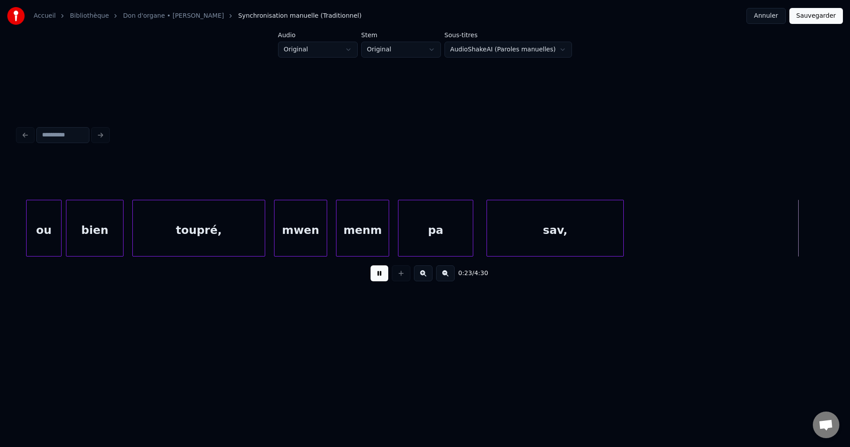
click at [419, 280] on button at bounding box center [423, 273] width 19 height 16
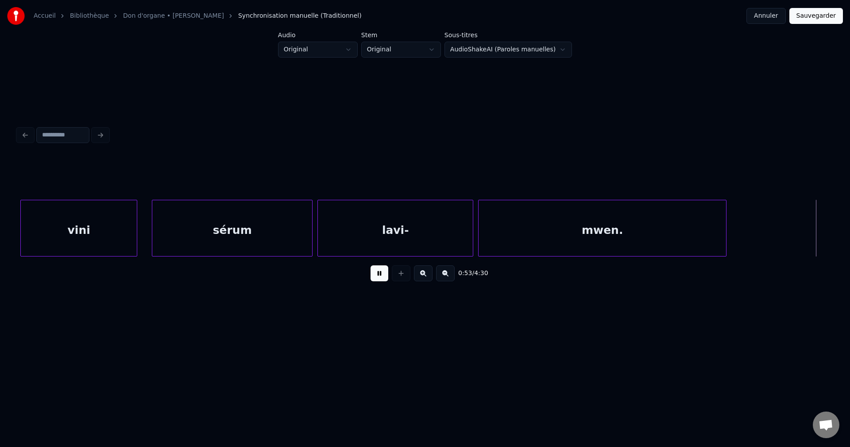
scroll to position [0, 13166]
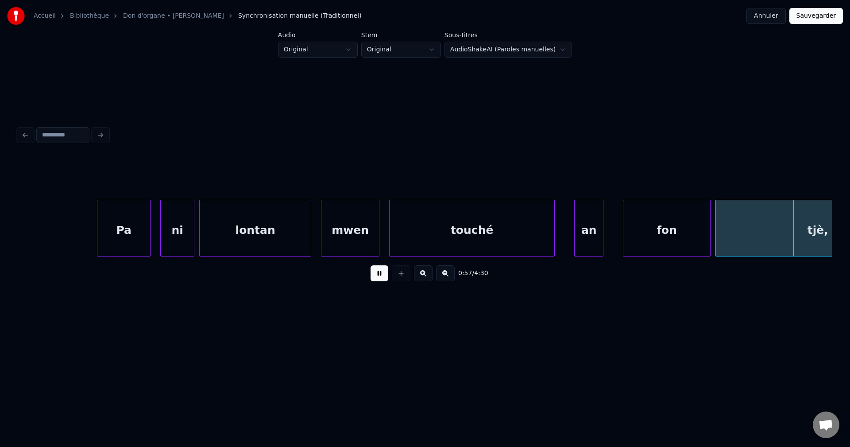
click at [383, 272] on button at bounding box center [380, 273] width 18 height 16
click at [385, 270] on button at bounding box center [380, 273] width 18 height 16
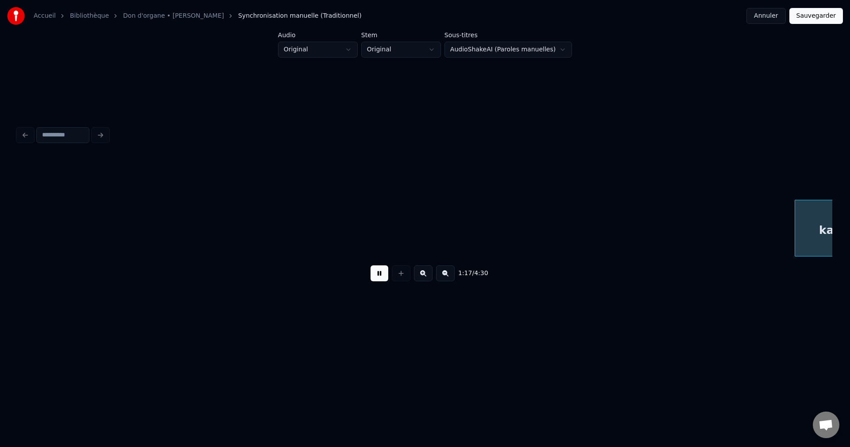
scroll to position [0, 18881]
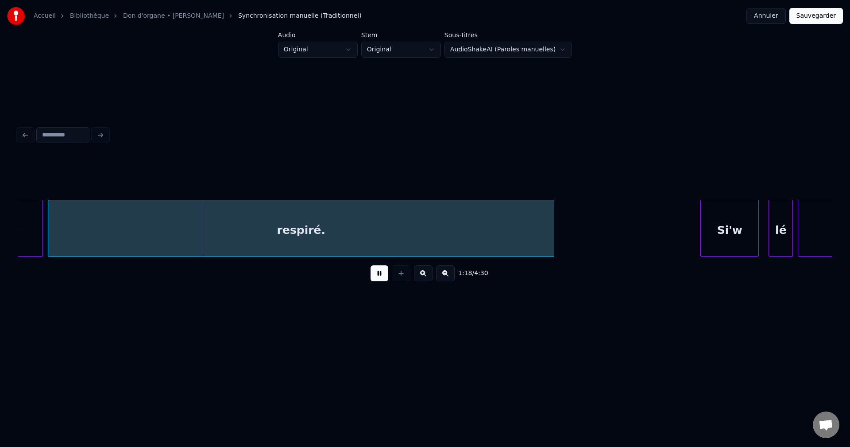
click at [295, 244] on div "respiré." at bounding box center [301, 230] width 506 height 60
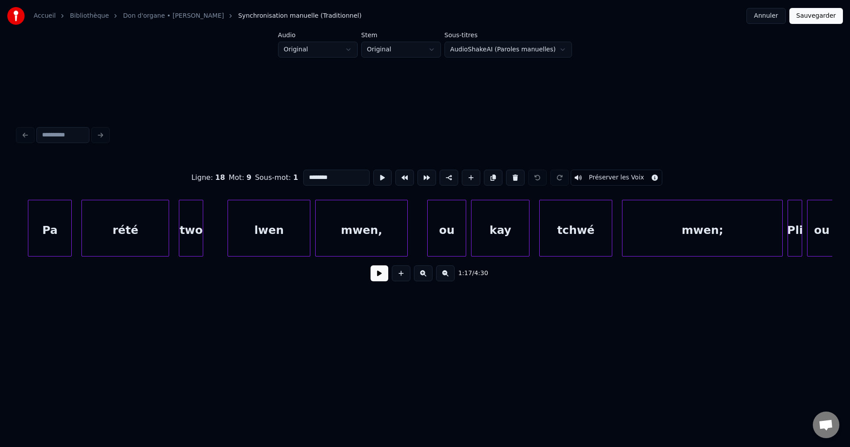
scroll to position [0, 17445]
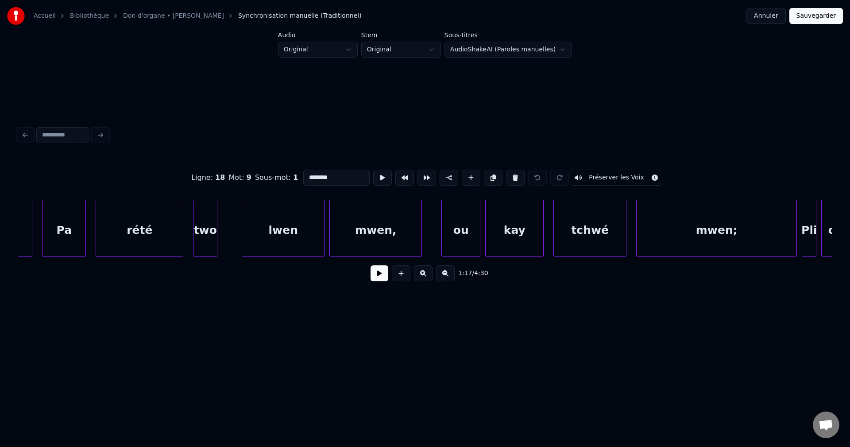
click at [168, 242] on div "rété" at bounding box center [139, 230] width 87 height 60
type input "****"
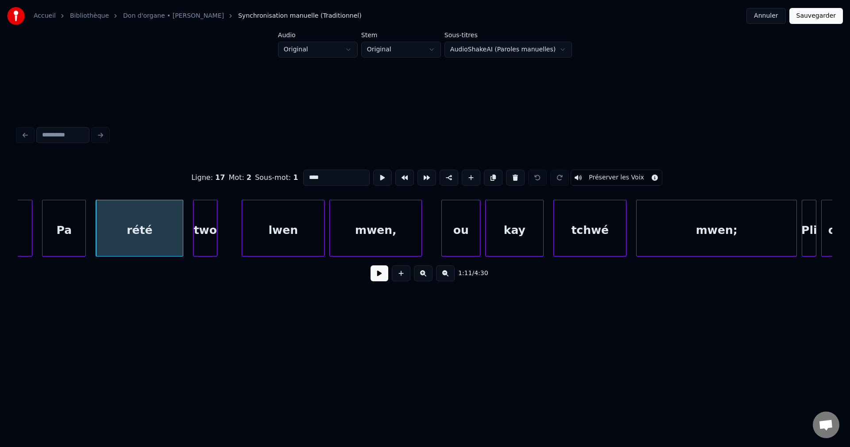
click at [388, 279] on div "1:11 / 4:30" at bounding box center [425, 273] width 801 height 19
click at [373, 279] on button at bounding box center [380, 273] width 18 height 16
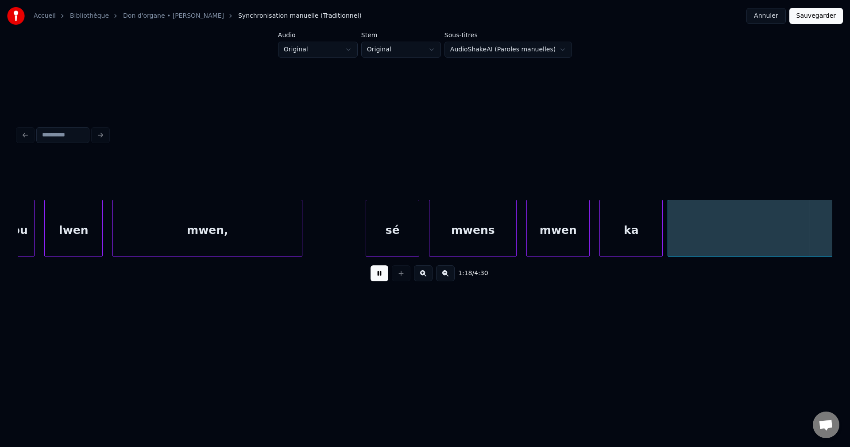
scroll to position [0, 19079]
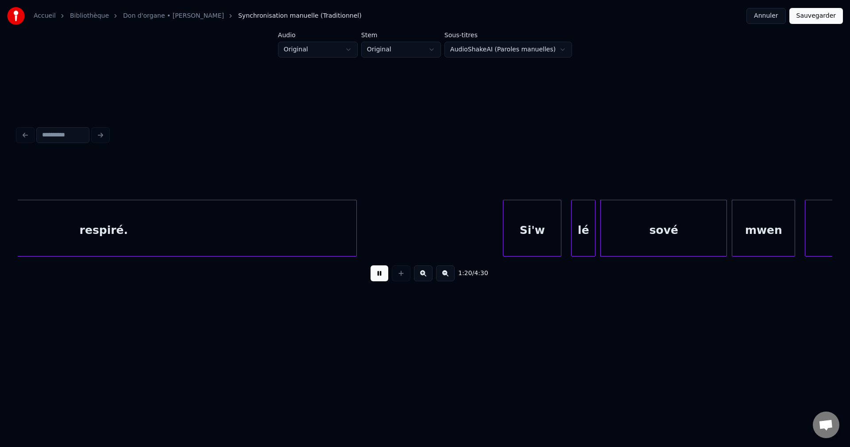
drag, startPoint x: 373, startPoint y: 276, endPoint x: 358, endPoint y: 276, distance: 15.1
click at [374, 276] on button at bounding box center [380, 273] width 18 height 16
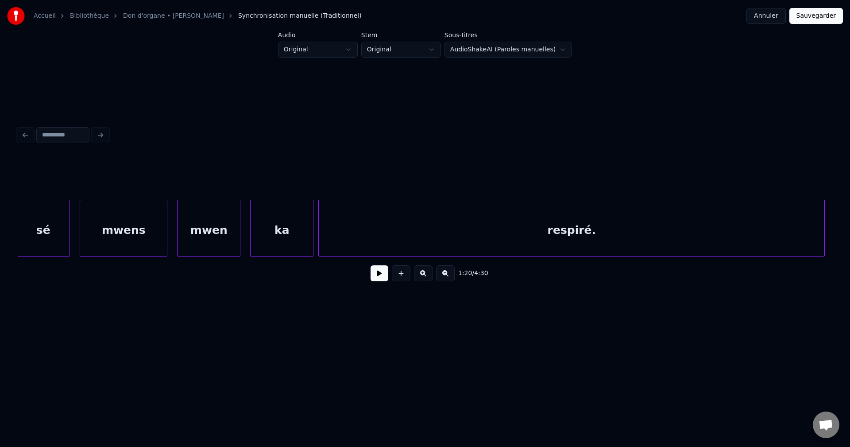
scroll to position [0, 18600]
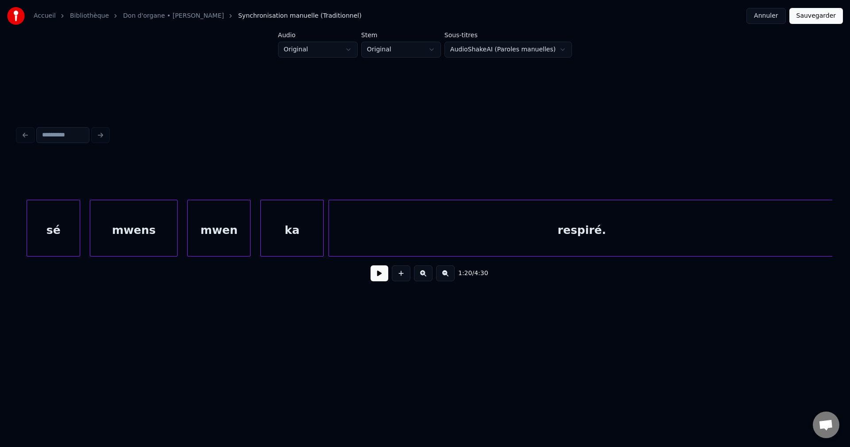
click at [147, 232] on div "mwens" at bounding box center [133, 230] width 87 height 60
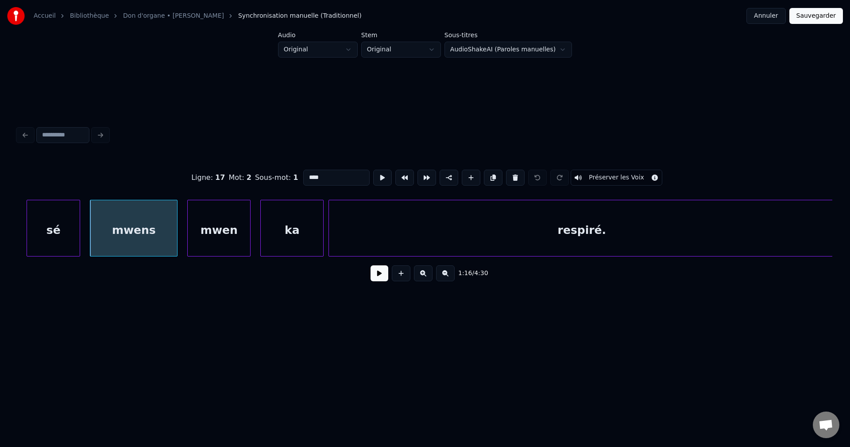
type input "*****"
click at [376, 277] on button at bounding box center [380, 273] width 18 height 16
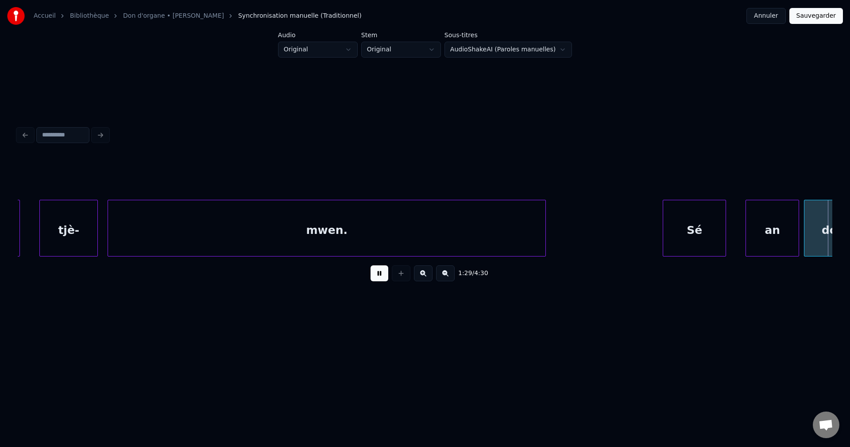
scroll to position [0, 21869]
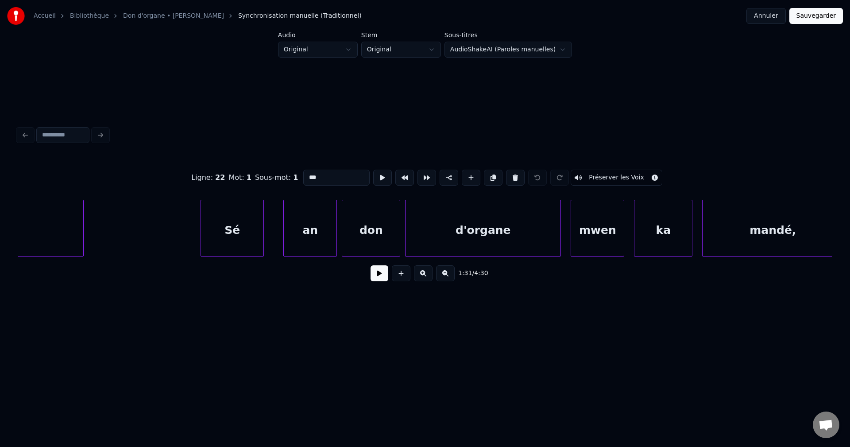
click at [81, 227] on div at bounding box center [82, 228] width 3 height 56
type input "*****"
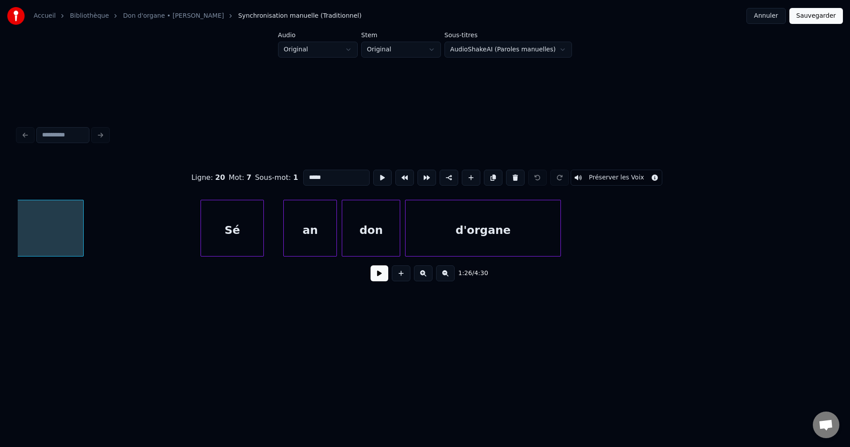
scroll to position [0, 21142]
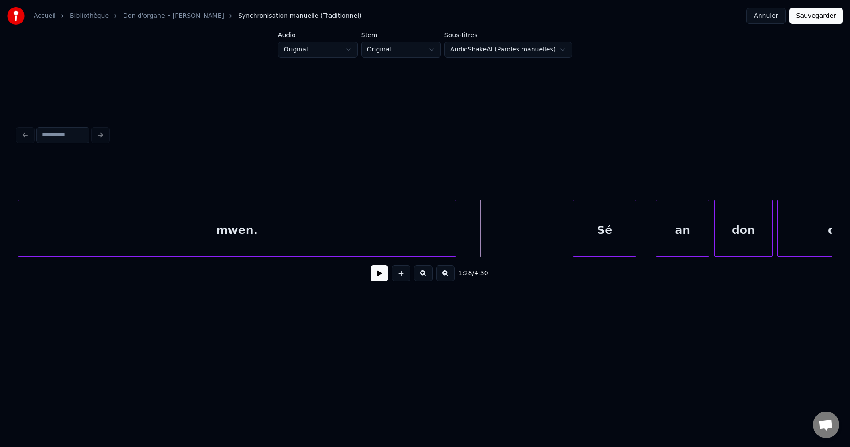
click at [375, 279] on button at bounding box center [380, 273] width 18 height 16
click at [375, 278] on button at bounding box center [380, 273] width 18 height 16
click at [374, 278] on button at bounding box center [380, 273] width 18 height 16
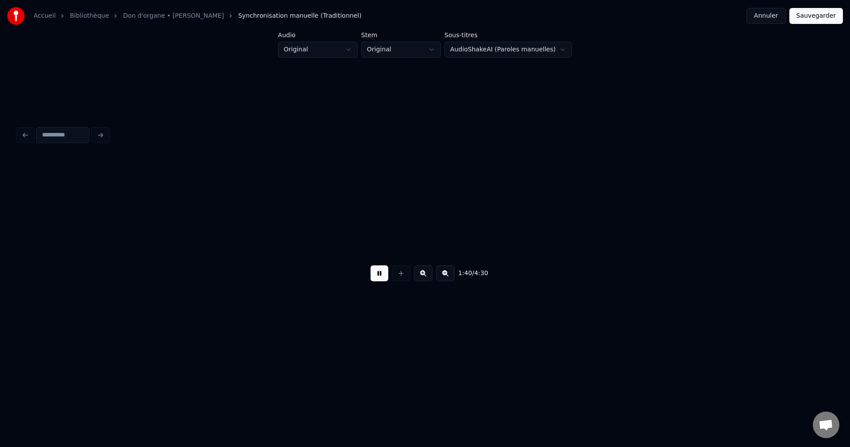
scroll to position [0, 24408]
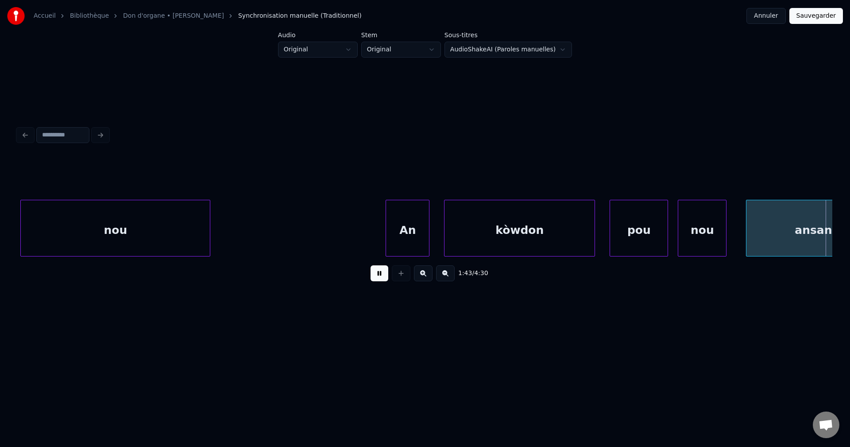
click at [373, 277] on button at bounding box center [380, 273] width 18 height 16
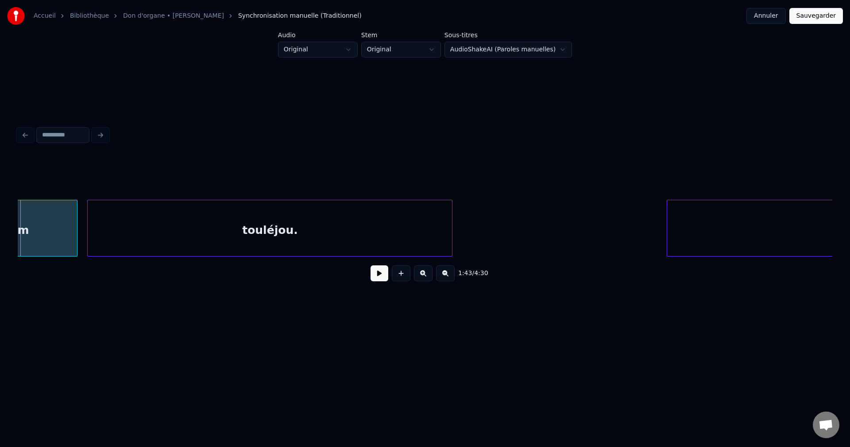
click at [17, 253] on div "1:43 / 4:30" at bounding box center [425, 205] width 822 height 175
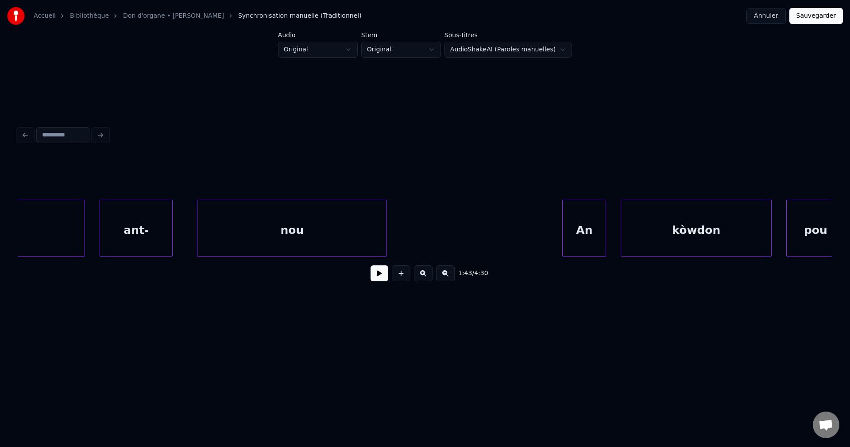
scroll to position [0, 24231]
click at [372, 281] on button at bounding box center [380, 273] width 18 height 16
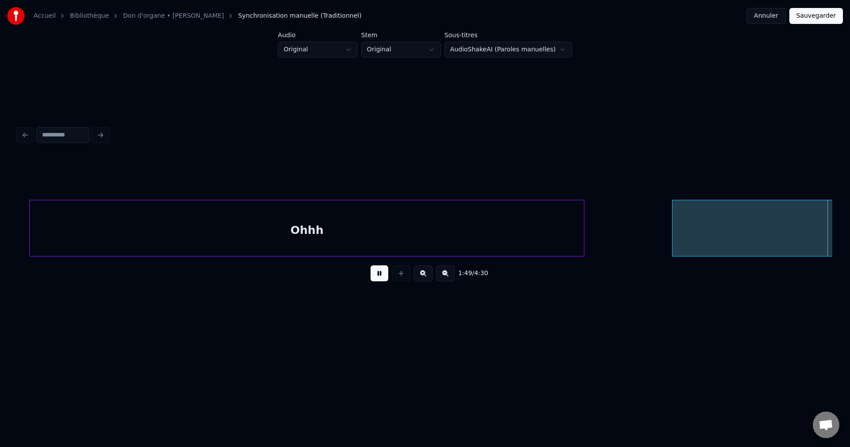
scroll to position [0, 26678]
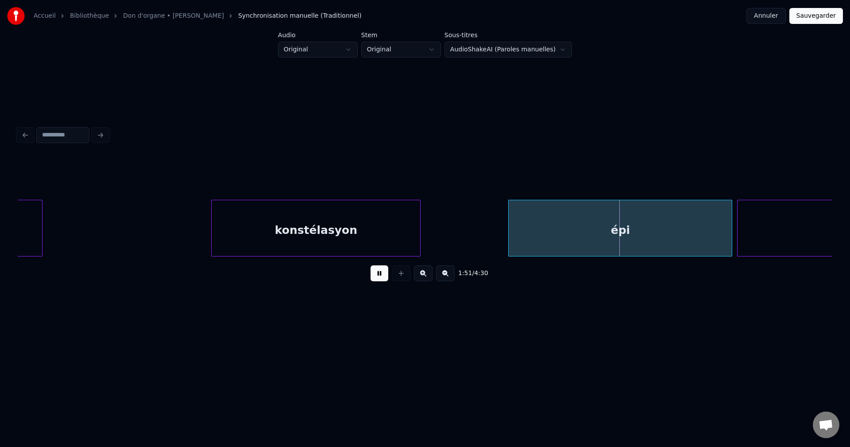
click at [39, 240] on div at bounding box center [40, 228] width 3 height 56
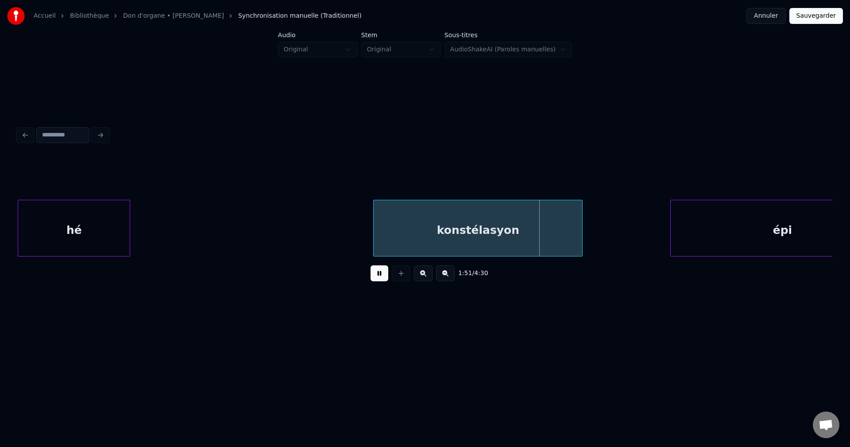
click at [127, 232] on div at bounding box center [128, 228] width 3 height 56
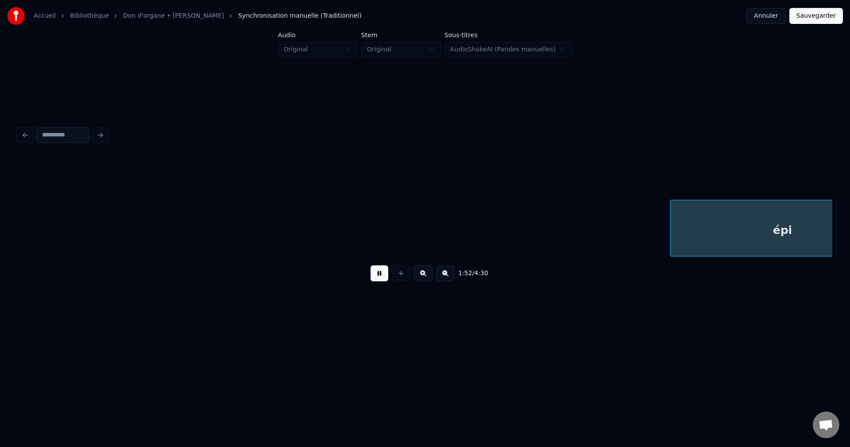
scroll to position [0, 27331]
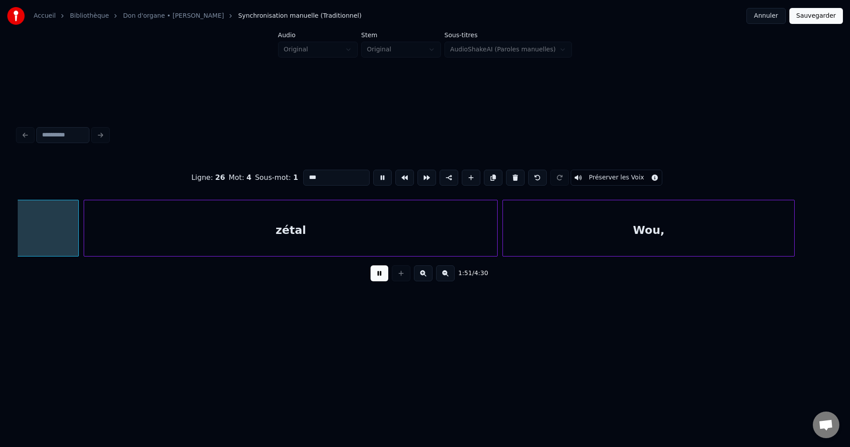
scroll to position [0, 27168]
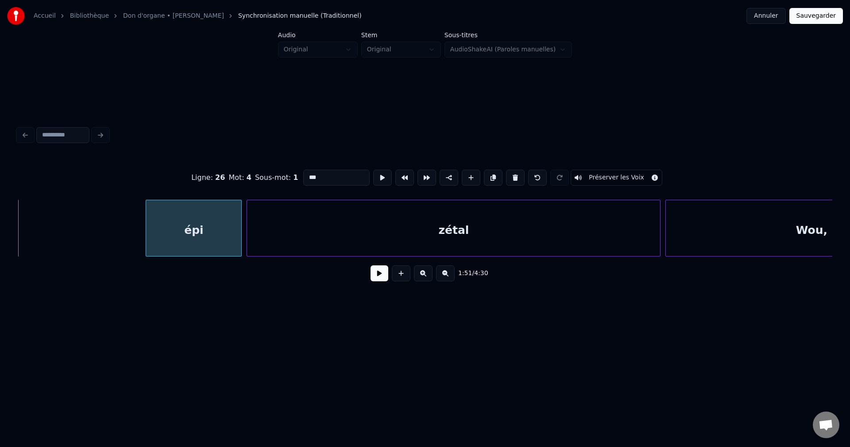
click at [149, 233] on div at bounding box center [147, 228] width 3 height 56
click at [374, 281] on button at bounding box center [380, 273] width 18 height 16
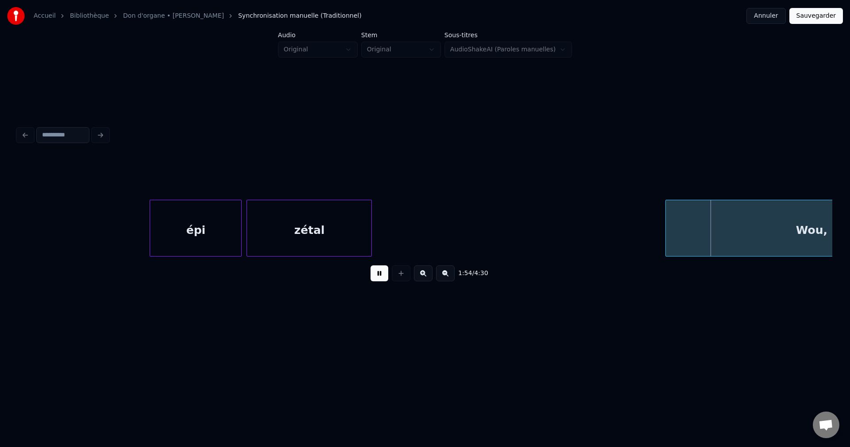
click at [369, 244] on div at bounding box center [370, 228] width 3 height 56
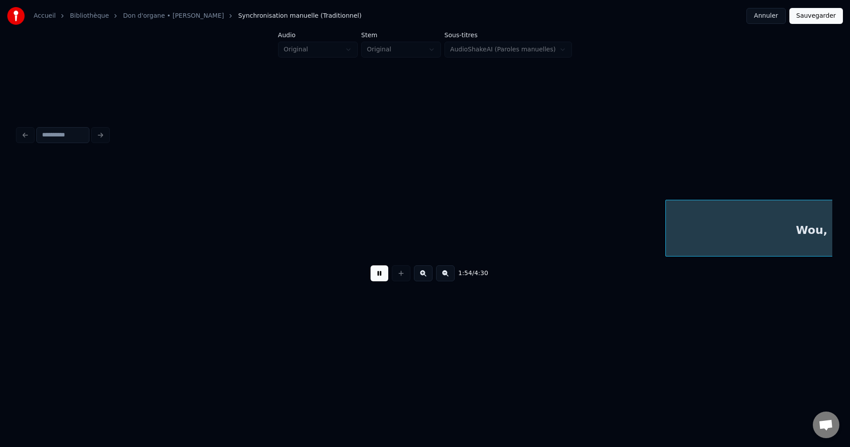
scroll to position [0, 27986]
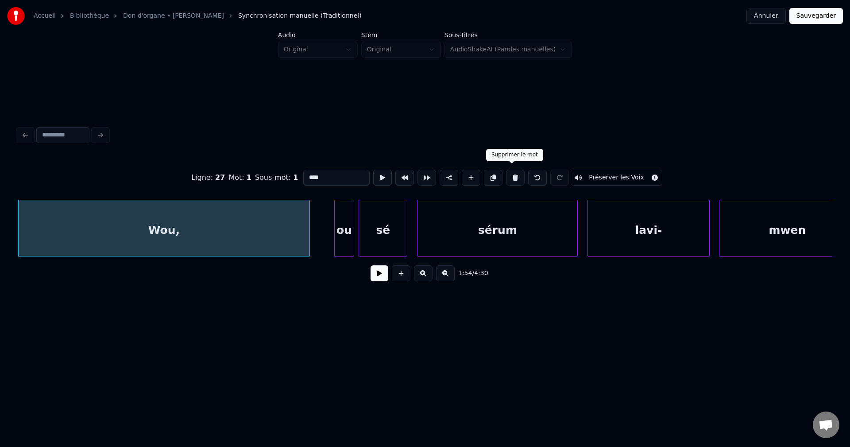
click at [515, 172] on button at bounding box center [515, 178] width 19 height 16
type input "*****"
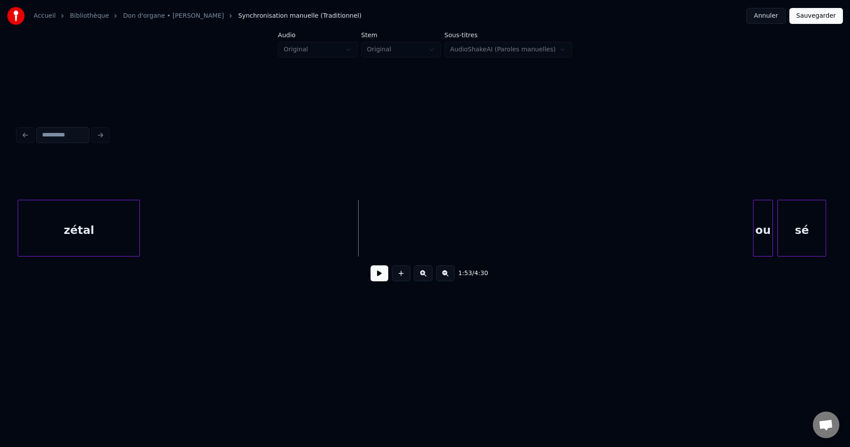
click at [376, 275] on button at bounding box center [380, 273] width 18 height 16
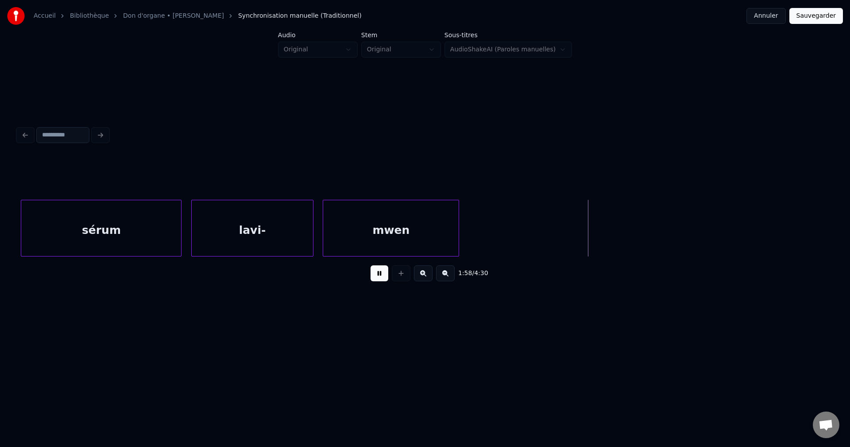
click at [149, 232] on div "sérum" at bounding box center [101, 230] width 160 height 60
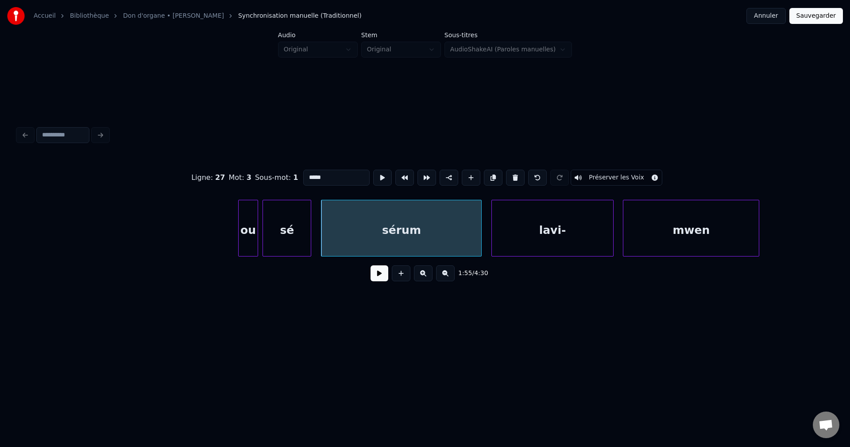
scroll to position [0, 27912]
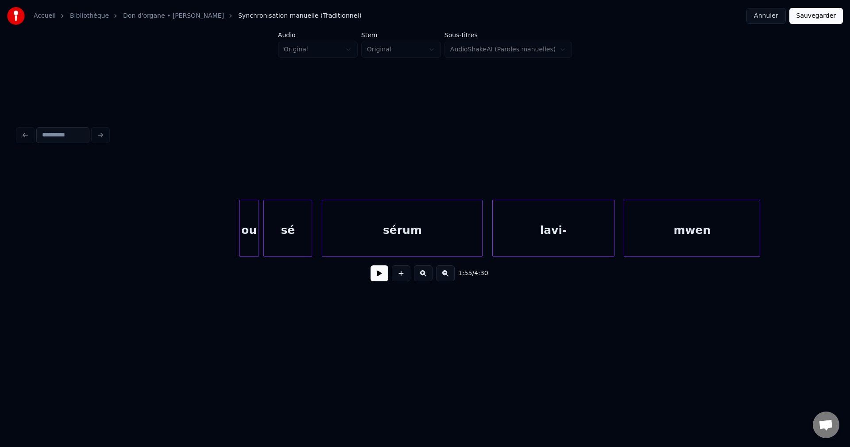
click at [241, 228] on div at bounding box center [241, 228] width 3 height 56
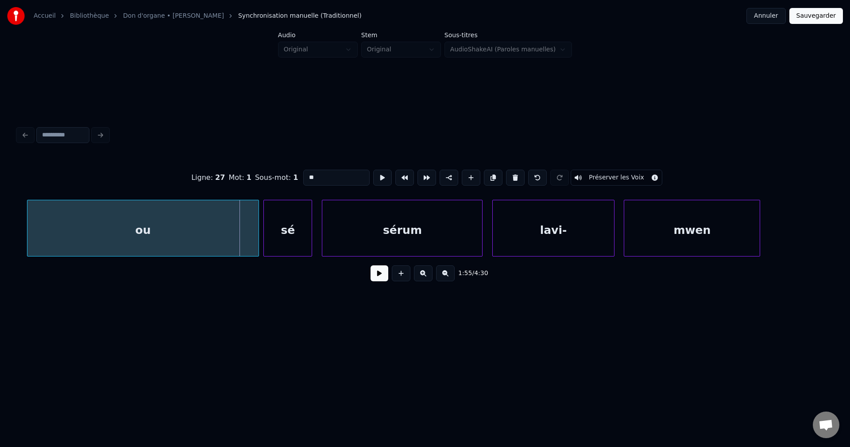
click at [29, 234] on div at bounding box center [28, 228] width 3 height 56
click at [78, 233] on div "ou" at bounding box center [142, 230] width 231 height 60
click at [384, 275] on button at bounding box center [380, 273] width 18 height 16
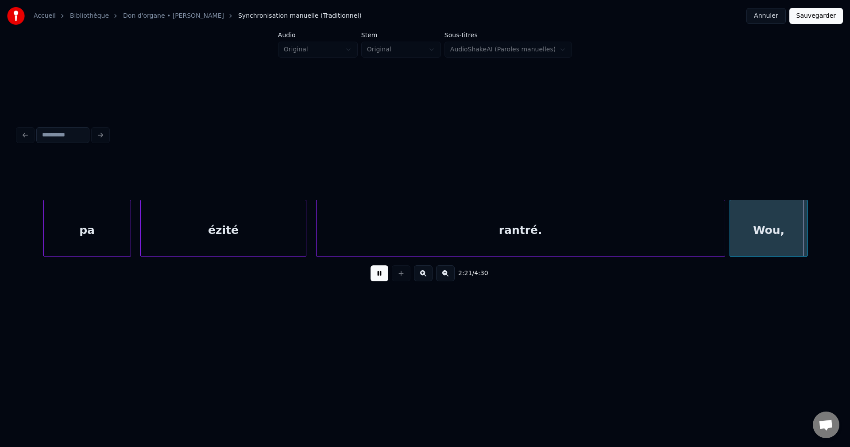
scroll to position [0, 34444]
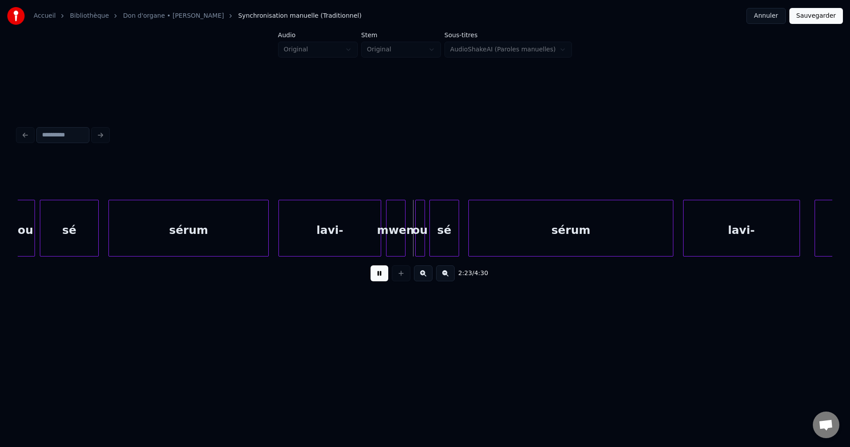
click at [26, 223] on div "ou" at bounding box center [25, 230] width 19 height 60
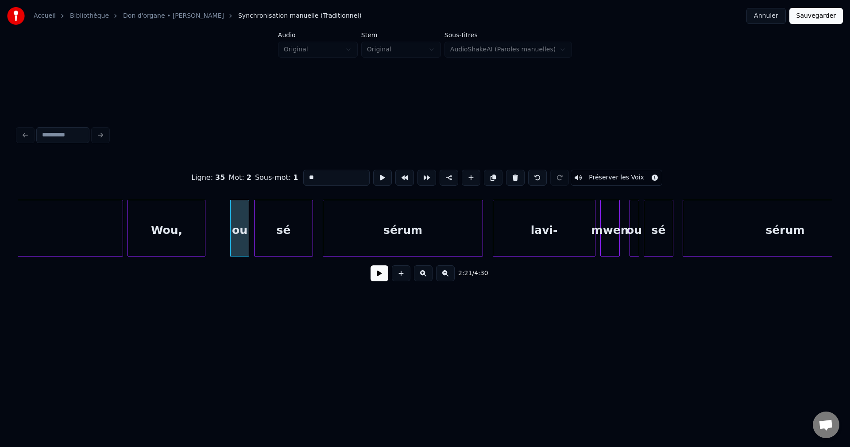
type input "*******"
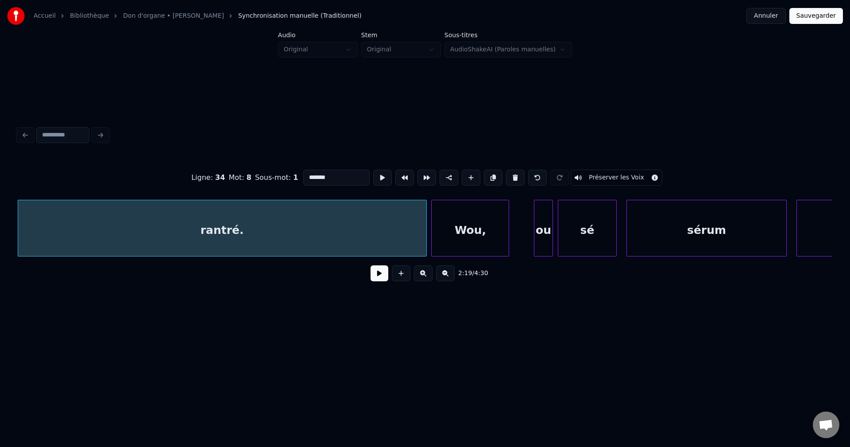
click at [377, 277] on button at bounding box center [380, 273] width 18 height 16
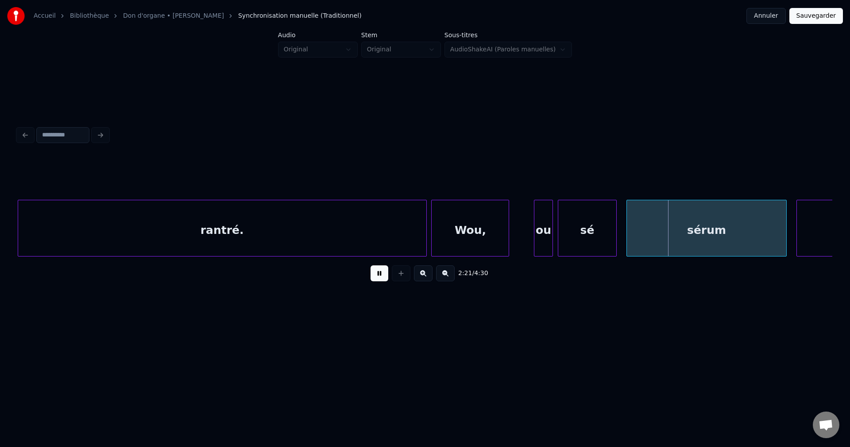
click at [375, 275] on button at bounding box center [380, 273] width 18 height 16
click at [362, 244] on div "rantré." at bounding box center [222, 230] width 408 height 60
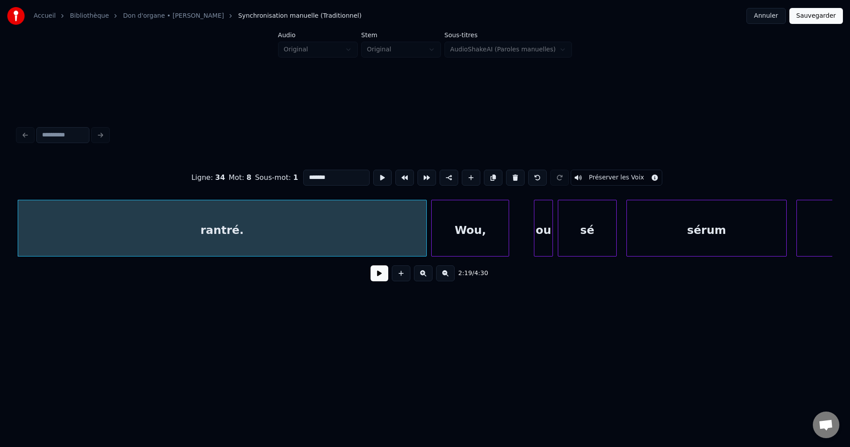
click at [461, 226] on div "Wou," at bounding box center [470, 230] width 77 height 60
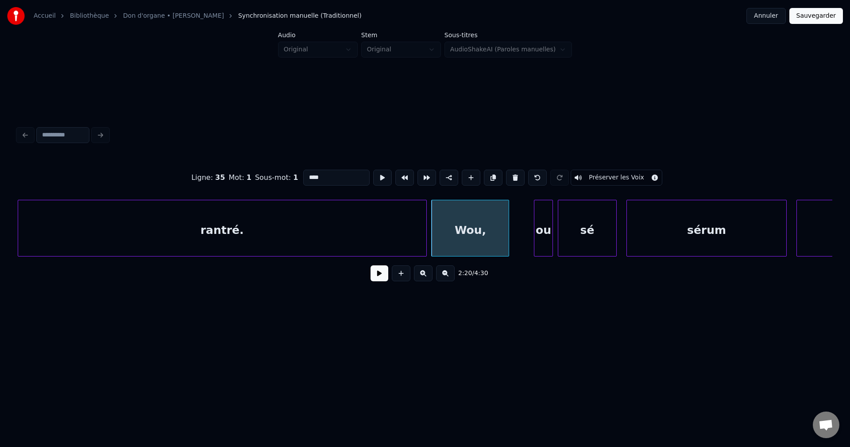
click at [384, 228] on div "rantré." at bounding box center [222, 230] width 408 height 60
type input "*******"
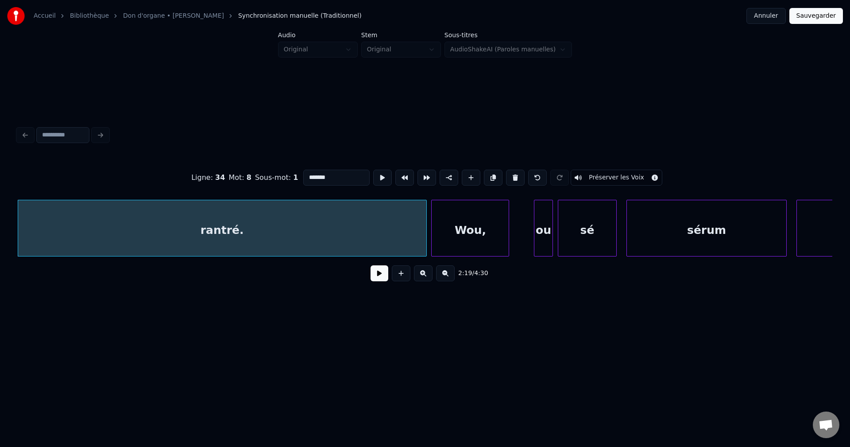
click at [373, 275] on button at bounding box center [380, 273] width 18 height 16
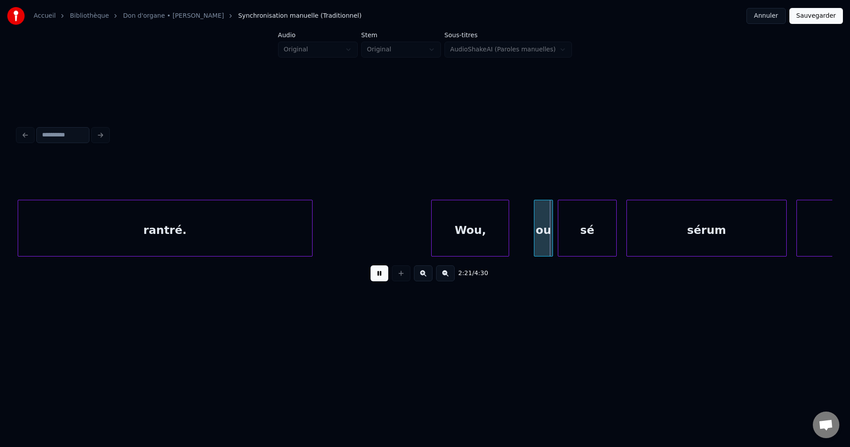
click at [310, 240] on div at bounding box center [311, 228] width 3 height 56
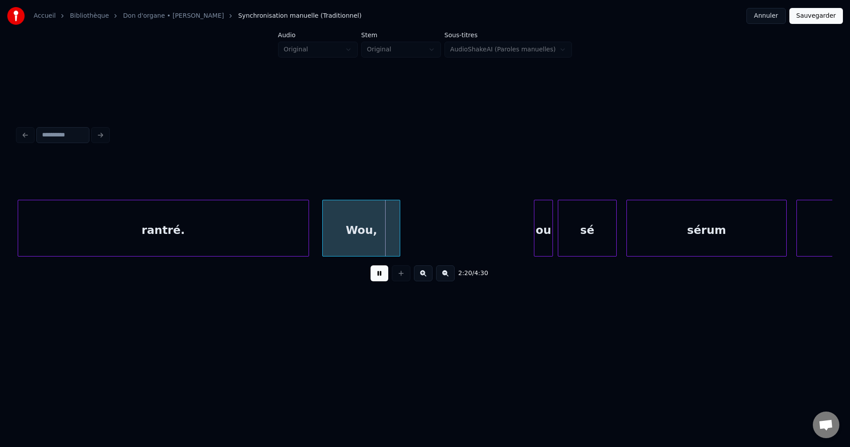
click at [362, 235] on div "Wou," at bounding box center [361, 230] width 77 height 60
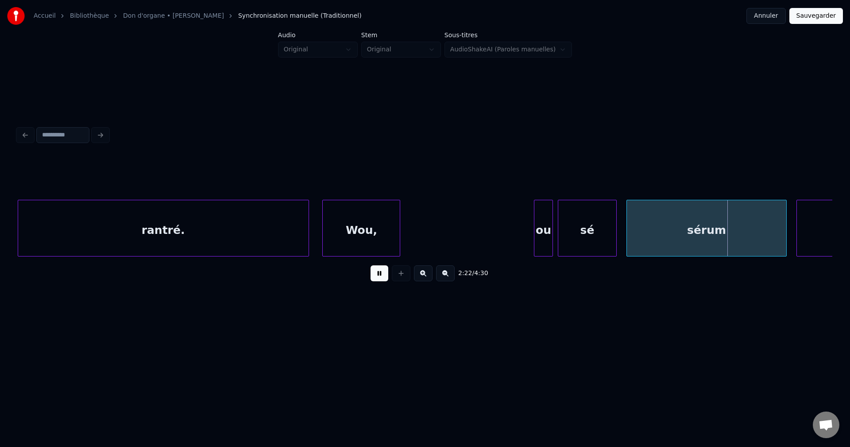
click at [381, 235] on div "Wou," at bounding box center [361, 230] width 77 height 60
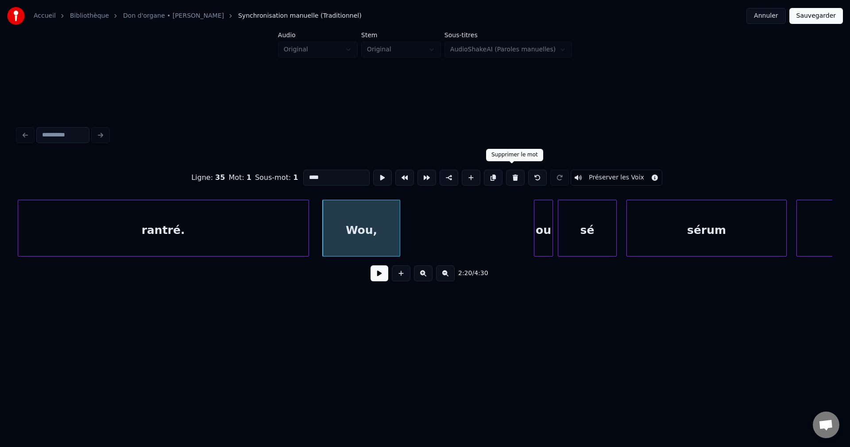
click at [512, 175] on button at bounding box center [515, 178] width 19 height 16
type input "*******"
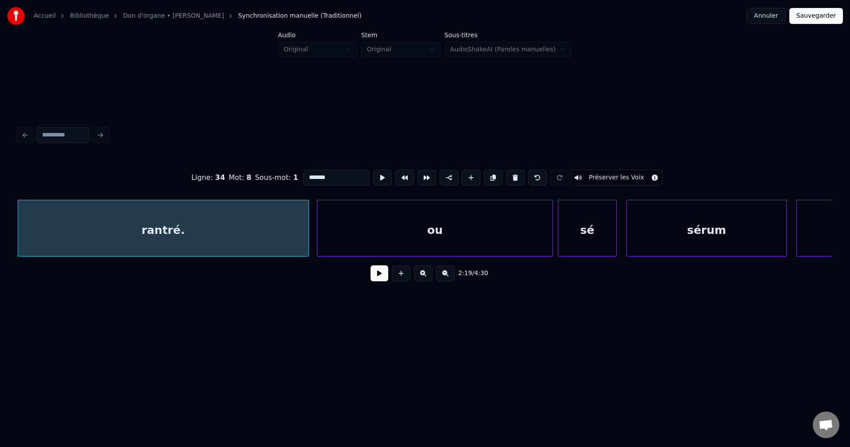
click at [319, 231] on div at bounding box center [319, 228] width 3 height 56
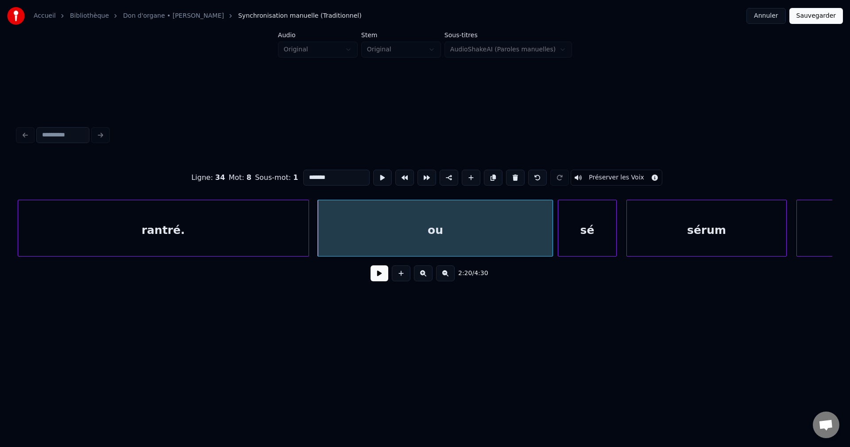
click at [374, 275] on button at bounding box center [380, 273] width 18 height 16
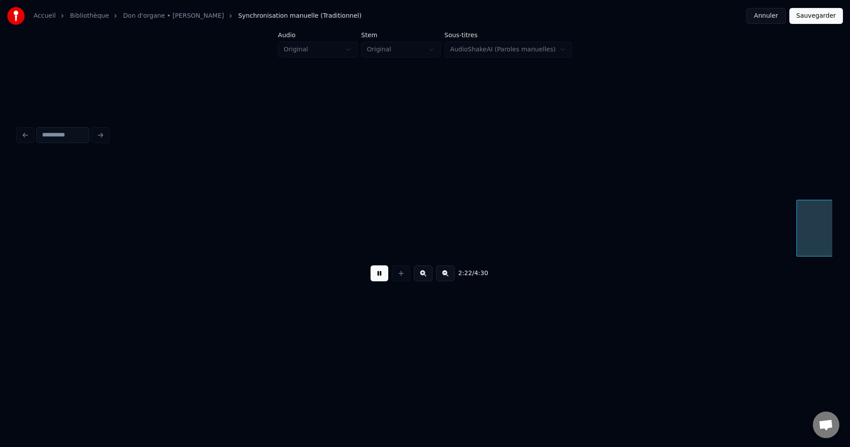
scroll to position [0, 34744]
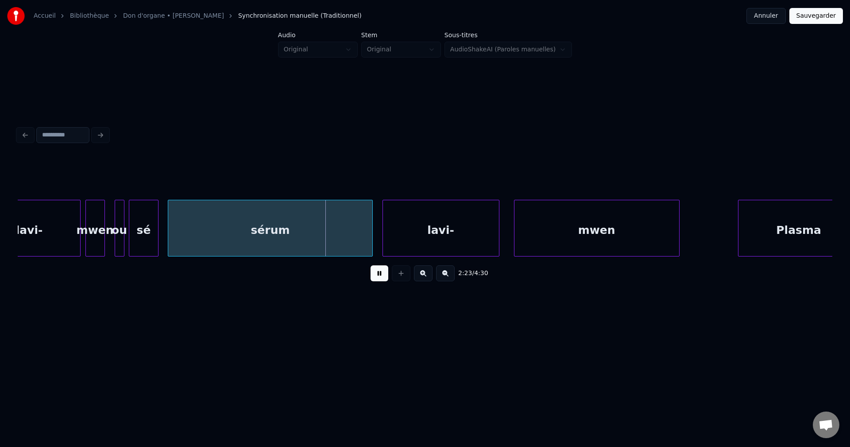
click at [65, 236] on div "lavi-" at bounding box center [28, 230] width 101 height 60
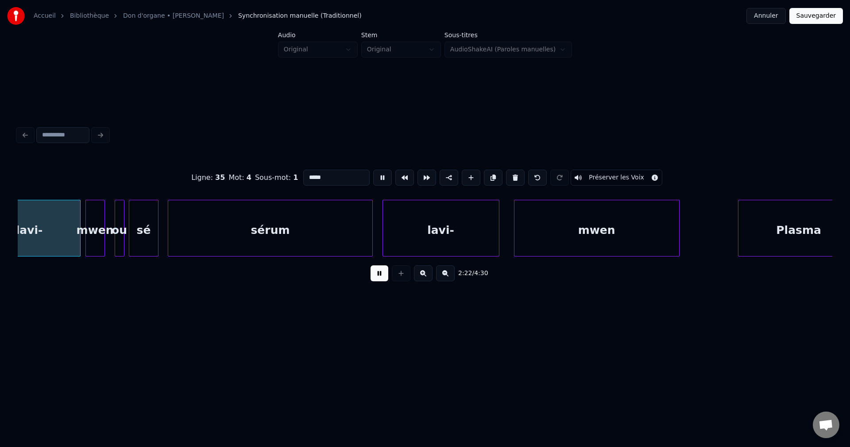
scroll to position [0, 34705]
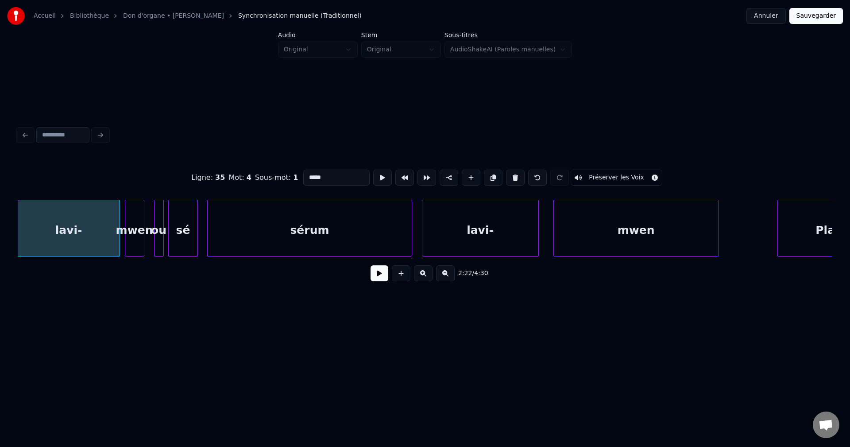
click at [373, 276] on button at bounding box center [380, 273] width 18 height 16
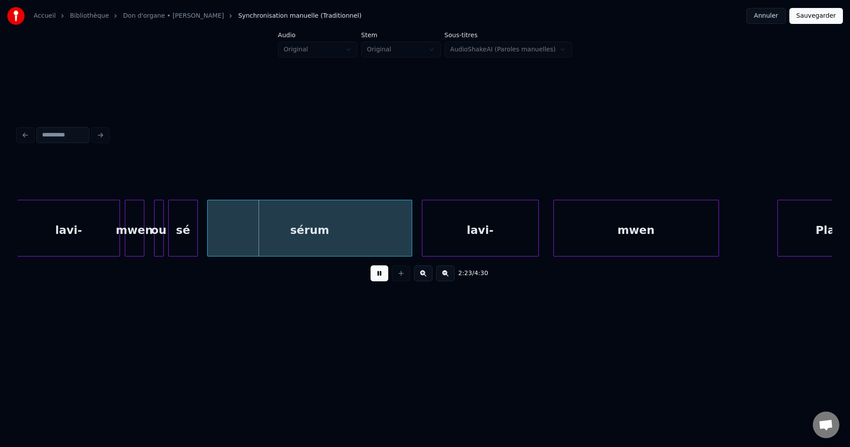
click at [374, 279] on button at bounding box center [380, 273] width 18 height 16
click at [157, 232] on div at bounding box center [156, 228] width 3 height 56
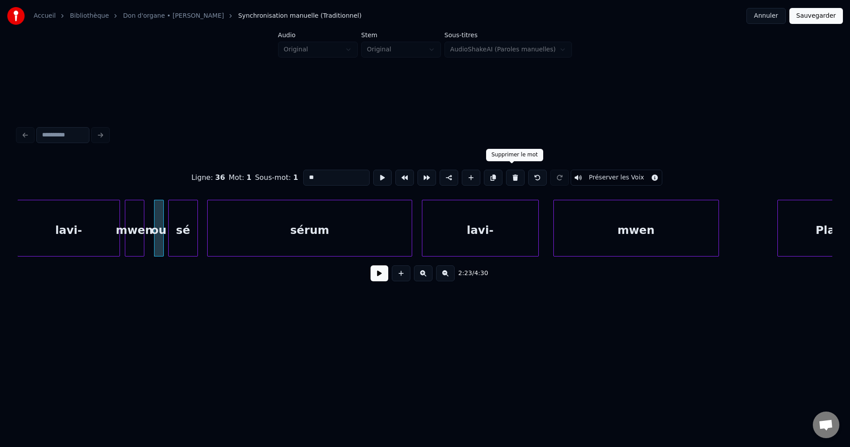
click at [508, 175] on button at bounding box center [515, 178] width 19 height 16
click at [186, 235] on div "sé" at bounding box center [183, 230] width 28 height 60
click at [513, 172] on button at bounding box center [515, 178] width 19 height 16
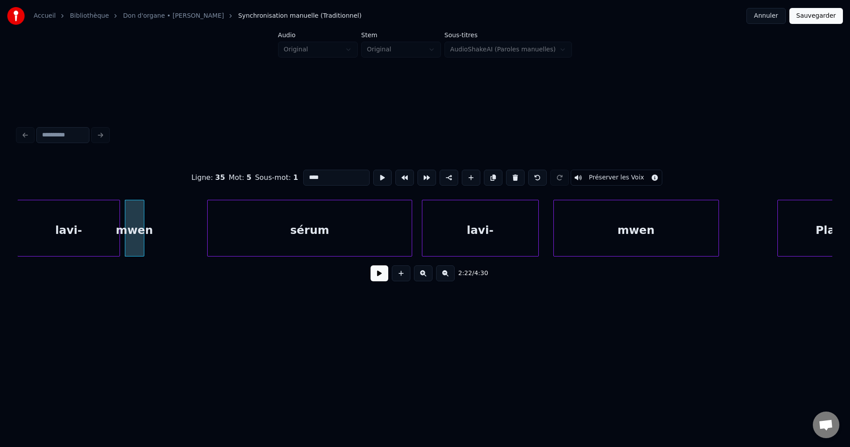
click at [89, 237] on div "lavi-" at bounding box center [68, 230] width 101 height 60
type input "*****"
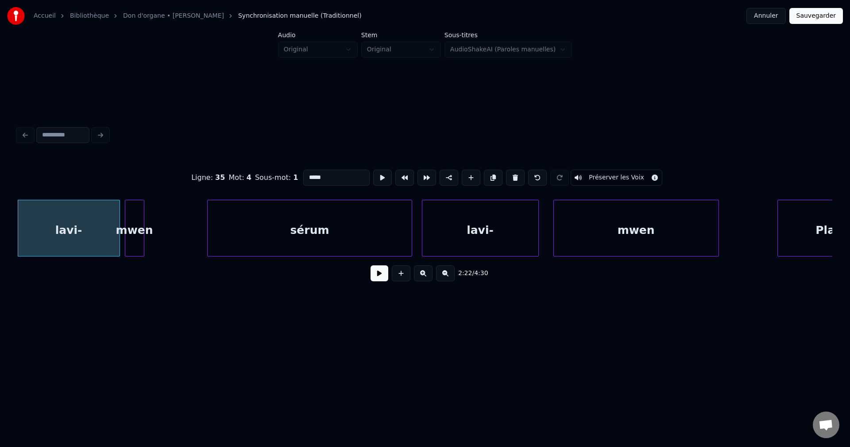
click at [379, 275] on button at bounding box center [380, 273] width 18 height 16
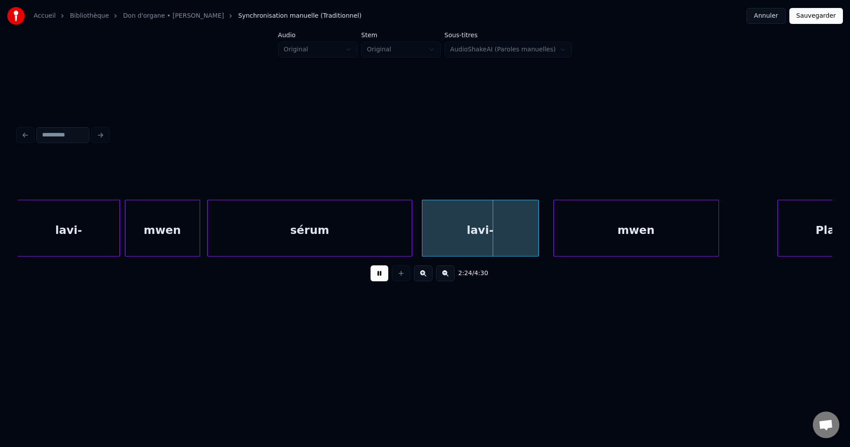
click at [199, 236] on div at bounding box center [198, 228] width 3 height 56
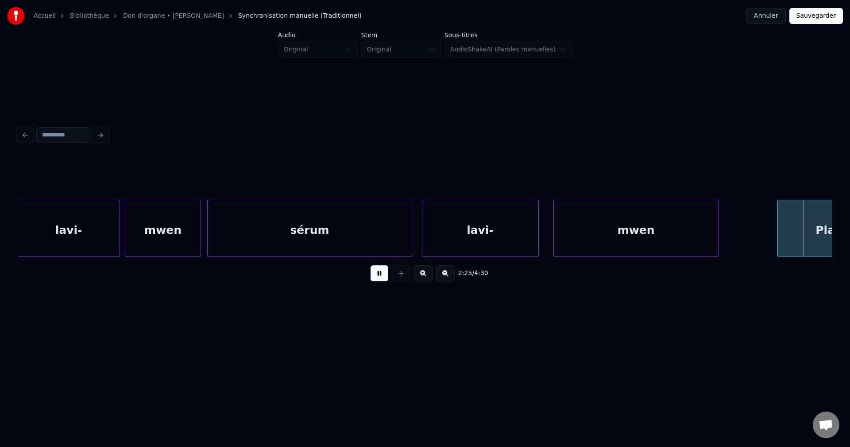
scroll to position [0, 35521]
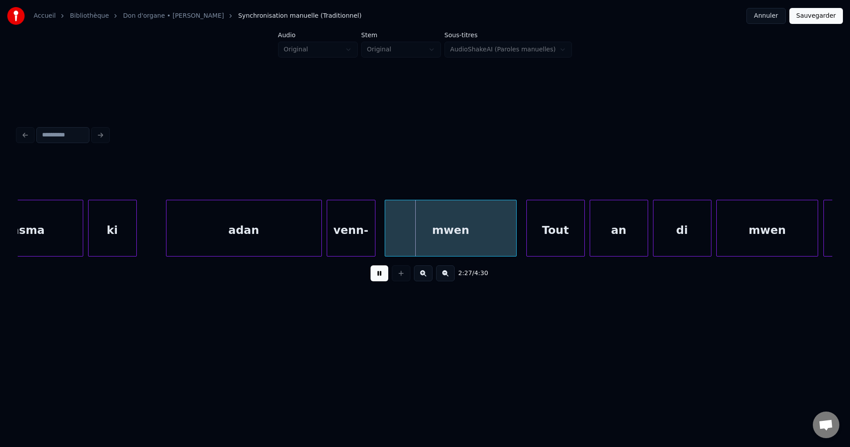
click at [40, 221] on div "Plasma" at bounding box center [22, 230] width 121 height 60
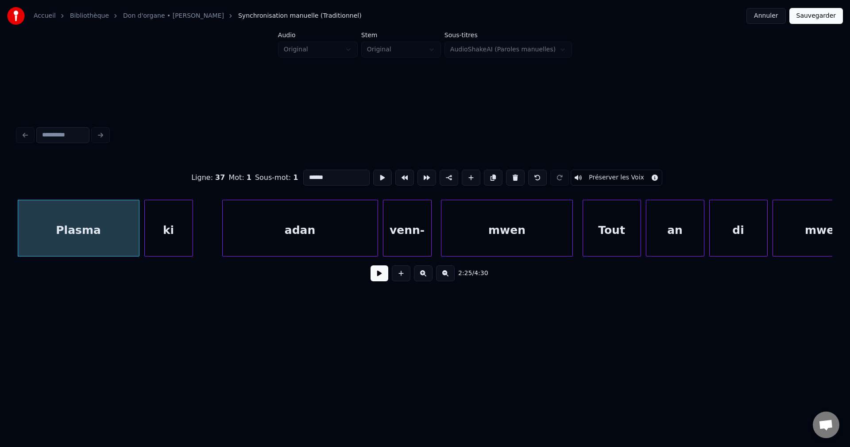
click at [375, 279] on button at bounding box center [380, 273] width 18 height 16
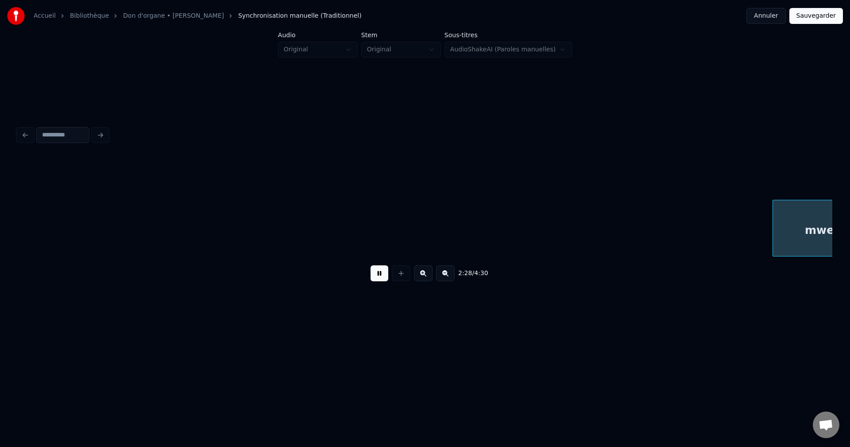
scroll to position [0, 36282]
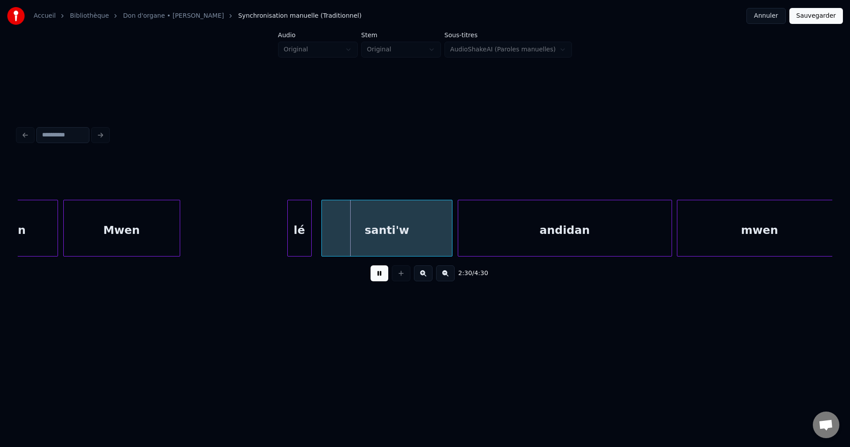
click at [138, 233] on div "Mwen" at bounding box center [122, 230] width 116 height 60
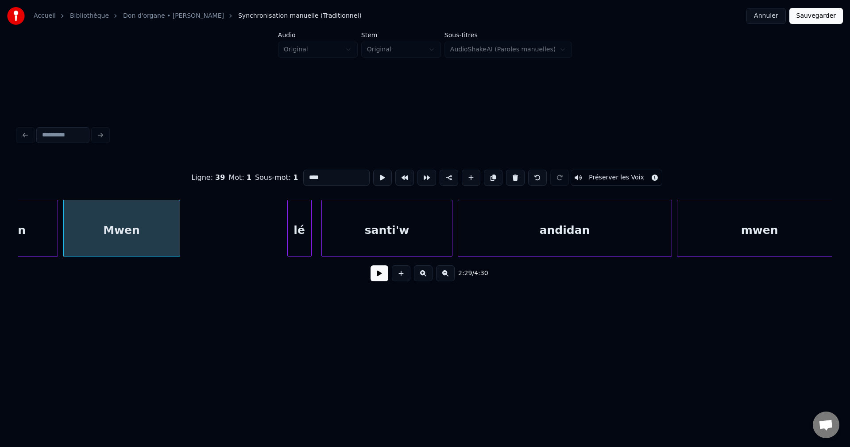
click at [378, 277] on button at bounding box center [380, 273] width 18 height 16
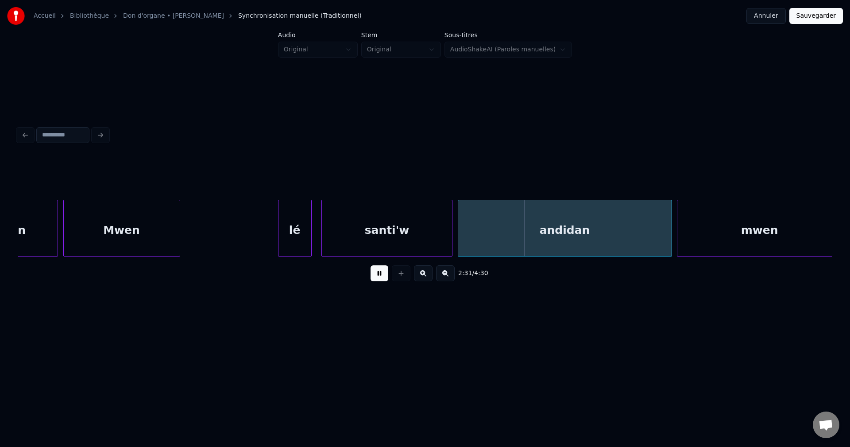
click at [281, 245] on div at bounding box center [280, 228] width 3 height 56
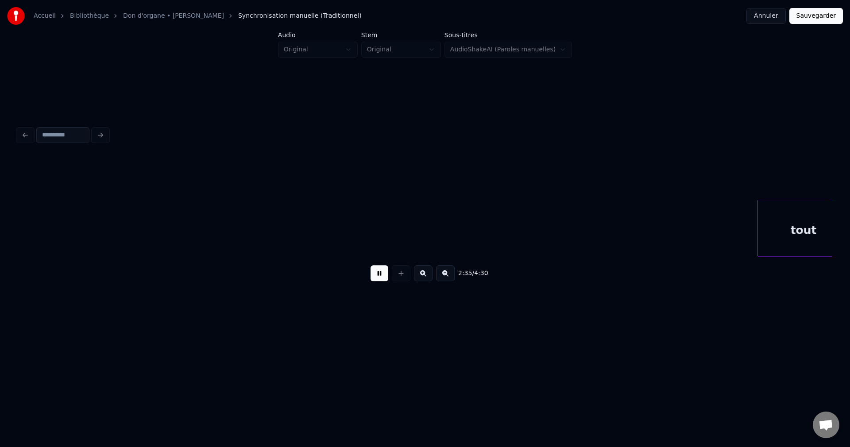
scroll to position [0, 37912]
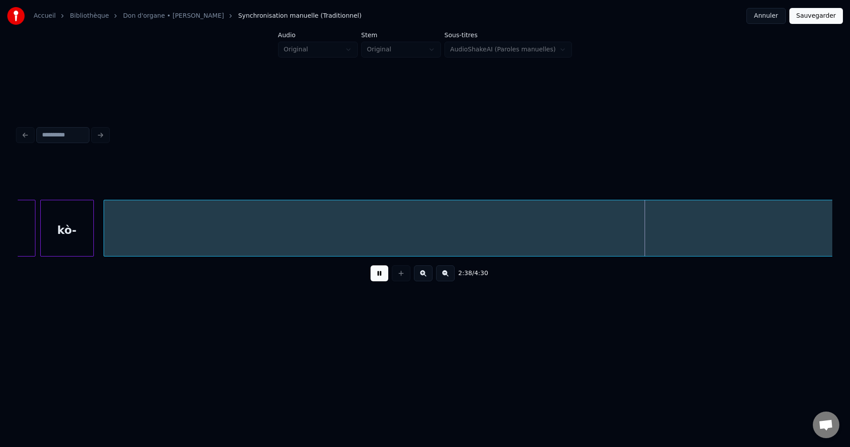
click at [449, 279] on button at bounding box center [445, 273] width 19 height 16
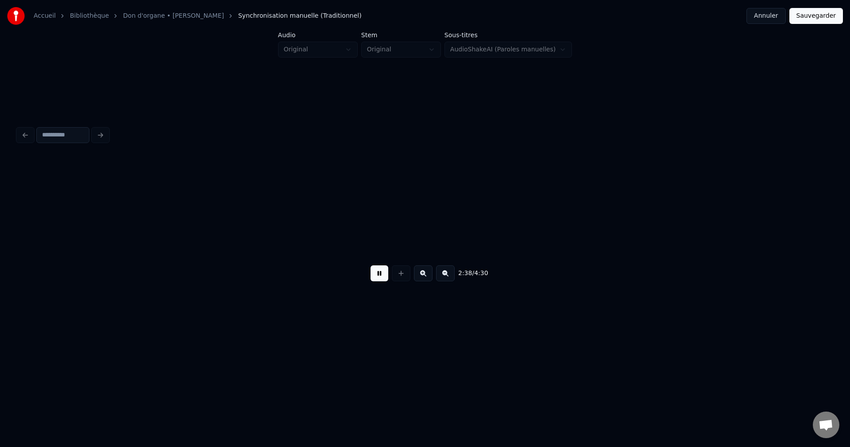
click at [449, 279] on button at bounding box center [445, 273] width 19 height 16
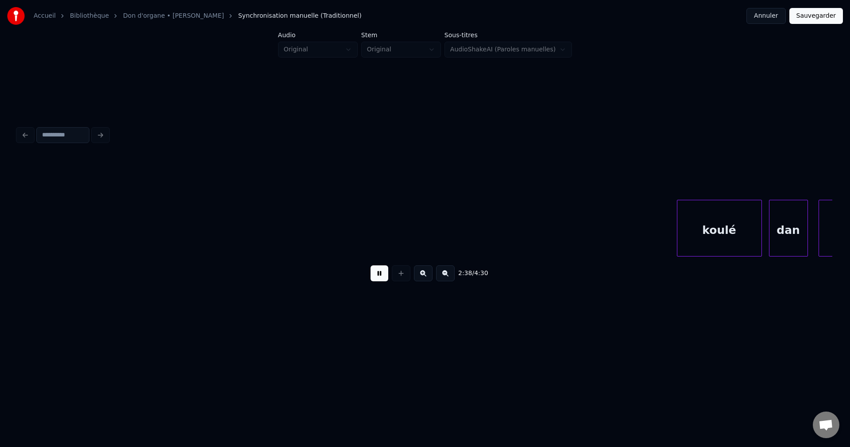
click at [449, 279] on button at bounding box center [445, 273] width 19 height 16
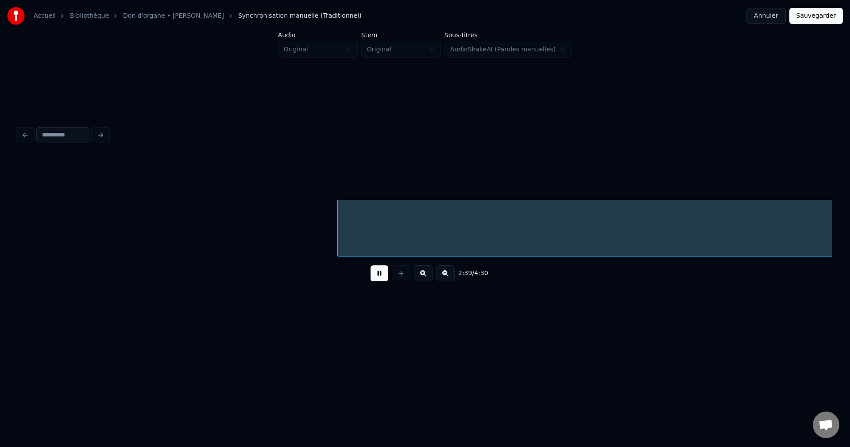
click at [449, 279] on button at bounding box center [445, 273] width 19 height 16
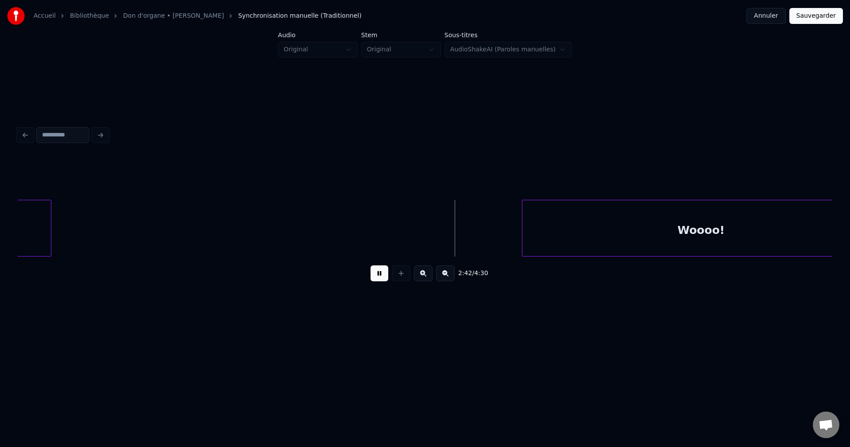
click at [28, 256] on div "mwen. Woooo!" at bounding box center [425, 228] width 815 height 57
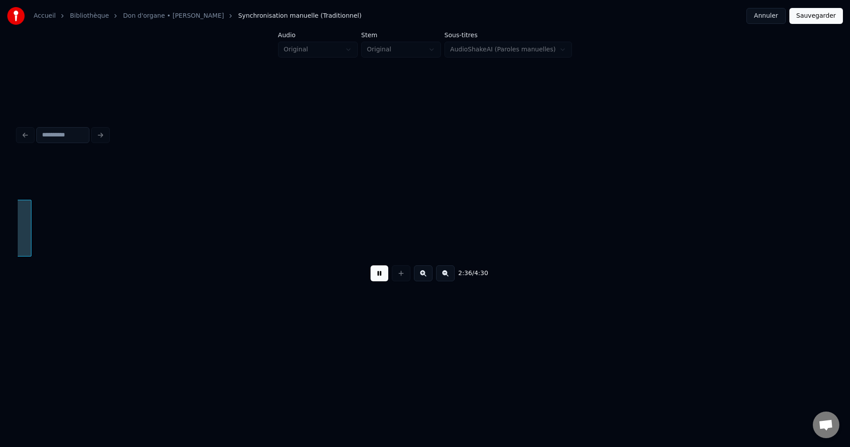
scroll to position [0, 20726]
click at [190, 228] on div at bounding box center [191, 228] width 3 height 56
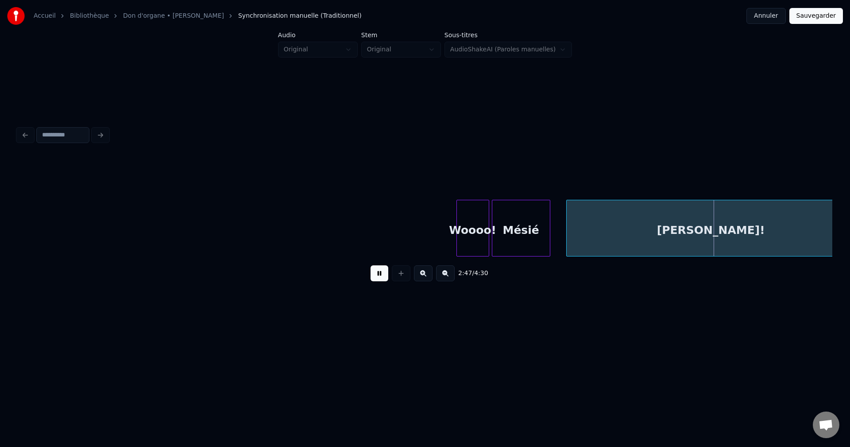
click at [457, 230] on div at bounding box center [458, 228] width 3 height 56
click at [475, 226] on div "Woooo!" at bounding box center [473, 230] width 32 height 60
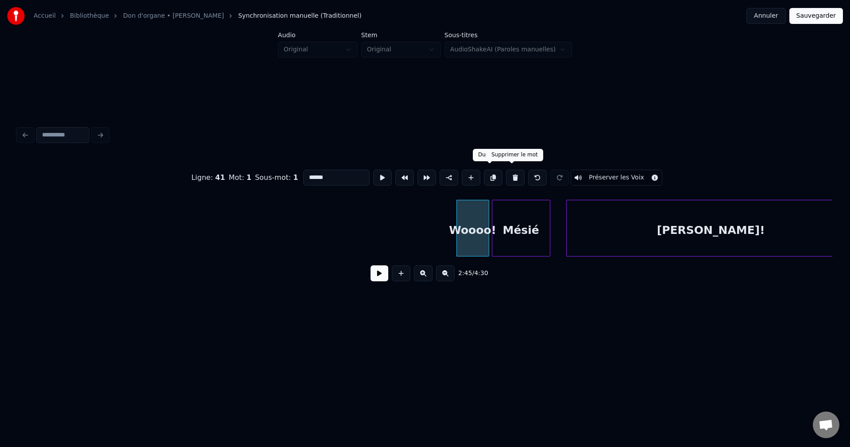
click at [511, 173] on button at bounding box center [515, 178] width 19 height 16
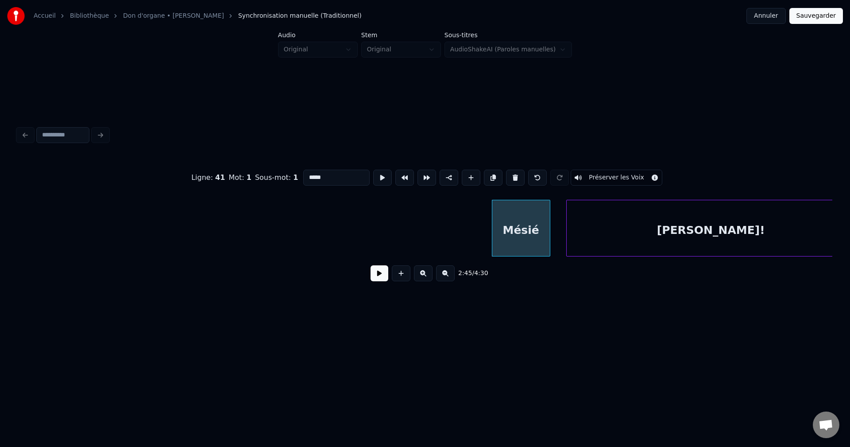
click at [511, 173] on button at bounding box center [515, 178] width 19 height 16
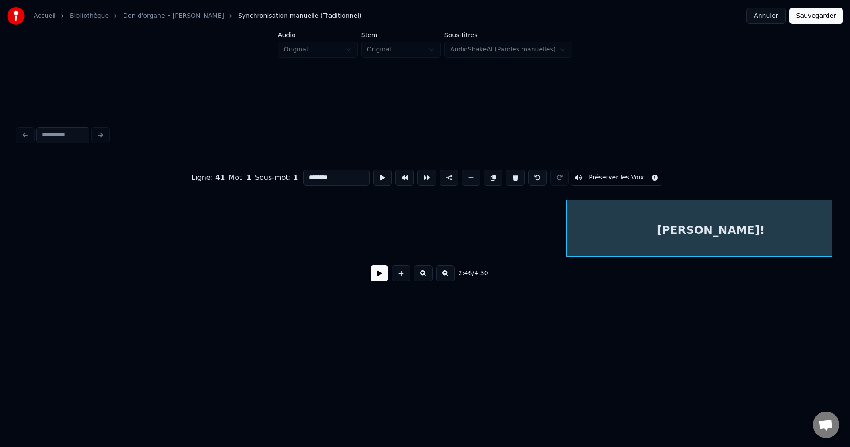
click at [511, 173] on button at bounding box center [515, 178] width 19 height 16
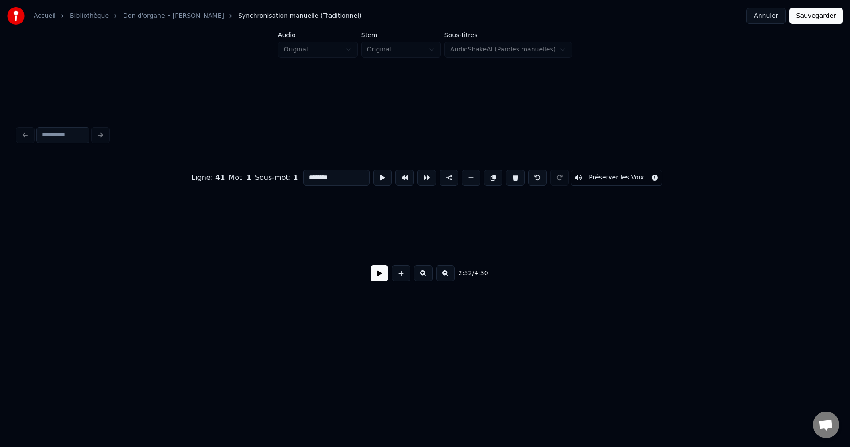
type input "**********"
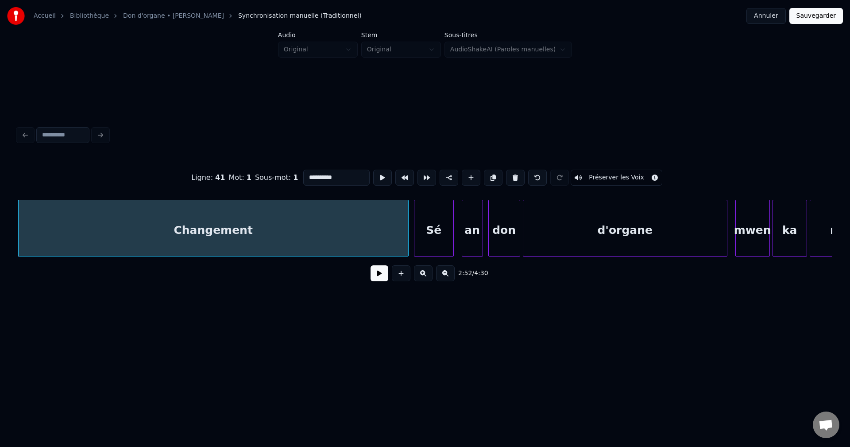
click at [451, 275] on button at bounding box center [445, 273] width 19 height 16
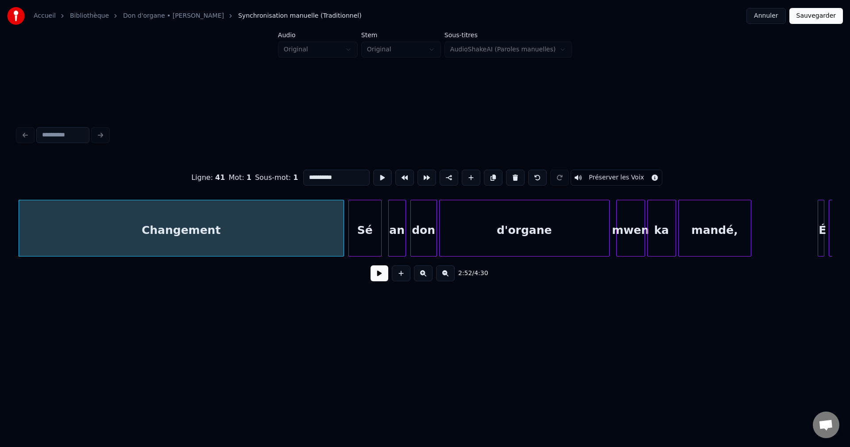
click at [451, 275] on button at bounding box center [445, 273] width 19 height 16
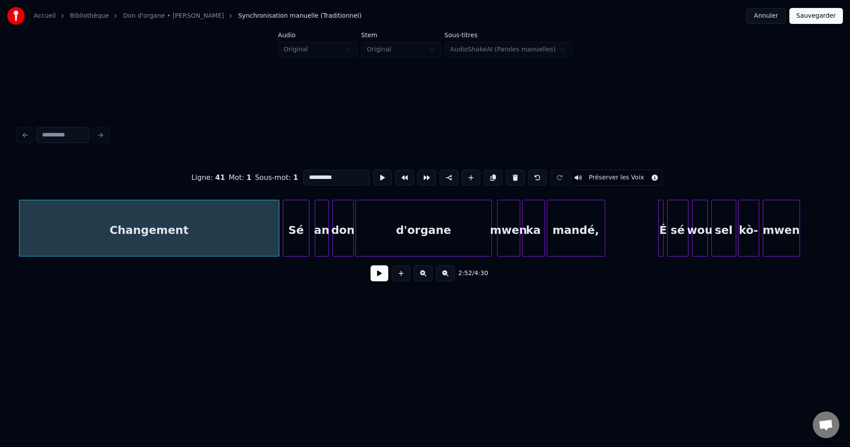
click at [451, 275] on button at bounding box center [445, 273] width 19 height 16
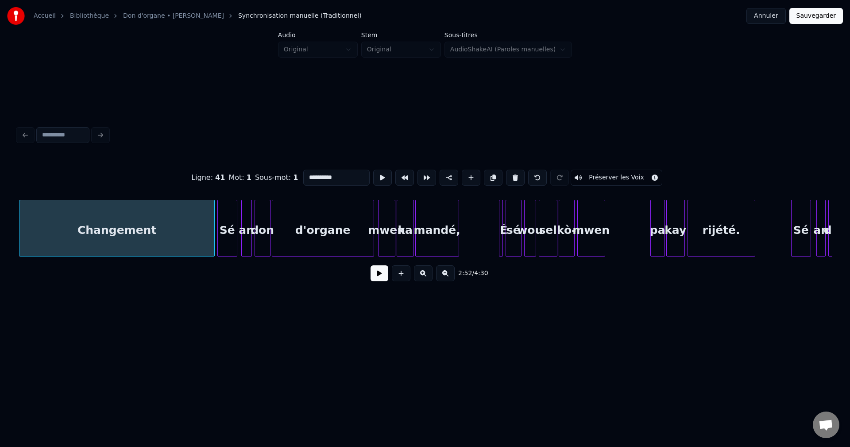
click at [451, 275] on button at bounding box center [445, 273] width 19 height 16
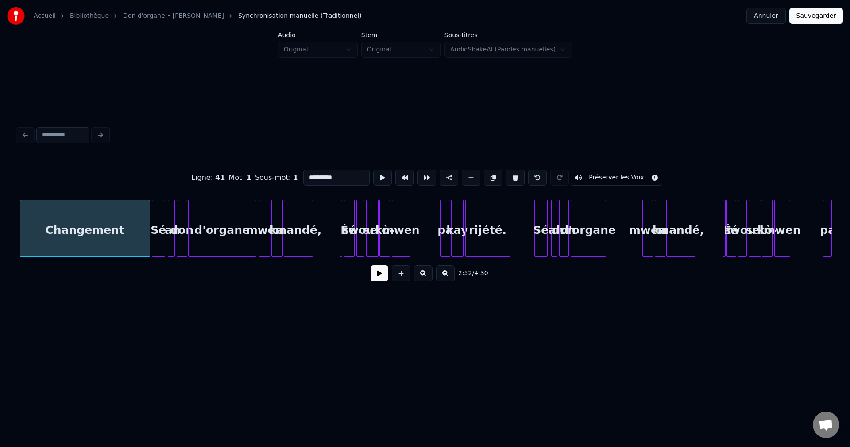
click at [451, 275] on button at bounding box center [445, 273] width 19 height 16
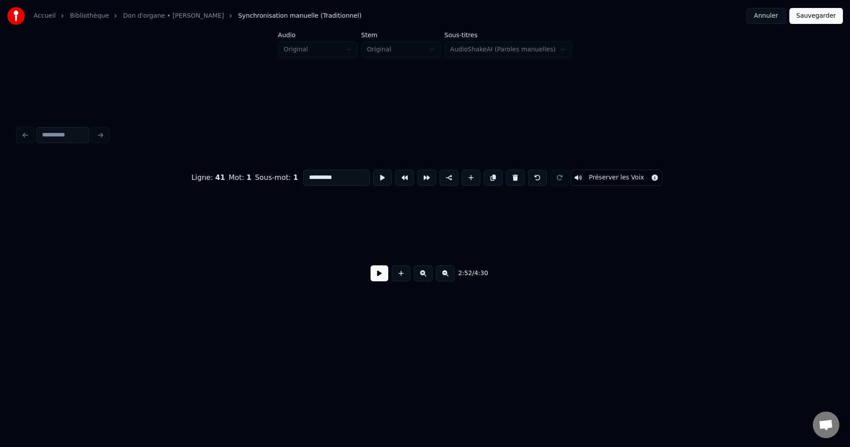
scroll to position [0, 3820]
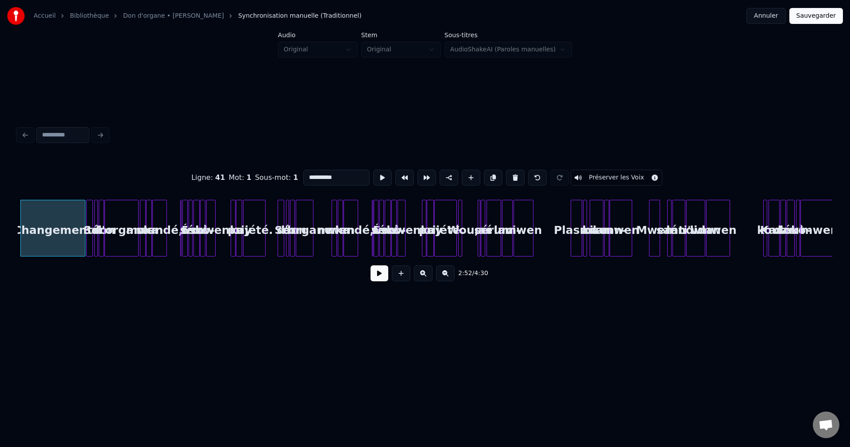
click at [22, 252] on div at bounding box center [22, 228] width 3 height 56
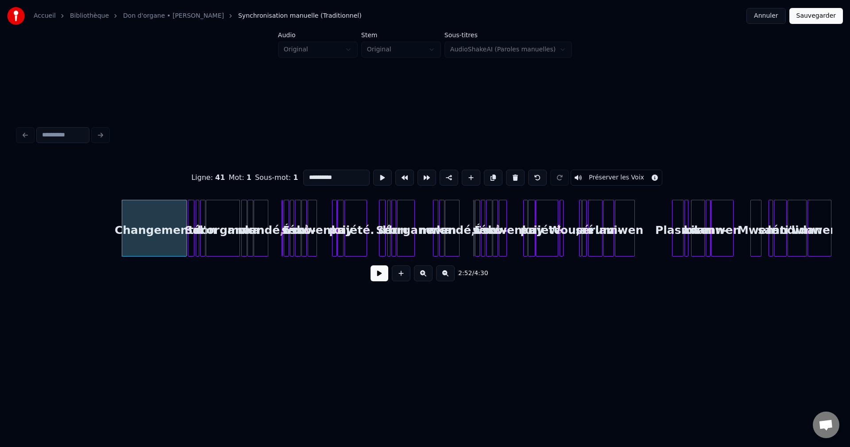
scroll to position [0, 3714]
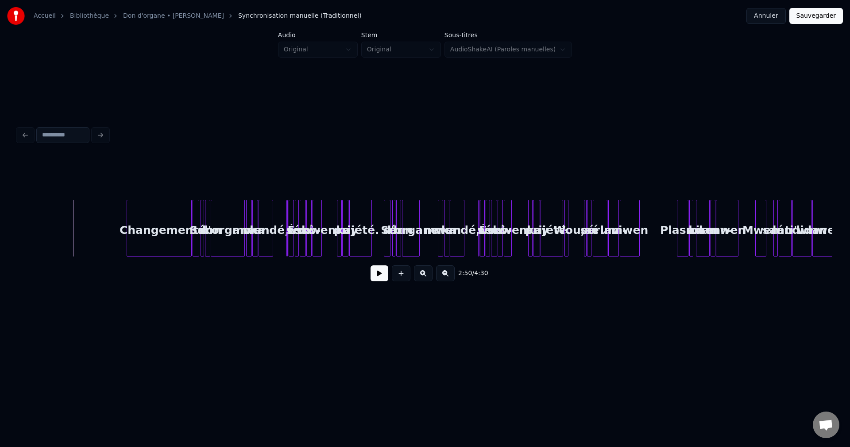
click at [380, 278] on button at bounding box center [380, 273] width 18 height 16
click at [426, 276] on button at bounding box center [423, 273] width 19 height 16
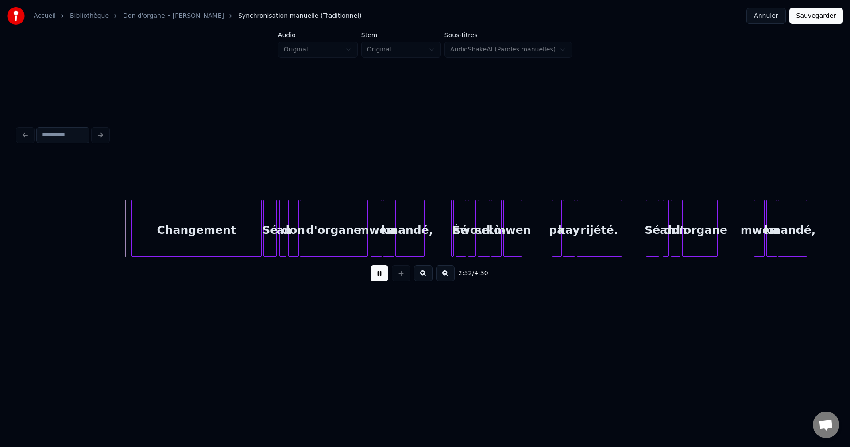
click at [426, 276] on button at bounding box center [423, 273] width 19 height 16
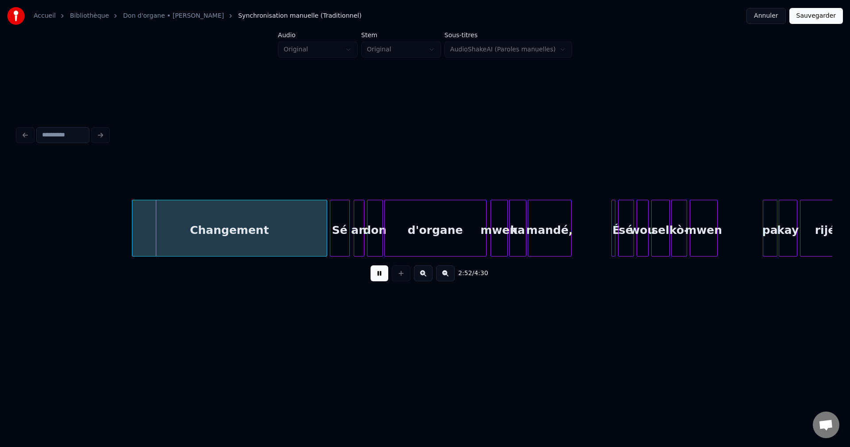
click at [426, 276] on button at bounding box center [423, 273] width 19 height 16
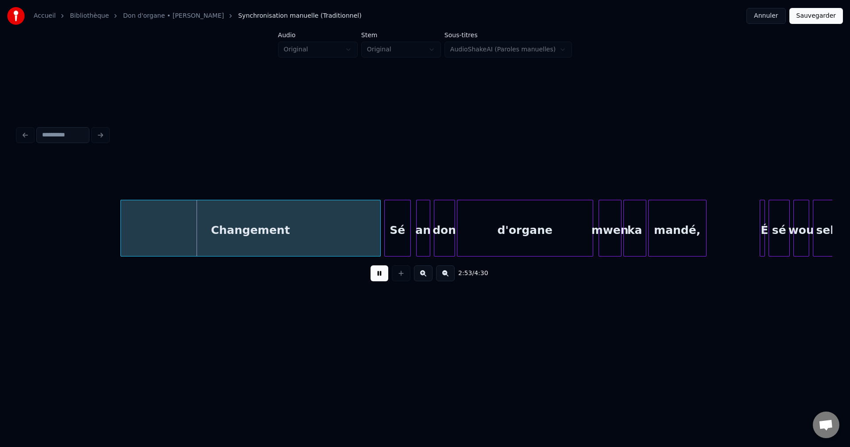
click at [426, 276] on button at bounding box center [423, 273] width 19 height 16
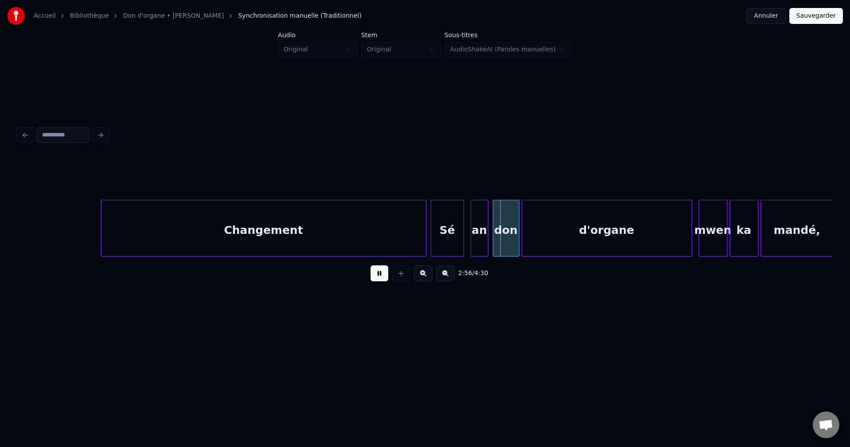
click at [418, 226] on div "Changement" at bounding box center [263, 230] width 325 height 60
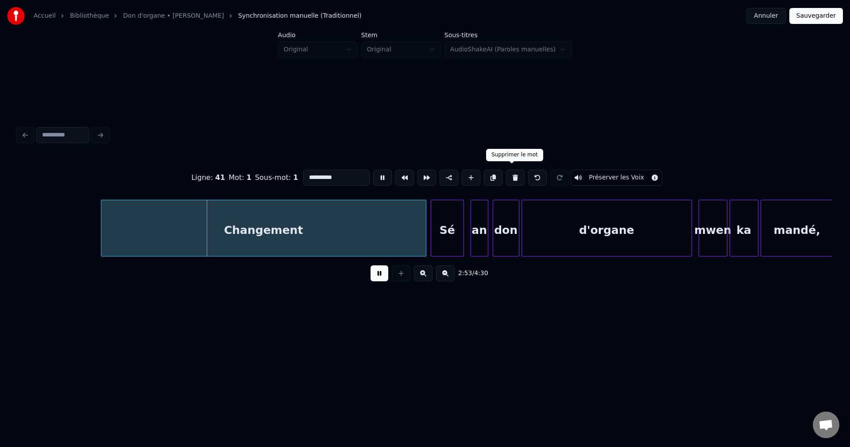
click at [513, 172] on button at bounding box center [515, 178] width 19 height 16
type input "**"
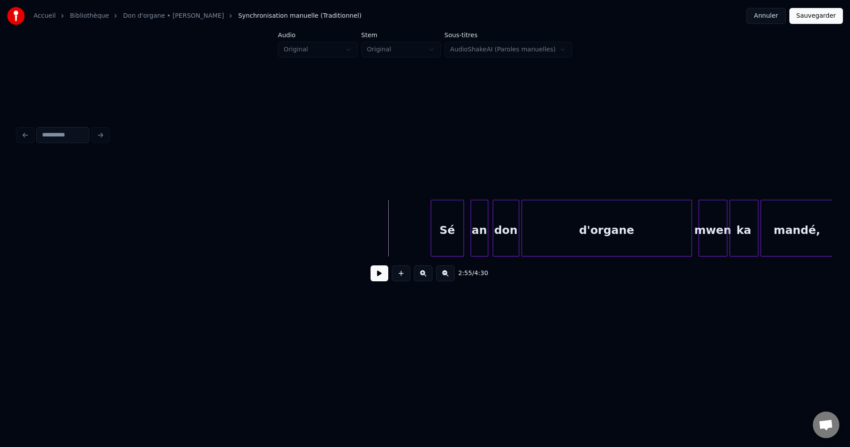
click at [381, 273] on button at bounding box center [380, 273] width 18 height 16
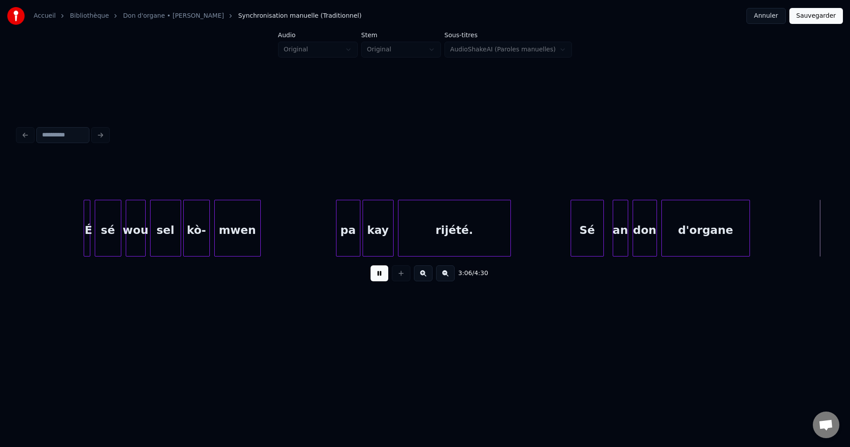
scroll to position [0, 20661]
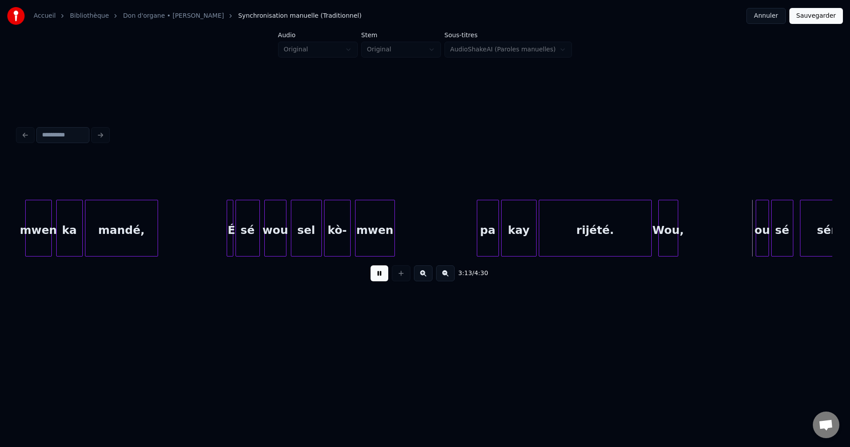
click at [668, 223] on div "Wou," at bounding box center [668, 230] width 19 height 60
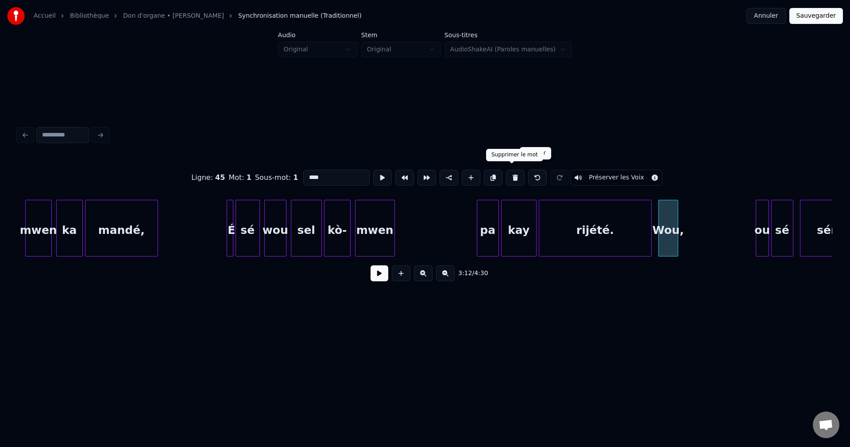
click at [519, 172] on button at bounding box center [515, 178] width 19 height 16
type input "*******"
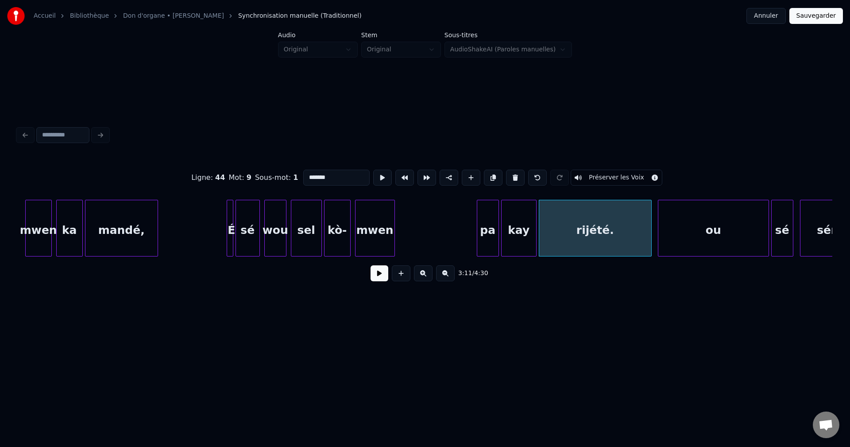
click at [660, 237] on div at bounding box center [660, 228] width 3 height 56
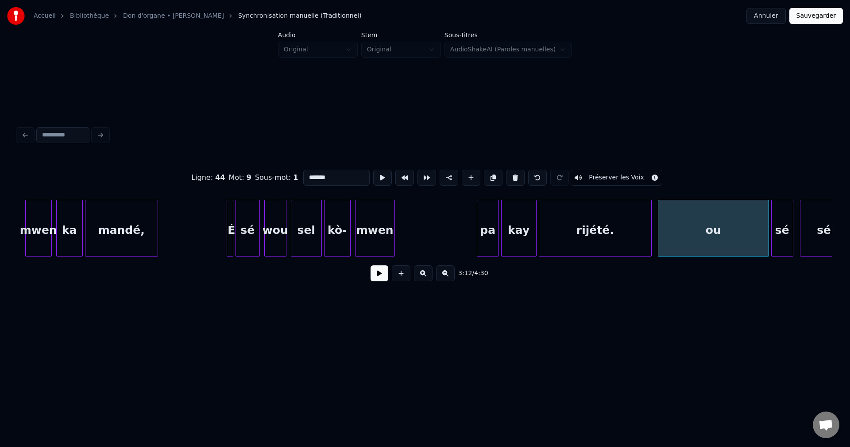
click at [375, 281] on button at bounding box center [380, 273] width 18 height 16
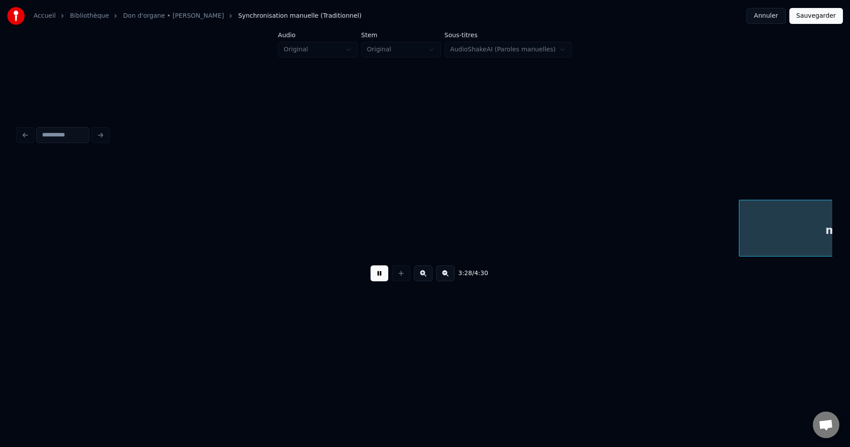
scroll to position [0, 23108]
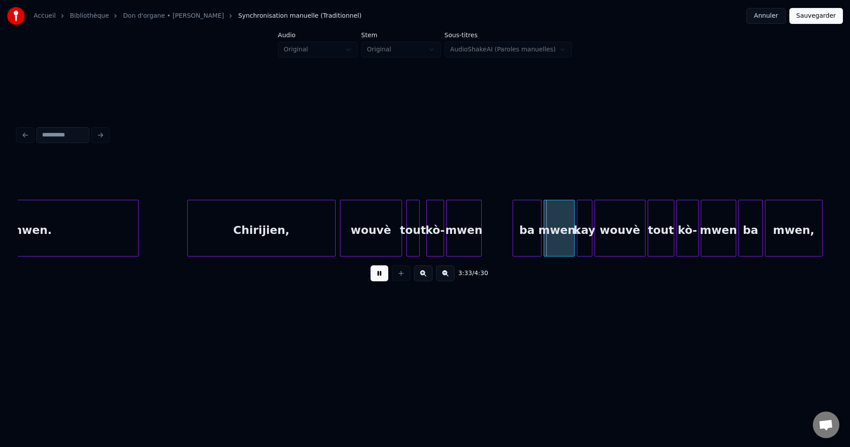
click at [423, 273] on button at bounding box center [423, 273] width 19 height 16
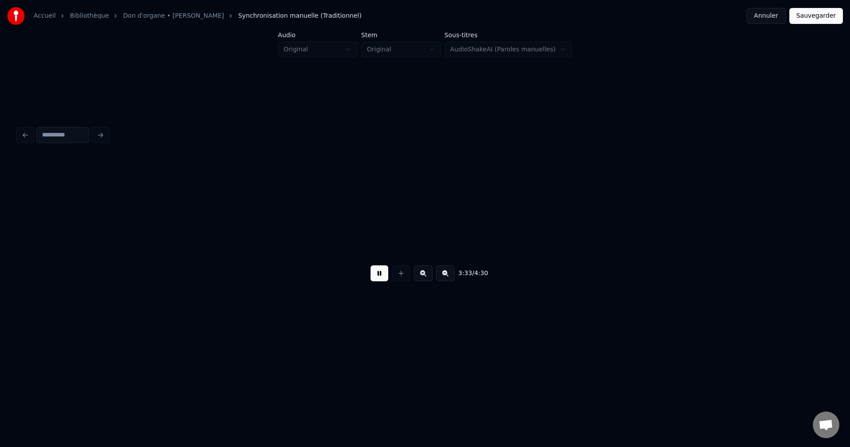
click at [424, 273] on button at bounding box center [423, 273] width 19 height 16
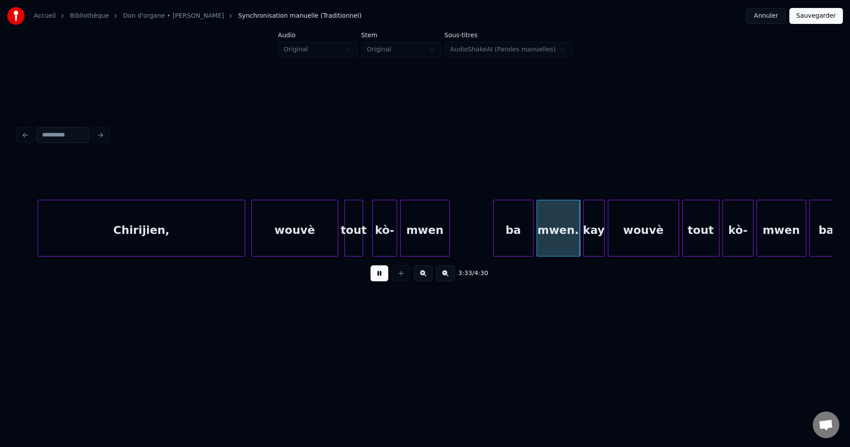
click at [424, 274] on button at bounding box center [423, 273] width 19 height 16
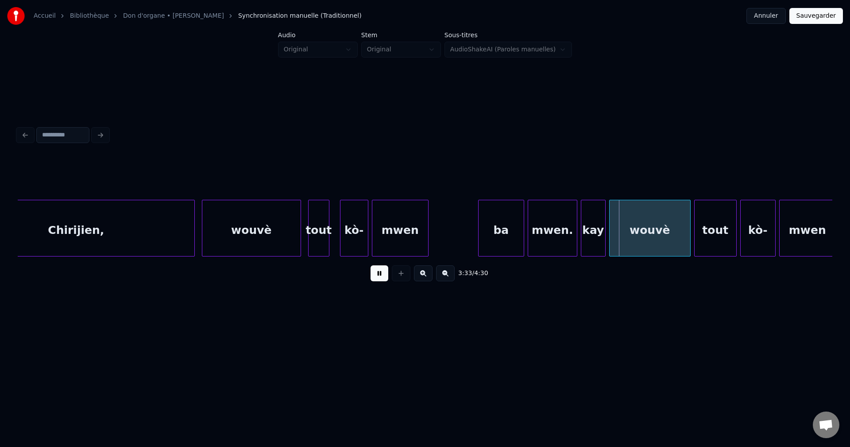
click at [424, 274] on button at bounding box center [423, 273] width 19 height 16
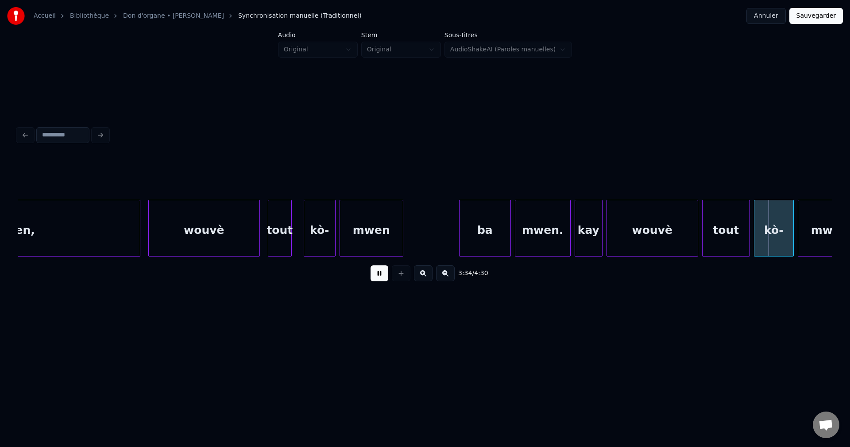
click at [424, 274] on button at bounding box center [423, 273] width 19 height 16
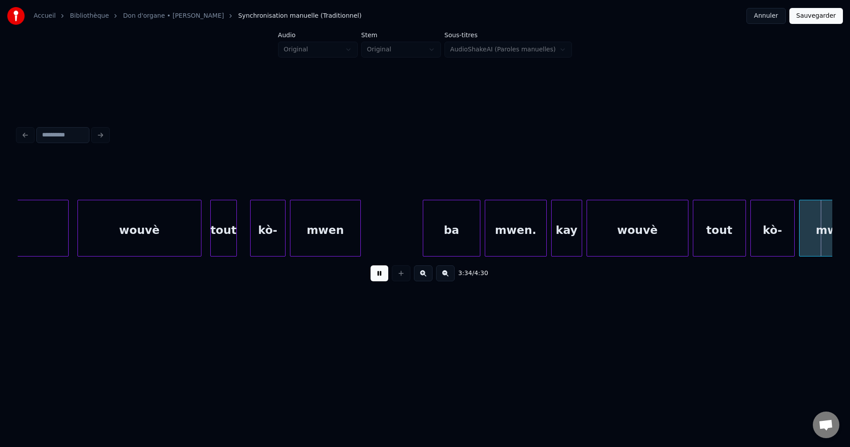
click at [424, 274] on button at bounding box center [423, 273] width 19 height 16
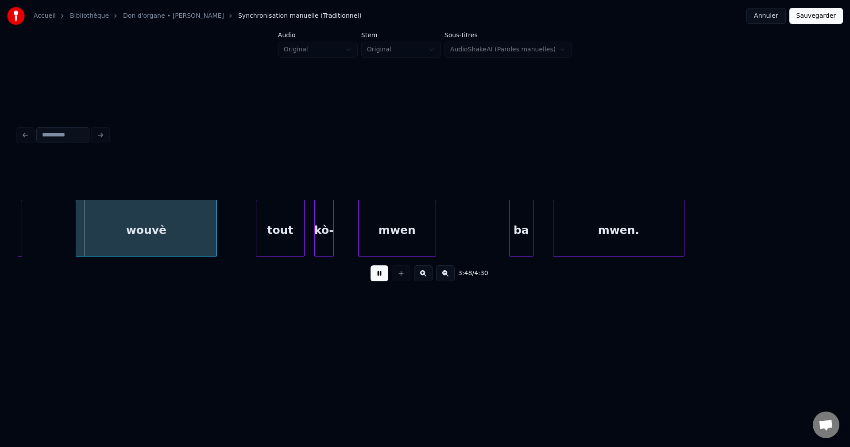
scroll to position [0, 55078]
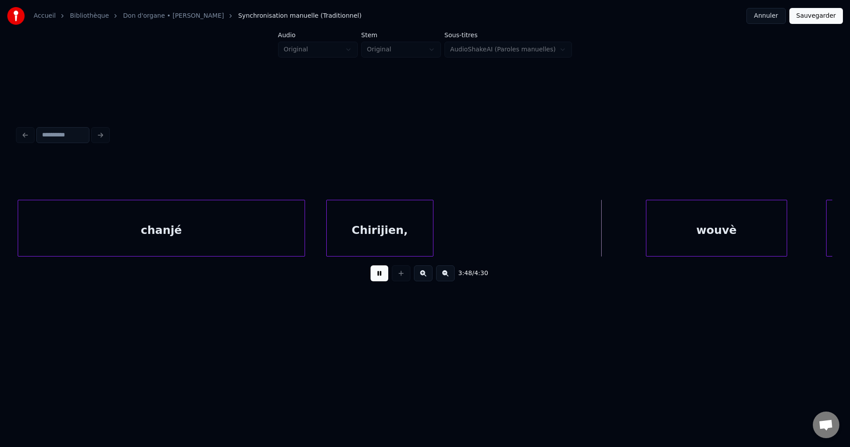
click at [369, 235] on div "Chirijien," at bounding box center [380, 230] width 106 height 60
click at [291, 235] on div "chanjé" at bounding box center [161, 230] width 287 height 60
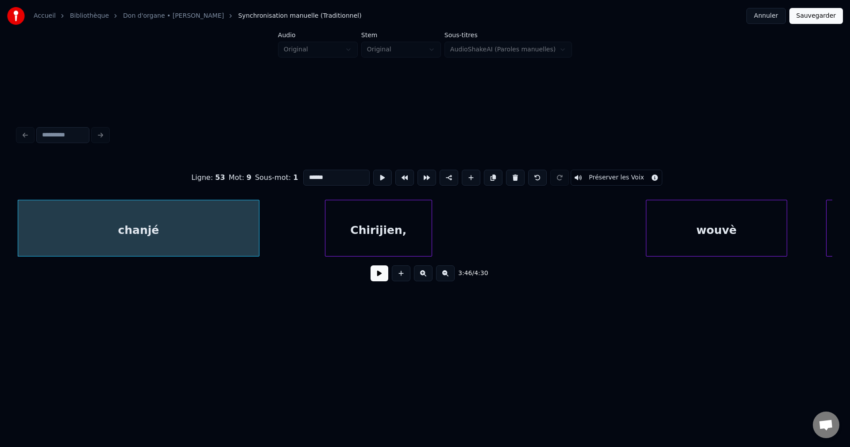
click at [256, 234] on div at bounding box center [257, 228] width 3 height 56
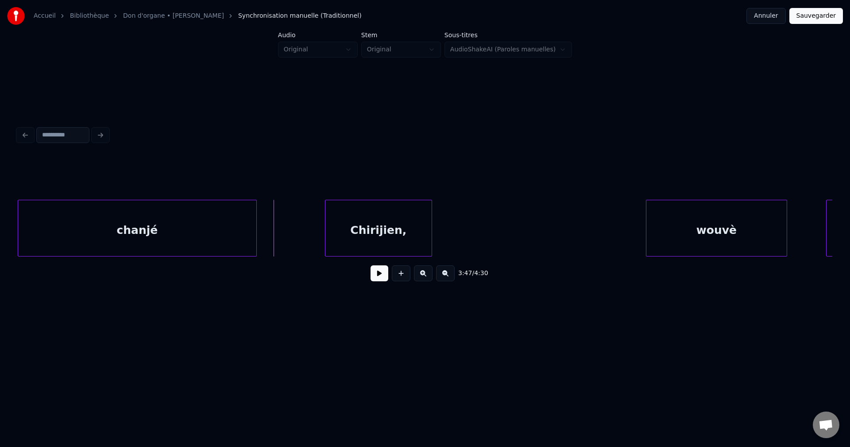
click at [377, 281] on button at bounding box center [380, 273] width 18 height 16
click at [391, 241] on div "Chirijien," at bounding box center [387, 230] width 106 height 60
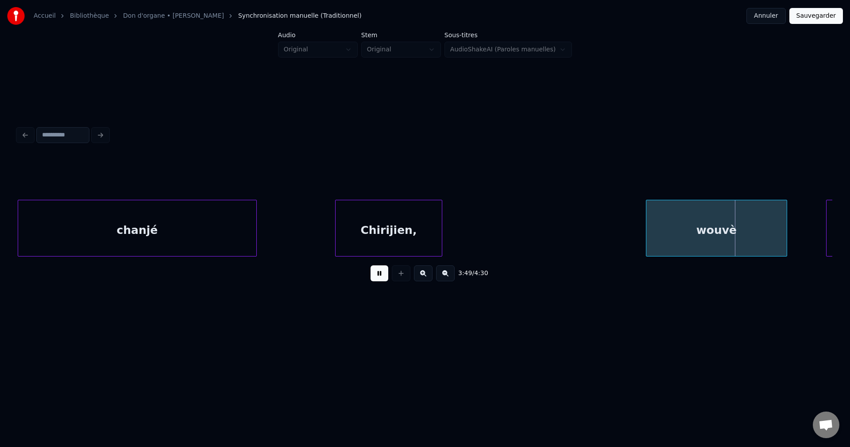
click at [414, 233] on div "Chirijien," at bounding box center [389, 230] width 106 height 60
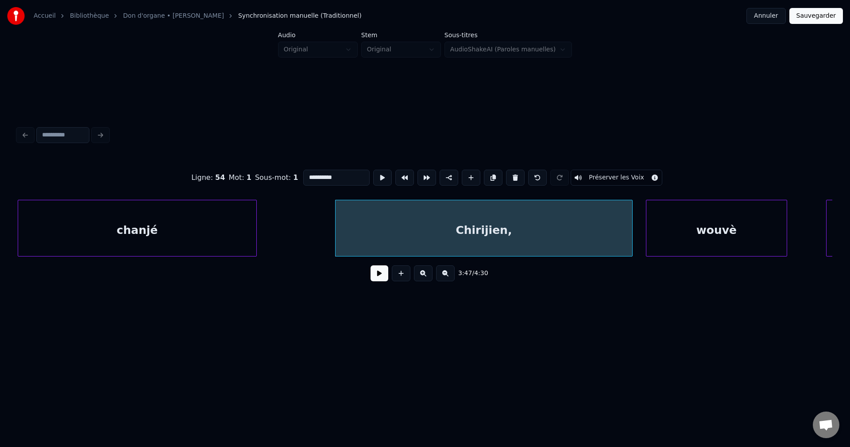
click at [631, 241] on div at bounding box center [631, 228] width 3 height 56
click at [373, 276] on button at bounding box center [380, 273] width 18 height 16
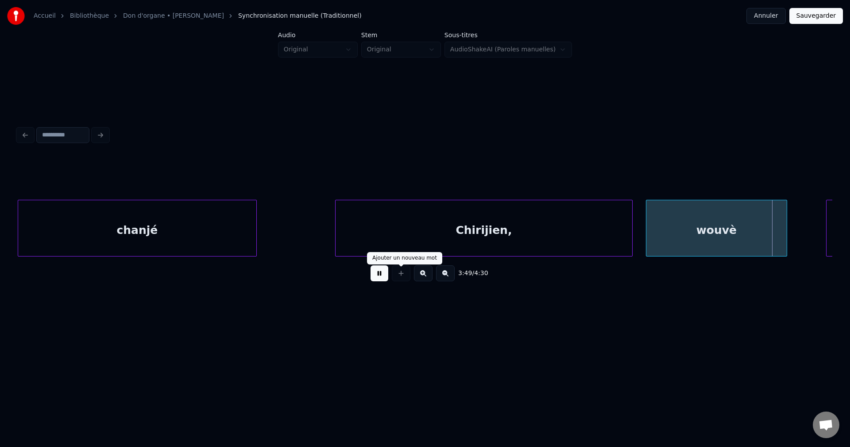
click at [437, 243] on div "Chirijien," at bounding box center [484, 230] width 297 height 60
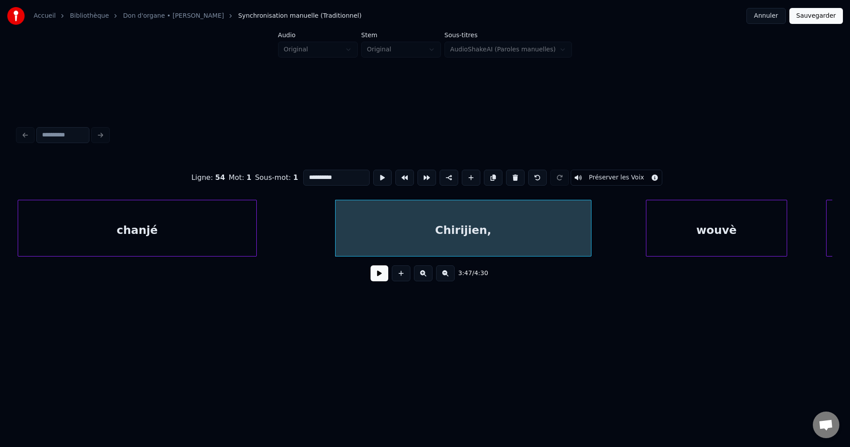
click at [589, 234] on div at bounding box center [590, 228] width 3 height 56
click at [379, 280] on button at bounding box center [380, 273] width 18 height 16
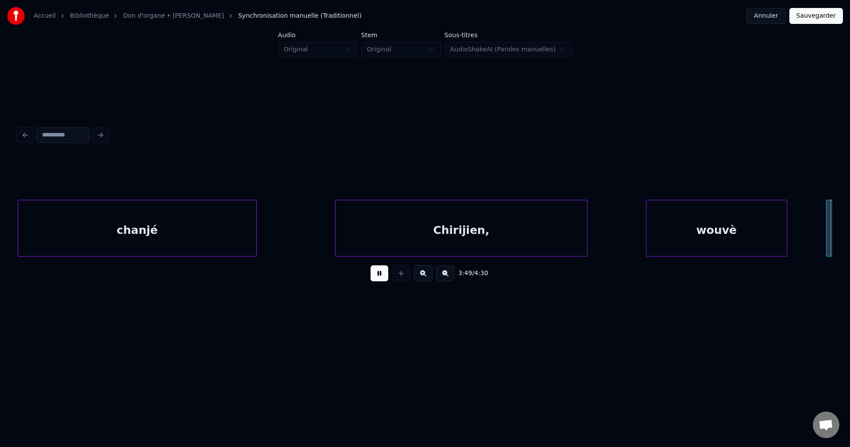
scroll to position [0, 55893]
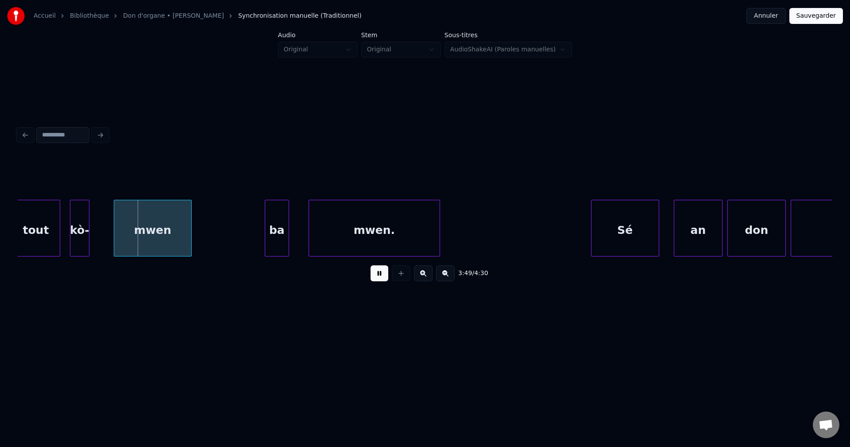
click at [377, 275] on button at bounding box center [380, 273] width 18 height 16
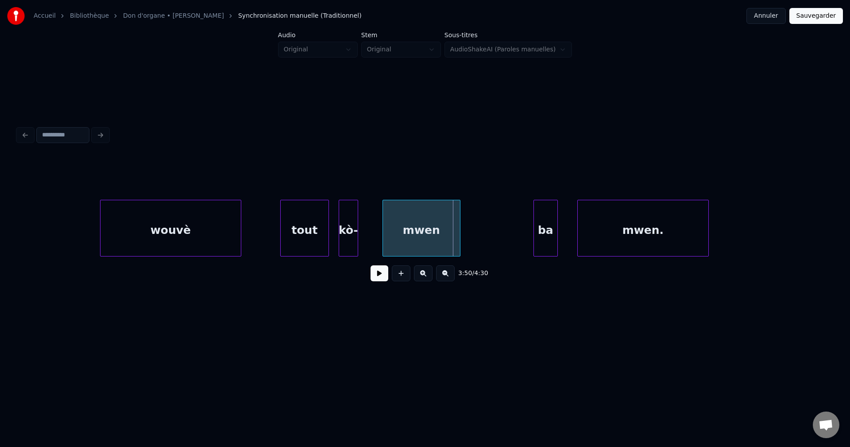
scroll to position [0, 55609]
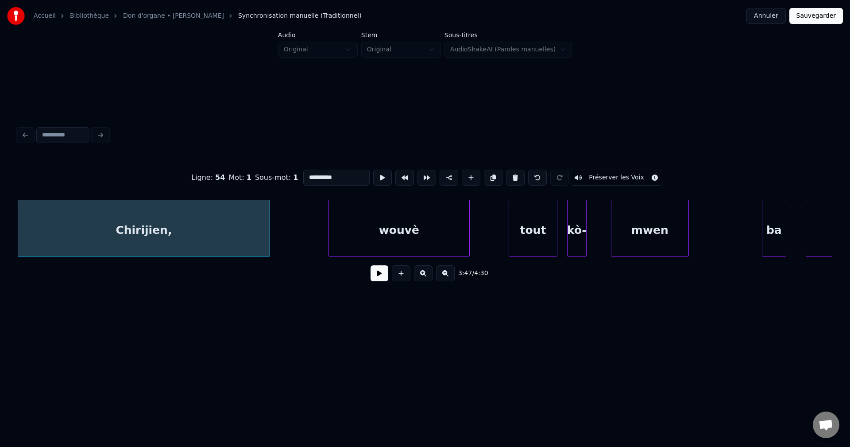
click at [381, 276] on button at bounding box center [380, 273] width 18 height 16
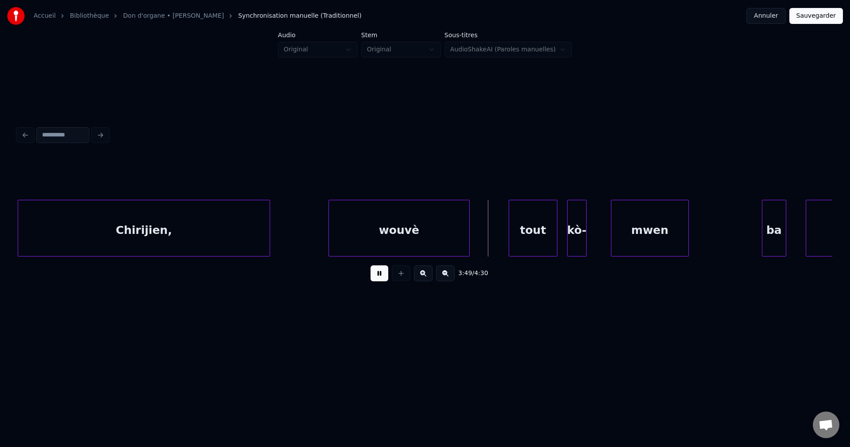
click at [398, 234] on div "wouvè" at bounding box center [399, 230] width 140 height 60
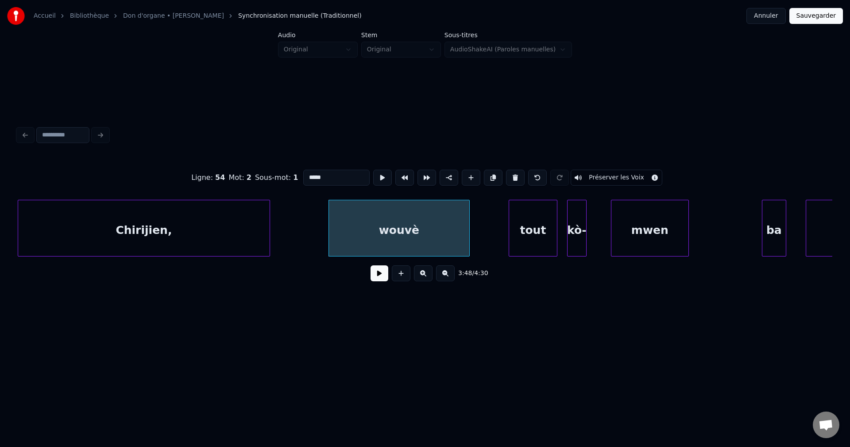
click at [381, 272] on button at bounding box center [380, 273] width 18 height 16
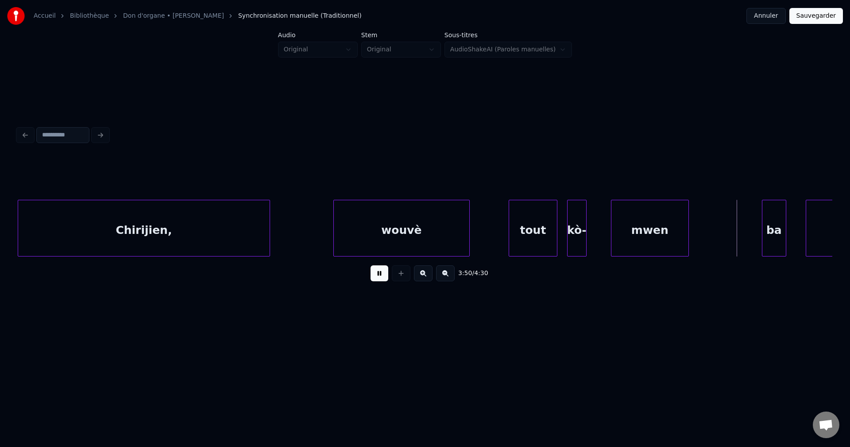
click at [337, 230] on div at bounding box center [335, 228] width 3 height 56
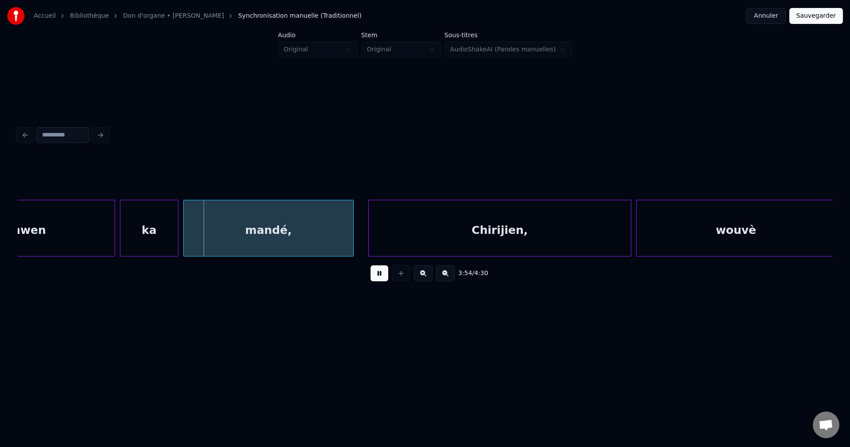
click at [106, 231] on div "mwen" at bounding box center [27, 230] width 174 height 60
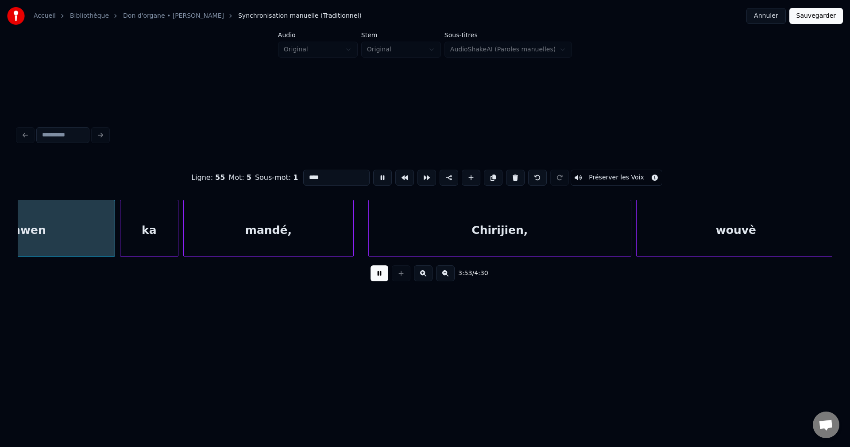
scroll to position [0, 56953]
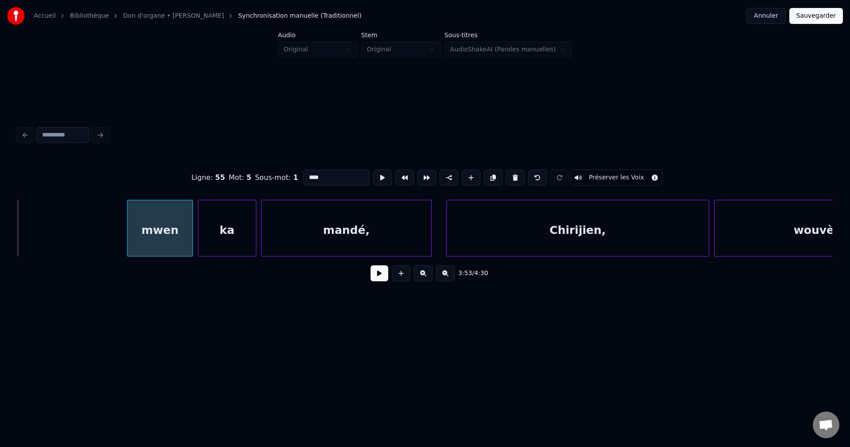
click at [130, 230] on div at bounding box center [129, 228] width 3 height 56
click at [382, 277] on button at bounding box center [380, 273] width 18 height 16
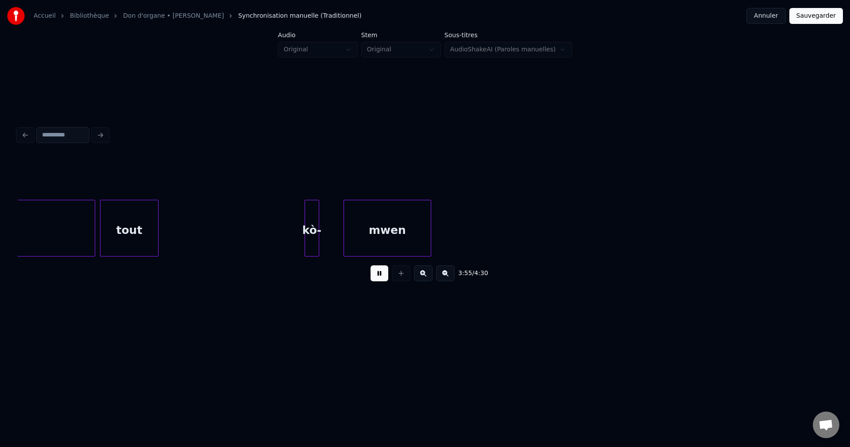
scroll to position [0, 57382]
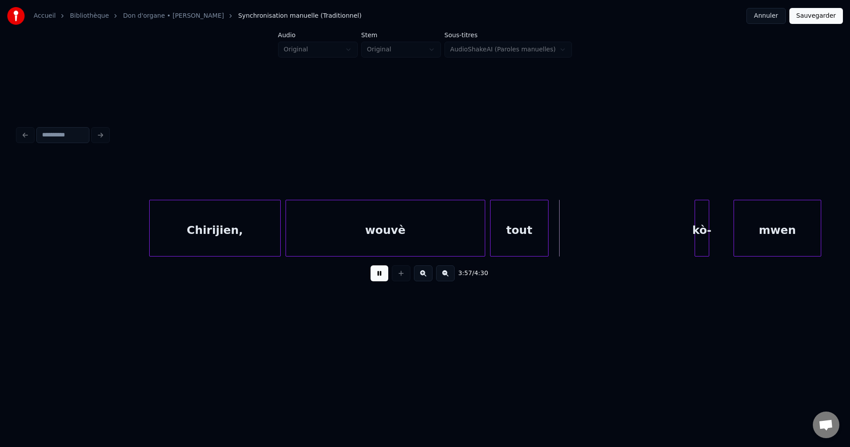
click at [152, 230] on div at bounding box center [151, 228] width 3 height 56
click at [363, 228] on div "wouvè" at bounding box center [385, 230] width 199 height 60
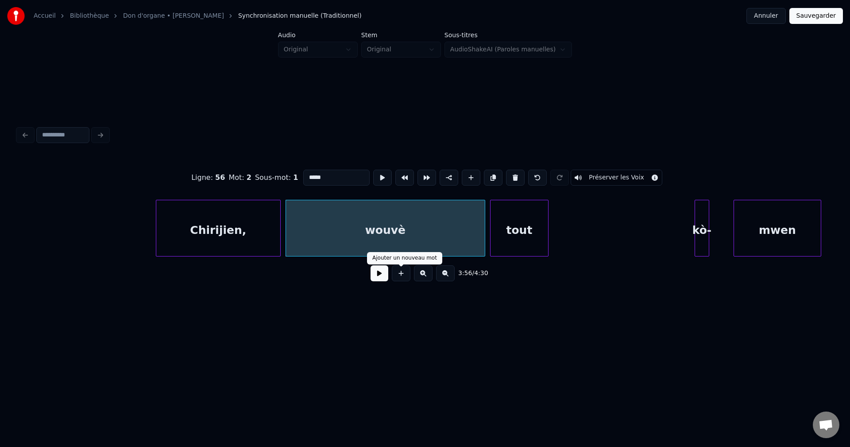
click at [375, 281] on button at bounding box center [380, 273] width 18 height 16
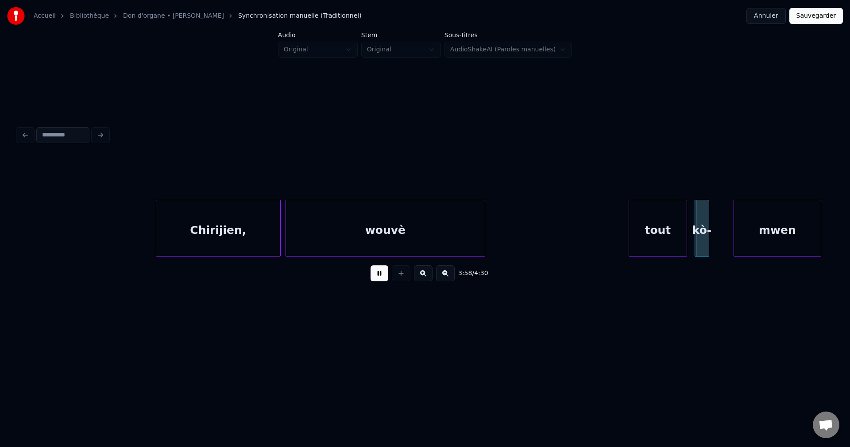
click at [660, 232] on div "tout" at bounding box center [658, 230] width 58 height 60
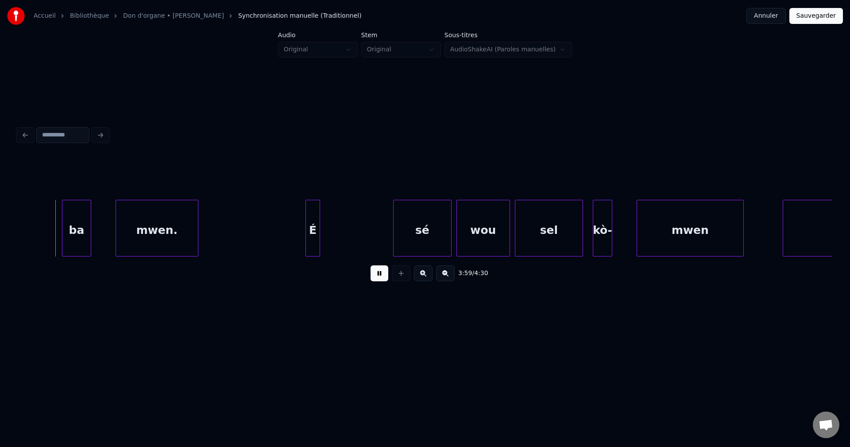
scroll to position [0, 57761]
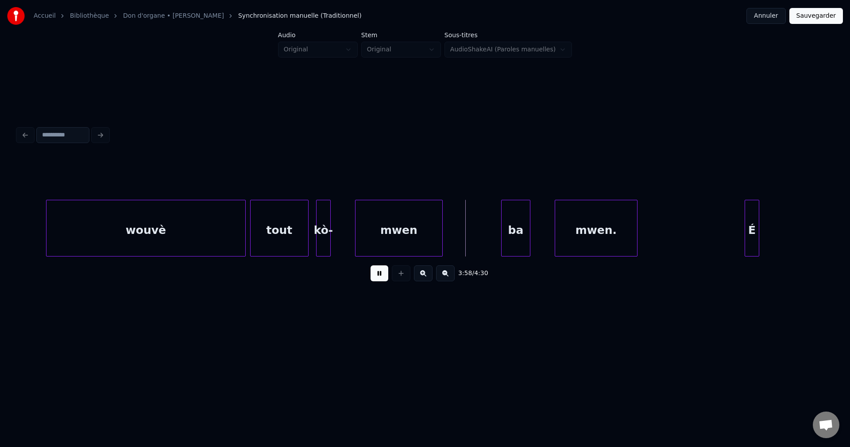
click at [212, 227] on div "wouvè" at bounding box center [146, 230] width 199 height 60
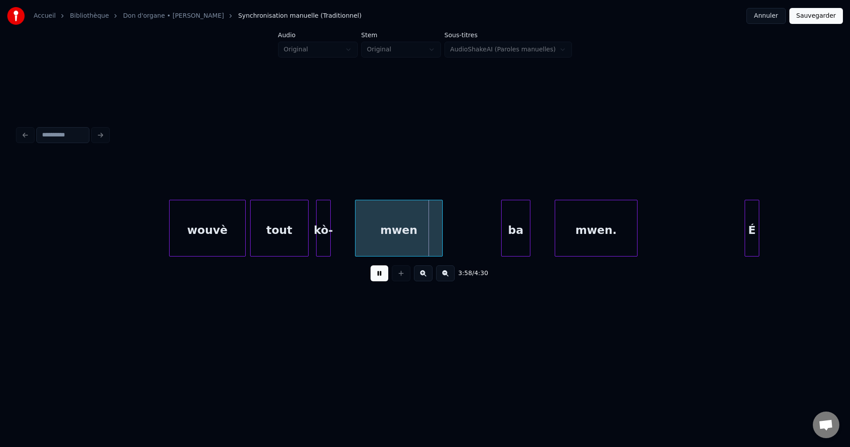
click at [172, 229] on div at bounding box center [171, 228] width 3 height 56
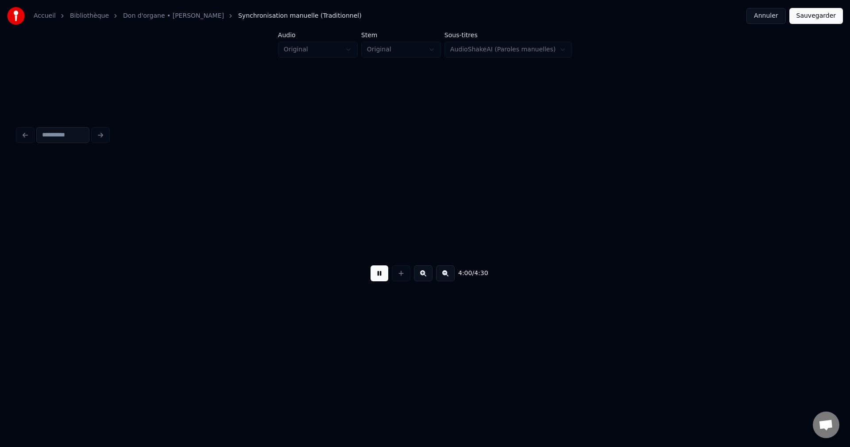
scroll to position [0, 58575]
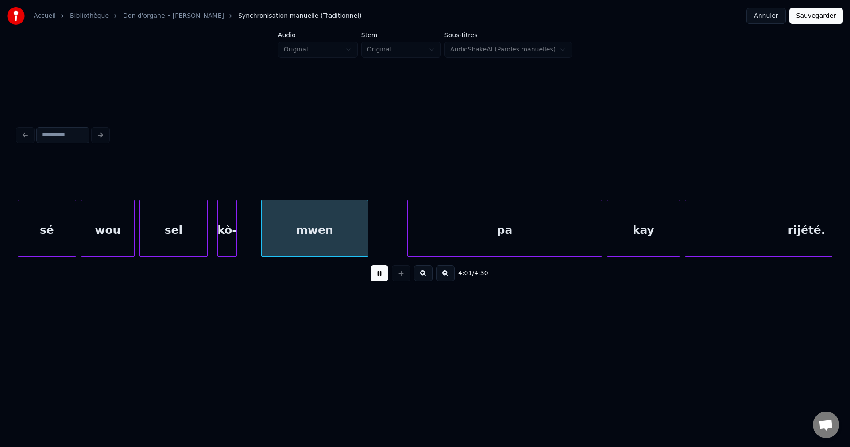
click at [39, 234] on div "sé" at bounding box center [47, 230] width 58 height 60
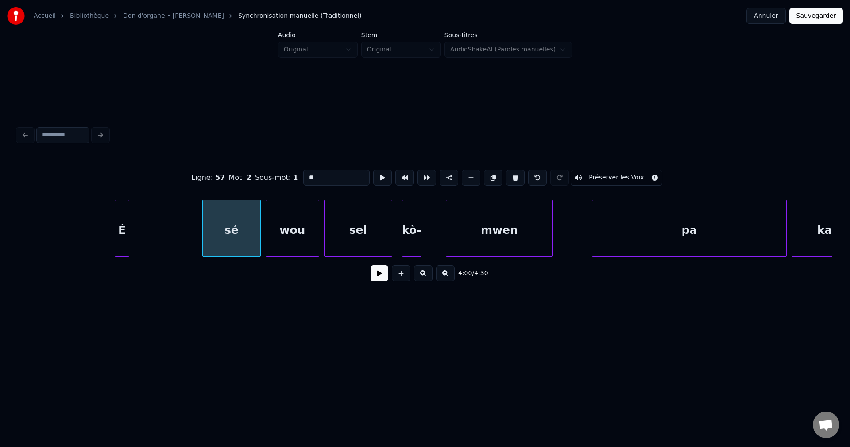
scroll to position [0, 58381]
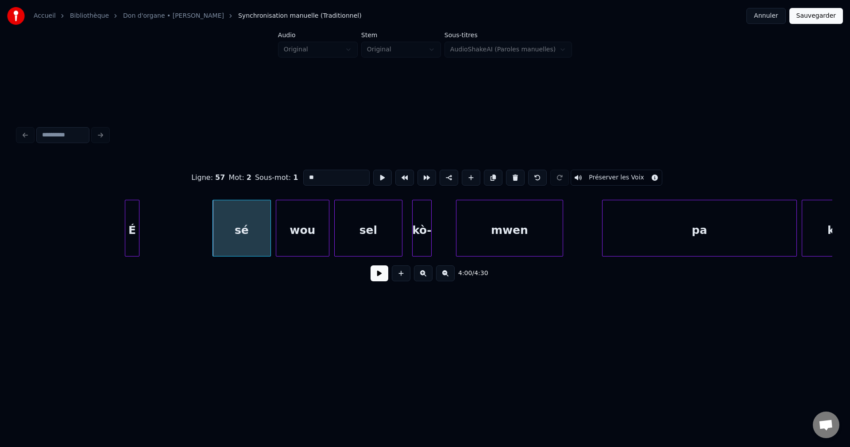
click at [132, 234] on div "É" at bounding box center [132, 230] width 14 height 60
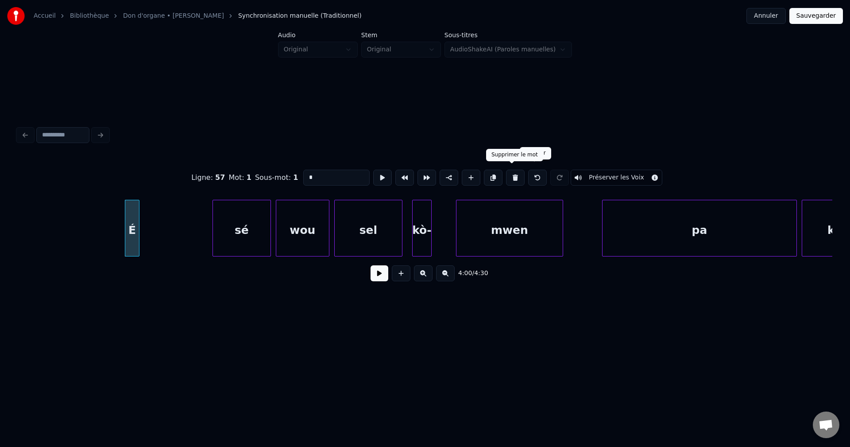
click at [512, 172] on button at bounding box center [515, 178] width 19 height 16
type input "**"
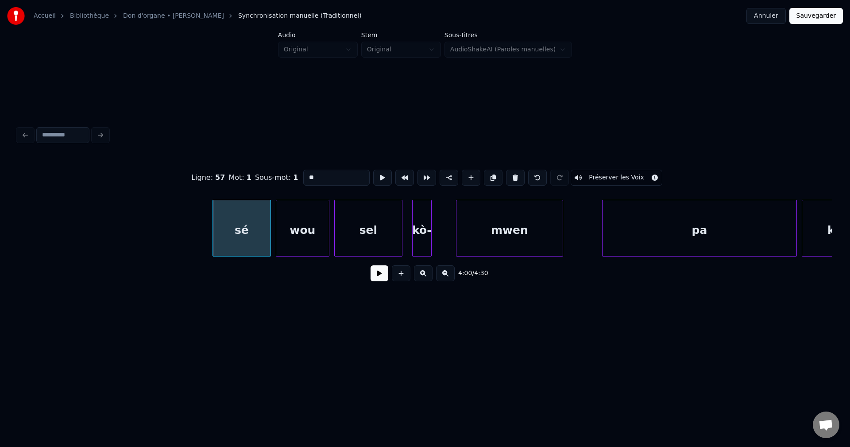
click at [381, 281] on button at bounding box center [380, 273] width 18 height 16
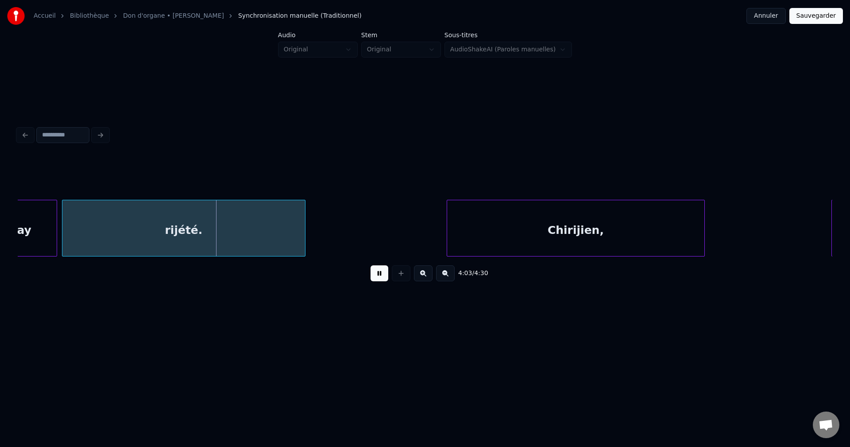
click at [26, 234] on div "kay" at bounding box center [20, 230] width 72 height 60
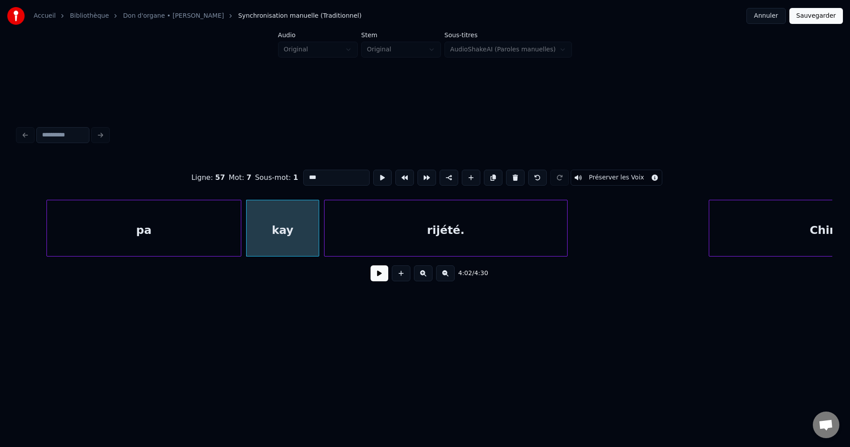
scroll to position [0, 58935]
click at [122, 240] on div "pa" at bounding box center [146, 230] width 194 height 60
type input "**"
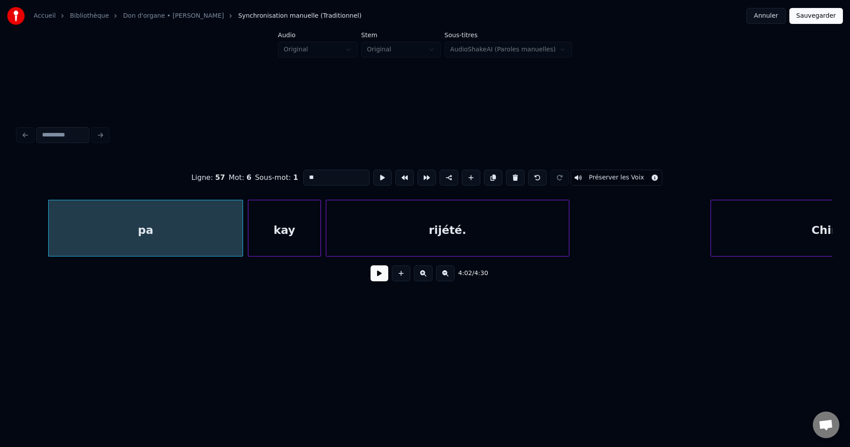
click at [381, 279] on button at bounding box center [380, 273] width 18 height 16
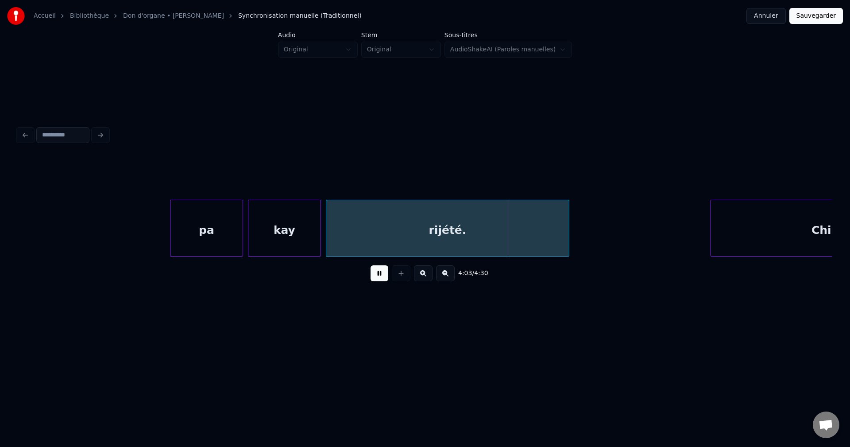
click at [173, 228] on div at bounding box center [172, 228] width 3 height 56
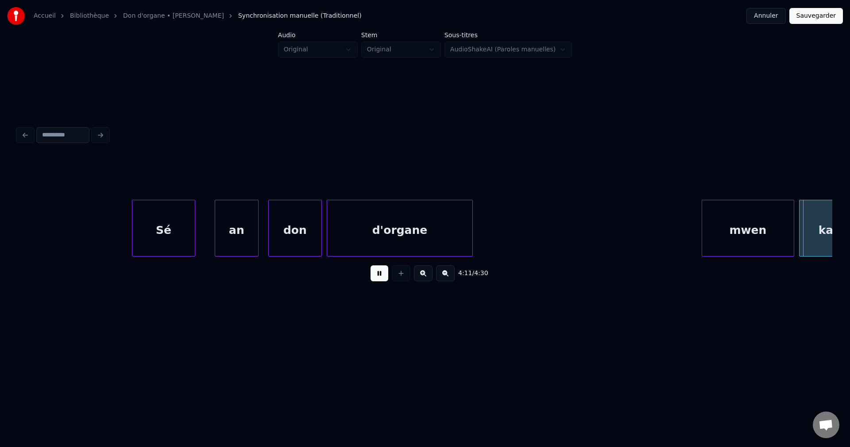
scroll to position [0, 61383]
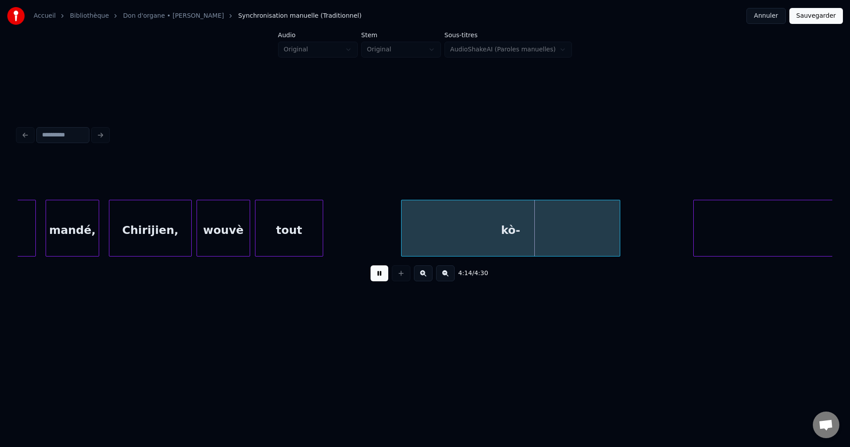
click at [54, 240] on div "mandé," at bounding box center [72, 230] width 53 height 60
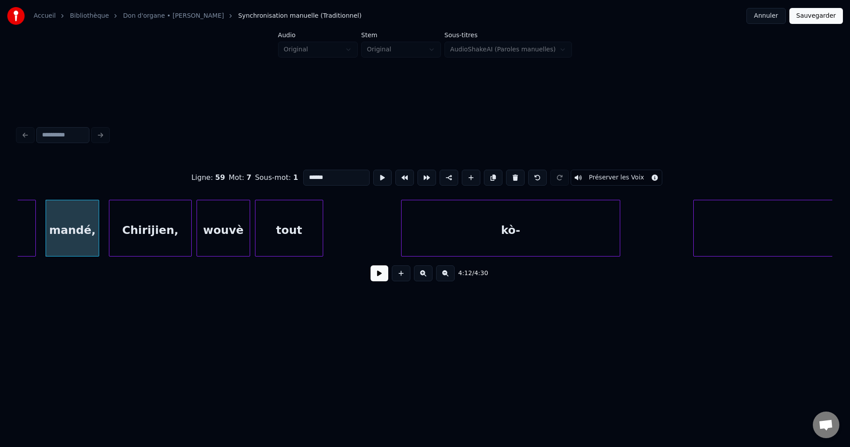
click at [376, 270] on button at bounding box center [380, 273] width 18 height 16
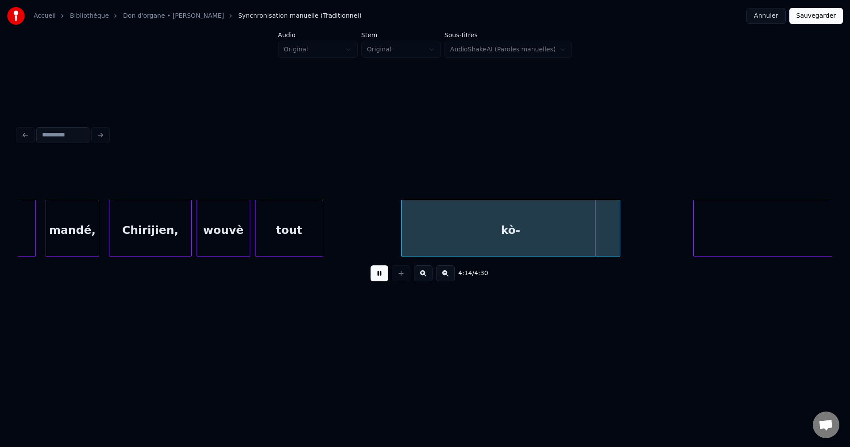
click at [146, 227] on div "Chirijien," at bounding box center [150, 230] width 82 height 60
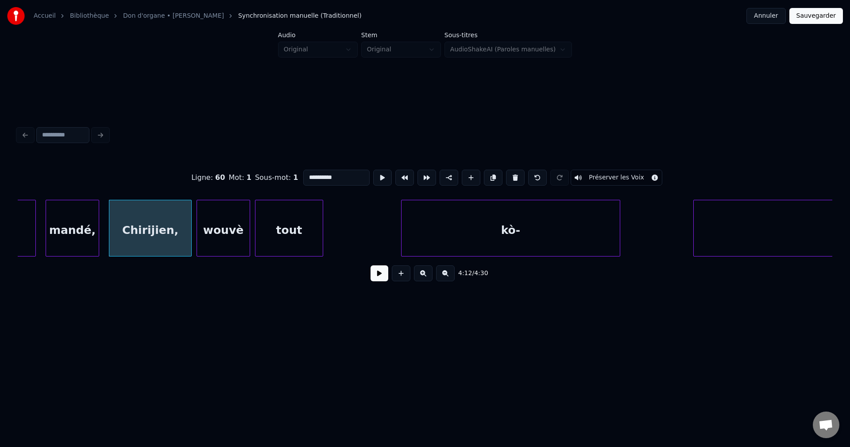
drag, startPoint x: 345, startPoint y: 174, endPoint x: 178, endPoint y: 174, distance: 166.1
click at [179, 174] on div "**********" at bounding box center [425, 177] width 815 height 44
click at [442, 218] on div "kò-" at bounding box center [511, 230] width 218 height 60
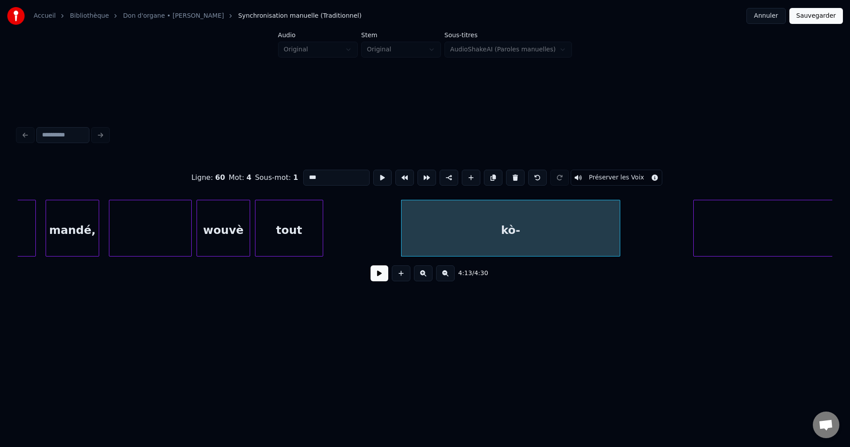
drag, startPoint x: 324, startPoint y: 169, endPoint x: 228, endPoint y: 169, distance: 96.1
click at [231, 169] on div "Ligne : 60 Mot : 4 Sous-mot : 1 *** Préserver les Voix" at bounding box center [425, 177] width 815 height 44
paste input "*******"
type input "**********"
click at [176, 225] on div at bounding box center [150, 230] width 82 height 60
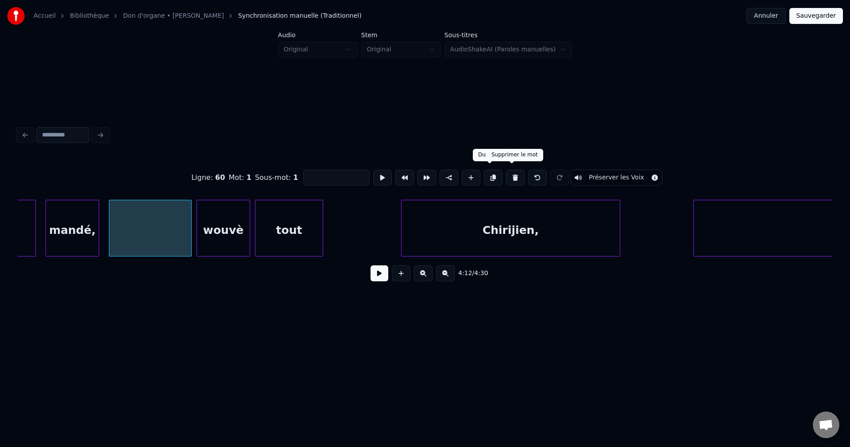
click at [513, 172] on button at bounding box center [515, 178] width 19 height 16
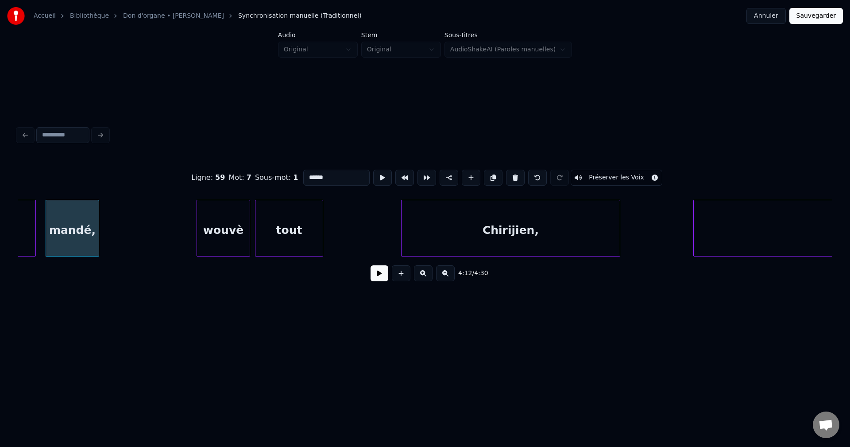
click at [238, 225] on div "wouvè" at bounding box center [223, 230] width 53 height 60
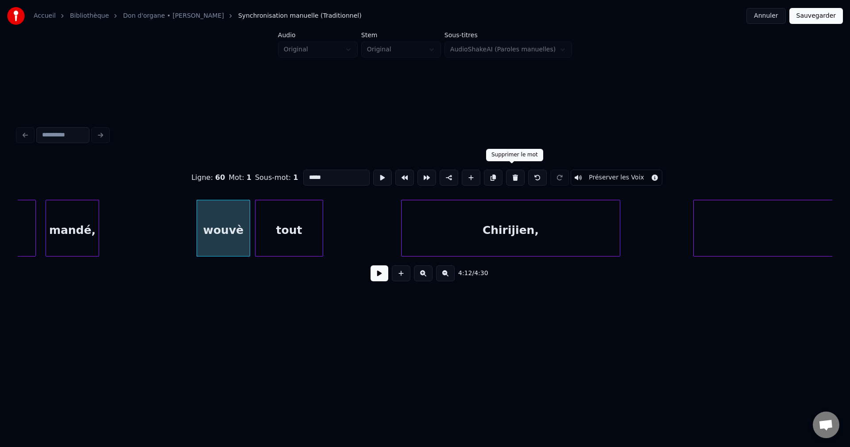
click at [507, 174] on button at bounding box center [515, 178] width 19 height 16
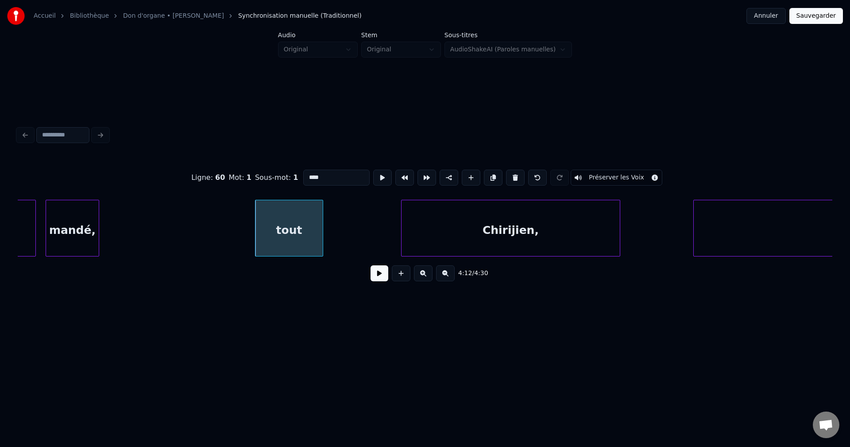
click at [507, 174] on button at bounding box center [515, 178] width 19 height 16
type input "**********"
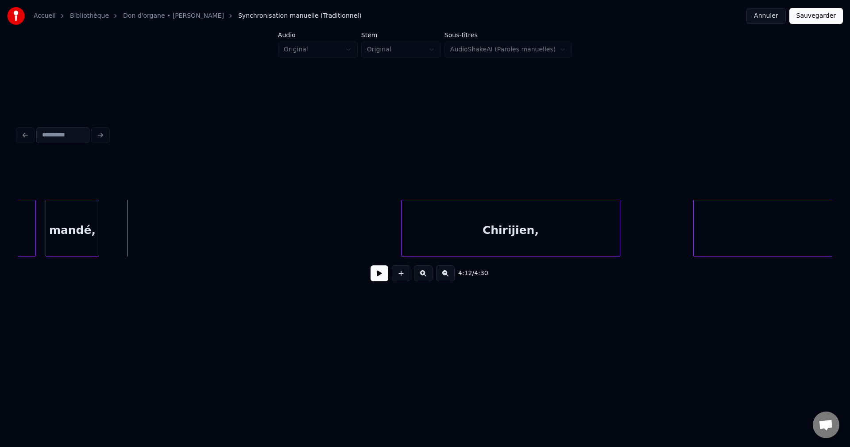
click at [84, 227] on div "mandé," at bounding box center [72, 230] width 53 height 60
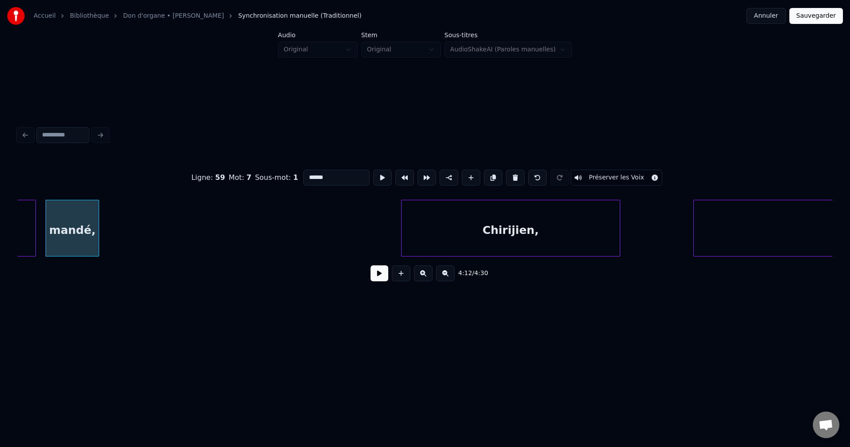
click at [383, 276] on button at bounding box center [380, 273] width 18 height 16
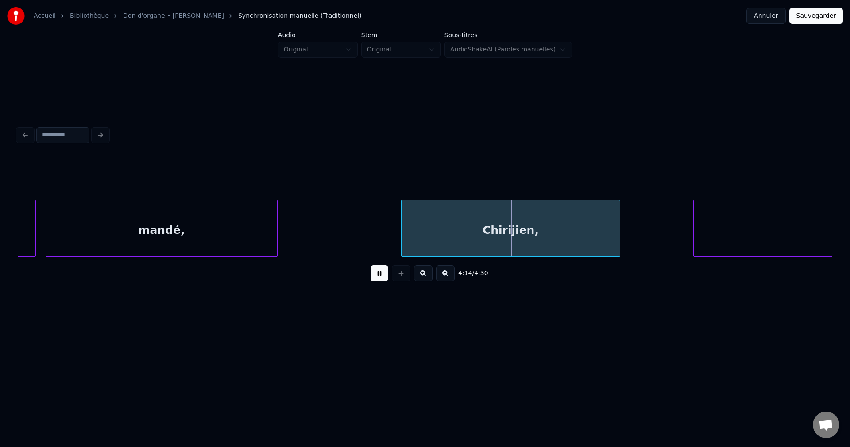
click at [277, 229] on div at bounding box center [276, 228] width 3 height 56
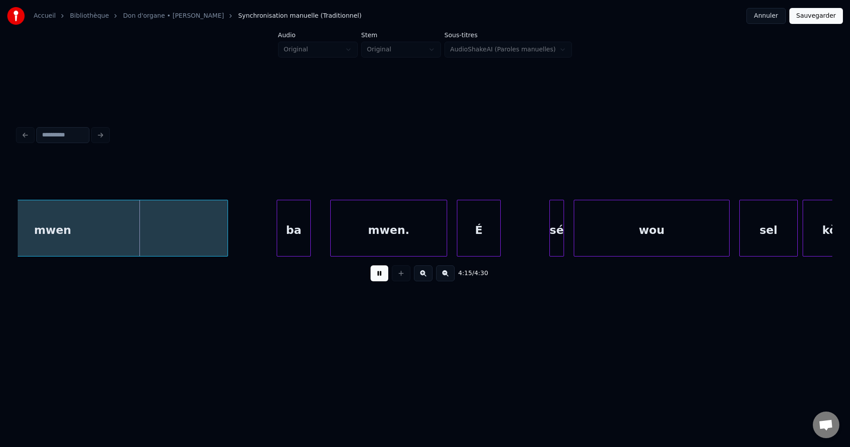
click at [112, 227] on div "mwen" at bounding box center [53, 230] width 350 height 60
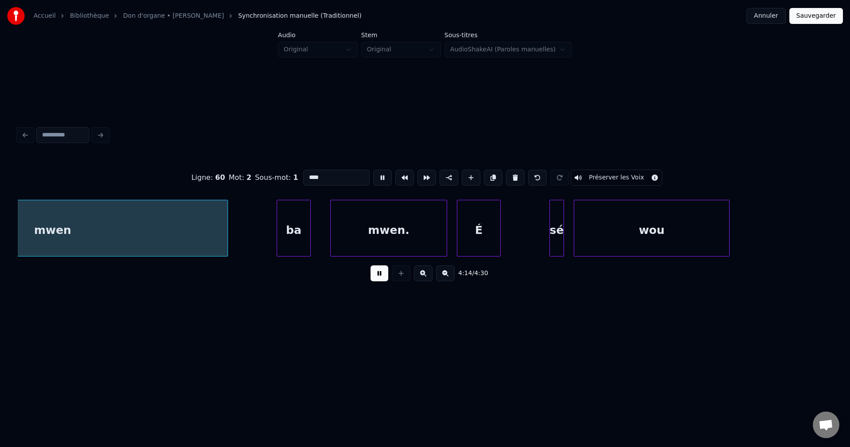
scroll to position [0, 62059]
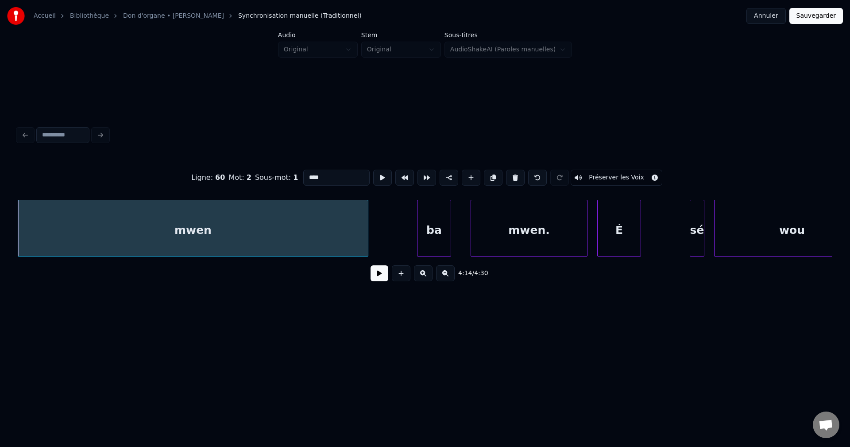
drag, startPoint x: 337, startPoint y: 175, endPoint x: 244, endPoint y: 175, distance: 93.4
click at [254, 175] on div "Ligne : 60 Mot : 2 Sous-mot : 1 **** Préserver les Voix" at bounding box center [425, 177] width 815 height 44
type input "**********"
click at [379, 275] on button at bounding box center [380, 273] width 18 height 16
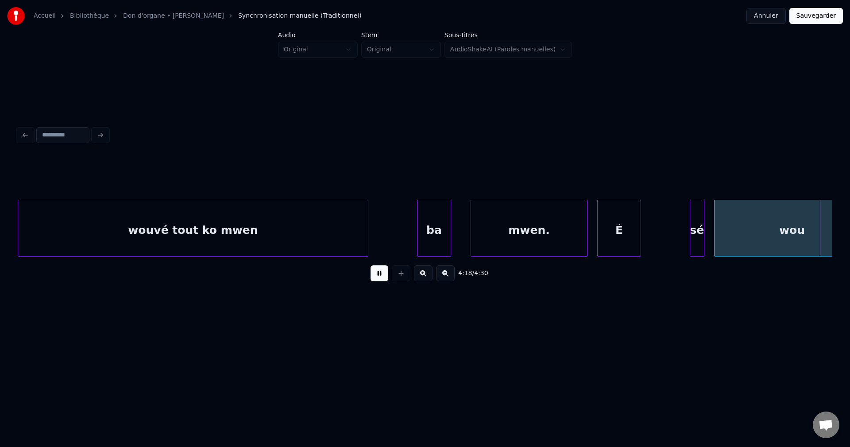
scroll to position [0, 62877]
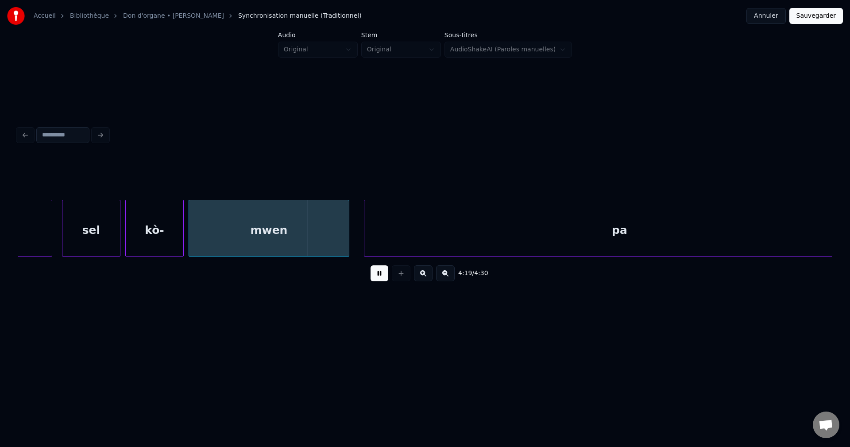
click at [368, 275] on div "4:19 / 4:30" at bounding box center [425, 273] width 801 height 19
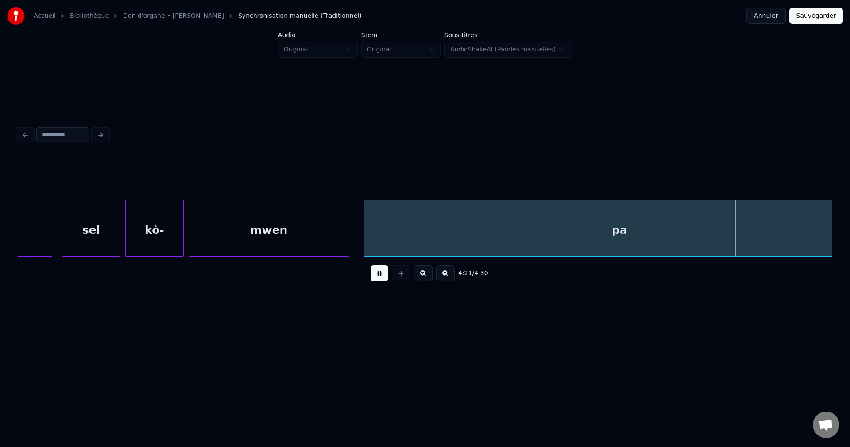
drag, startPoint x: 374, startPoint y: 275, endPoint x: 330, endPoint y: 277, distance: 43.5
click at [373, 275] on button at bounding box center [380, 273] width 18 height 16
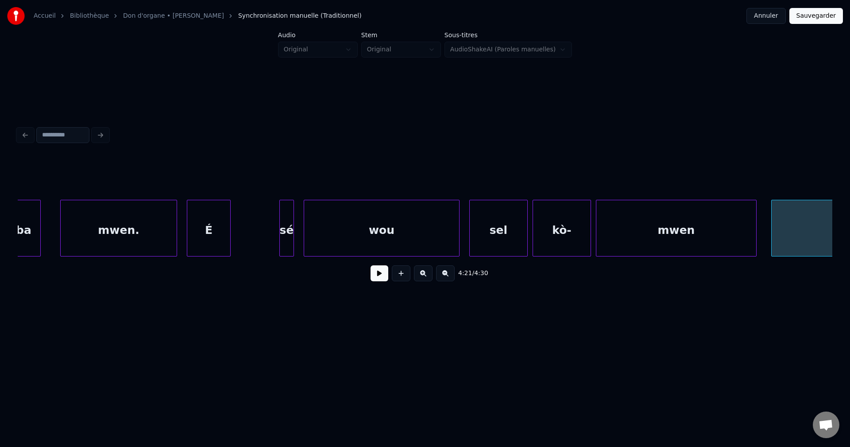
scroll to position [0, 62451]
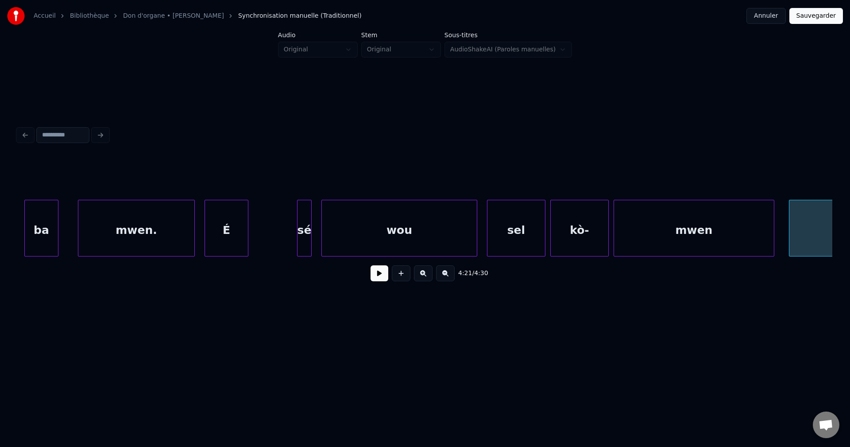
click at [46, 224] on div "ba" at bounding box center [41, 230] width 33 height 60
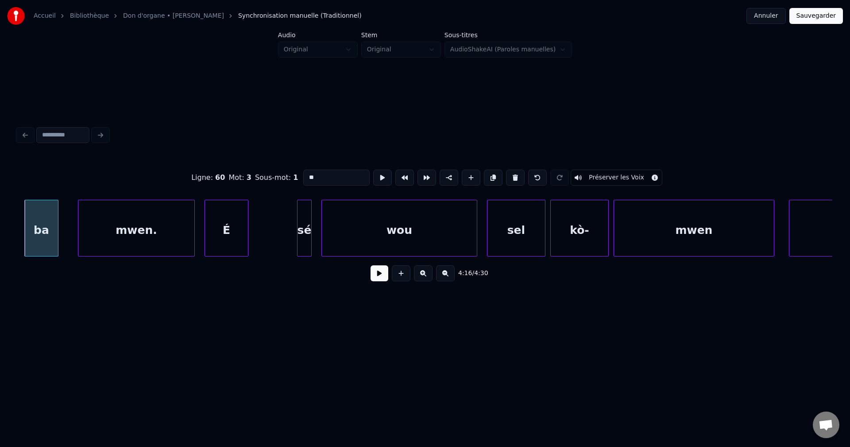
click at [383, 276] on button at bounding box center [380, 273] width 18 height 16
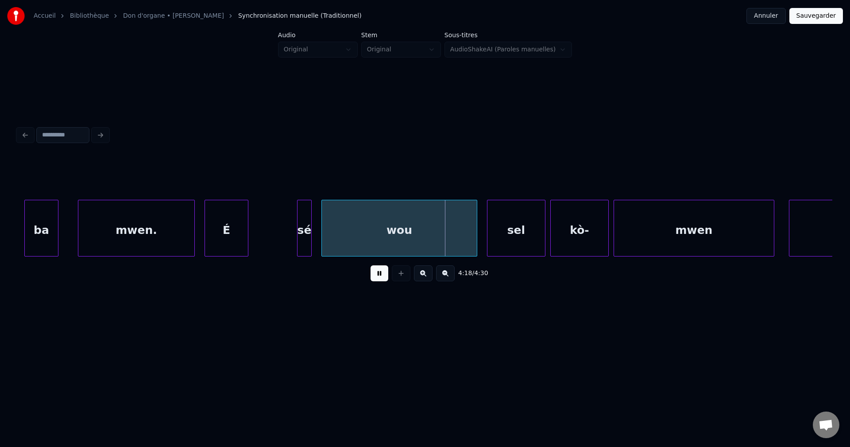
click at [219, 229] on div "É" at bounding box center [226, 230] width 43 height 60
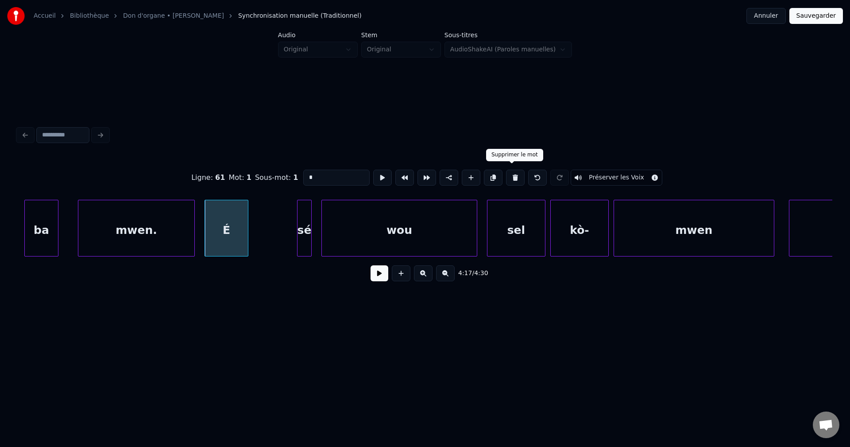
click at [513, 172] on button at bounding box center [515, 178] width 19 height 16
type input "*****"
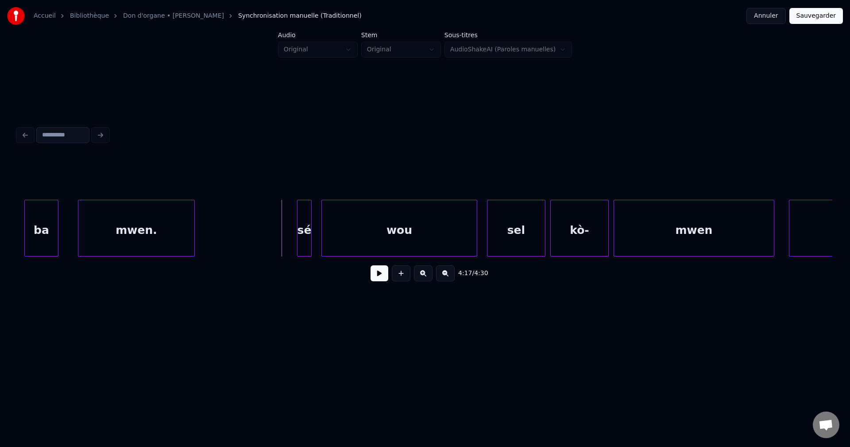
click at [376, 280] on button at bounding box center [380, 273] width 18 height 16
click at [340, 240] on div "wou" at bounding box center [399, 230] width 155 height 60
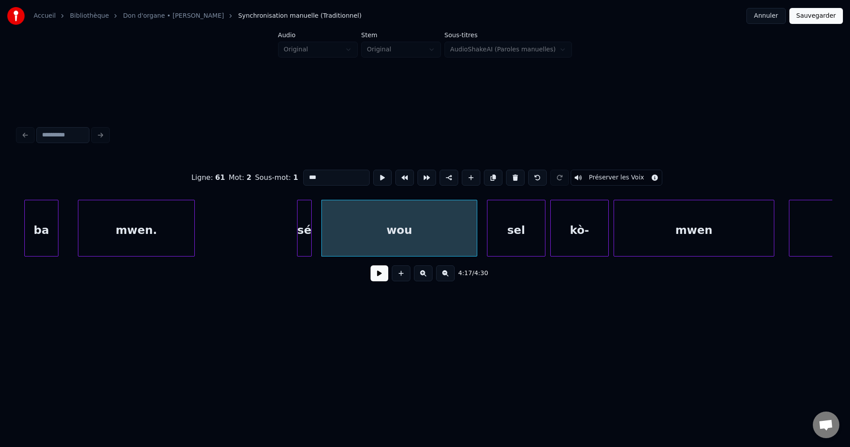
click at [305, 174] on input "***" at bounding box center [336, 178] width 66 height 16
click at [302, 234] on div "sé" at bounding box center [305, 230] width 14 height 60
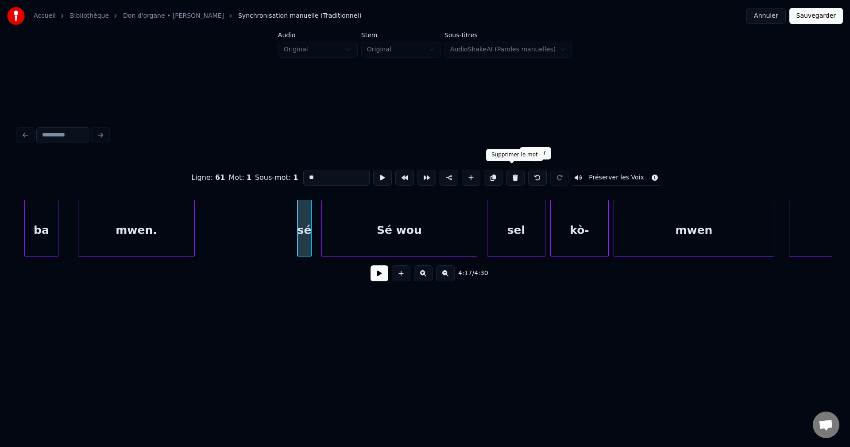
click at [513, 174] on button at bounding box center [515, 178] width 19 height 16
type input "******"
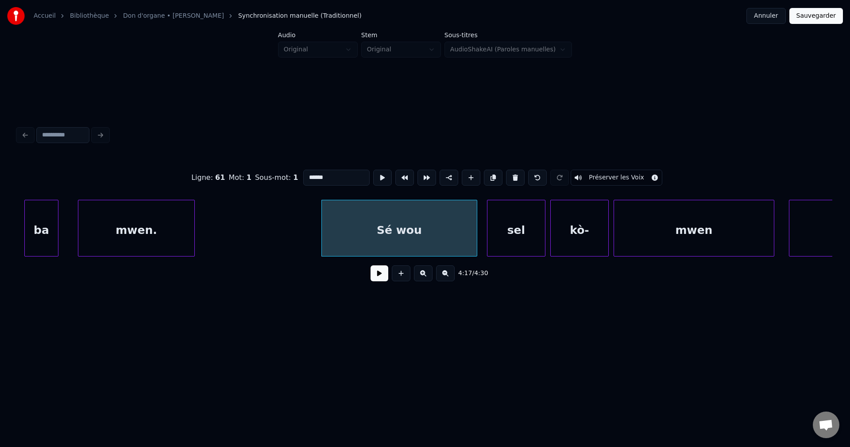
click at [374, 281] on button at bounding box center [380, 273] width 18 height 16
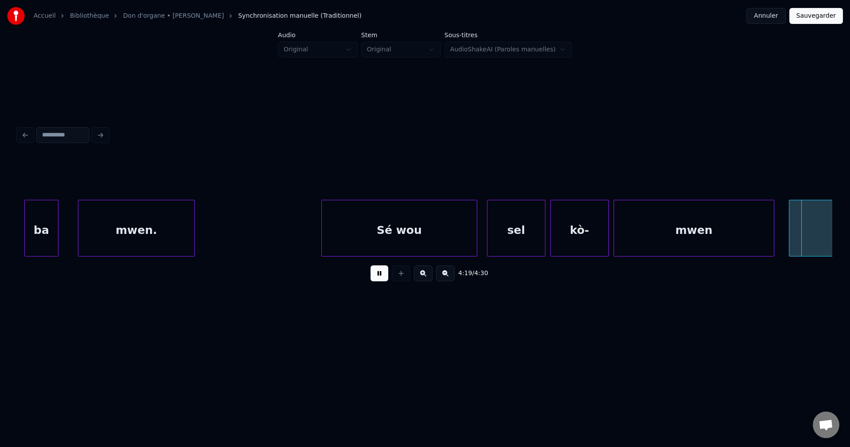
scroll to position [0, 63267]
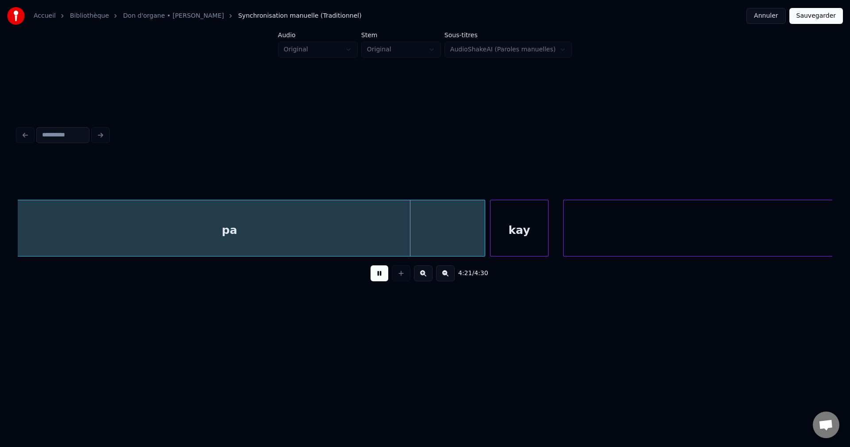
click at [387, 232] on div "pa" at bounding box center [229, 230] width 511 height 60
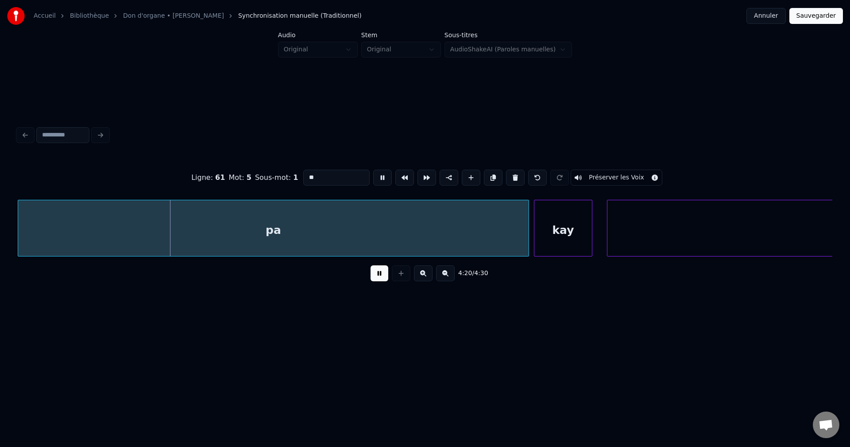
click at [338, 174] on input "**" at bounding box center [336, 178] width 66 height 16
type input "**********"
click at [381, 281] on button at bounding box center [380, 273] width 18 height 16
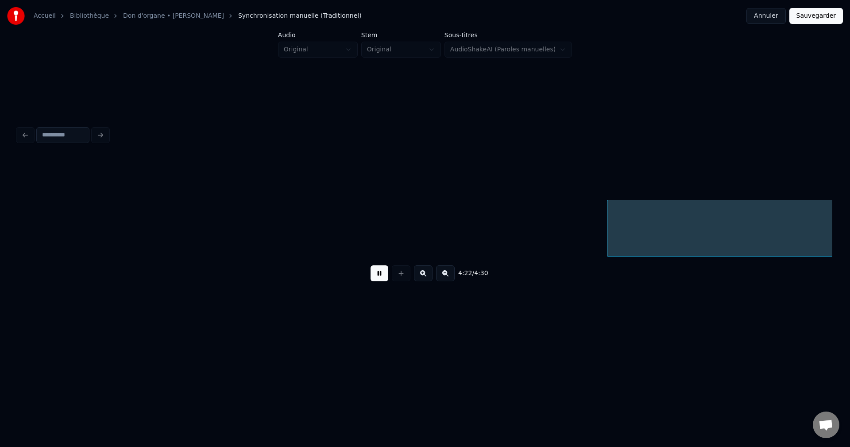
scroll to position [0, 64042]
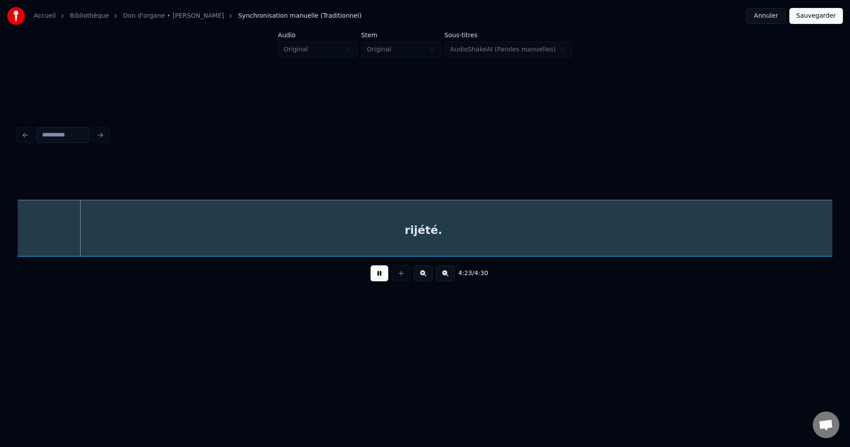
click at [376, 283] on div "4:23 / 4:30" at bounding box center [425, 273] width 801 height 19
click at [379, 274] on button at bounding box center [380, 273] width 18 height 16
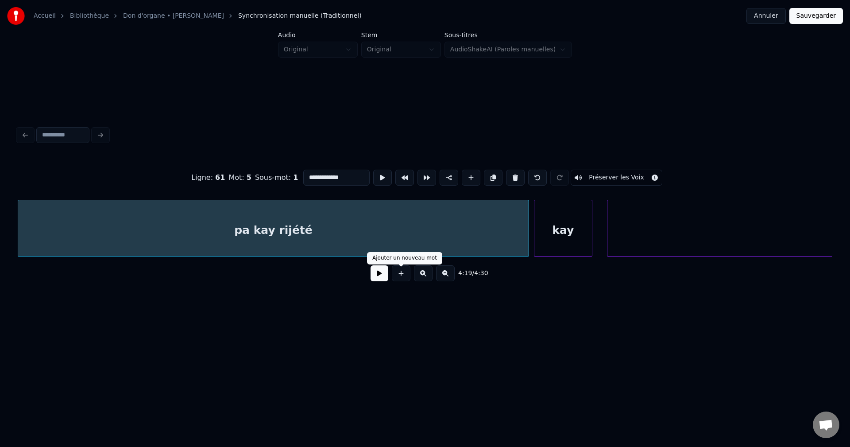
click at [377, 281] on button at bounding box center [380, 273] width 18 height 16
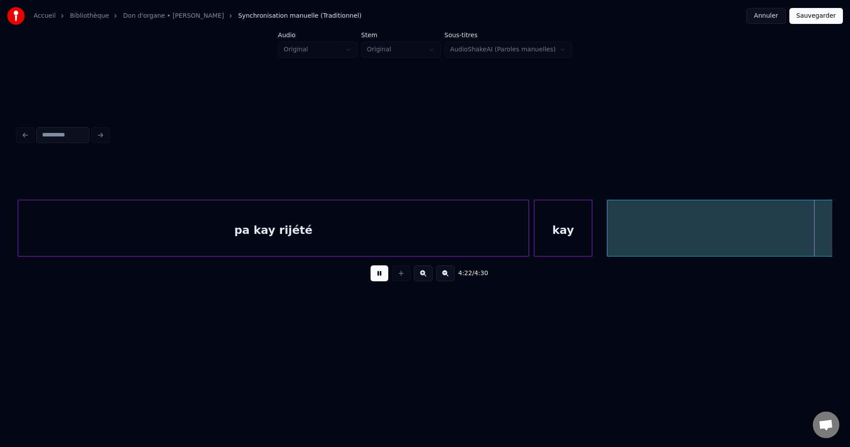
click at [564, 220] on div "kay" at bounding box center [564, 230] width 58 height 60
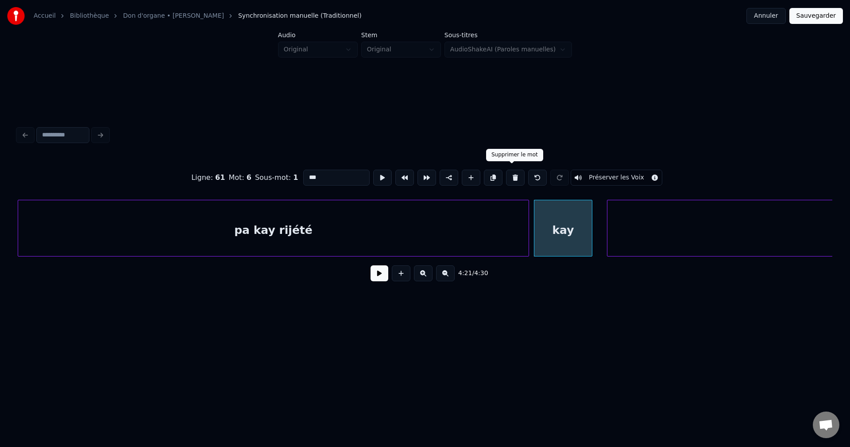
click at [513, 176] on button at bounding box center [515, 178] width 19 height 16
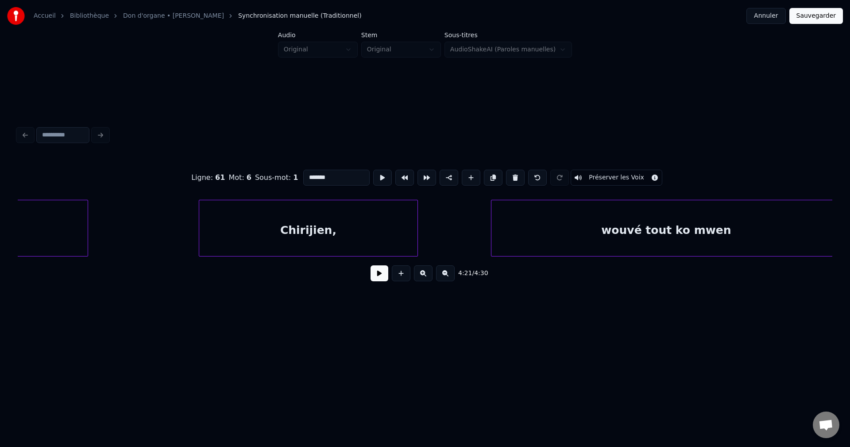
scroll to position [0, 61257]
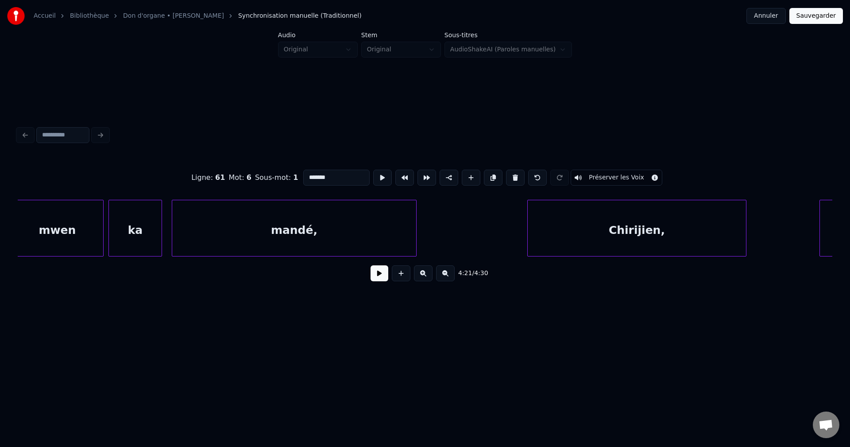
click at [662, 227] on div "Chirijien," at bounding box center [637, 230] width 218 height 60
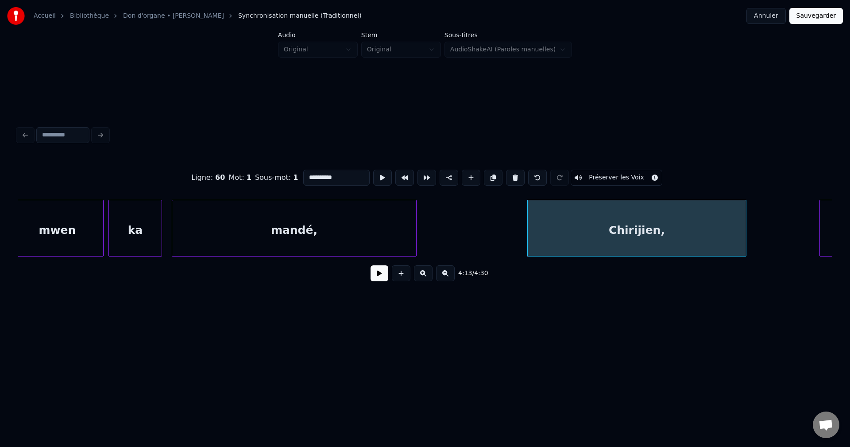
drag, startPoint x: 349, startPoint y: 176, endPoint x: 168, endPoint y: 185, distance: 180.9
click at [168, 185] on div "**********" at bounding box center [425, 177] width 815 height 44
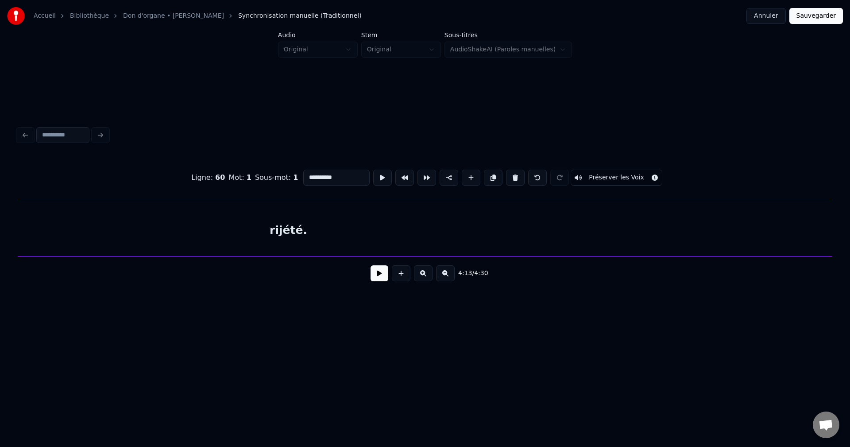
click at [531, 217] on div "rijété." at bounding box center [288, 230] width 1271 height 60
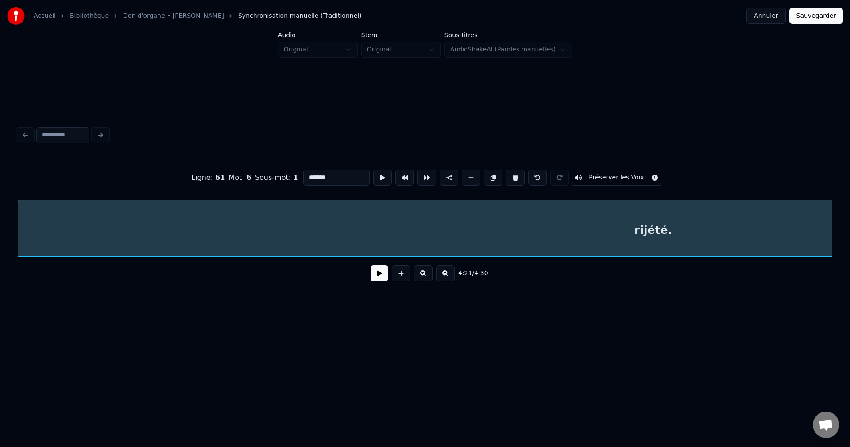
drag, startPoint x: 337, startPoint y: 172, endPoint x: 203, endPoint y: 172, distance: 133.7
click at [205, 172] on div "Ligne : 61 Mot : 6 Sous-mot : 1 ******* Préserver les Voix" at bounding box center [425, 177] width 815 height 44
paste input "***"
type input "**********"
click at [381, 276] on button at bounding box center [380, 273] width 18 height 16
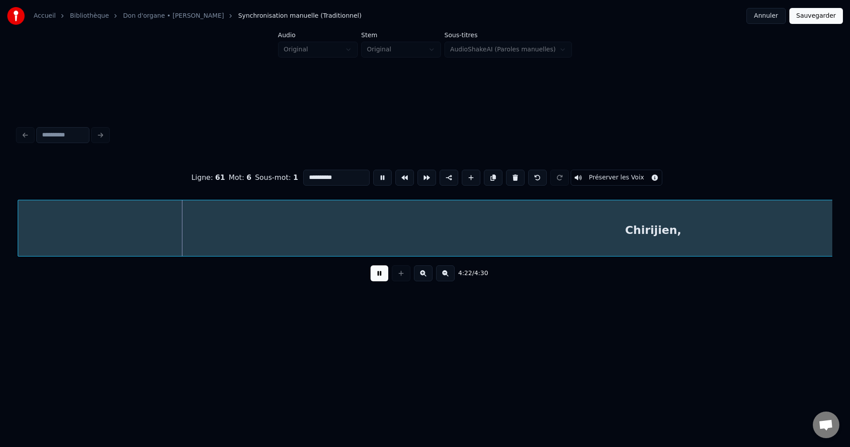
click at [350, 178] on input "**********" at bounding box center [336, 178] width 66 height 16
type input "**********"
drag, startPoint x: 372, startPoint y: 277, endPoint x: 378, endPoint y: 278, distance: 5.8
click at [373, 277] on button at bounding box center [380, 273] width 18 height 16
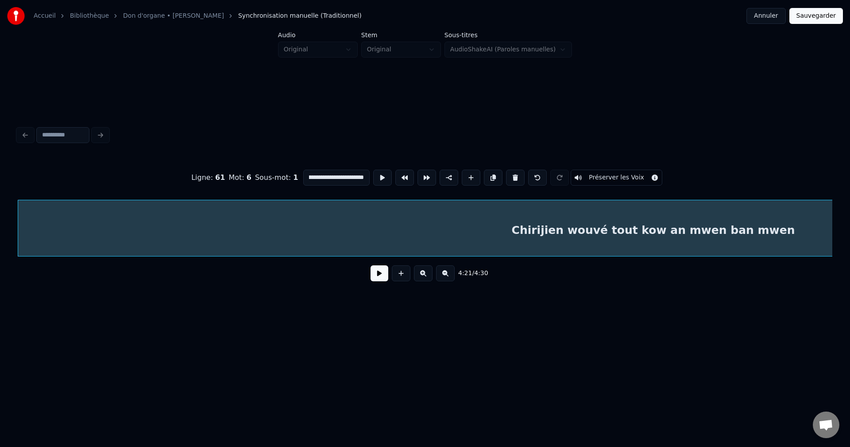
scroll to position [0, 0]
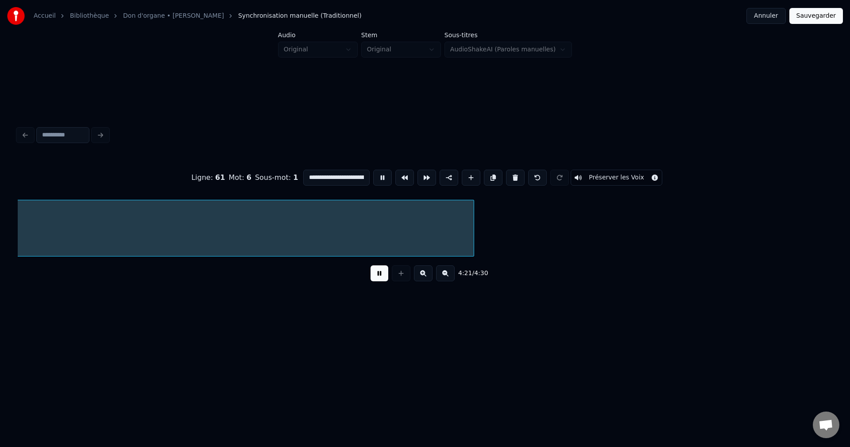
scroll to position [0, 63812]
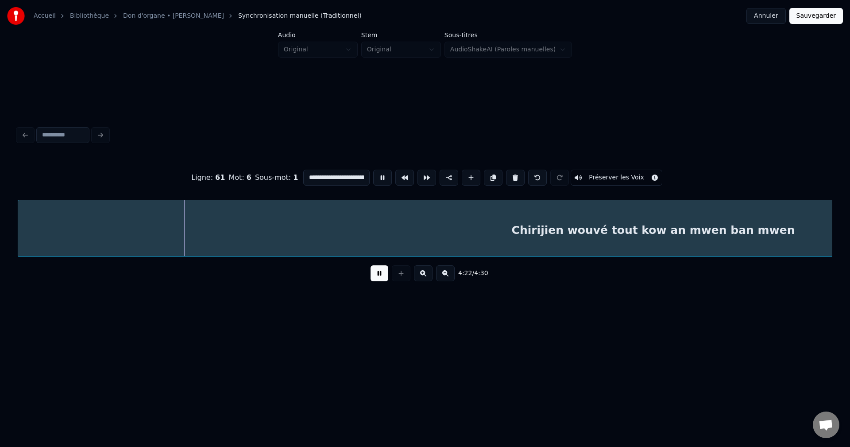
click at [343, 176] on input "**********" at bounding box center [336, 178] width 66 height 16
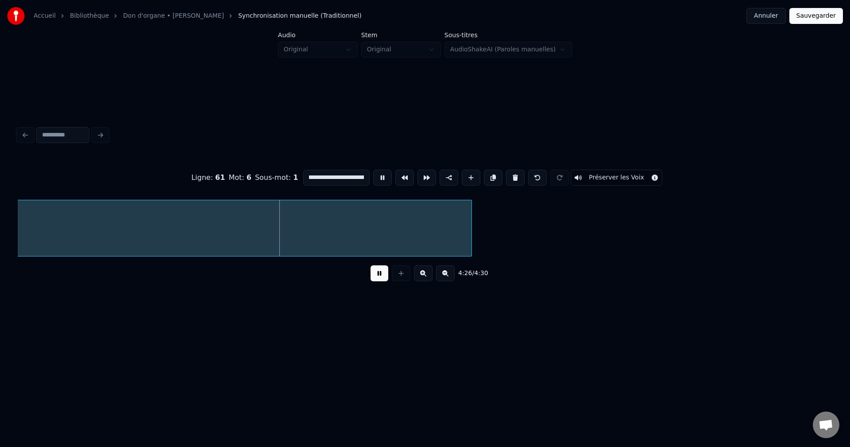
scroll to position [0, 33]
click at [350, 175] on input "**********" at bounding box center [336, 178] width 66 height 16
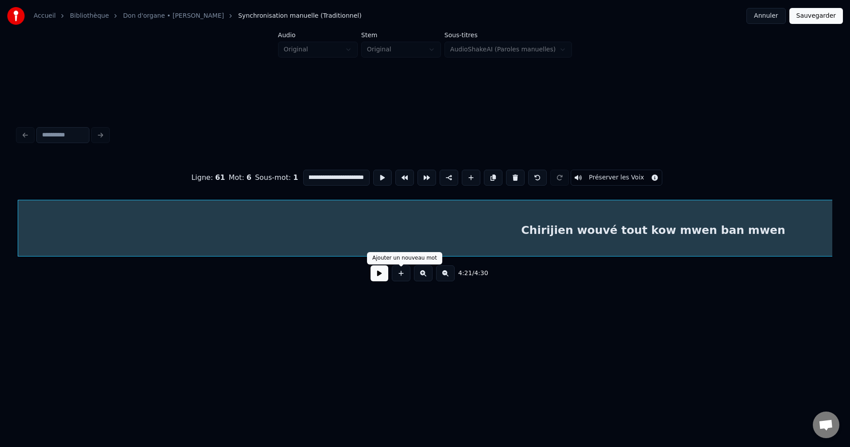
type input "**********"
click at [383, 280] on button at bounding box center [380, 273] width 18 height 16
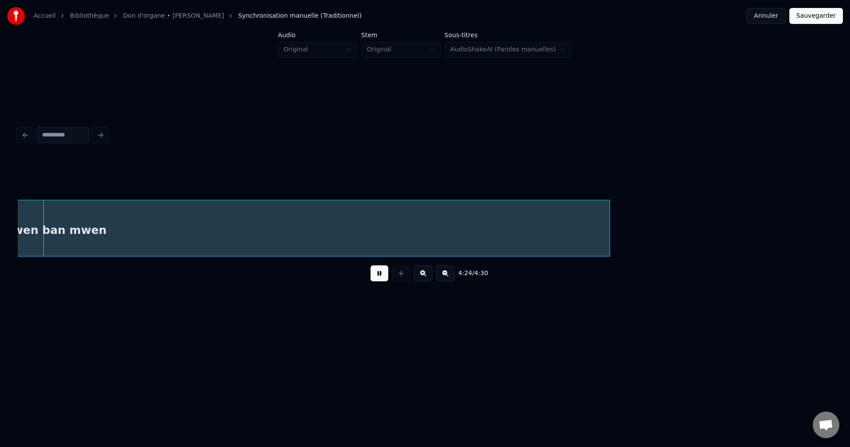
scroll to position [0, 64496]
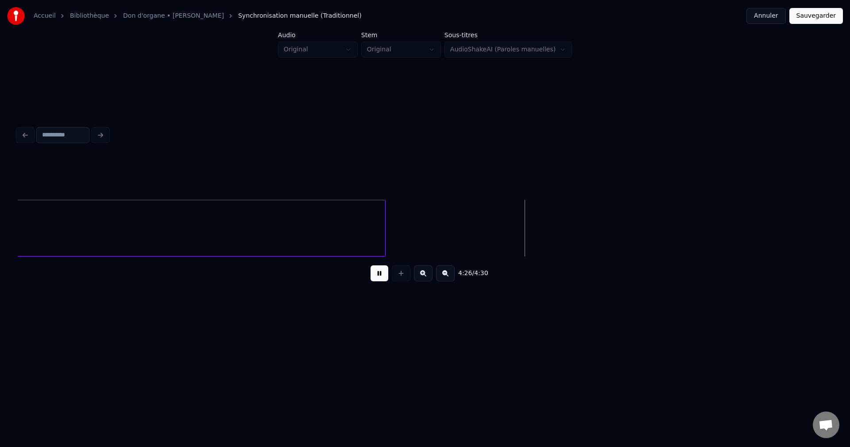
click at [383, 229] on div at bounding box center [384, 228] width 3 height 56
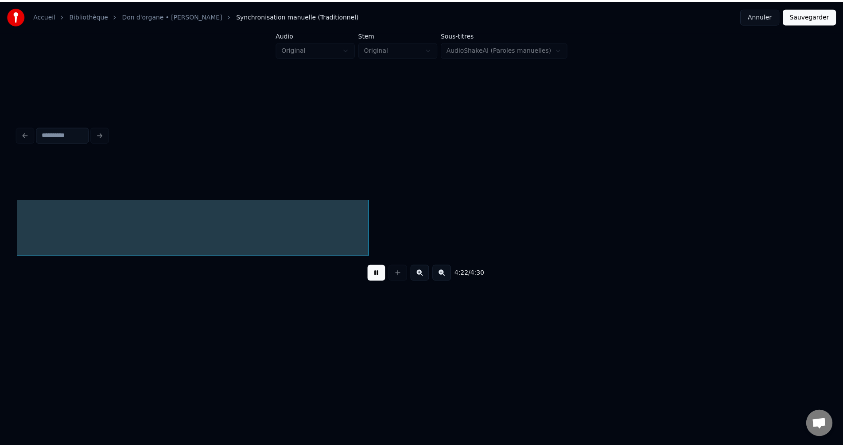
scroll to position [0, 63812]
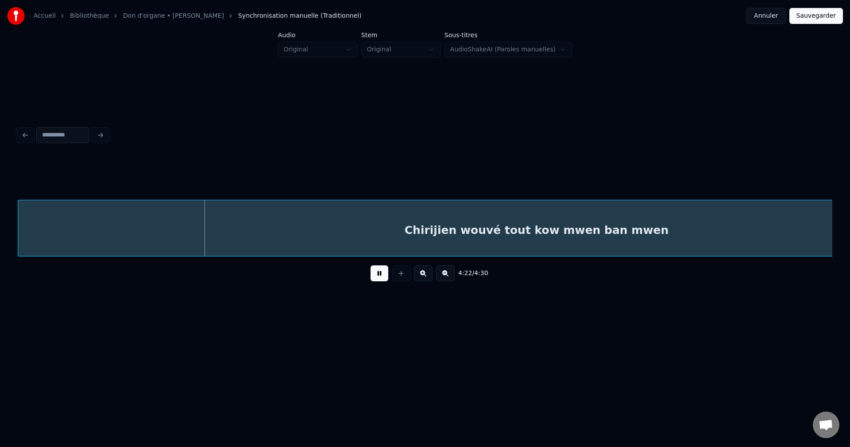
click at [831, 18] on button "Sauvegarder" at bounding box center [817, 16] width 54 height 16
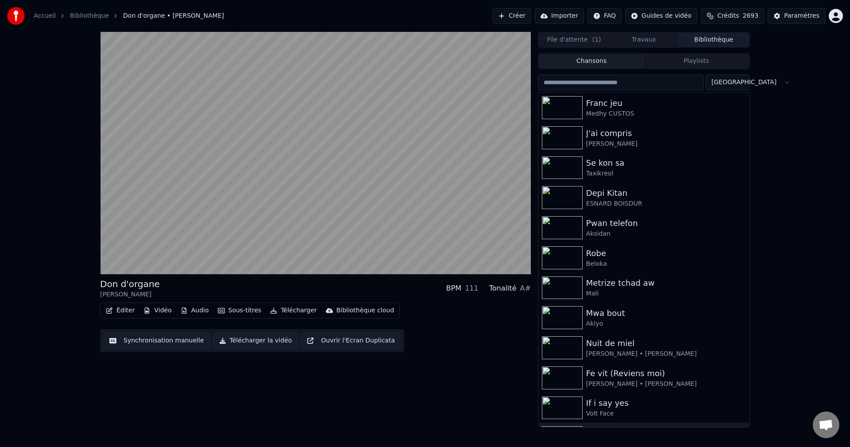
click at [157, 310] on button "Vidéo" at bounding box center [157, 310] width 35 height 12
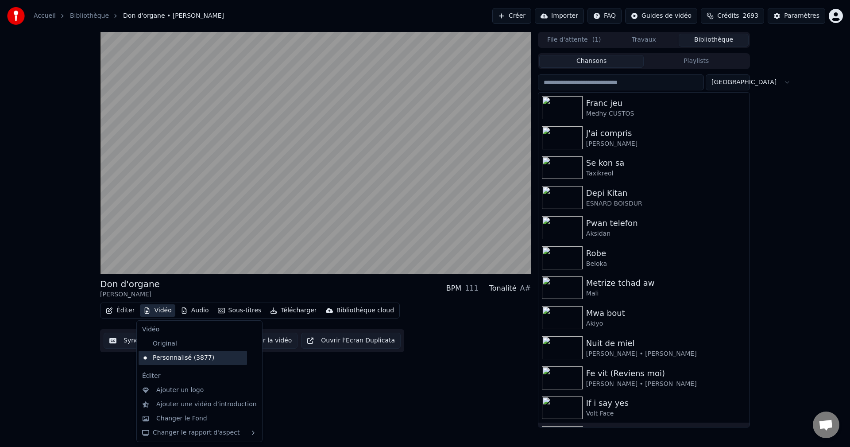
click at [177, 357] on div "Personnalisé (3877)" at bounding box center [193, 358] width 109 height 14
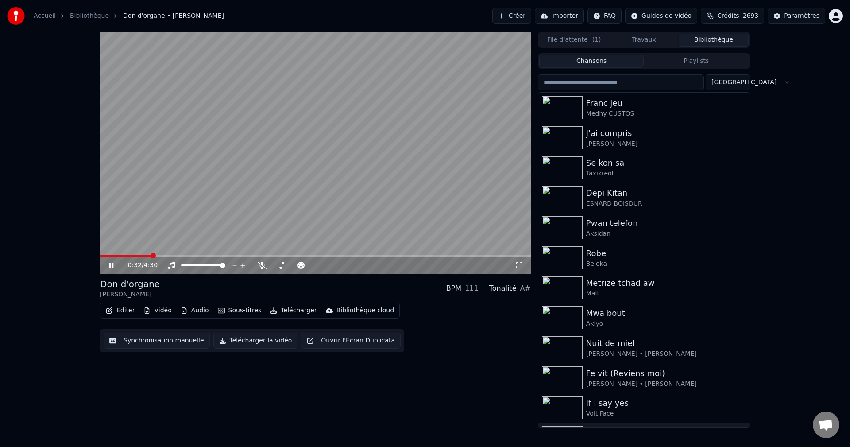
click at [123, 256] on span at bounding box center [125, 256] width 51 height 2
click at [98, 255] on div "0:17 / 4:30 Don d'organe [PERSON_NAME] BPM 111 Tonalité A# Éditer Vidéo Audio S…" at bounding box center [425, 229] width 664 height 395
click at [151, 309] on button "Vidéo" at bounding box center [157, 310] width 35 height 12
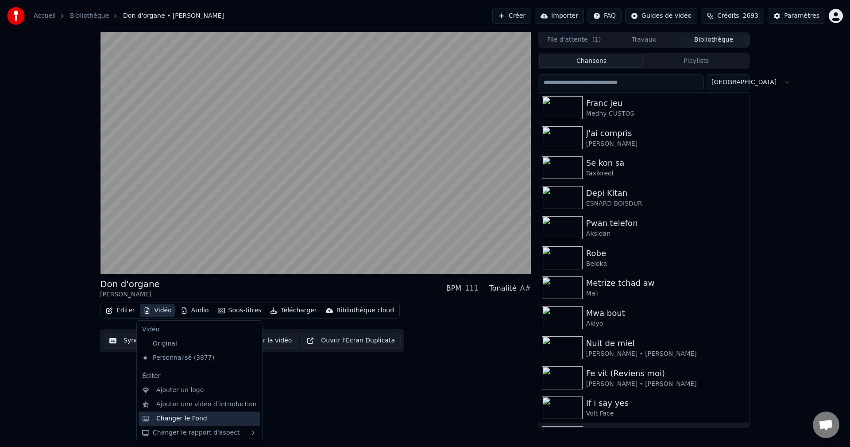
click at [178, 421] on div "Changer le Fond" at bounding box center [181, 418] width 51 height 9
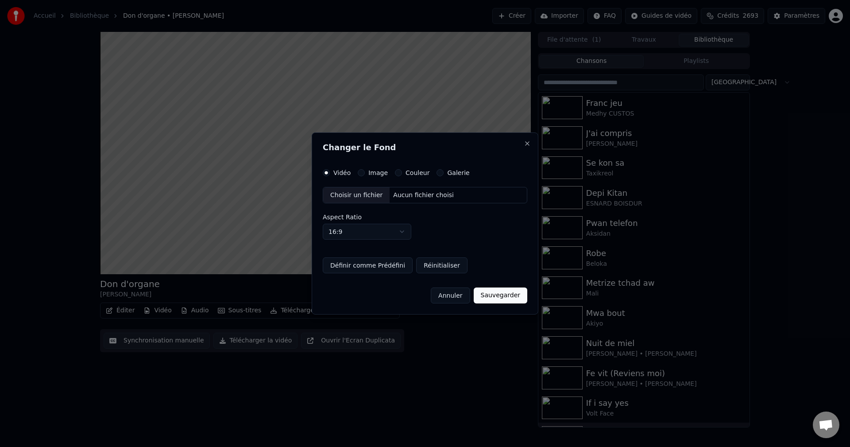
click at [347, 198] on div "Choisir un fichier" at bounding box center [356, 195] width 66 height 16
click at [364, 174] on div "Image" at bounding box center [373, 172] width 30 height 7
click at [358, 174] on button "Image" at bounding box center [361, 172] width 7 height 7
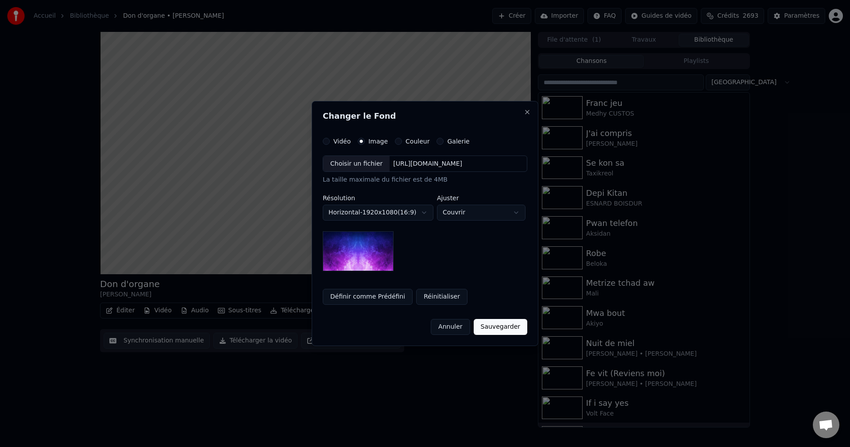
click at [357, 169] on div "Choisir un fichier" at bounding box center [356, 164] width 66 height 16
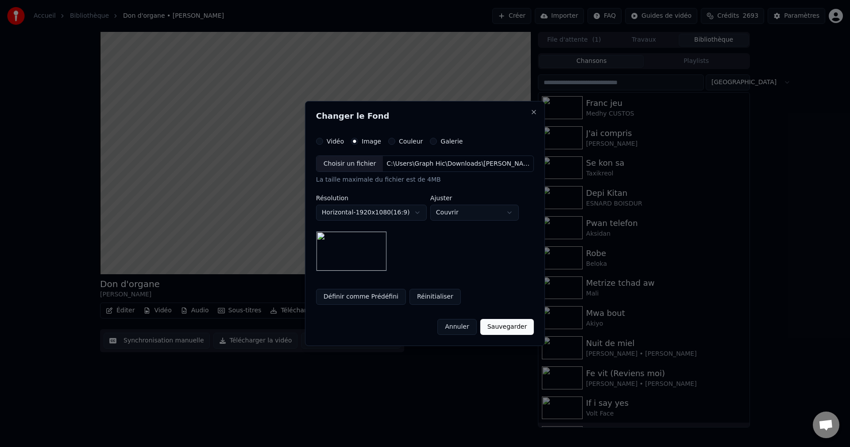
click at [464, 217] on body "Accueil Bibliothèque Don d'organe • [PERSON_NAME] Créer Importer FAQ Guides de …" at bounding box center [425, 223] width 850 height 447
select select "****"
click at [512, 327] on button "Sauvegarder" at bounding box center [508, 327] width 54 height 16
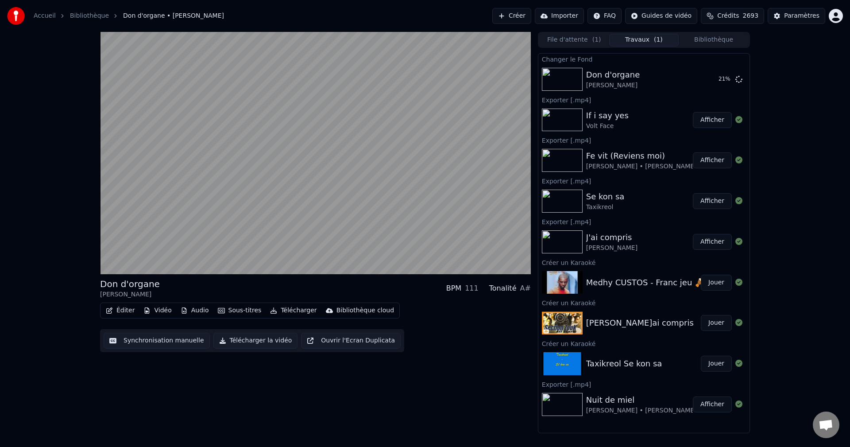
click at [123, 310] on button "Éditer" at bounding box center [120, 310] width 36 height 12
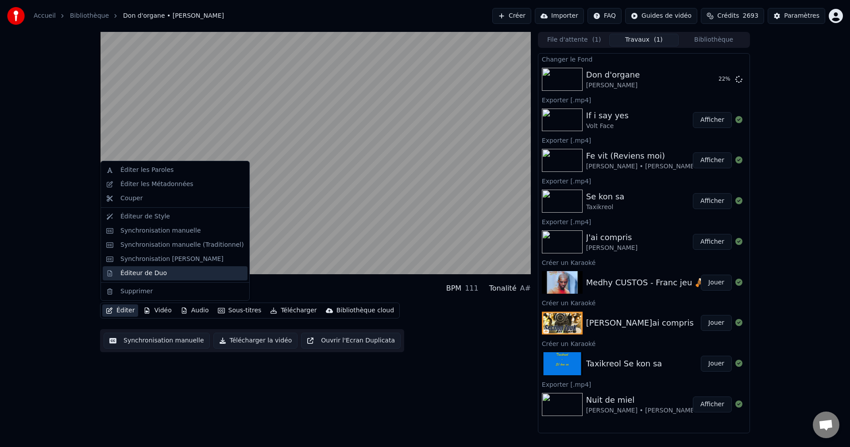
click at [124, 273] on div "Éditeur de Duo" at bounding box center [143, 273] width 47 height 9
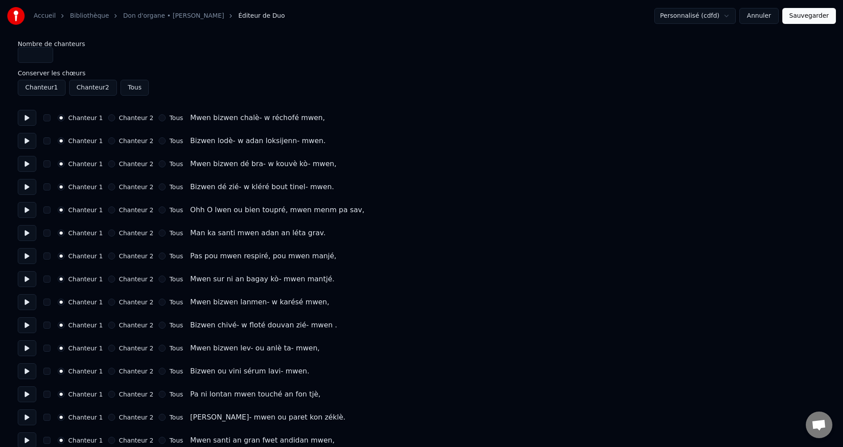
click at [31, 122] on button at bounding box center [27, 118] width 19 height 16
click at [109, 116] on button "Chanteur 2" at bounding box center [111, 117] width 7 height 7
click at [21, 139] on button at bounding box center [27, 141] width 19 height 16
drag, startPoint x: 108, startPoint y: 140, endPoint x: 95, endPoint y: 147, distance: 14.7
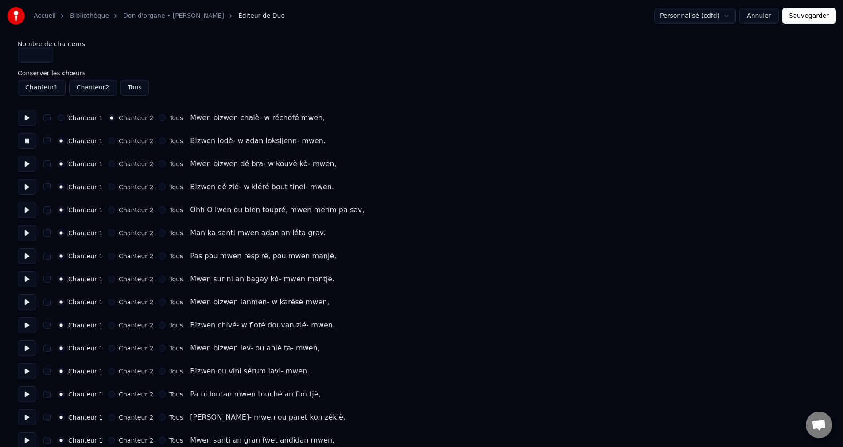
click at [108, 140] on button "Chanteur 2" at bounding box center [111, 140] width 7 height 7
drag, startPoint x: 21, startPoint y: 168, endPoint x: 40, endPoint y: 169, distance: 18.6
click at [21, 169] on button at bounding box center [27, 164] width 19 height 16
click at [109, 162] on button "Chanteur 2" at bounding box center [111, 163] width 7 height 7
click at [40, 187] on div "Chanteur 1 Chanteur 2 Tous Bizwen dé zié- w kléré bout tinel- mwen." at bounding box center [421, 187] width 807 height 16
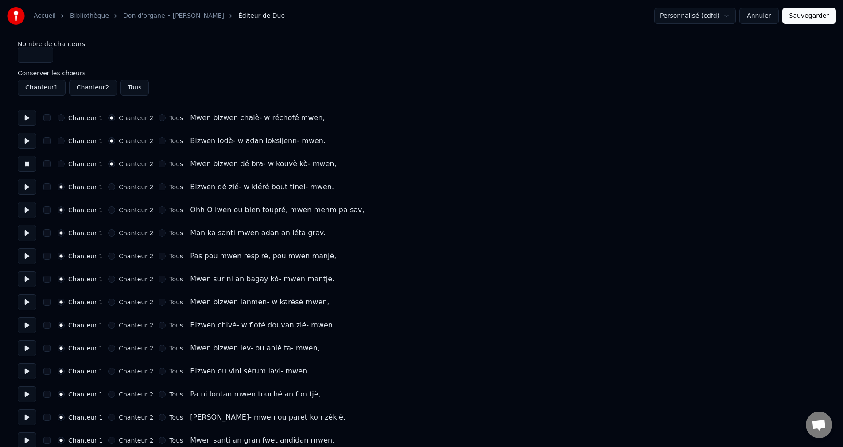
click at [32, 188] on button at bounding box center [27, 187] width 19 height 16
click at [108, 185] on button "Chanteur 2" at bounding box center [111, 186] width 7 height 7
click at [26, 207] on button at bounding box center [27, 210] width 19 height 16
click at [28, 235] on button at bounding box center [27, 233] width 19 height 16
click at [27, 252] on button at bounding box center [27, 256] width 19 height 16
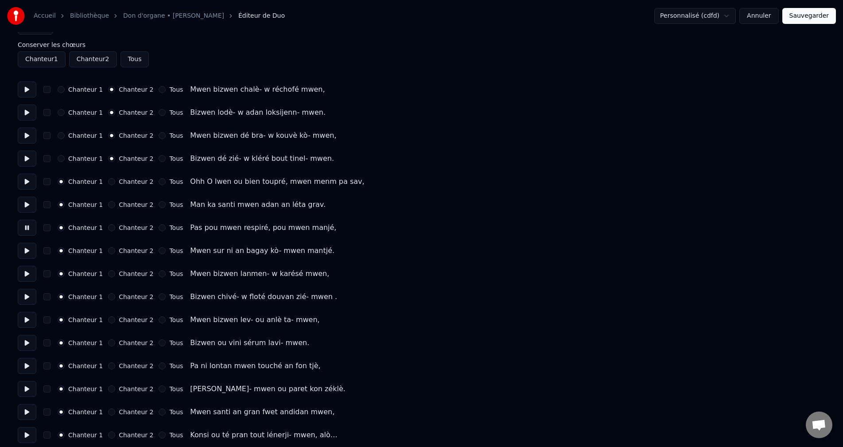
scroll to position [44, 0]
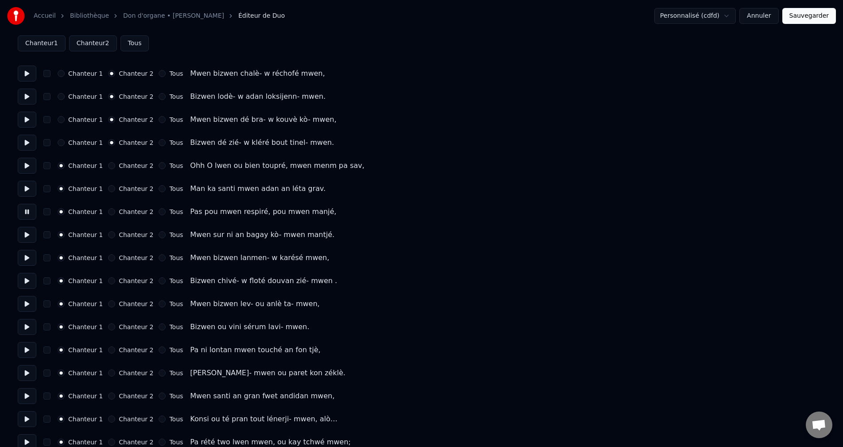
click at [27, 236] on button at bounding box center [27, 235] width 19 height 16
click at [25, 255] on button at bounding box center [27, 258] width 19 height 16
click at [108, 258] on button "Chanteur 2" at bounding box center [111, 257] width 7 height 7
drag, startPoint x: 23, startPoint y: 277, endPoint x: 49, endPoint y: 276, distance: 25.7
click at [24, 277] on button at bounding box center [27, 281] width 19 height 16
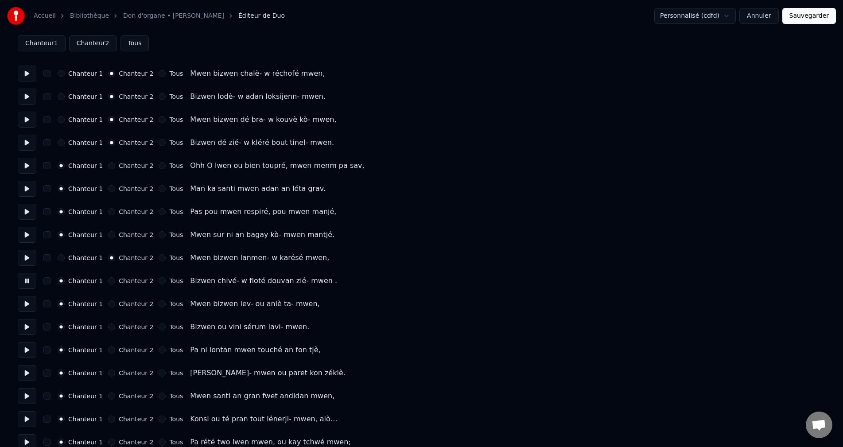
click at [108, 279] on button "Chanteur 2" at bounding box center [111, 280] width 7 height 7
click at [23, 303] on button at bounding box center [27, 304] width 19 height 16
click at [108, 304] on button "Chanteur 2" at bounding box center [111, 303] width 7 height 7
click at [29, 324] on button at bounding box center [27, 327] width 19 height 16
click at [108, 327] on button "Chanteur 2" at bounding box center [111, 326] width 7 height 7
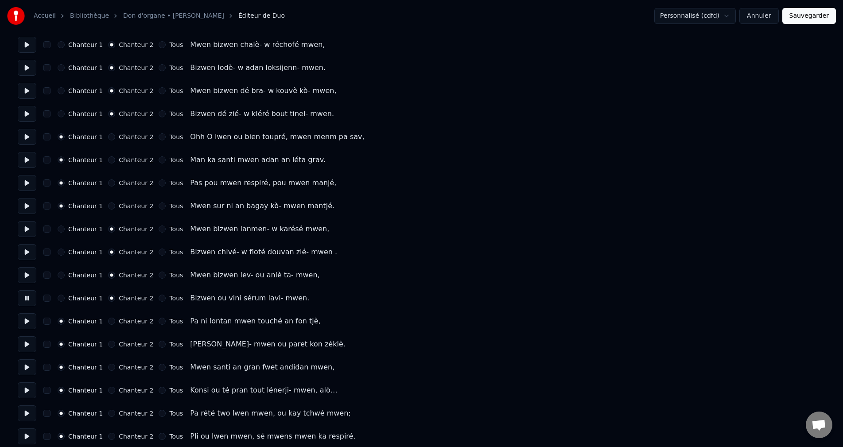
scroll to position [89, 0]
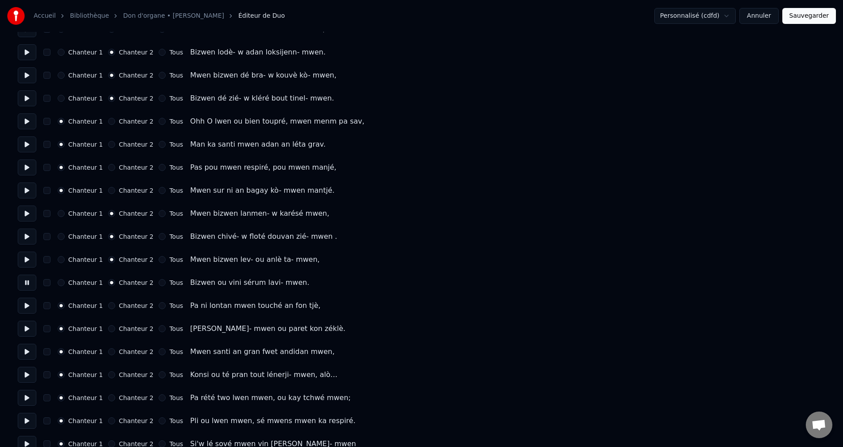
click at [24, 308] on button at bounding box center [27, 306] width 19 height 16
click at [27, 328] on button at bounding box center [27, 329] width 19 height 16
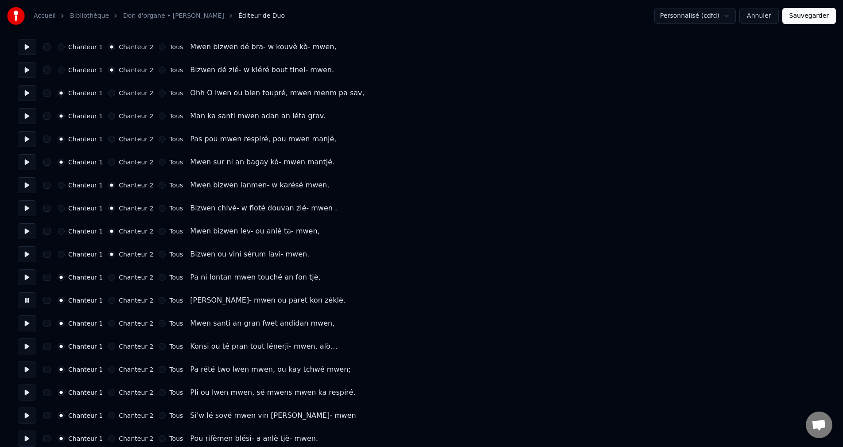
scroll to position [133, 0]
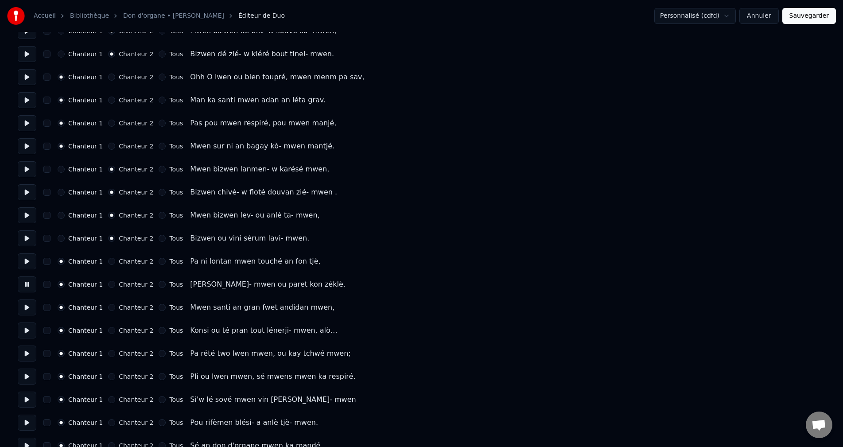
click at [25, 311] on button at bounding box center [27, 307] width 19 height 16
click at [27, 330] on button at bounding box center [27, 330] width 19 height 16
click at [26, 353] on button at bounding box center [27, 353] width 19 height 16
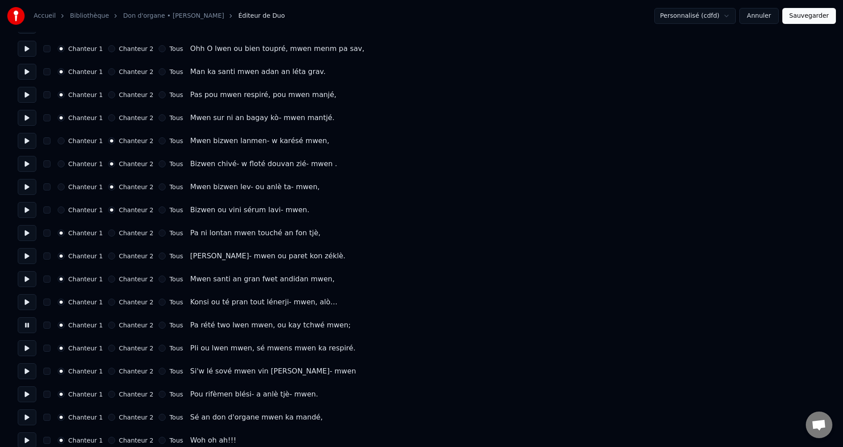
scroll to position [177, 0]
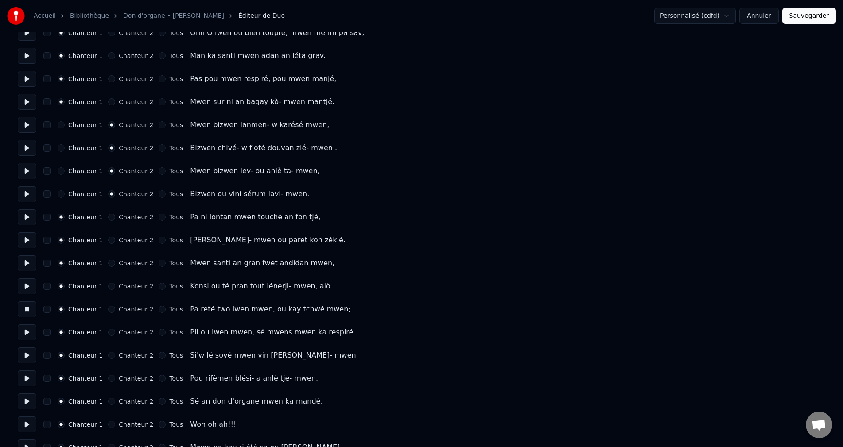
click at [108, 310] on button "Chanteur 2" at bounding box center [111, 309] width 7 height 7
click at [27, 330] on button at bounding box center [27, 332] width 19 height 16
click at [30, 332] on button at bounding box center [27, 332] width 19 height 16
click at [27, 354] on button at bounding box center [27, 355] width 19 height 16
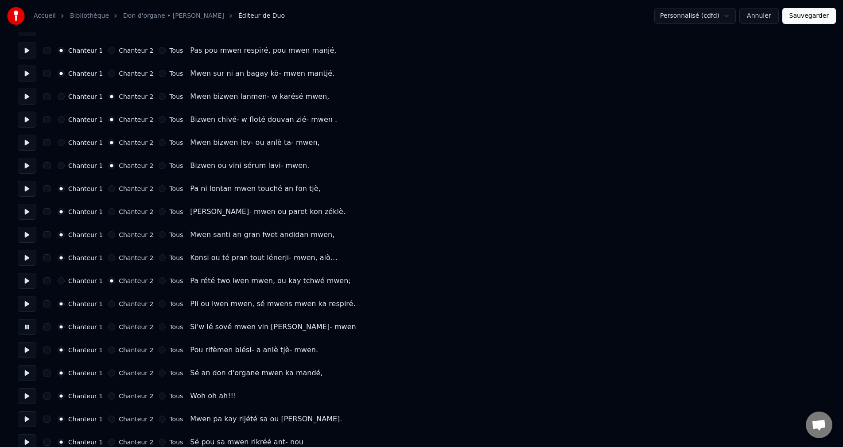
scroll to position [221, 0]
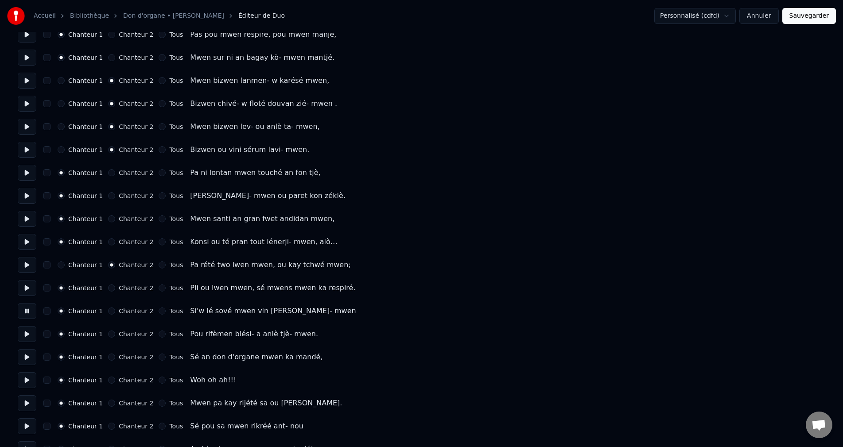
click at [29, 331] on button at bounding box center [27, 334] width 19 height 16
click at [28, 355] on button at bounding box center [27, 357] width 19 height 16
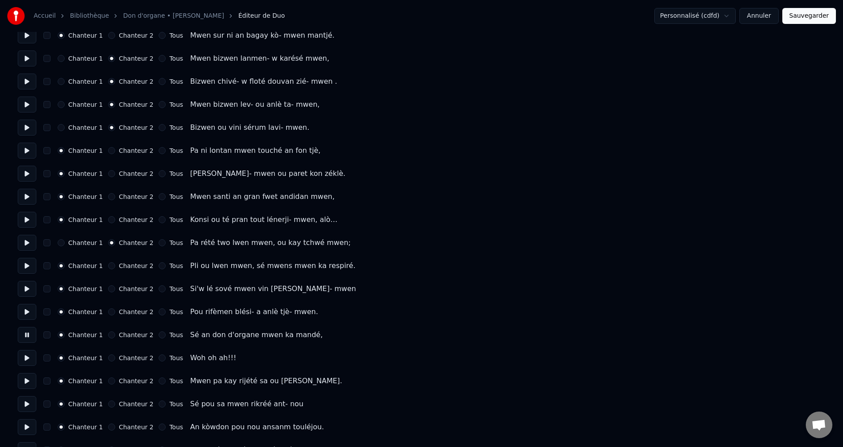
scroll to position [266, 0]
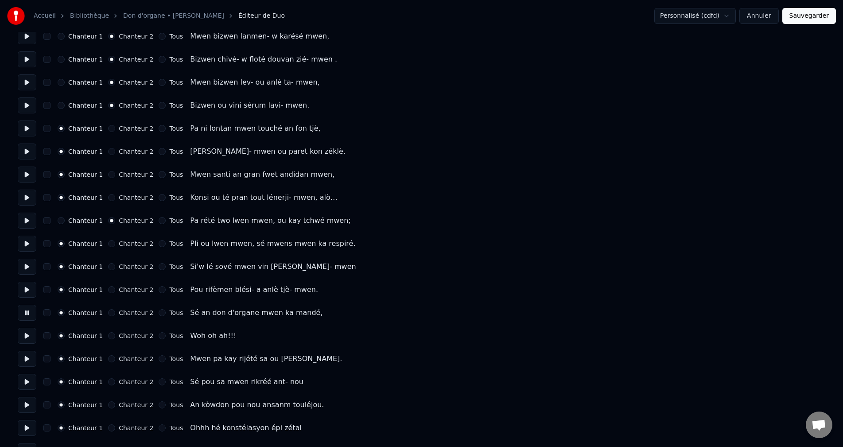
click at [108, 311] on button "Chanteur 2" at bounding box center [111, 312] width 7 height 7
click at [808, 13] on button "Sauvegarder" at bounding box center [809, 16] width 54 height 16
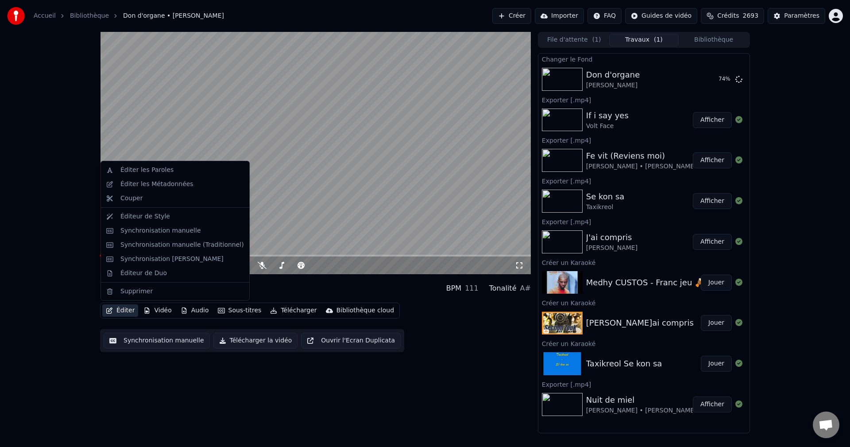
click at [131, 309] on button "Éditer" at bounding box center [120, 310] width 36 height 12
click at [179, 171] on div "Éditer les Paroles" at bounding box center [182, 170] width 124 height 9
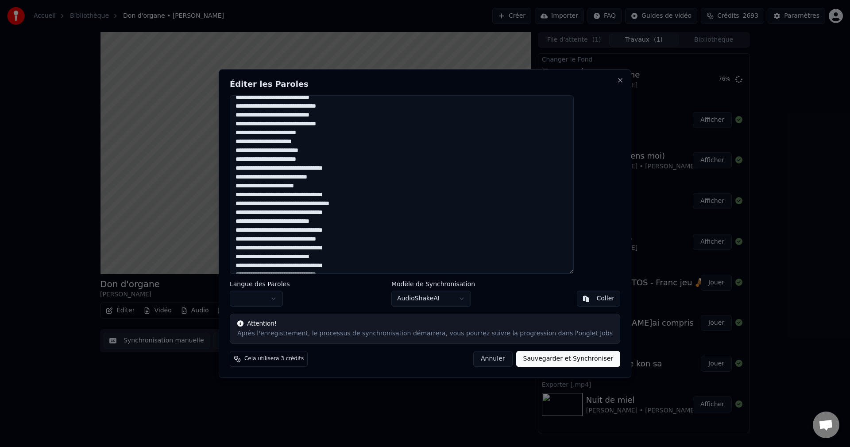
scroll to position [395, 0]
click at [479, 360] on button "Annuler" at bounding box center [492, 359] width 39 height 16
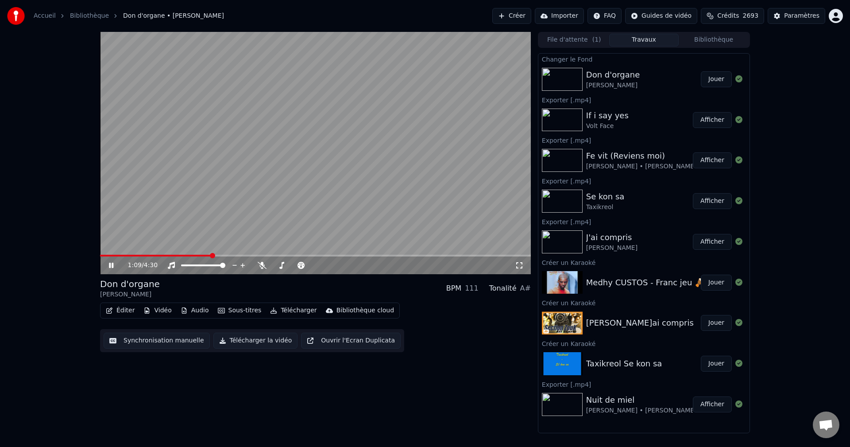
click at [718, 77] on button "Jouer" at bounding box center [716, 79] width 31 height 16
click at [119, 311] on button "Éditer" at bounding box center [120, 310] width 36 height 12
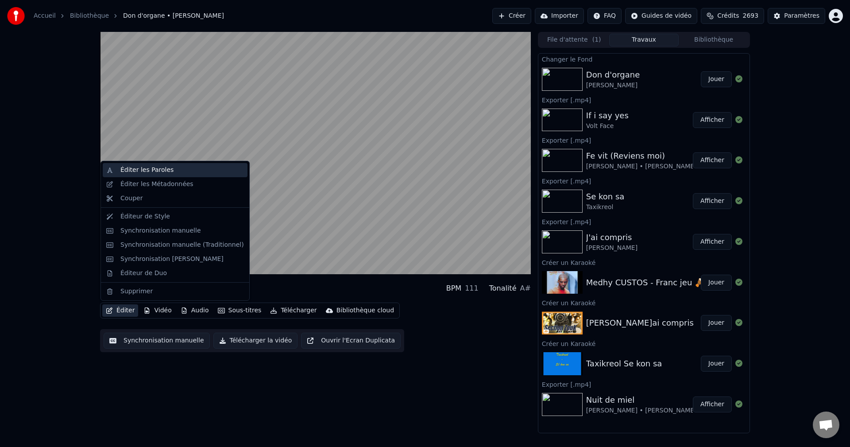
click at [159, 174] on div "Éditer les Paroles" at bounding box center [146, 170] width 53 height 9
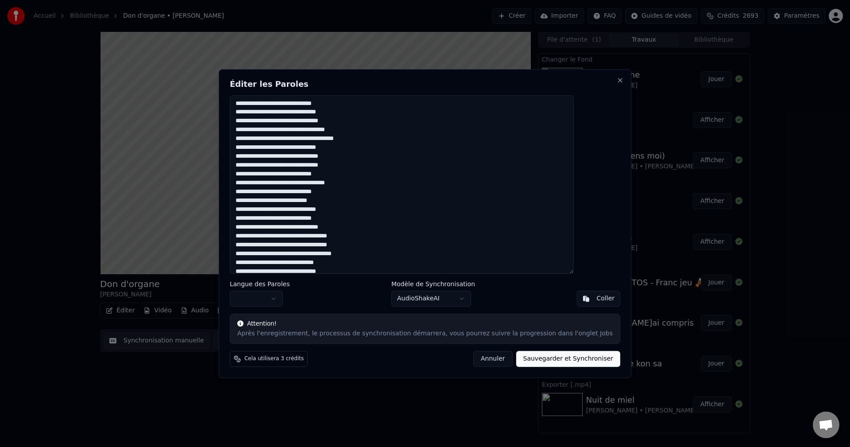
click at [336, 143] on textarea at bounding box center [402, 184] width 344 height 179
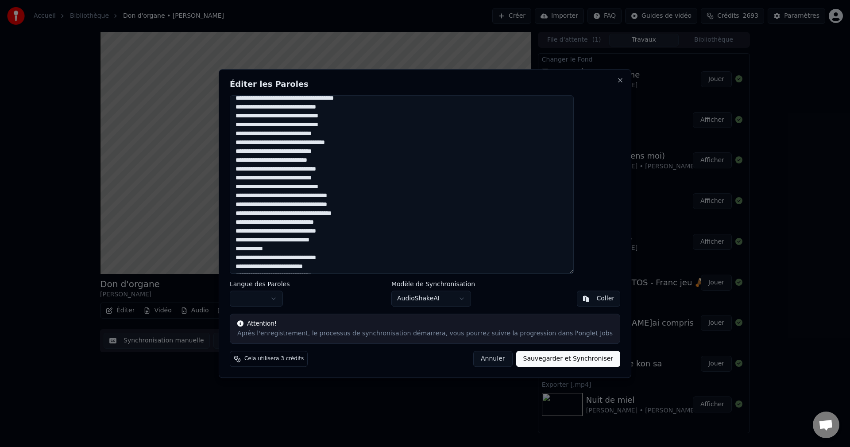
scroll to position [89, 0]
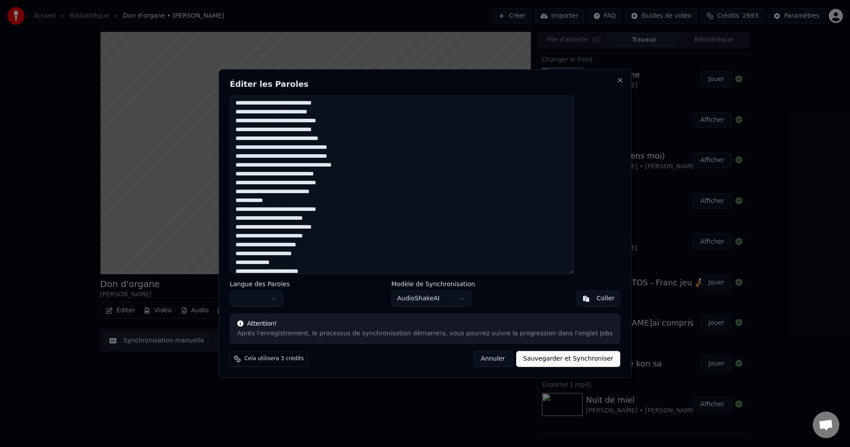
click at [484, 359] on button "Annuler" at bounding box center [492, 359] width 39 height 16
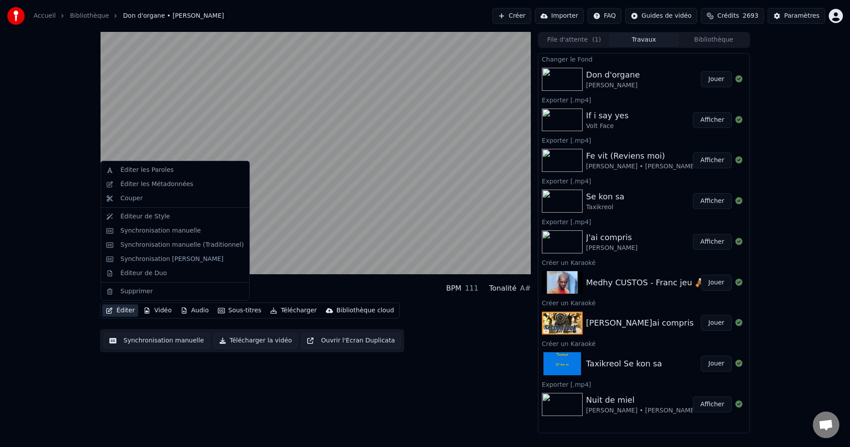
click at [127, 308] on button "Éditer" at bounding box center [120, 310] width 36 height 12
click at [163, 241] on div "Synchronisation manuelle (Traditionnel)" at bounding box center [182, 244] width 124 height 9
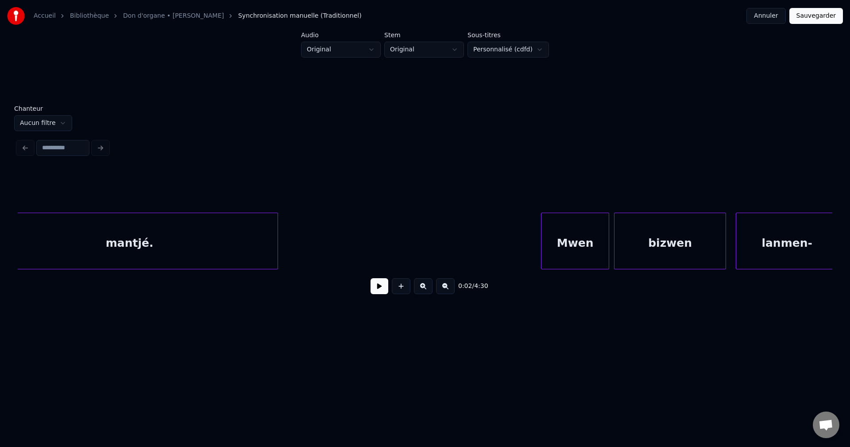
scroll to position [0, 8615]
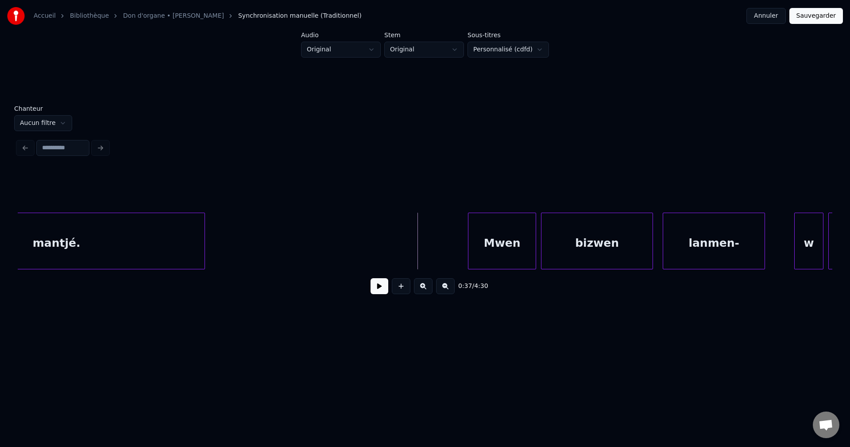
click at [382, 289] on button at bounding box center [380, 286] width 18 height 16
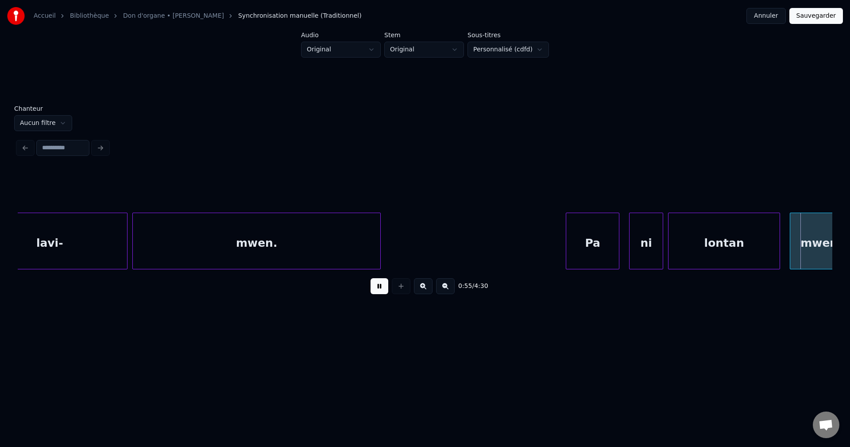
scroll to position [0, 13513]
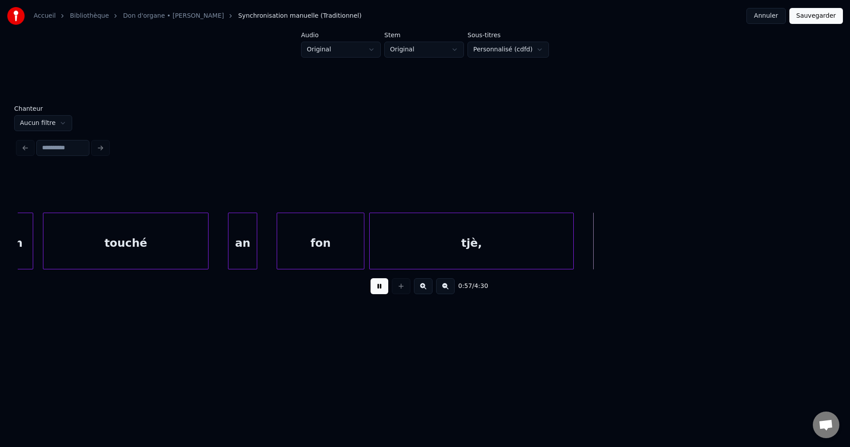
click at [515, 245] on div "tjè," at bounding box center [472, 243] width 204 height 60
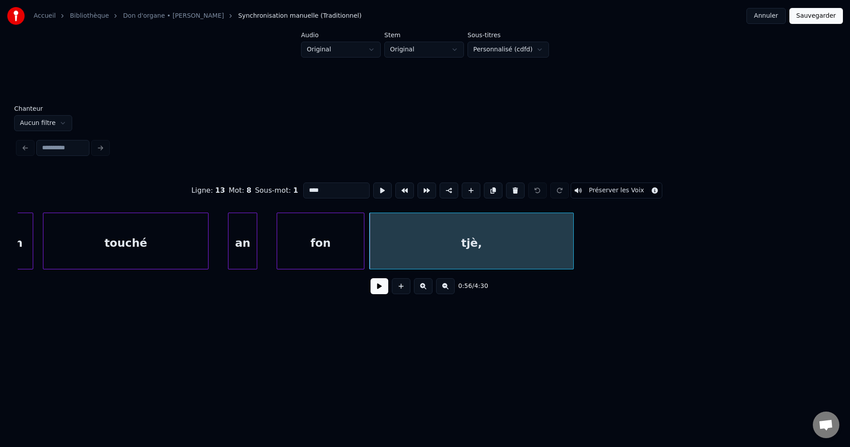
click at [379, 287] on button at bounding box center [380, 286] width 18 height 16
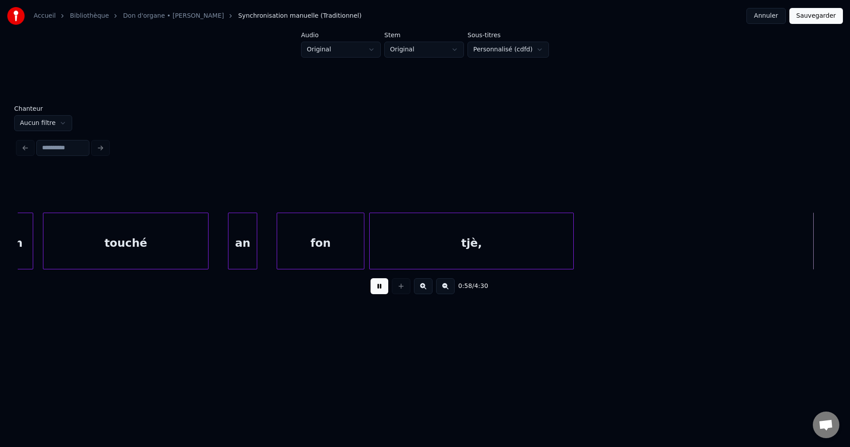
scroll to position [0, 14329]
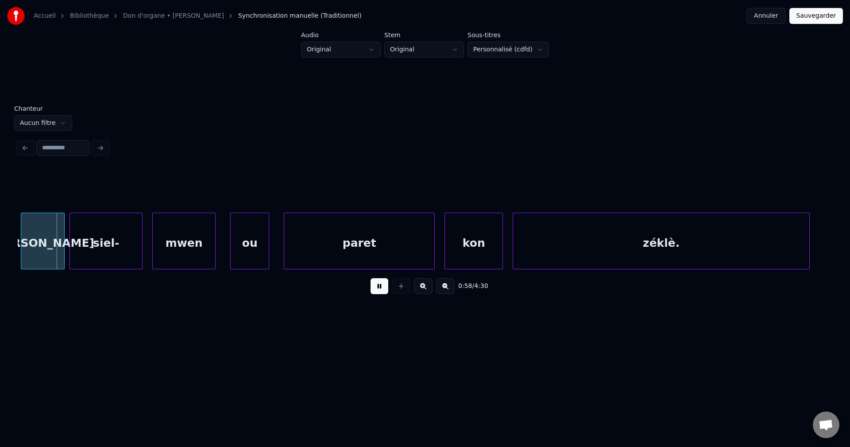
click at [379, 287] on button at bounding box center [380, 286] width 18 height 16
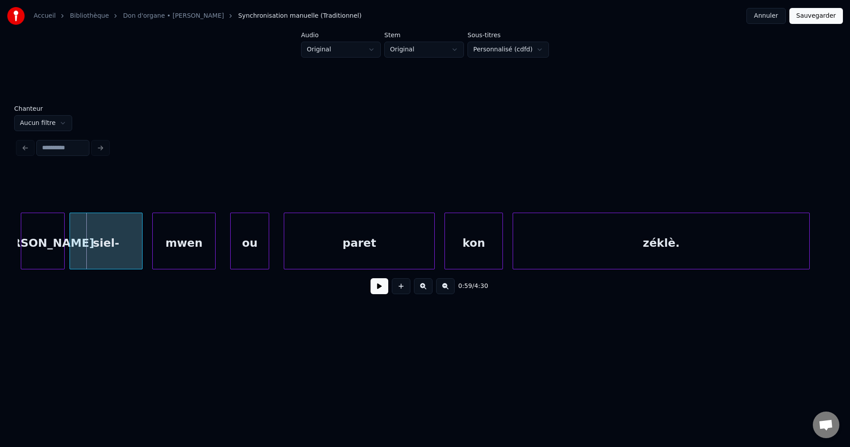
click at [53, 241] on div "[PERSON_NAME]" at bounding box center [42, 243] width 43 height 60
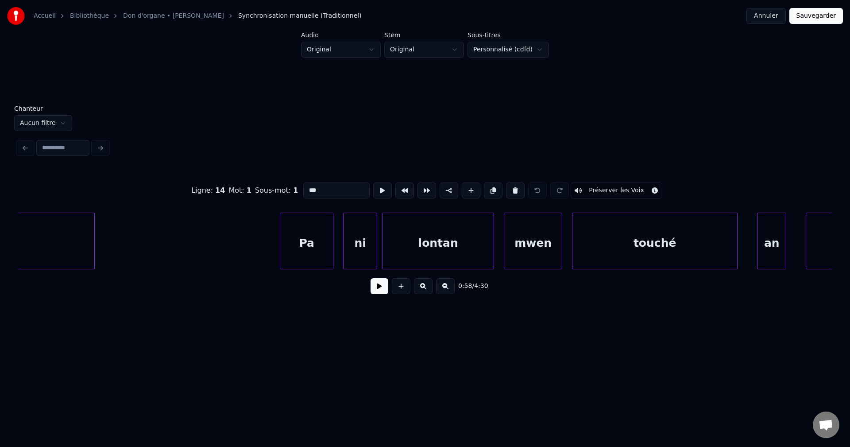
scroll to position [0, 12983]
click at [298, 232] on div "Pa" at bounding box center [307, 243] width 53 height 60
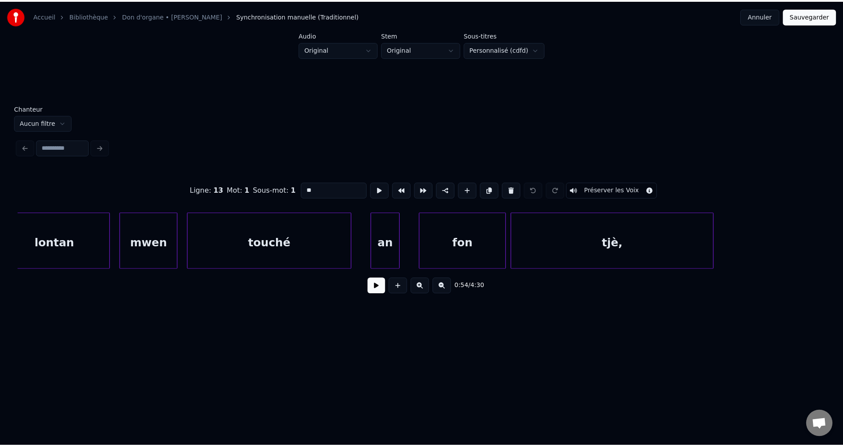
scroll to position [0, 13390]
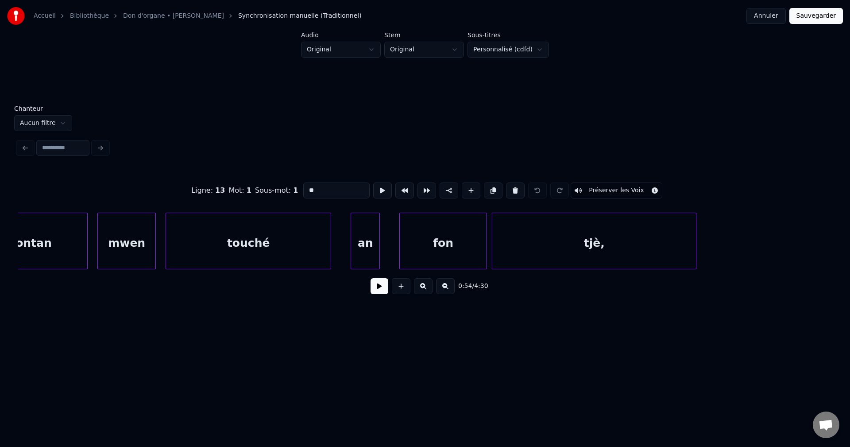
click at [651, 243] on div "tjè," at bounding box center [594, 243] width 204 height 60
type input "****"
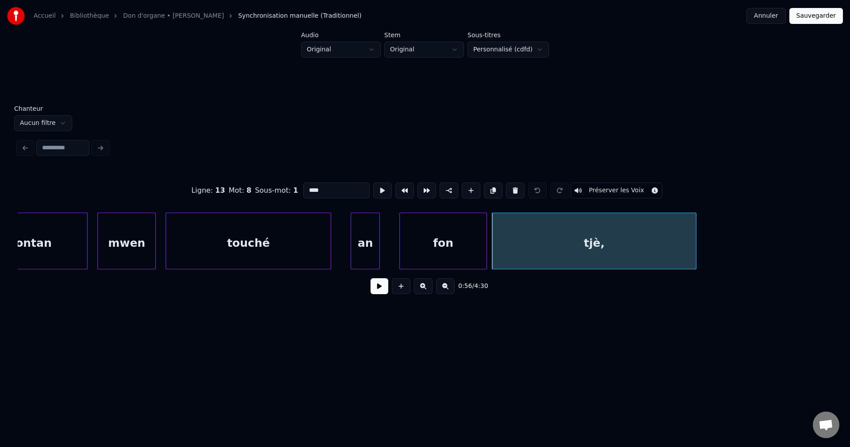
click at [770, 19] on button "Annuler" at bounding box center [766, 16] width 39 height 16
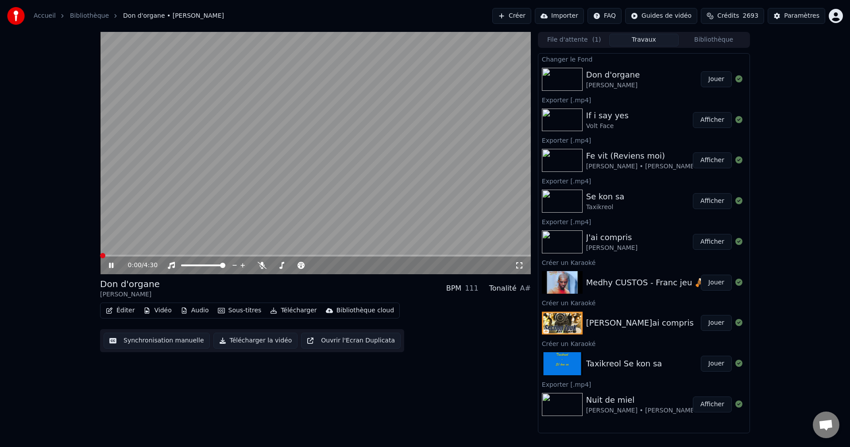
click at [169, 255] on span at bounding box center [315, 256] width 431 height 2
click at [194, 255] on span at bounding box center [315, 256] width 431 height 2
click at [185, 255] on span at bounding box center [147, 256] width 95 height 2
click at [171, 255] on span at bounding box center [136, 256] width 72 height 2
click at [116, 309] on button "Éditer" at bounding box center [120, 310] width 36 height 12
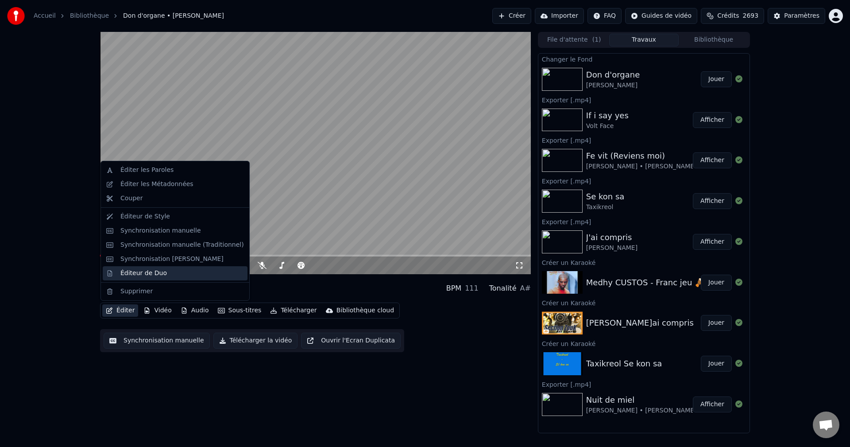
click at [134, 276] on div "Éditeur de Duo" at bounding box center [143, 273] width 47 height 9
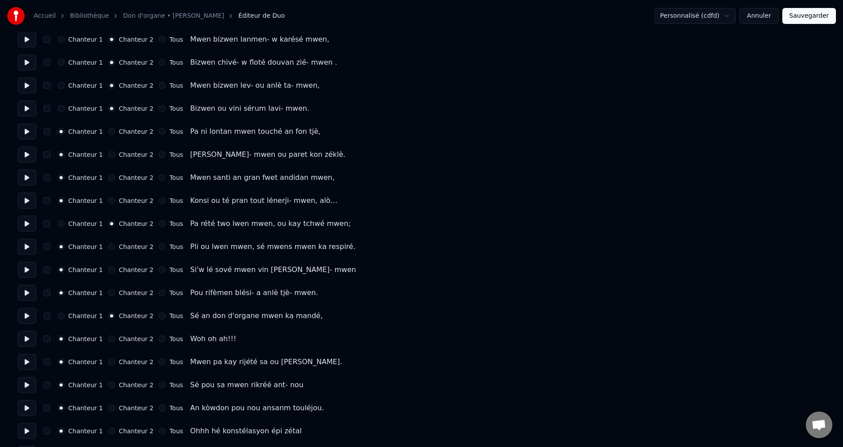
scroll to position [310, 0]
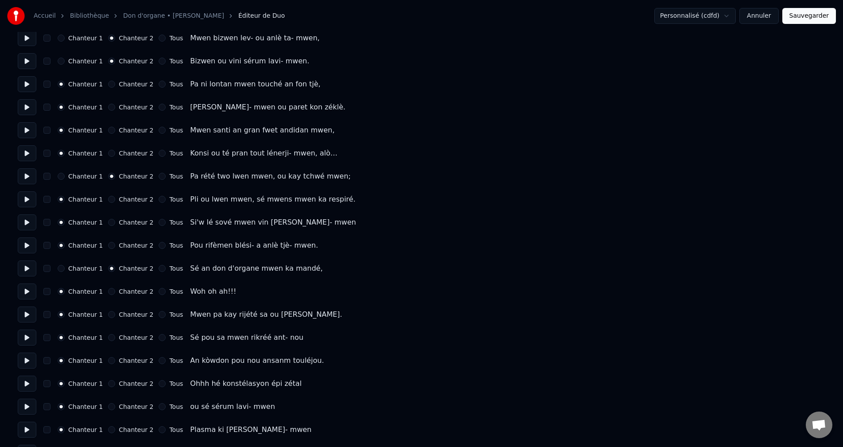
click at [23, 289] on button at bounding box center [27, 291] width 19 height 16
click at [24, 313] on button at bounding box center [27, 314] width 19 height 16
click at [108, 317] on button "Chanteur 2" at bounding box center [111, 314] width 7 height 7
click at [22, 337] on button at bounding box center [27, 337] width 19 height 16
click at [109, 339] on button "Chanteur 2" at bounding box center [111, 337] width 7 height 7
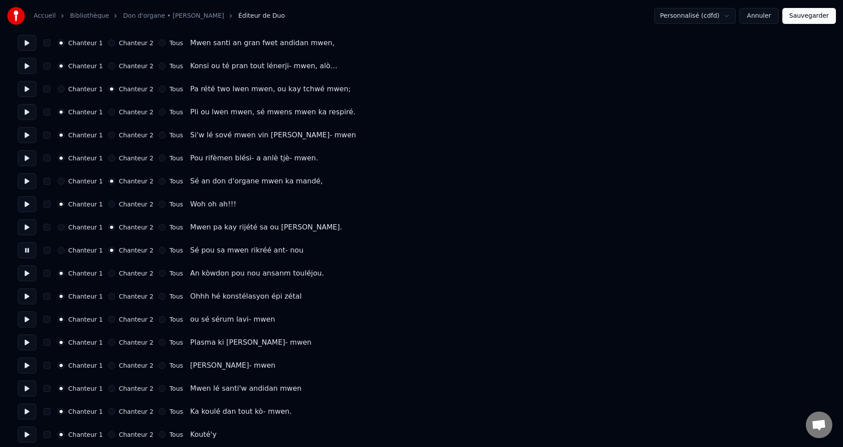
scroll to position [399, 0]
click at [35, 270] on button at bounding box center [27, 272] width 19 height 16
click at [26, 296] on button at bounding box center [27, 295] width 19 height 16
click at [31, 274] on button at bounding box center [27, 272] width 19 height 16
click at [108, 275] on button "Chanteur 2" at bounding box center [111, 271] width 7 height 7
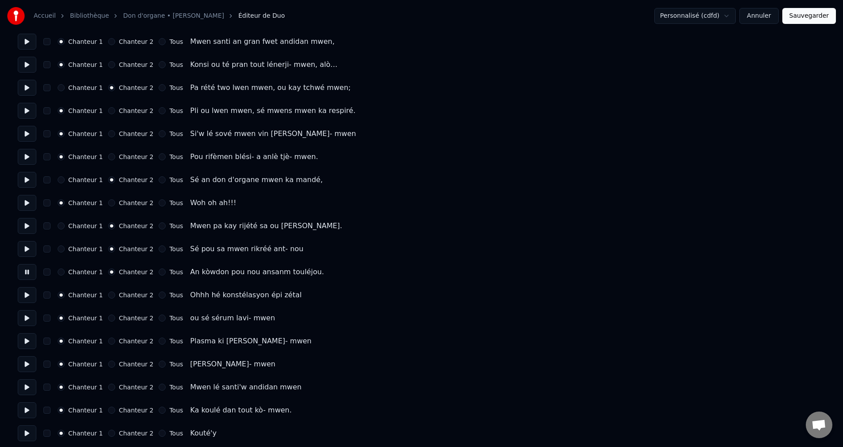
click at [29, 298] on button at bounding box center [27, 295] width 19 height 16
click at [29, 320] on button at bounding box center [27, 318] width 19 height 16
click at [108, 318] on button "Chanteur 2" at bounding box center [111, 317] width 7 height 7
click at [26, 342] on button at bounding box center [27, 341] width 19 height 16
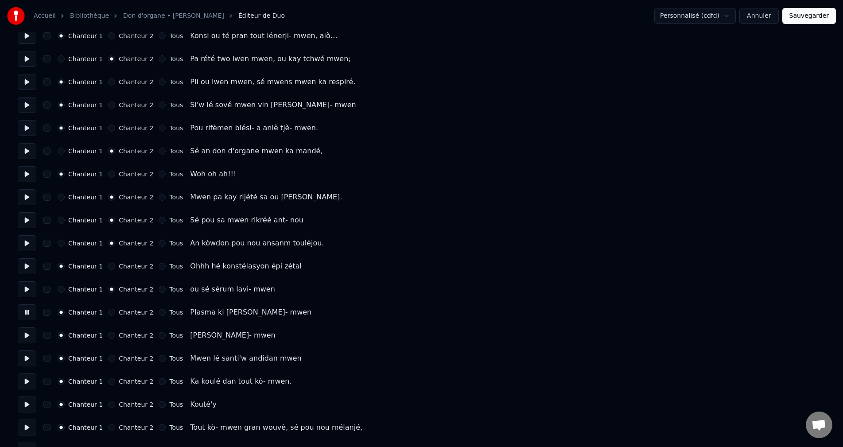
scroll to position [443, 0]
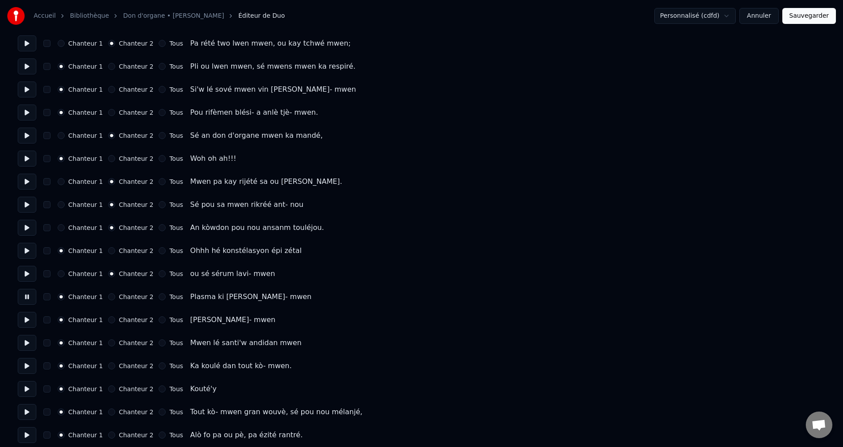
click at [108, 296] on button "Chanteur 2" at bounding box center [111, 296] width 7 height 7
click at [28, 322] on button at bounding box center [27, 320] width 19 height 16
click at [30, 339] on button at bounding box center [27, 343] width 19 height 16
click at [31, 321] on button at bounding box center [27, 320] width 19 height 16
click at [31, 340] on button at bounding box center [27, 343] width 19 height 16
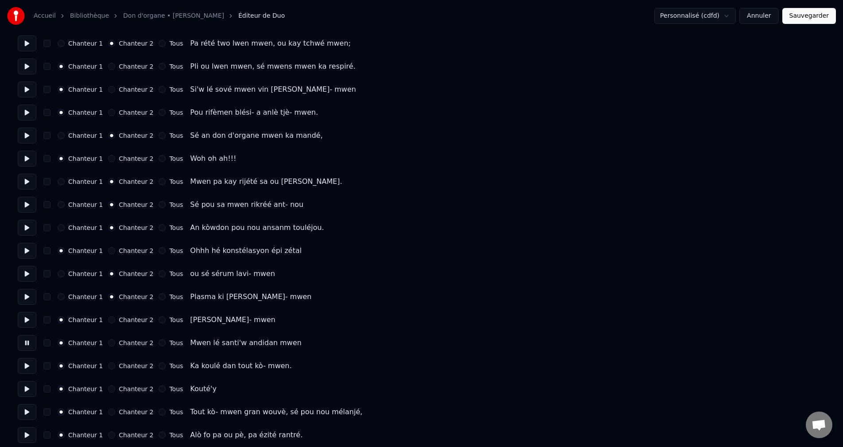
click at [26, 323] on button at bounding box center [27, 320] width 19 height 16
click at [30, 339] on button at bounding box center [27, 343] width 19 height 16
click at [108, 343] on button "Chanteur 2" at bounding box center [111, 342] width 7 height 7
click at [30, 359] on button at bounding box center [27, 366] width 19 height 16
click at [108, 366] on button "Chanteur 2" at bounding box center [111, 365] width 7 height 7
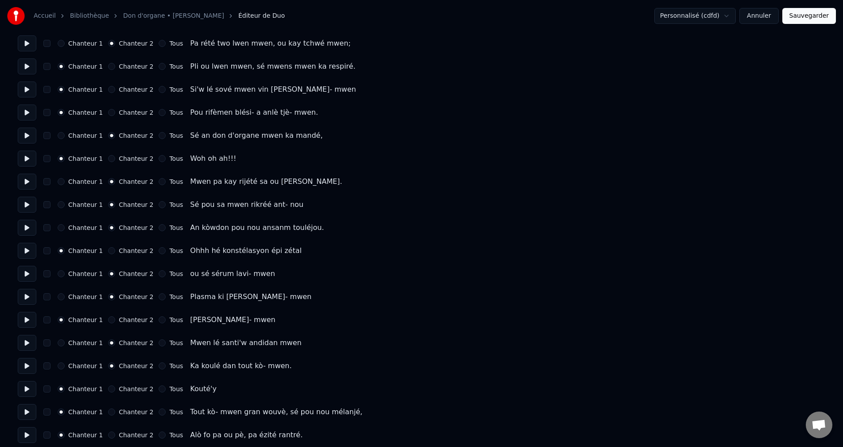
click at [26, 369] on button at bounding box center [27, 366] width 19 height 16
click at [29, 387] on button at bounding box center [27, 389] width 19 height 16
click at [29, 368] on button at bounding box center [27, 366] width 19 height 16
click at [27, 391] on button at bounding box center [27, 389] width 19 height 16
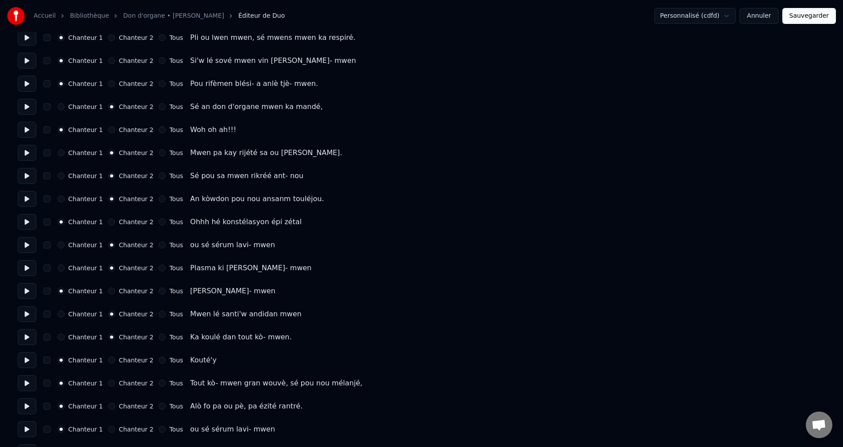
scroll to position [487, 0]
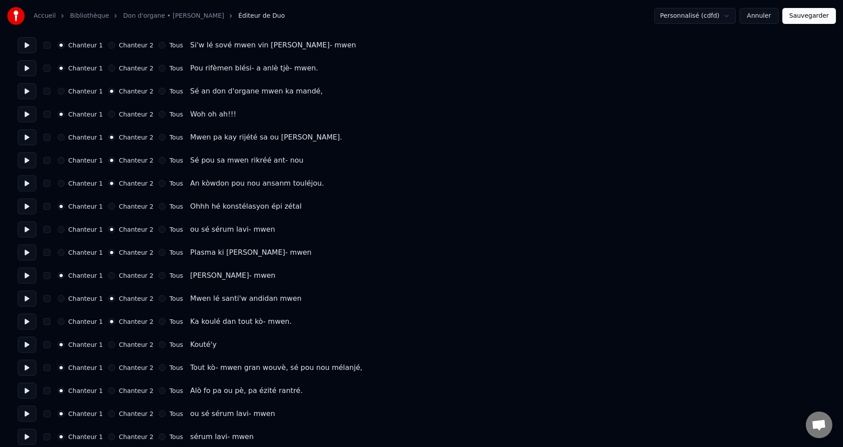
click at [27, 369] on button at bounding box center [27, 368] width 19 height 16
click at [26, 393] on button at bounding box center [27, 391] width 19 height 16
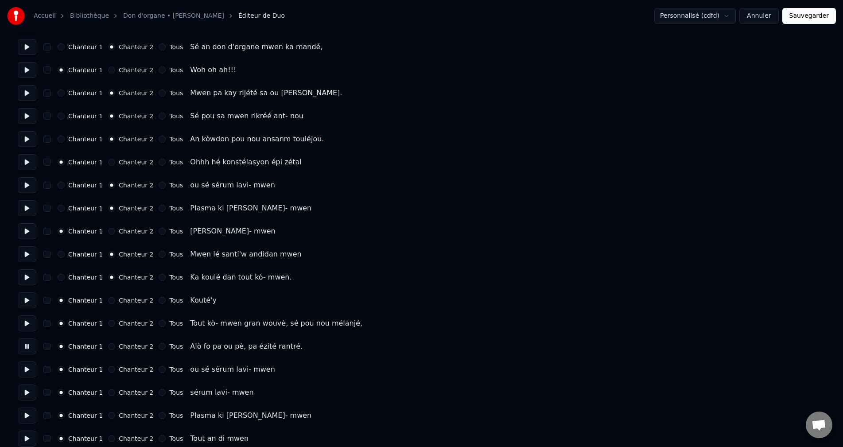
click at [27, 378] on div "Nombre de chanteurs * Conserver les chœurs Chanteur 1 Chanteur 2 Tous Chanteur …" at bounding box center [421, 242] width 807 height 1467
click at [28, 372] on button at bounding box center [27, 369] width 19 height 16
click at [108, 370] on button "Chanteur 2" at bounding box center [111, 369] width 7 height 7
click at [34, 392] on button at bounding box center [27, 392] width 19 height 16
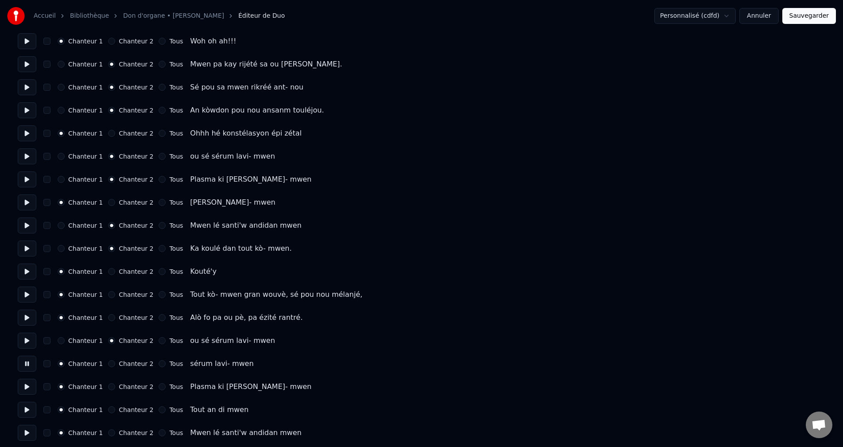
scroll to position [576, 0]
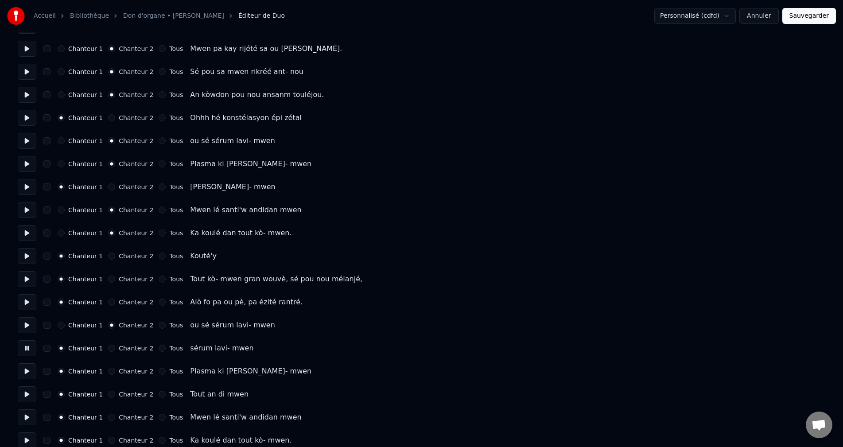
click at [28, 373] on button at bounding box center [27, 371] width 19 height 16
click at [108, 372] on div "Chanteur 2" at bounding box center [130, 371] width 45 height 7
click at [108, 370] on button "Chanteur 2" at bounding box center [111, 371] width 7 height 7
click at [28, 395] on button at bounding box center [27, 394] width 19 height 16
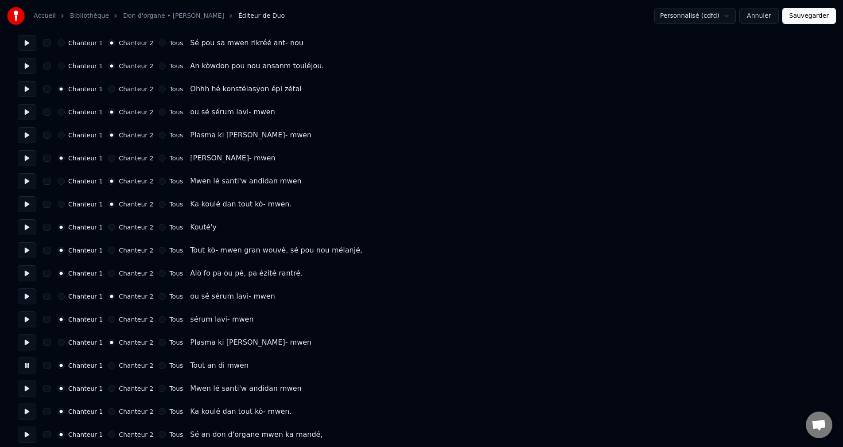
scroll to position [620, 0]
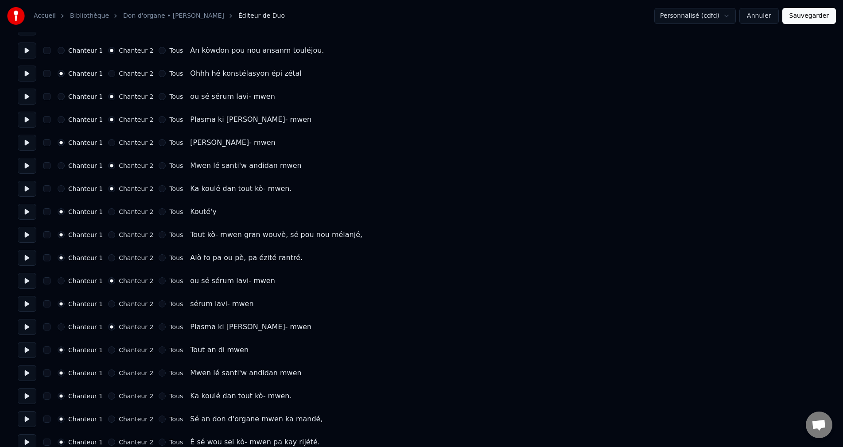
click at [28, 375] on button at bounding box center [27, 373] width 19 height 16
click at [108, 373] on button "Chanteur 2" at bounding box center [111, 372] width 7 height 7
click at [28, 395] on button at bounding box center [27, 396] width 19 height 16
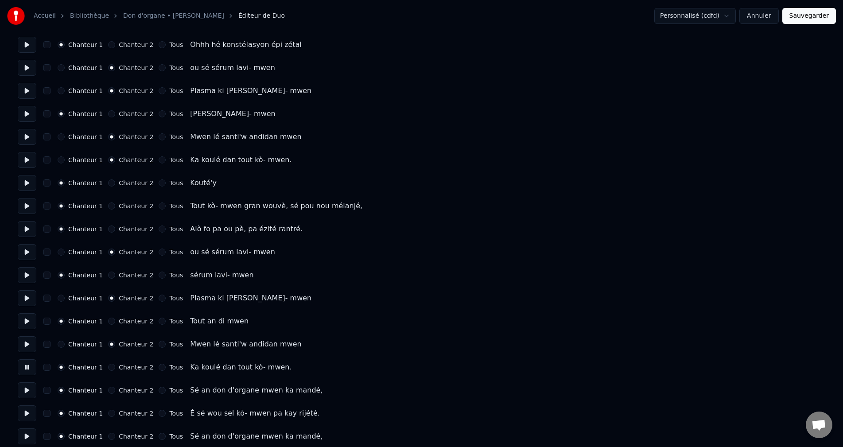
scroll to position [664, 0]
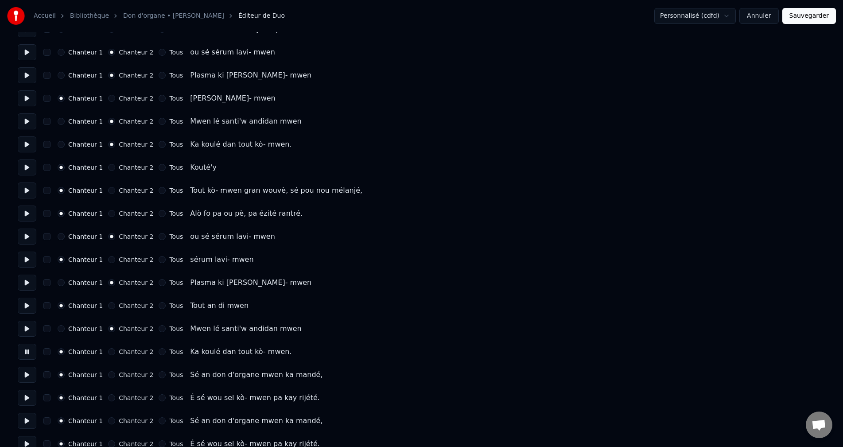
click at [108, 353] on button "Chanteur 2" at bounding box center [111, 351] width 7 height 7
click at [29, 329] on button at bounding box center [27, 329] width 19 height 16
click at [29, 347] on button at bounding box center [27, 352] width 19 height 16
click at [27, 372] on button at bounding box center [27, 375] width 19 height 16
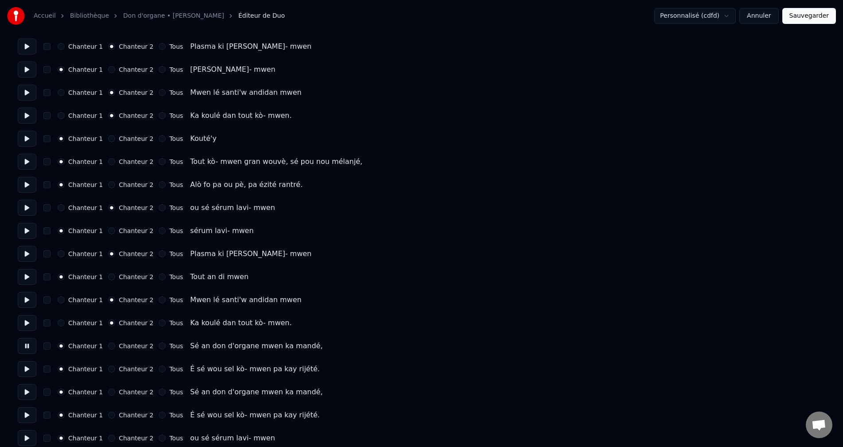
scroll to position [709, 0]
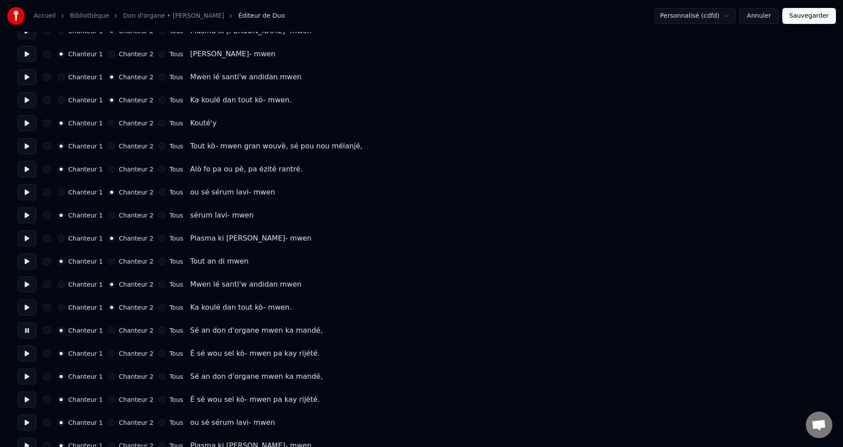
click at [108, 332] on button "Chanteur 2" at bounding box center [111, 330] width 7 height 7
click at [27, 353] on button at bounding box center [27, 353] width 19 height 16
click at [108, 353] on button "Chanteur 2" at bounding box center [111, 353] width 7 height 7
click at [24, 373] on button at bounding box center [27, 376] width 19 height 16
click at [108, 378] on button "Chanteur 2" at bounding box center [111, 376] width 7 height 7
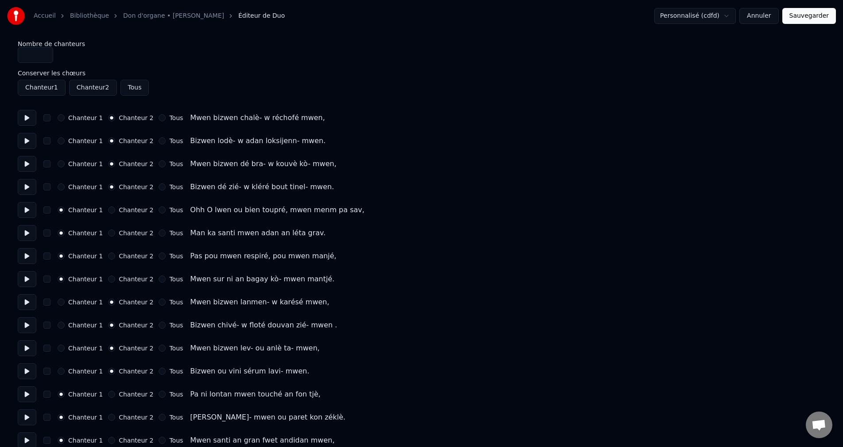
scroll to position [709, 0]
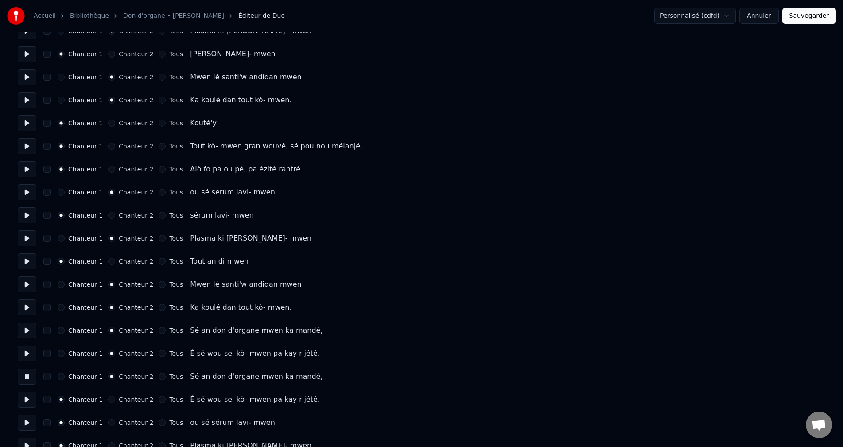
click at [33, 395] on button at bounding box center [27, 399] width 19 height 16
click at [108, 400] on button "Chanteur 2" at bounding box center [111, 399] width 7 height 7
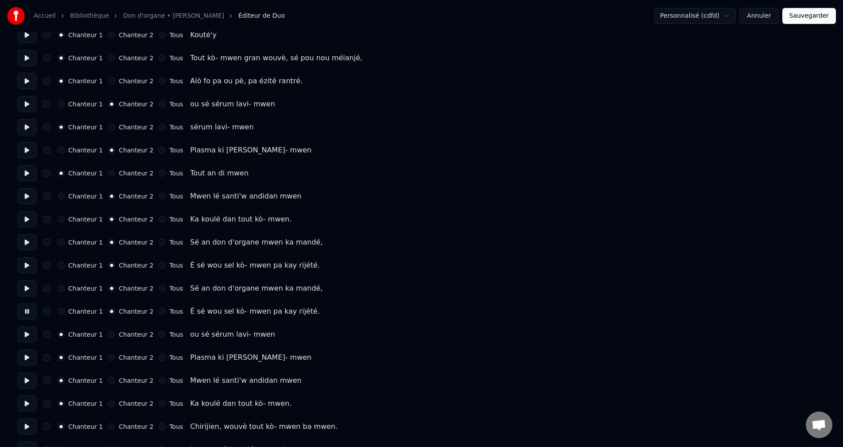
scroll to position [797, 0]
click at [27, 329] on button at bounding box center [27, 334] width 19 height 16
click at [30, 357] on button at bounding box center [27, 357] width 19 height 16
click at [24, 380] on button at bounding box center [27, 380] width 19 height 16
click at [26, 400] on button at bounding box center [27, 403] width 19 height 16
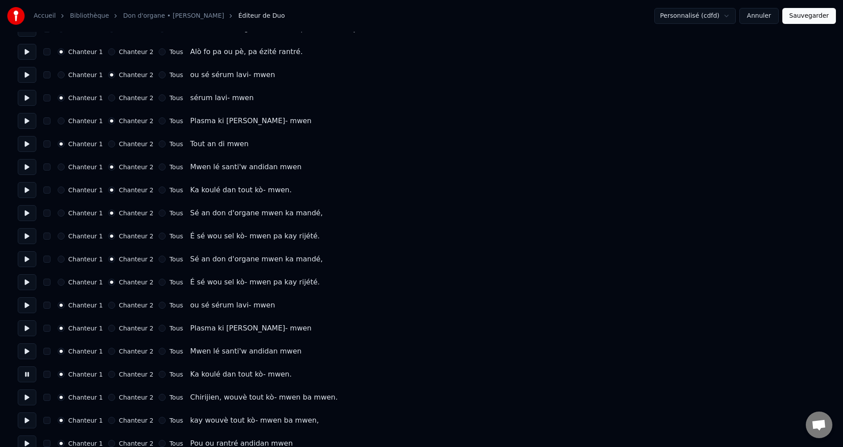
scroll to position [841, 0]
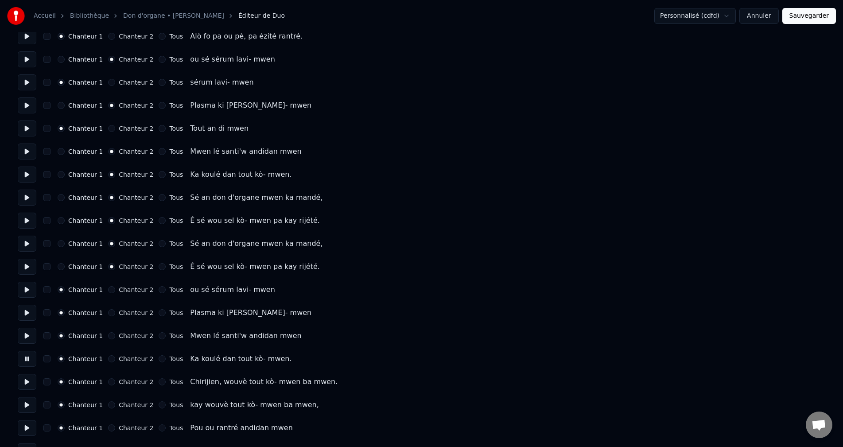
click at [28, 381] on button at bounding box center [27, 382] width 19 height 16
click at [103, 382] on div "Chanteur 1 Chanteur 2 Tous" at bounding box center [120, 381] width 125 height 7
click at [108, 381] on button "Chanteur 2" at bounding box center [111, 381] width 7 height 7
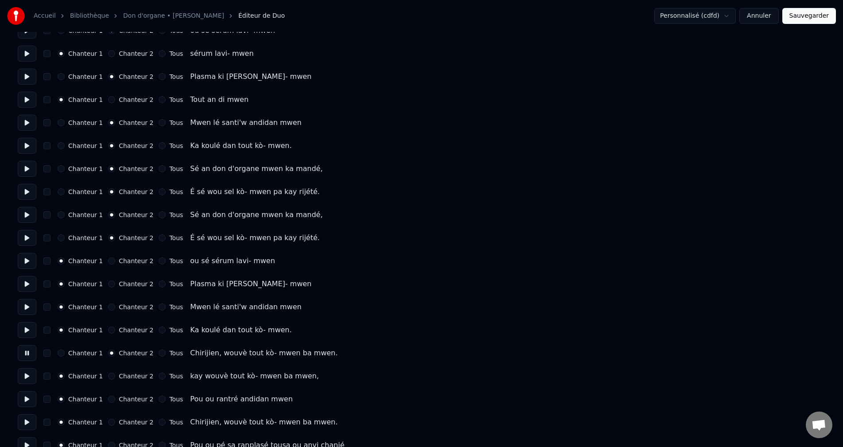
scroll to position [886, 0]
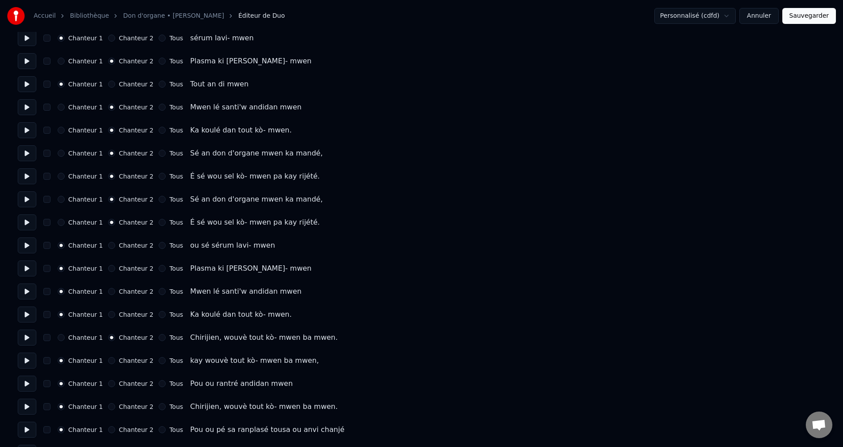
click at [30, 362] on button at bounding box center [27, 361] width 19 height 16
drag, startPoint x: 25, startPoint y: 385, endPoint x: 30, endPoint y: 385, distance: 4.9
click at [25, 385] on button at bounding box center [27, 384] width 19 height 16
click at [24, 405] on button at bounding box center [27, 407] width 19 height 16
click at [109, 407] on button "Chanteur 2" at bounding box center [111, 406] width 7 height 7
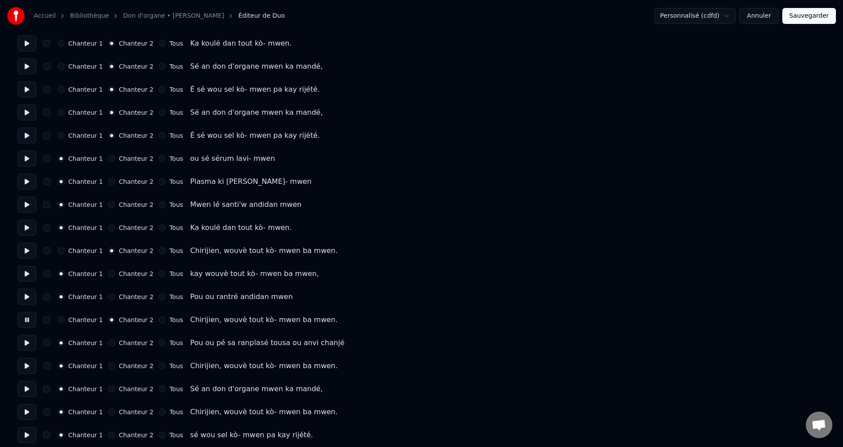
scroll to position [974, 0]
click at [30, 340] on button at bounding box center [27, 341] width 19 height 16
click at [25, 364] on button at bounding box center [27, 364] width 19 height 16
click at [108, 364] on button "Chanteur 2" at bounding box center [111, 363] width 7 height 7
click at [28, 382] on button at bounding box center [27, 387] width 19 height 16
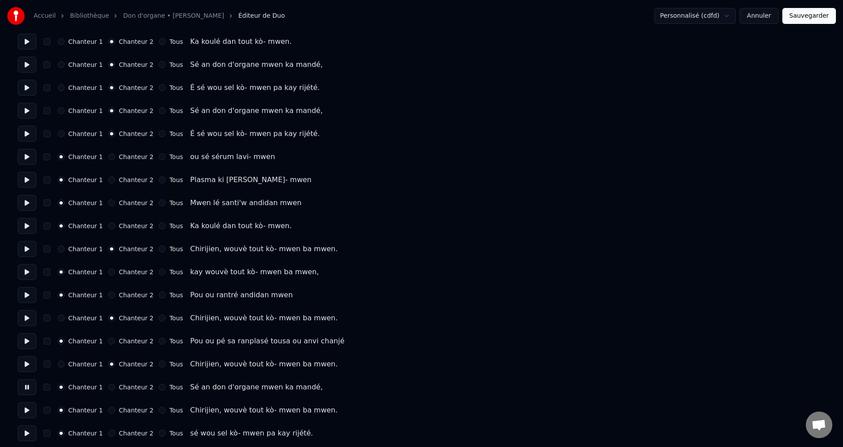
click at [34, 363] on button at bounding box center [27, 364] width 19 height 16
click at [32, 362] on button at bounding box center [27, 364] width 19 height 16
click at [33, 361] on button at bounding box center [27, 364] width 19 height 16
click at [28, 382] on button at bounding box center [27, 387] width 19 height 16
click at [108, 388] on button "Chanteur 2" at bounding box center [111, 387] width 7 height 7
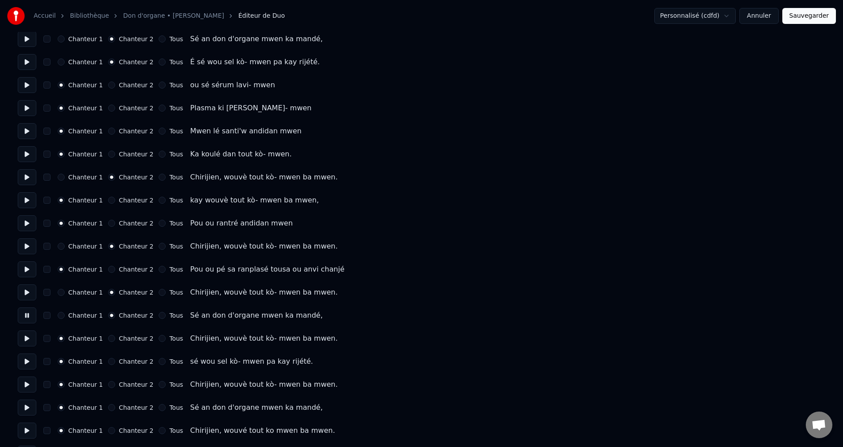
scroll to position [1063, 0]
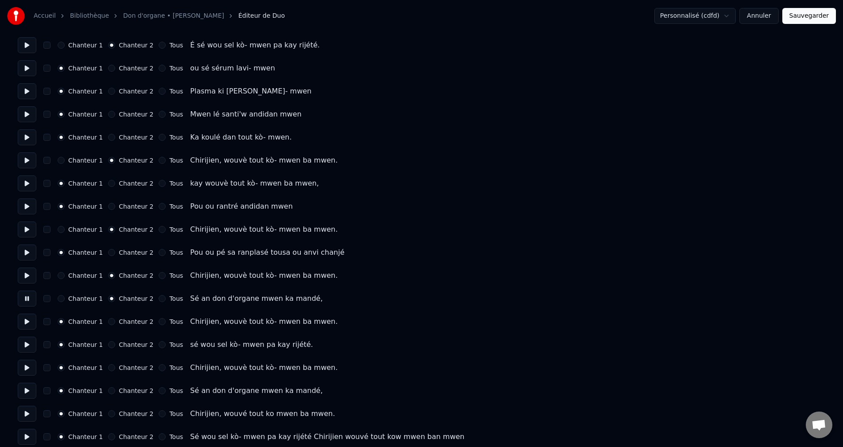
click at [27, 321] on button at bounding box center [27, 322] width 19 height 16
click at [31, 318] on button at bounding box center [27, 322] width 19 height 16
click at [108, 321] on button "Chanteur 2" at bounding box center [111, 321] width 7 height 7
click at [22, 348] on button at bounding box center [27, 345] width 19 height 16
click at [108, 343] on button "Chanteur 2" at bounding box center [111, 344] width 7 height 7
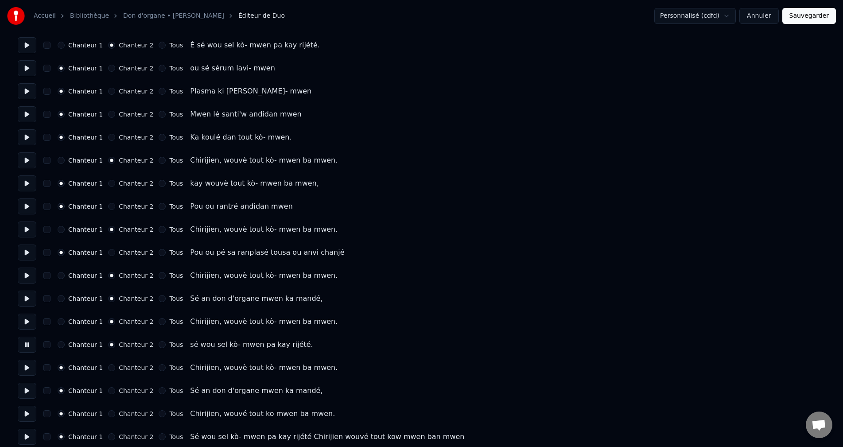
click at [19, 370] on button at bounding box center [27, 368] width 19 height 16
click at [108, 366] on button "Chanteur 2" at bounding box center [111, 367] width 7 height 7
click at [20, 390] on button at bounding box center [27, 391] width 19 height 16
click at [108, 392] on button "Chanteur 2" at bounding box center [111, 390] width 7 height 7
click at [27, 410] on button at bounding box center [27, 414] width 19 height 16
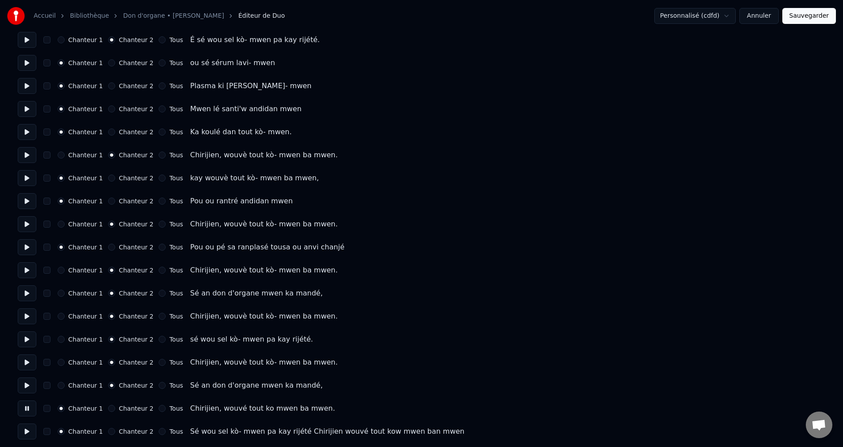
scroll to position [1070, 0]
click at [108, 407] on button "Chanteur 2" at bounding box center [111, 406] width 7 height 7
click at [31, 426] on button at bounding box center [27, 430] width 19 height 16
click at [108, 431] on button "Chanteur 2" at bounding box center [111, 429] width 7 height 7
click at [810, 15] on button "Sauvegarder" at bounding box center [809, 16] width 54 height 16
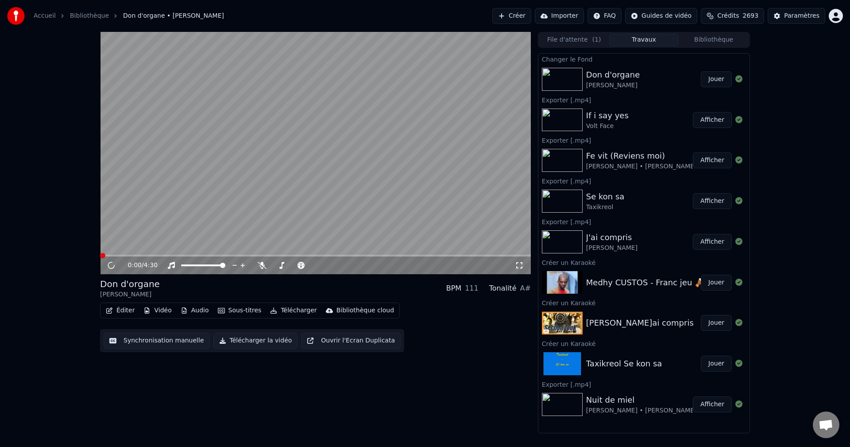
click at [422, 256] on span at bounding box center [315, 256] width 431 height 2
click at [459, 255] on span at bounding box center [315, 256] width 431 height 2
click at [101, 255] on span at bounding box center [288, 256] width 376 height 2
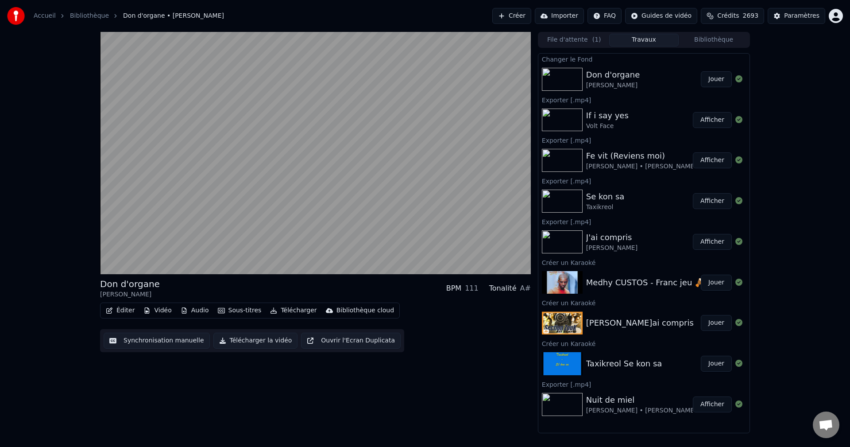
click at [195, 312] on button "Audio" at bounding box center [194, 310] width 35 height 12
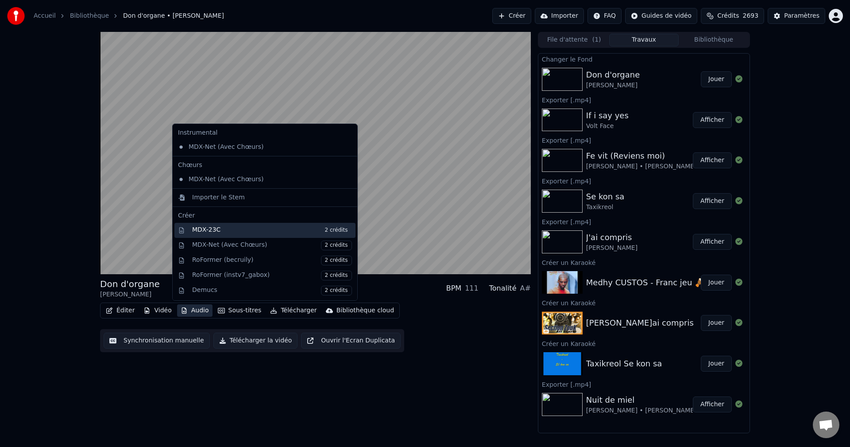
click at [257, 233] on div "MDX-23C 2 crédits" at bounding box center [272, 230] width 160 height 10
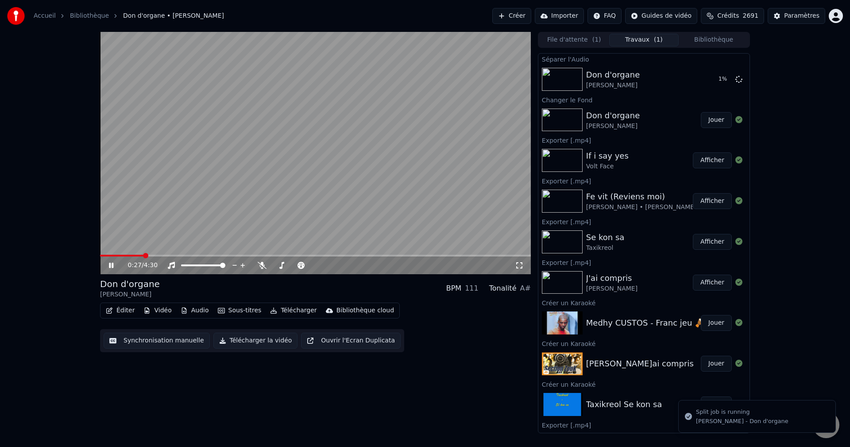
click at [124, 311] on button "Éditer" at bounding box center [120, 310] width 36 height 12
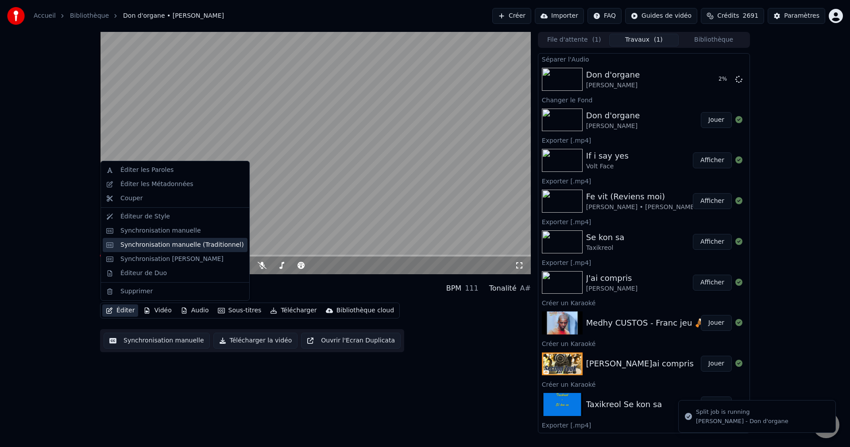
click at [168, 243] on div "Synchronisation manuelle (Traditionnel)" at bounding box center [182, 244] width 124 height 9
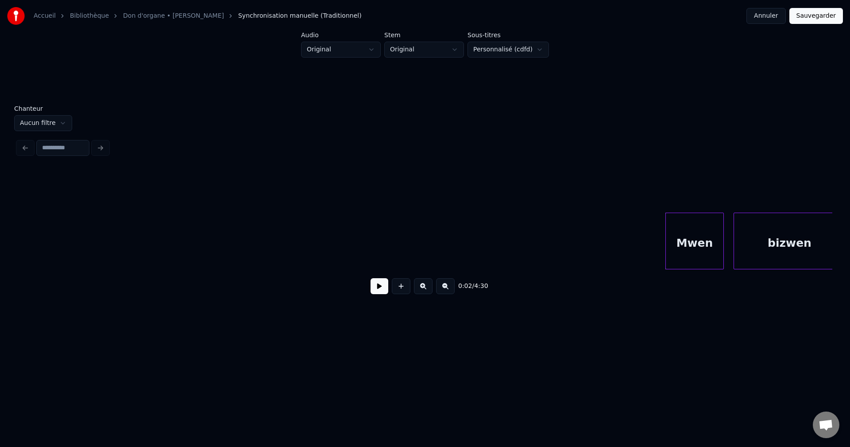
click at [67, 140] on input at bounding box center [62, 148] width 53 height 16
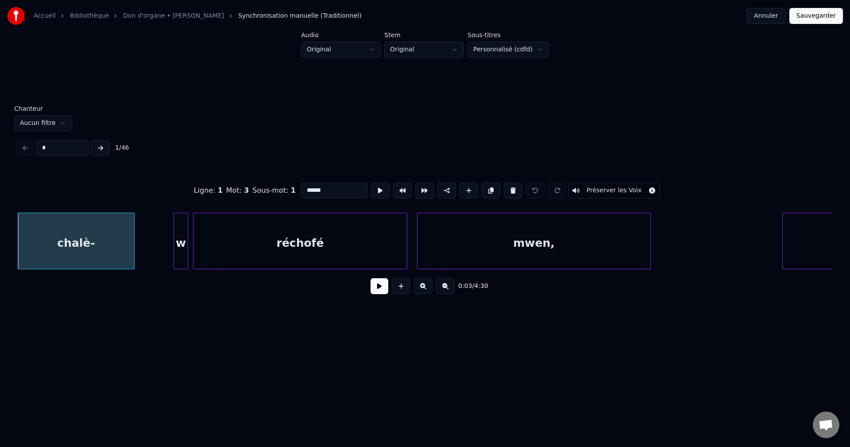
type input "**"
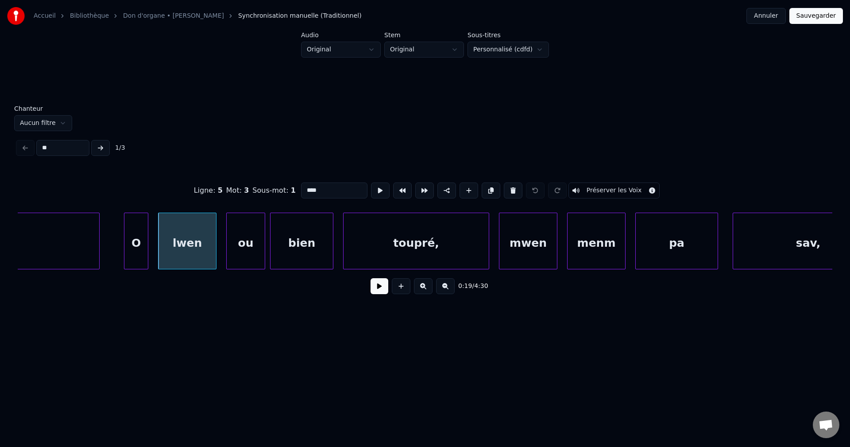
scroll to position [0, 4725]
click at [144, 246] on div "O" at bounding box center [137, 243] width 23 height 60
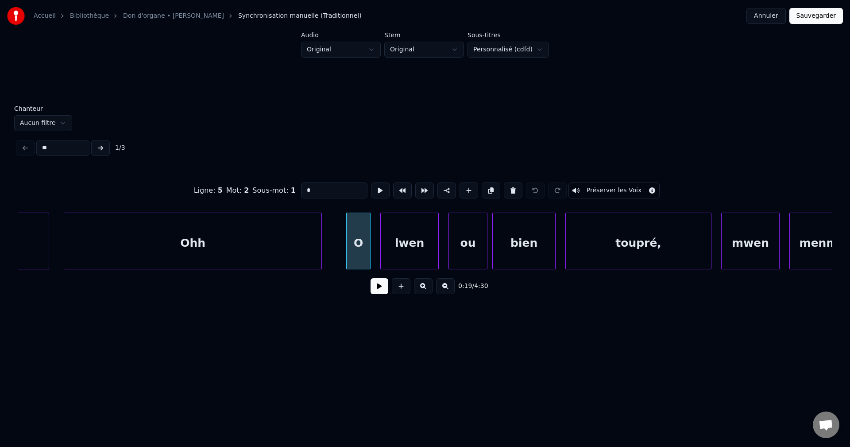
scroll to position [0, 4495]
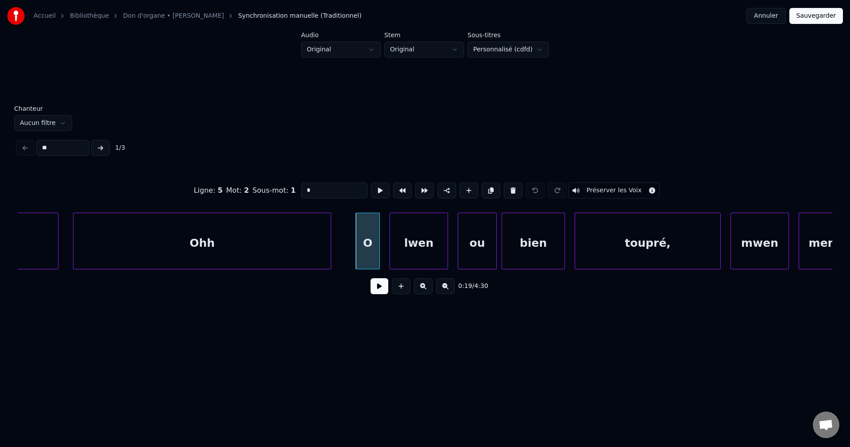
click at [196, 250] on div "Ohh" at bounding box center [202, 243] width 257 height 60
type input "***"
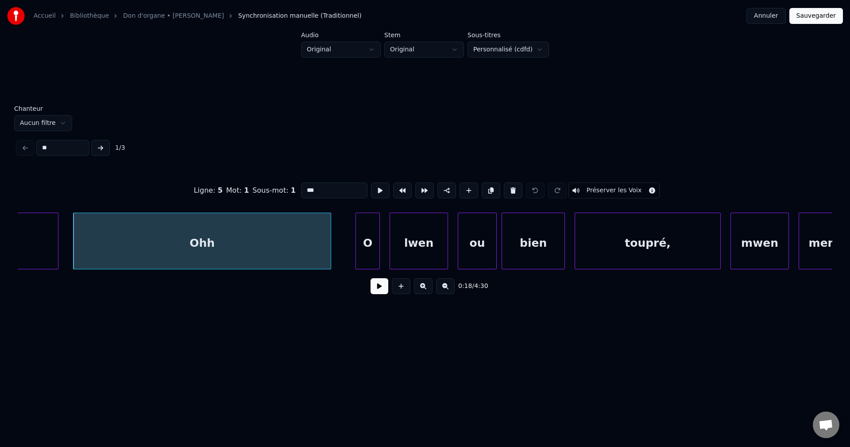
type input "**"
click at [381, 289] on button at bounding box center [380, 286] width 18 height 16
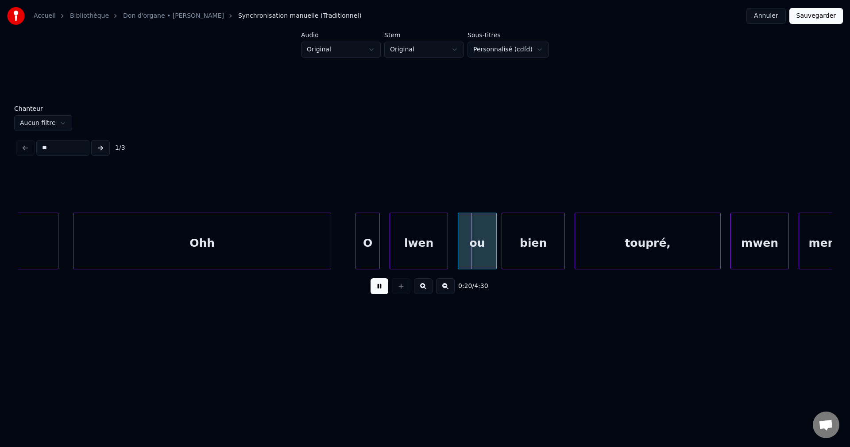
click at [381, 289] on button at bounding box center [380, 286] width 18 height 16
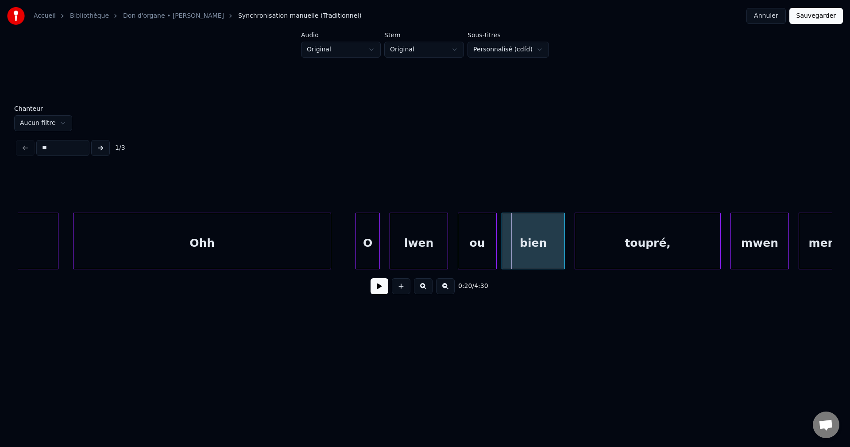
click at [367, 256] on div "O" at bounding box center [367, 243] width 23 height 60
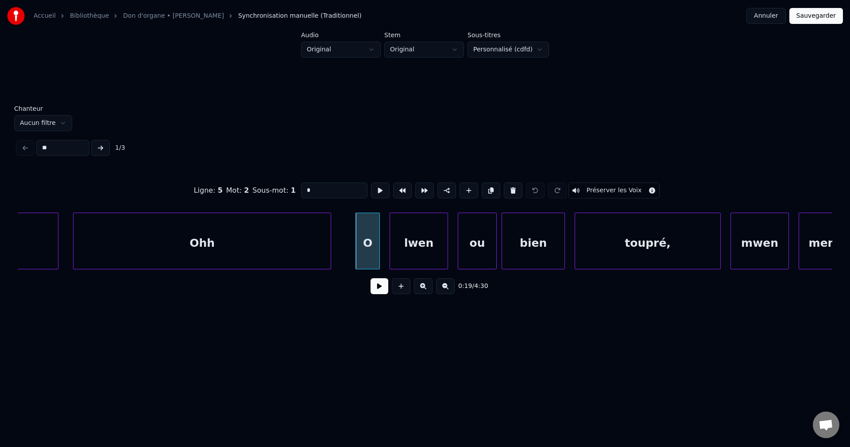
click at [379, 291] on button at bounding box center [380, 286] width 18 height 16
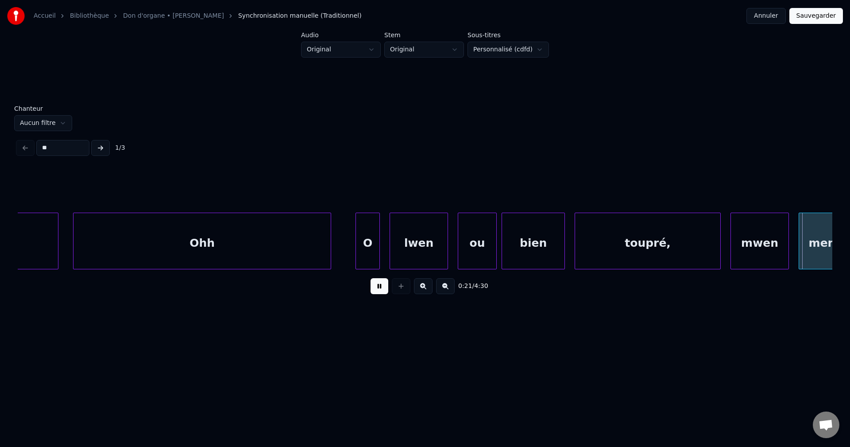
scroll to position [0, 5313]
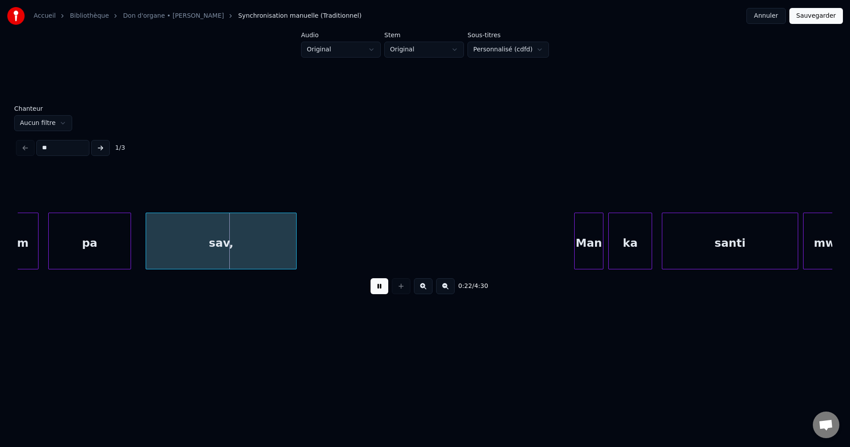
click at [379, 288] on button at bounding box center [380, 286] width 18 height 16
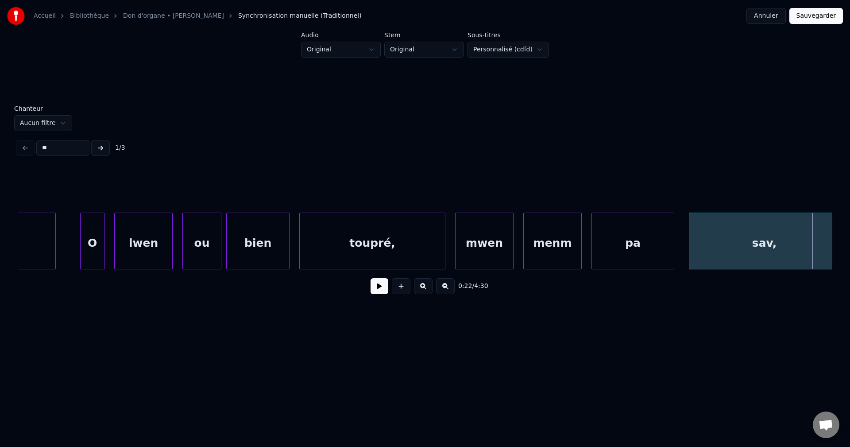
scroll to position [0, 4711]
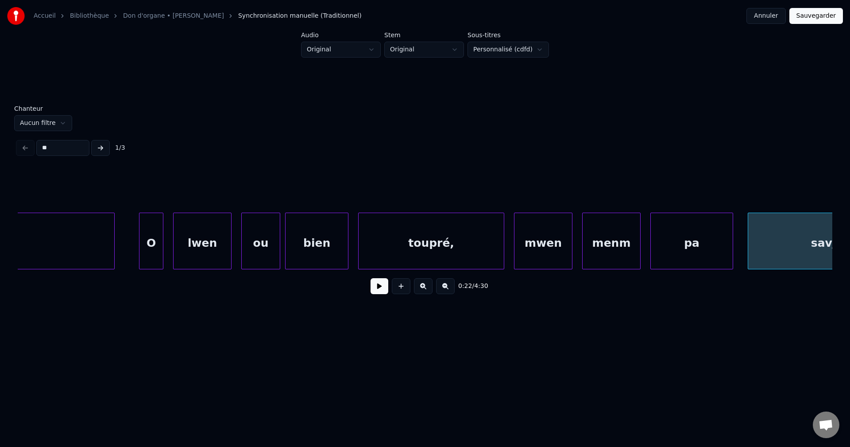
click at [271, 245] on div "ou" at bounding box center [261, 243] width 38 height 60
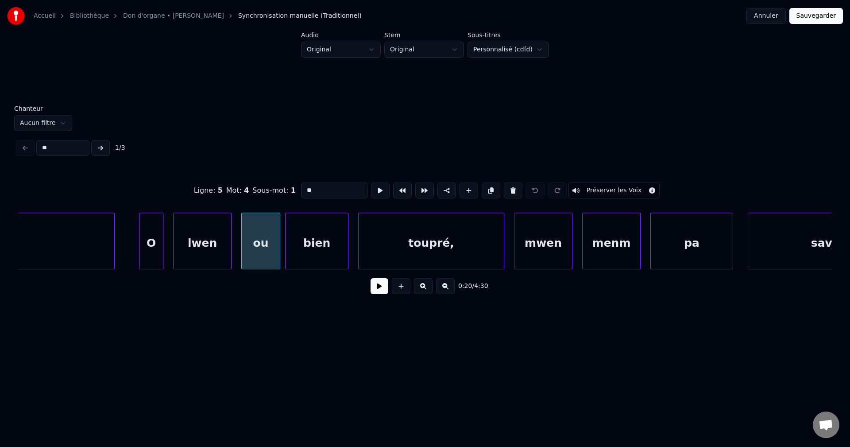
click at [229, 239] on div at bounding box center [230, 241] width 3 height 56
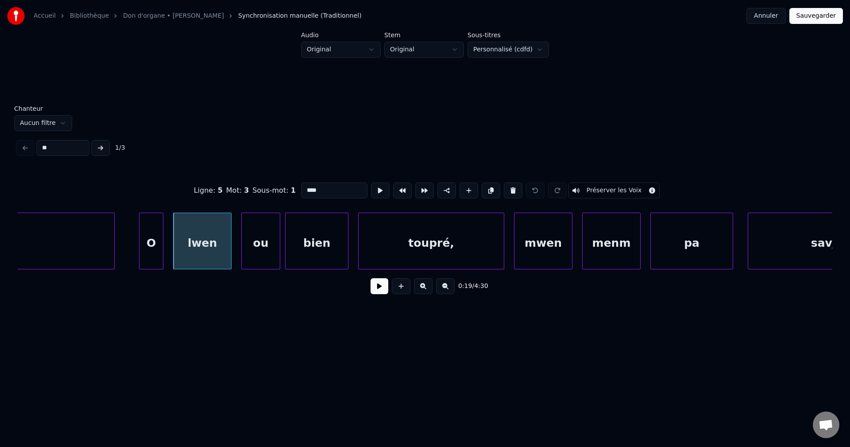
click at [264, 237] on div "ou" at bounding box center [261, 243] width 38 height 60
type input "**"
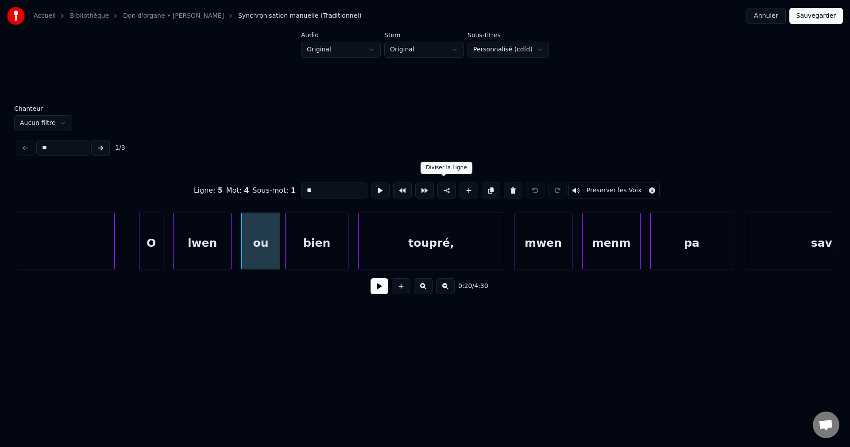
click at [446, 189] on button at bounding box center [447, 190] width 19 height 16
click at [819, 19] on button "Sauvegarder" at bounding box center [817, 16] width 54 height 16
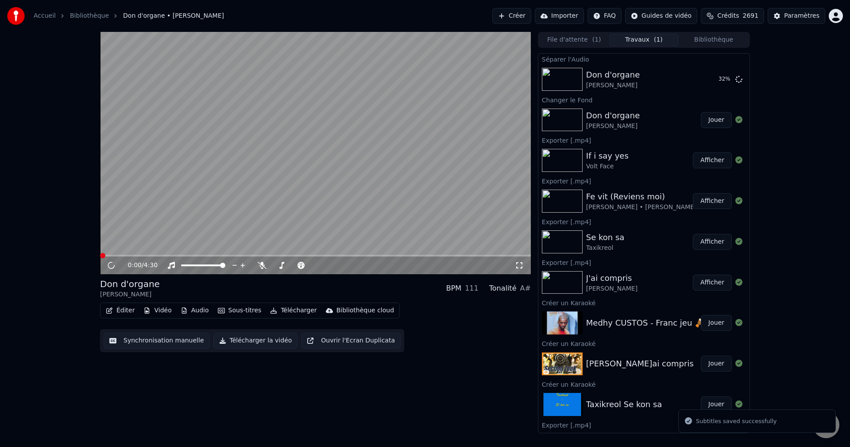
click at [191, 255] on span at bounding box center [315, 256] width 431 height 2
click at [154, 256] on span at bounding box center [127, 256] width 54 height 2
click at [126, 256] on span at bounding box center [113, 256] width 26 height 2
click at [194, 310] on button "Audio" at bounding box center [194, 310] width 35 height 12
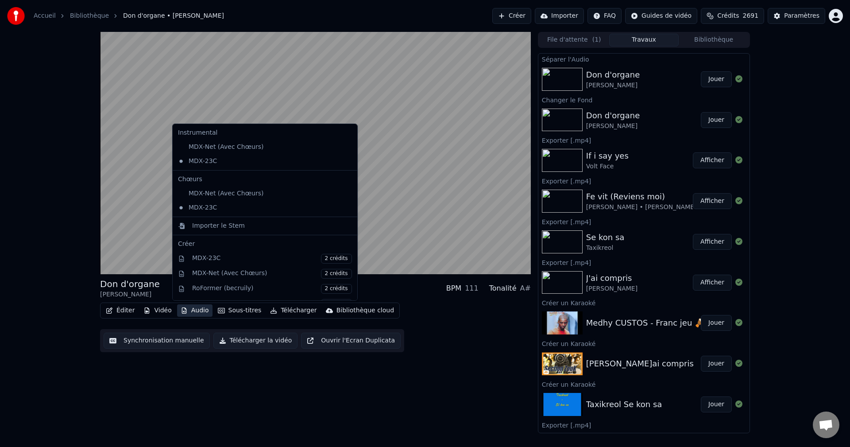
click at [222, 375] on div "Don d'organe Tony Chasseur BPM 111 Tonalité A# Éditer Vidéo Audio Sous-titres T…" at bounding box center [315, 232] width 431 height 401
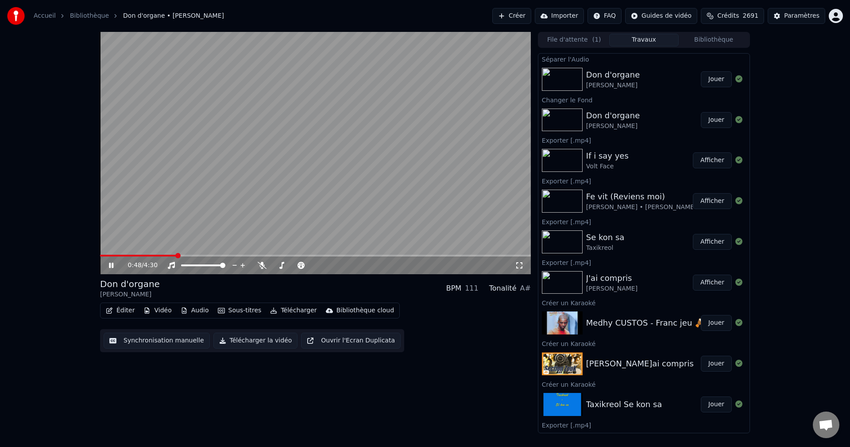
click at [177, 256] on span at bounding box center [138, 256] width 77 height 2
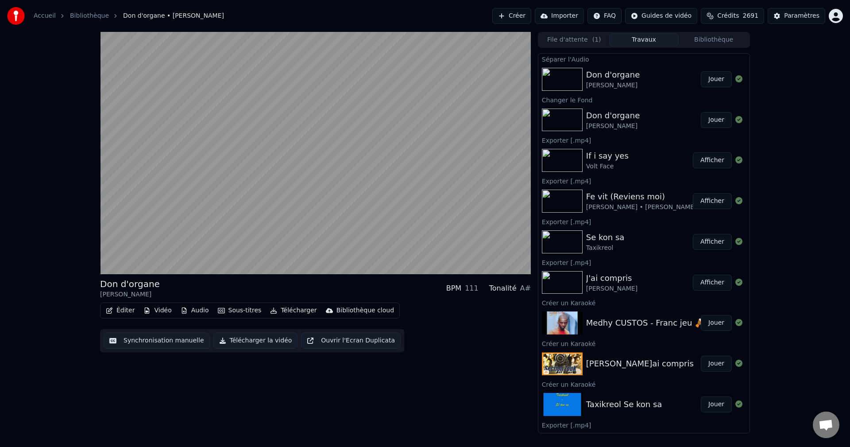
click at [282, 307] on button "Télécharger" at bounding box center [294, 310] width 54 height 12
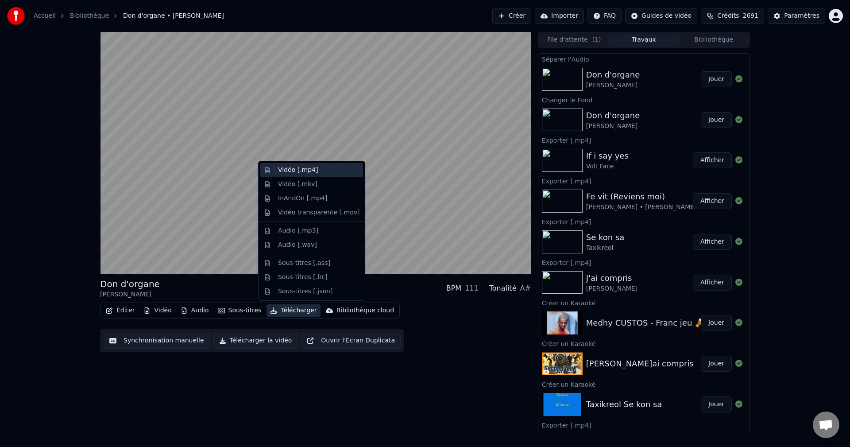
click at [283, 171] on div "Vidéo [.mp4]" at bounding box center [298, 170] width 40 height 9
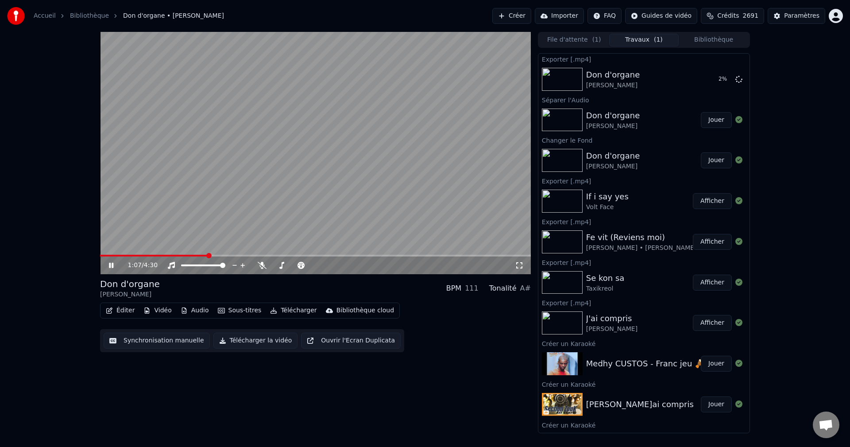
click at [703, 38] on button "Bibliothèque" at bounding box center [714, 40] width 70 height 13
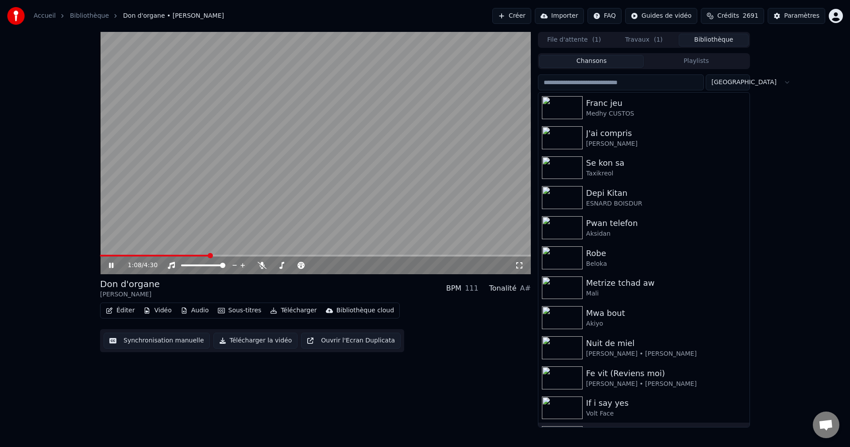
click at [750, 10] on button "Crédits 2691" at bounding box center [732, 16] width 63 height 16
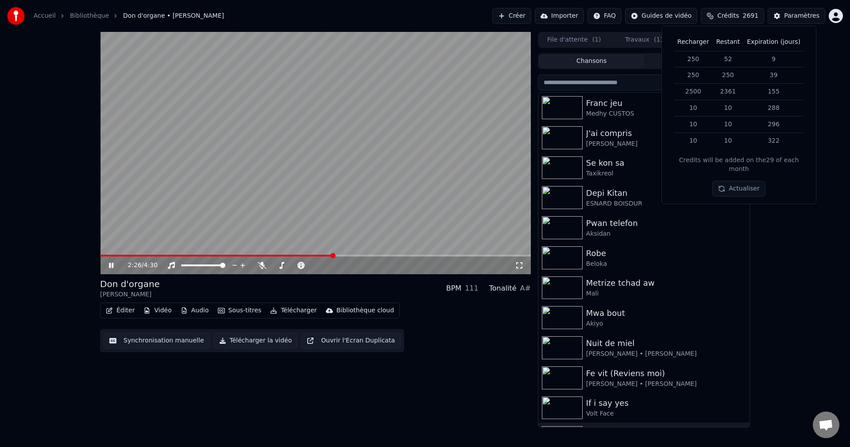
click at [194, 310] on button "Audio" at bounding box center [194, 310] width 35 height 12
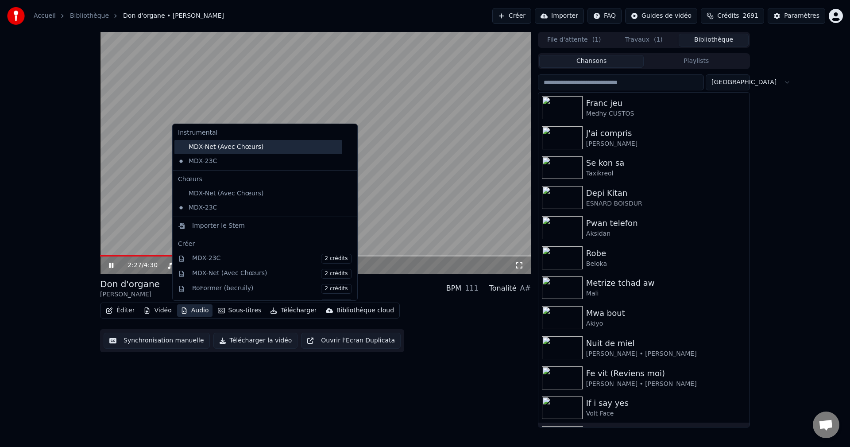
click at [225, 151] on div "MDX-Net (Avec Chœurs)" at bounding box center [258, 147] width 168 height 14
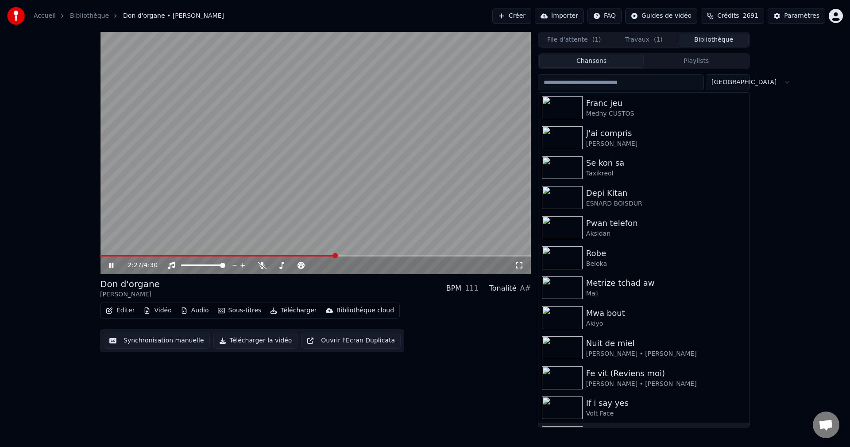
click at [724, 37] on button "Bibliothèque" at bounding box center [714, 40] width 70 height 13
click at [291, 313] on button "Télécharger" at bounding box center [294, 310] width 54 height 12
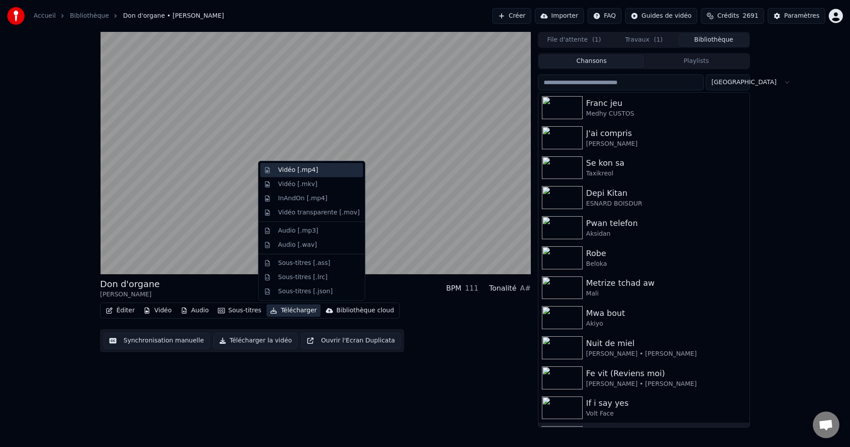
click at [289, 171] on div "Vidéo [.mp4]" at bounding box center [298, 170] width 40 height 9
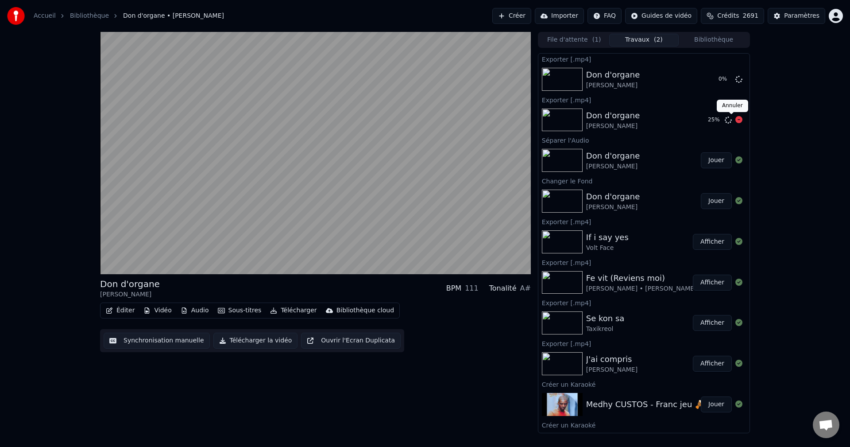
click at [736, 120] on icon at bounding box center [739, 119] width 7 height 7
click at [723, 42] on button "Bibliothèque" at bounding box center [714, 40] width 70 height 13
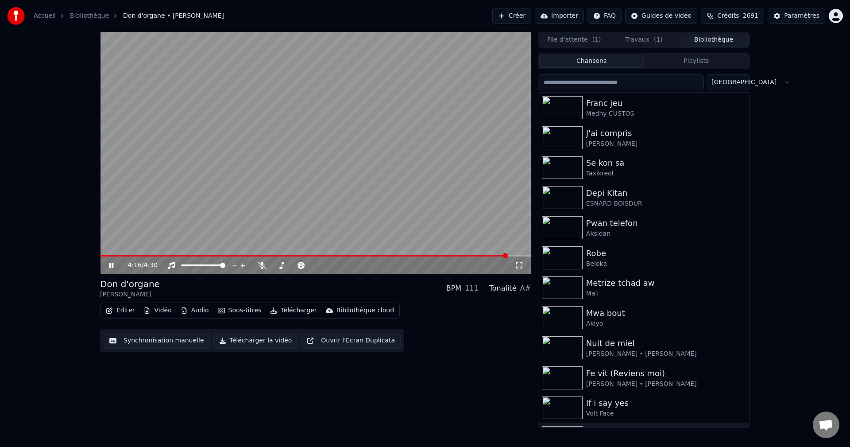
click at [114, 266] on icon at bounding box center [117, 265] width 21 height 7
click at [526, 11] on button "Créer" at bounding box center [511, 16] width 39 height 16
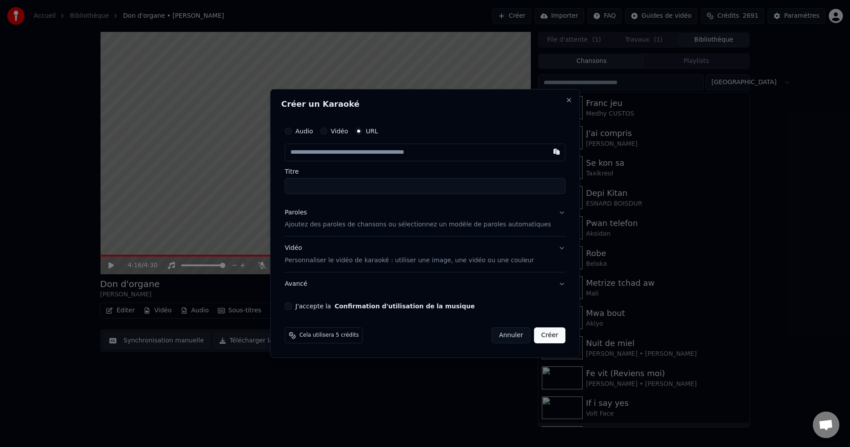
click at [337, 154] on input "text" at bounding box center [425, 152] width 281 height 18
type input "**********"
type input "***"
type input "**********"
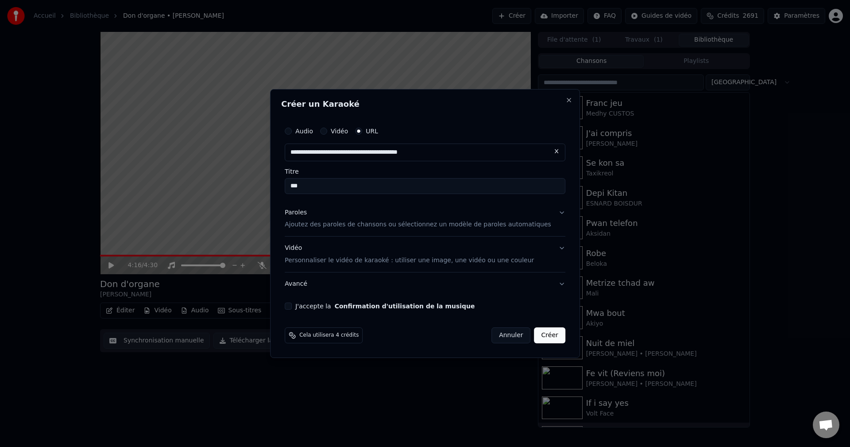
click at [306, 215] on div "Paroles" at bounding box center [296, 212] width 22 height 9
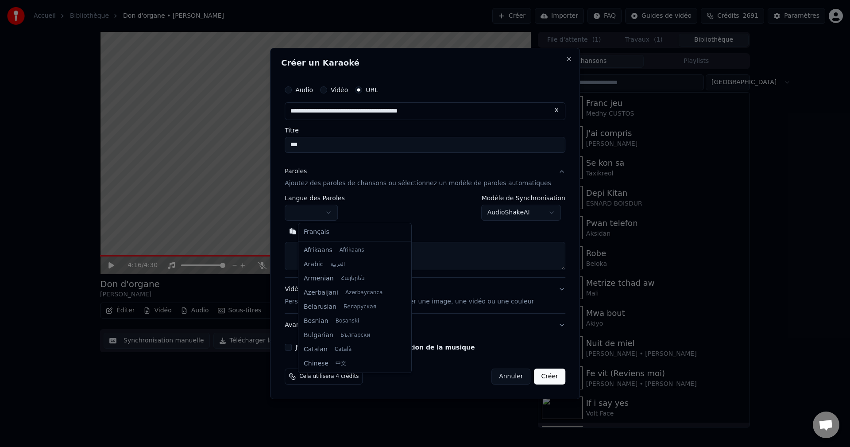
click at [324, 219] on body "**********" at bounding box center [425, 223] width 850 height 447
select select "**"
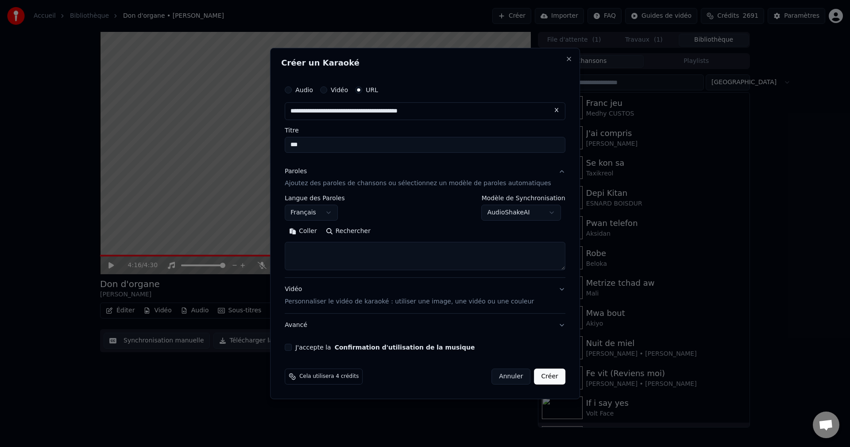
click at [329, 256] on textarea at bounding box center [425, 256] width 281 height 28
paste textarea "**********"
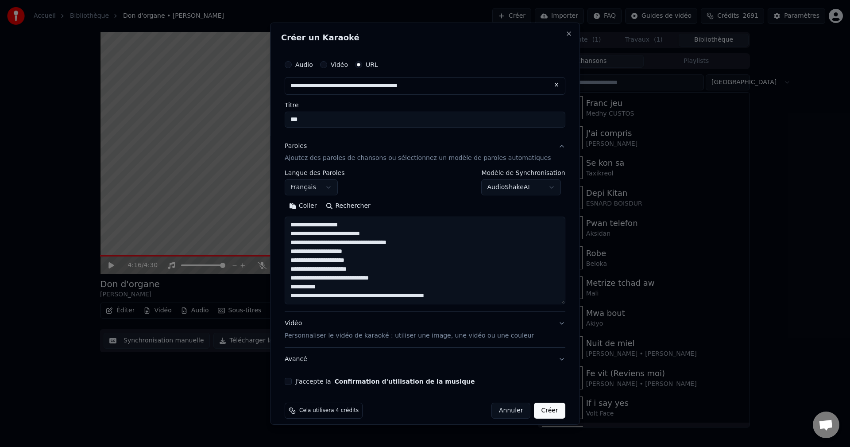
scroll to position [56, 0]
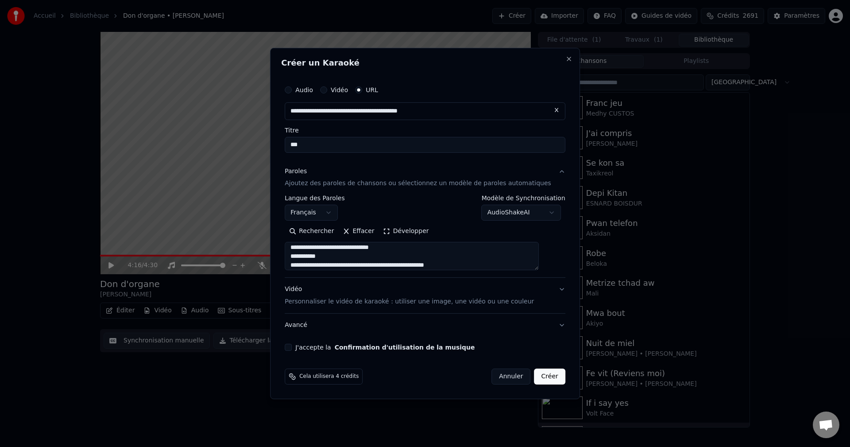
click at [402, 233] on button "Développer" at bounding box center [406, 232] width 54 height 14
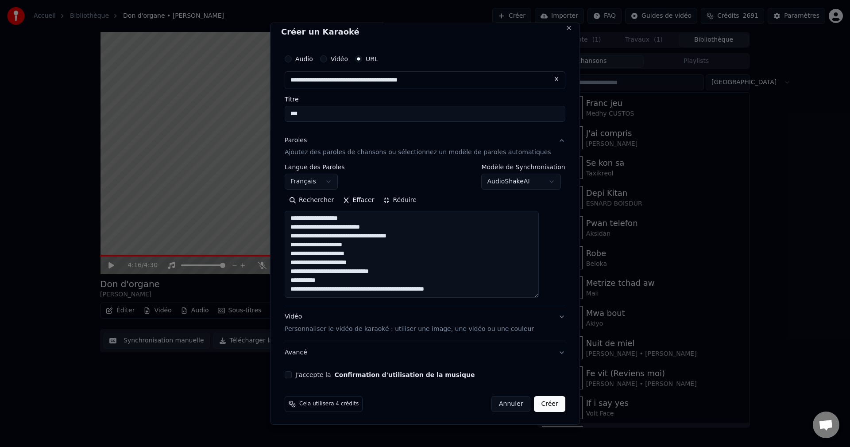
scroll to position [8, 0]
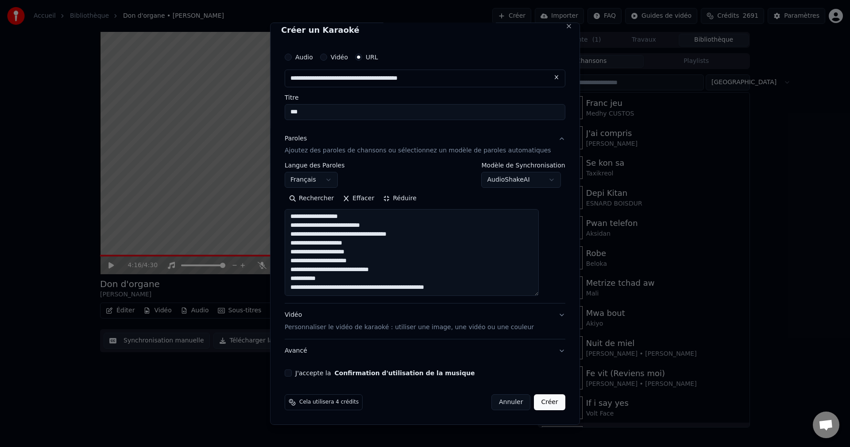
drag, startPoint x: 301, startPoint y: 218, endPoint x: 481, endPoint y: 300, distance: 198.6
click at [481, 300] on div "**********" at bounding box center [425, 232] width 281 height 141
drag, startPoint x: 460, startPoint y: 291, endPoint x: 294, endPoint y: 295, distance: 166.6
click at [298, 289] on textarea "**********" at bounding box center [412, 252] width 254 height 87
paste textarea "**********"
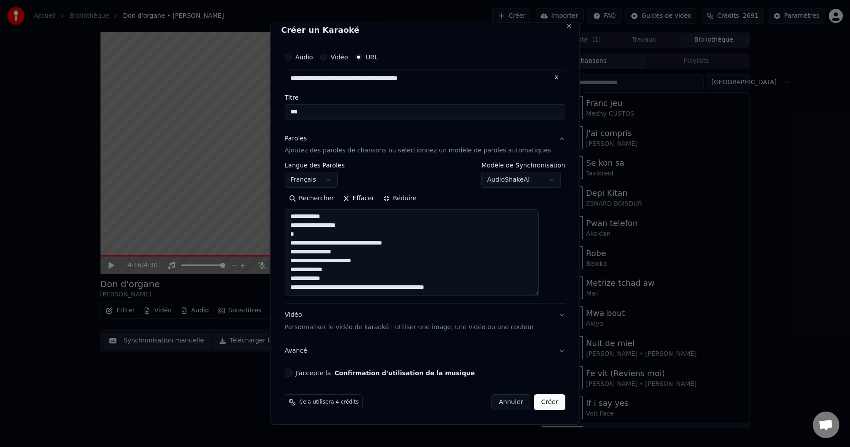
drag, startPoint x: 460, startPoint y: 290, endPoint x: 301, endPoint y: 284, distance: 159.1
click at [301, 284] on textarea "**********" at bounding box center [412, 252] width 254 height 87
paste textarea "**********"
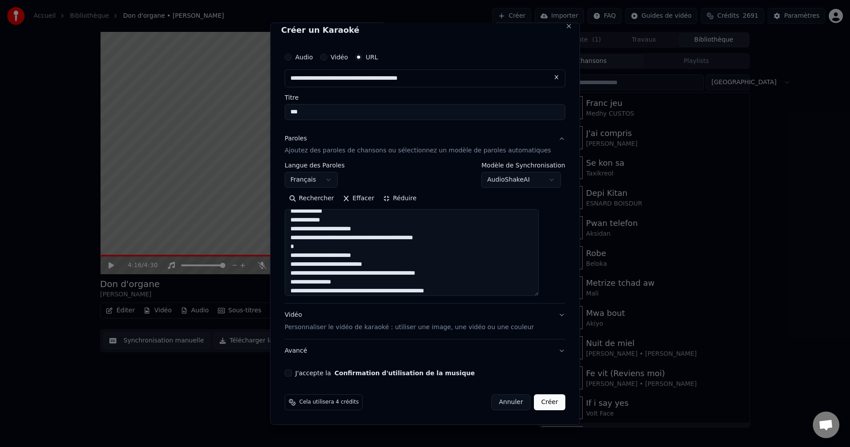
drag, startPoint x: 329, startPoint y: 219, endPoint x: 296, endPoint y: 218, distance: 33.2
click at [296, 218] on textarea "**********" at bounding box center [412, 252] width 254 height 87
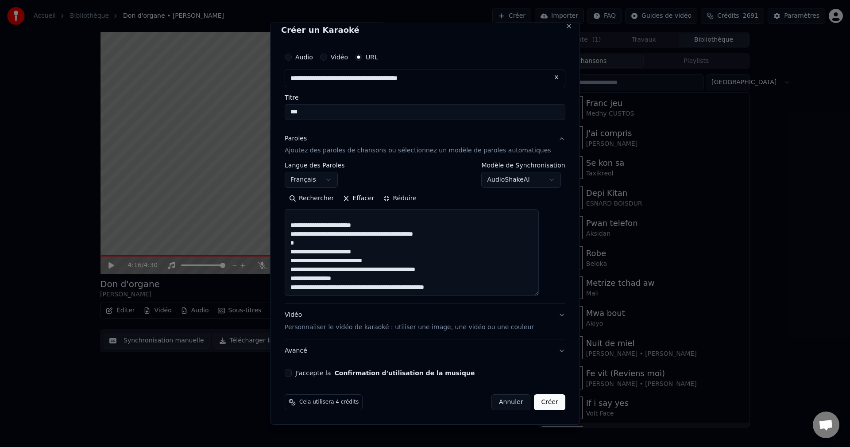
drag, startPoint x: 445, startPoint y: 290, endPoint x: 300, endPoint y: 288, distance: 144.4
click at [300, 288] on textarea "**********" at bounding box center [412, 252] width 254 height 87
paste textarea "**********"
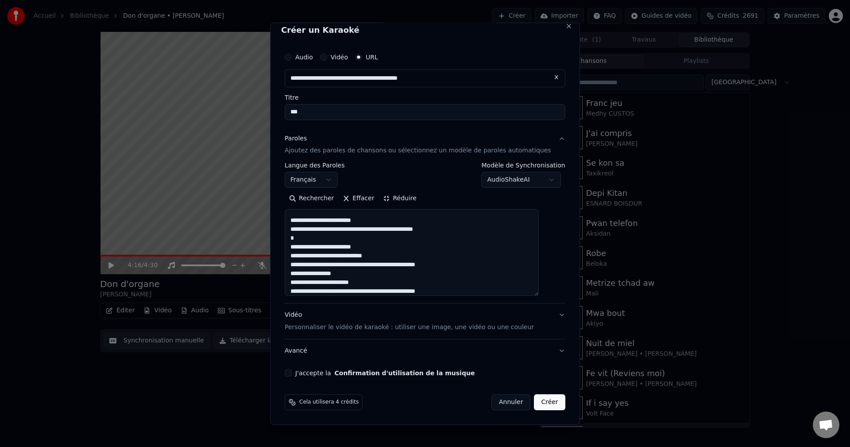
paste textarea "**********"
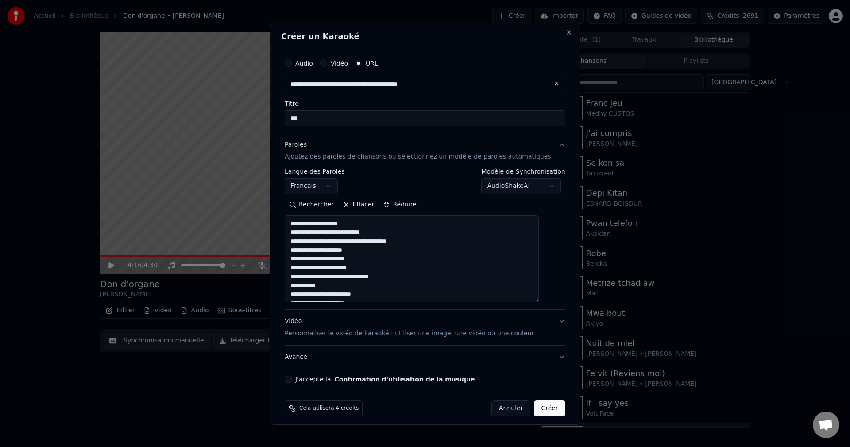
scroll to position [0, 0]
click at [317, 231] on textarea "**********" at bounding box center [412, 260] width 254 height 87
click at [361, 227] on textarea "**********" at bounding box center [412, 260] width 254 height 87
click at [392, 235] on textarea "**********" at bounding box center [412, 260] width 254 height 87
click at [430, 246] on textarea "**********" at bounding box center [412, 260] width 254 height 87
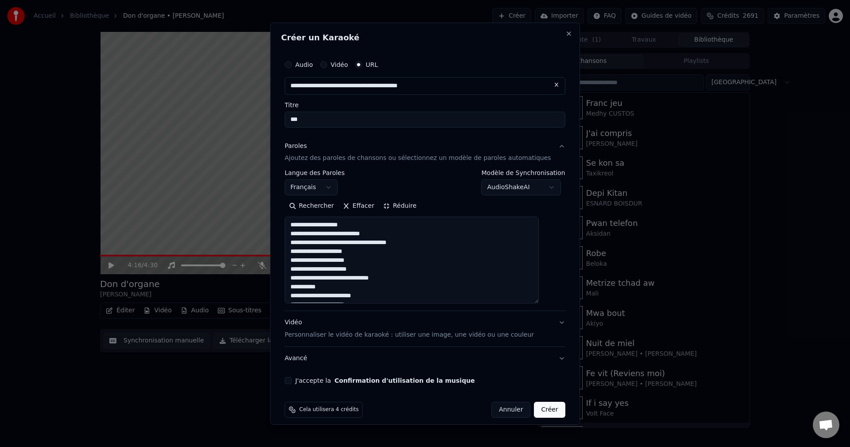
click at [366, 257] on textarea "**********" at bounding box center [412, 260] width 254 height 87
click at [370, 255] on textarea "**********" at bounding box center [412, 260] width 254 height 87
drag, startPoint x: 329, startPoint y: 253, endPoint x: 299, endPoint y: 251, distance: 30.2
click at [299, 251] on textarea "**********" at bounding box center [412, 260] width 254 height 87
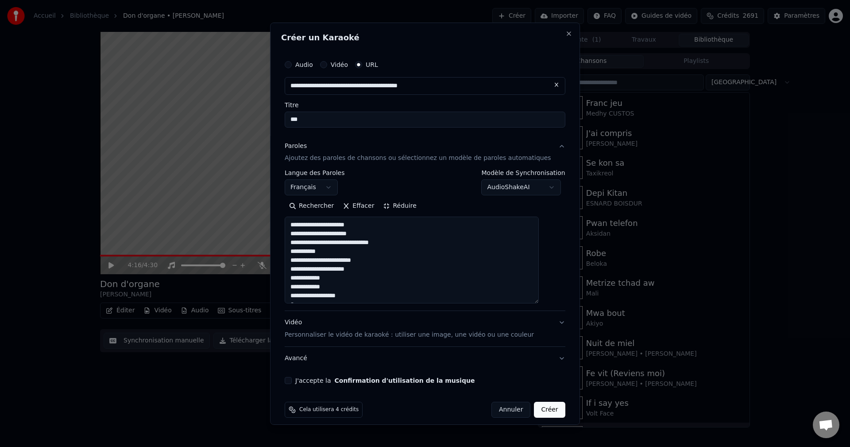
paste textarea "**********"
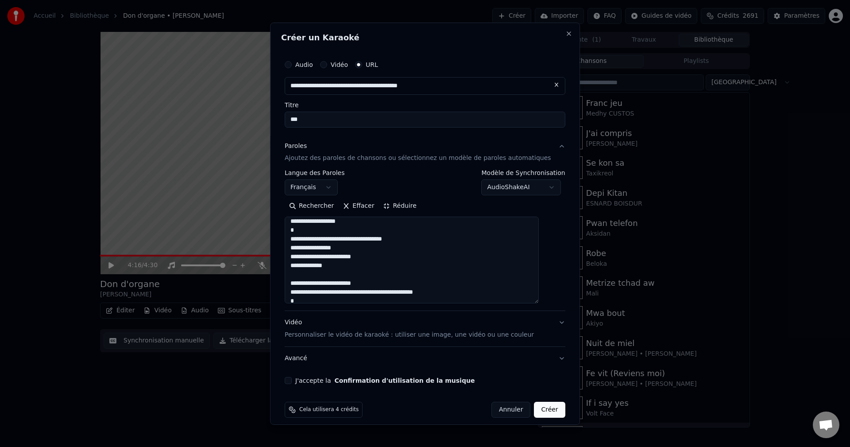
click at [414, 242] on textarea "**********" at bounding box center [412, 260] width 254 height 87
click at [349, 248] on textarea "**********" at bounding box center [412, 260] width 254 height 87
click at [346, 263] on textarea "**********" at bounding box center [412, 260] width 254 height 87
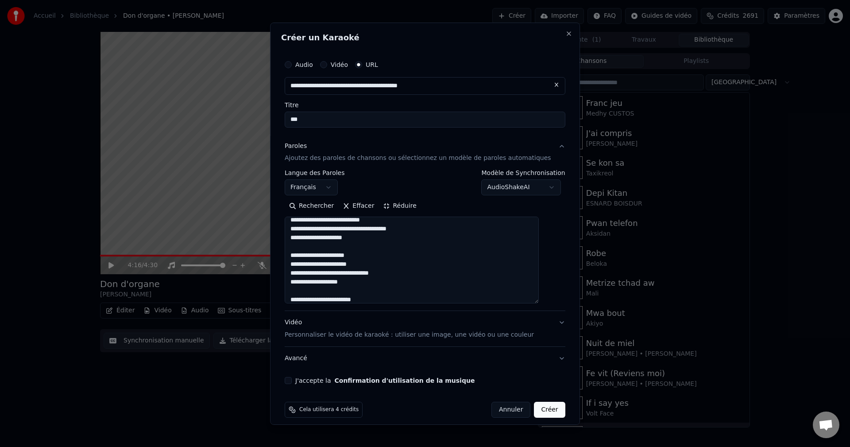
scroll to position [0, 0]
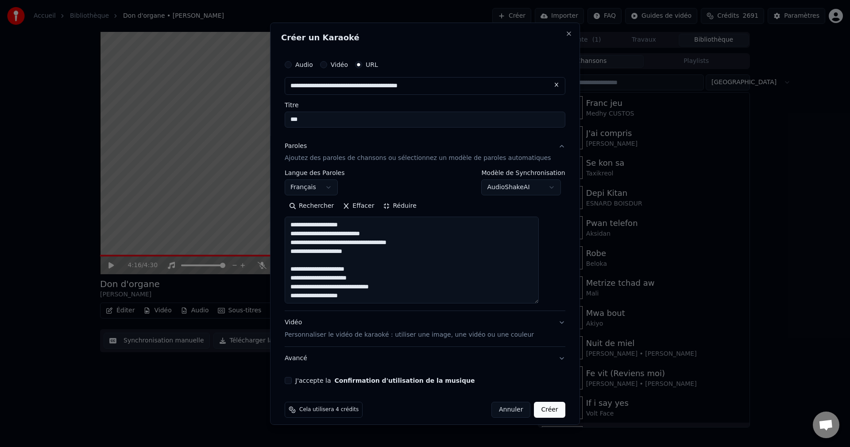
click at [317, 247] on textarea "**********" at bounding box center [412, 260] width 254 height 87
click at [322, 268] on textarea "**********" at bounding box center [412, 260] width 254 height 87
drag, startPoint x: 307, startPoint y: 271, endPoint x: 294, endPoint y: 270, distance: 13.8
click at [294, 270] on div "**********" at bounding box center [425, 220] width 288 height 336
drag, startPoint x: 391, startPoint y: 269, endPoint x: 362, endPoint y: 272, distance: 28.5
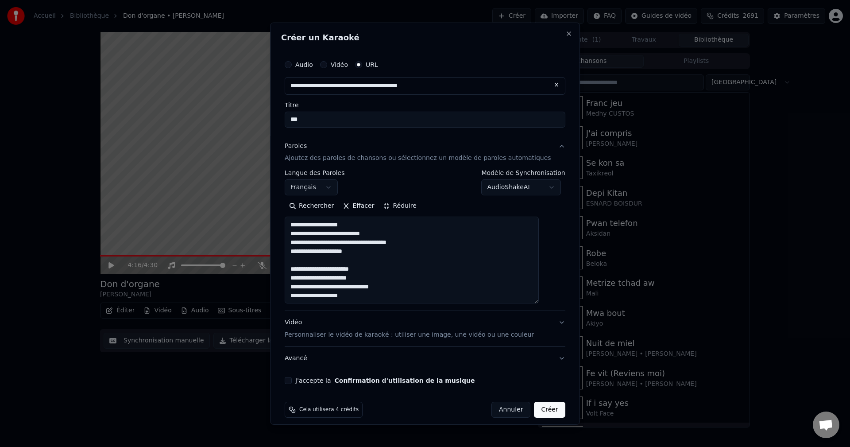
click at [362, 272] on textarea "**********" at bounding box center [412, 260] width 254 height 87
drag, startPoint x: 302, startPoint y: 278, endPoint x: 312, endPoint y: 277, distance: 10.7
click at [312, 277] on textarea "**********" at bounding box center [412, 260] width 254 height 87
drag, startPoint x: 358, startPoint y: 279, endPoint x: 392, endPoint y: 279, distance: 33.7
click at [392, 279] on textarea "**********" at bounding box center [412, 260] width 254 height 87
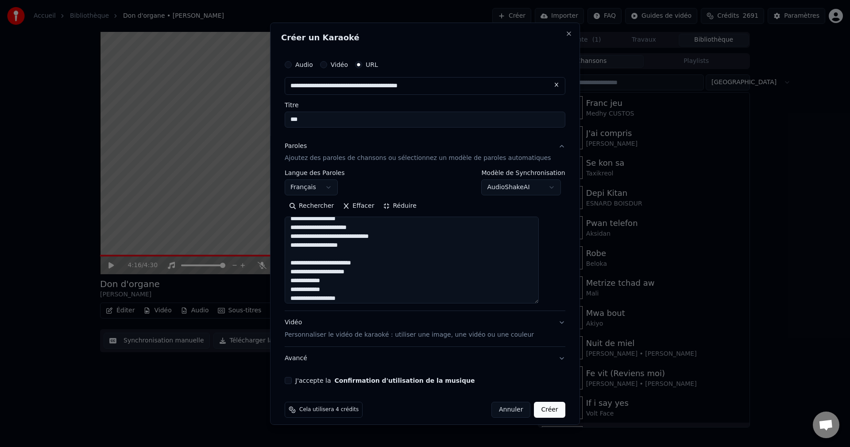
scroll to position [55, 0]
drag, startPoint x: 363, startPoint y: 295, endPoint x: 334, endPoint y: 243, distance: 59.7
click at [334, 243] on textarea "**********" at bounding box center [412, 260] width 254 height 87
click at [322, 271] on textarea "**********" at bounding box center [412, 260] width 254 height 87
click at [306, 267] on textarea "**********" at bounding box center [412, 260] width 254 height 87
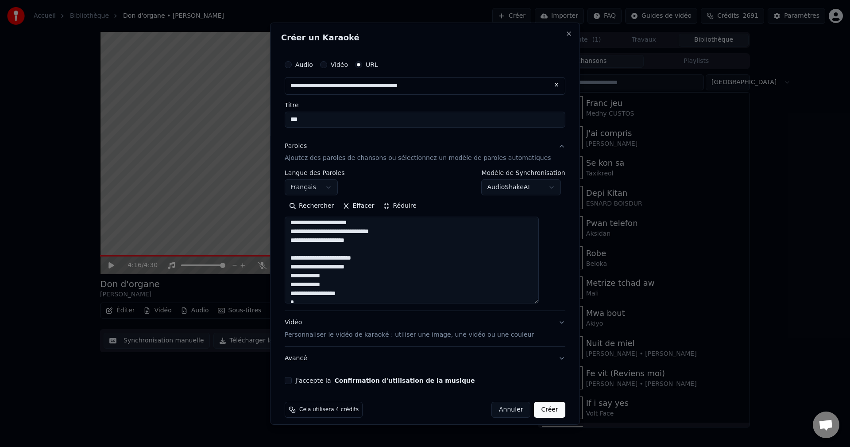
scroll to position [100, 0]
drag, startPoint x: 369, startPoint y: 250, endPoint x: 302, endPoint y: 226, distance: 71.0
click at [302, 226] on textarea "**********" at bounding box center [412, 260] width 254 height 87
drag, startPoint x: 300, startPoint y: 255, endPoint x: 369, endPoint y: 294, distance: 79.3
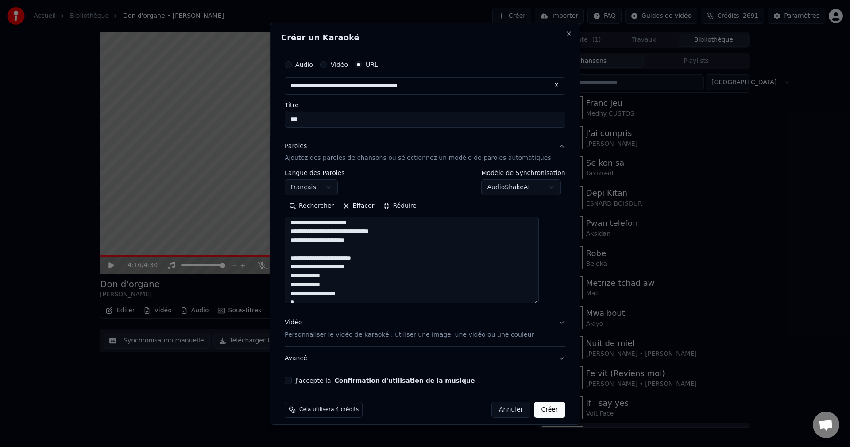
click at [369, 294] on textarea "**********" at bounding box center [412, 260] width 254 height 87
click at [366, 293] on textarea "**********" at bounding box center [412, 260] width 254 height 87
paste textarea "**********"
click at [411, 235] on textarea "**********" at bounding box center [412, 260] width 254 height 87
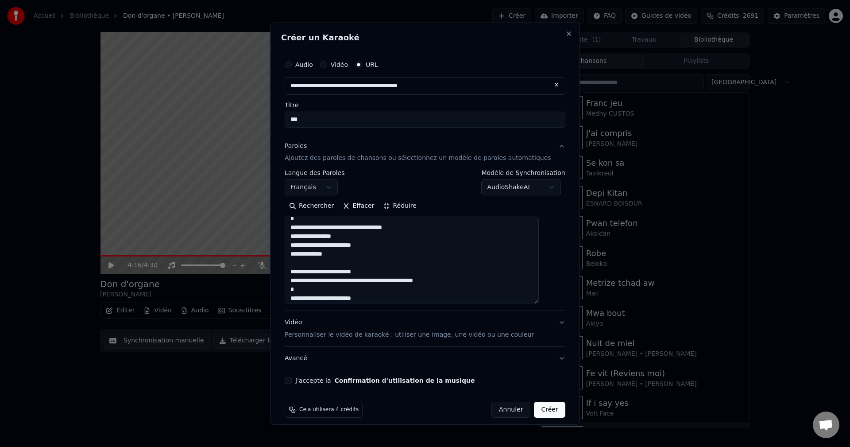
click at [379, 272] on textarea "**********" at bounding box center [412, 260] width 254 height 87
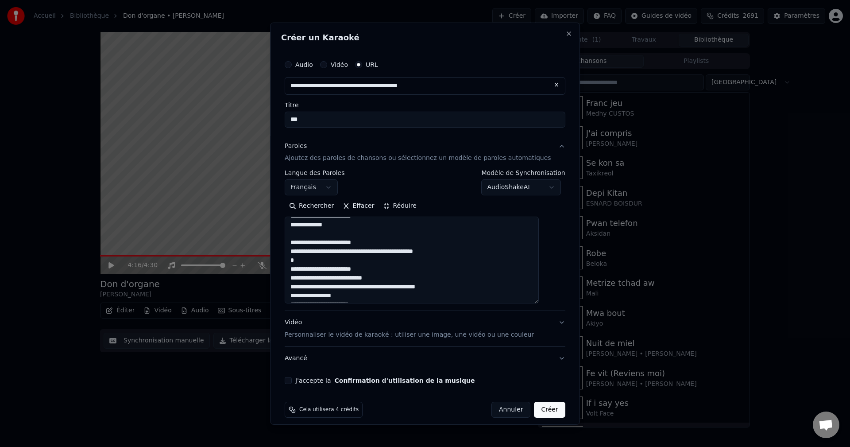
scroll to position [236, 0]
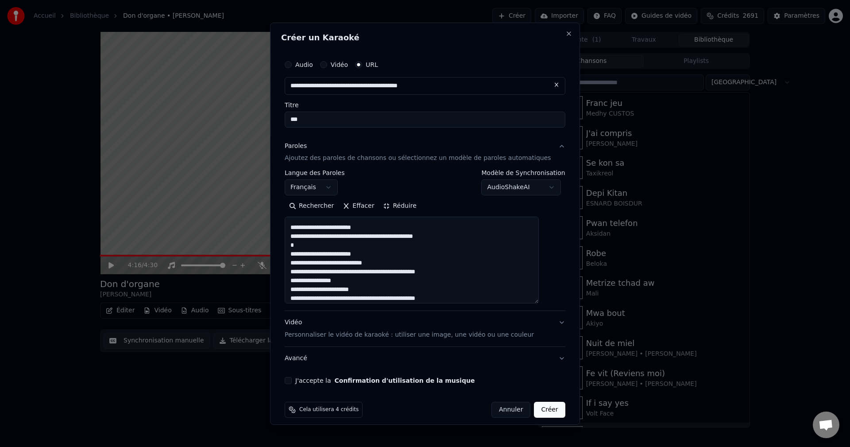
click at [453, 235] on textarea "**********" at bounding box center [412, 260] width 254 height 87
click at [314, 246] on textarea "**********" at bounding box center [412, 260] width 254 height 87
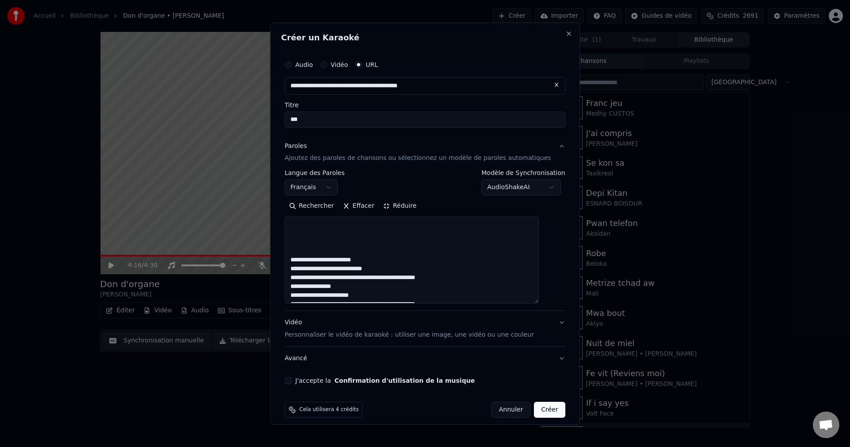
scroll to position [284, 0]
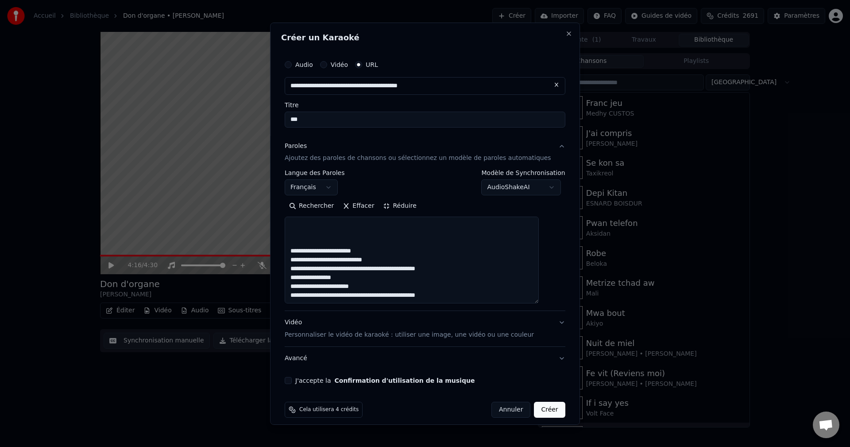
paste textarea "**********"
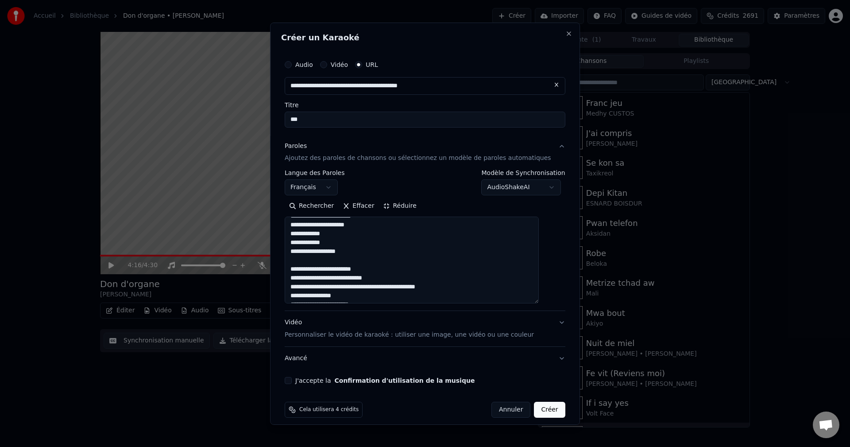
scroll to position [275, 0]
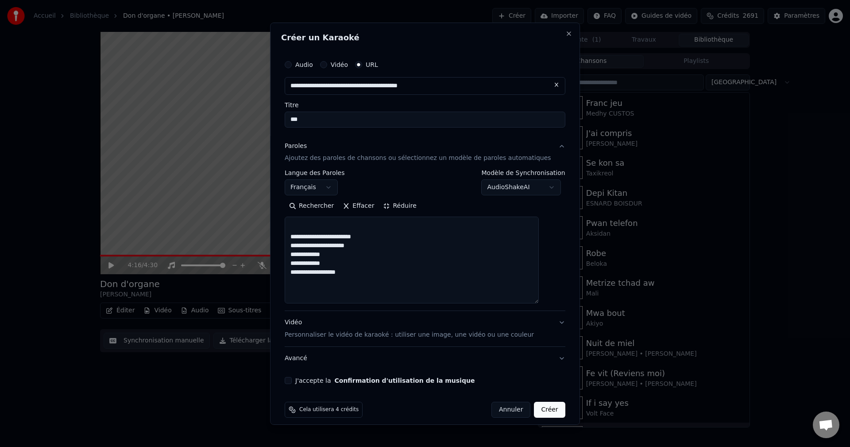
paste textarea "**********"
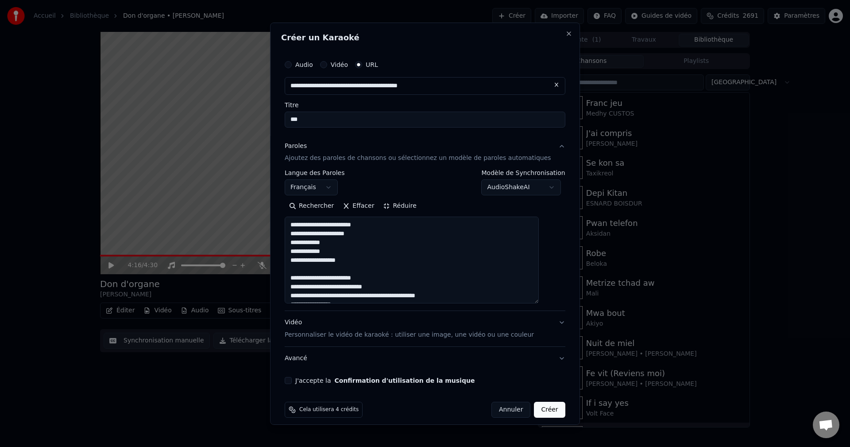
scroll to position [381, 0]
click at [383, 254] on textarea at bounding box center [412, 260] width 254 height 87
click at [357, 278] on textarea at bounding box center [412, 260] width 254 height 87
click at [476, 297] on textarea at bounding box center [412, 260] width 254 height 87
paste textarea "**********"
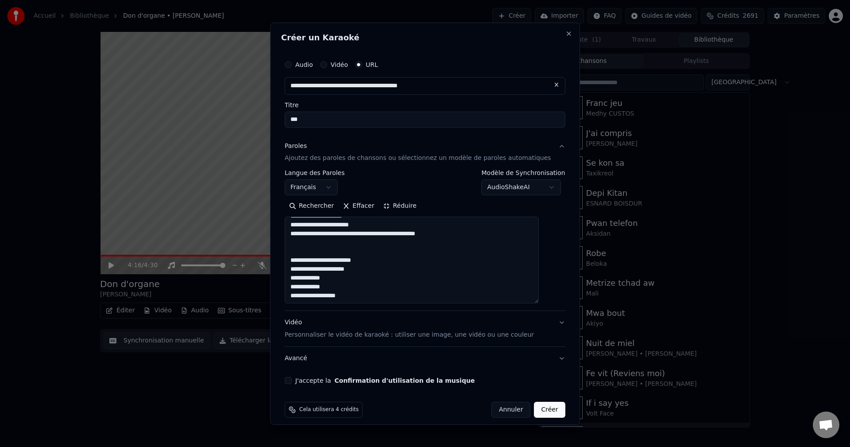
scroll to position [443, 0]
click at [370, 294] on textarea at bounding box center [412, 260] width 254 height 87
paste textarea "**********"
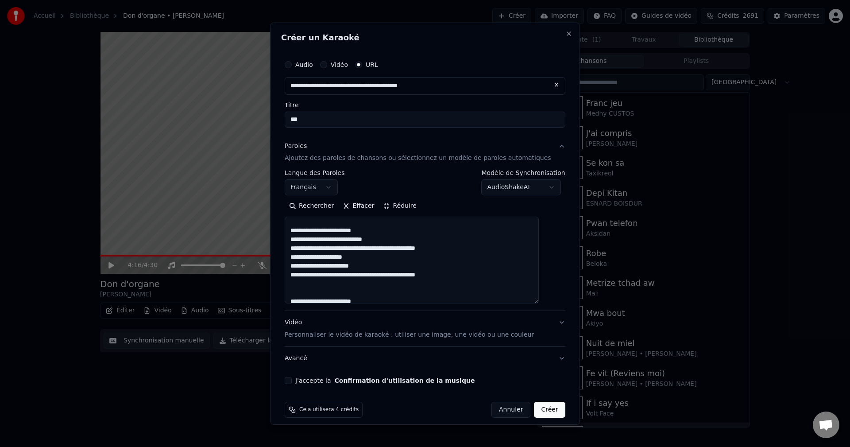
scroll to position [387, 0]
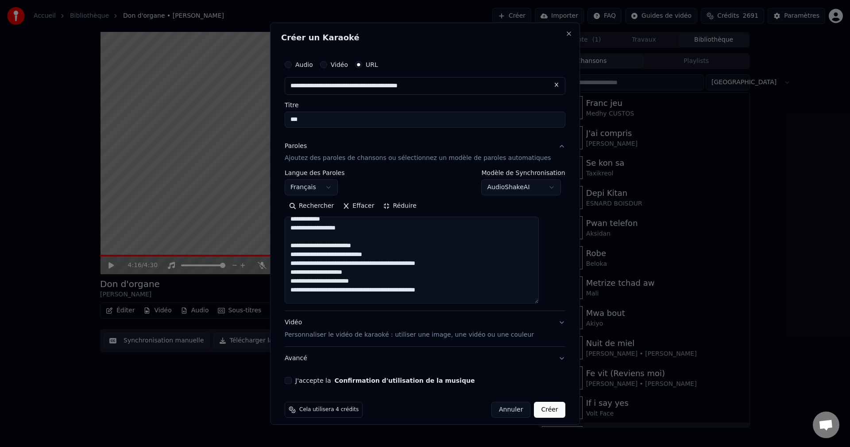
drag, startPoint x: 301, startPoint y: 248, endPoint x: 476, endPoint y: 293, distance: 180.7
click at [476, 293] on textarea at bounding box center [412, 260] width 254 height 87
click at [313, 287] on textarea at bounding box center [412, 260] width 254 height 87
paste textarea "**********"
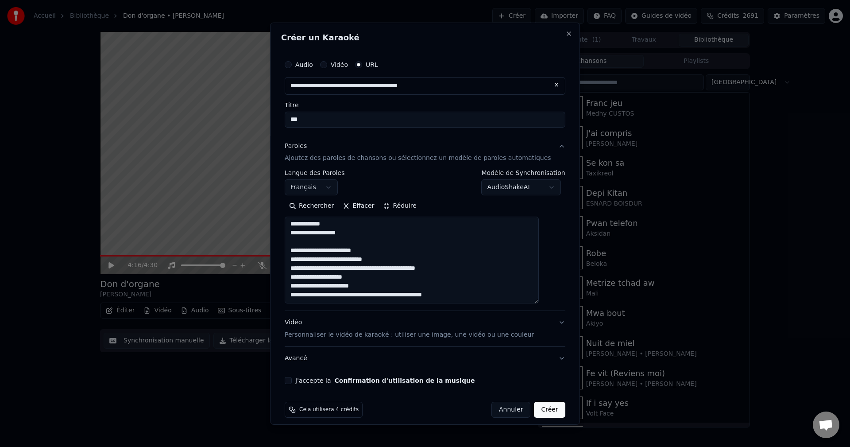
scroll to position [528, 0]
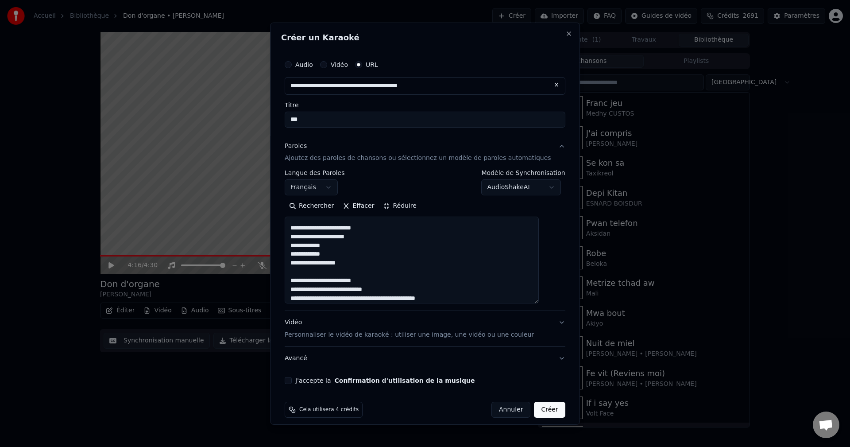
drag, startPoint x: 301, startPoint y: 229, endPoint x: 367, endPoint y: 267, distance: 76.8
click at [367, 267] on textarea at bounding box center [412, 260] width 254 height 87
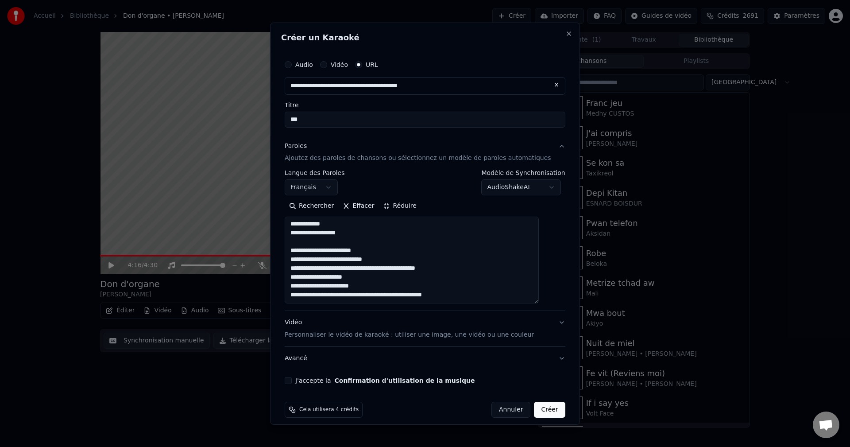
scroll to position [585, 0]
click at [321, 289] on textarea at bounding box center [412, 260] width 254 height 87
paste textarea "**********"
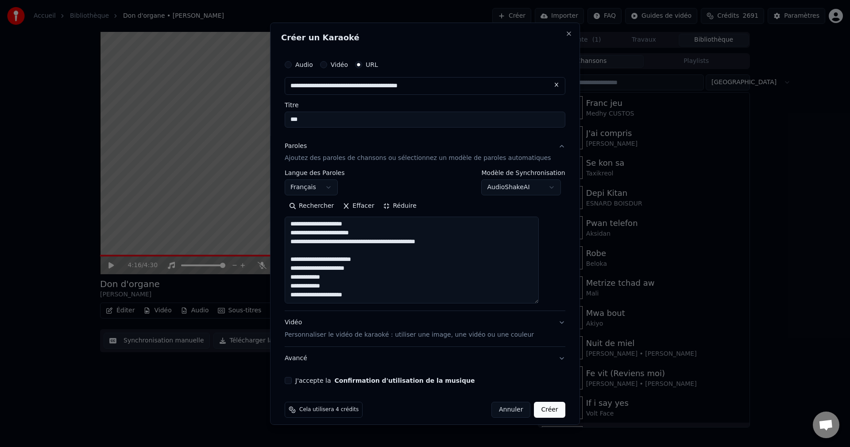
scroll to position [626, 0]
paste textarea "**********"
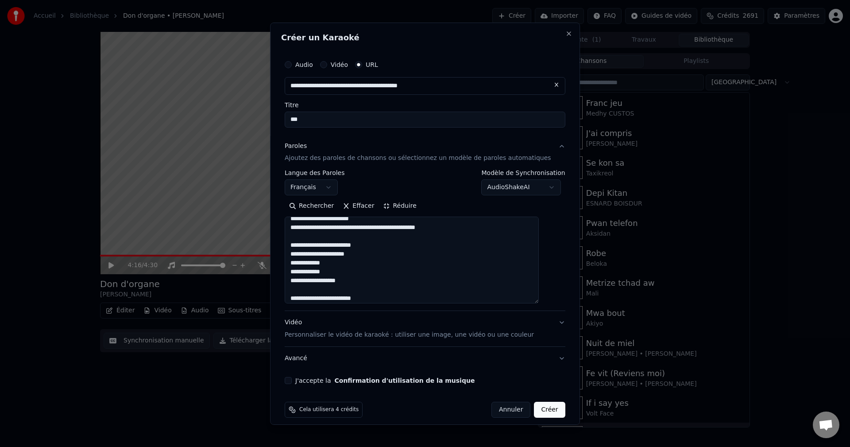
scroll to position [661, 0]
drag, startPoint x: 300, startPoint y: 281, endPoint x: 371, endPoint y: 293, distance: 72.2
click at [371, 293] on textarea at bounding box center [412, 260] width 254 height 87
type textarea "**********"
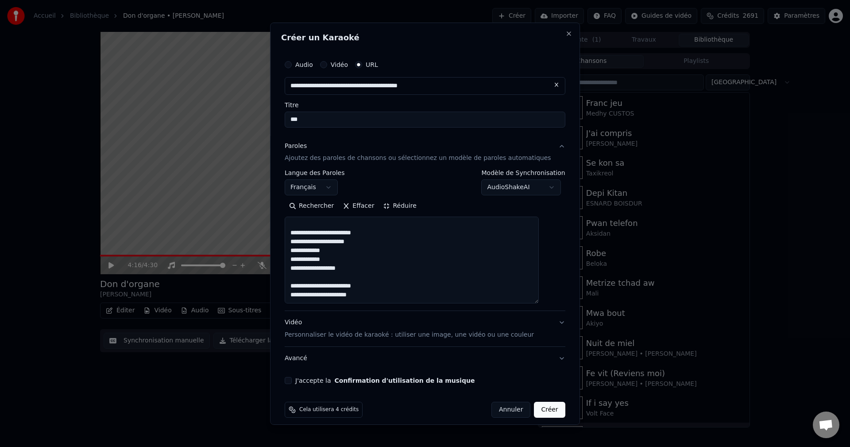
click at [305, 325] on div "Vidéo Personnaliser le vidéo de karaoké : utiliser une image, une vidéo ou une …" at bounding box center [409, 328] width 249 height 21
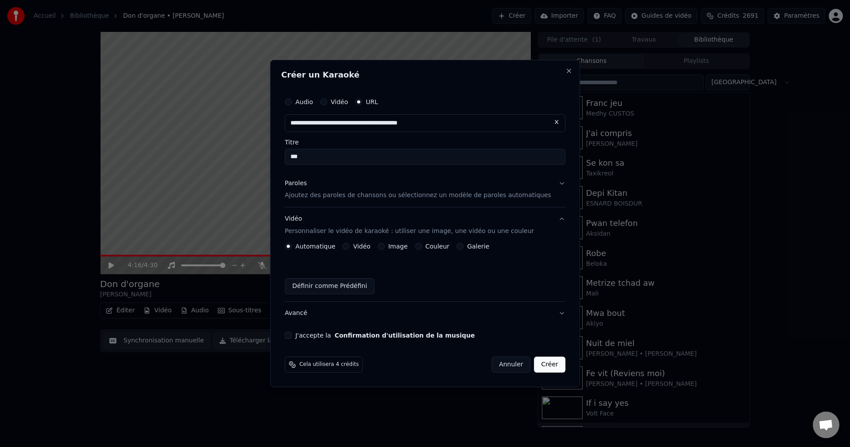
click at [385, 246] on button "Image" at bounding box center [381, 246] width 7 height 7
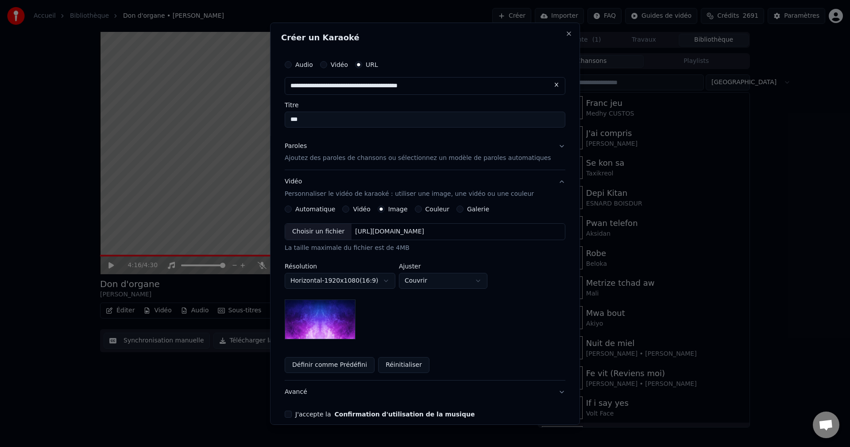
click at [329, 236] on div "Choisir un fichier" at bounding box center [318, 232] width 66 height 16
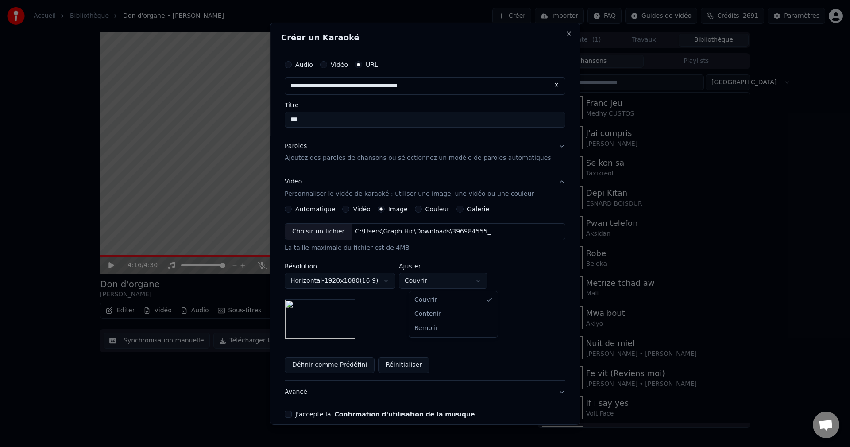
click at [447, 280] on body "**********" at bounding box center [425, 223] width 850 height 447
select select "****"
click at [292, 413] on button "J'accepte la Confirmation d'utilisation de la musique" at bounding box center [288, 414] width 7 height 7
click at [300, 391] on button "Avancé" at bounding box center [425, 391] width 281 height 23
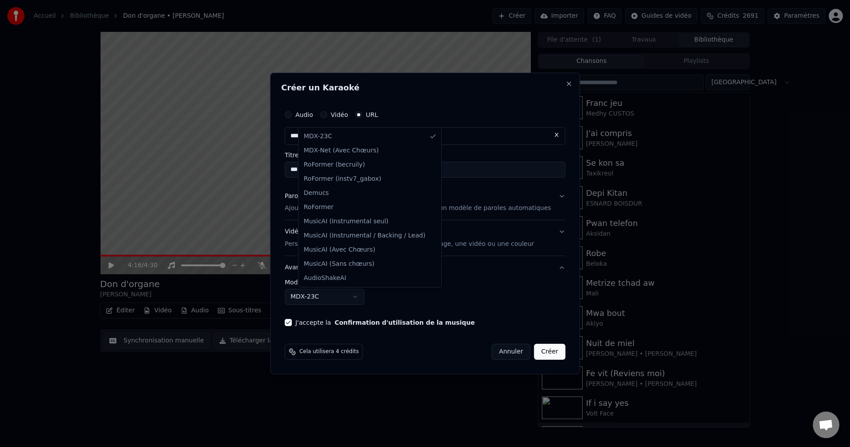
click at [319, 297] on body "**********" at bounding box center [425, 223] width 850 height 447
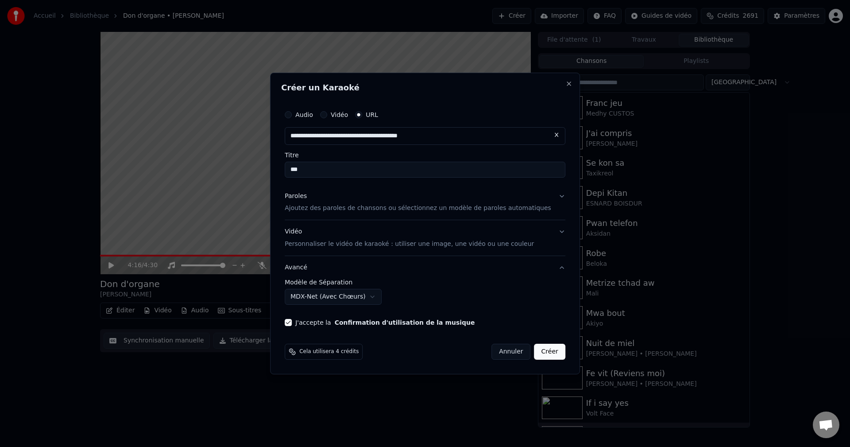
click at [535, 351] on button "Créer" at bounding box center [550, 352] width 31 height 16
select select "******"
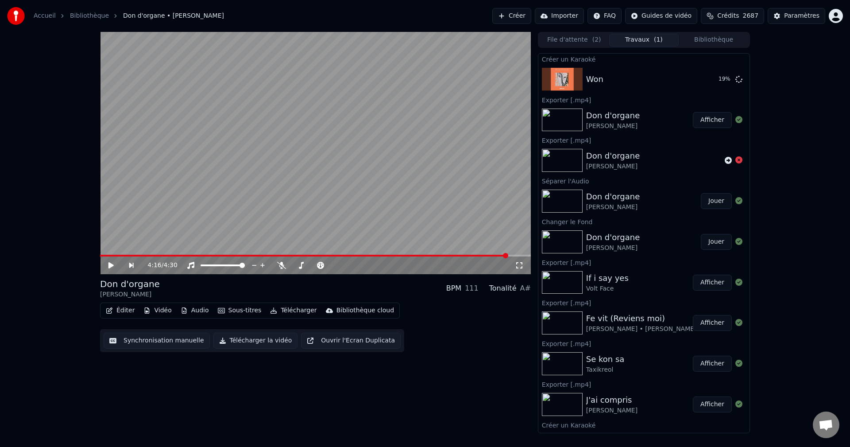
click at [739, 16] on span "Crédits" at bounding box center [728, 16] width 22 height 9
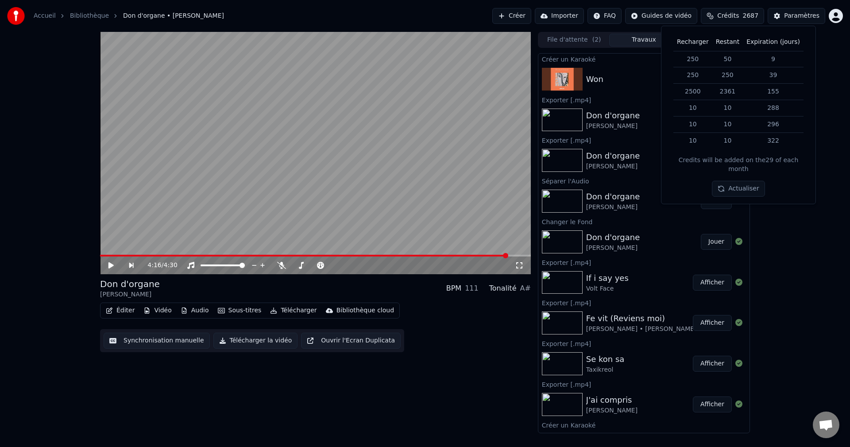
click at [782, 329] on div "4:16 / 4:30 Don d'organe Tony Chasseur BPM 111 Tonalité A# Éditer Vidéo Audio S…" at bounding box center [425, 232] width 850 height 401
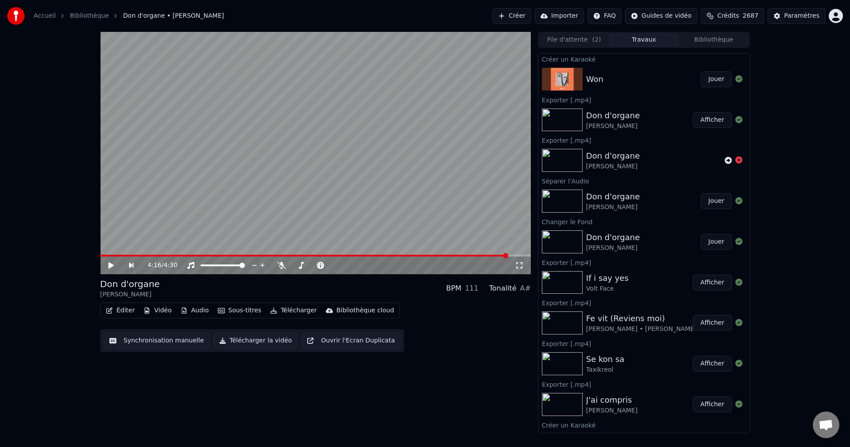
click at [703, 41] on button "Bibliothèque" at bounding box center [714, 40] width 70 height 13
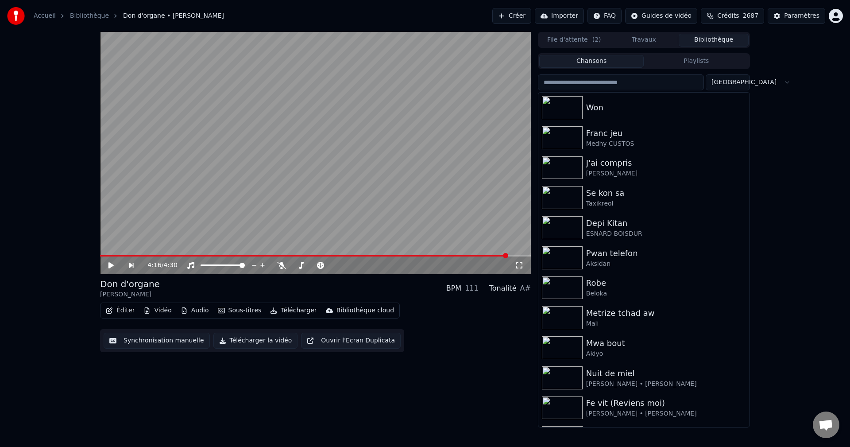
click at [627, 81] on input "search" at bounding box center [621, 82] width 166 height 16
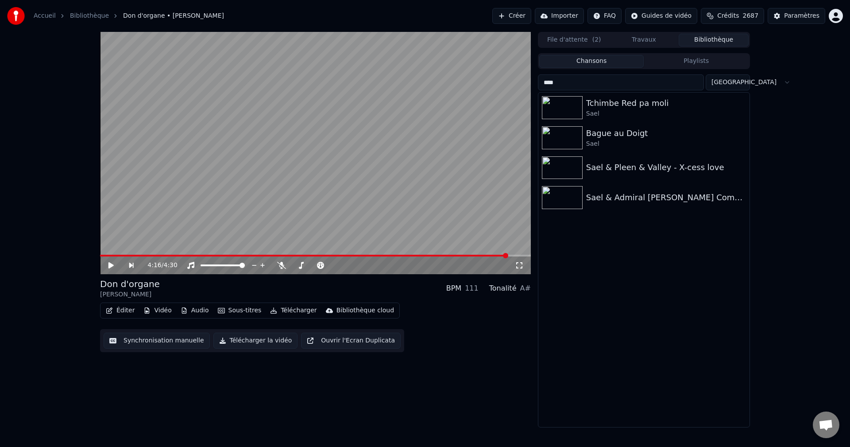
type input "****"
click at [526, 19] on button "Créer" at bounding box center [511, 16] width 39 height 16
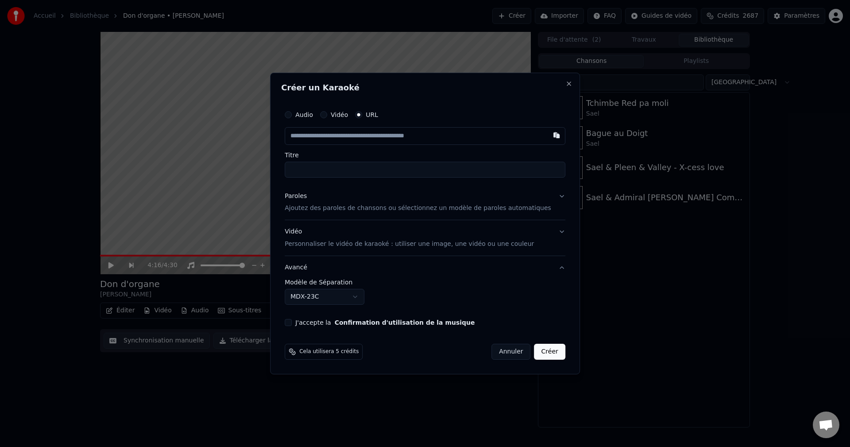
click at [348, 139] on input "text" at bounding box center [425, 136] width 281 height 18
click at [306, 199] on div "Paroles" at bounding box center [296, 196] width 22 height 9
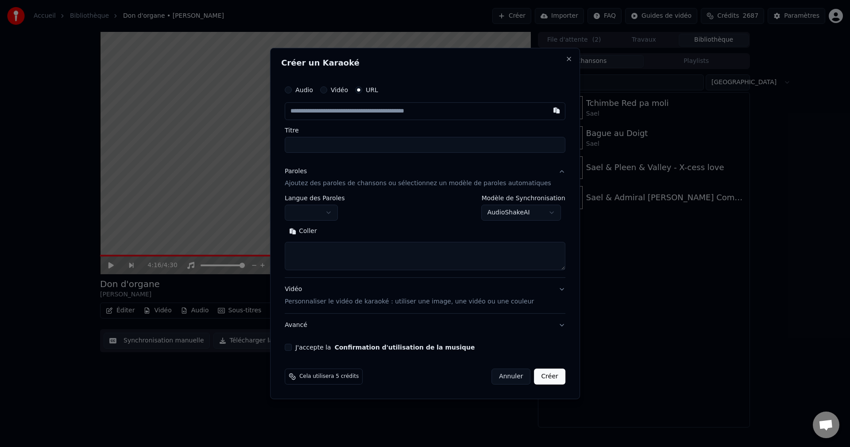
click at [321, 217] on body "**********" at bounding box center [425, 223] width 850 height 447
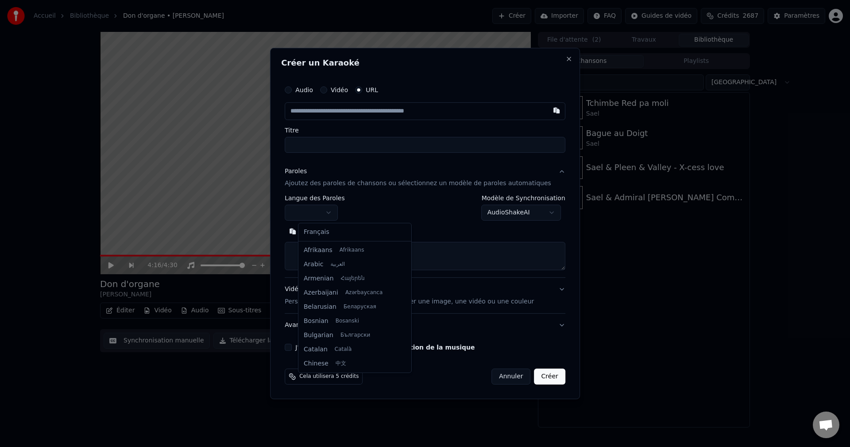
select select "**"
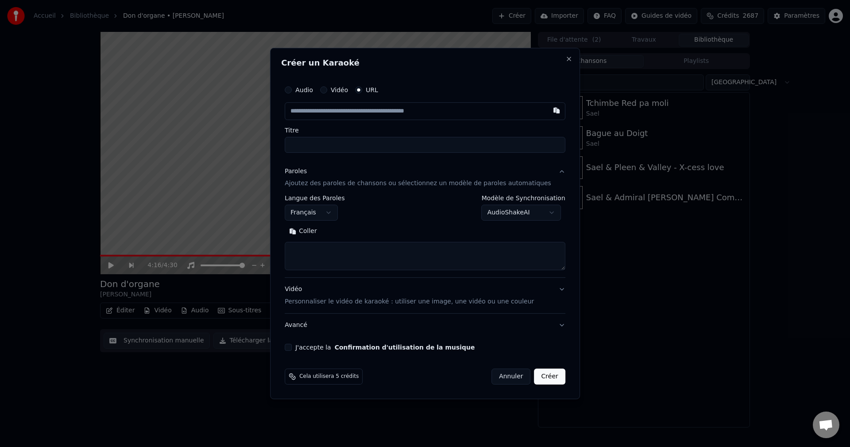
click at [329, 263] on textarea at bounding box center [425, 256] width 281 height 28
paste textarea "**********"
click at [353, 230] on button "Développer" at bounding box center [352, 232] width 54 height 14
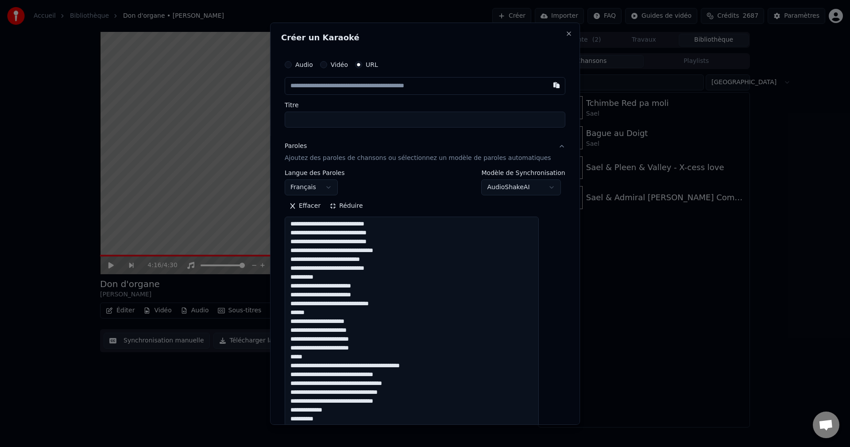
scroll to position [0, 0]
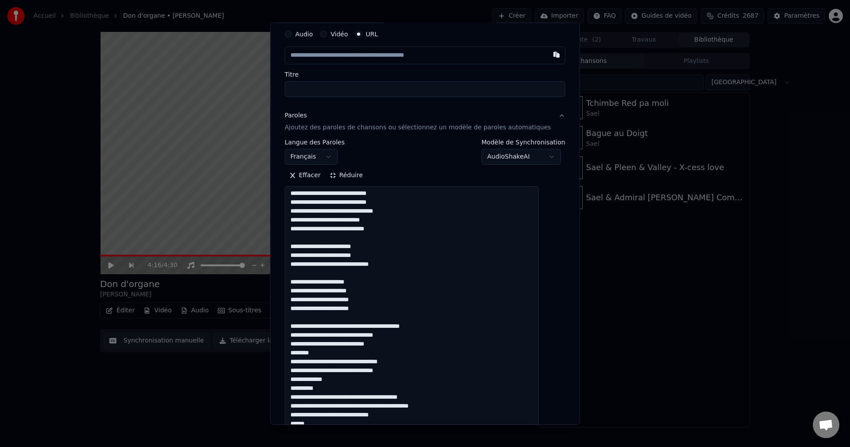
scroll to position [44, 0]
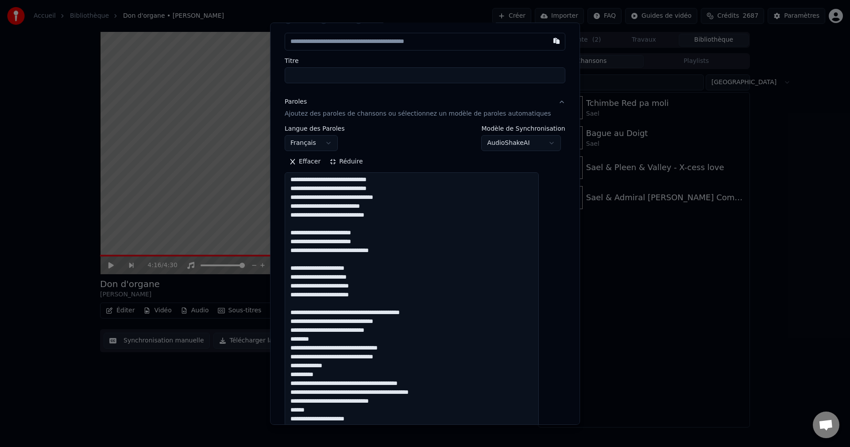
click at [349, 348] on textarea at bounding box center [412, 436] width 254 height 529
click at [343, 370] on textarea at bounding box center [412, 436] width 254 height 529
drag, startPoint x: 334, startPoint y: 376, endPoint x: 300, endPoint y: 376, distance: 34.5
click at [300, 376] on textarea at bounding box center [412, 436] width 254 height 529
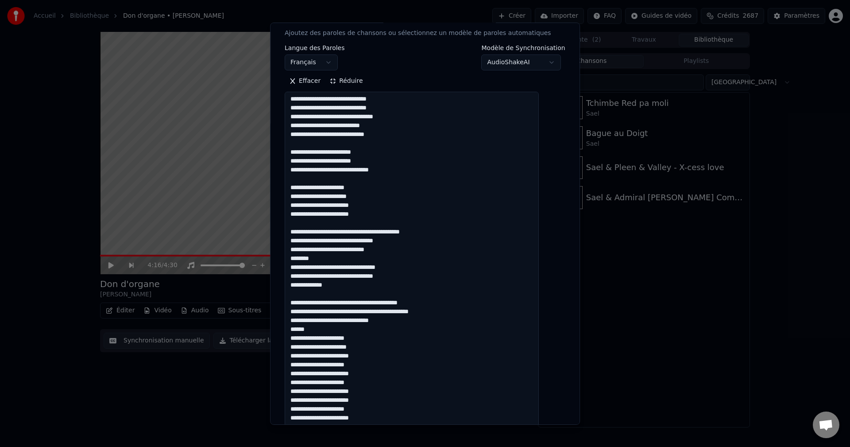
scroll to position [133, 0]
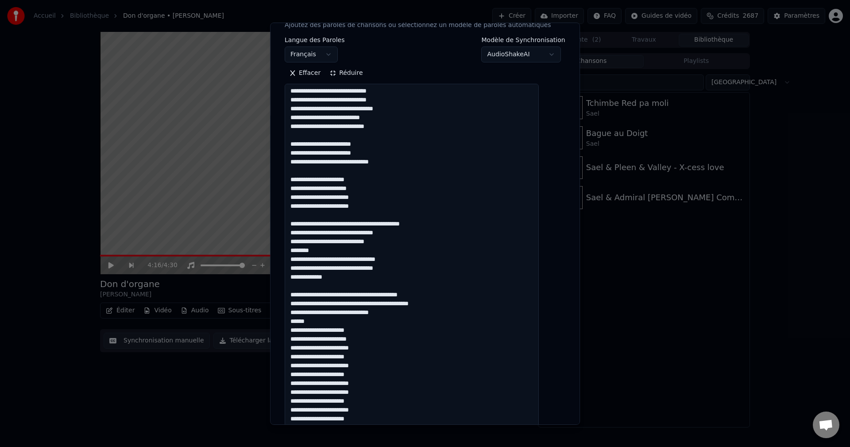
click at [374, 293] on textarea at bounding box center [412, 348] width 254 height 529
click at [372, 295] on textarea at bounding box center [412, 348] width 254 height 529
click at [372, 313] on textarea at bounding box center [412, 348] width 254 height 529
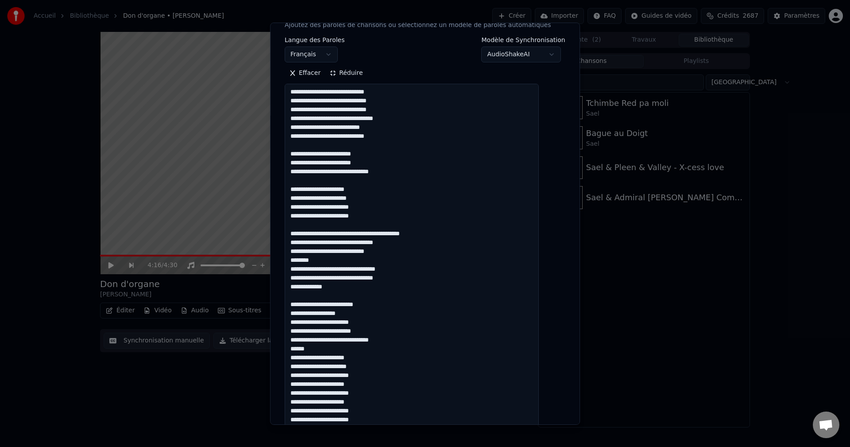
click at [376, 137] on textarea at bounding box center [412, 348] width 254 height 529
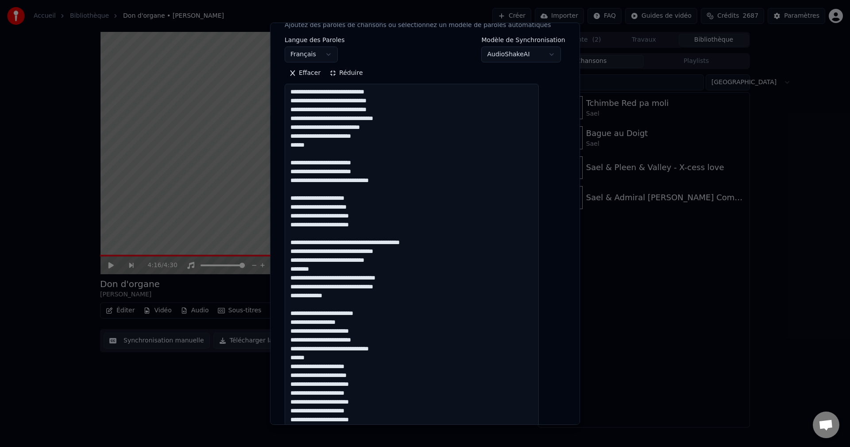
drag, startPoint x: 322, startPoint y: 360, endPoint x: 295, endPoint y: 361, distance: 27.5
click at [295, 361] on textarea at bounding box center [412, 348] width 254 height 529
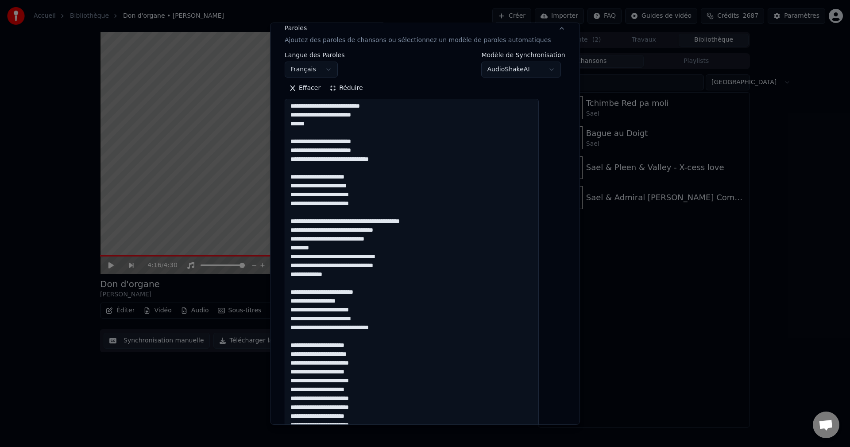
scroll to position [133, 0]
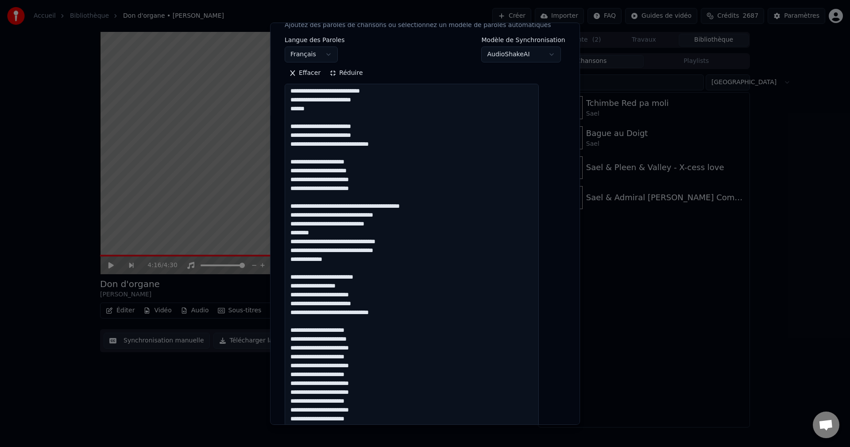
click at [372, 366] on textarea at bounding box center [412, 348] width 254 height 529
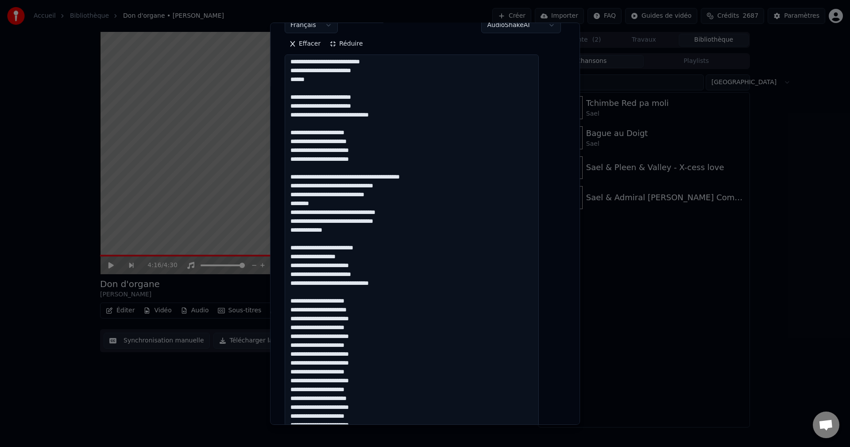
scroll to position [177, 0]
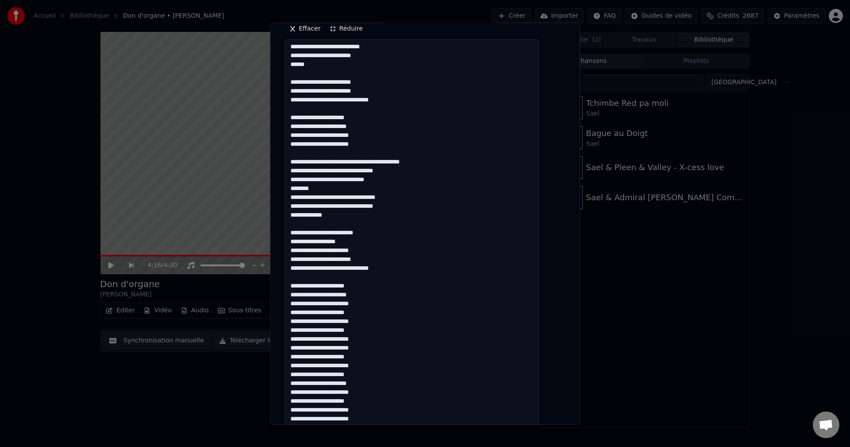
click at [368, 326] on textarea at bounding box center [412, 303] width 254 height 529
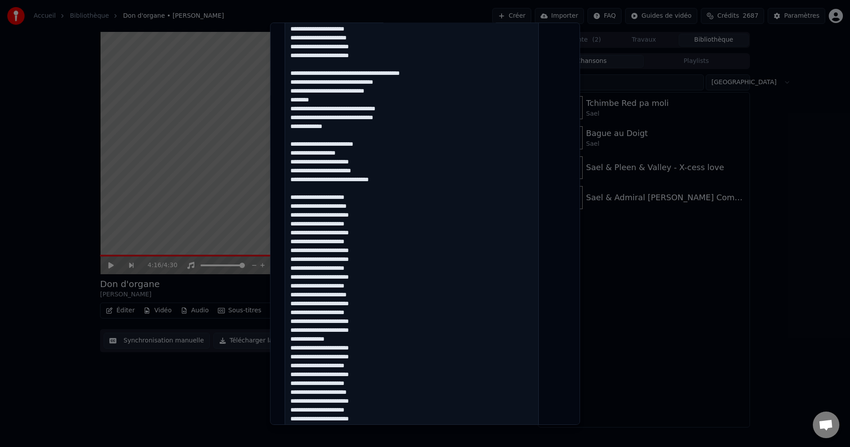
scroll to position [310, 0]
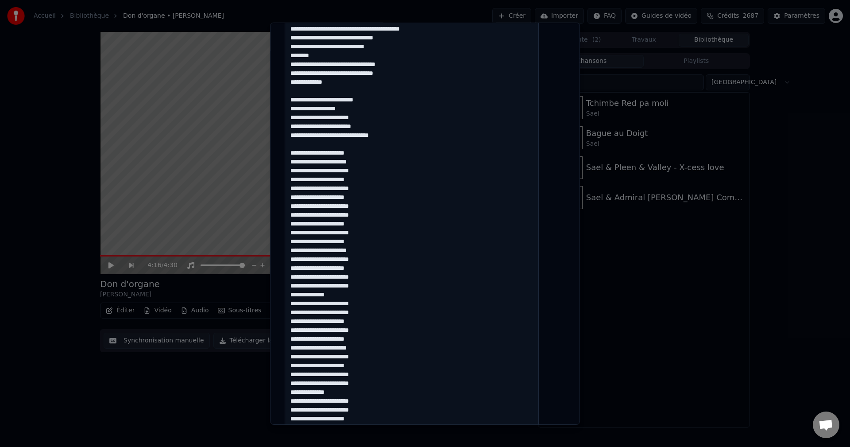
click at [373, 205] on textarea at bounding box center [412, 171] width 254 height 529
click at [374, 217] on textarea at bounding box center [412, 171] width 254 height 529
click at [372, 225] on textarea at bounding box center [412, 171] width 254 height 529
click at [372, 232] on textarea at bounding box center [412, 171] width 254 height 529
click at [372, 235] on textarea at bounding box center [412, 171] width 254 height 529
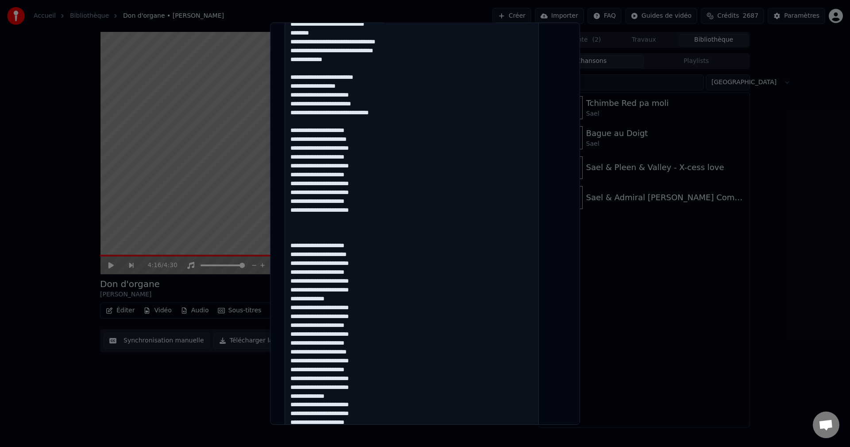
scroll to position [72, 0]
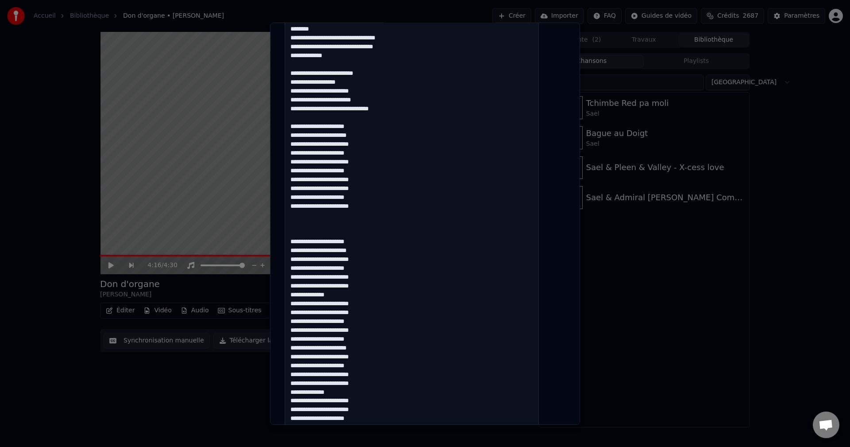
type textarea "**********"
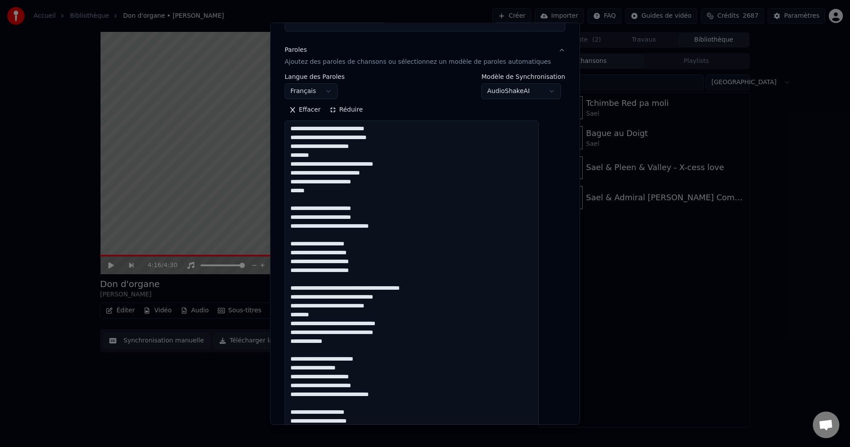
scroll to position [0, 0]
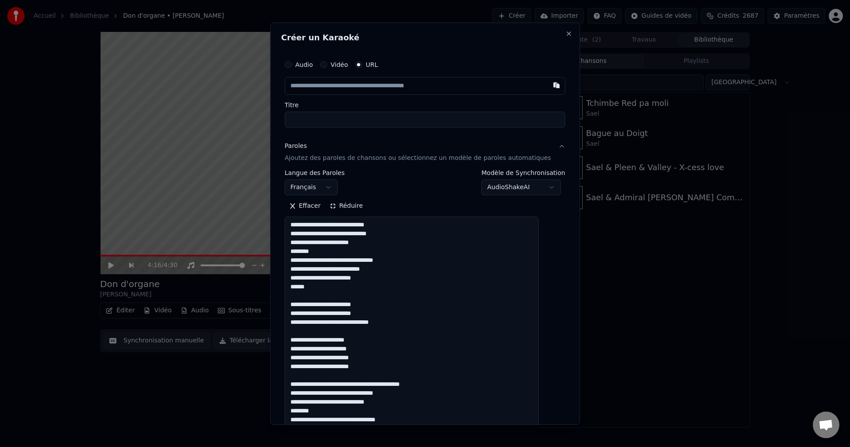
click at [315, 120] on input "Titre" at bounding box center [425, 119] width 281 height 16
click at [312, 86] on input "text" at bounding box center [425, 86] width 281 height 18
paste input "**********"
type input "**********"
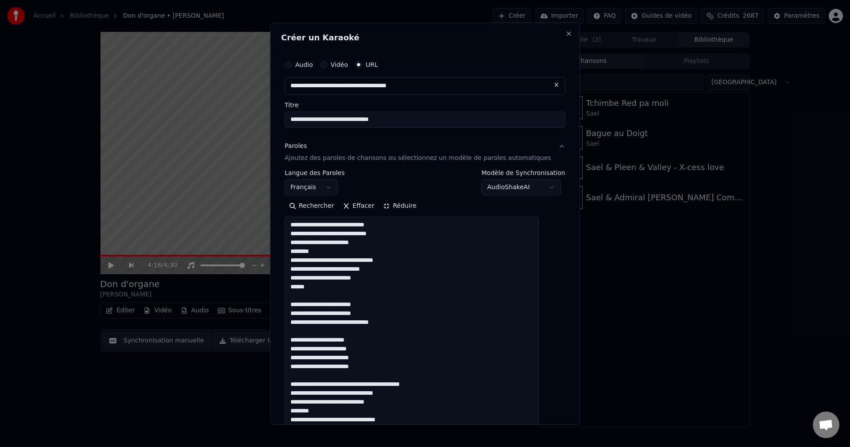
type input "**********"
click at [405, 120] on input "**********" at bounding box center [425, 119] width 281 height 16
type input "**********"
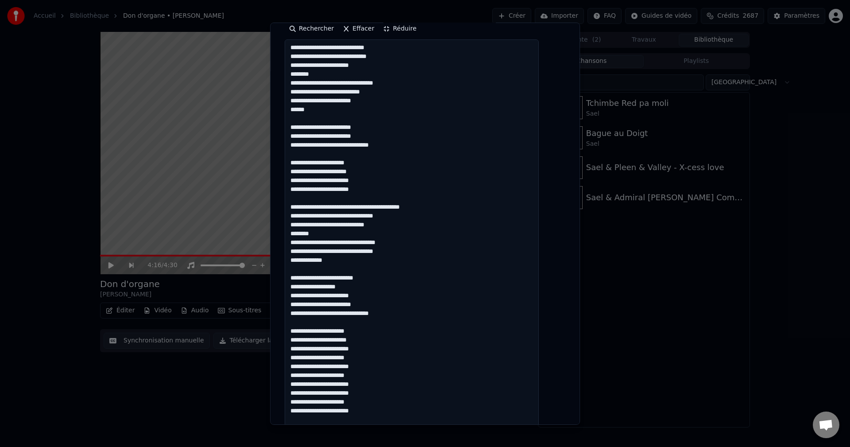
scroll to position [310, 0]
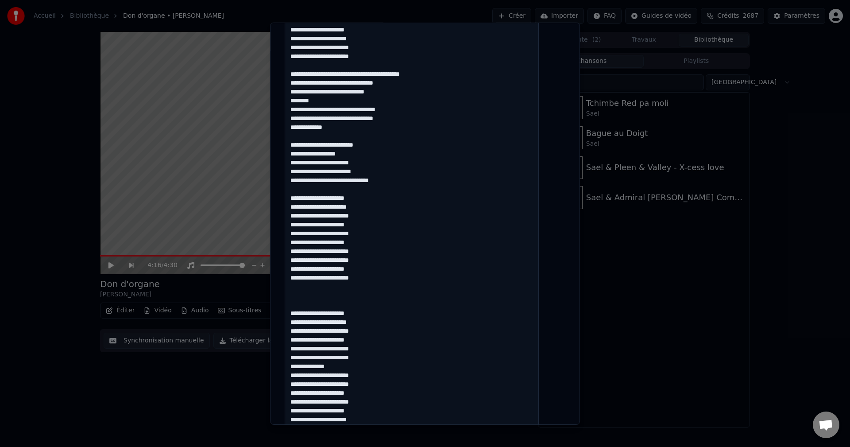
type input "**********"
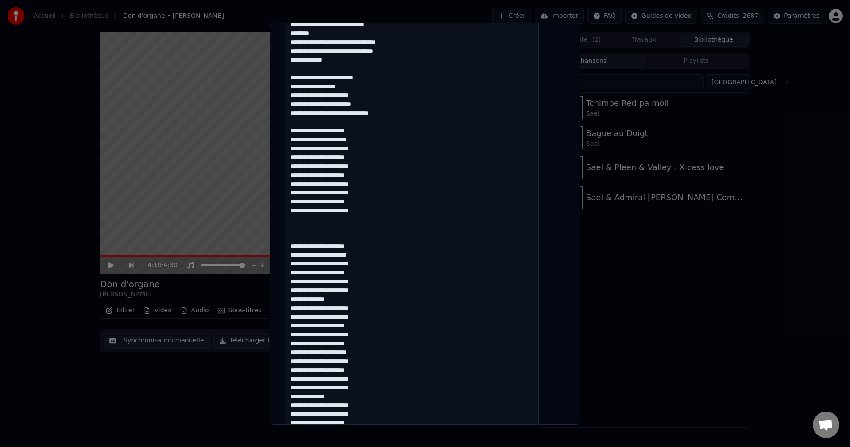
scroll to position [72, 0]
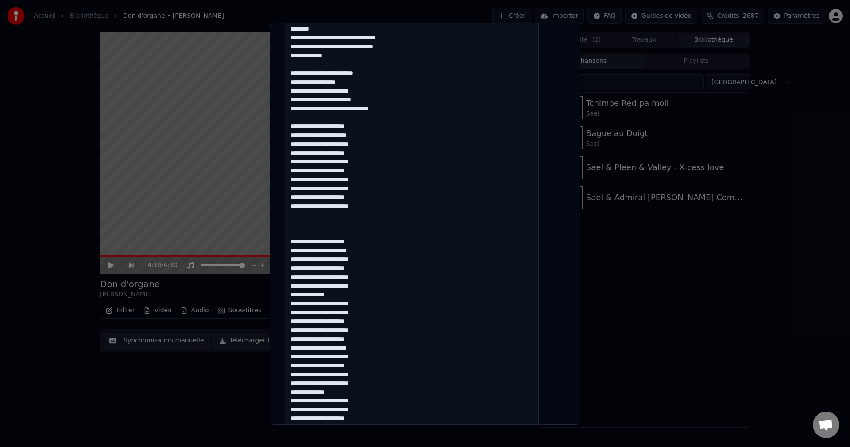
click at [368, 248] on textarea at bounding box center [412, 171] width 254 height 529
click at [374, 258] on textarea at bounding box center [412, 171] width 254 height 529
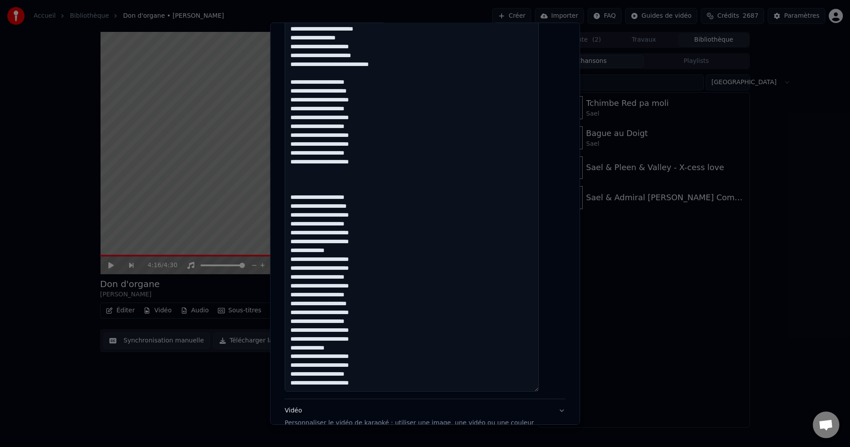
click at [372, 224] on textarea at bounding box center [412, 126] width 254 height 529
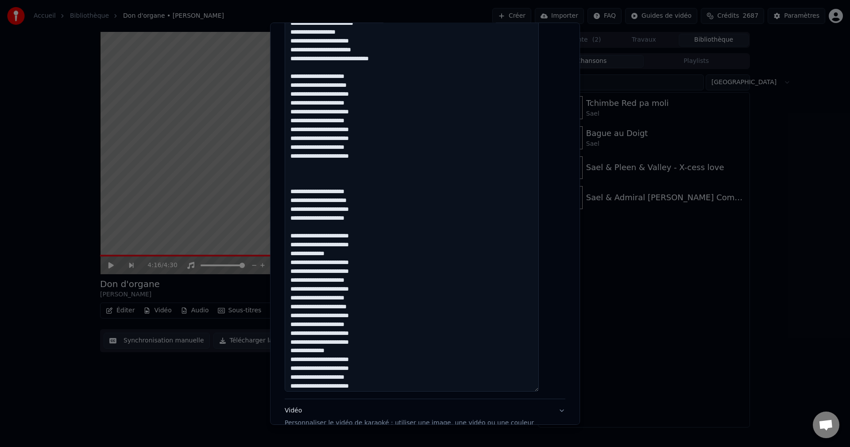
scroll to position [81, 0]
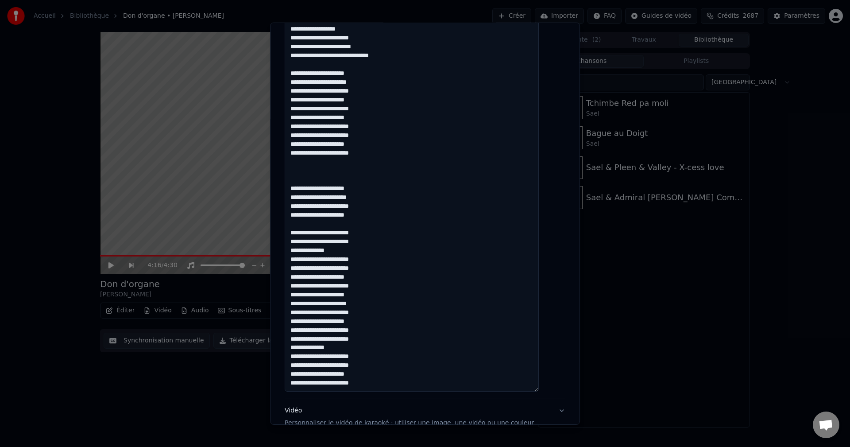
click at [376, 244] on textarea at bounding box center [412, 126] width 254 height 529
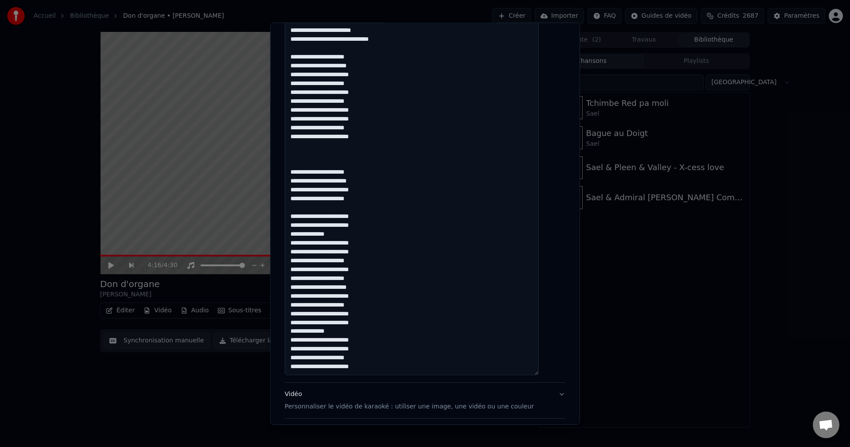
scroll to position [399, 0]
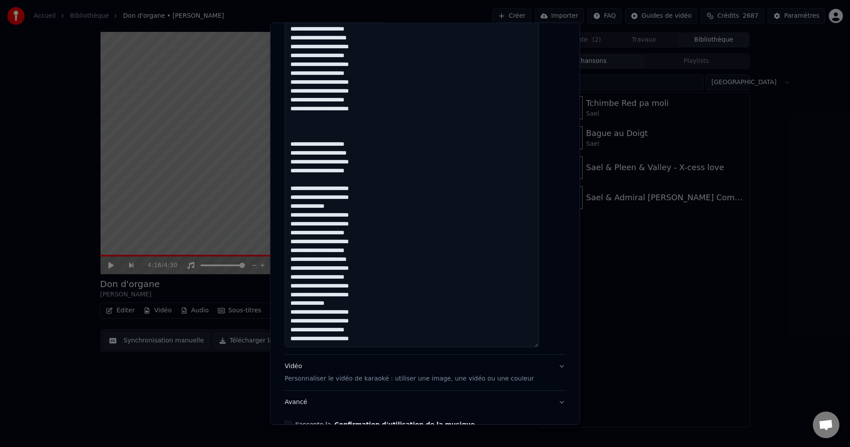
click at [346, 206] on textarea at bounding box center [412, 82] width 254 height 529
click at [374, 213] on textarea at bounding box center [412, 82] width 254 height 529
click at [372, 226] on textarea at bounding box center [412, 82] width 254 height 529
click at [373, 236] on textarea at bounding box center [412, 82] width 254 height 529
click at [371, 241] on textarea at bounding box center [412, 82] width 254 height 529
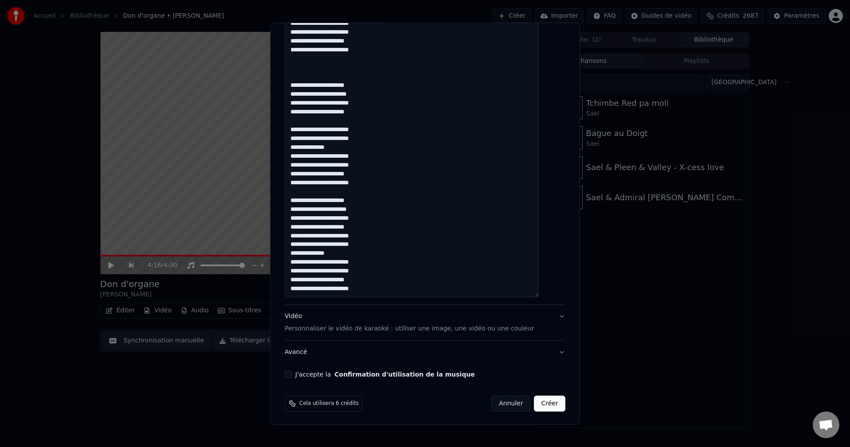
scroll to position [450, 0]
click at [377, 211] on textarea at bounding box center [412, 31] width 254 height 529
click at [377, 209] on textarea at bounding box center [412, 31] width 254 height 529
click at [377, 218] on textarea at bounding box center [412, 31] width 254 height 529
click at [372, 226] on textarea at bounding box center [412, 31] width 254 height 529
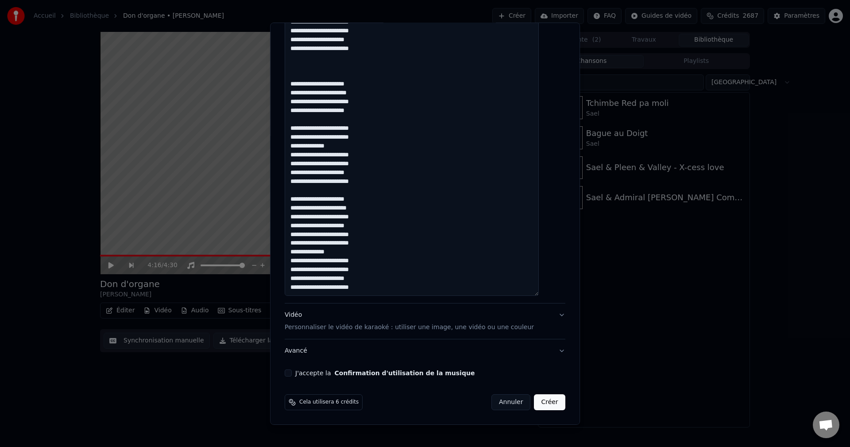
click at [371, 233] on textarea at bounding box center [412, 31] width 254 height 529
click at [371, 242] on textarea at bounding box center [412, 31] width 254 height 529
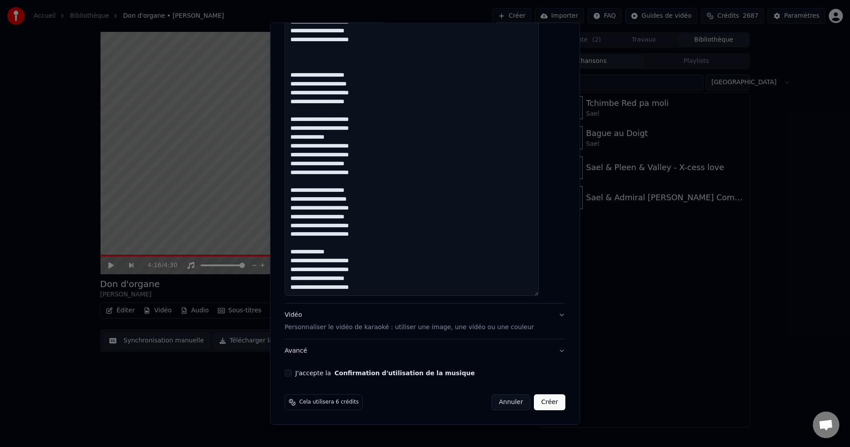
click at [354, 251] on textarea at bounding box center [412, 31] width 254 height 529
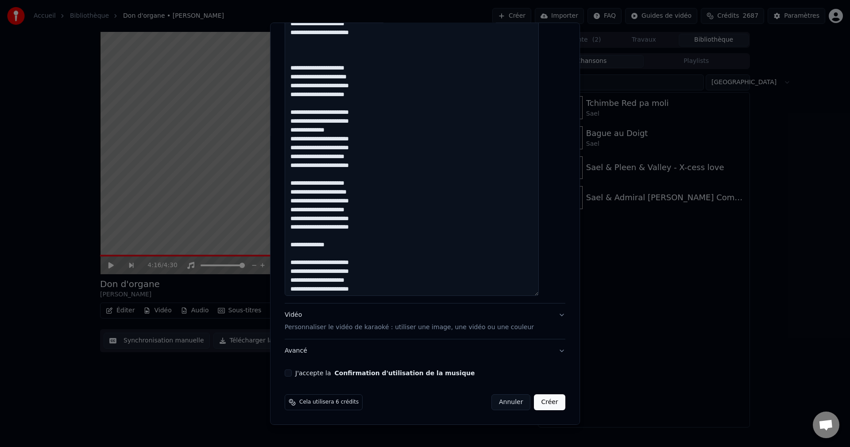
scroll to position [107, 0]
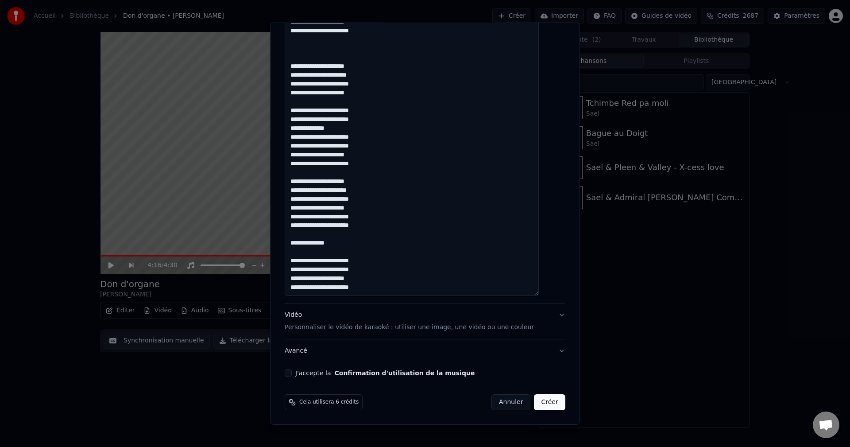
click at [374, 264] on textarea at bounding box center [412, 31] width 254 height 529
click at [378, 273] on textarea at bounding box center [412, 31] width 254 height 529
click at [372, 278] on textarea at bounding box center [412, 31] width 254 height 529
click at [375, 286] on textarea at bounding box center [412, 31] width 254 height 529
click at [292, 373] on button "J'accepte la Confirmation d'utilisation de la musique" at bounding box center [288, 372] width 7 height 7
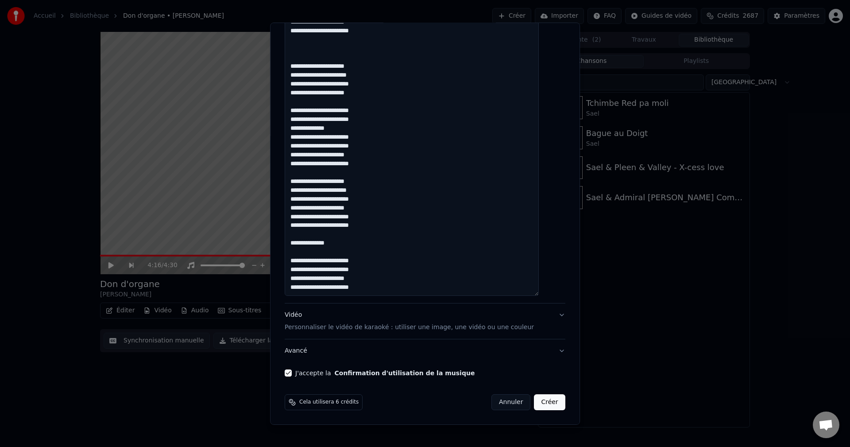
click at [375, 287] on textarea at bounding box center [412, 31] width 254 height 529
type textarea "**********"
click at [300, 315] on div "Vidéo Personnaliser le vidéo de karaoké : utiliser une image, une vidéo ou une …" at bounding box center [409, 320] width 249 height 21
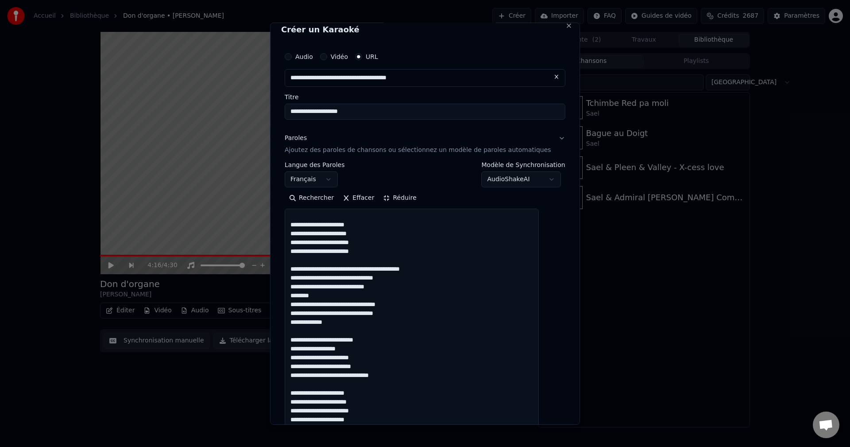
scroll to position [0, 0]
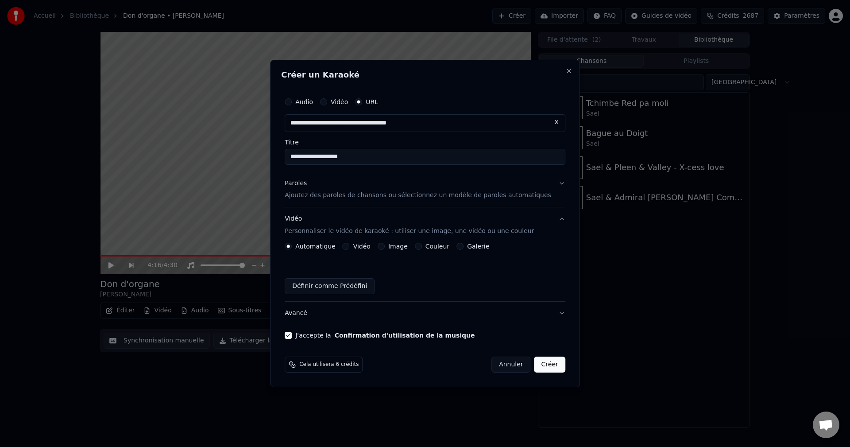
click at [385, 243] on button "Image" at bounding box center [381, 246] width 7 height 7
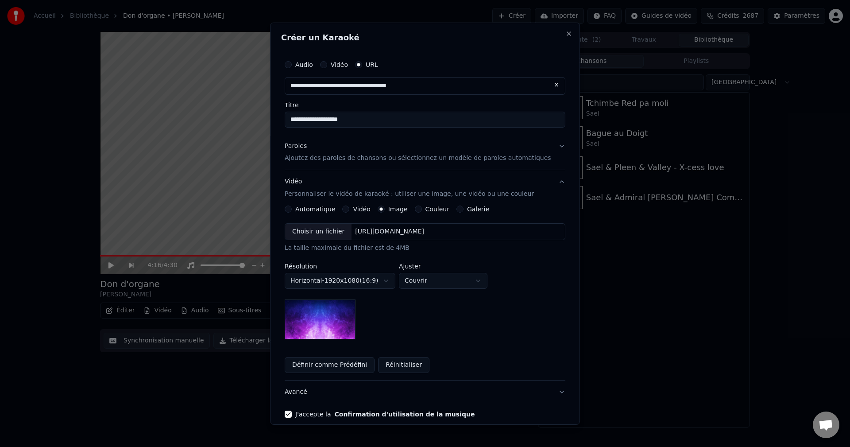
click at [322, 232] on div "Choisir un fichier" at bounding box center [318, 232] width 66 height 16
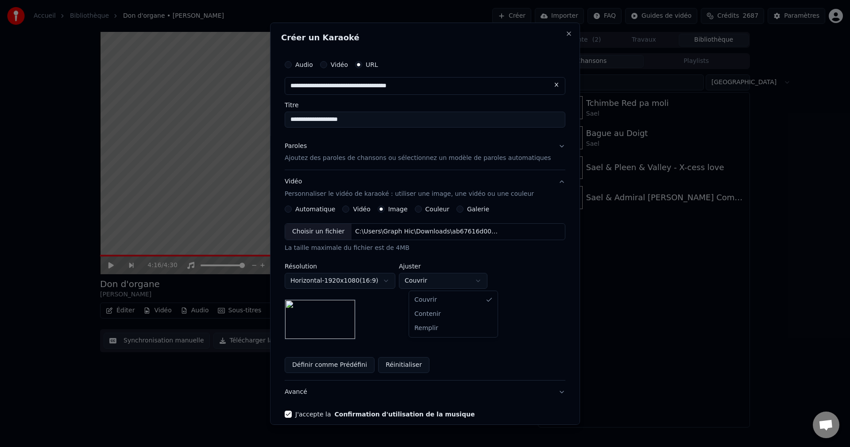
click at [444, 283] on body "**********" at bounding box center [425, 223] width 850 height 447
select select "****"
click at [308, 391] on button "Avancé" at bounding box center [425, 391] width 281 height 23
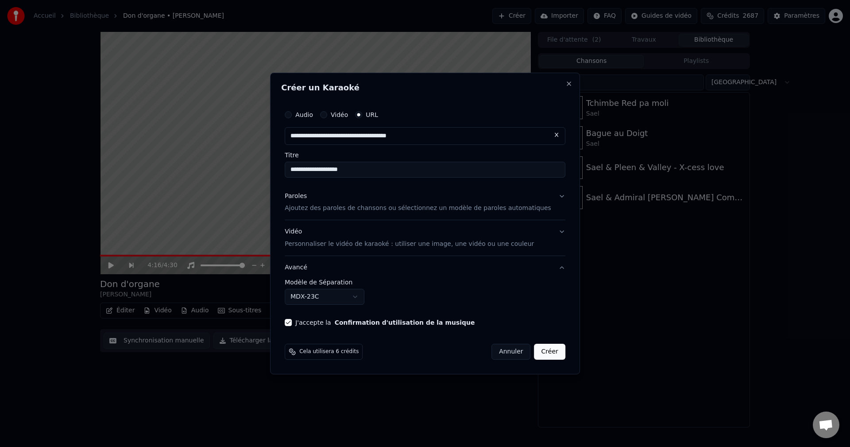
click at [331, 292] on body "**********" at bounding box center [425, 223] width 850 height 447
click at [542, 351] on button "Créer" at bounding box center [550, 352] width 31 height 16
select select "******"
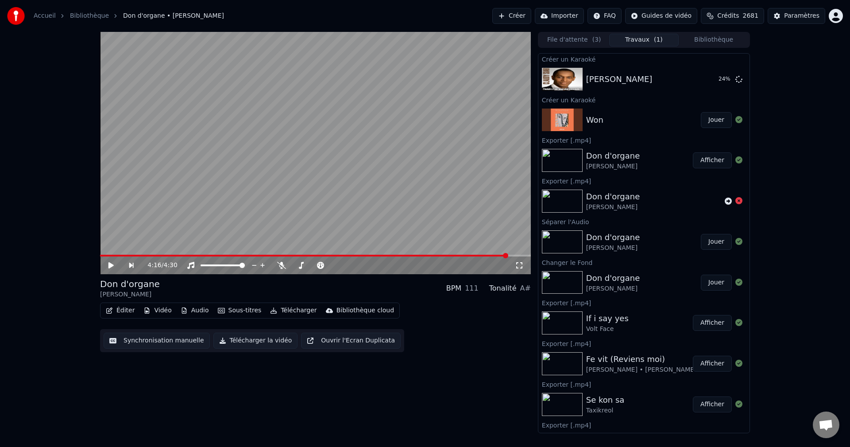
click at [724, 36] on button "Bibliothèque" at bounding box center [714, 40] width 70 height 13
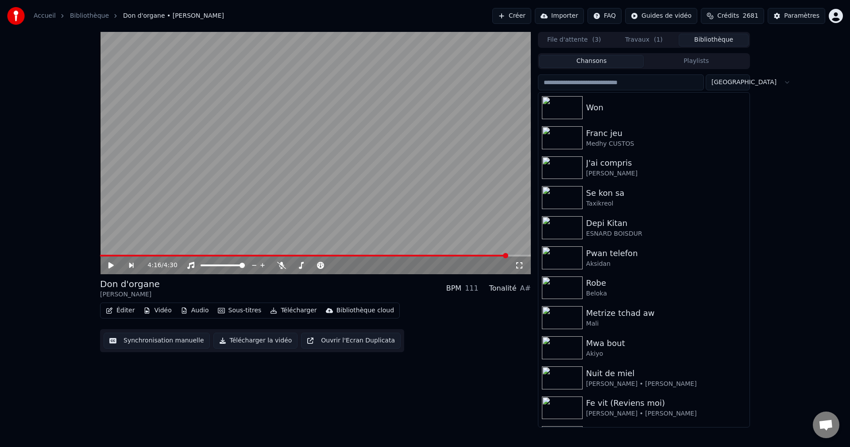
click at [637, 84] on input "search" at bounding box center [621, 82] width 166 height 16
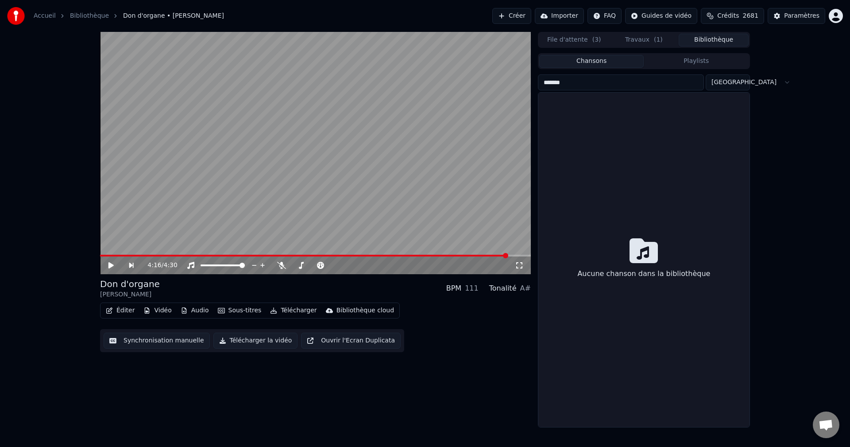
type input "*******"
click at [659, 39] on button "Travaux" at bounding box center [644, 40] width 70 height 13
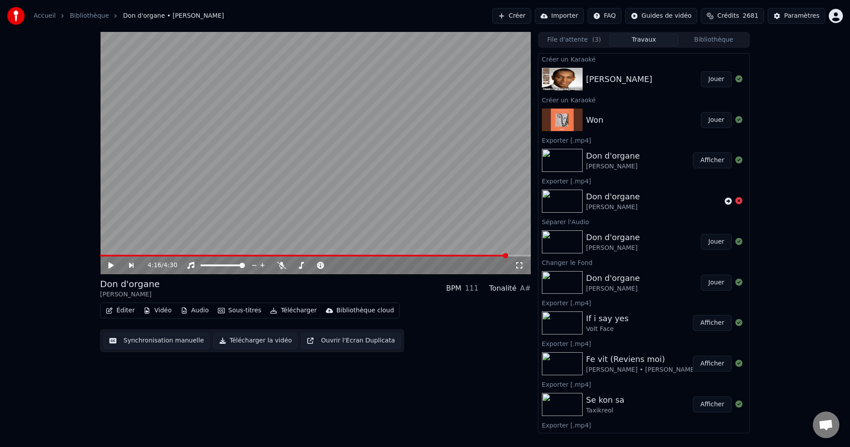
click at [751, 11] on button "Crédits 2681" at bounding box center [732, 16] width 63 height 16
